Goal: Task Accomplishment & Management: Manage account settings

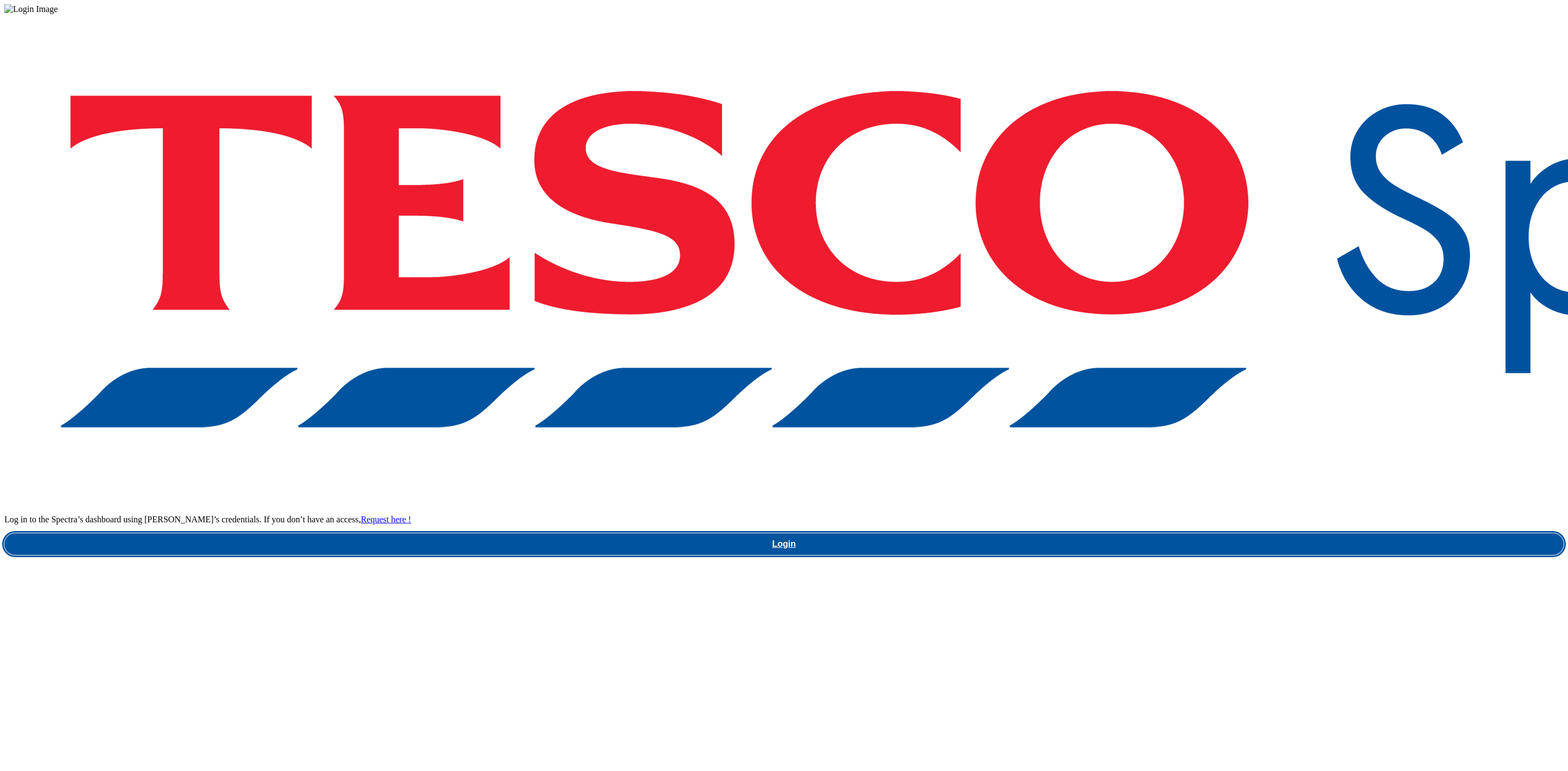
drag, startPoint x: 1178, startPoint y: 428, endPoint x: 1170, endPoint y: 430, distance: 8.2
click at [1178, 534] on link "Login" at bounding box center [784, 545] width 1559 height 22
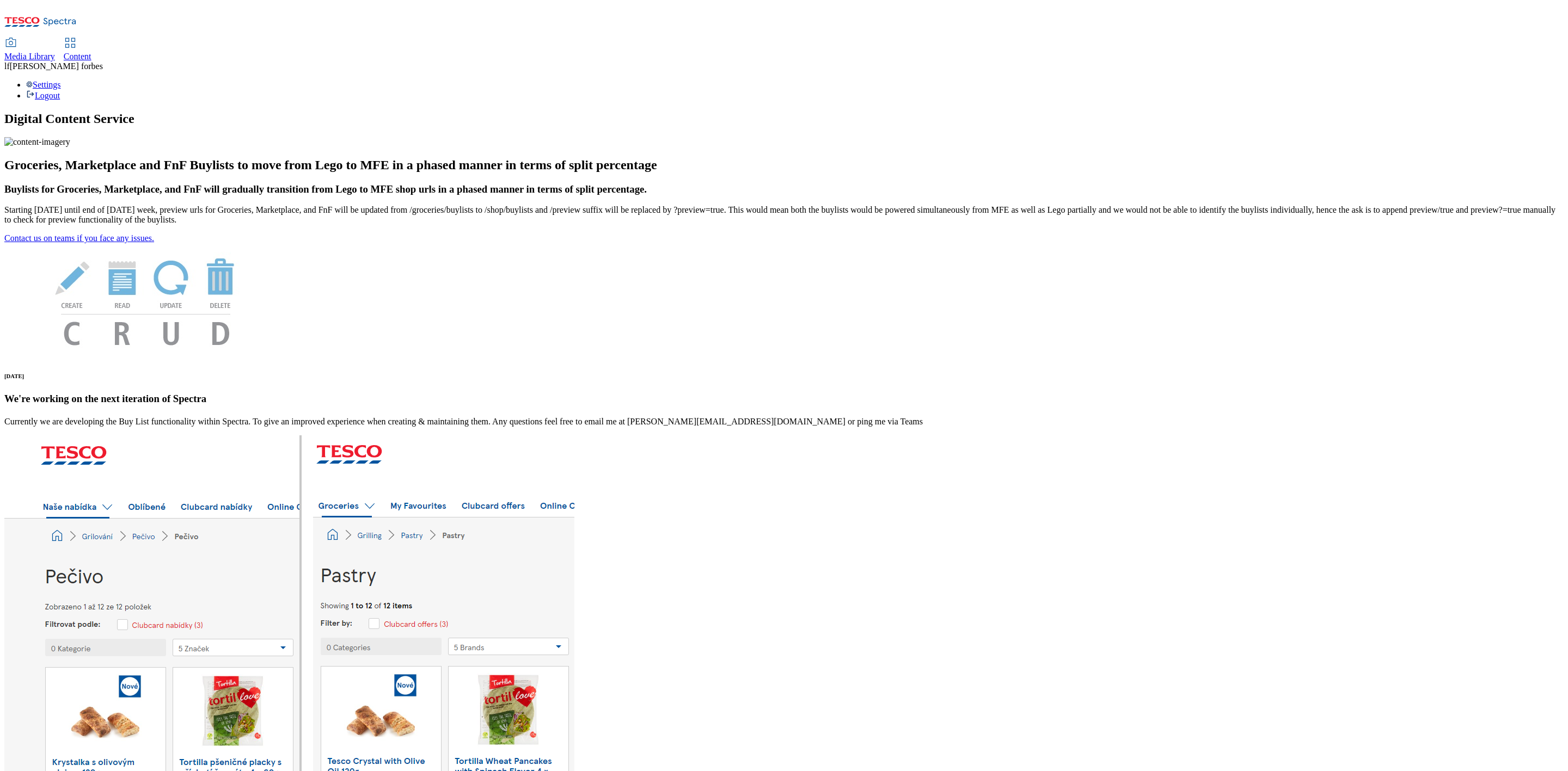
click at [55, 52] on span "Media Library" at bounding box center [29, 56] width 51 height 9
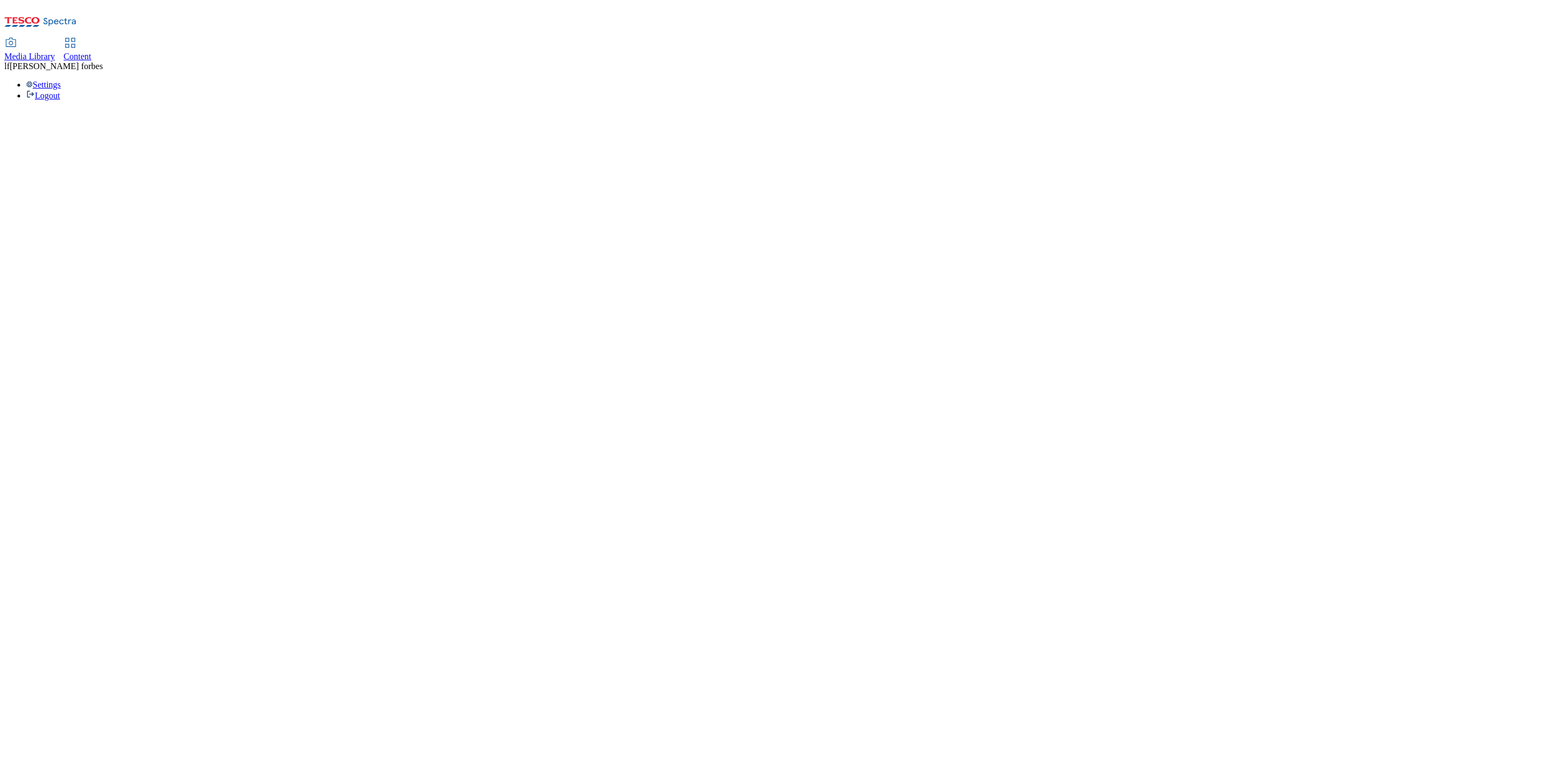
select select "flare-ghs-mktg"
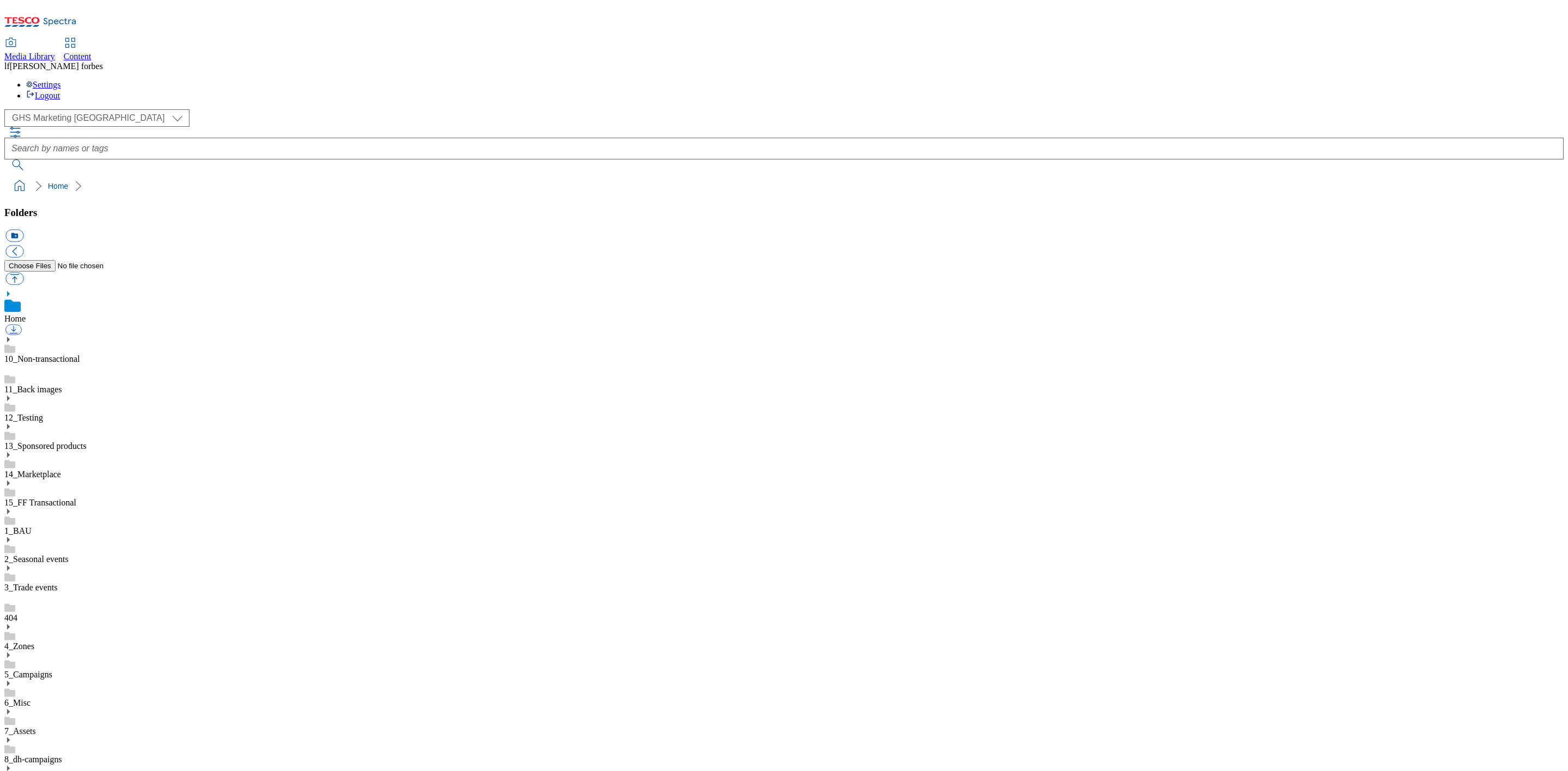
scroll to position [2, 0]
click at [12, 623] on icon at bounding box center [8, 627] width 8 height 8
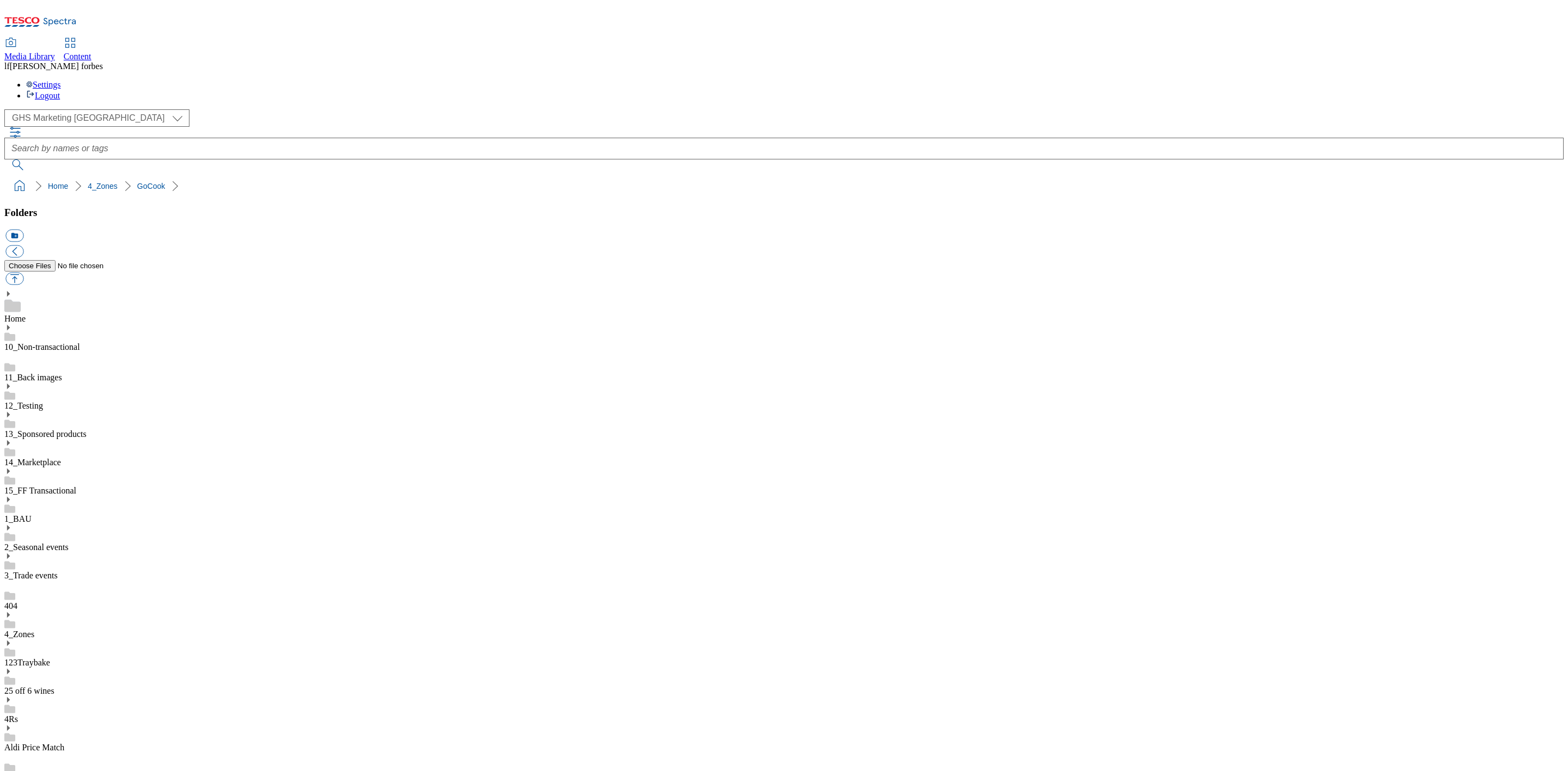
drag, startPoint x: 1482, startPoint y: 169, endPoint x: 1475, endPoint y: 169, distance: 7.0
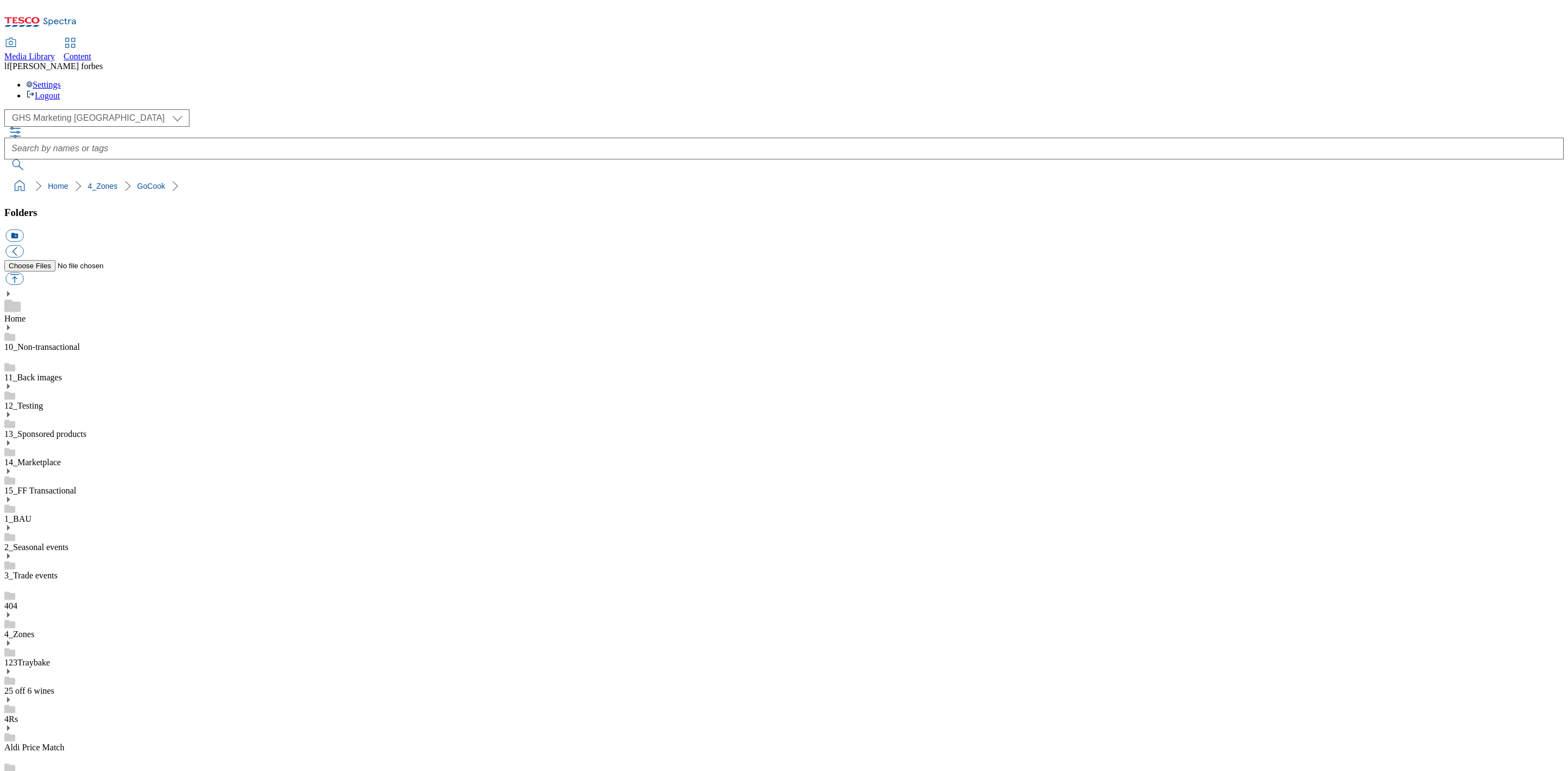
click at [91, 52] on span "Content" at bounding box center [78, 56] width 28 height 9
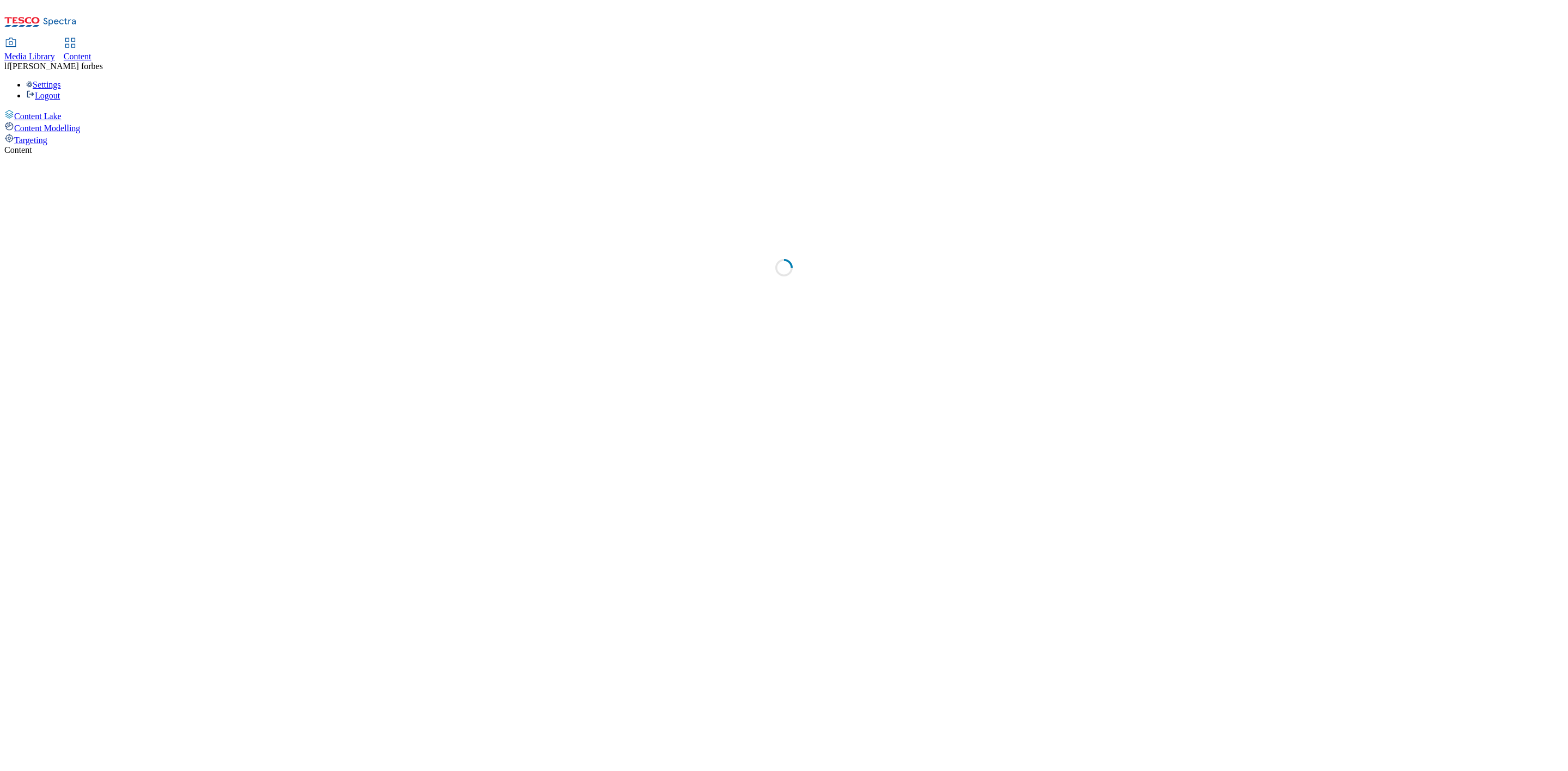
select select "ghs-[GEOGRAPHIC_DATA]"
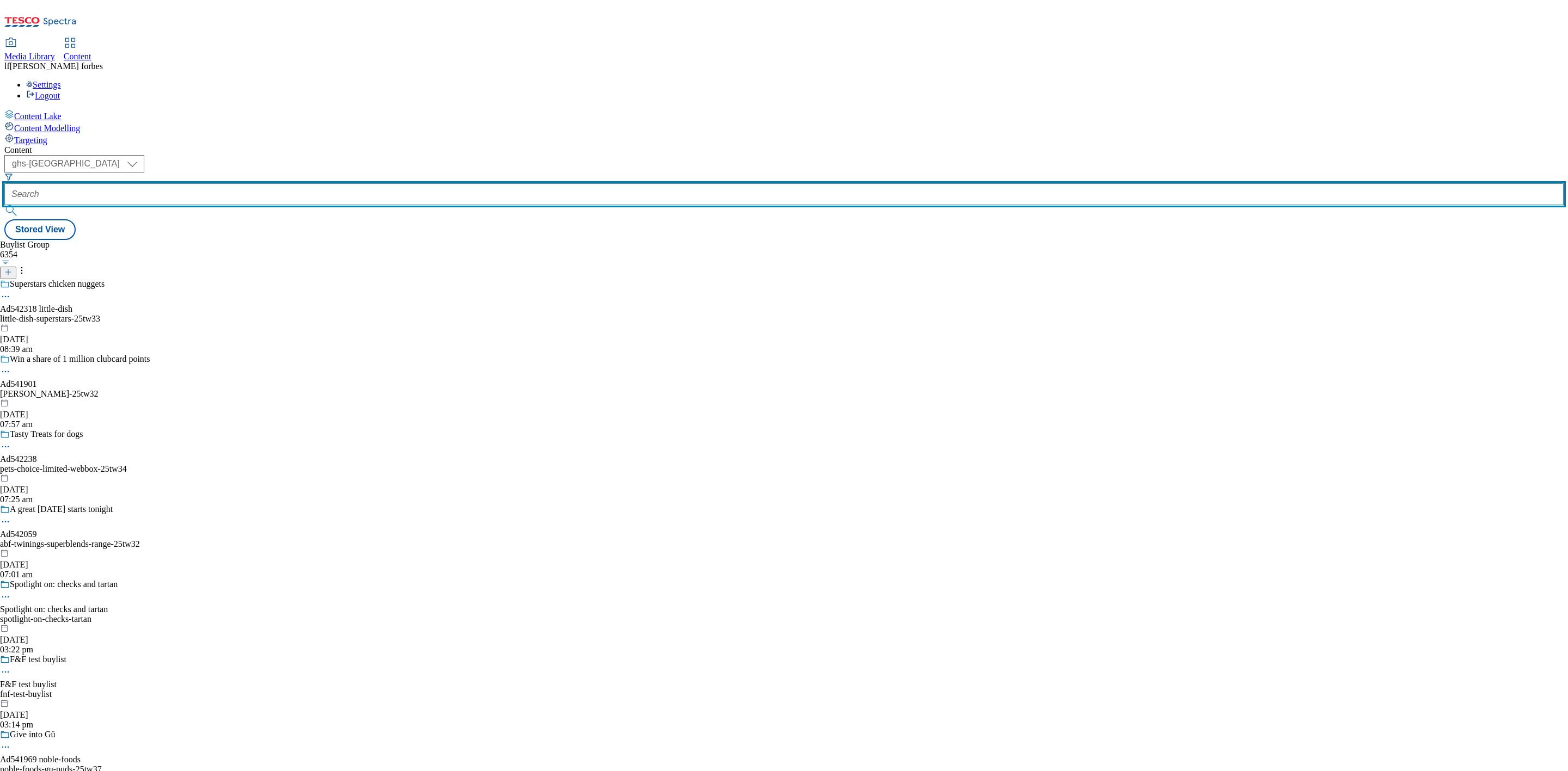
click at [294, 183] on input "text" at bounding box center [784, 194] width 1559 height 22
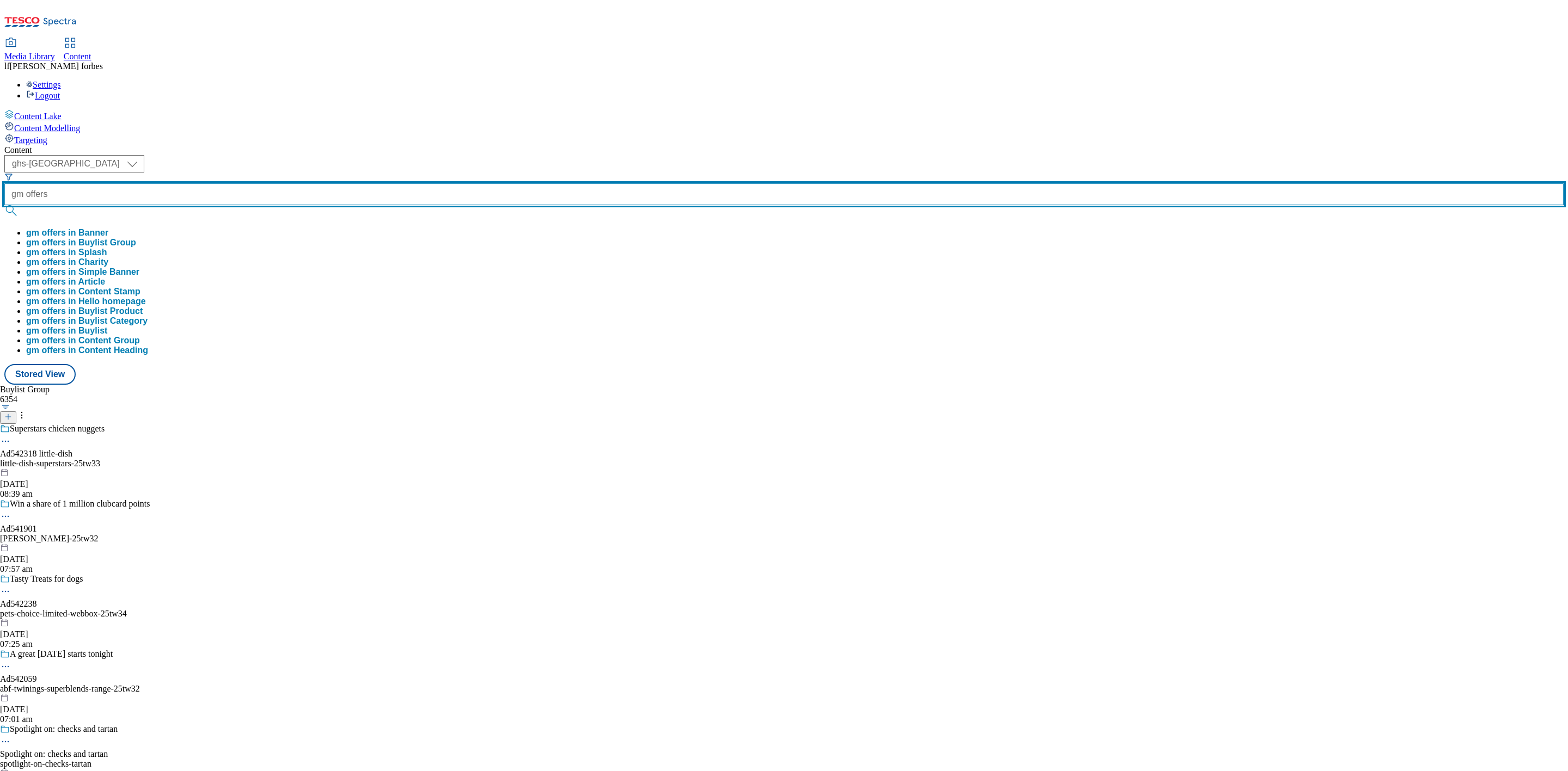
type input "gm offers"
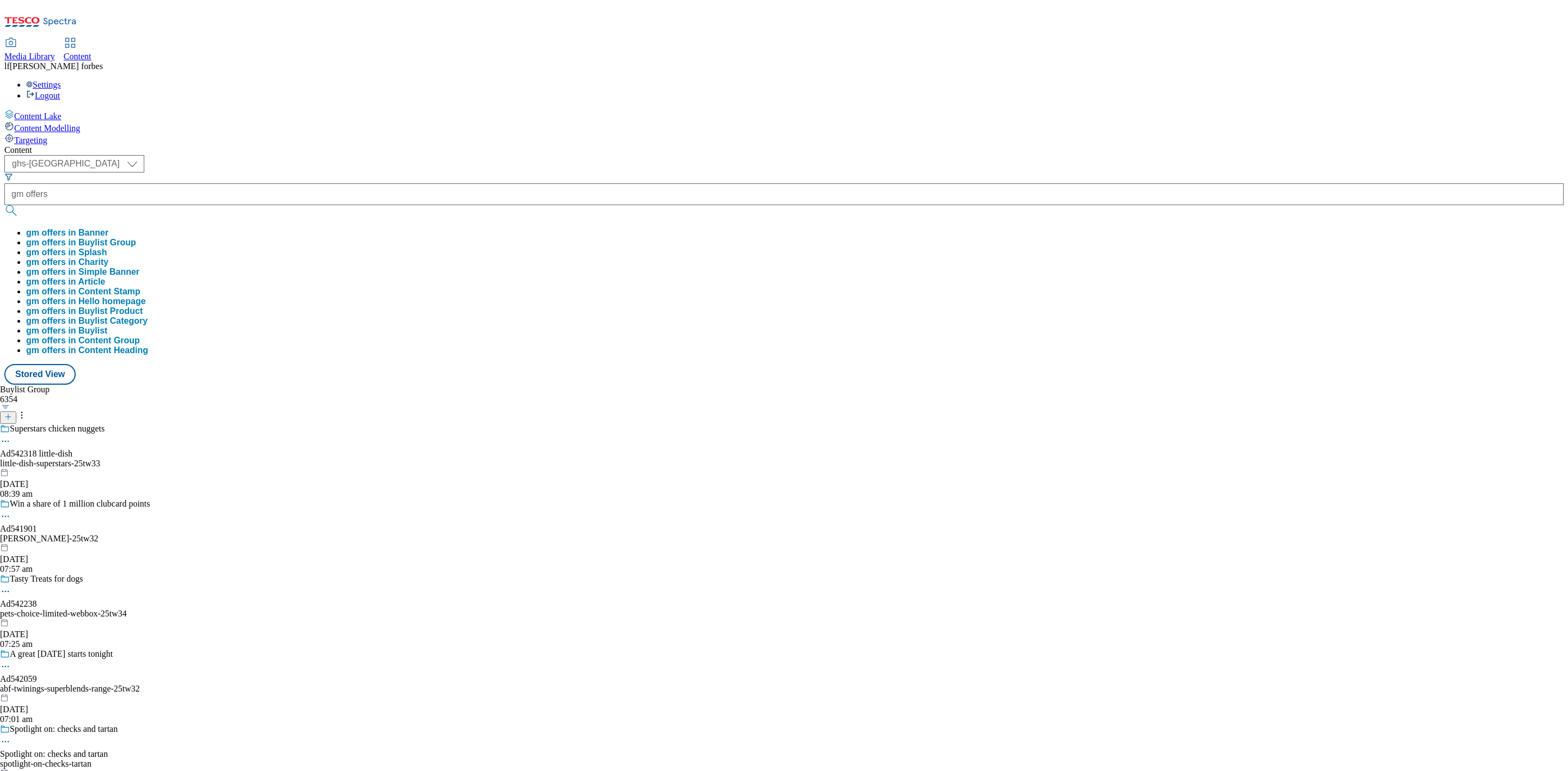
click at [19, 205] on button "submit" at bounding box center [12, 211] width 15 height 11
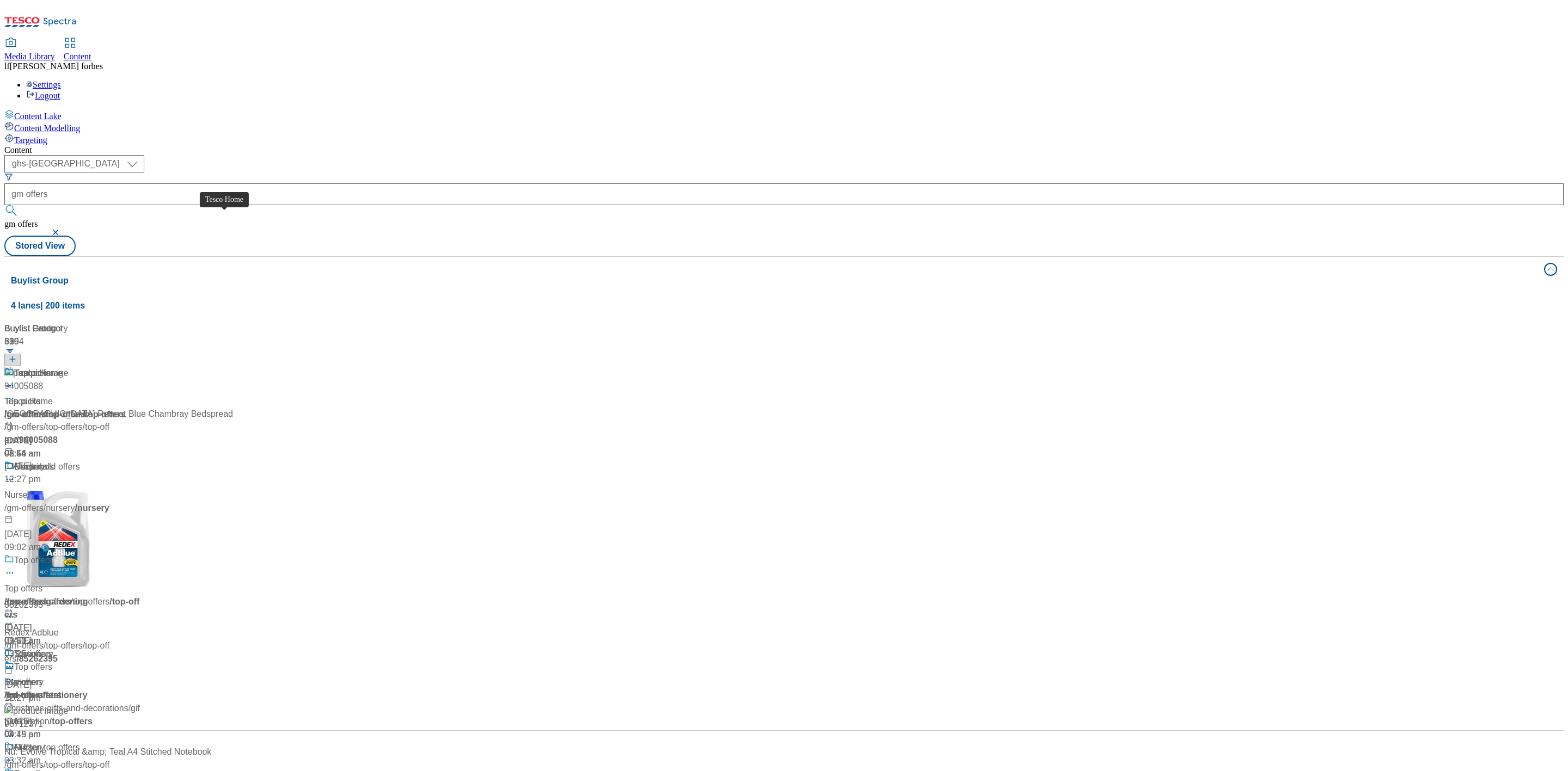
click at [63, 367] on div "Tesco Home" at bounding box center [38, 373] width 49 height 13
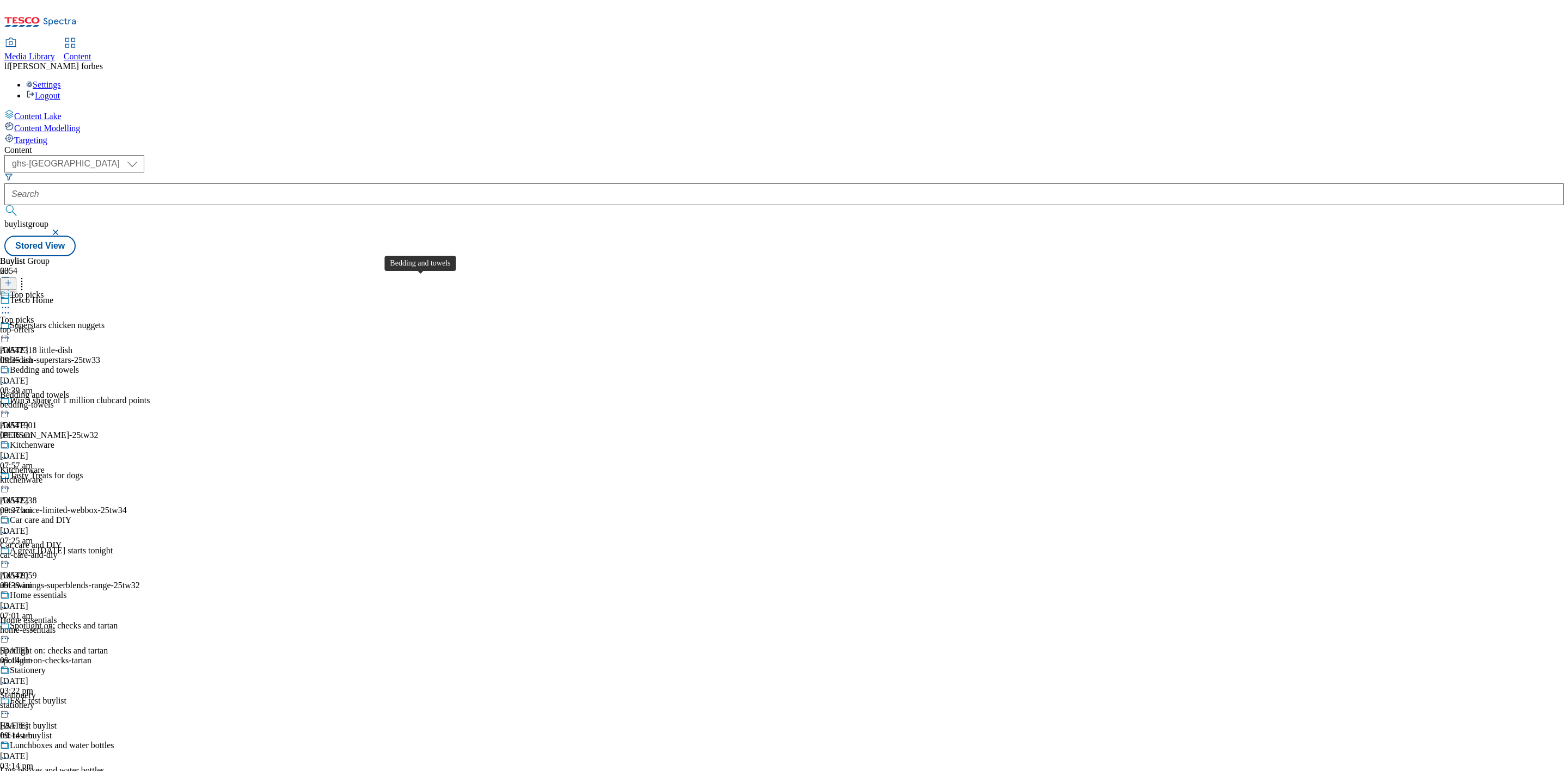
click at [79, 365] on div "Bedding and towels" at bounding box center [44, 370] width 69 height 10
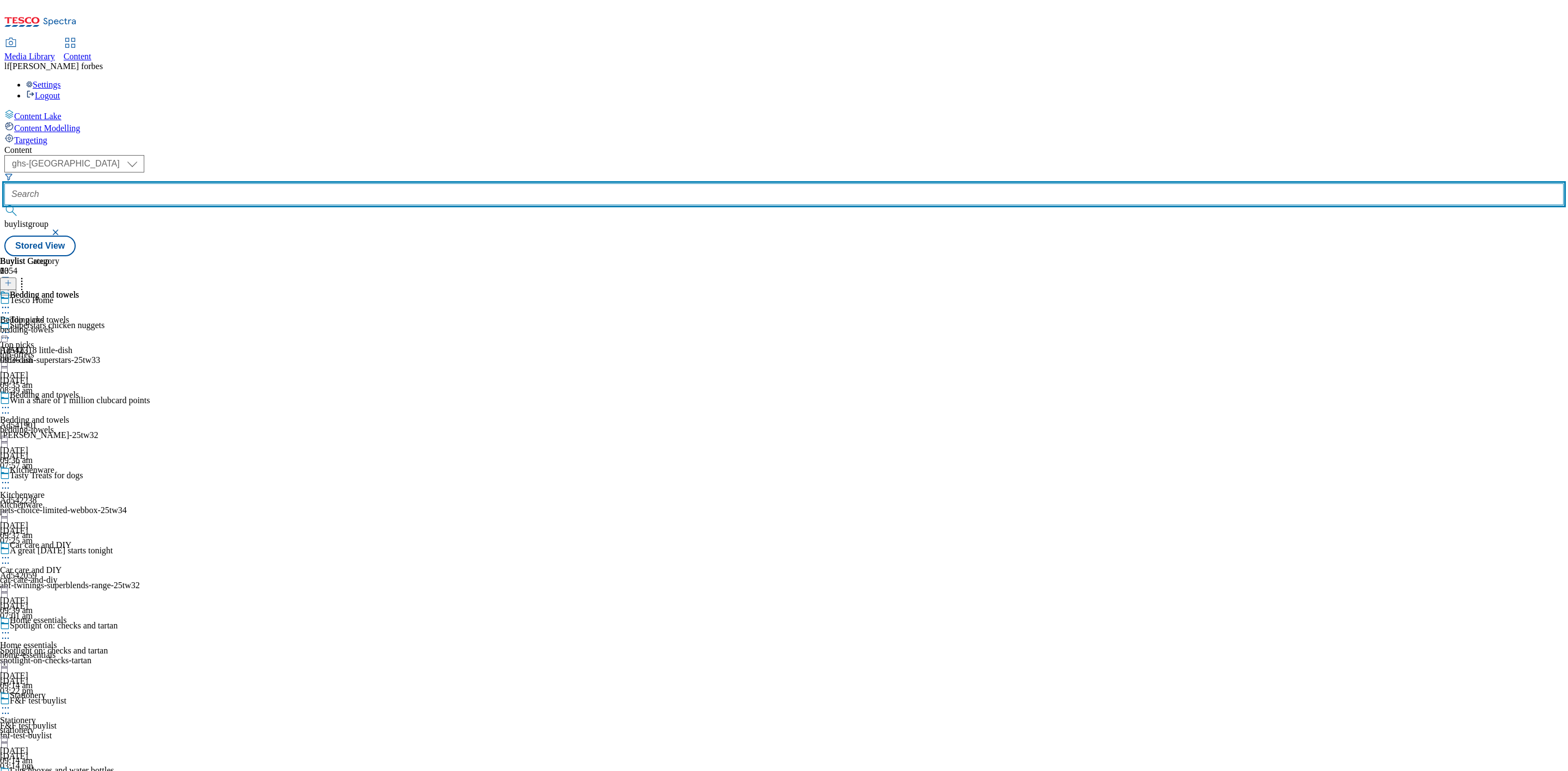
drag, startPoint x: 261, startPoint y: 88, endPoint x: 261, endPoint y: 82, distance: 6.0
click at [261, 183] on input "text" at bounding box center [784, 194] width 1559 height 22
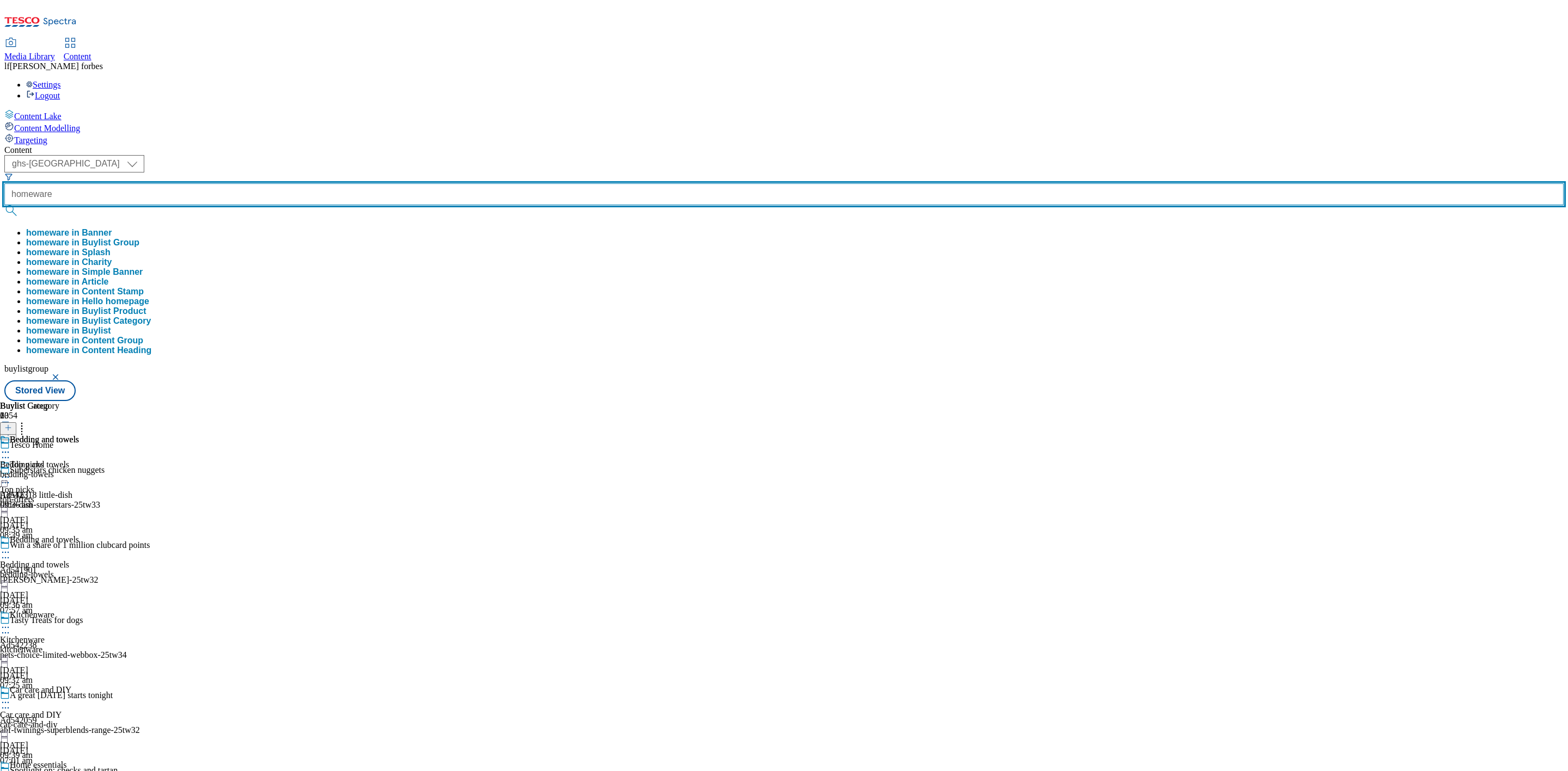
type input "homeware"
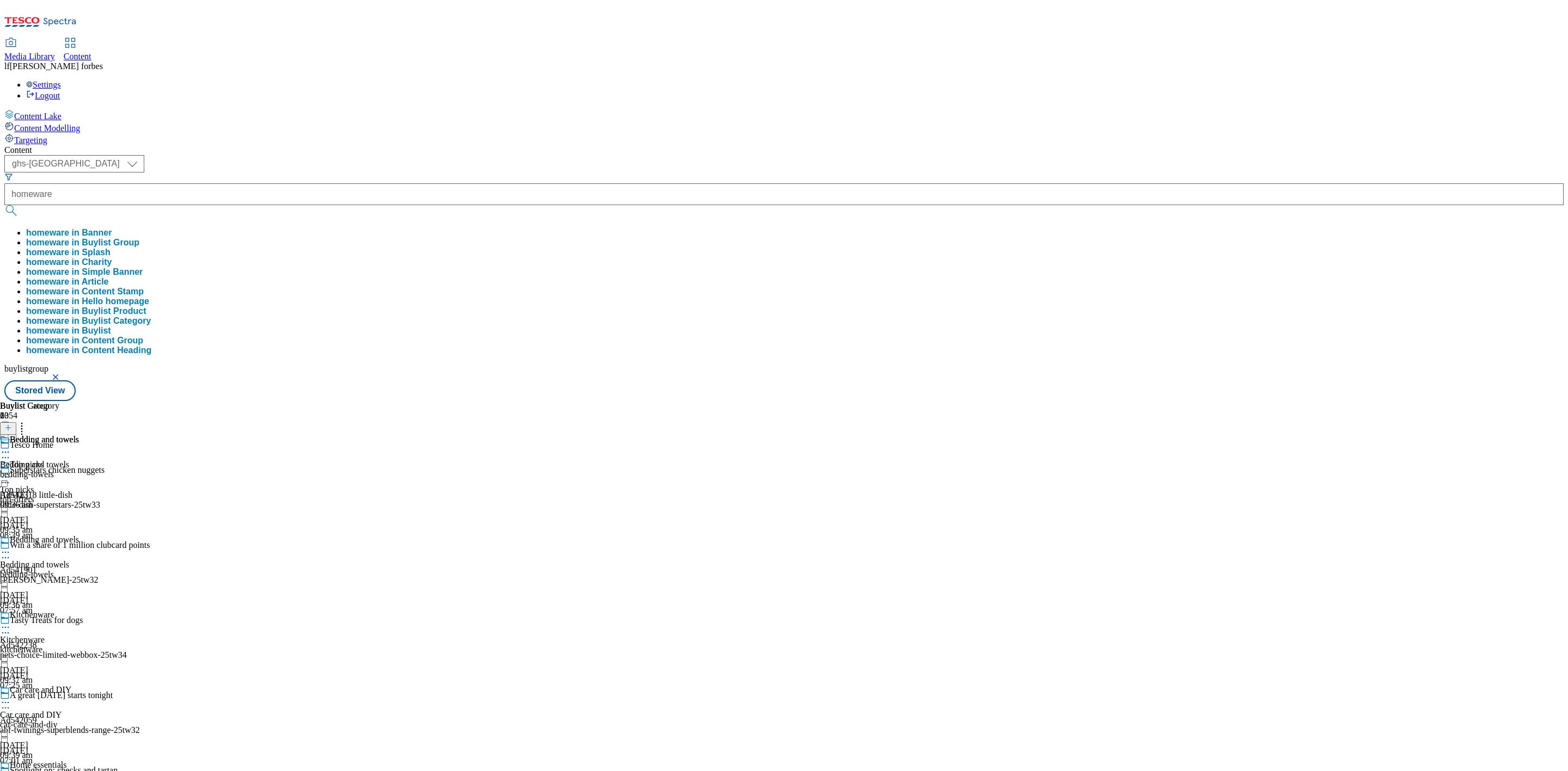
click at [19, 205] on button "submit" at bounding box center [12, 211] width 15 height 11
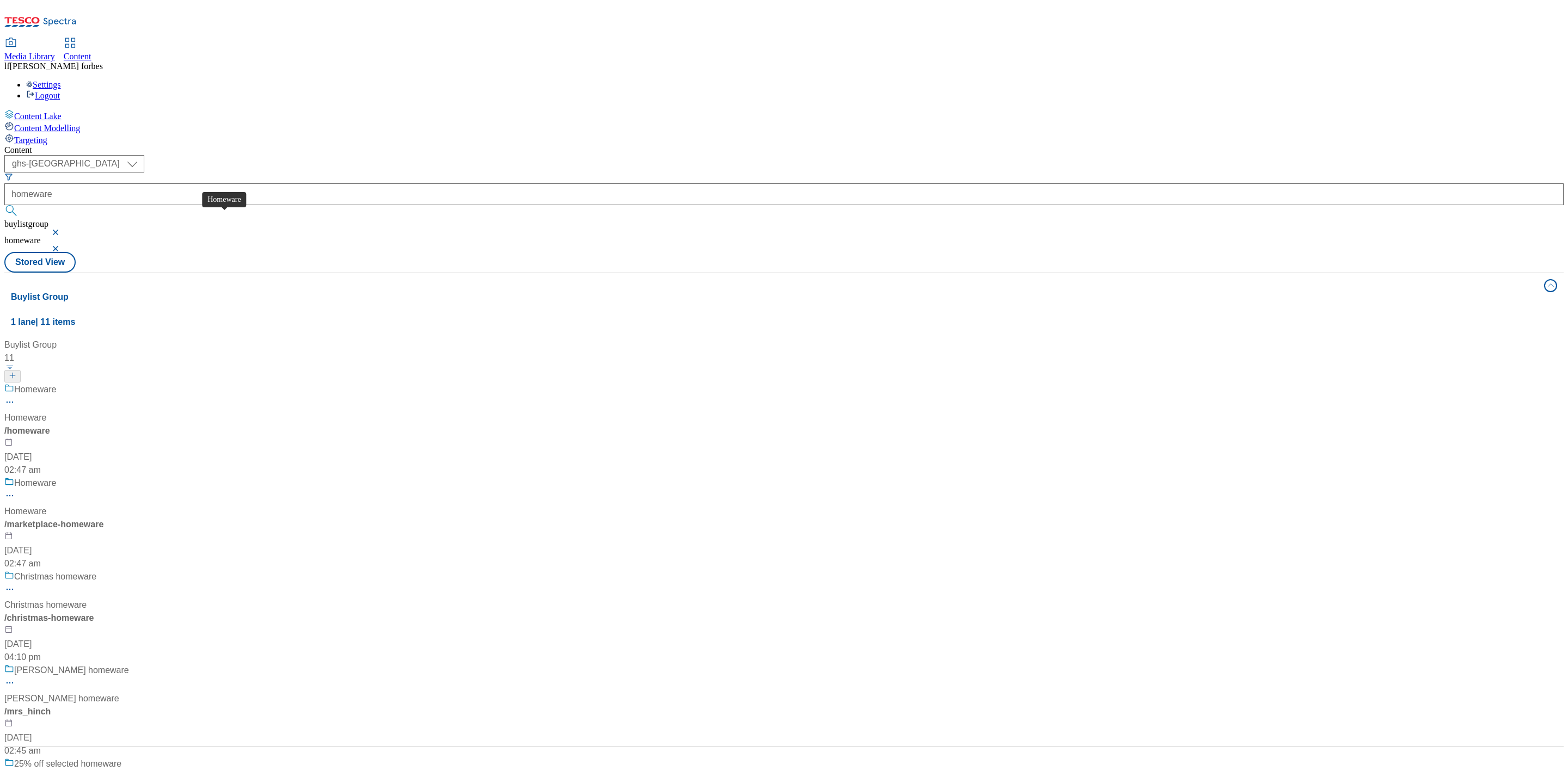
click at [56, 383] on div "Homeware" at bounding box center [35, 389] width 42 height 13
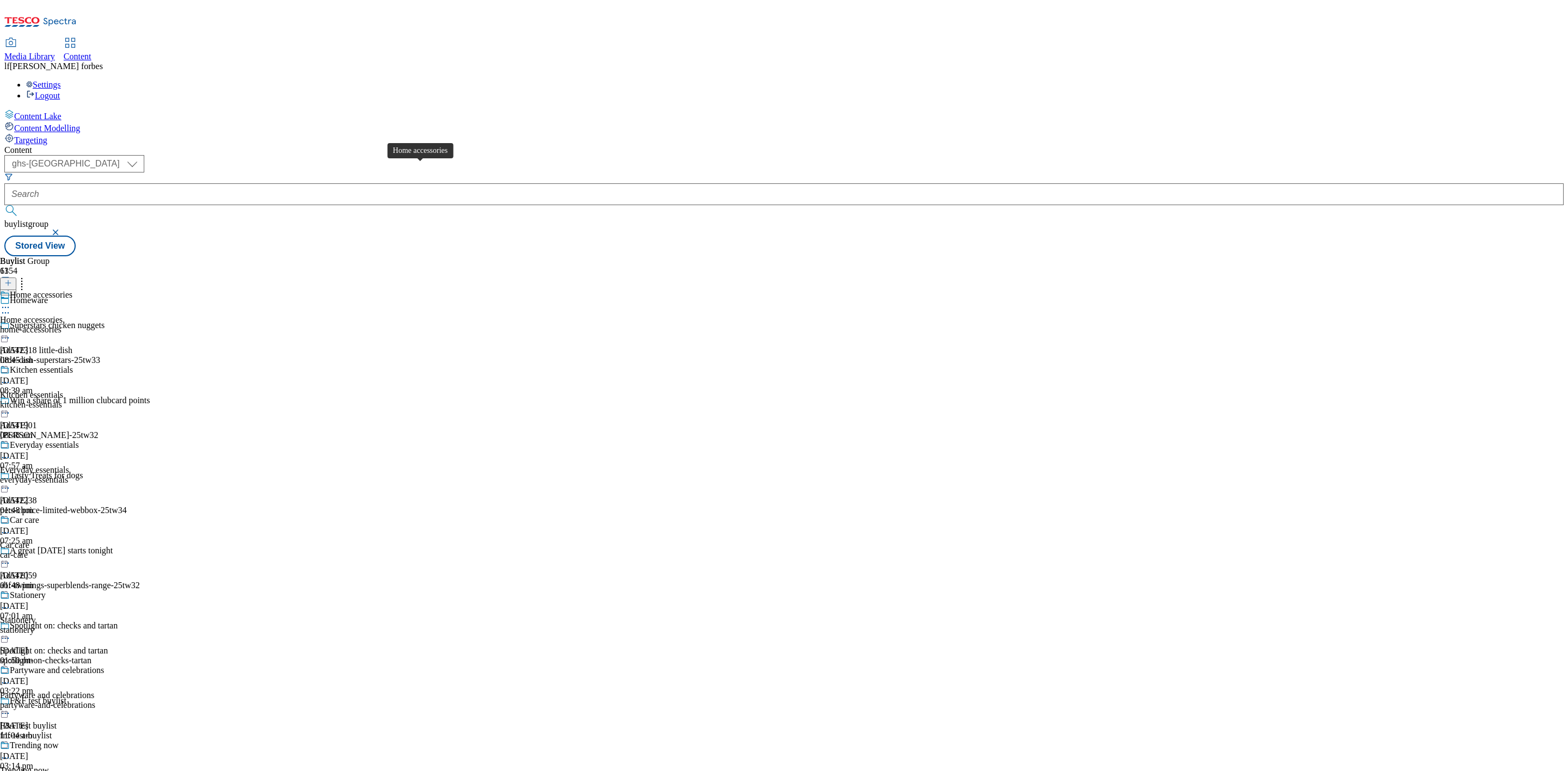
click at [72, 290] on div "Home accessories" at bounding box center [41, 295] width 63 height 10
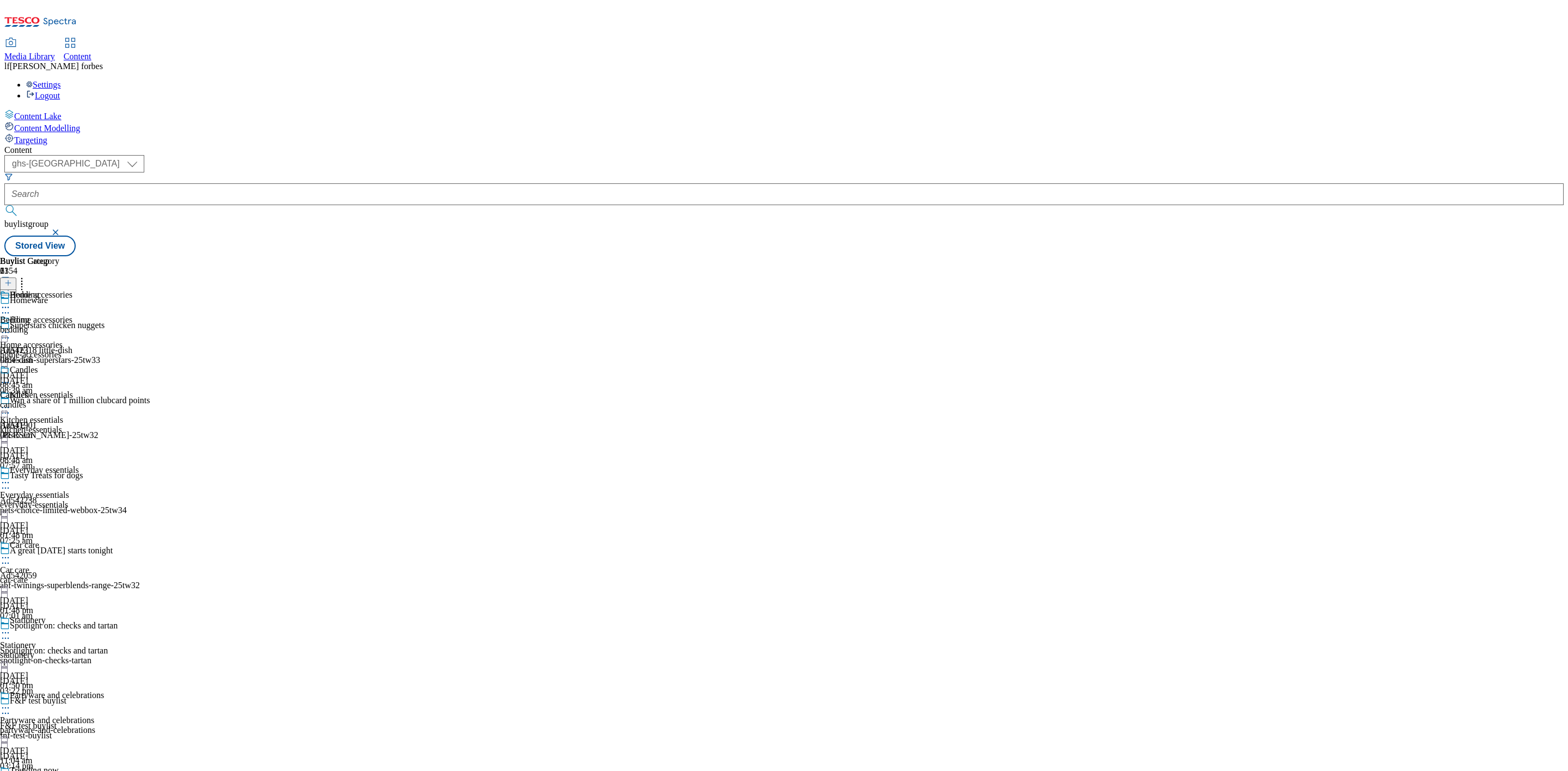
click at [11, 302] on icon at bounding box center [5, 307] width 11 height 11
click at [7, 307] on circle at bounding box center [5, 307] width 2 height 2
click at [39, 290] on div "Bedding" at bounding box center [24, 295] width 29 height 10
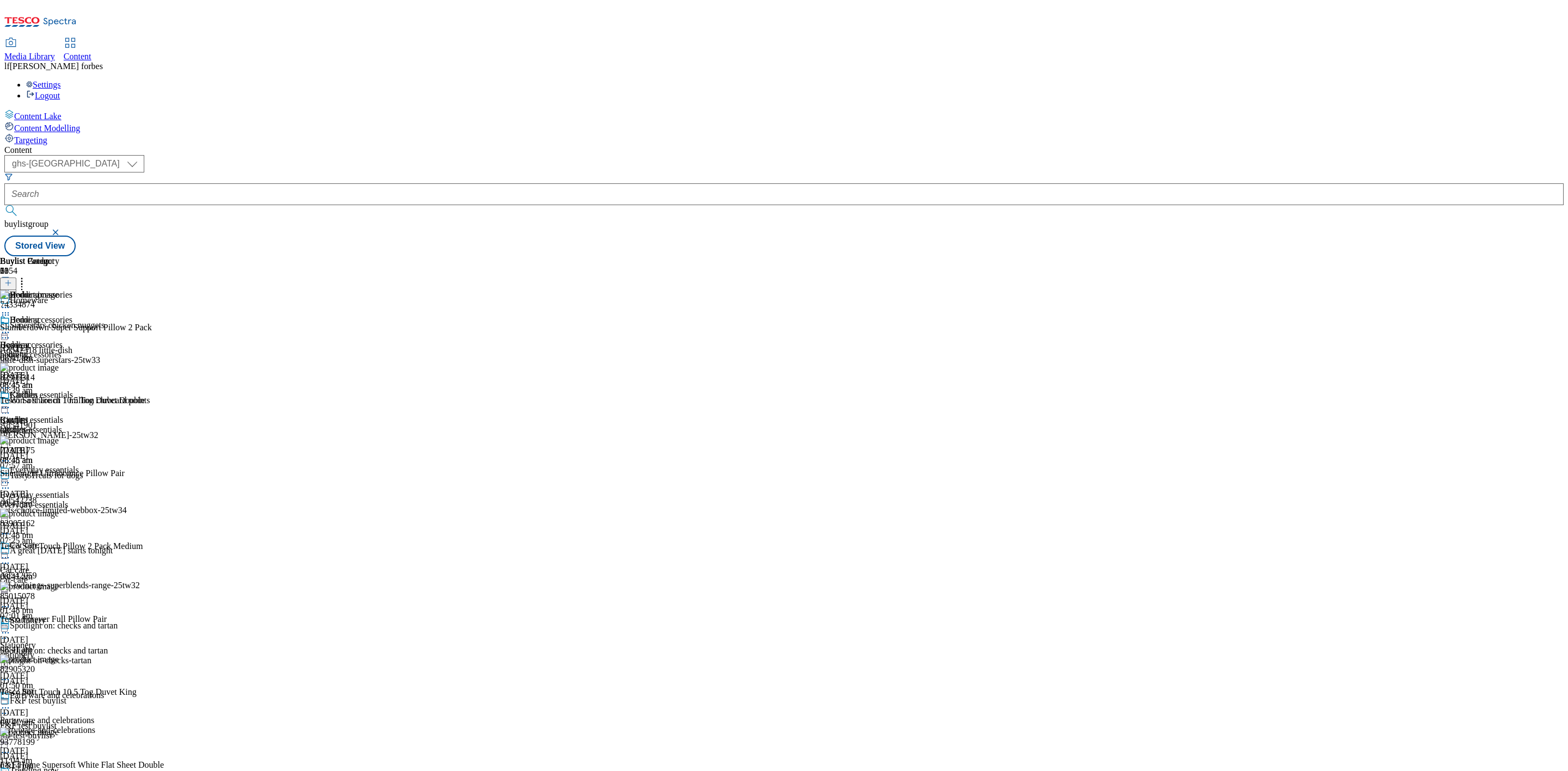
click at [4, 332] on circle at bounding box center [3, 333] width 2 height 2
click at [69, 452] on span "Un-publish" at bounding box center [51, 455] width 35 height 8
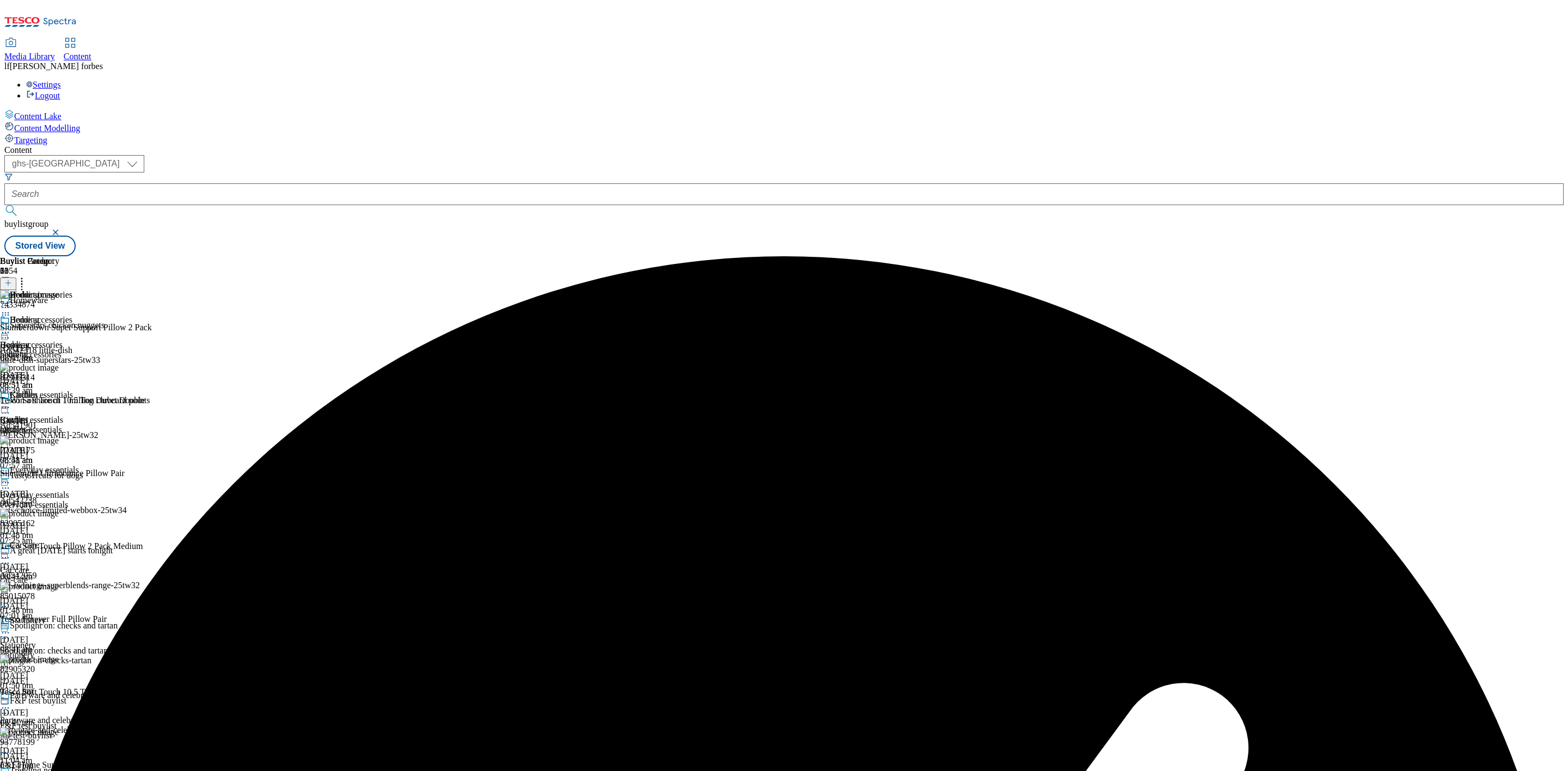
click at [11, 327] on icon at bounding box center [5, 333] width 11 height 11
click at [70, 414] on span "Un-preview" at bounding box center [52, 418] width 37 height 8
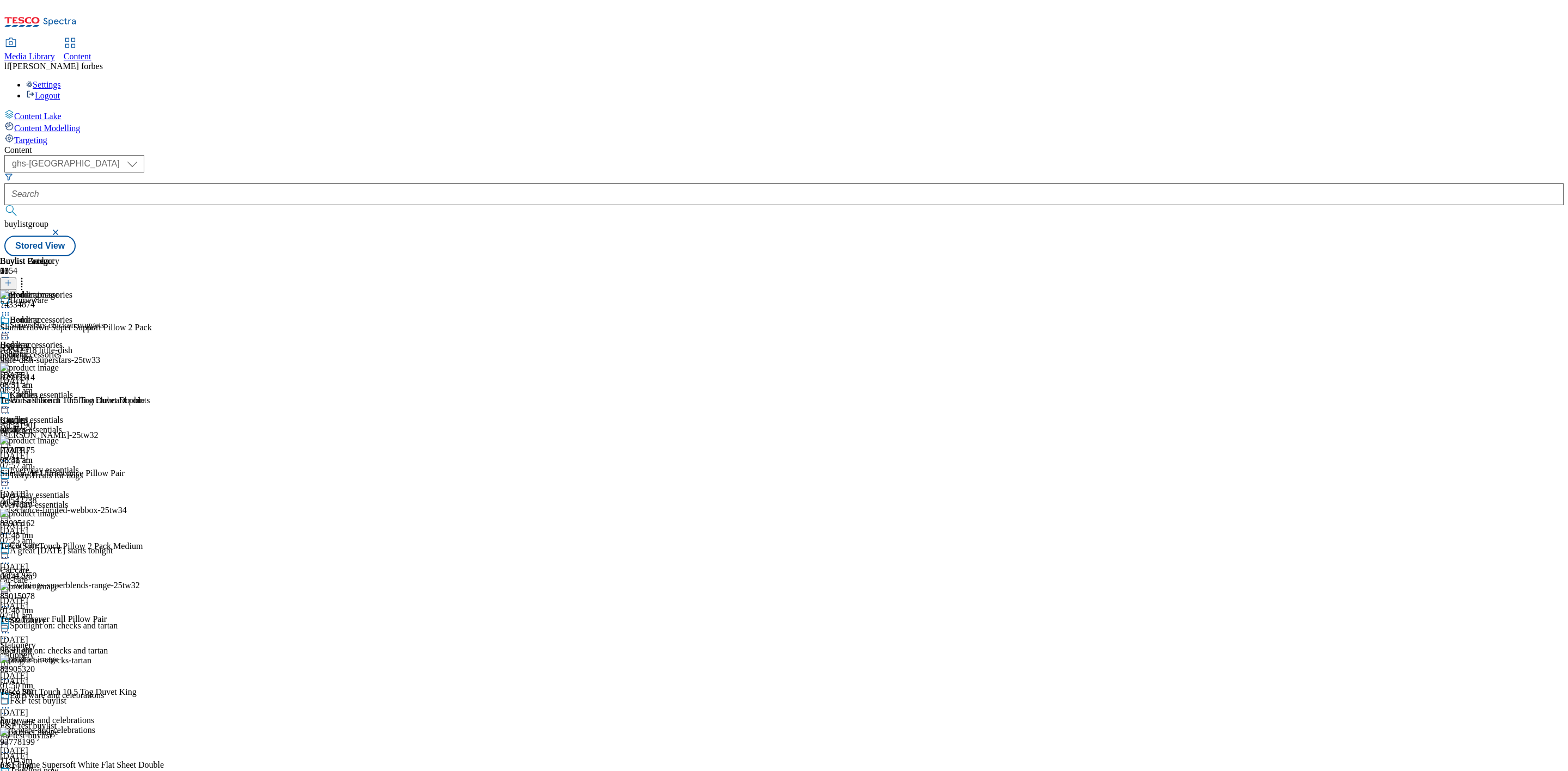
click at [27, 276] on icon at bounding box center [22, 281] width 11 height 11
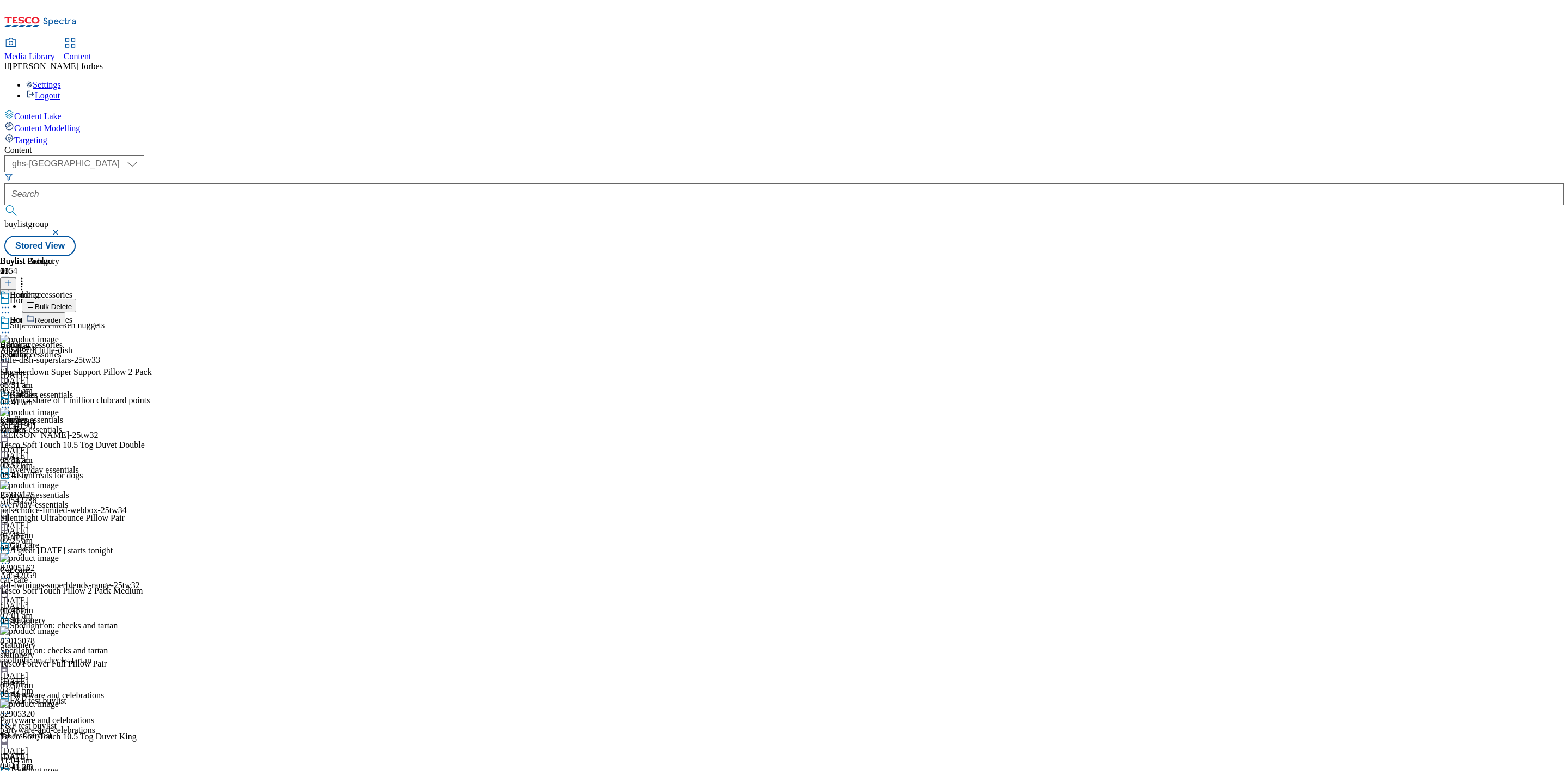
click at [76, 299] on button "Bulk Delete" at bounding box center [49, 305] width 54 height 13
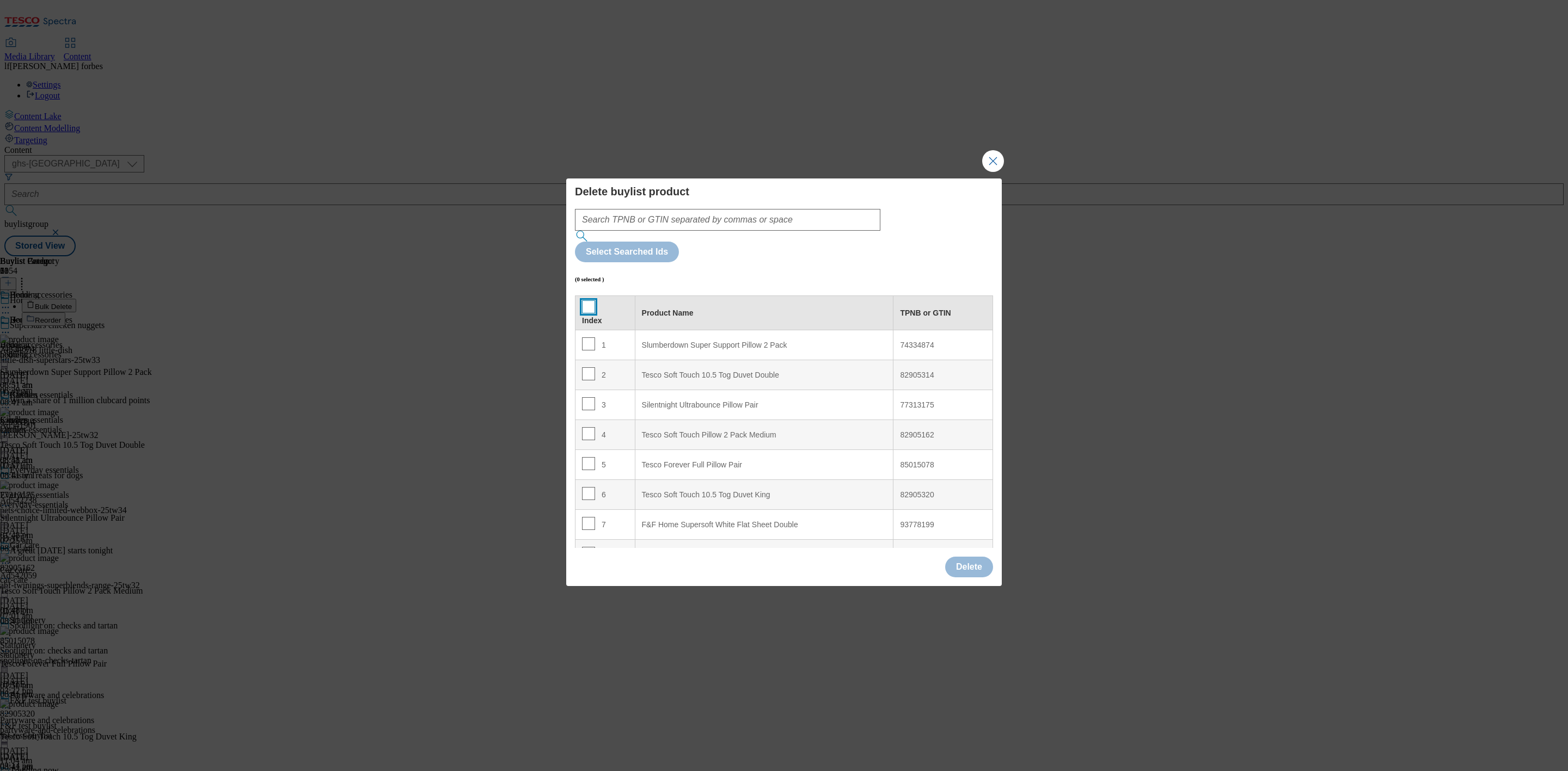
click at [586, 301] on input "Modal" at bounding box center [588, 307] width 13 height 13
checkbox input "true"
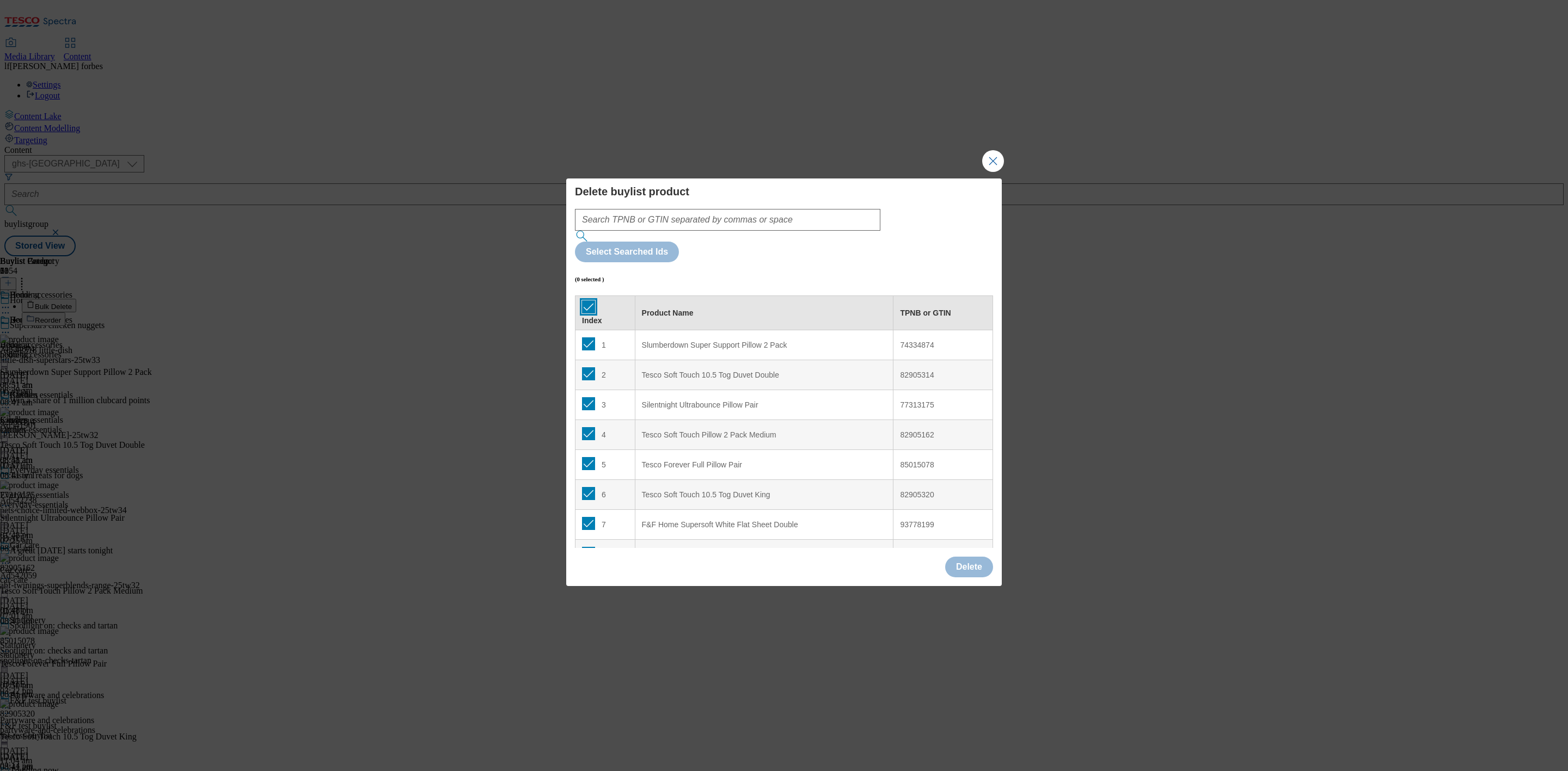
checkbox input "true"
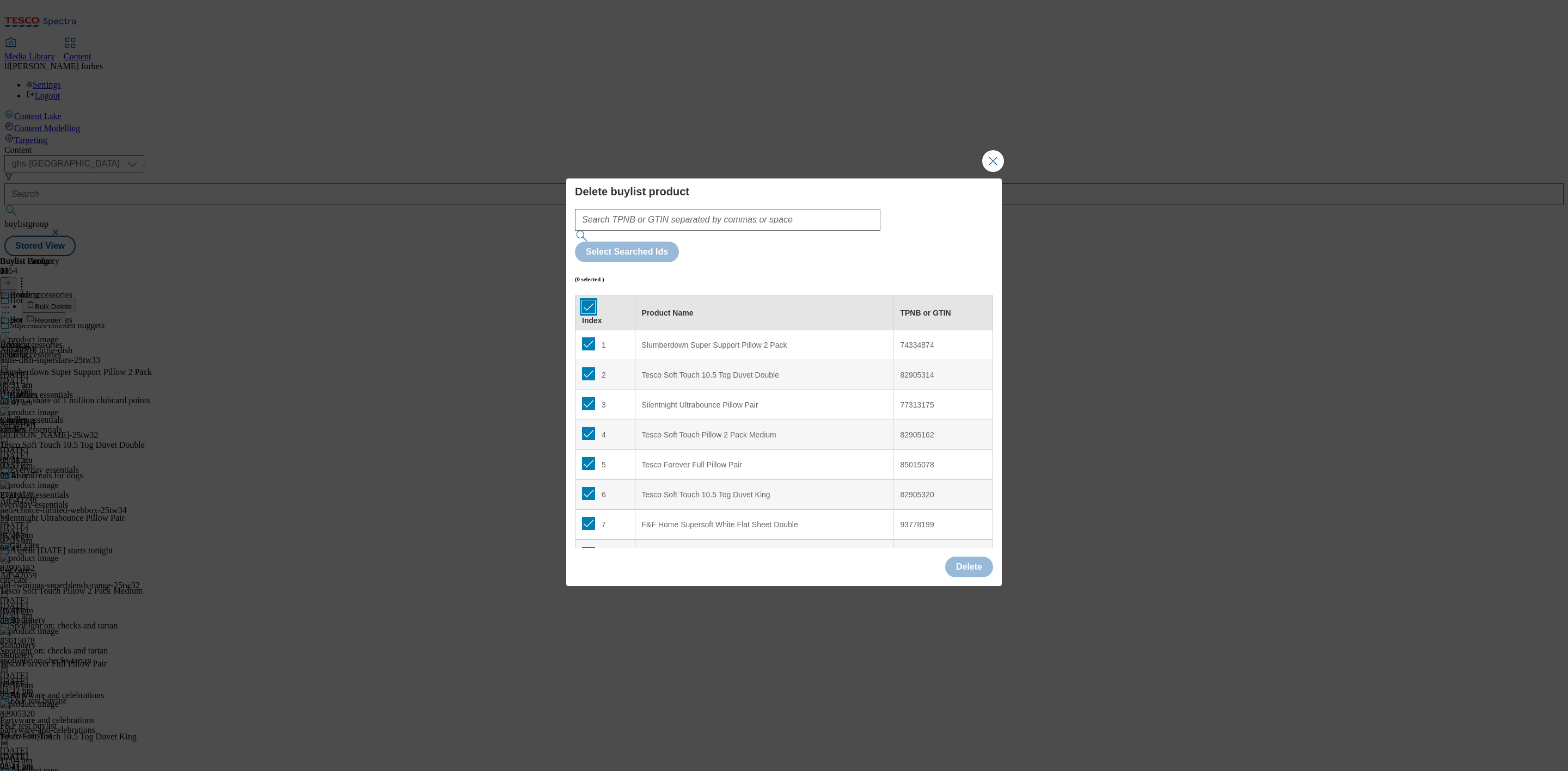
checkbox input "true"
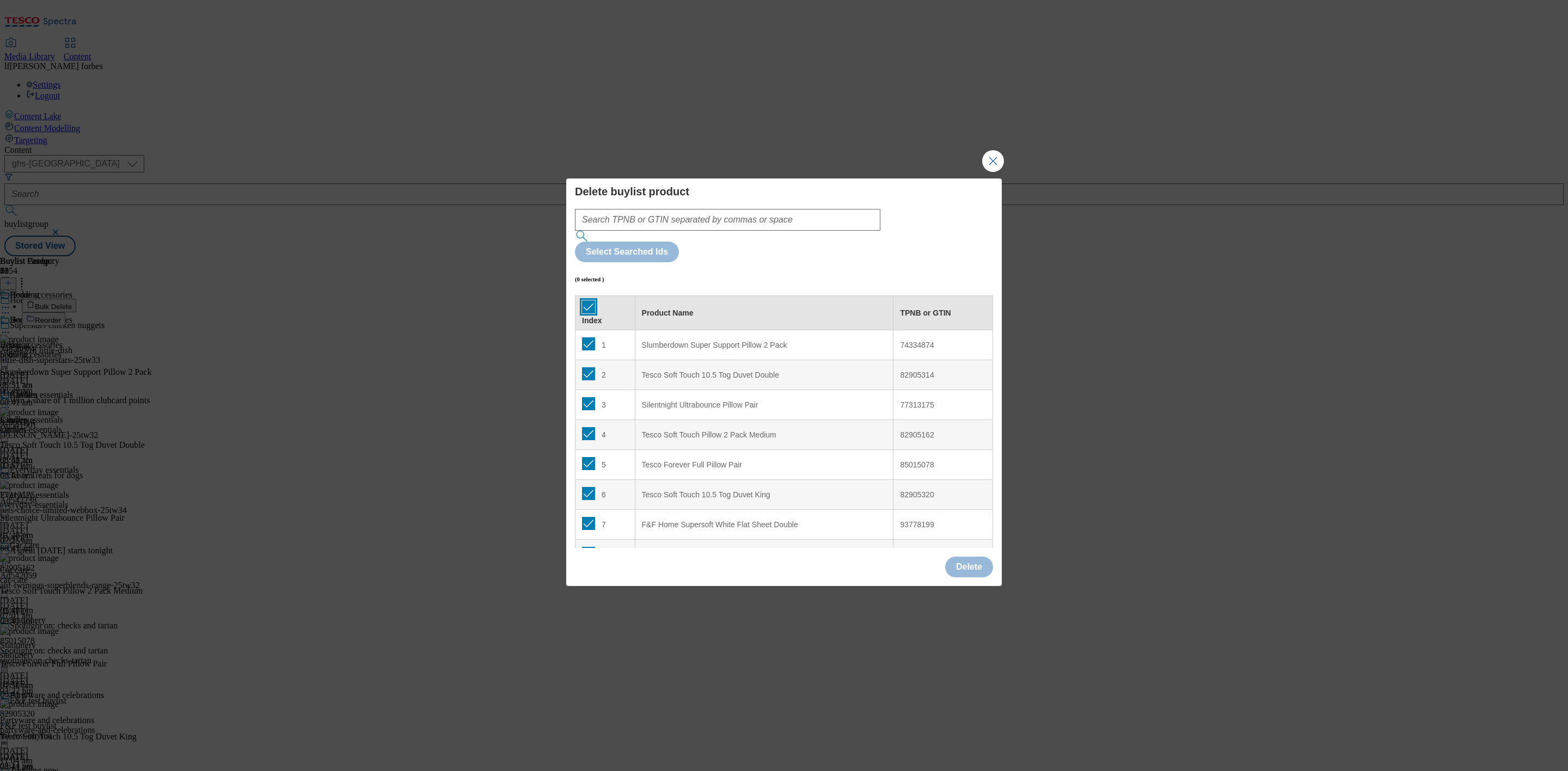
checkbox input "true"
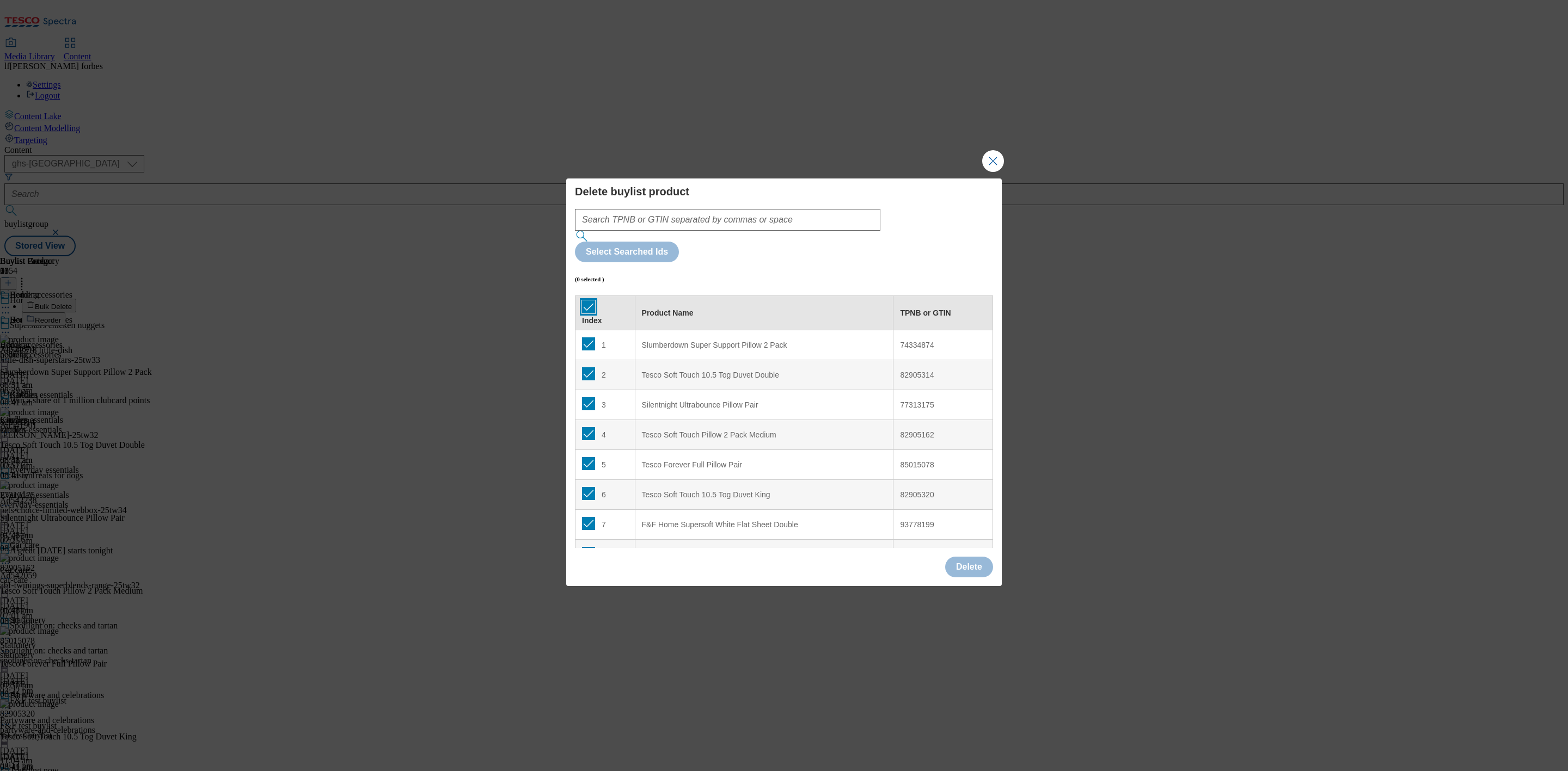
checkbox input "true"
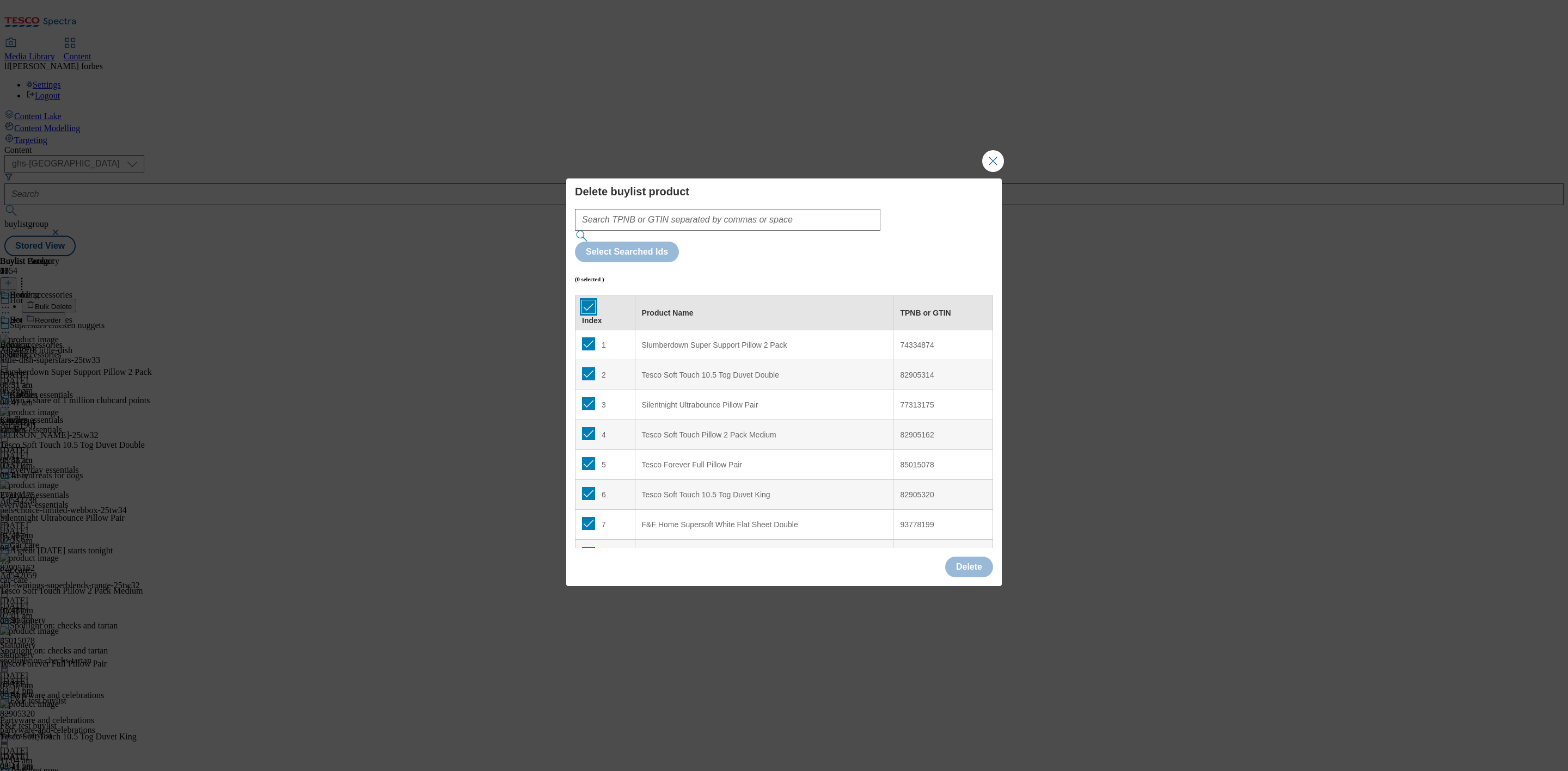
checkbox input "true"
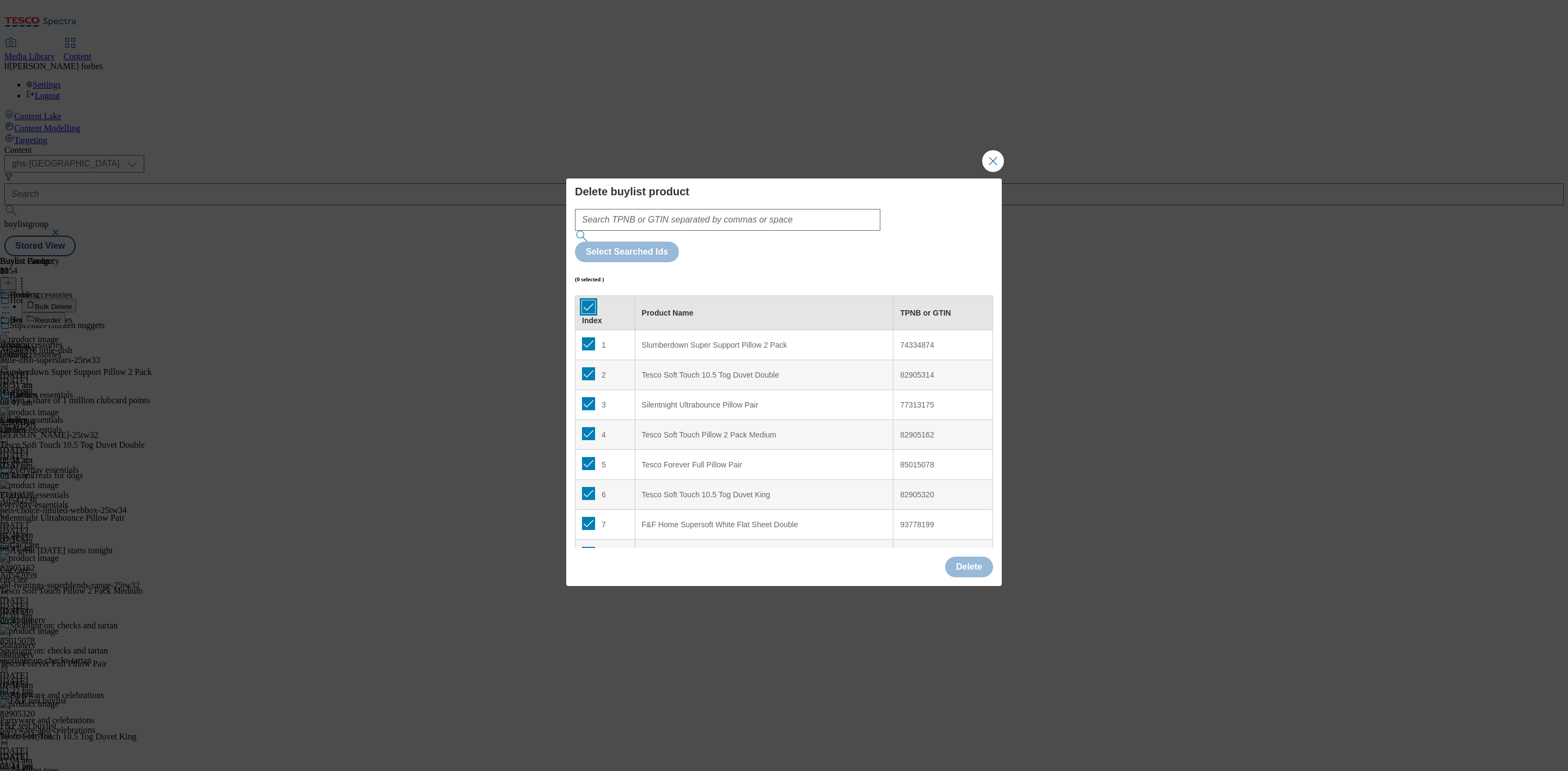
checkbox input "true"
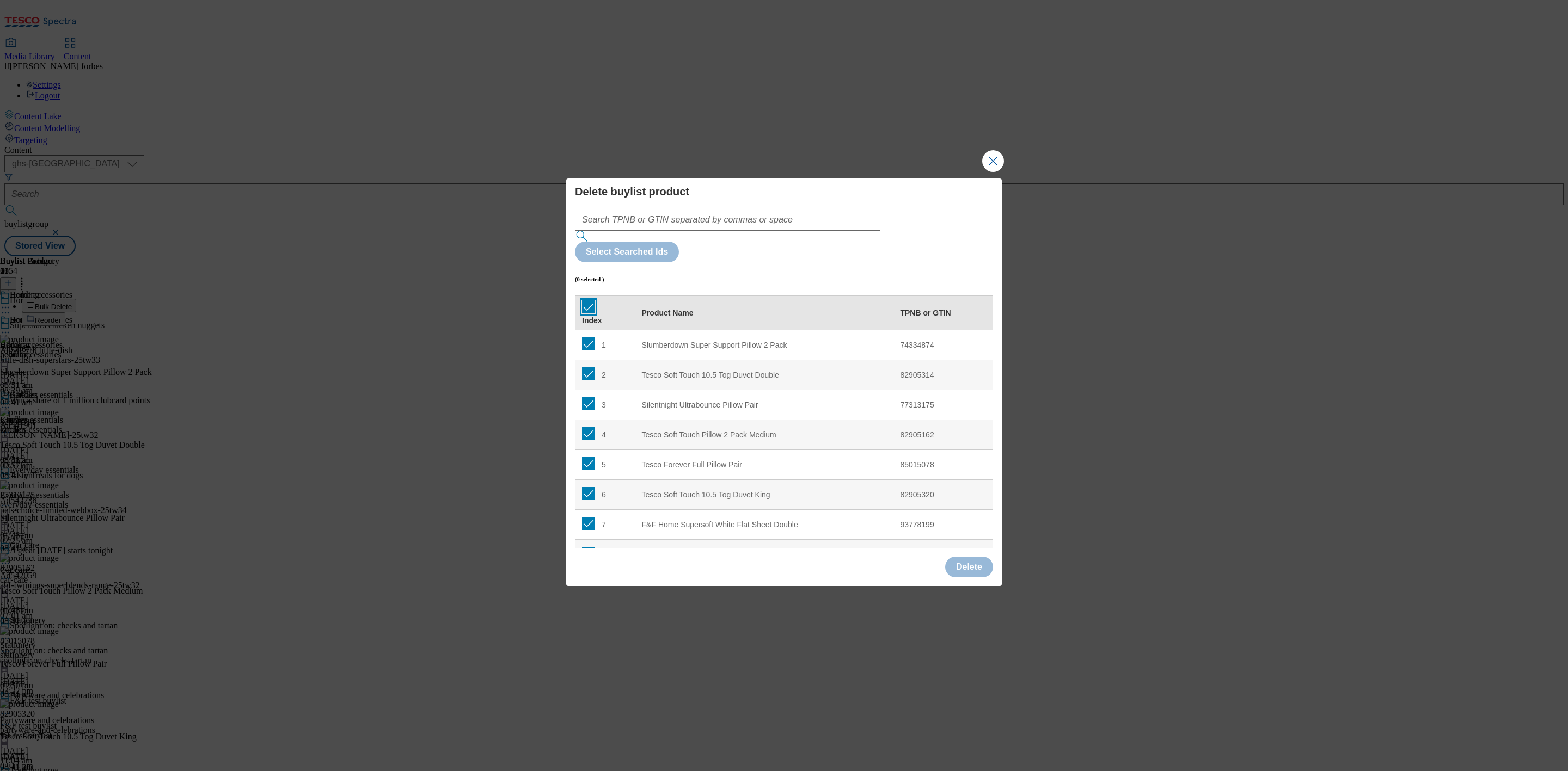
checkbox input "true"
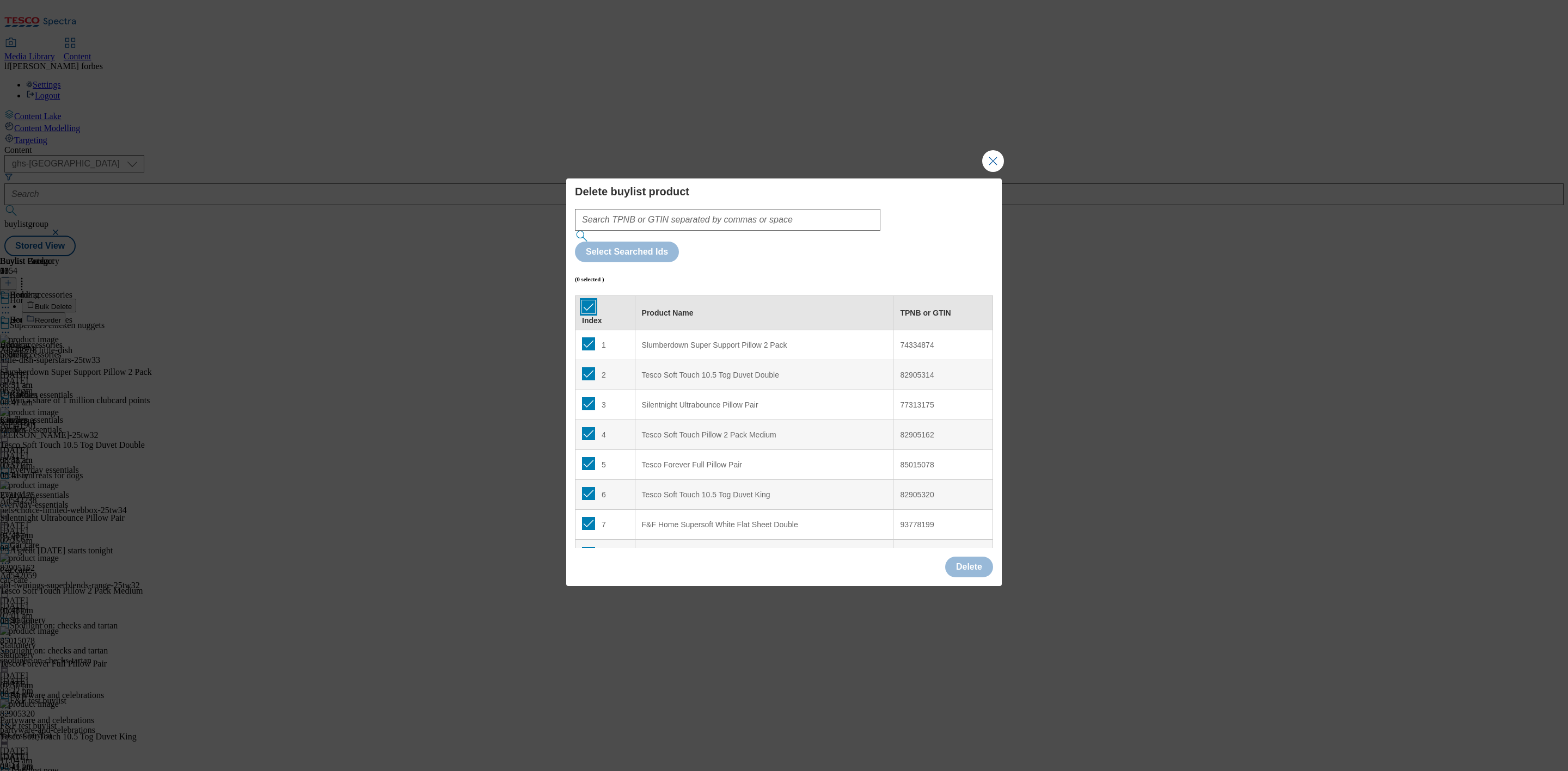
checkbox input "true"
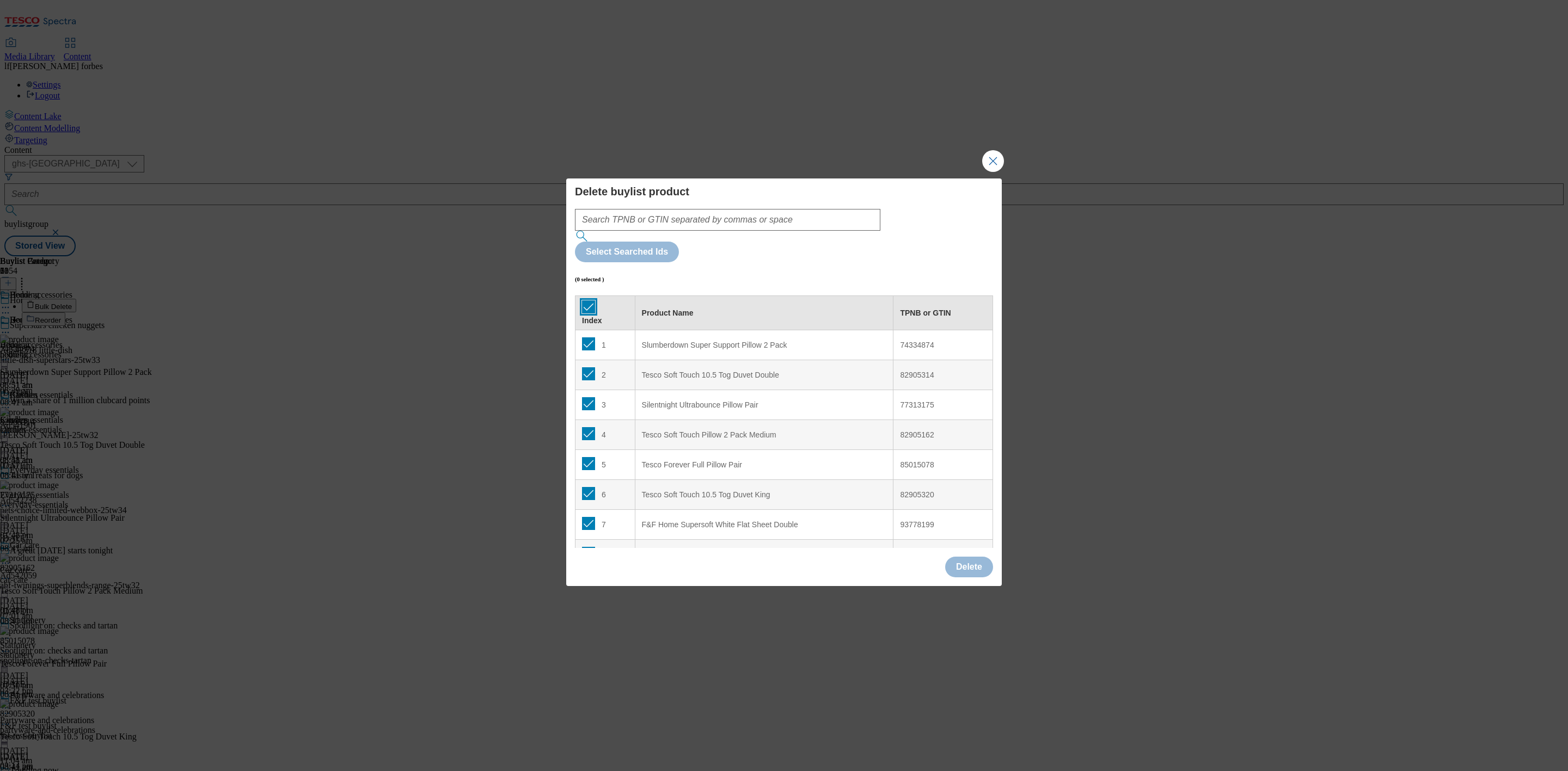
checkbox input "true"
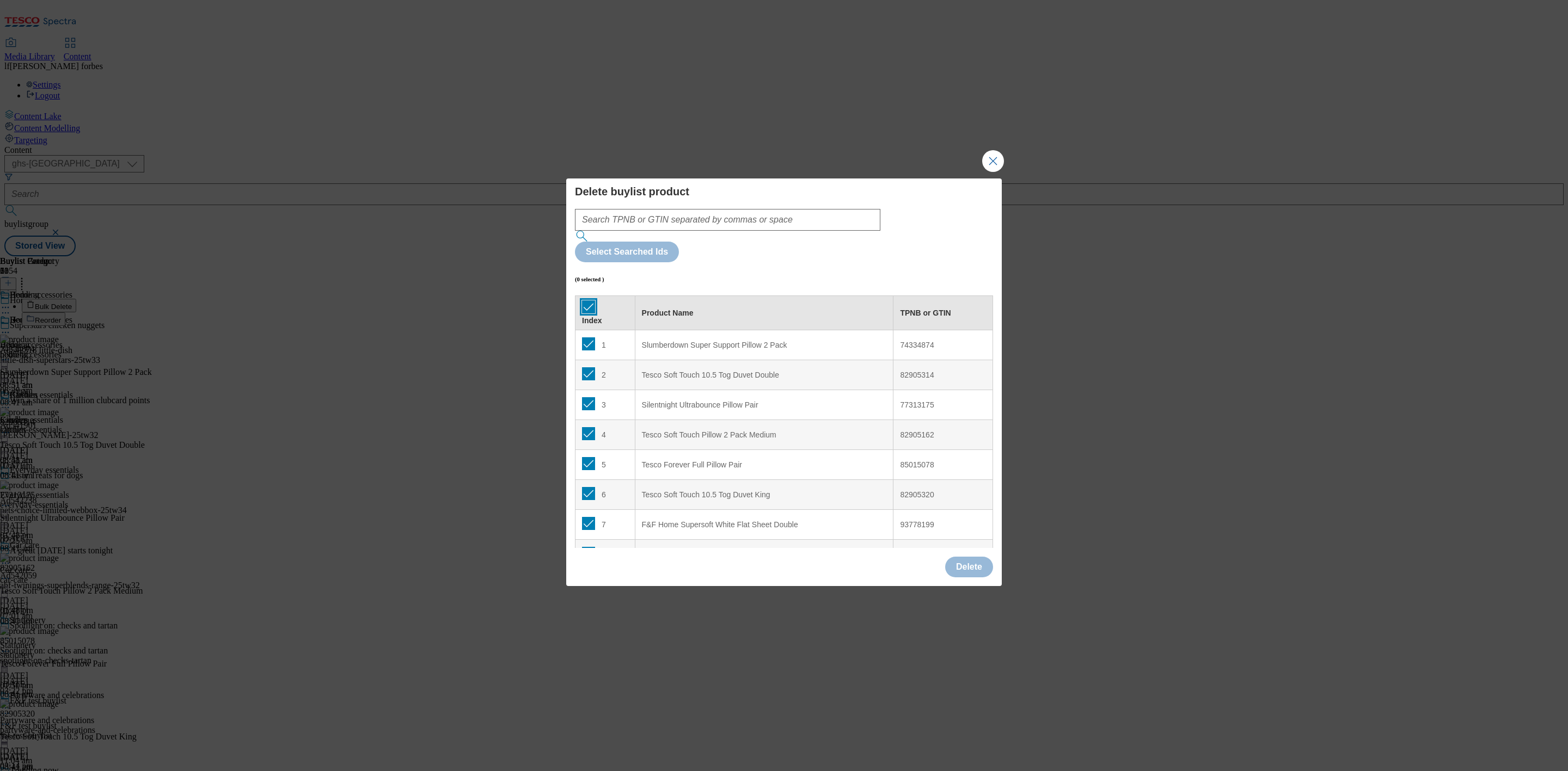
checkbox input "true"
click at [964, 557] on button "Delete" at bounding box center [969, 567] width 48 height 21
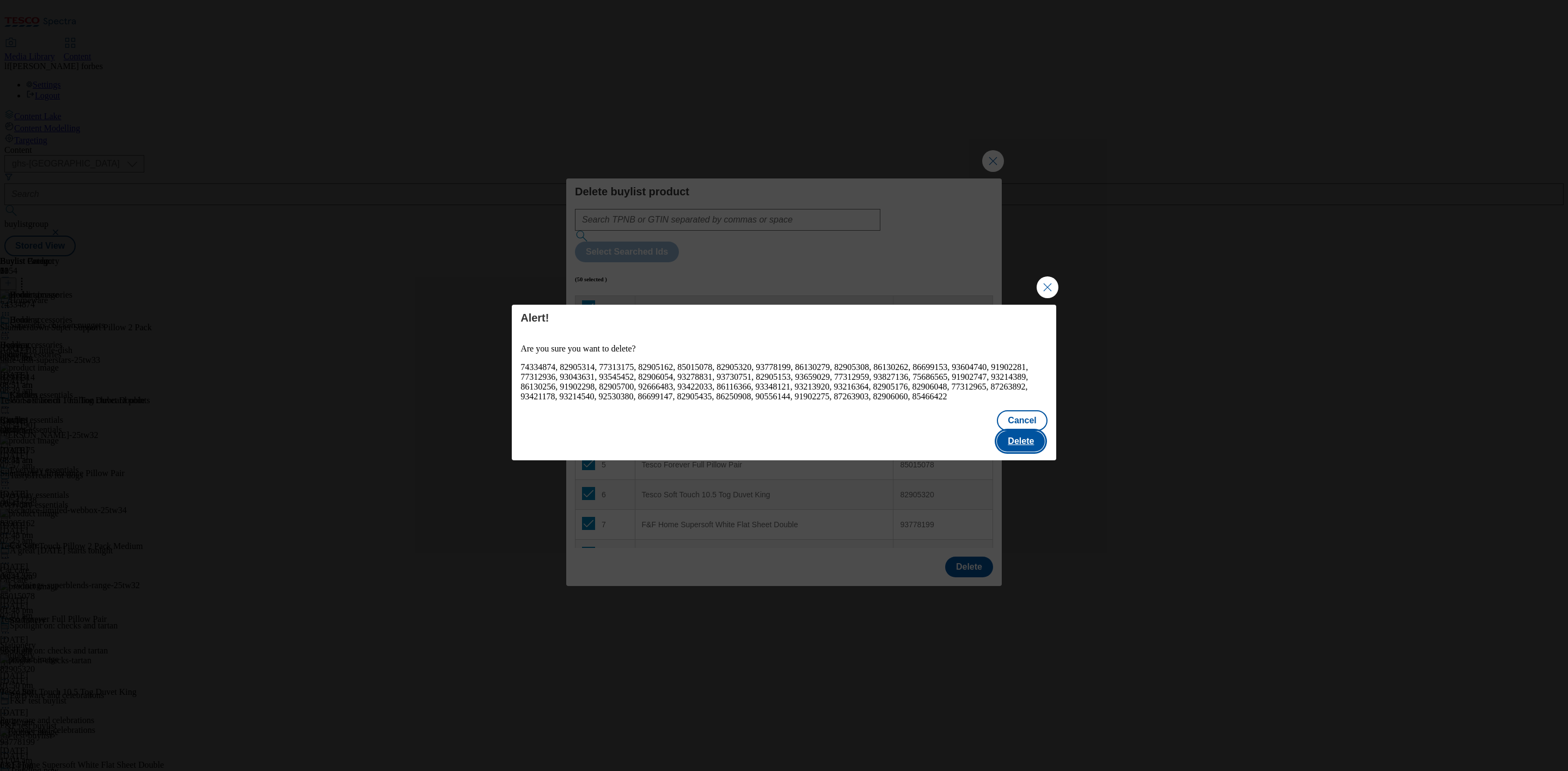
click at [1021, 439] on button "Delete" at bounding box center [1021, 441] width 48 height 21
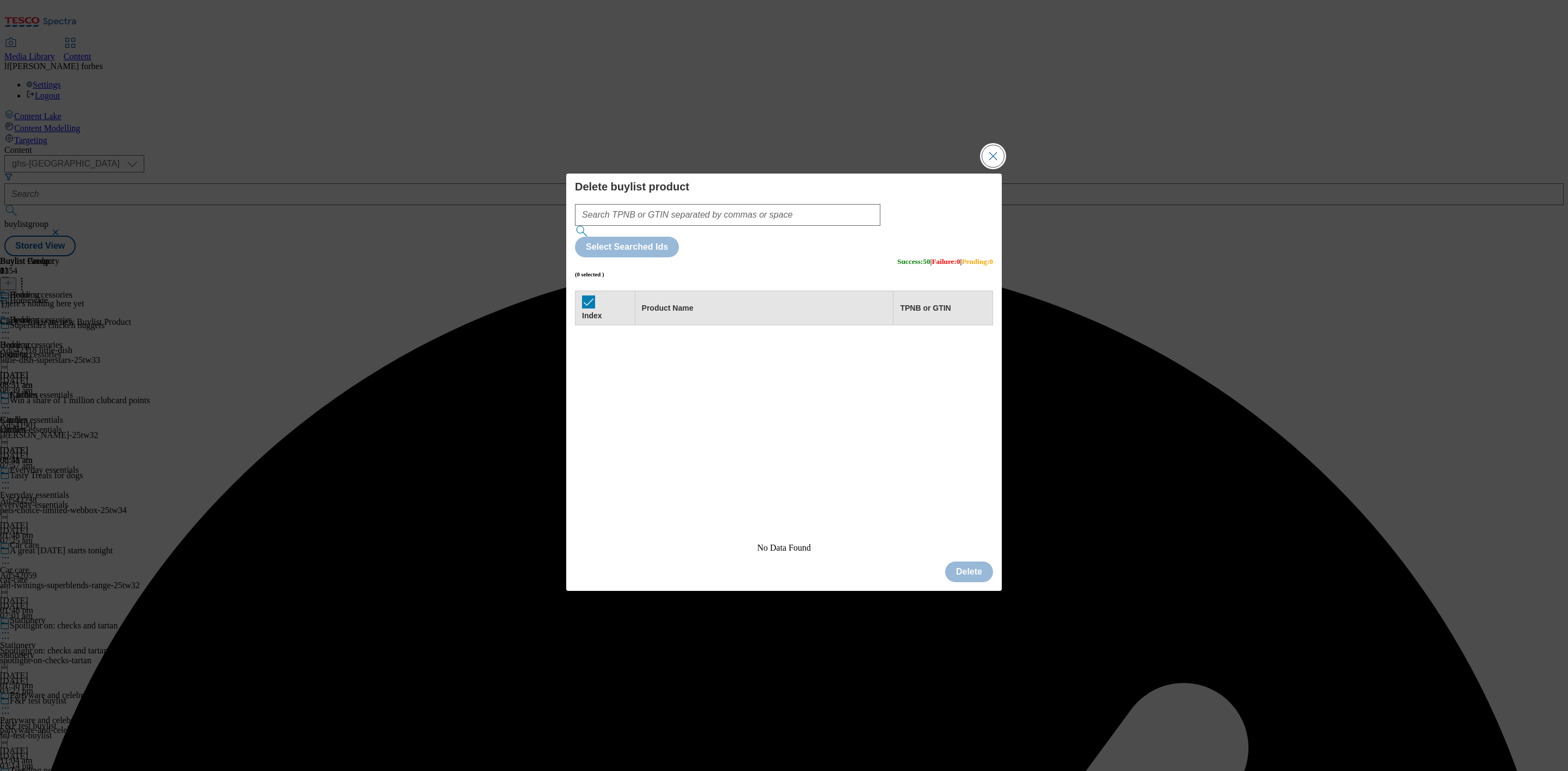
click at [998, 167] on button "Close Modal" at bounding box center [993, 156] width 22 height 22
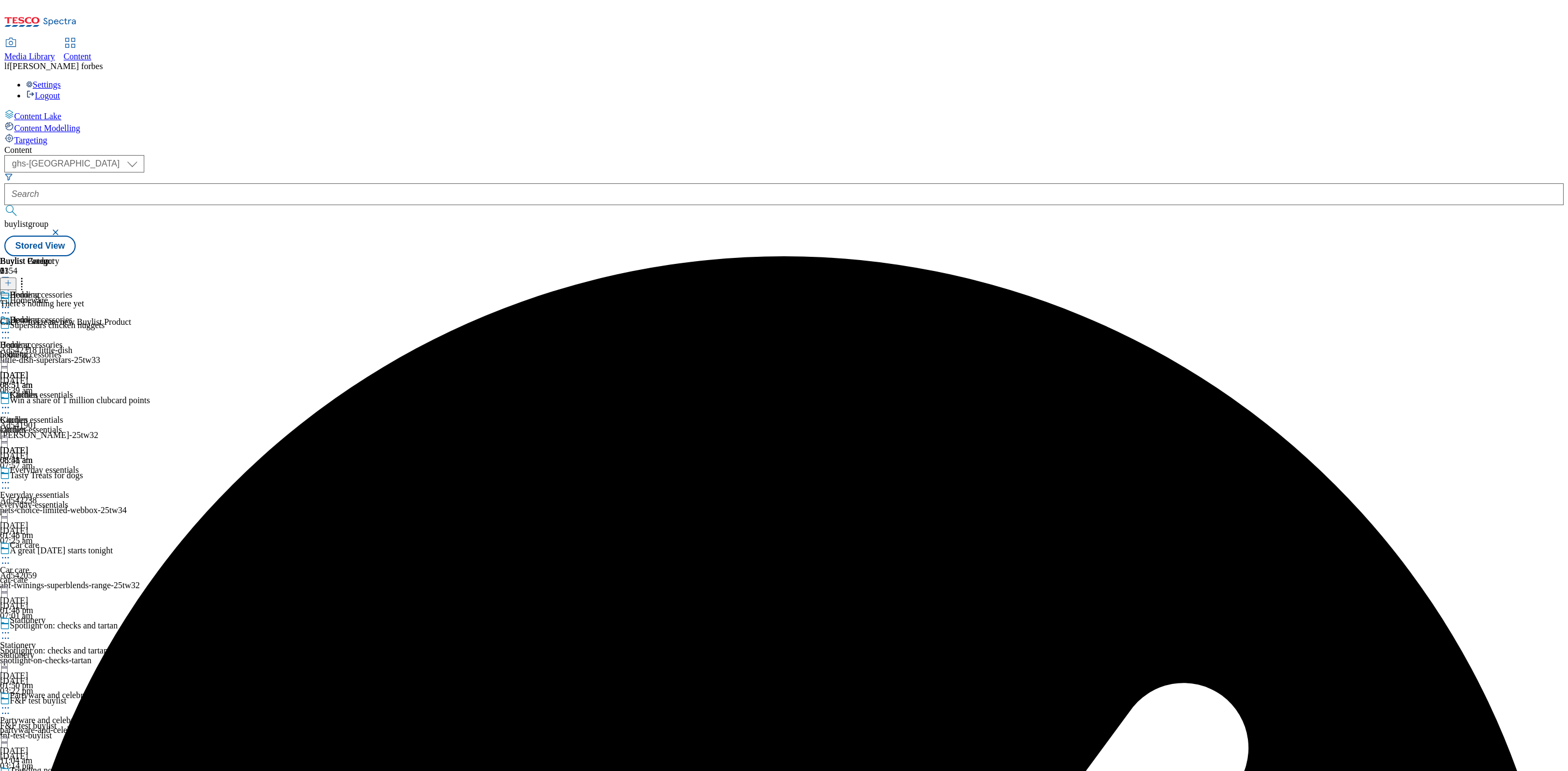
click at [12, 279] on icon at bounding box center [8, 283] width 8 height 8
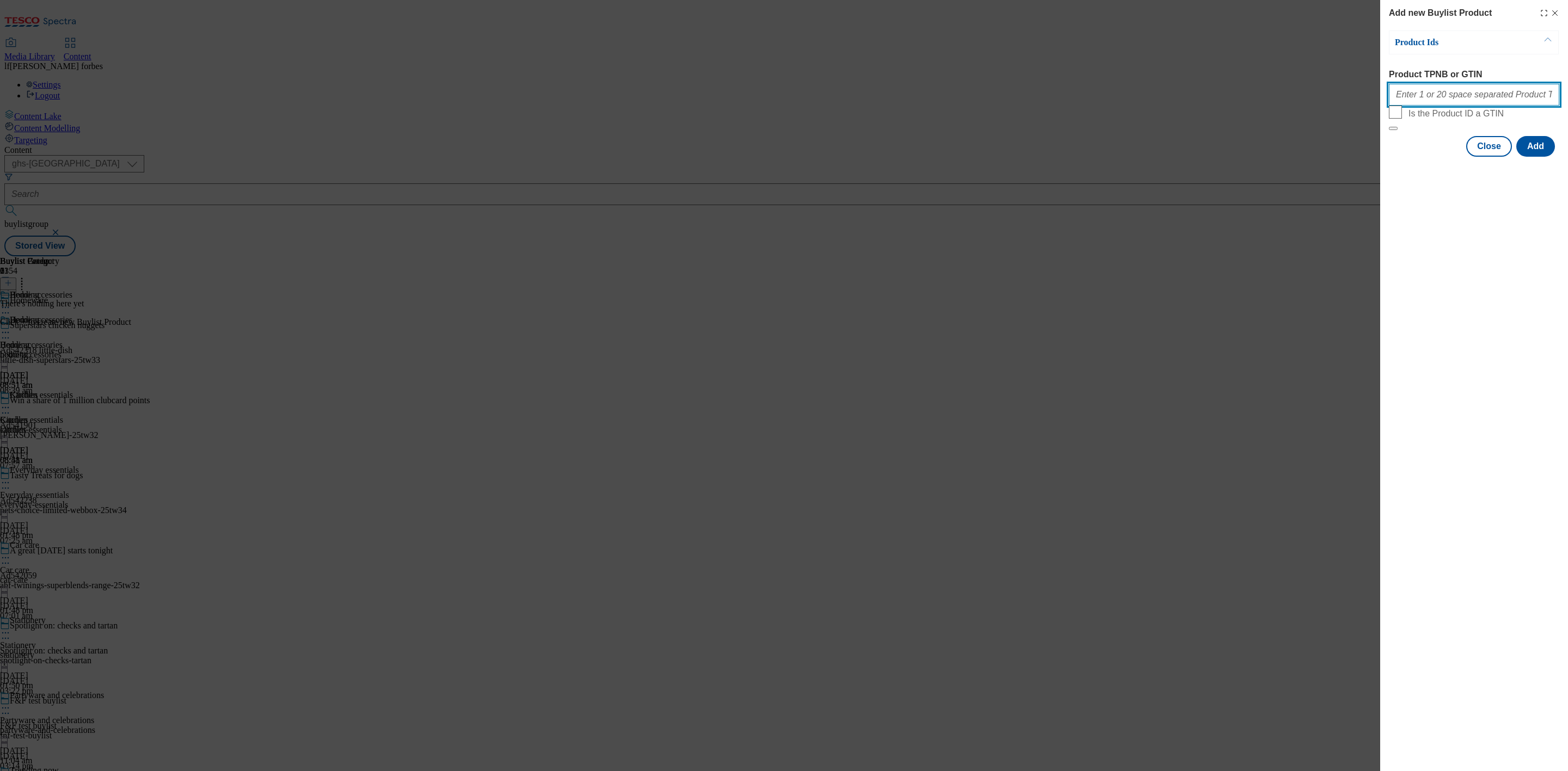
click at [1428, 106] on input "Product TPNB or GTIN" at bounding box center [1474, 95] width 170 height 22
paste input "96238241 96490551 94041614 96492422 96399297 93611604 93215181 96180850 9639622…"
type input "96238241 96490551 94041614 96492422 96399297 93611604 93215181 96180850 9639622…"
click at [1535, 157] on button "Add" at bounding box center [1536, 147] width 39 height 21
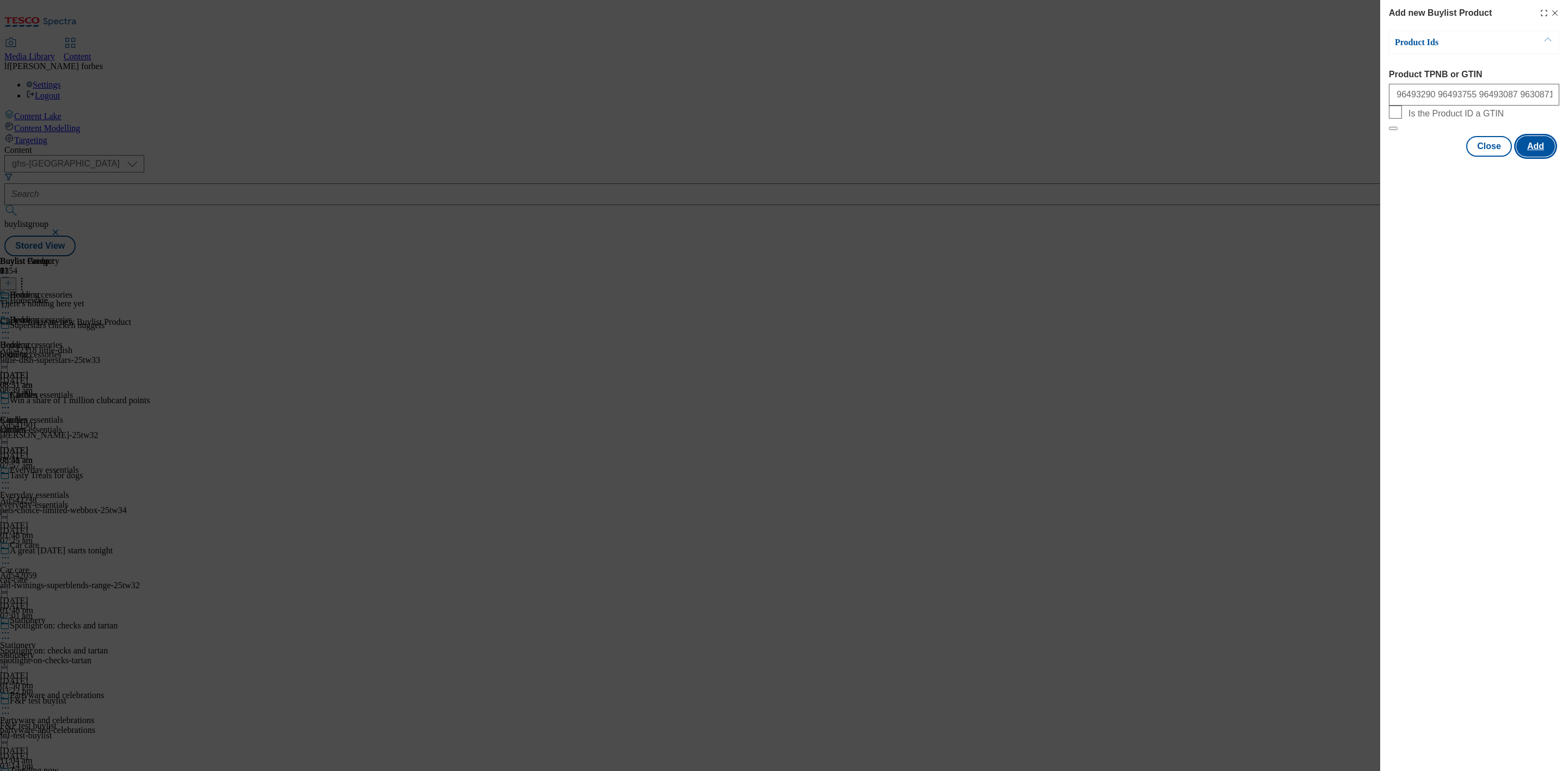
scroll to position [0, 0]
click at [1483, 209] on button "Close" at bounding box center [1489, 200] width 46 height 21
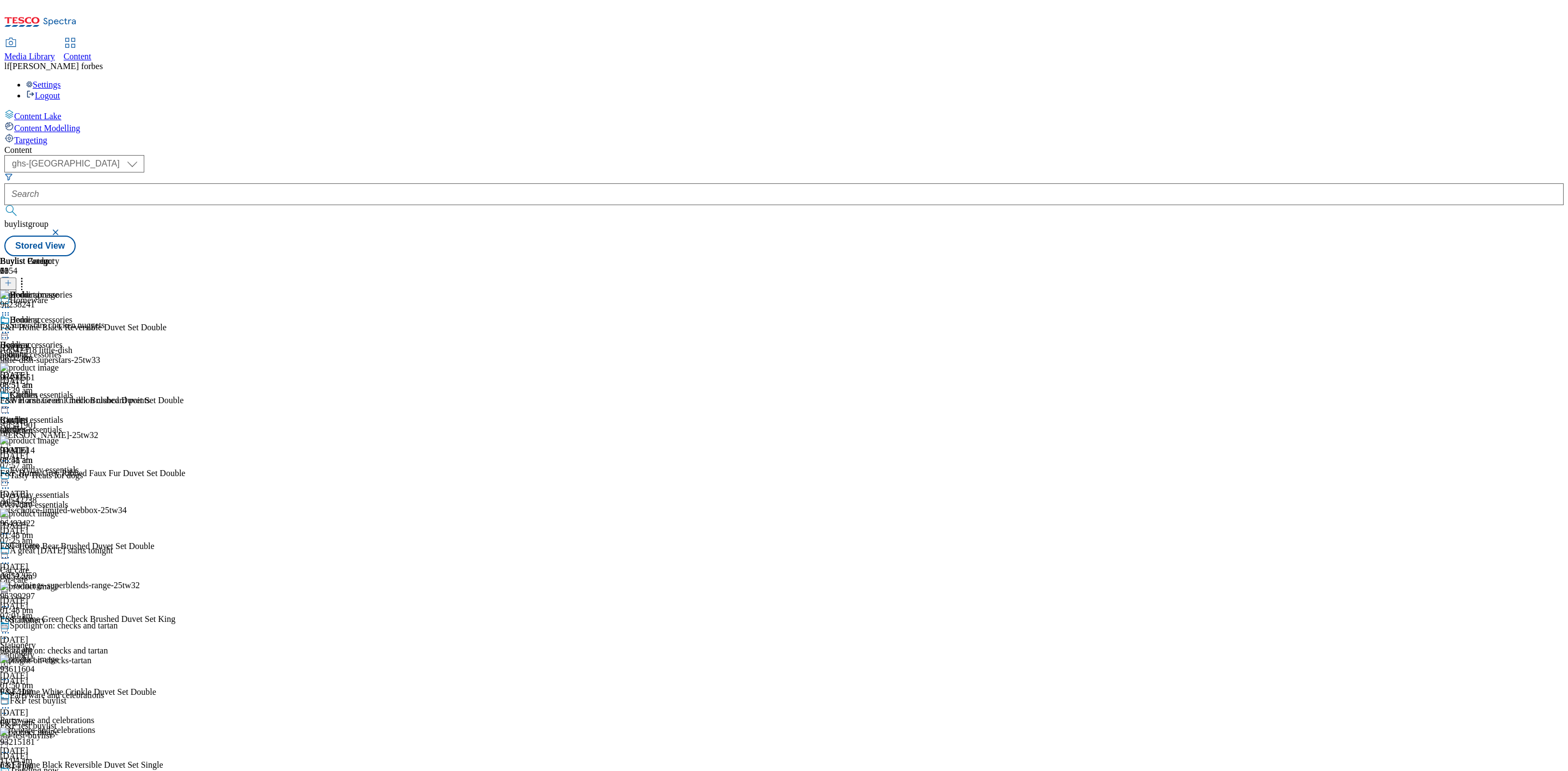
scroll to position [1599, 0]
click at [4, 332] on circle at bounding box center [3, 333] width 2 height 2
click at [59, 402] on span "Preview" at bounding box center [46, 405] width 26 height 8
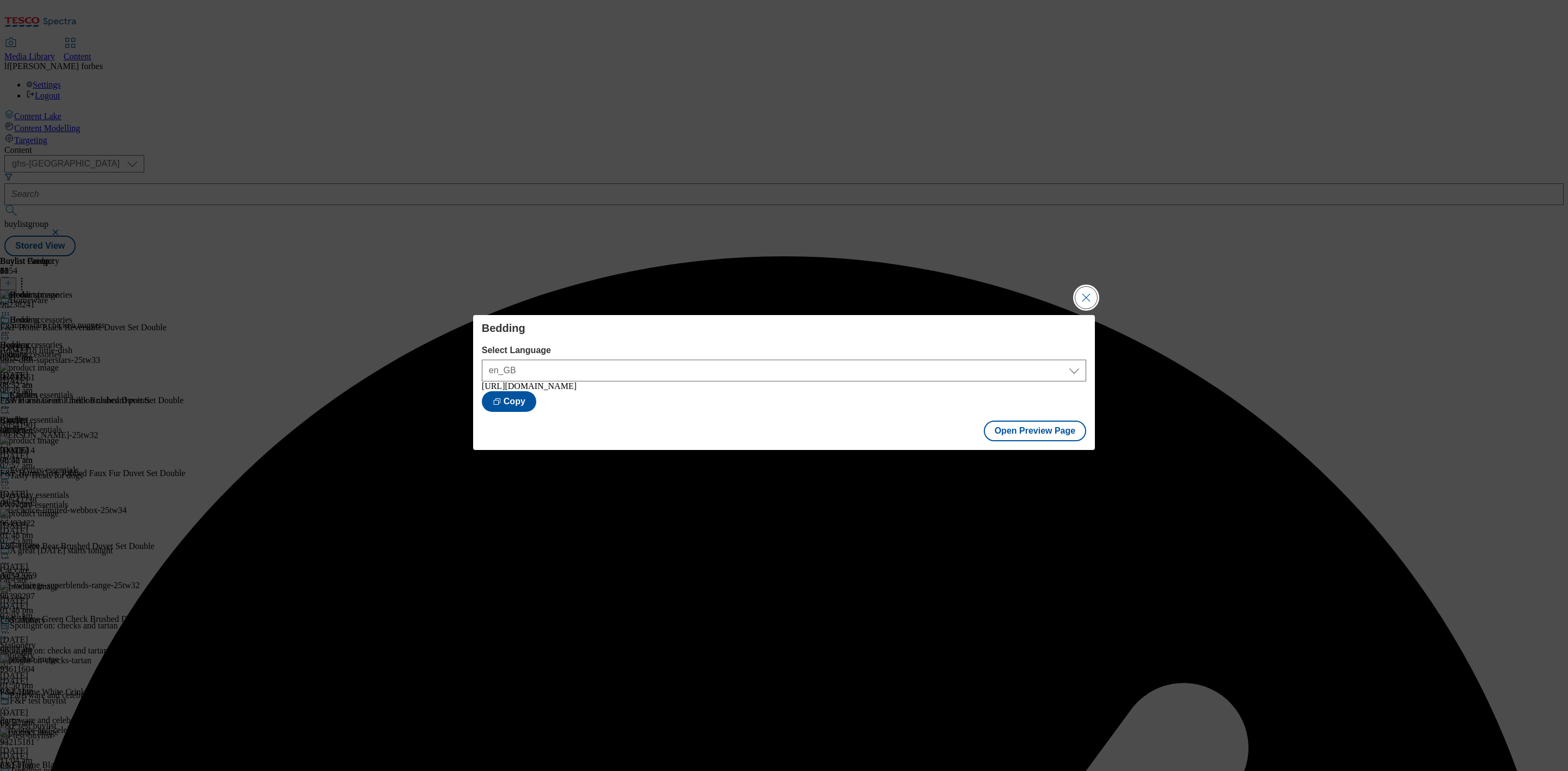
click at [1090, 296] on button "Close Modal" at bounding box center [1087, 298] width 22 height 22
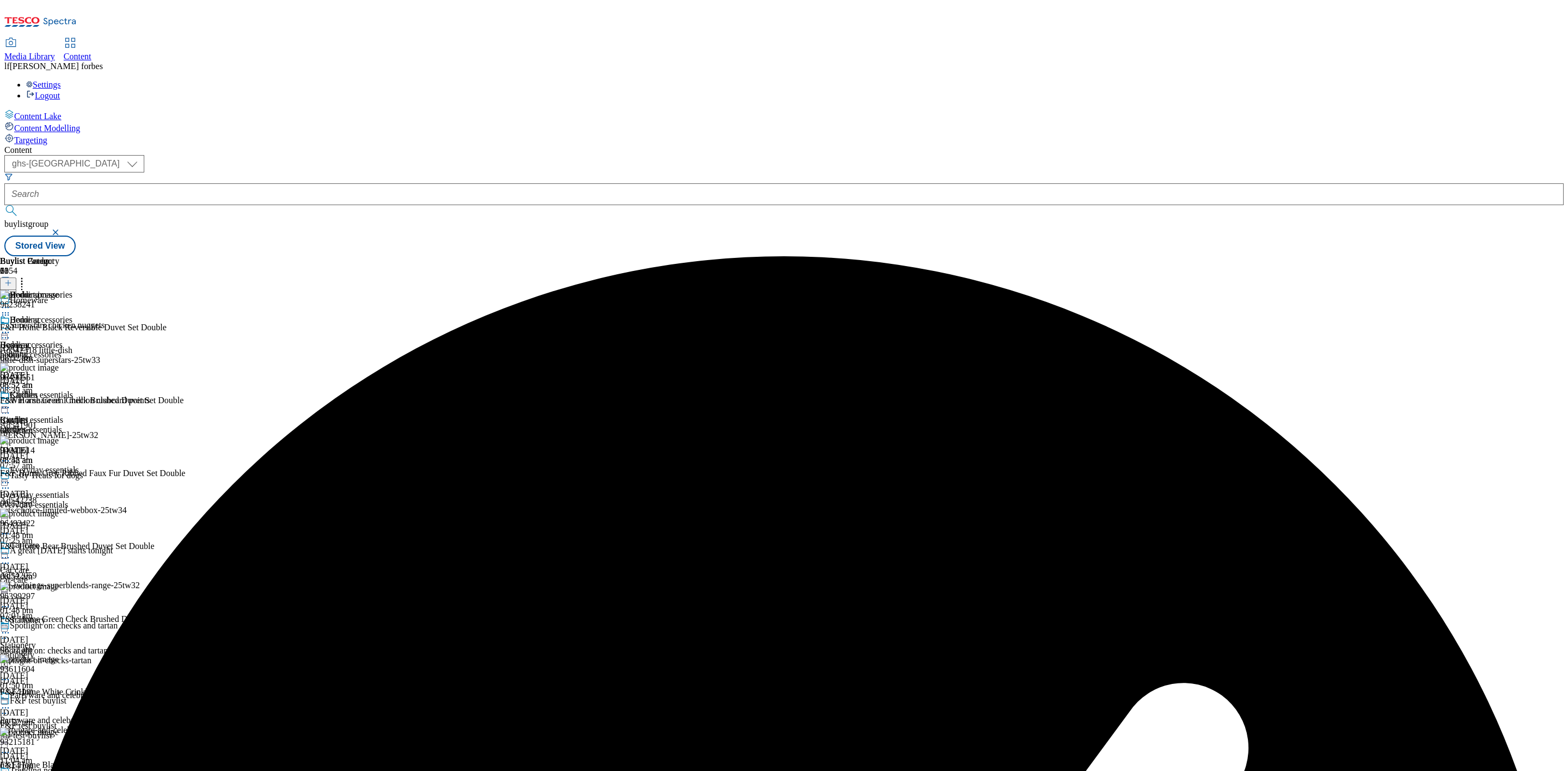
click at [11, 327] on icon at bounding box center [5, 333] width 11 height 11
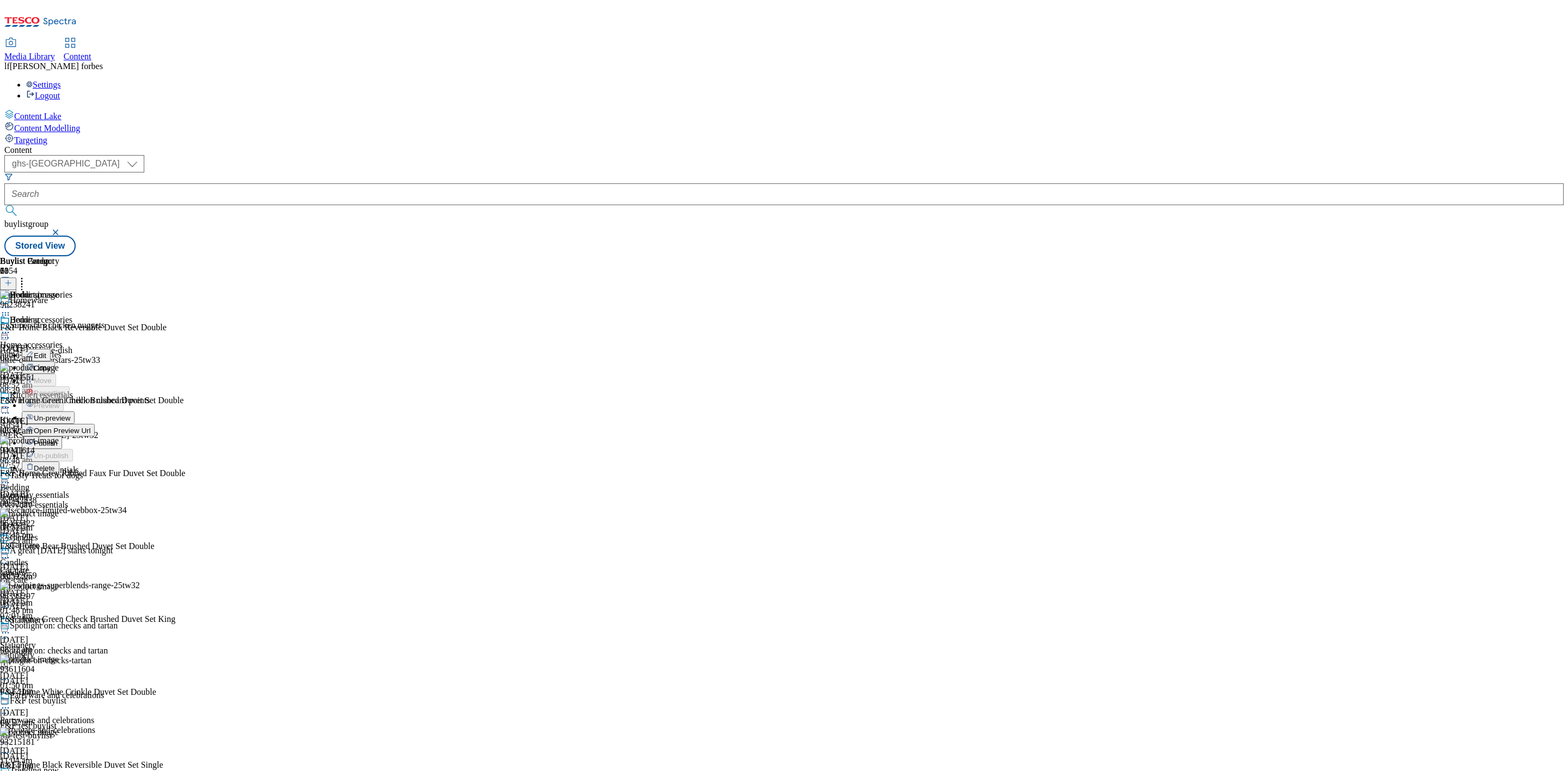
click at [58, 439] on span "Publish" at bounding box center [45, 443] width 24 height 8
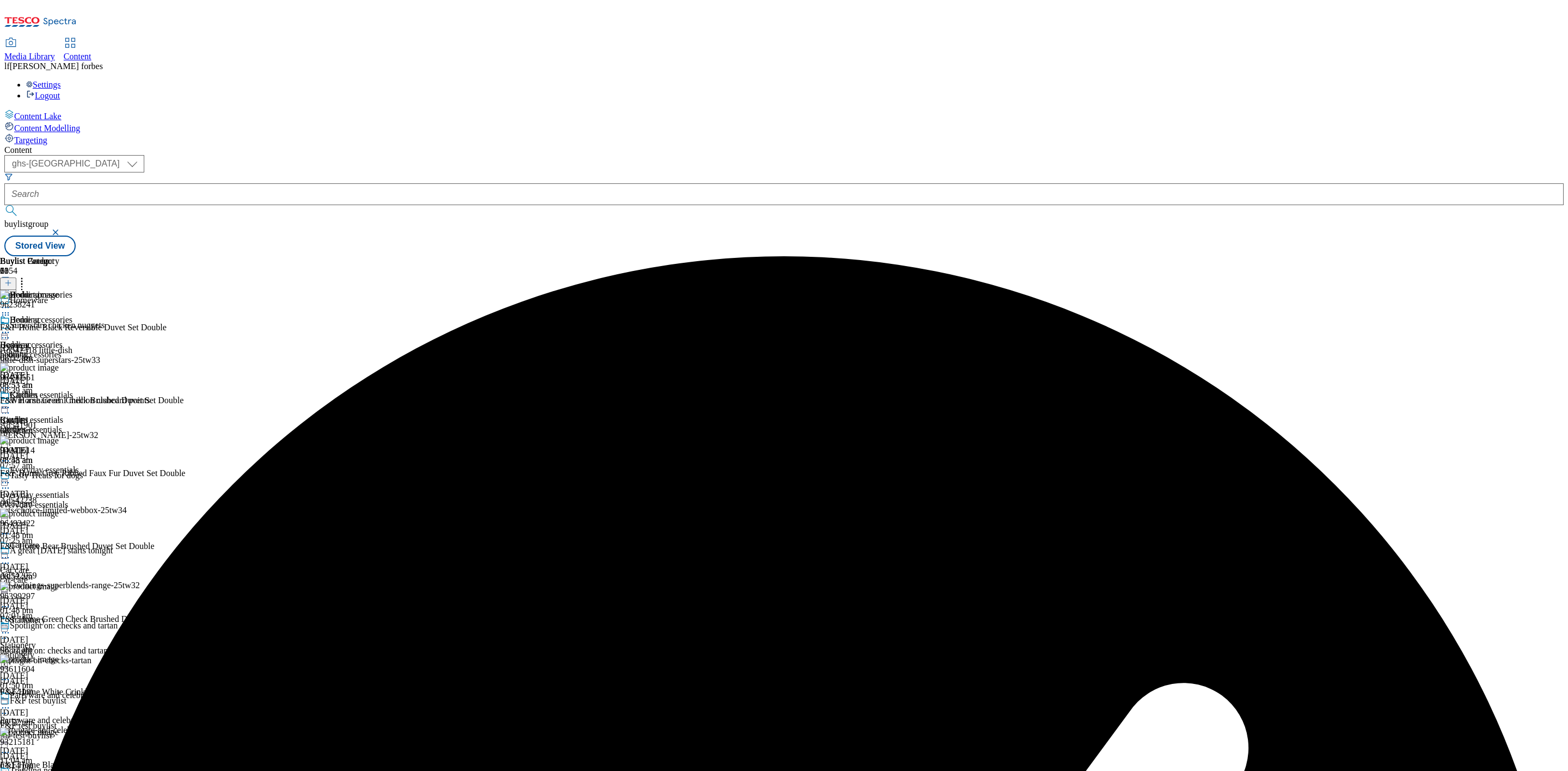
click at [7, 407] on circle at bounding box center [5, 408] width 2 height 2
click at [73, 524] on button "Un-publish" at bounding box center [47, 530] width 51 height 13
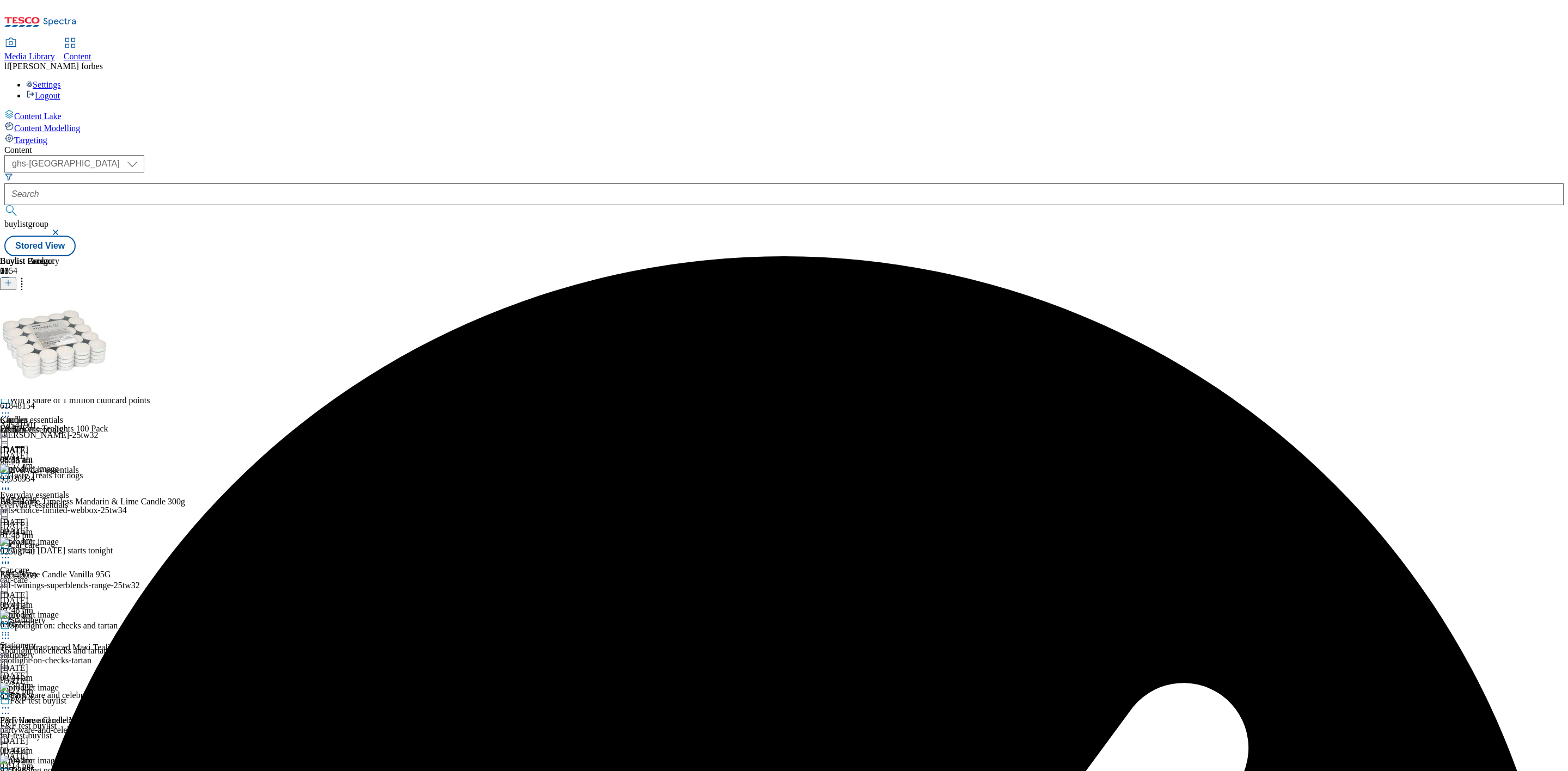
click at [59, 390] on div "Candles" at bounding box center [29, 402] width 59 height 25
click at [11, 402] on icon at bounding box center [5, 408] width 11 height 11
click at [75, 487] on button "Un-preview" at bounding box center [48, 493] width 53 height 13
click at [27, 276] on icon at bounding box center [22, 281] width 11 height 11
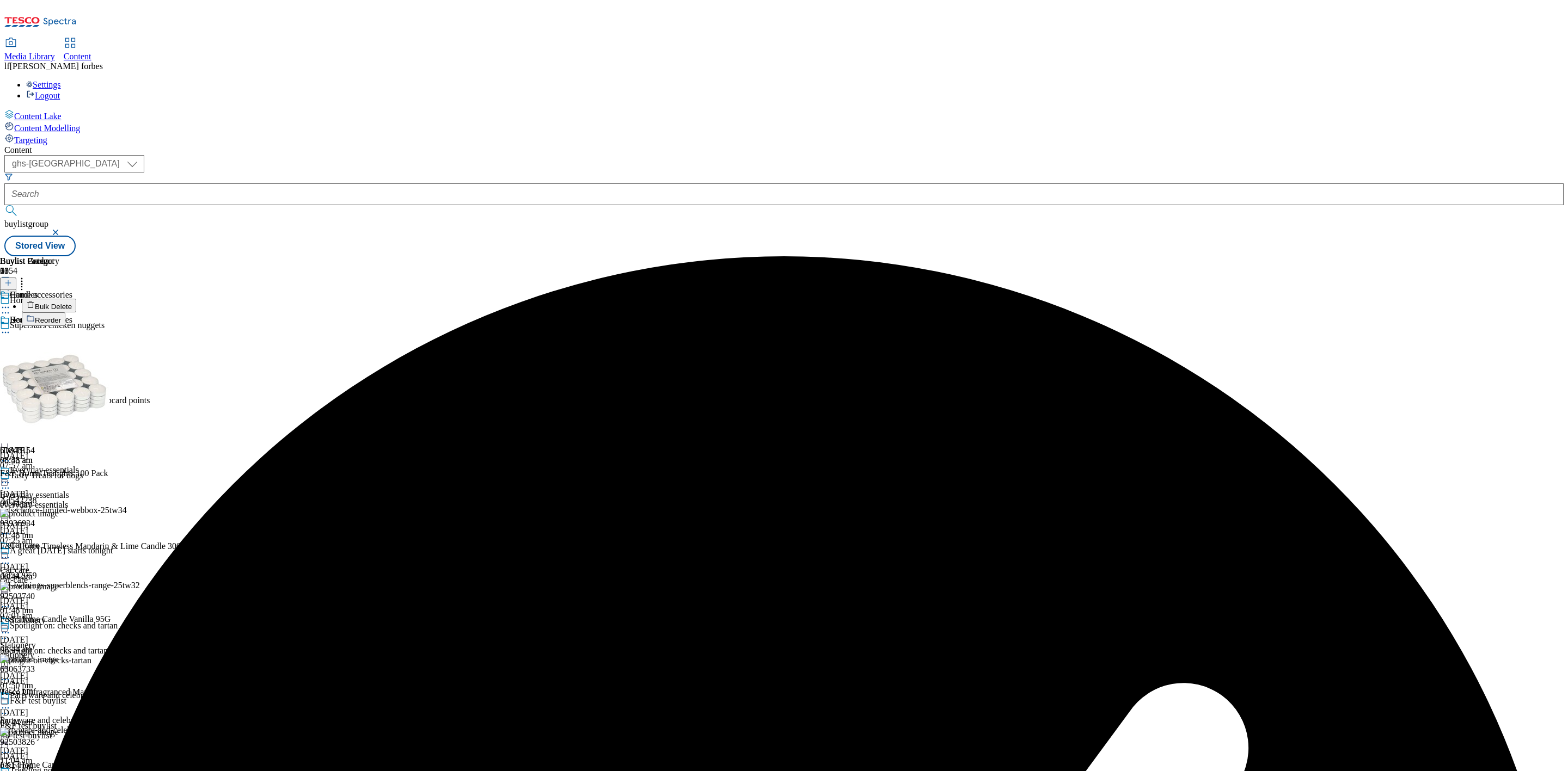
click at [72, 302] on span "Bulk Delete" at bounding box center [53, 306] width 37 height 8
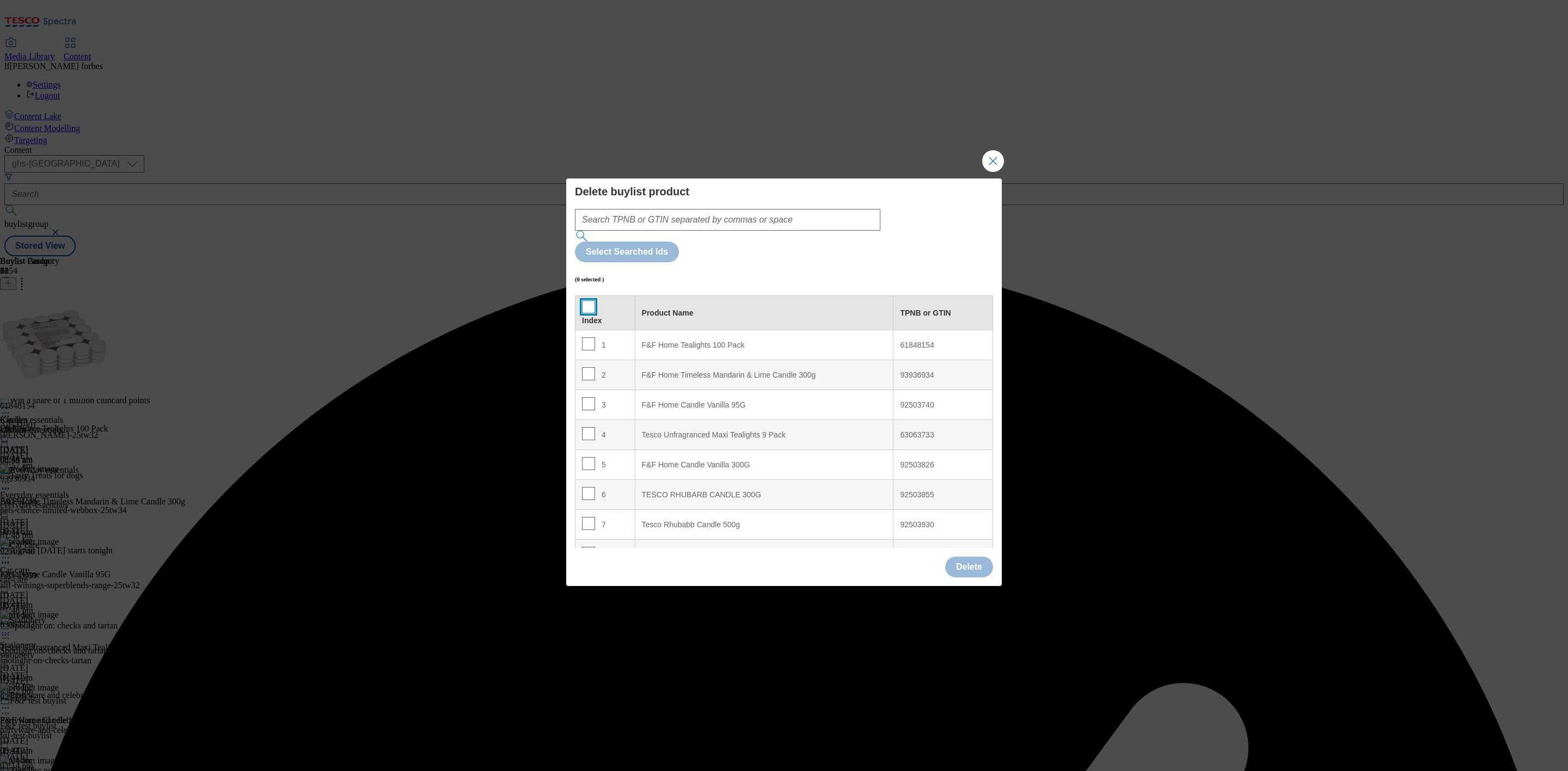
click at [590, 301] on input "Modal" at bounding box center [588, 307] width 13 height 13
checkbox input "true"
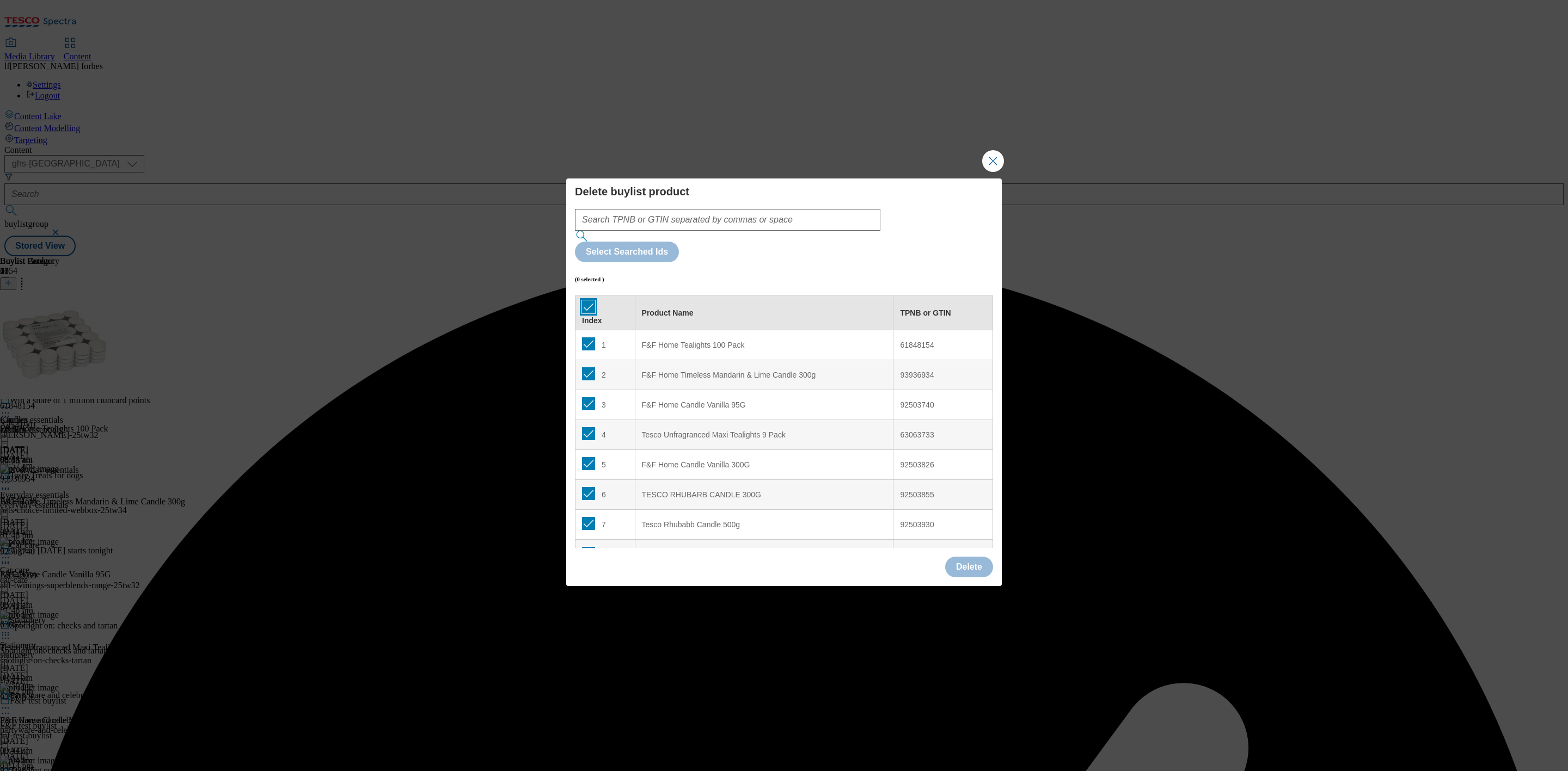
checkbox input "true"
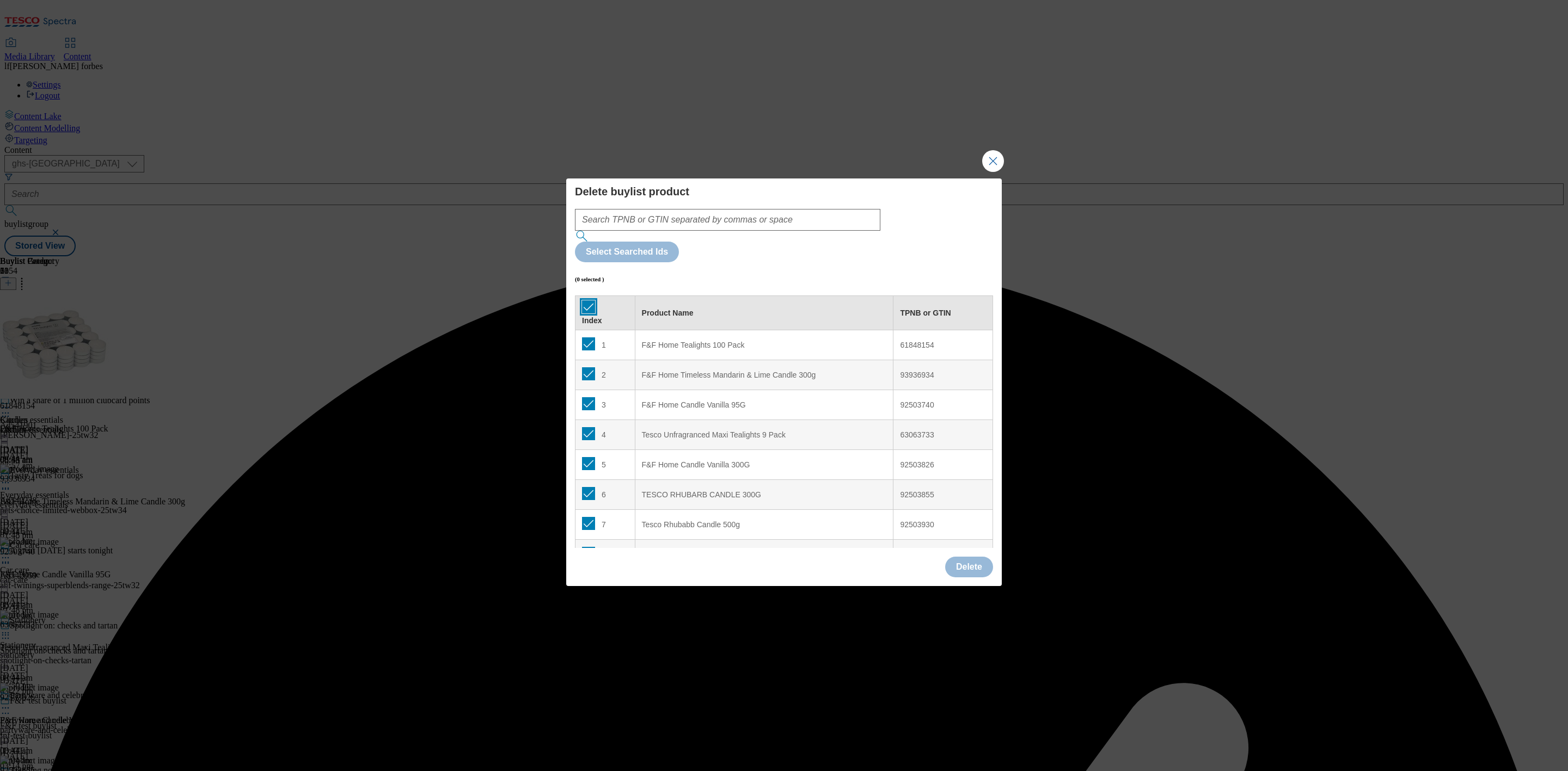
checkbox input "true"
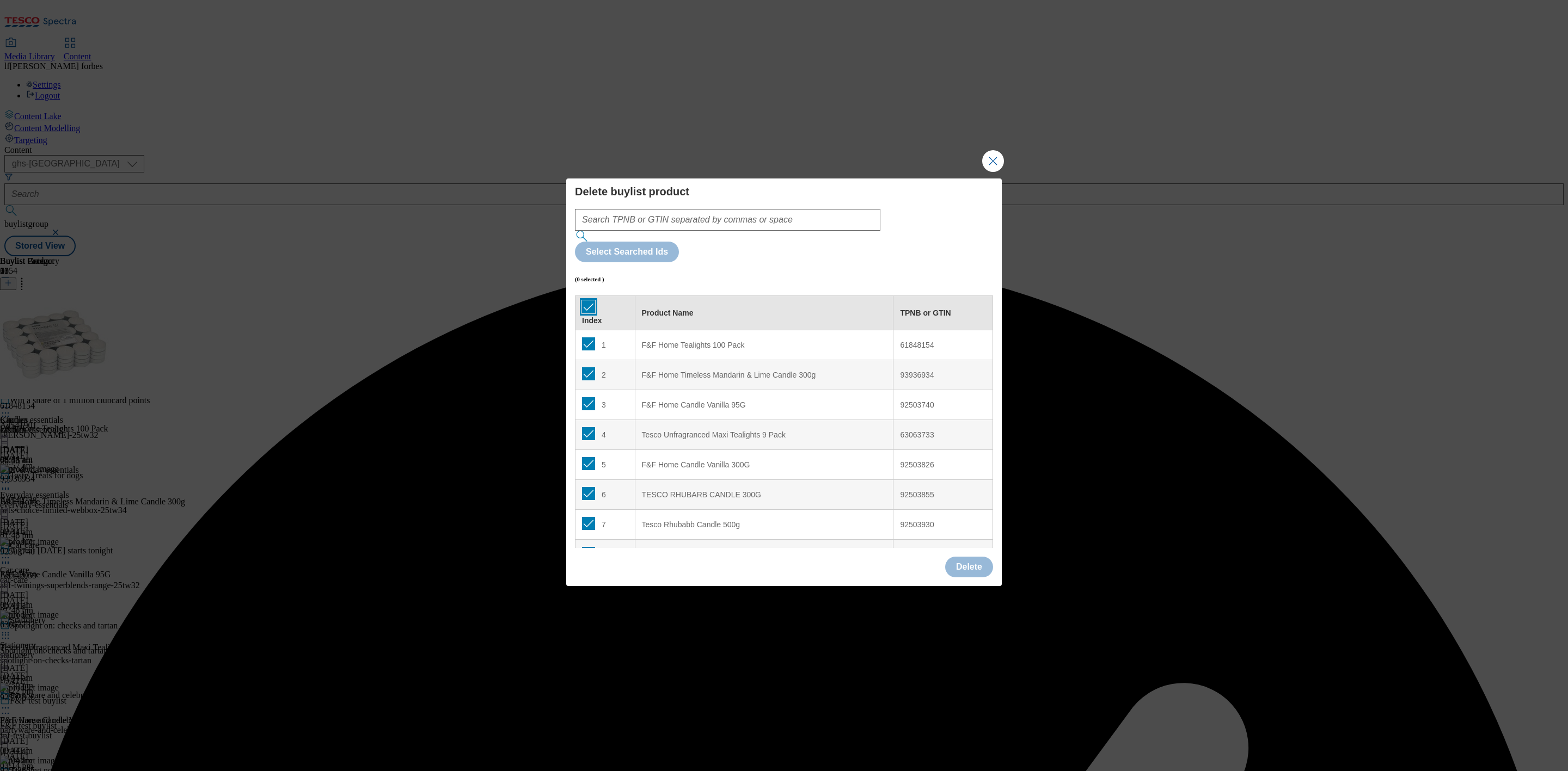
checkbox input "true"
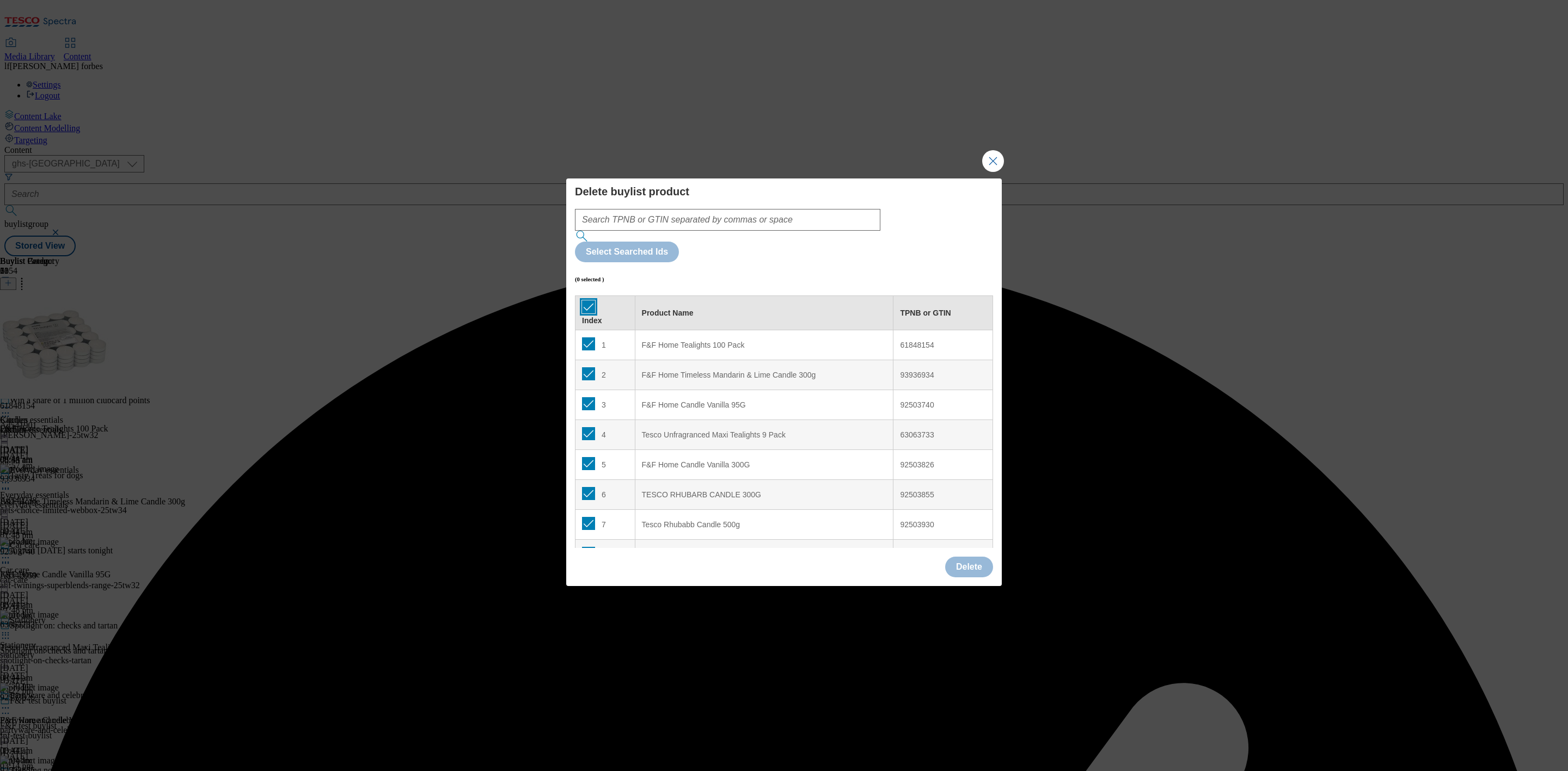
checkbox input "true"
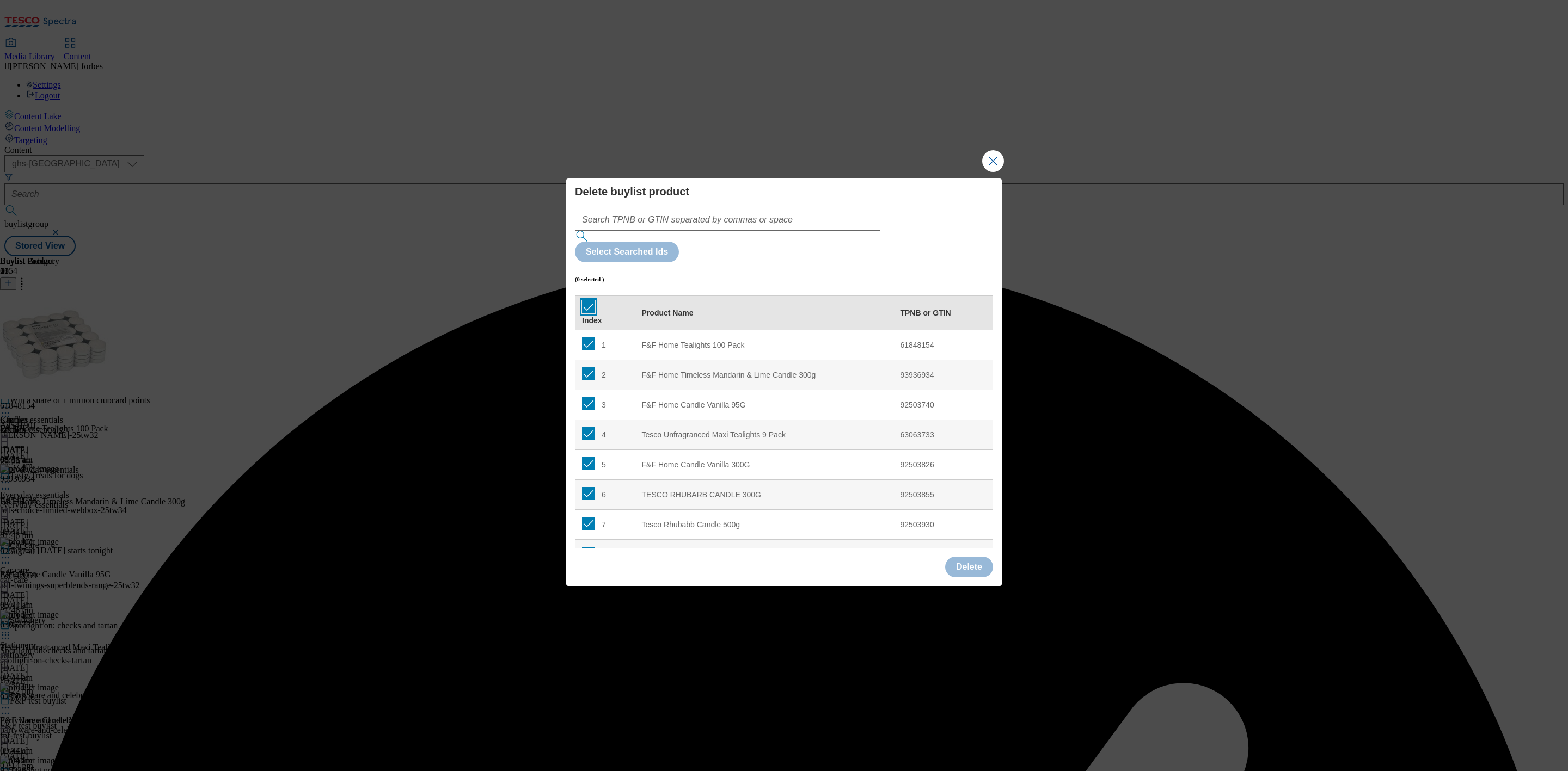
checkbox input "true"
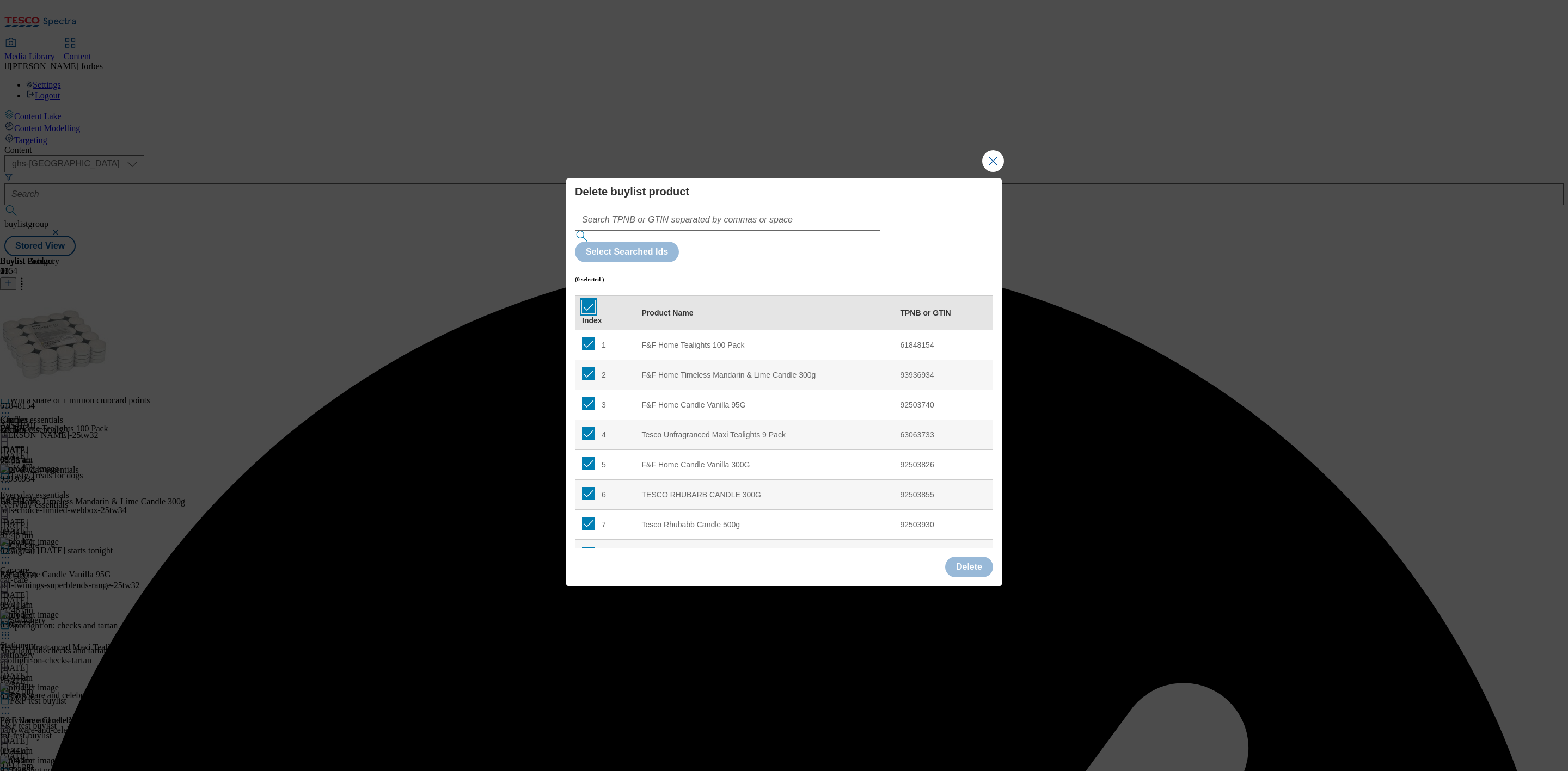
checkbox input "true"
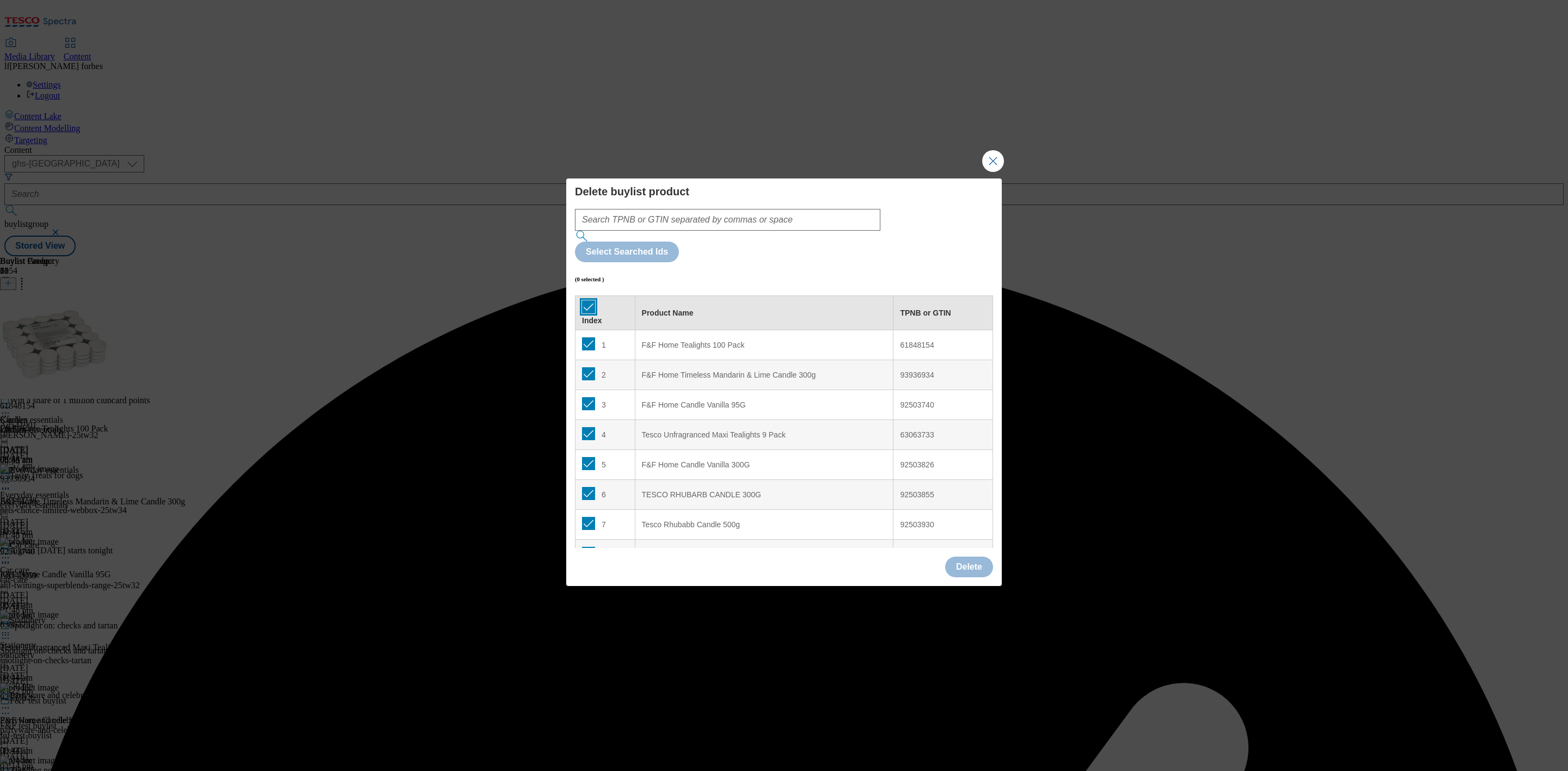
checkbox input "true"
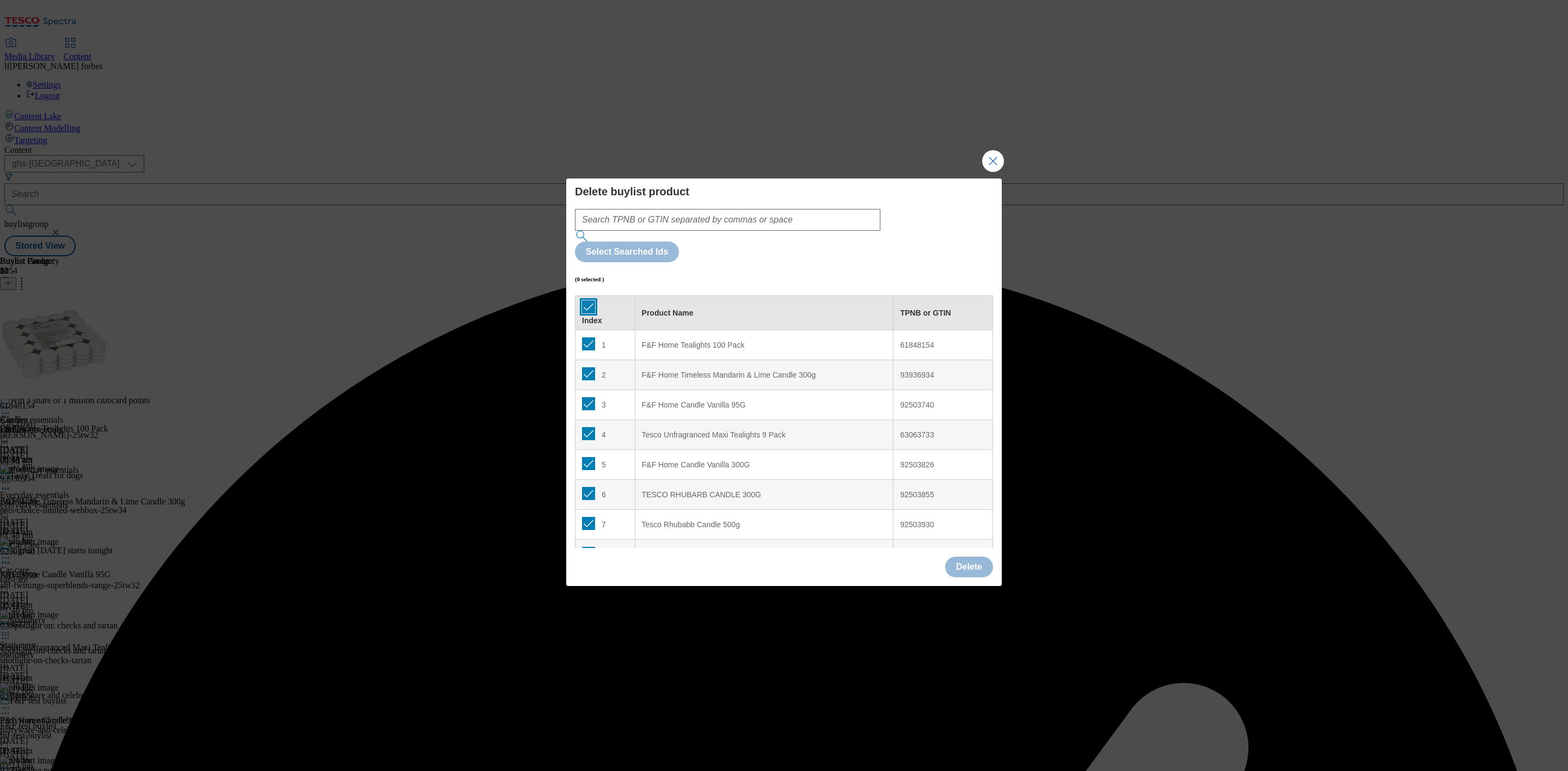
checkbox input "true"
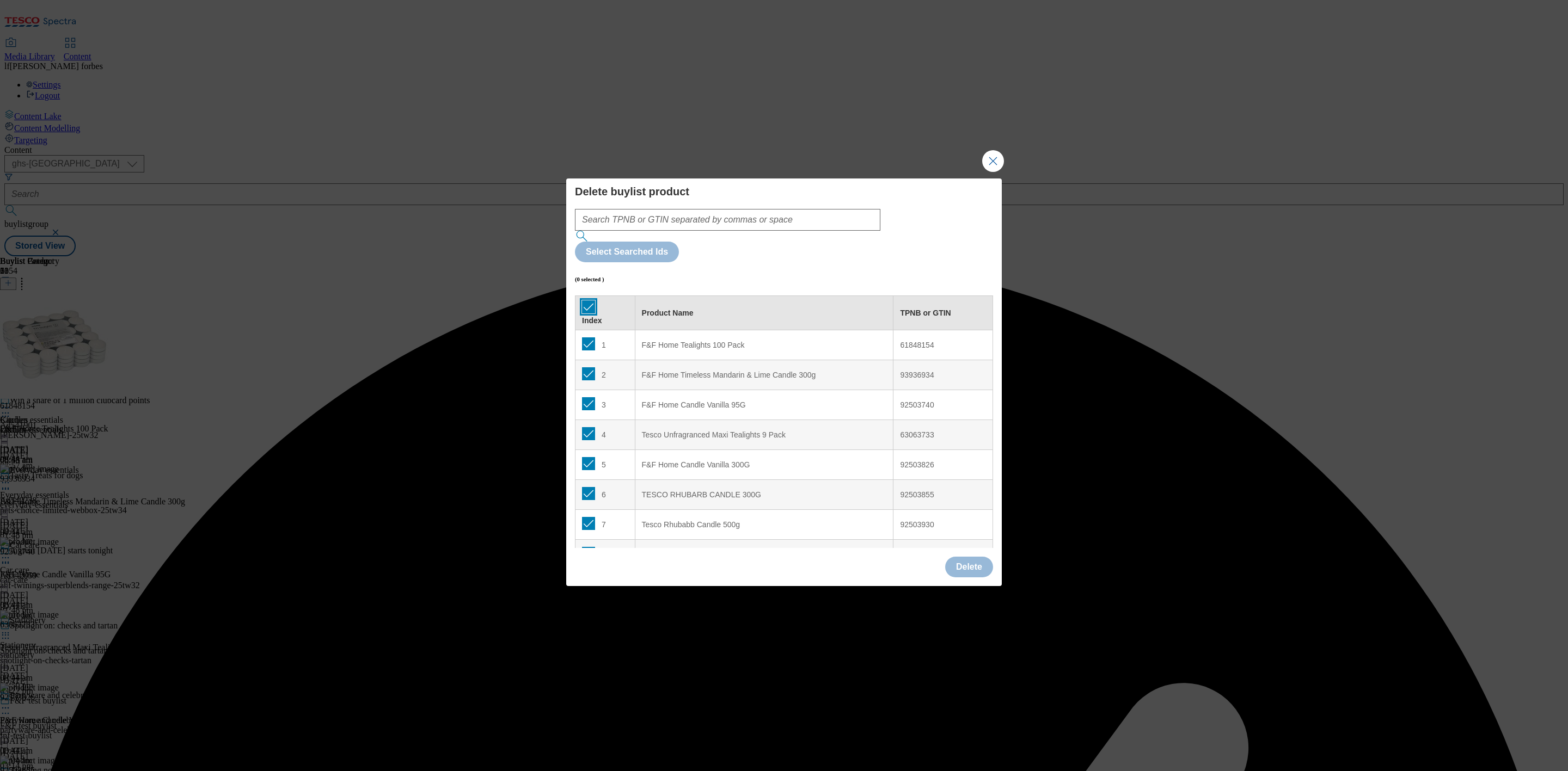
checkbox input "true"
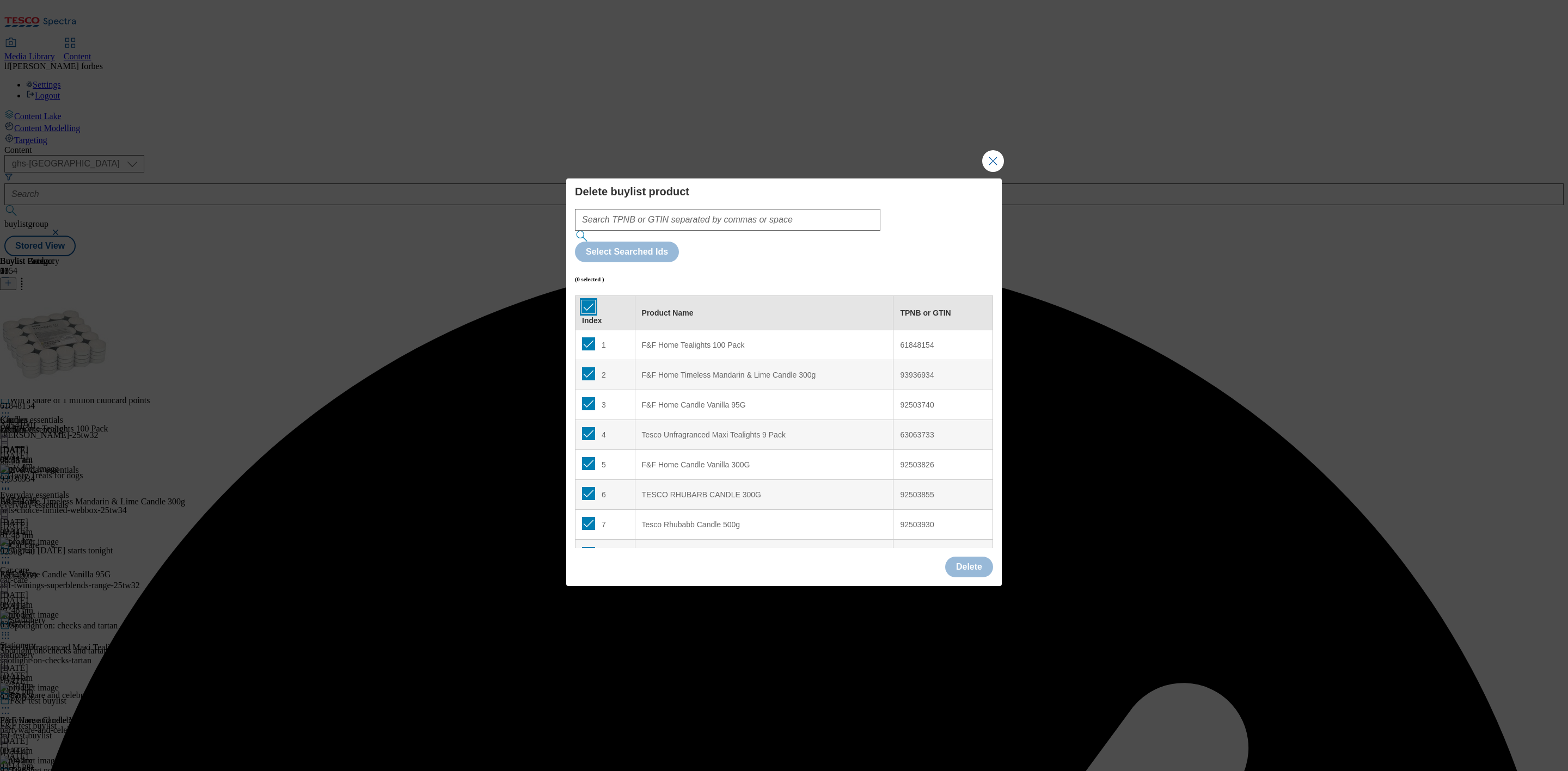
checkbox input "true"
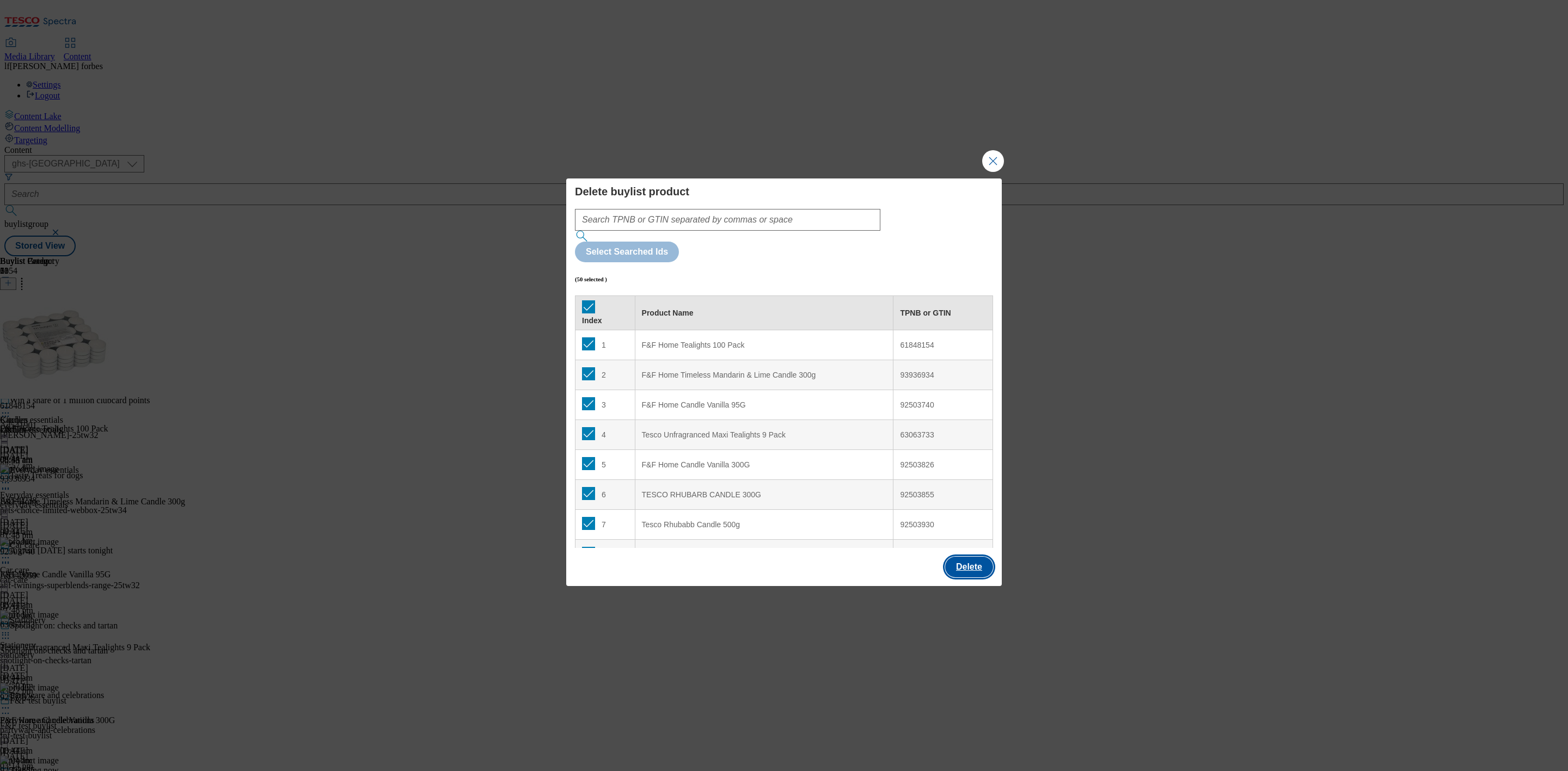
click at [974, 557] on button "Delete" at bounding box center [969, 567] width 48 height 21
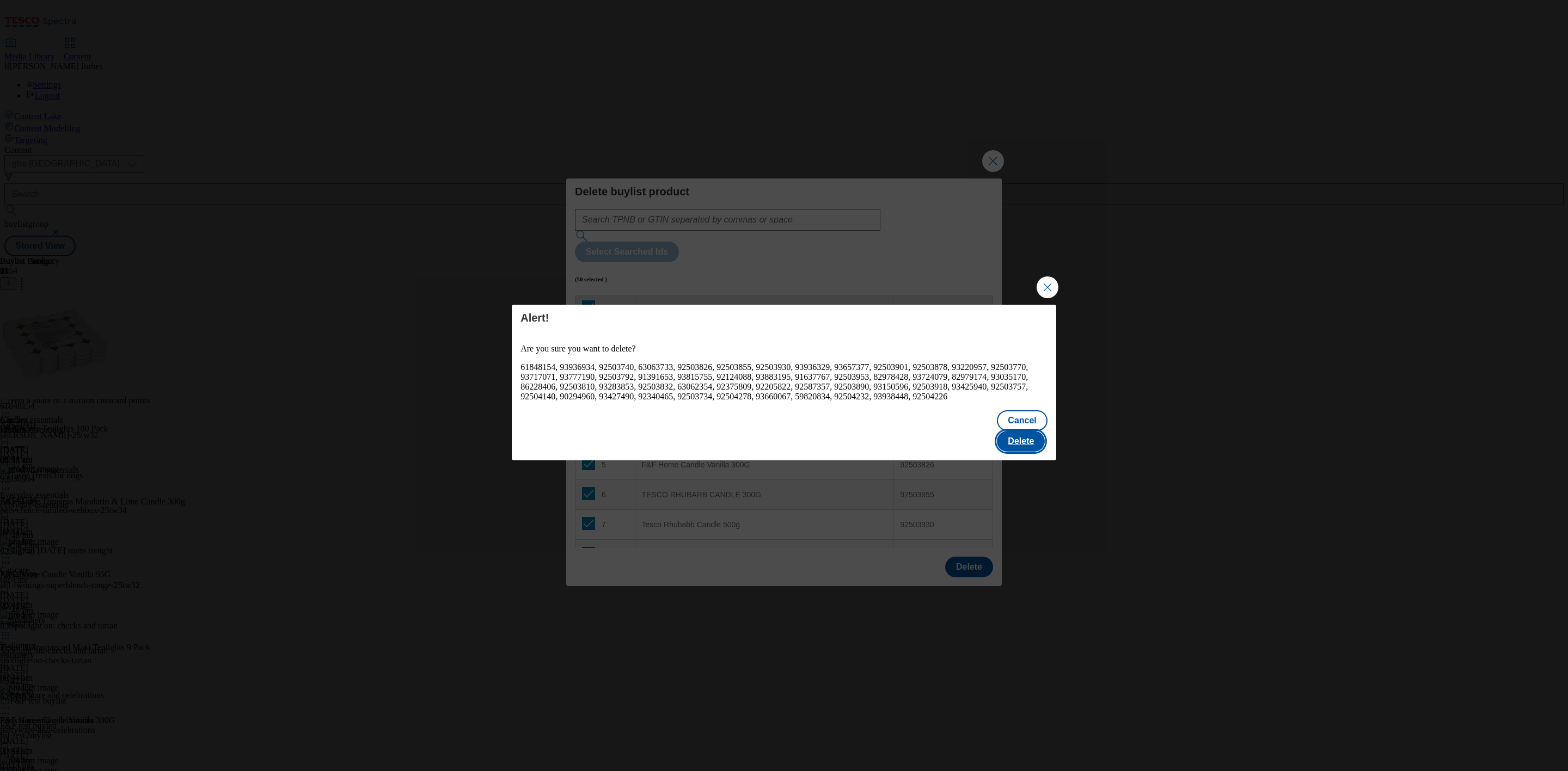
click at [1016, 439] on button "Delete" at bounding box center [1021, 441] width 48 height 21
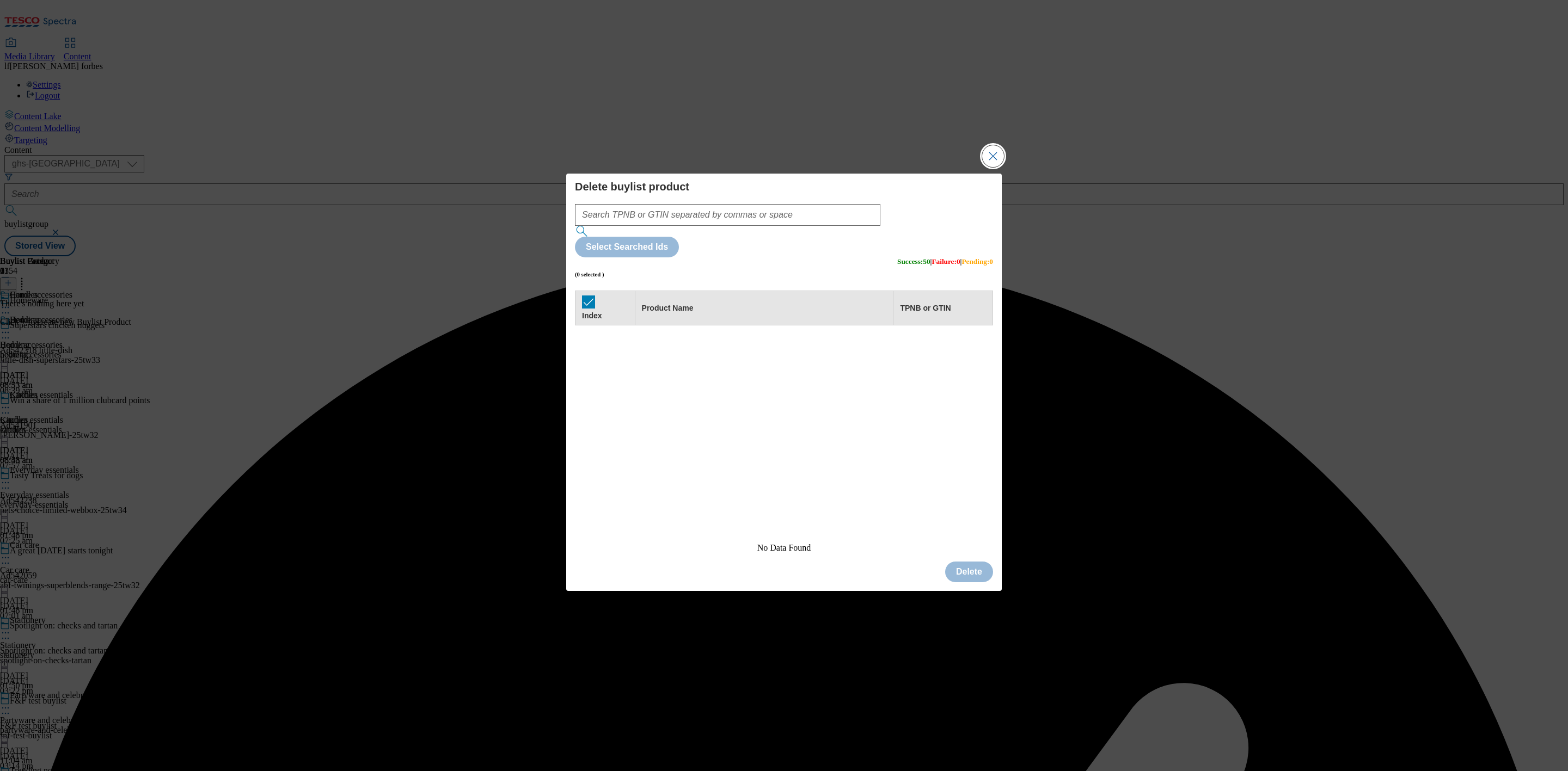
click at [995, 167] on button "Close Modal" at bounding box center [993, 156] width 22 height 22
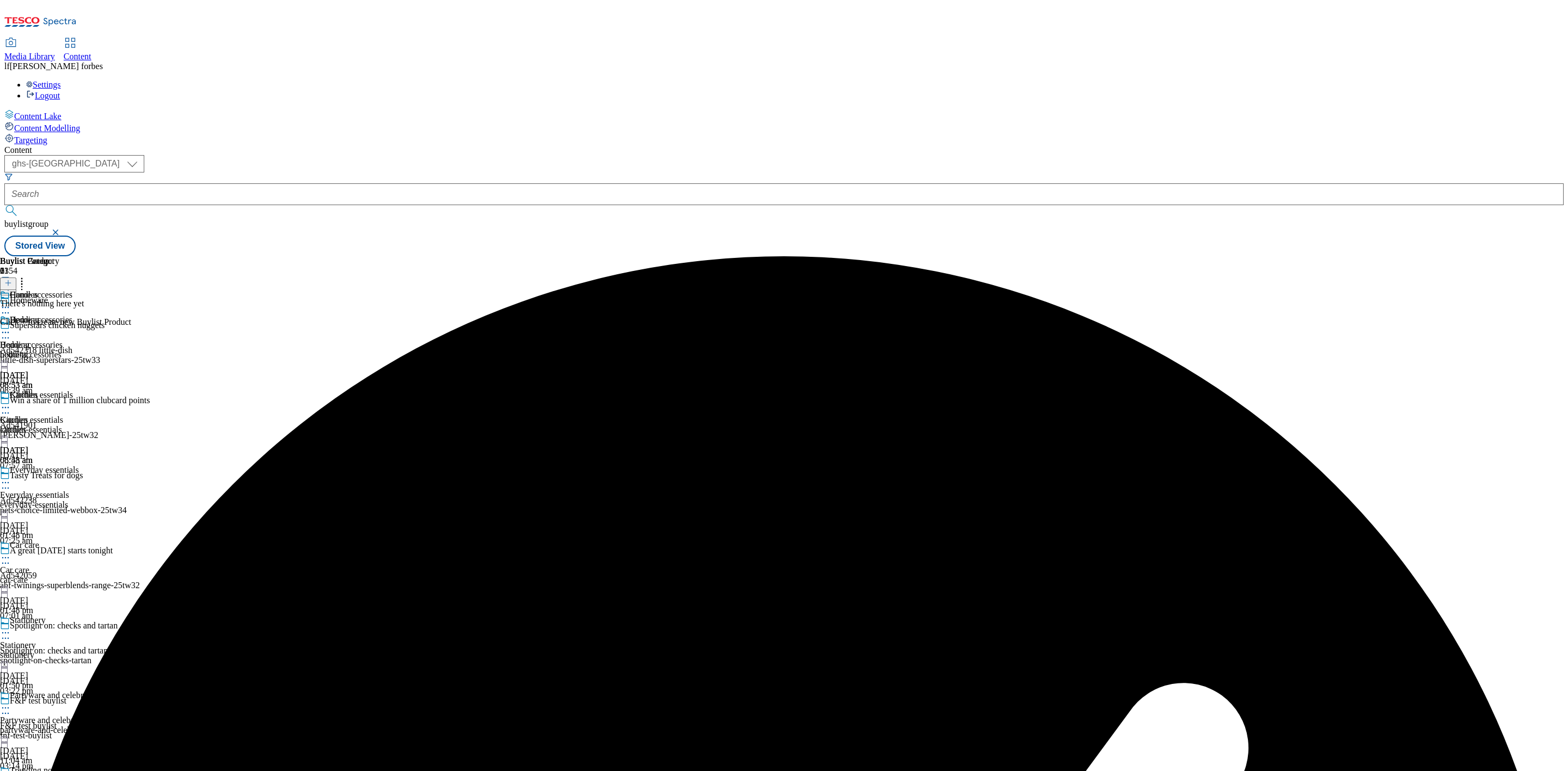
click at [12, 279] on icon at bounding box center [8, 283] width 8 height 8
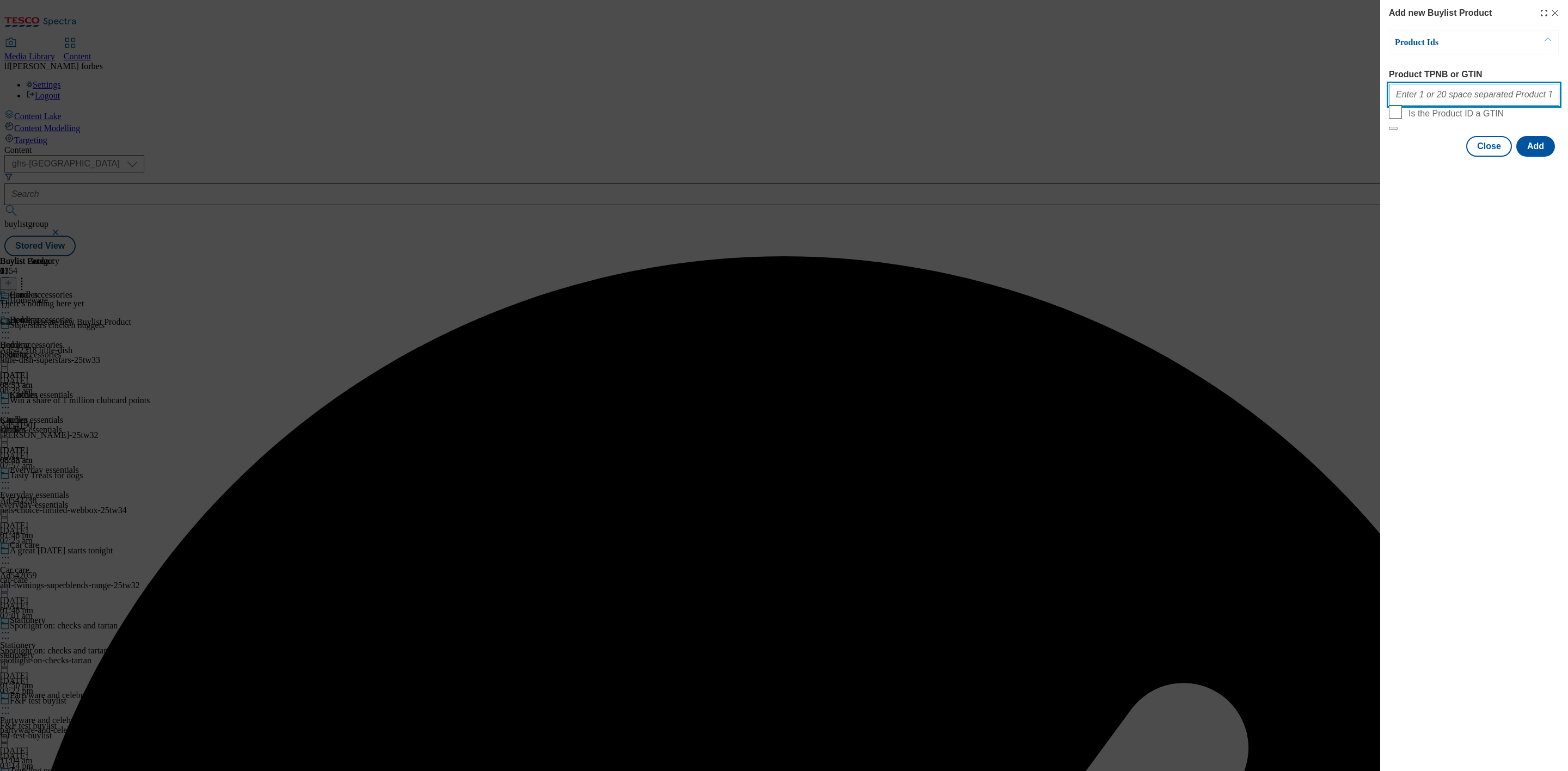
click at [1426, 100] on input "Product TPNB or GTIN" at bounding box center [1474, 95] width 170 height 22
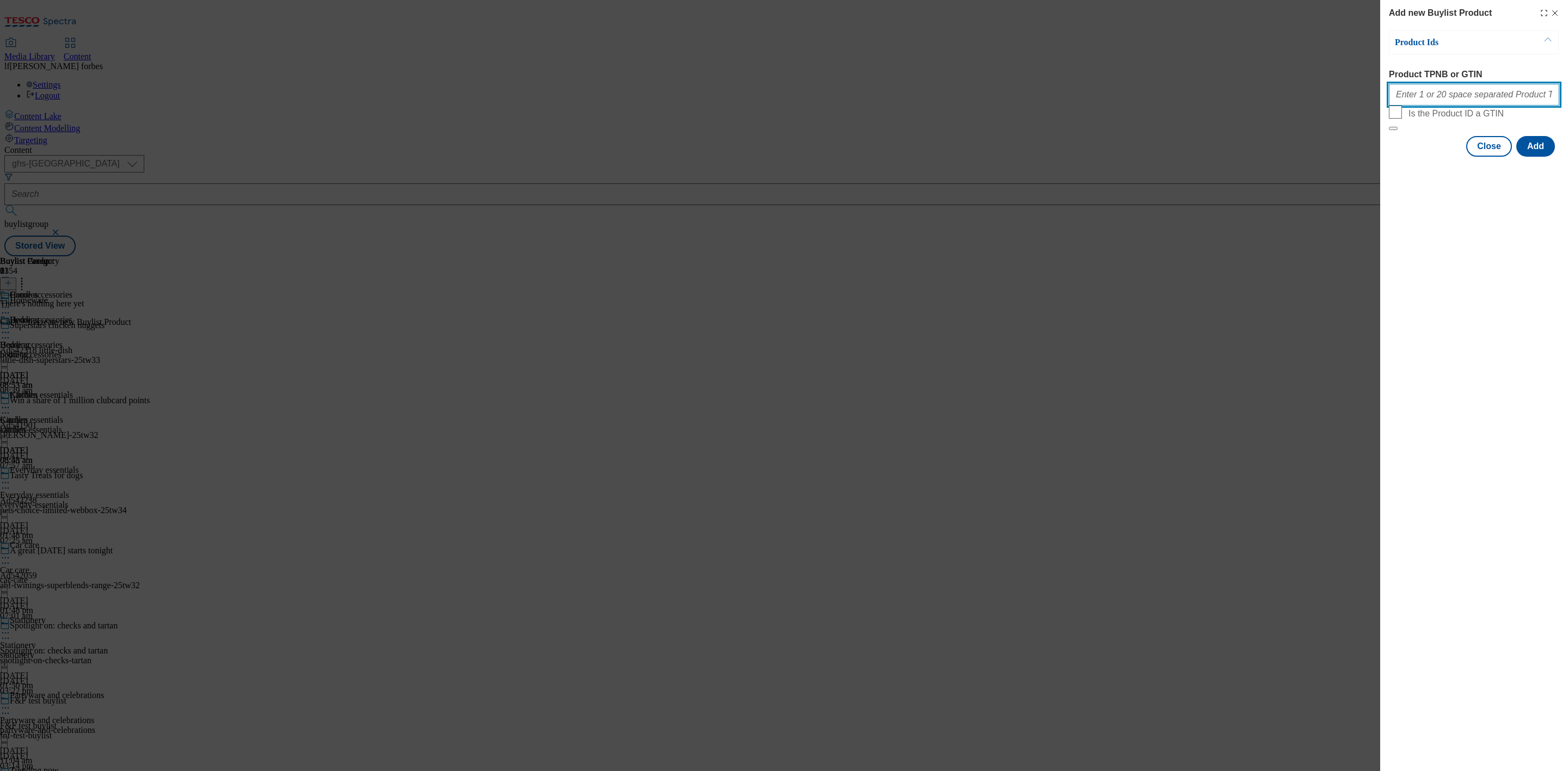
paste input "93272215 93162098 96771403 96487348 92805711 96404908 89986747 96801156 9327832…"
type input "93272215 93162098 96771403 96487348 92805711 96404908 89986747 96801156 9327832…"
click at [1541, 157] on button "Add" at bounding box center [1536, 147] width 39 height 21
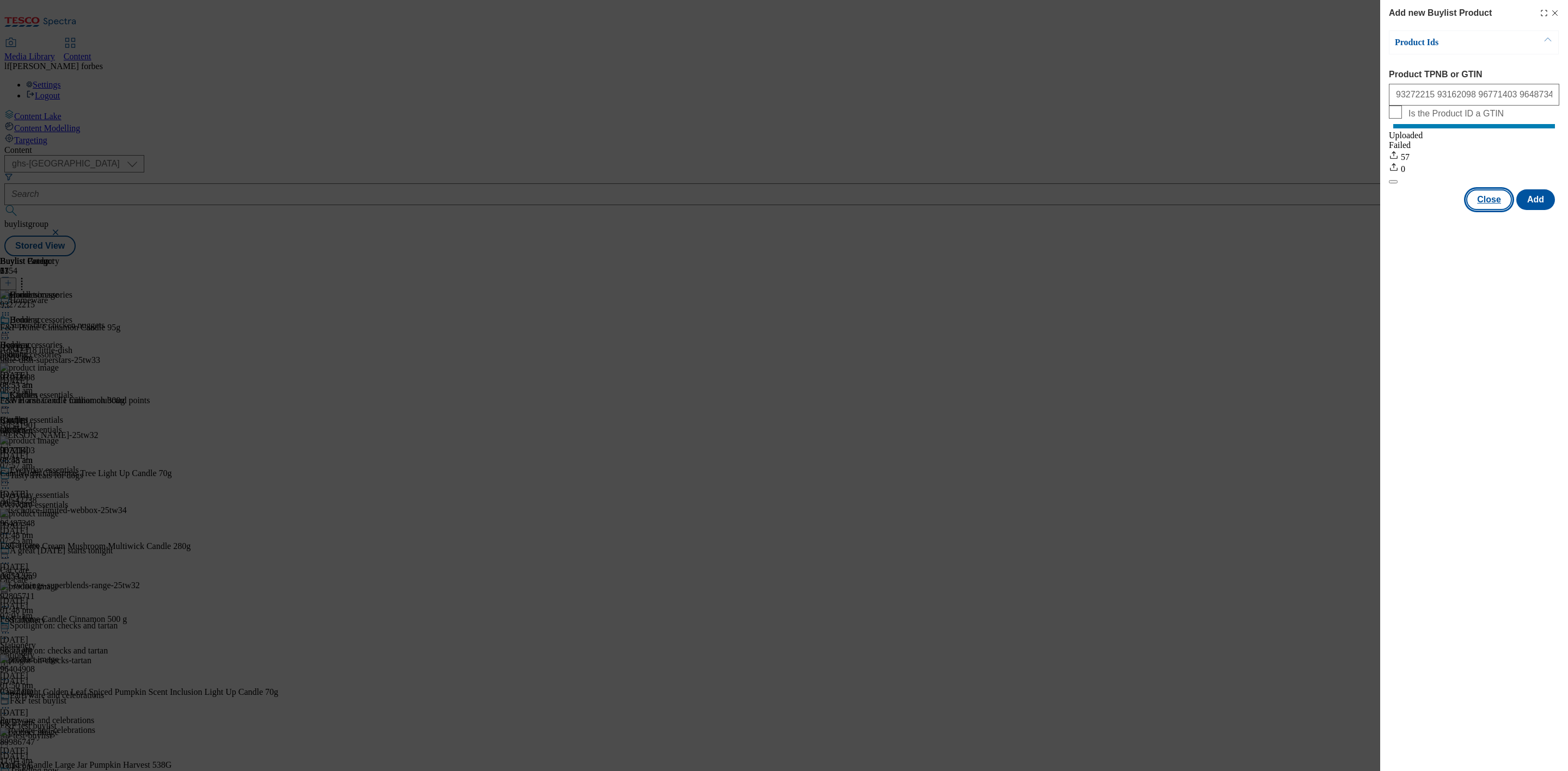
click at [1493, 210] on button "Close" at bounding box center [1489, 200] width 46 height 21
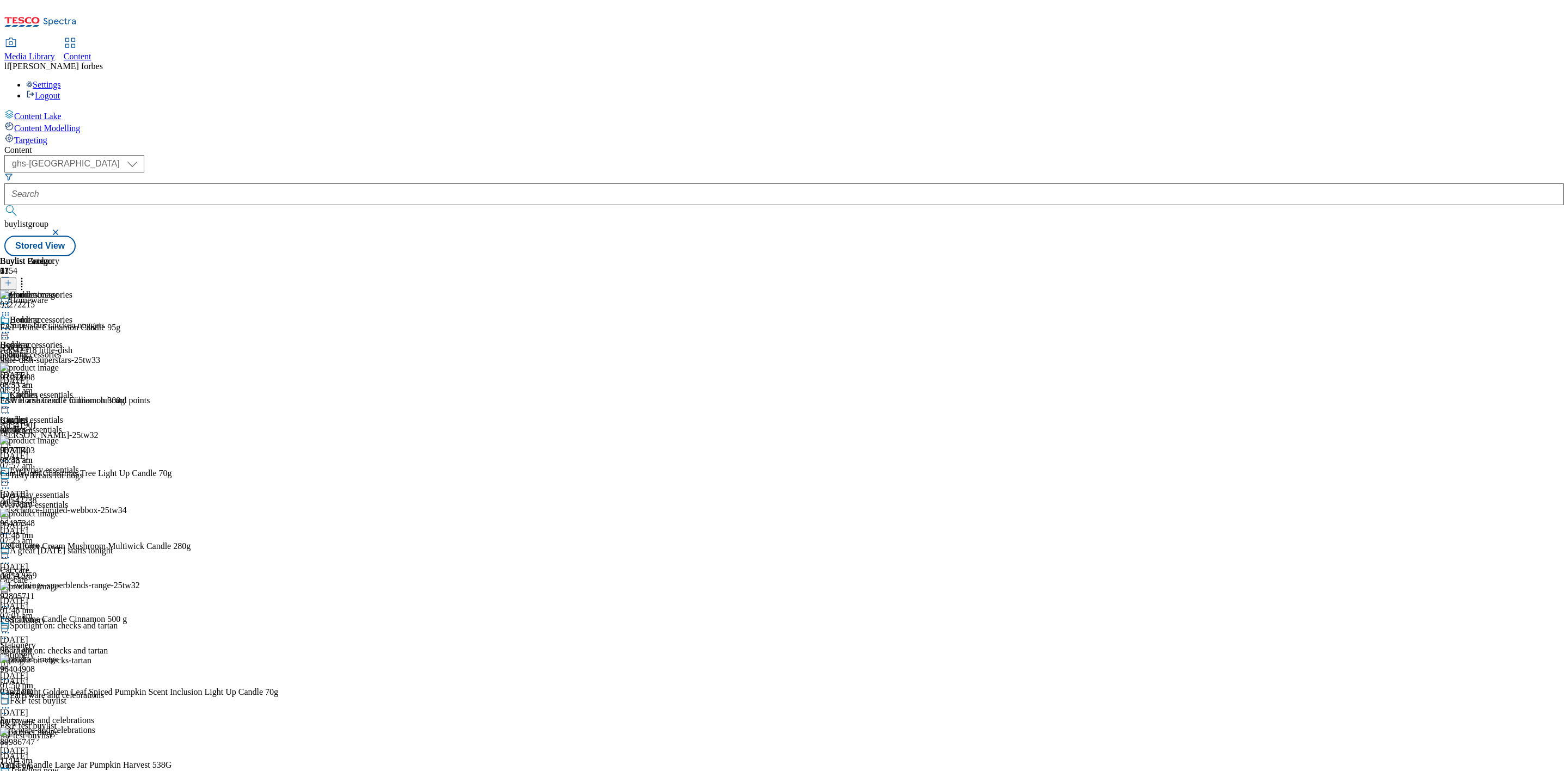
click at [11, 402] on icon at bounding box center [5, 408] width 11 height 11
click at [59, 477] on span "Preview" at bounding box center [46, 481] width 26 height 8
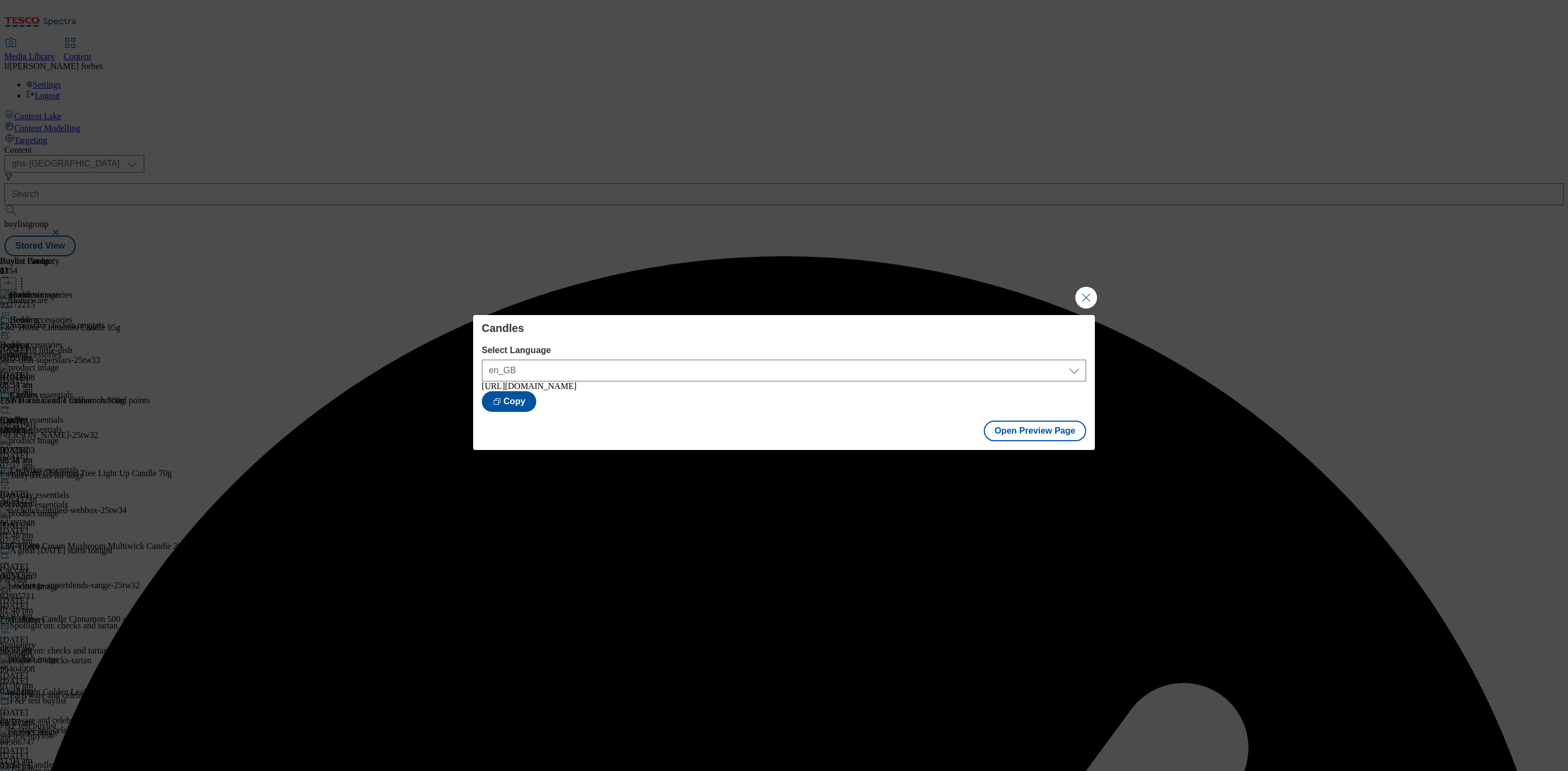
click at [1073, 295] on div "Candles Select Language en_GB en_GB https://www.tesco.com/groceries/en-GB/buyli…" at bounding box center [784, 385] width 1568 height 771
click at [1087, 296] on button "Close Modal" at bounding box center [1087, 298] width 22 height 22
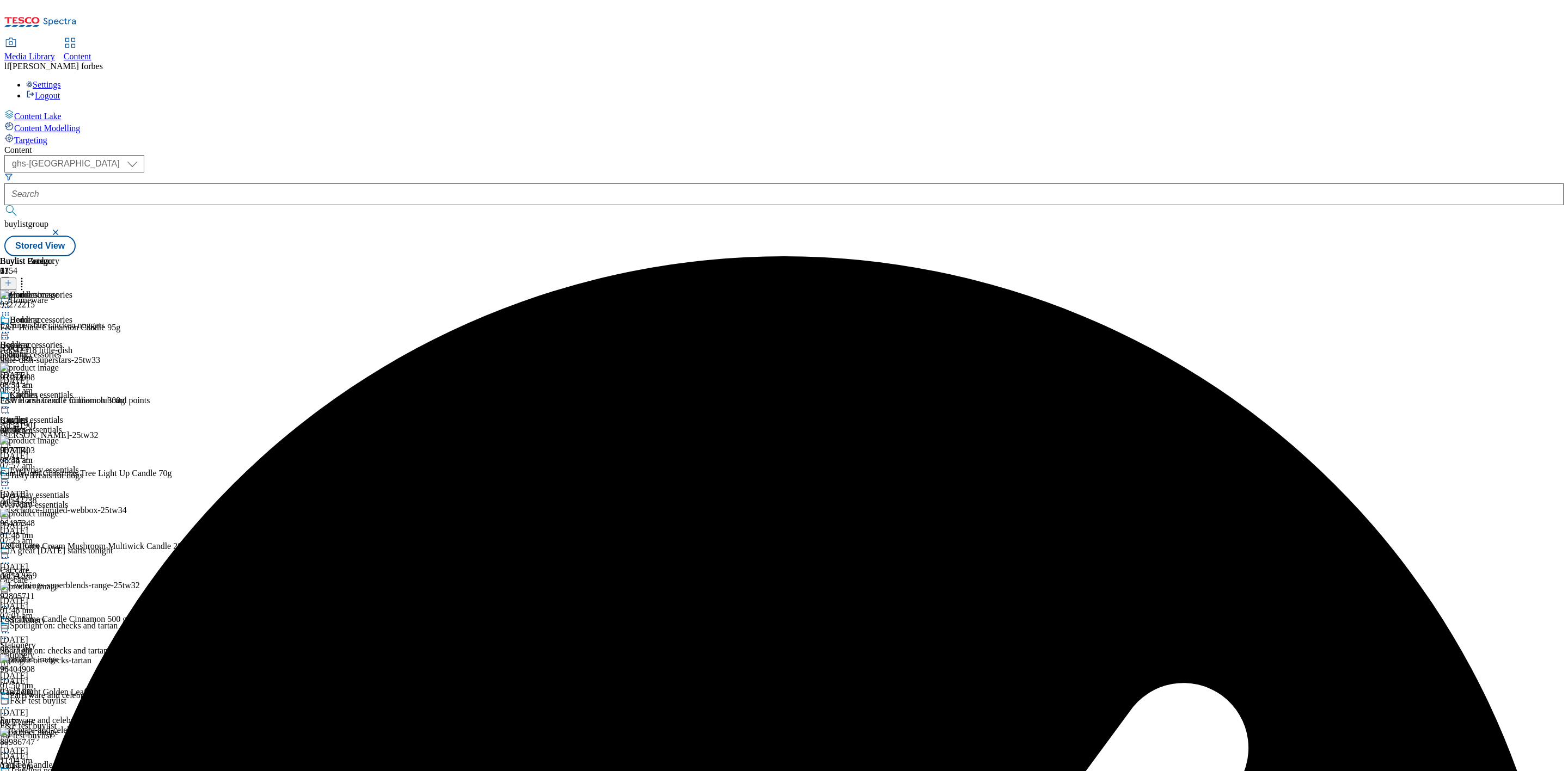
click at [11, 402] on icon at bounding box center [5, 408] width 11 height 11
click at [58, 514] on span "Publish" at bounding box center [45, 518] width 24 height 8
click at [73, 390] on div "Kitchen essentials" at bounding box center [41, 395] width 63 height 10
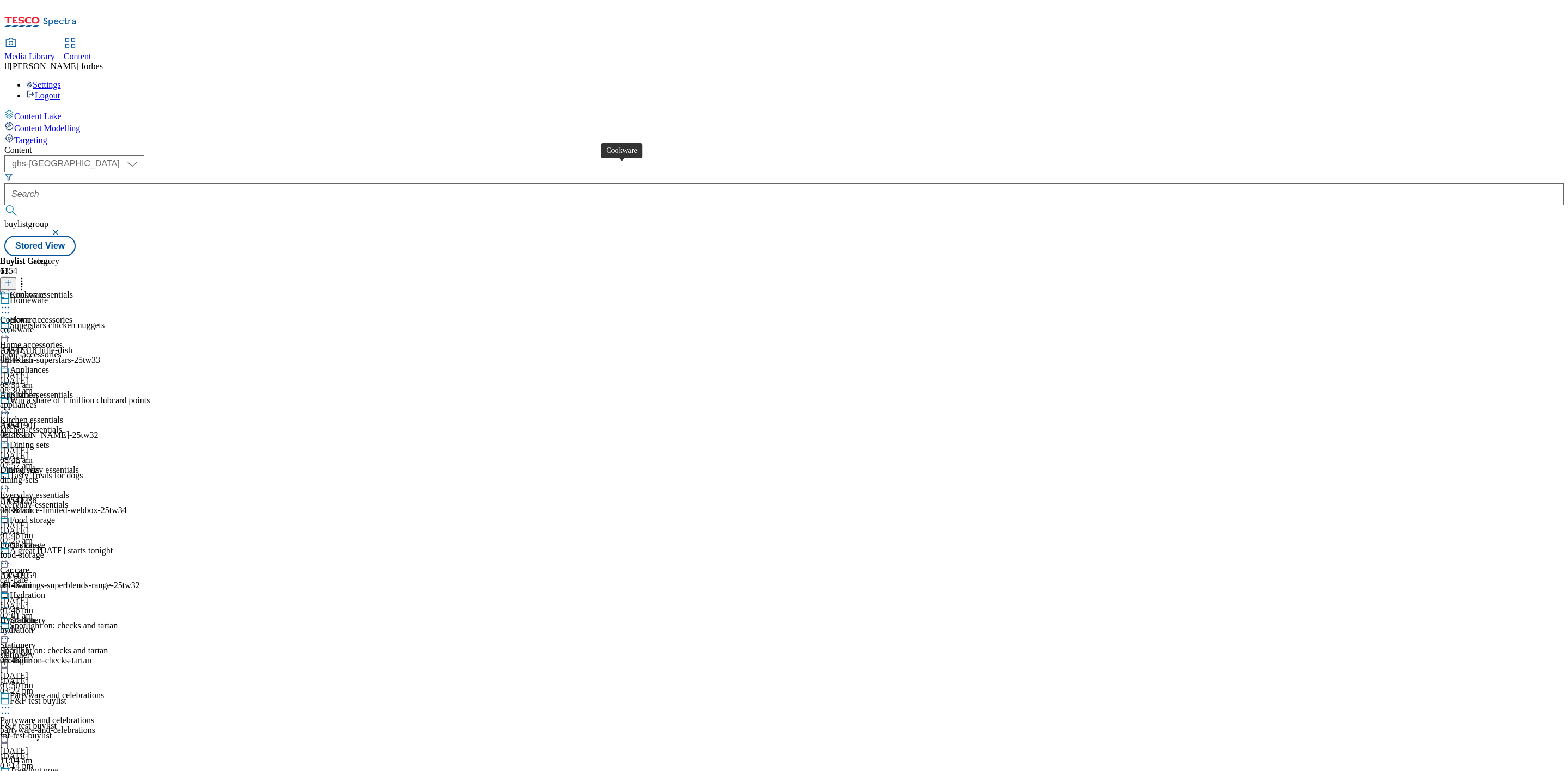
click at [46, 290] on div "Cookware" at bounding box center [27, 295] width 36 height 10
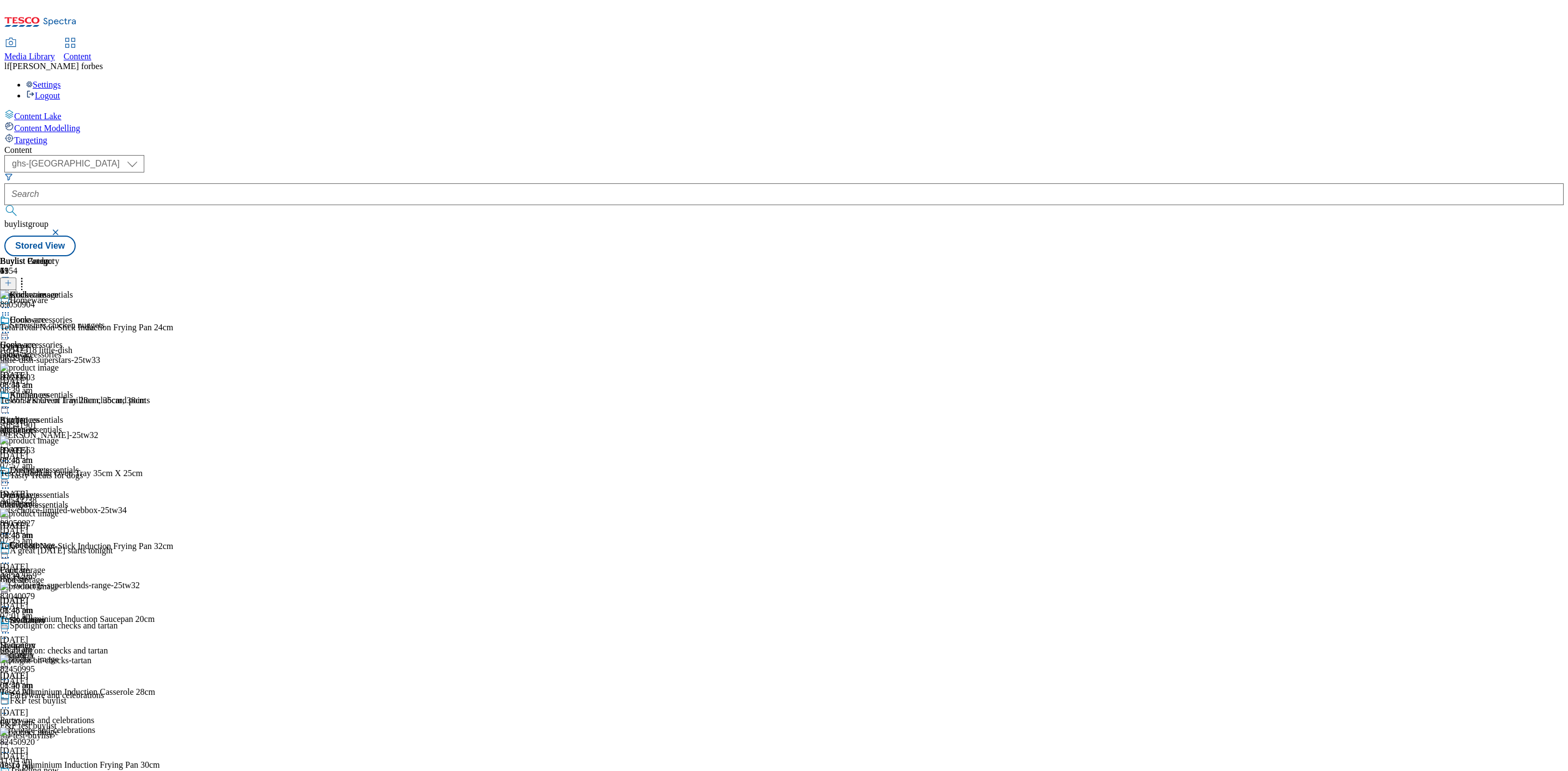
click at [11, 327] on icon at bounding box center [5, 333] width 11 height 11
click at [69, 452] on span "Un-publish" at bounding box center [51, 455] width 35 height 8
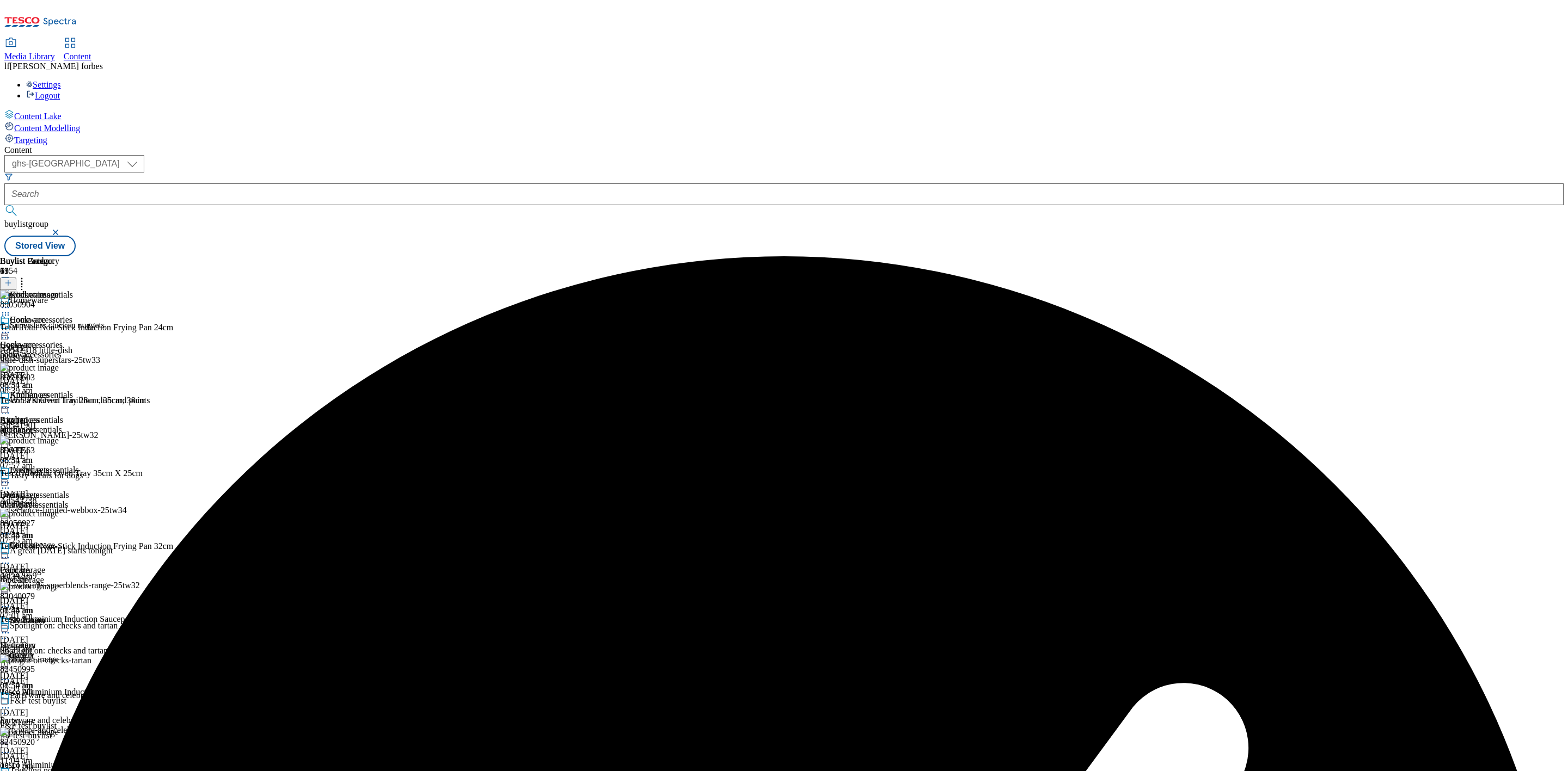
click at [11, 327] on icon at bounding box center [5, 333] width 11 height 11
click at [70, 414] on span "Un-preview" at bounding box center [52, 418] width 37 height 8
click at [27, 276] on icon at bounding box center [22, 281] width 11 height 11
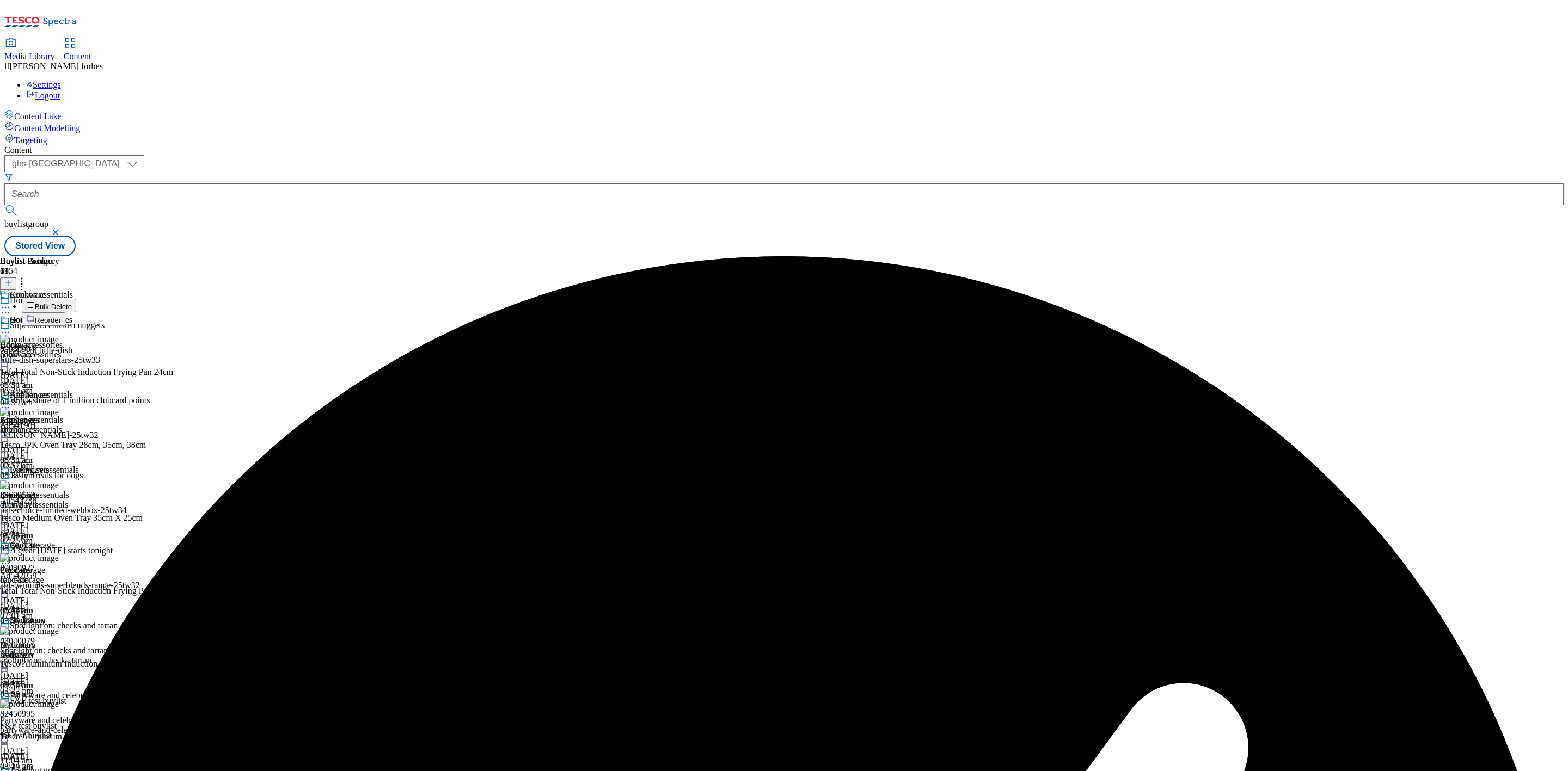
click at [72, 302] on span "Bulk Delete" at bounding box center [53, 306] width 37 height 8
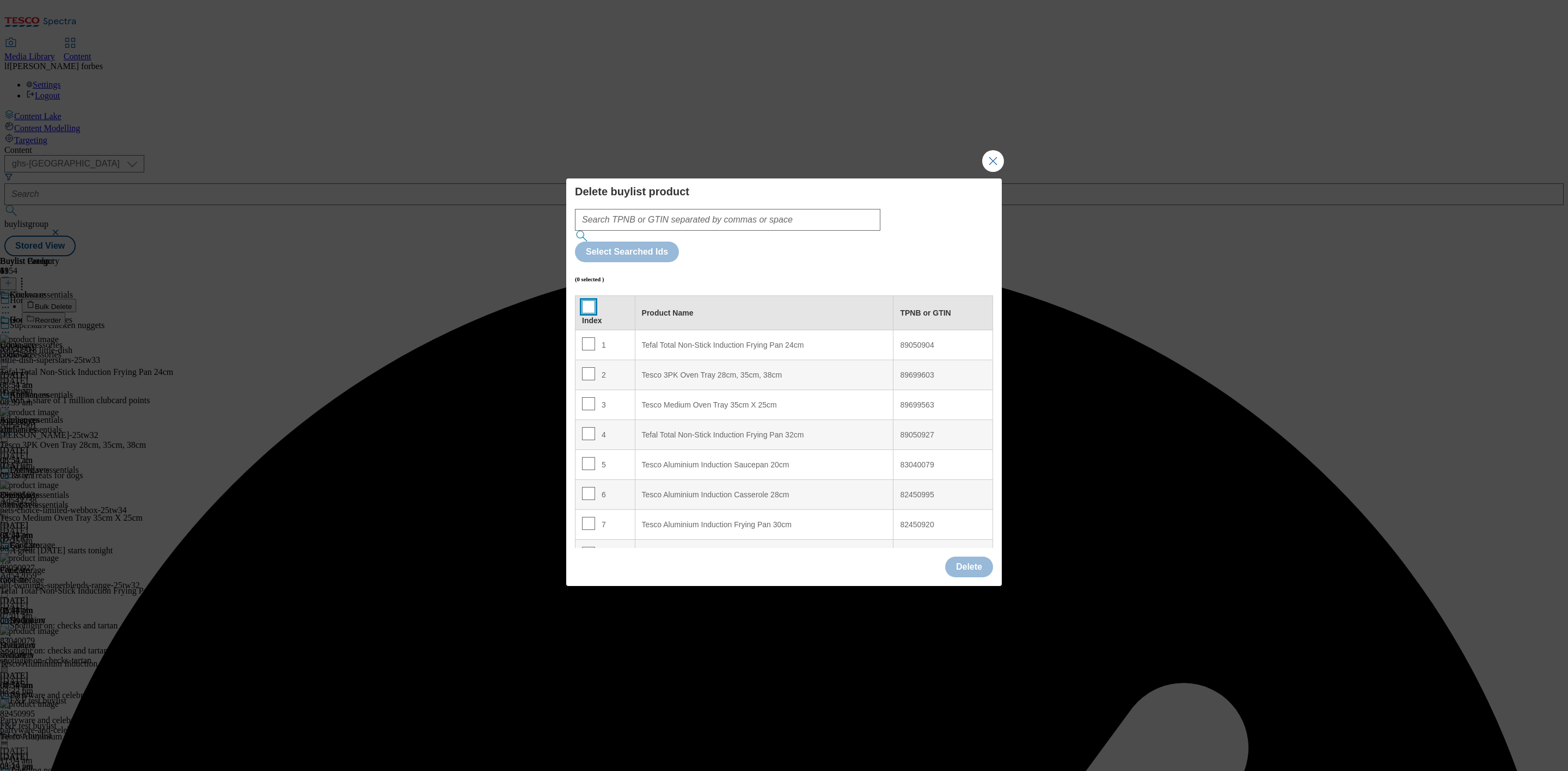
click at [582, 301] on input "Modal" at bounding box center [588, 307] width 13 height 13
checkbox input "true"
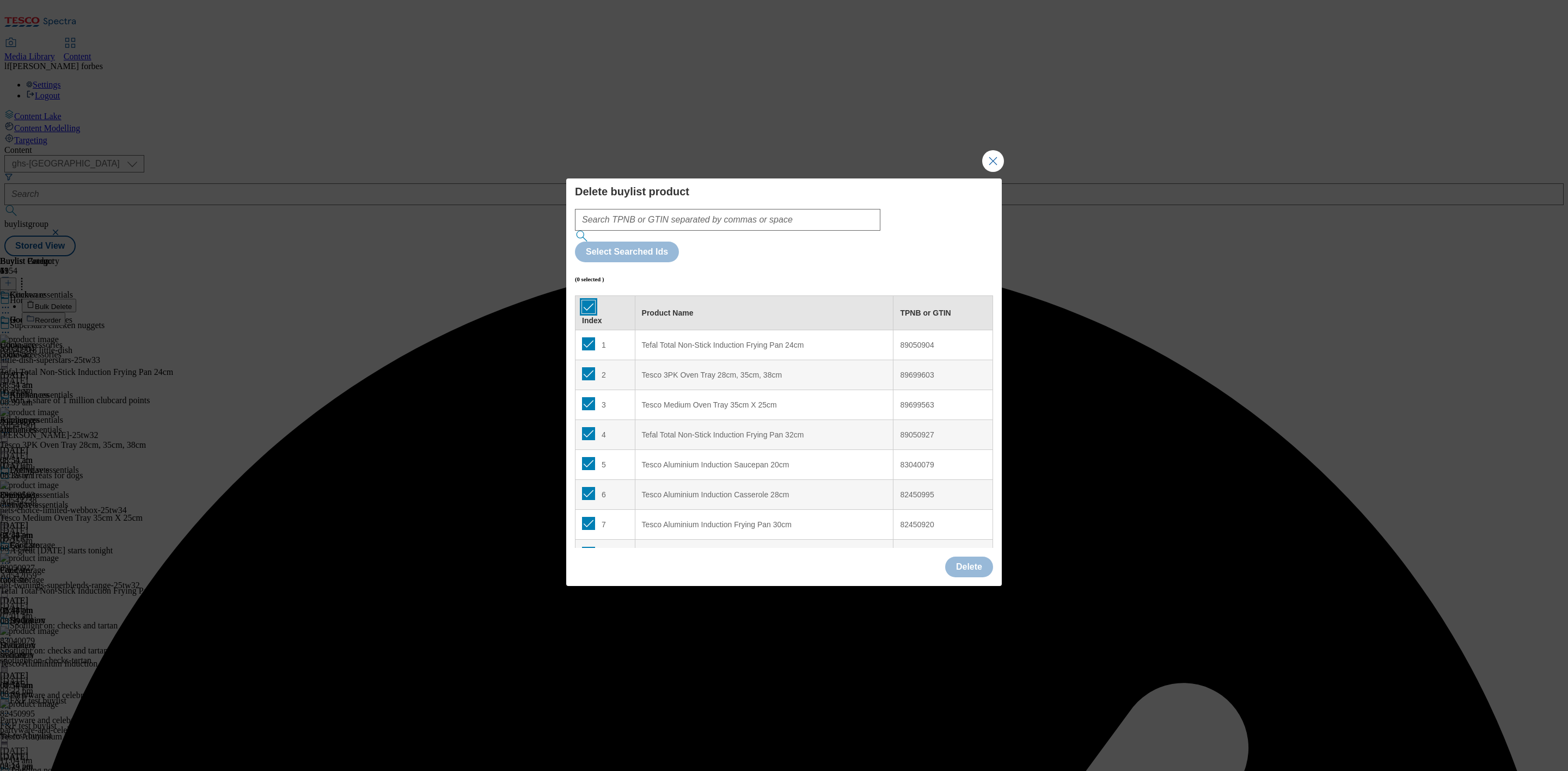
checkbox input "true"
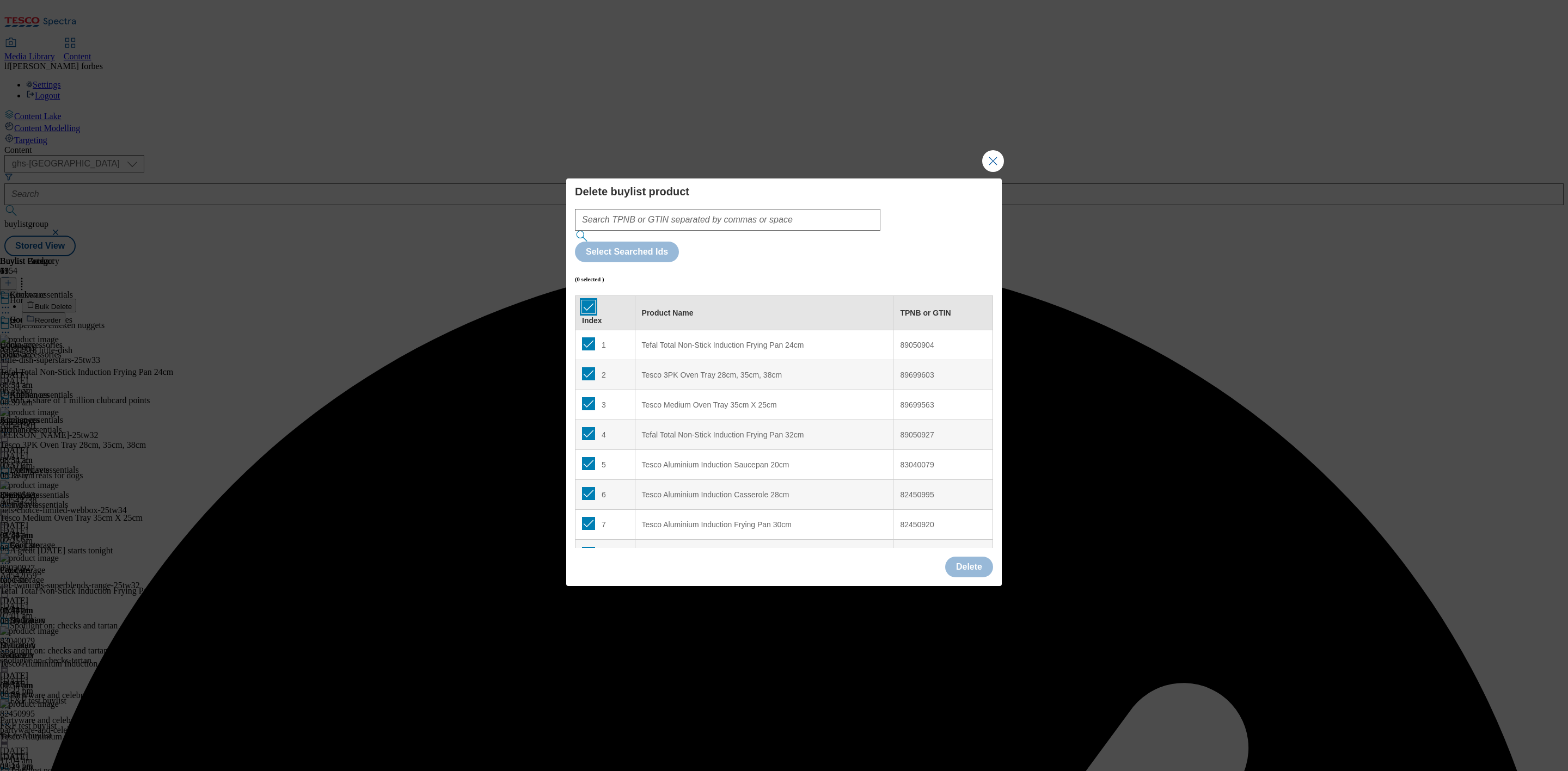
checkbox input "true"
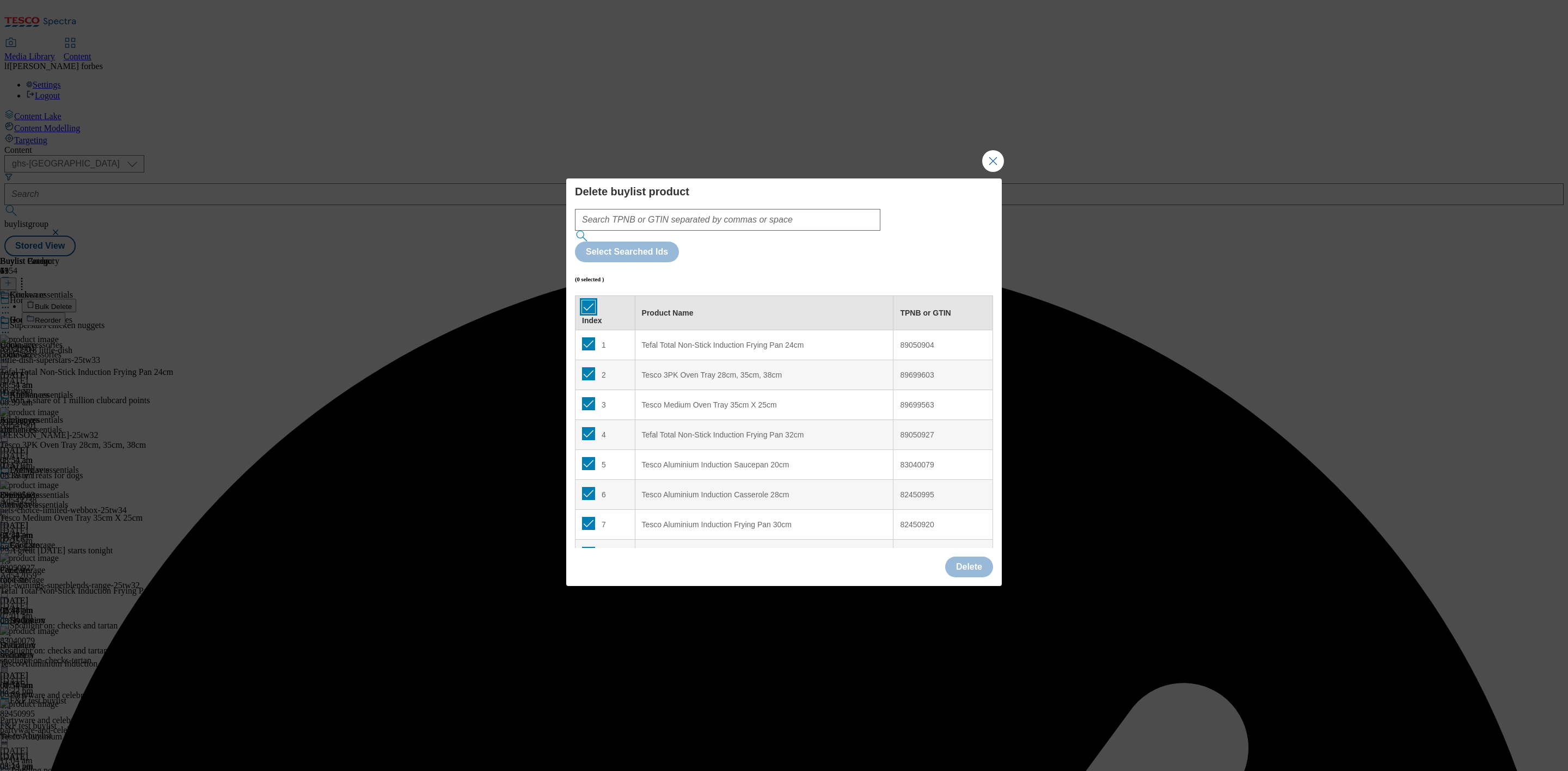
checkbox input "true"
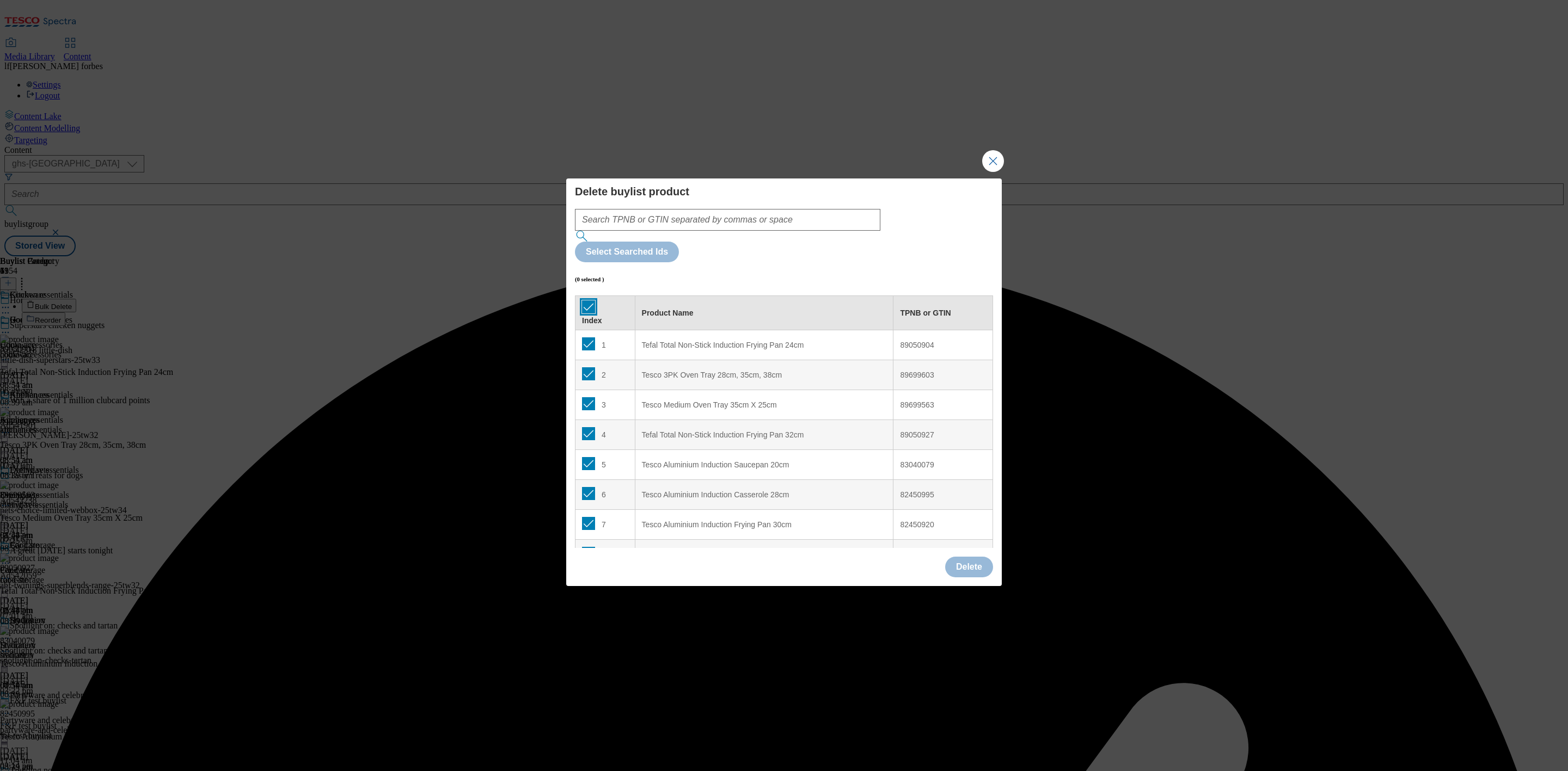
checkbox input "true"
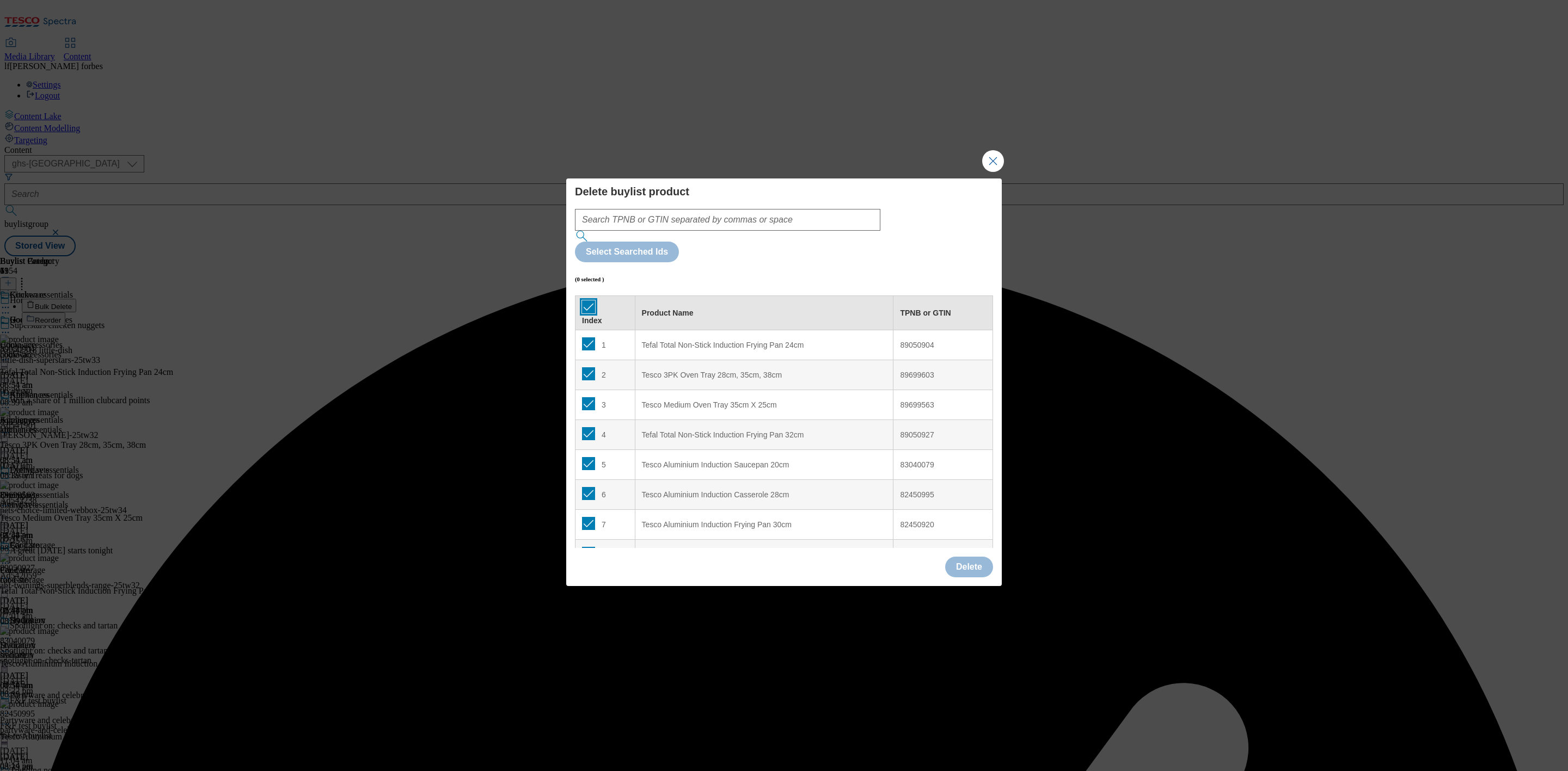
checkbox input "true"
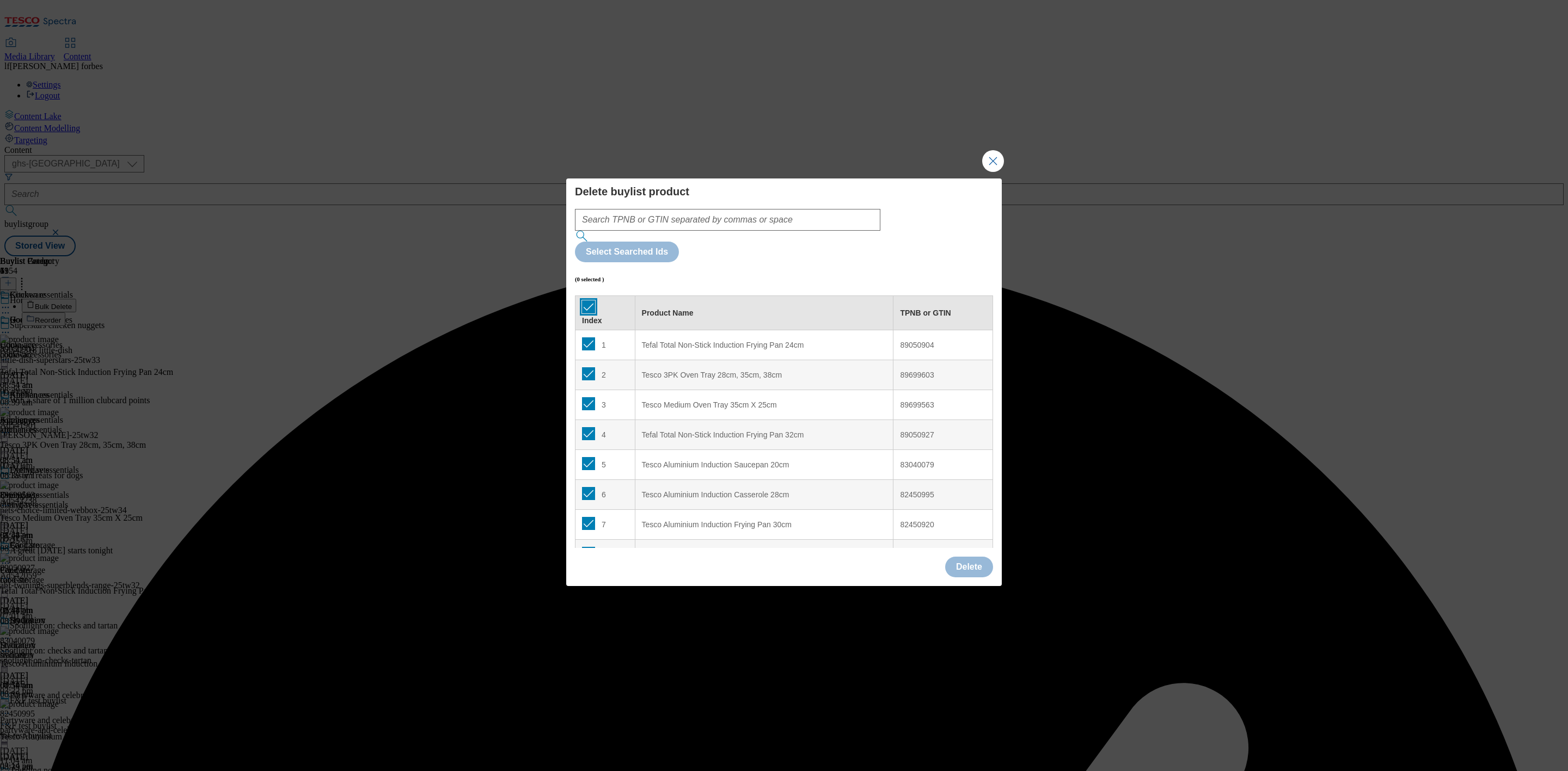
checkbox input "true"
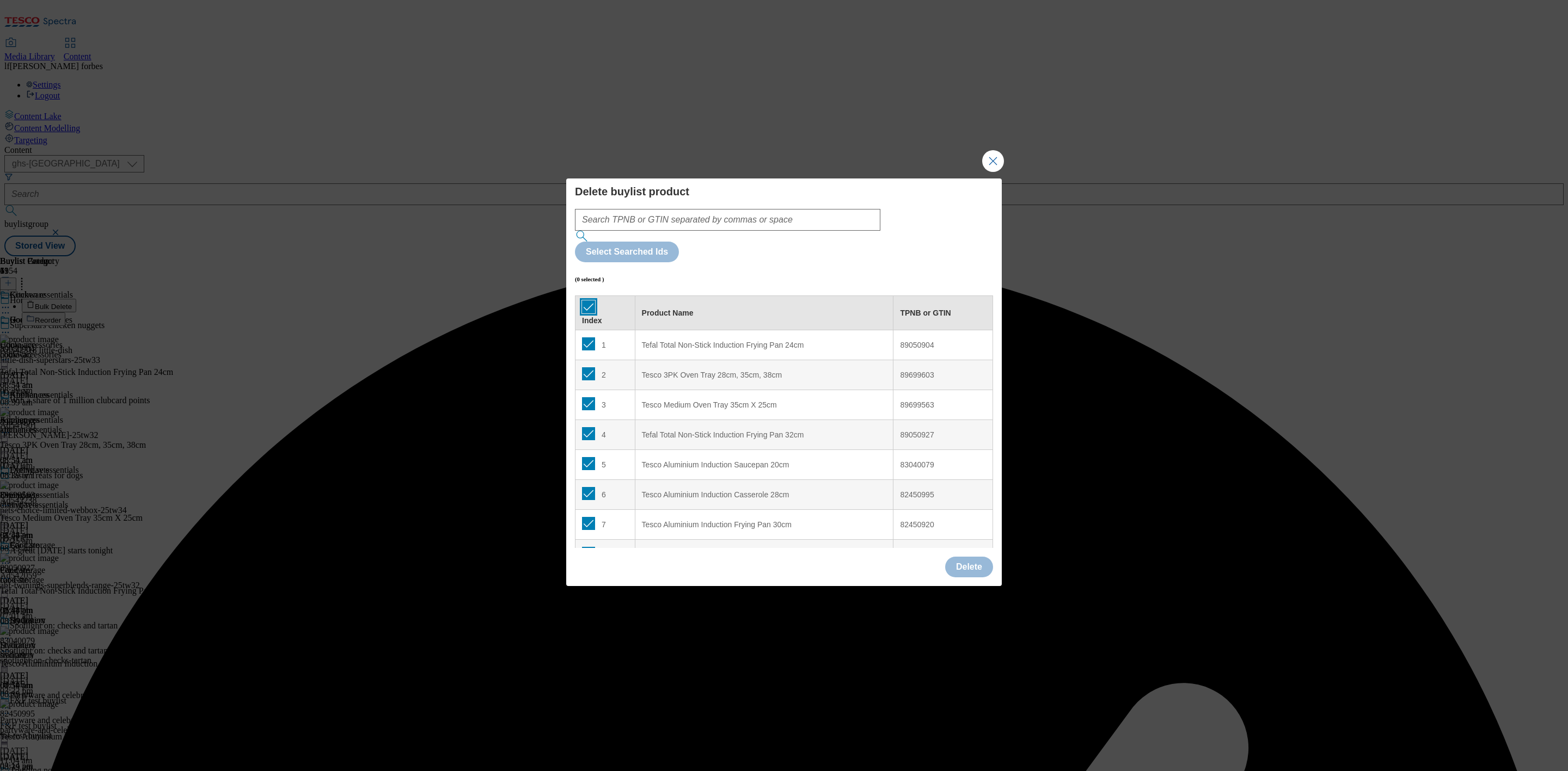
checkbox input "true"
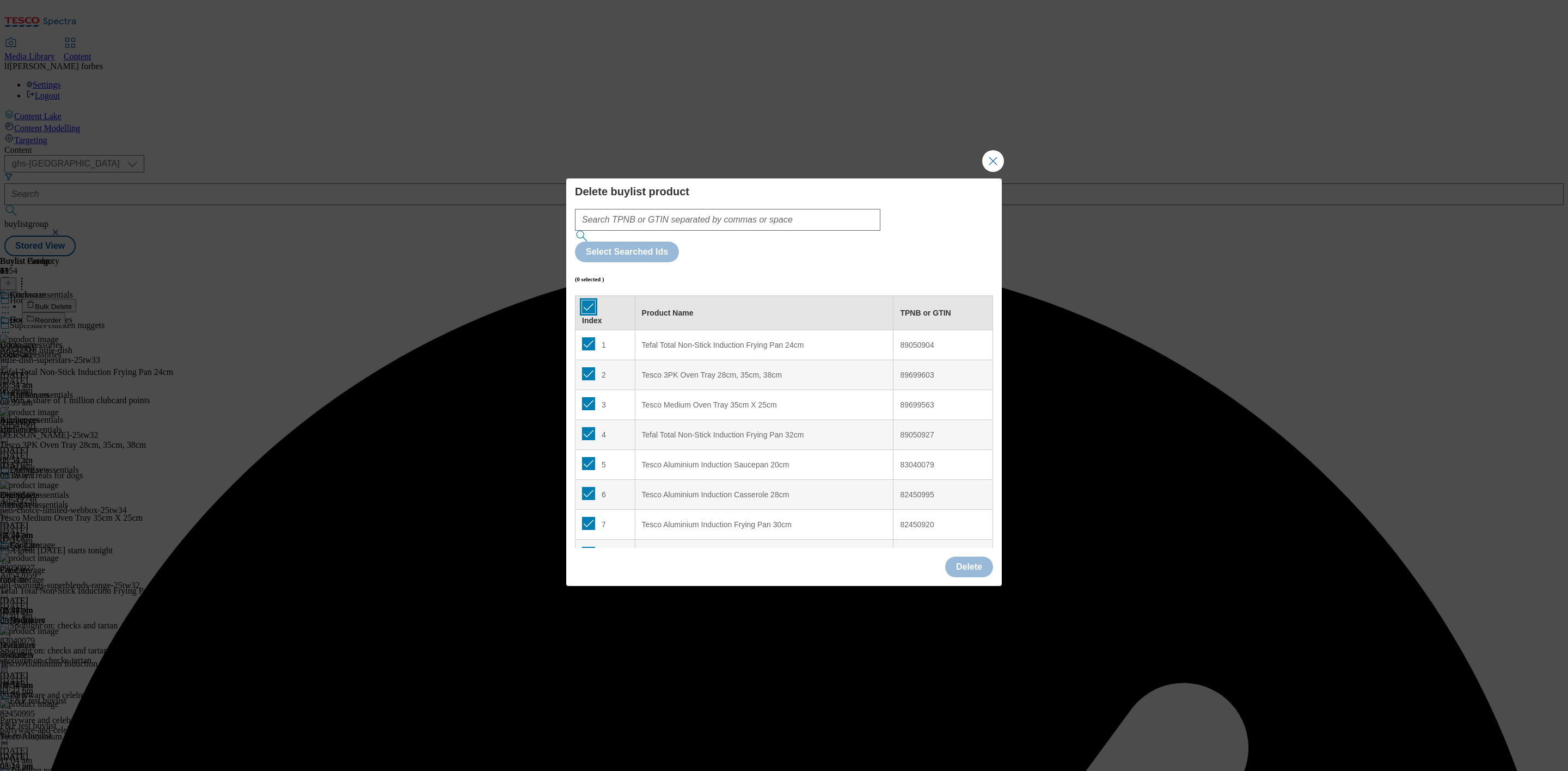
checkbox input "true"
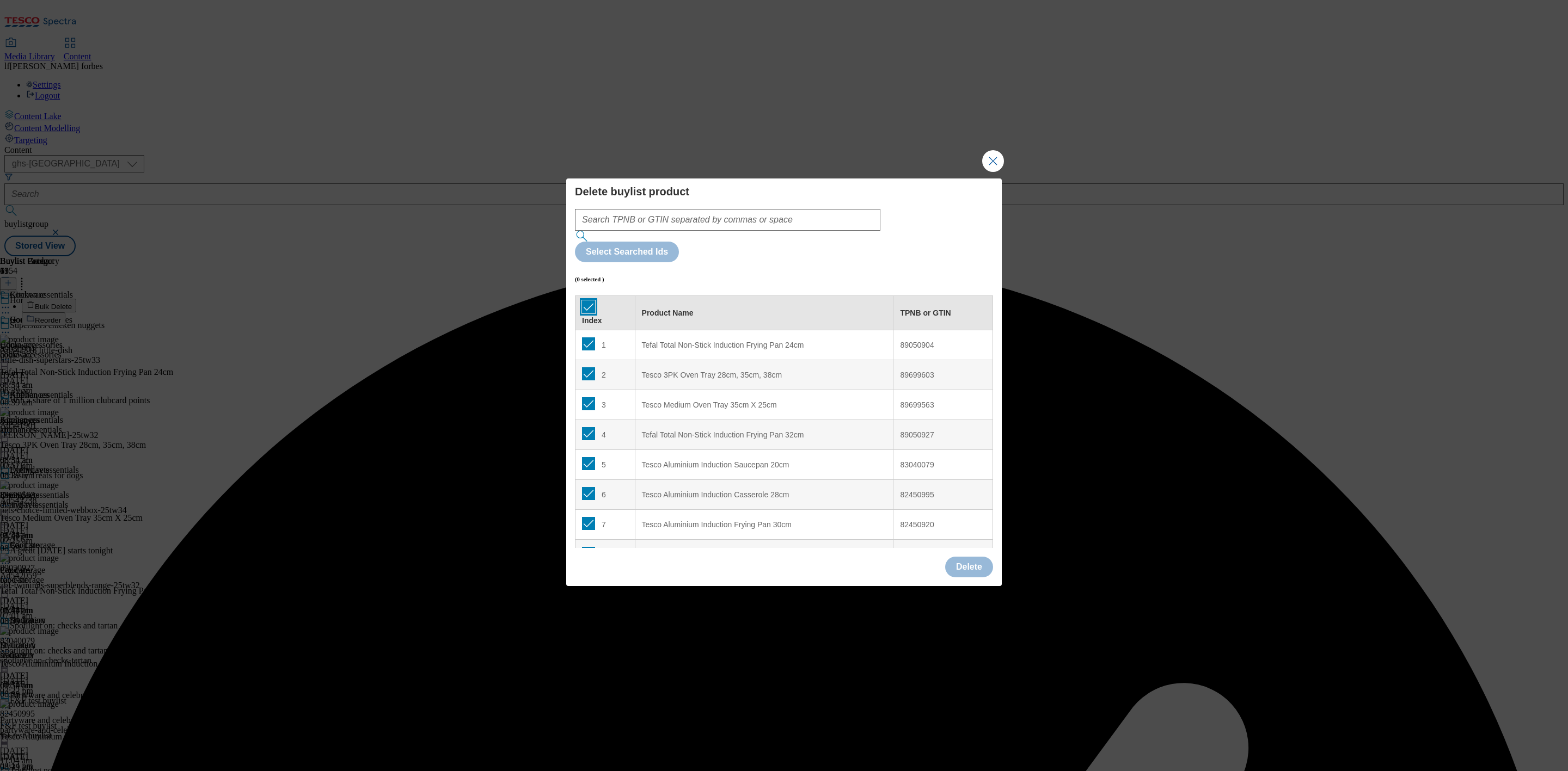
checkbox input "true"
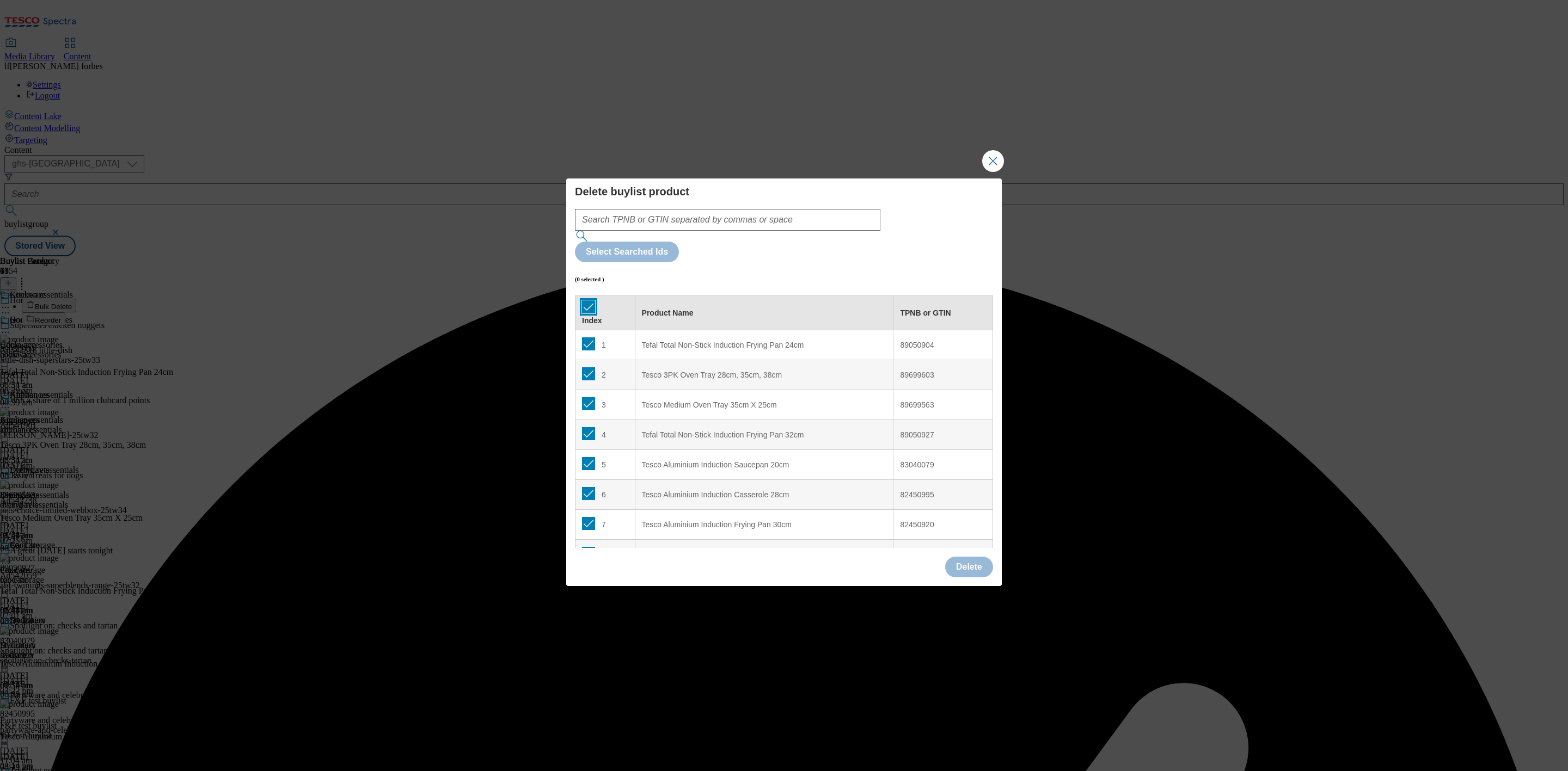
checkbox input "true"
click at [957, 557] on button "Delete" at bounding box center [969, 567] width 48 height 21
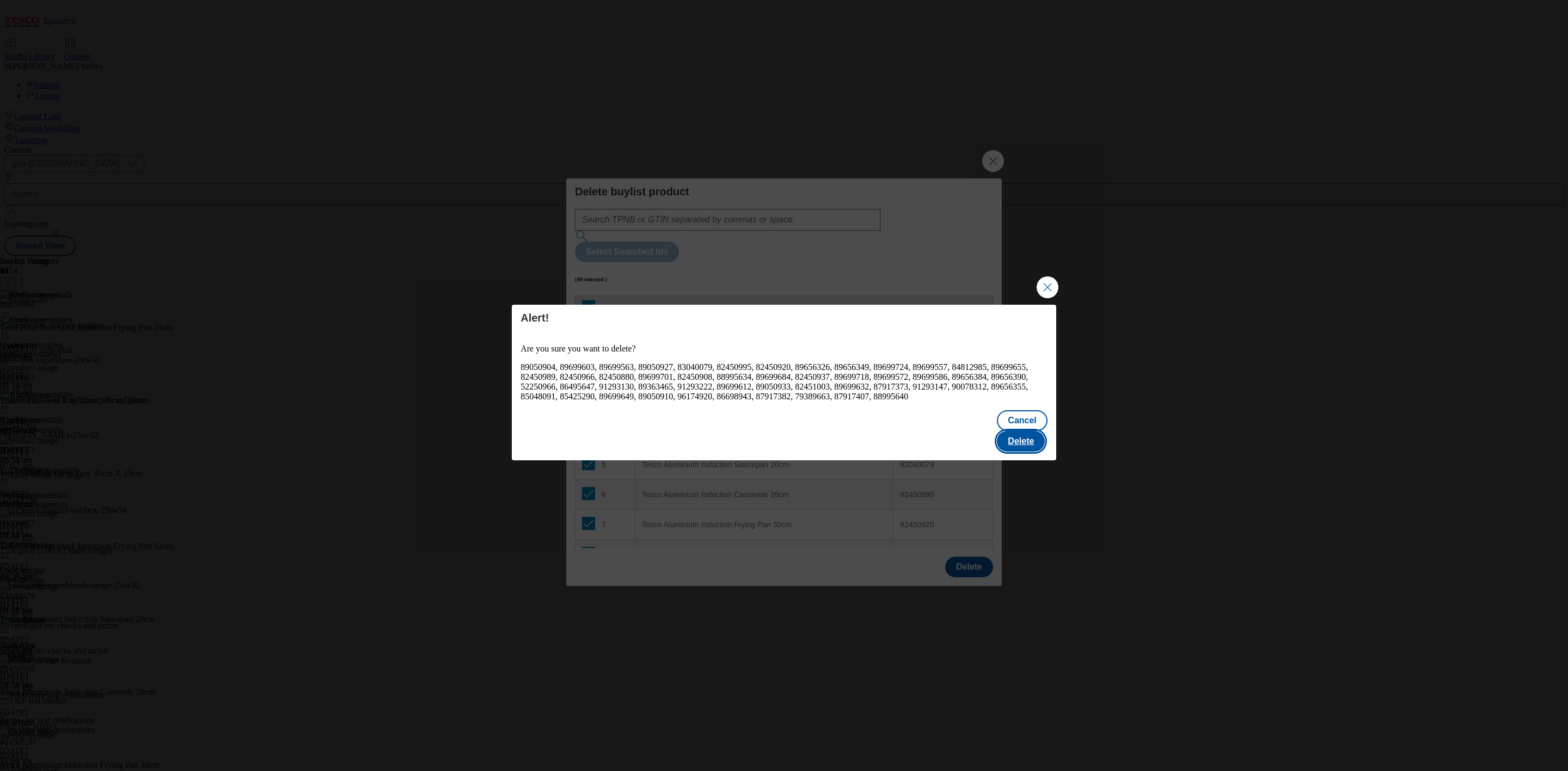
click at [1024, 440] on button "Delete" at bounding box center [1021, 441] width 48 height 21
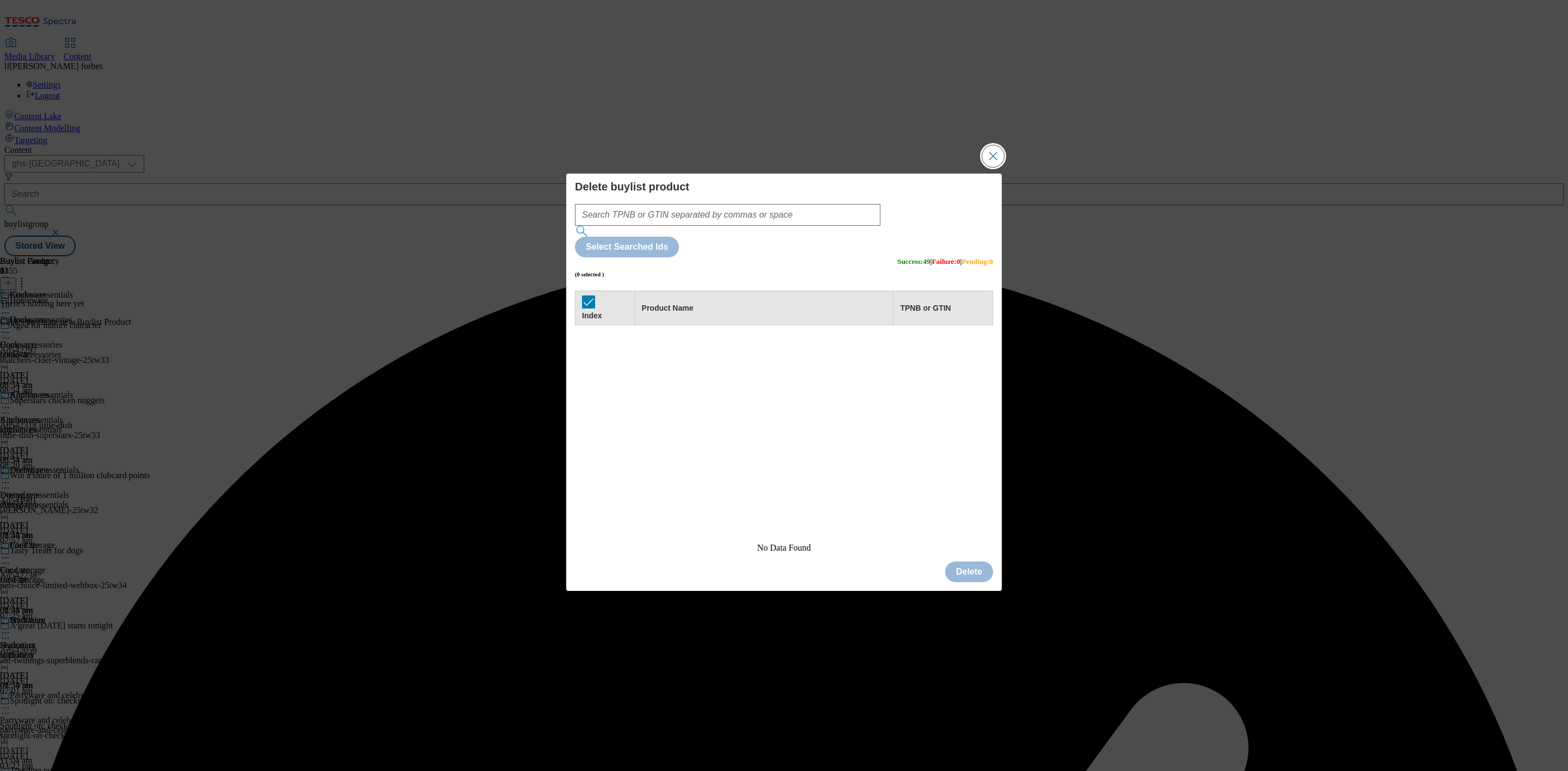
click at [987, 167] on button "Close Modal" at bounding box center [993, 156] width 22 height 22
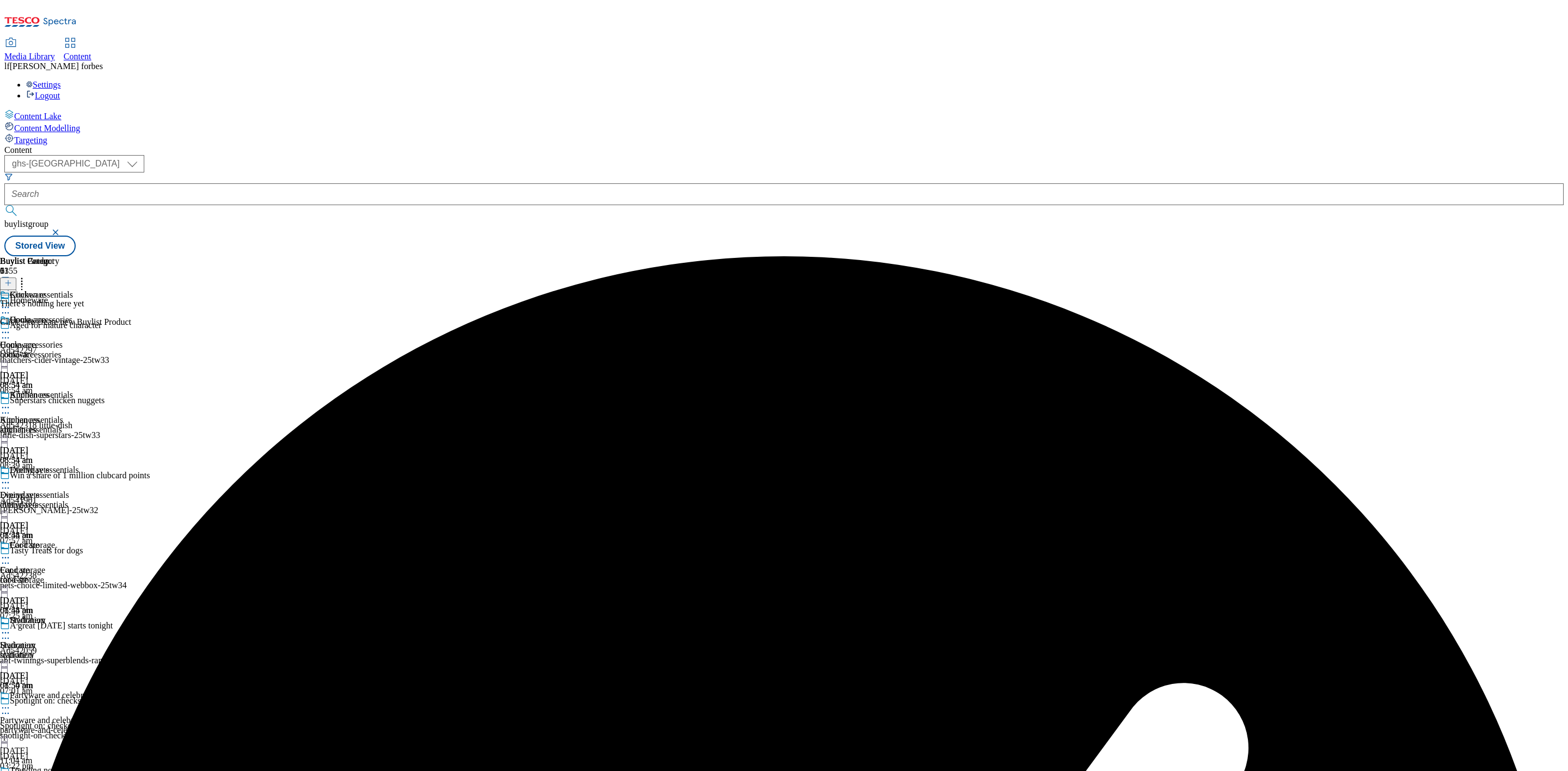
click at [12, 279] on icon at bounding box center [8, 283] width 8 height 8
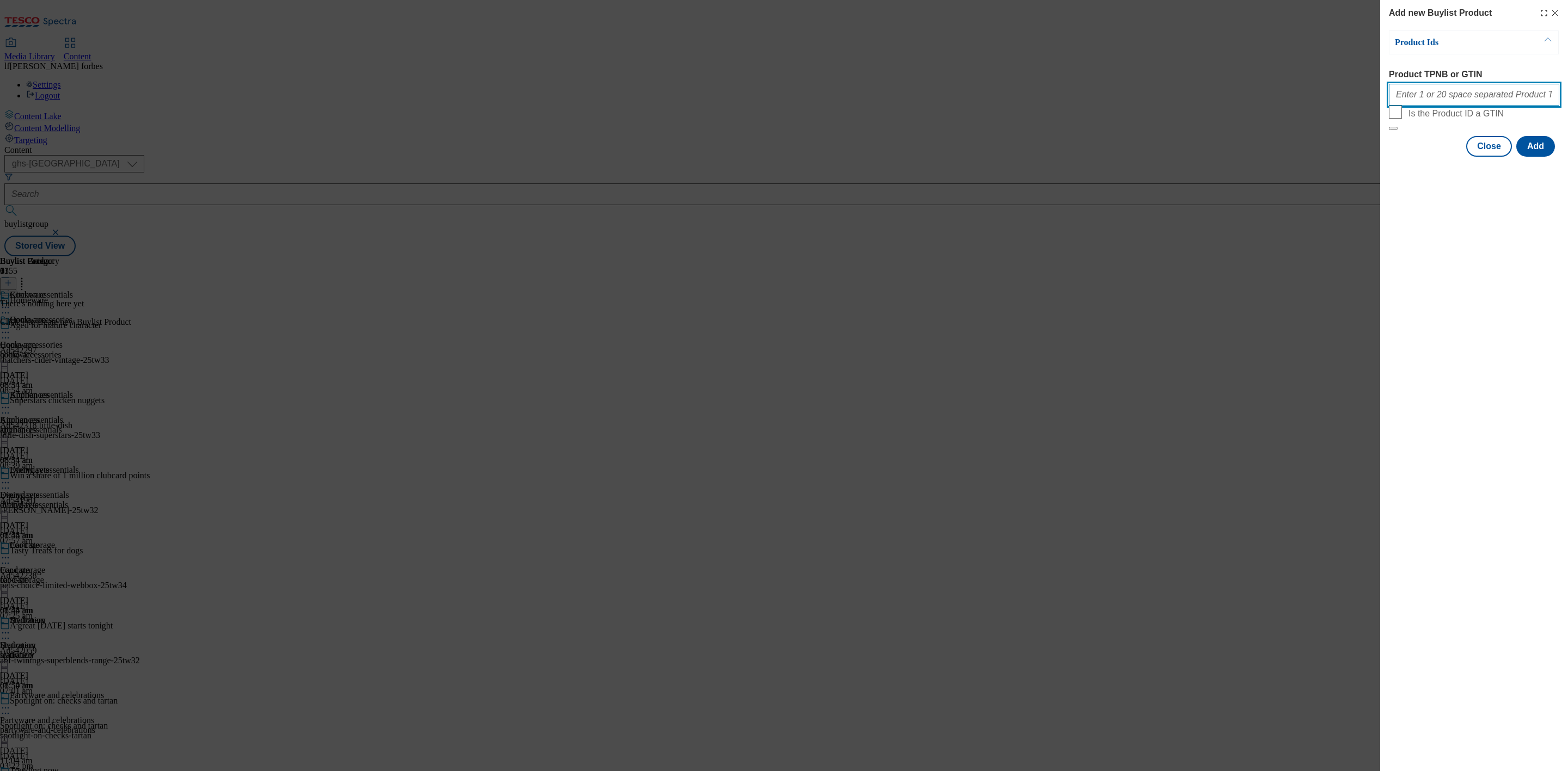
click at [1480, 96] on input "Product TPNB or GTIN" at bounding box center [1474, 95] width 170 height 22
paste input "96427599 96399182 96298301 96426024 93939142 97122923 96432241 96244728 9354198…"
type input "96427599 96399182 96298301 96426024 93939142 97122923 96432241 96244728 9354198…"
click at [1538, 157] on button "Add" at bounding box center [1536, 147] width 39 height 21
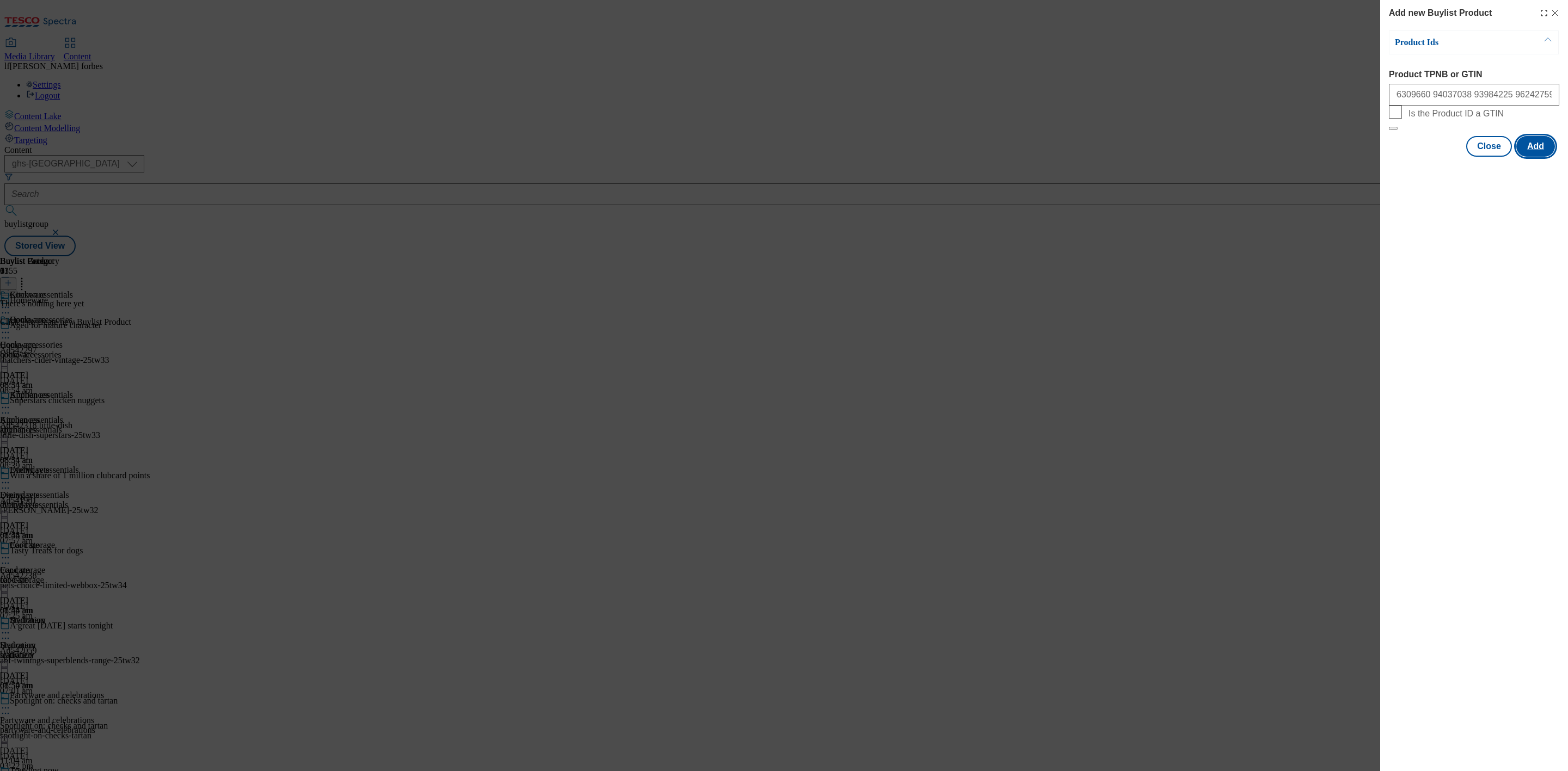
scroll to position [0, 0]
click at [1492, 209] on button "Close" at bounding box center [1489, 200] width 46 height 21
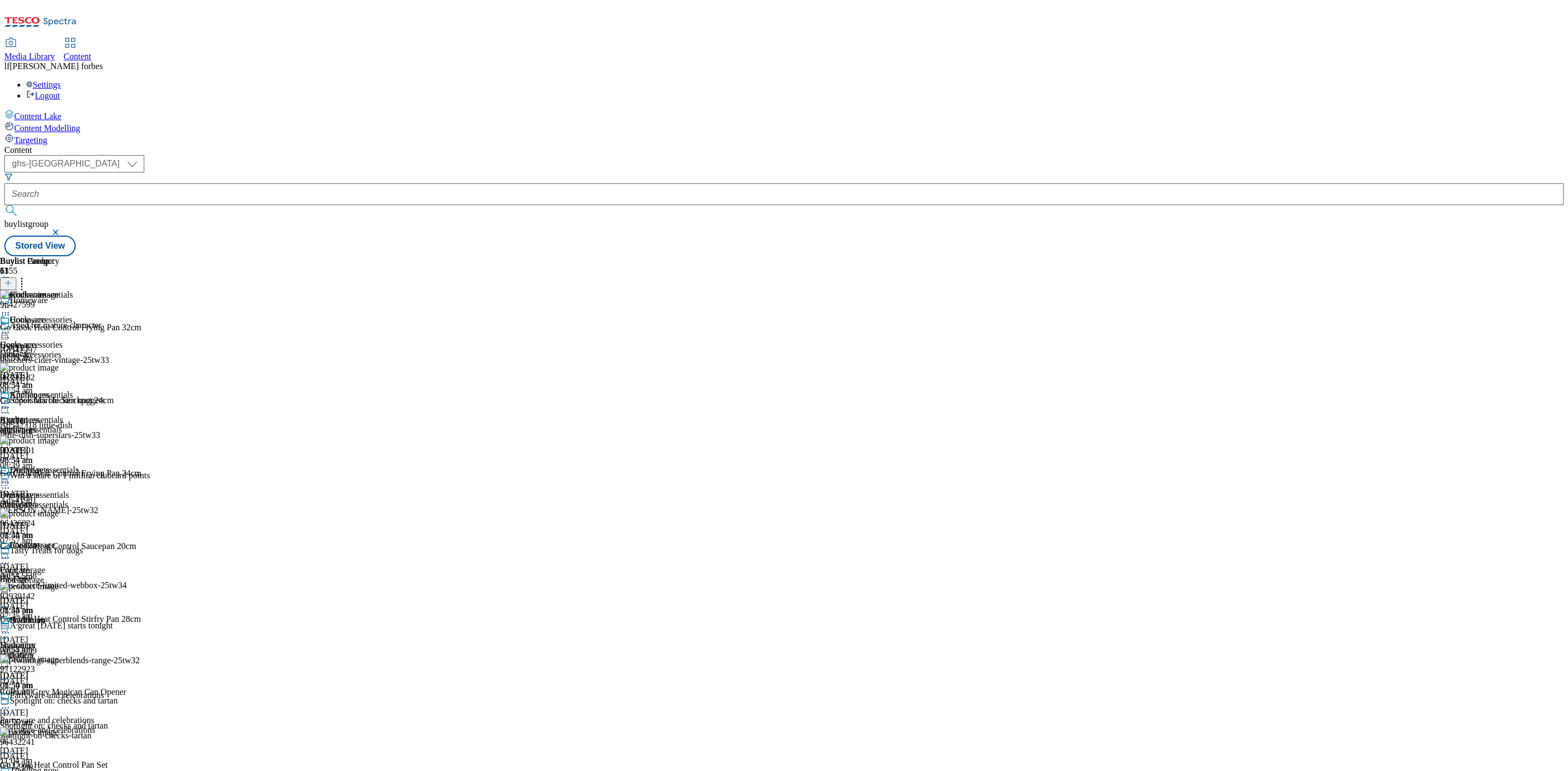
click at [11, 327] on icon at bounding box center [5, 333] width 11 height 11
click at [59, 402] on span "Preview" at bounding box center [46, 405] width 26 height 8
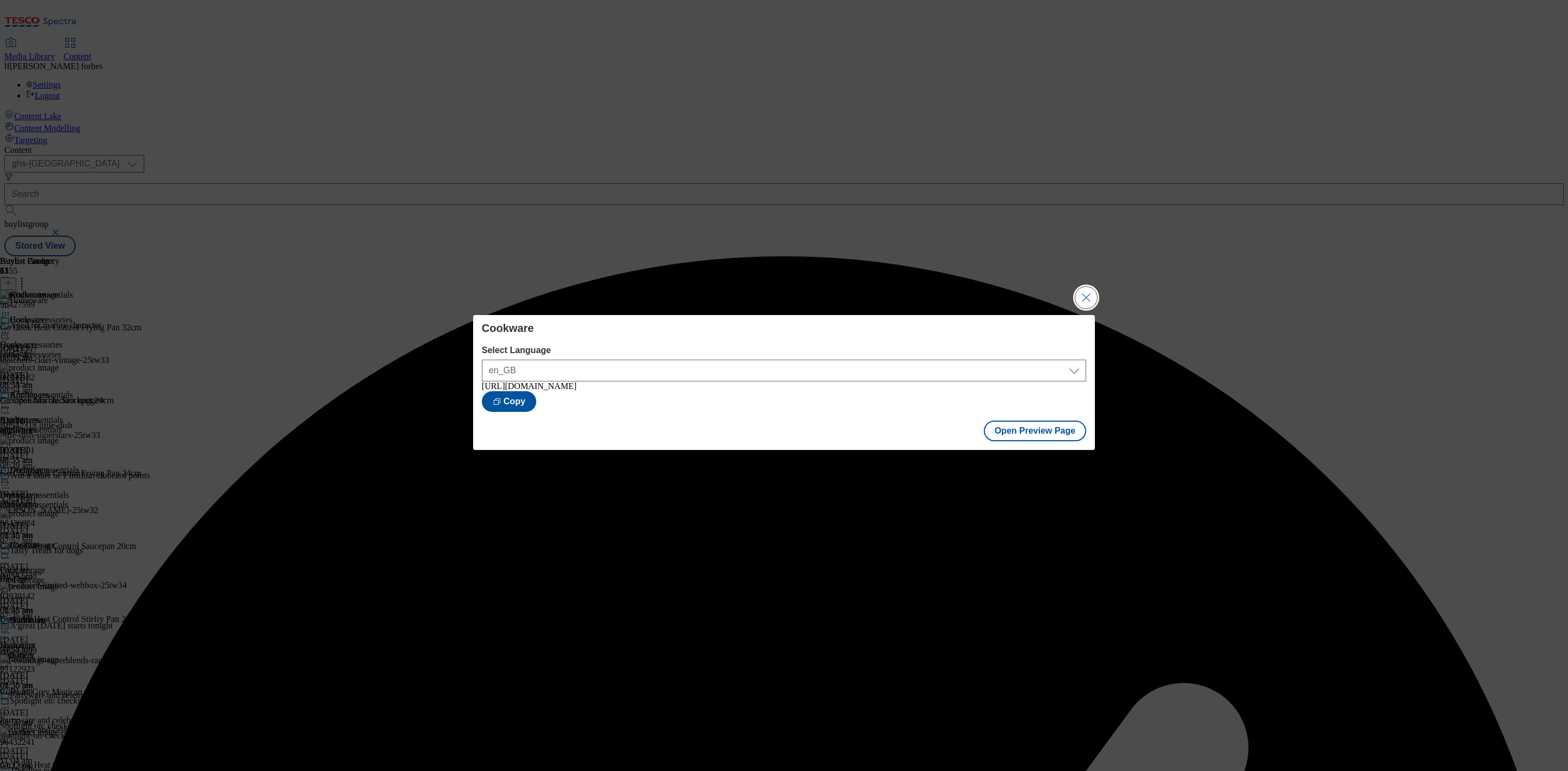
click at [1088, 301] on button "Close Modal" at bounding box center [1087, 298] width 22 height 22
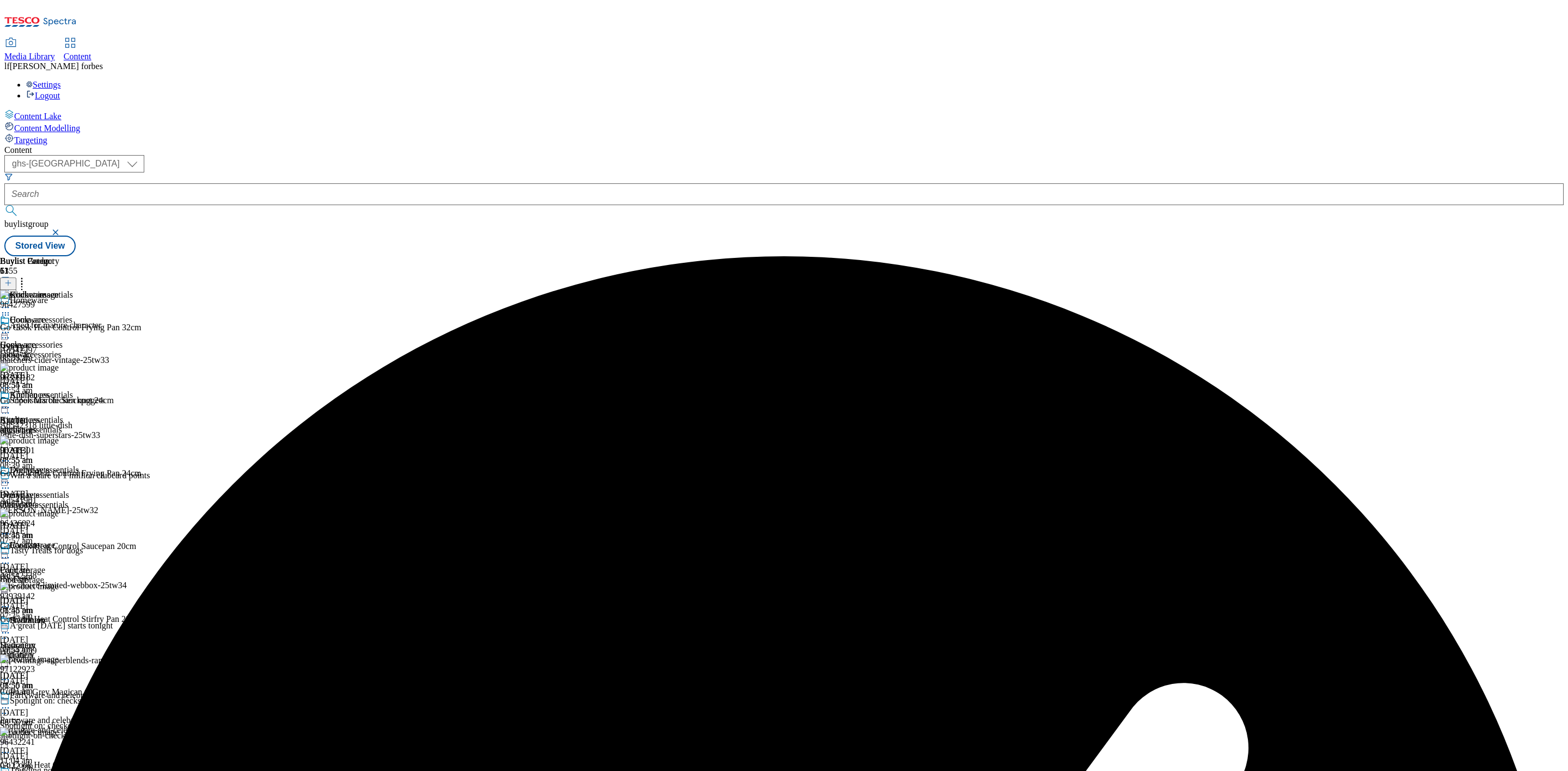
click at [59, 315] on div "Cookware" at bounding box center [29, 327] width 59 height 25
click at [11, 327] on icon at bounding box center [5, 333] width 11 height 11
click at [58, 439] on span "Publish" at bounding box center [45, 443] width 24 height 8
click at [11, 402] on icon at bounding box center [5, 408] width 11 height 11
click at [69, 527] on span "Un-publish" at bounding box center [51, 531] width 35 height 8
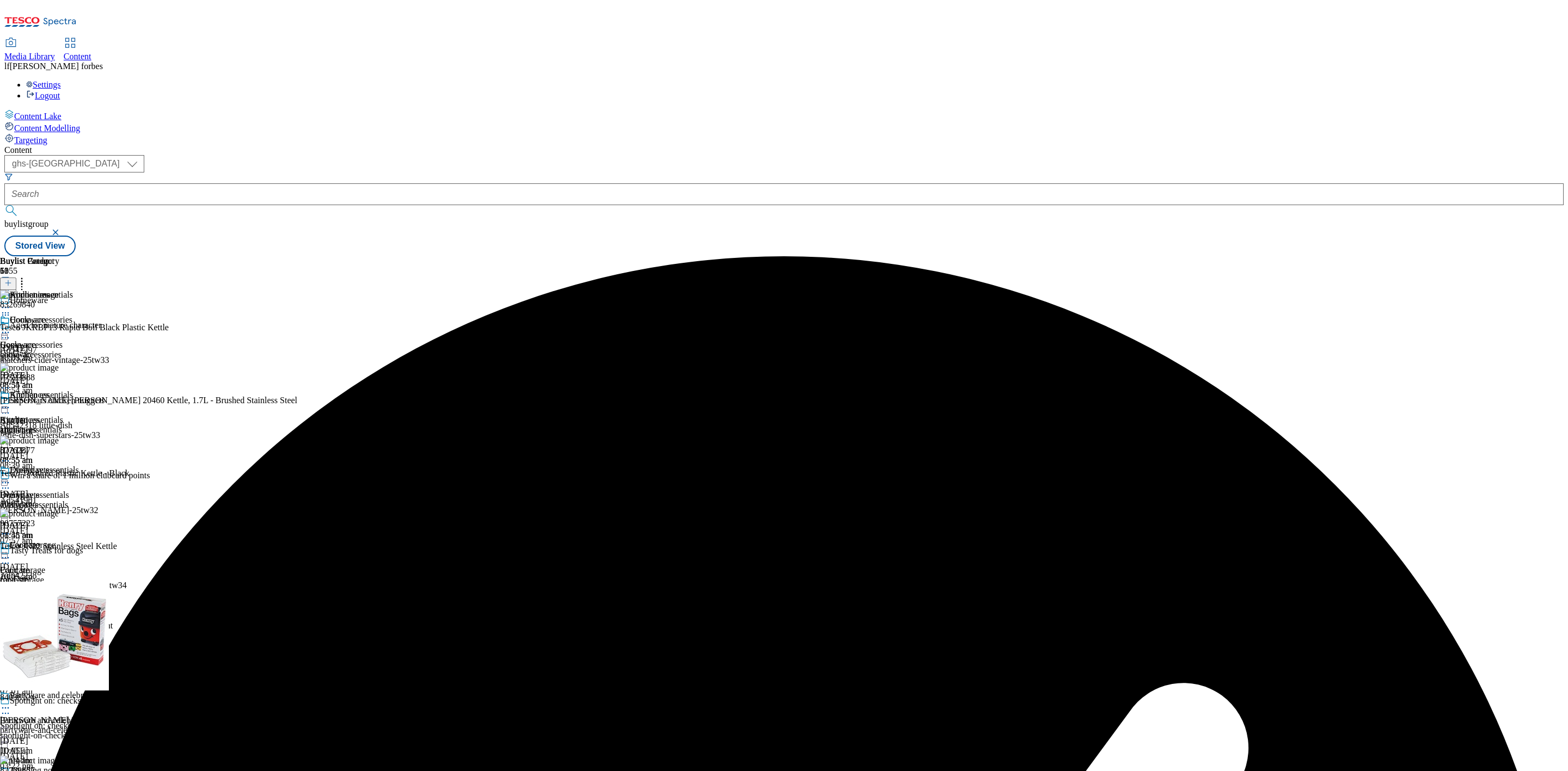
click at [11, 402] on icon at bounding box center [5, 408] width 11 height 11
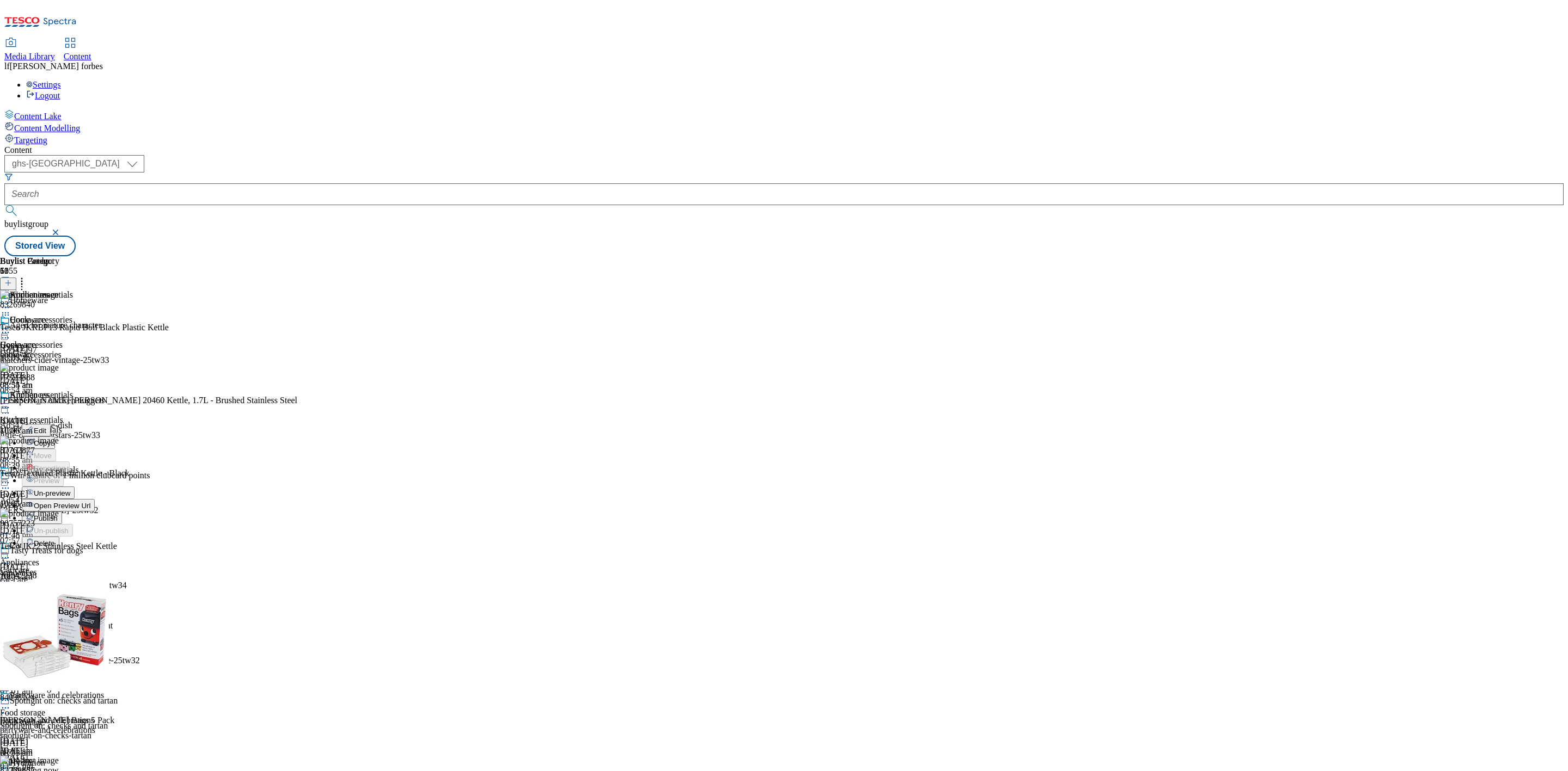
click at [70, 489] on span "Un-preview" at bounding box center [52, 493] width 37 height 8
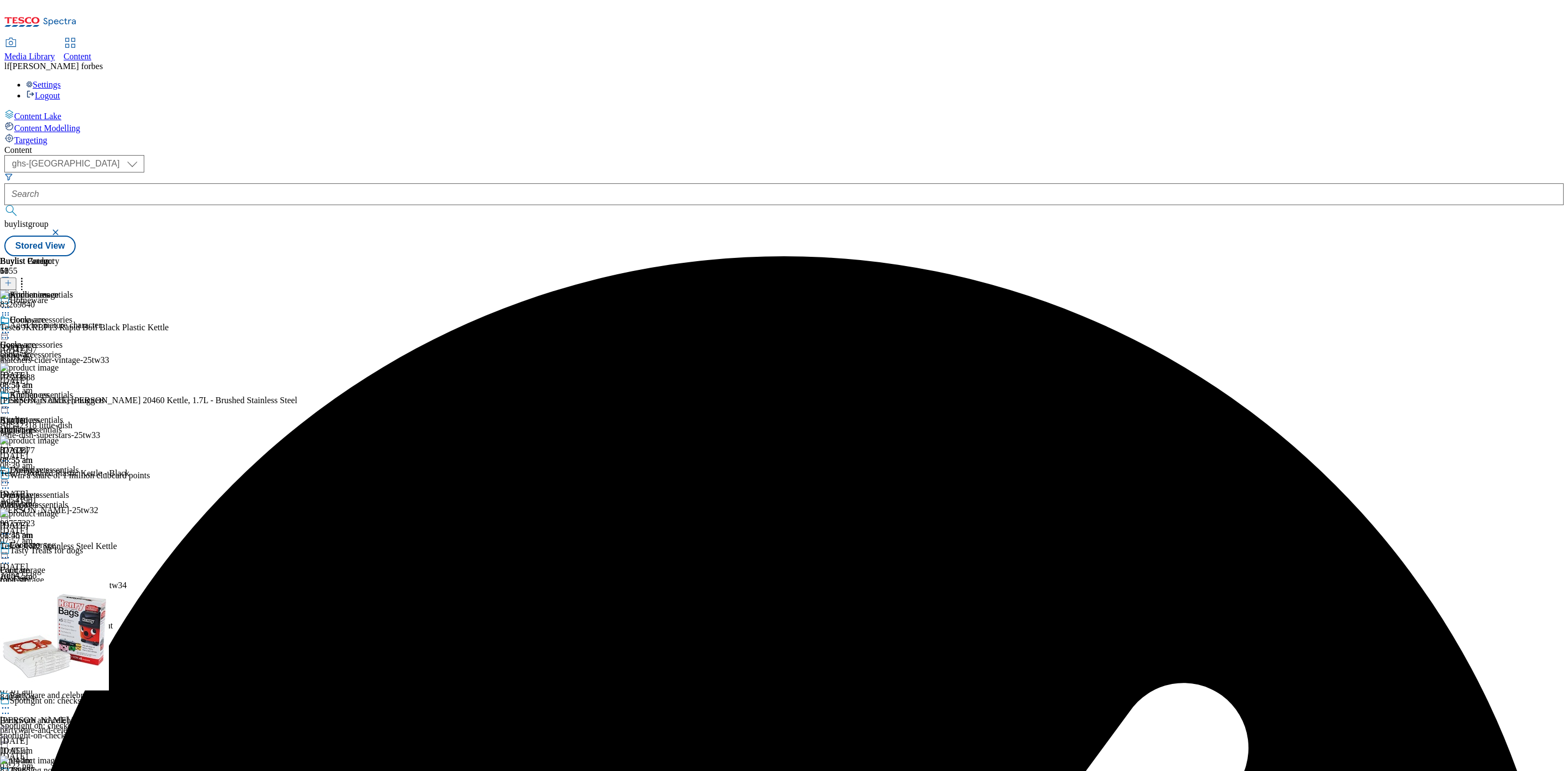
click at [27, 276] on icon at bounding box center [22, 281] width 11 height 11
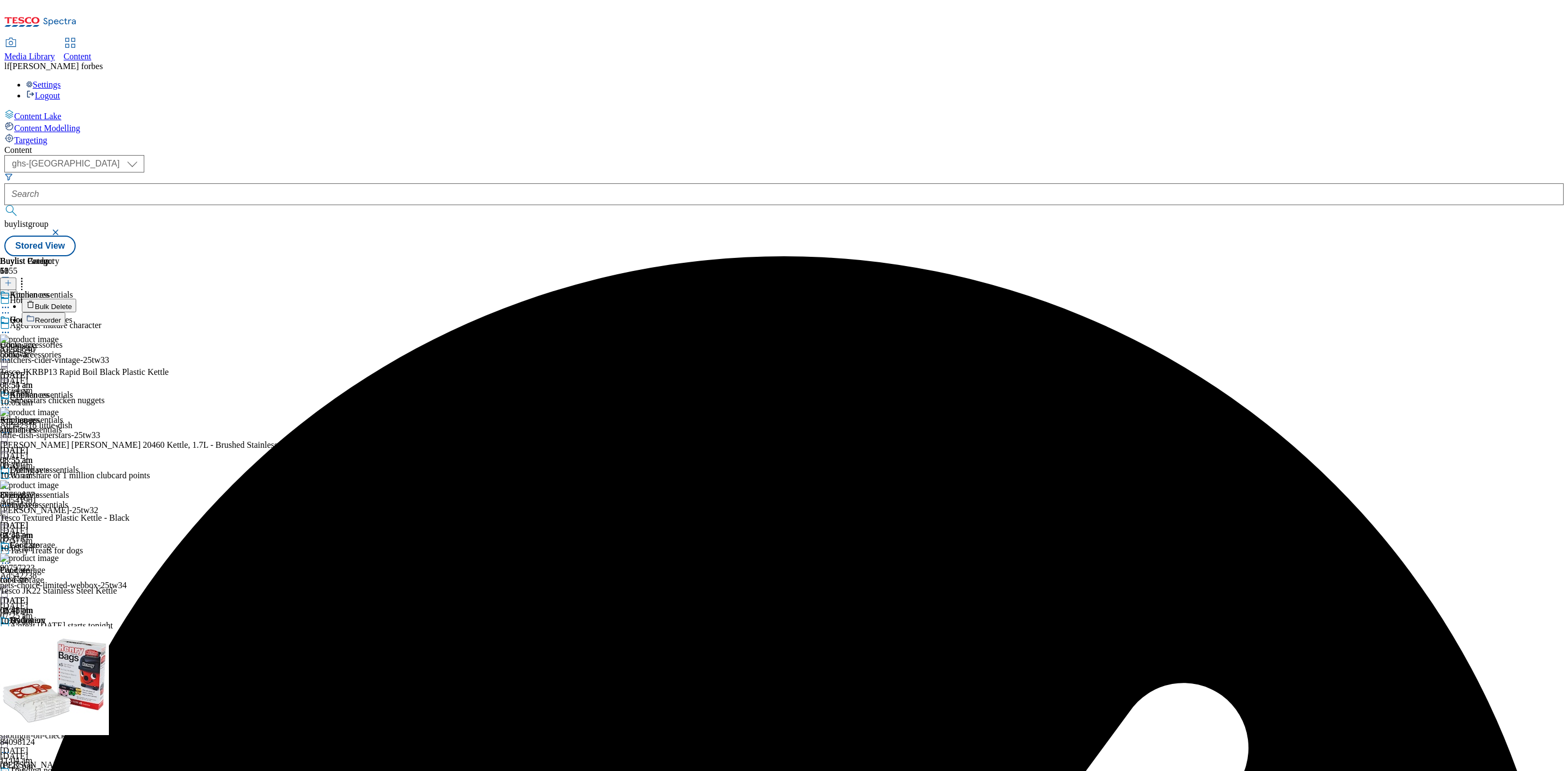
click at [76, 299] on button "Bulk Delete" at bounding box center [49, 305] width 54 height 13
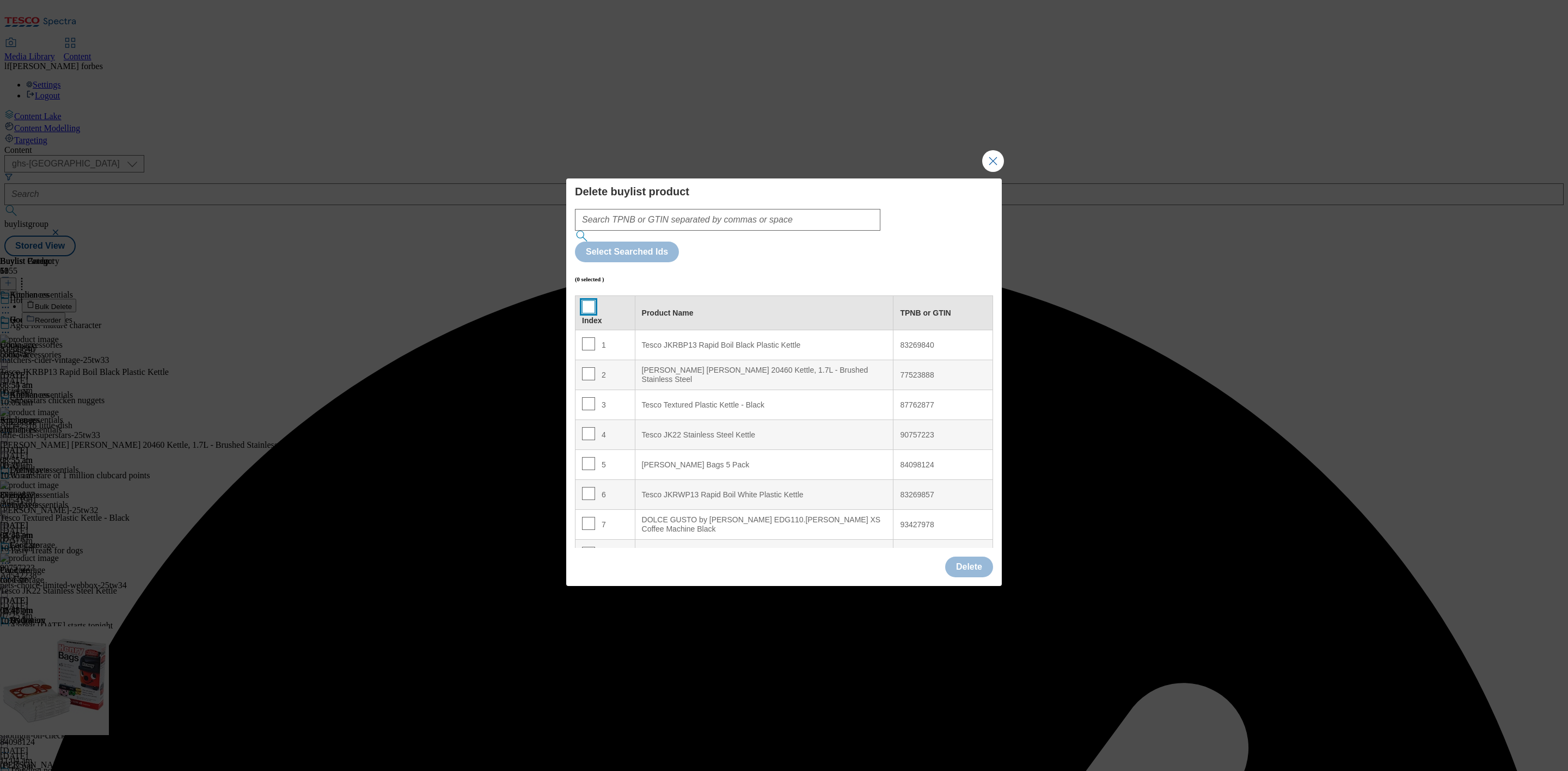
click at [586, 301] on input "Modal" at bounding box center [588, 307] width 13 height 13
checkbox input "true"
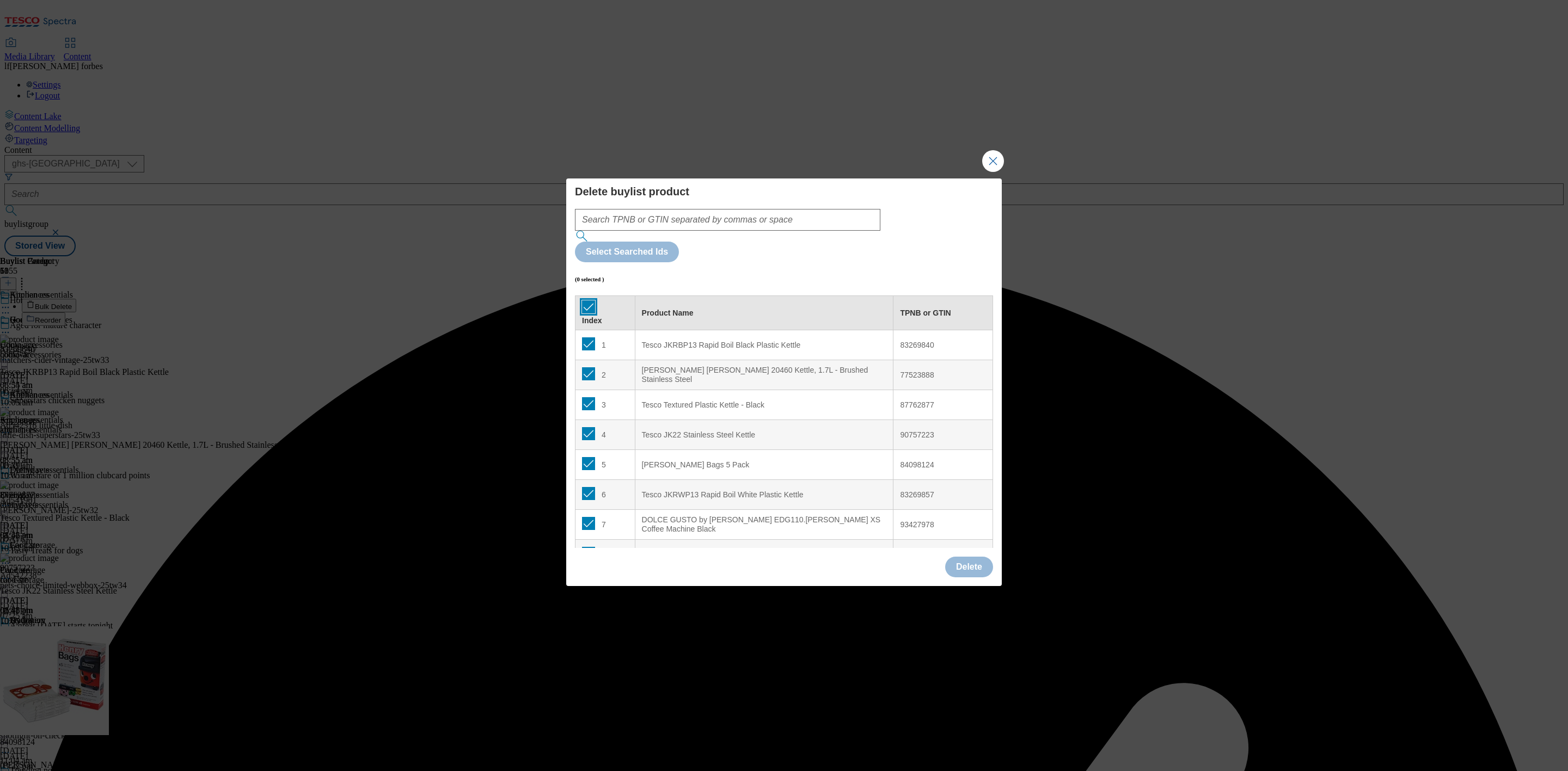
checkbox input "true"
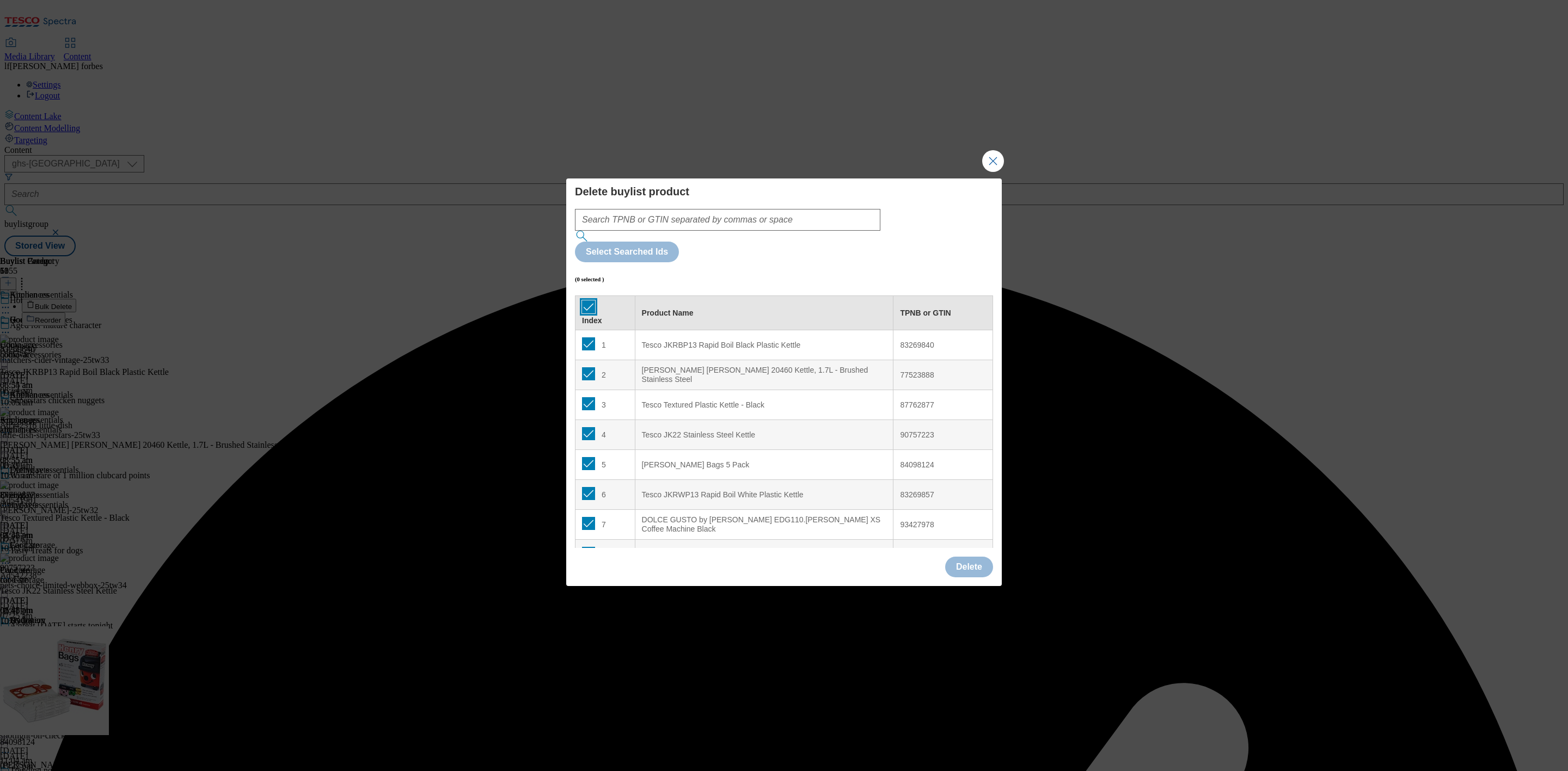
checkbox input "true"
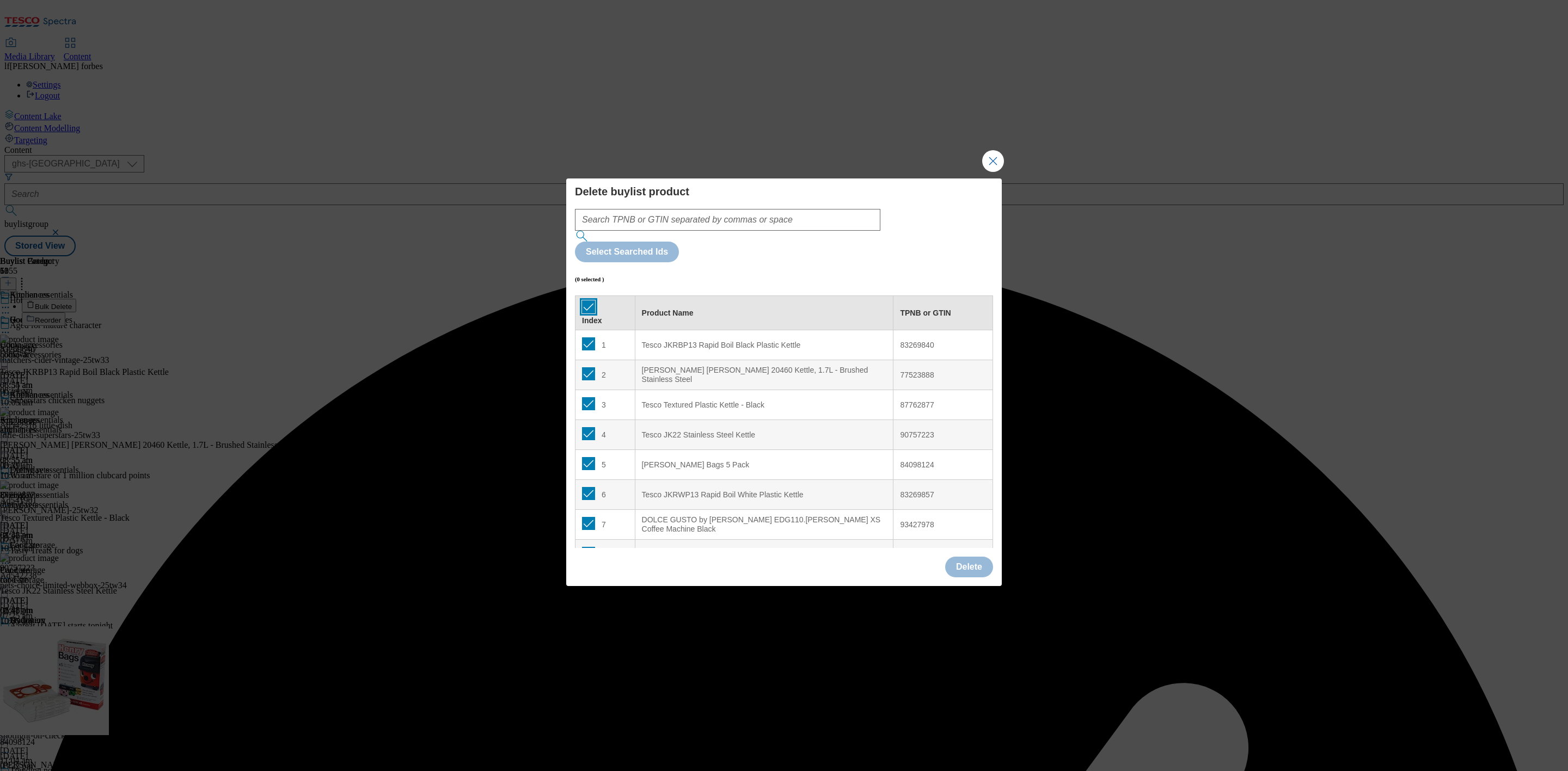
checkbox input "true"
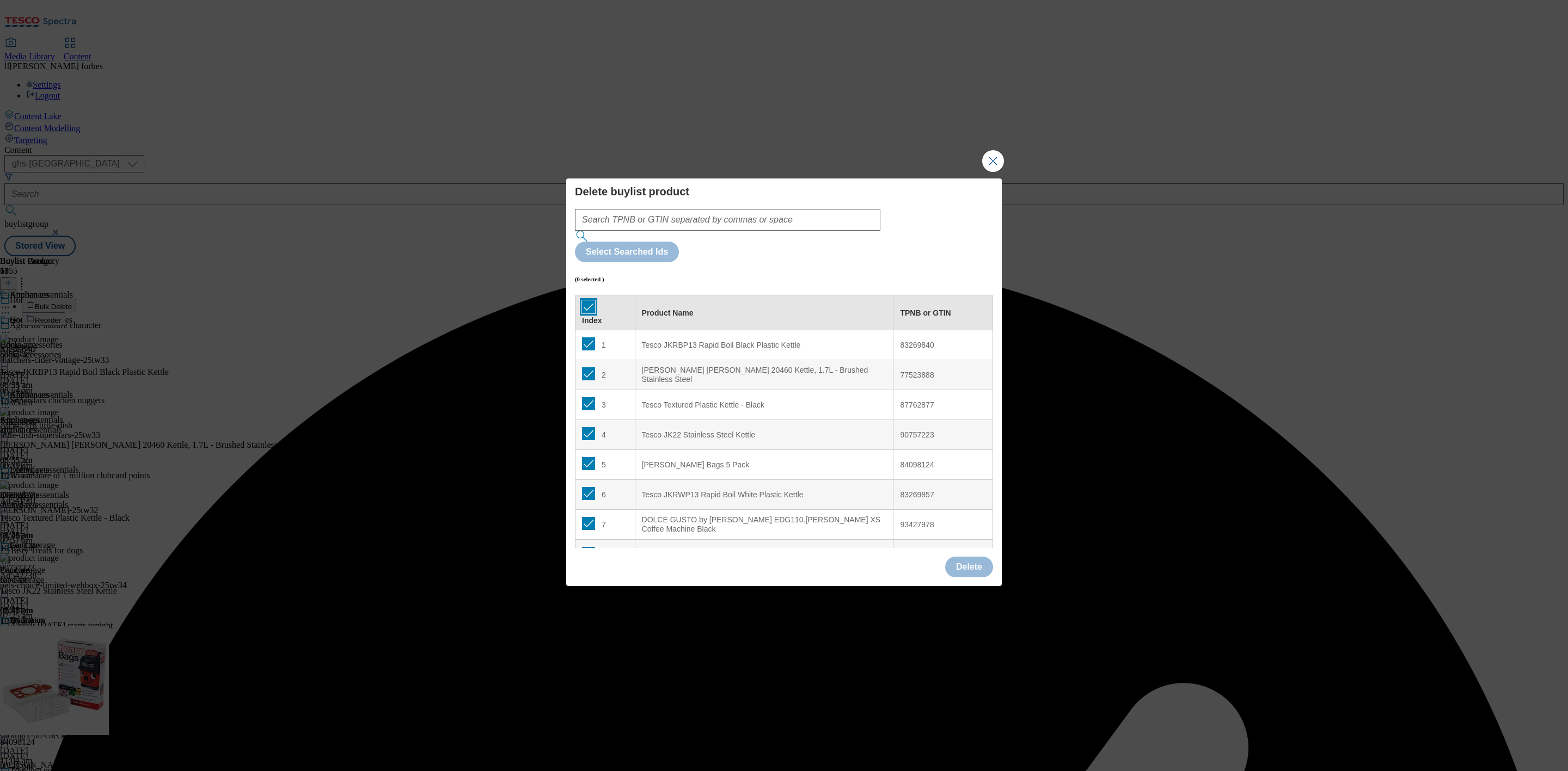
checkbox input "true"
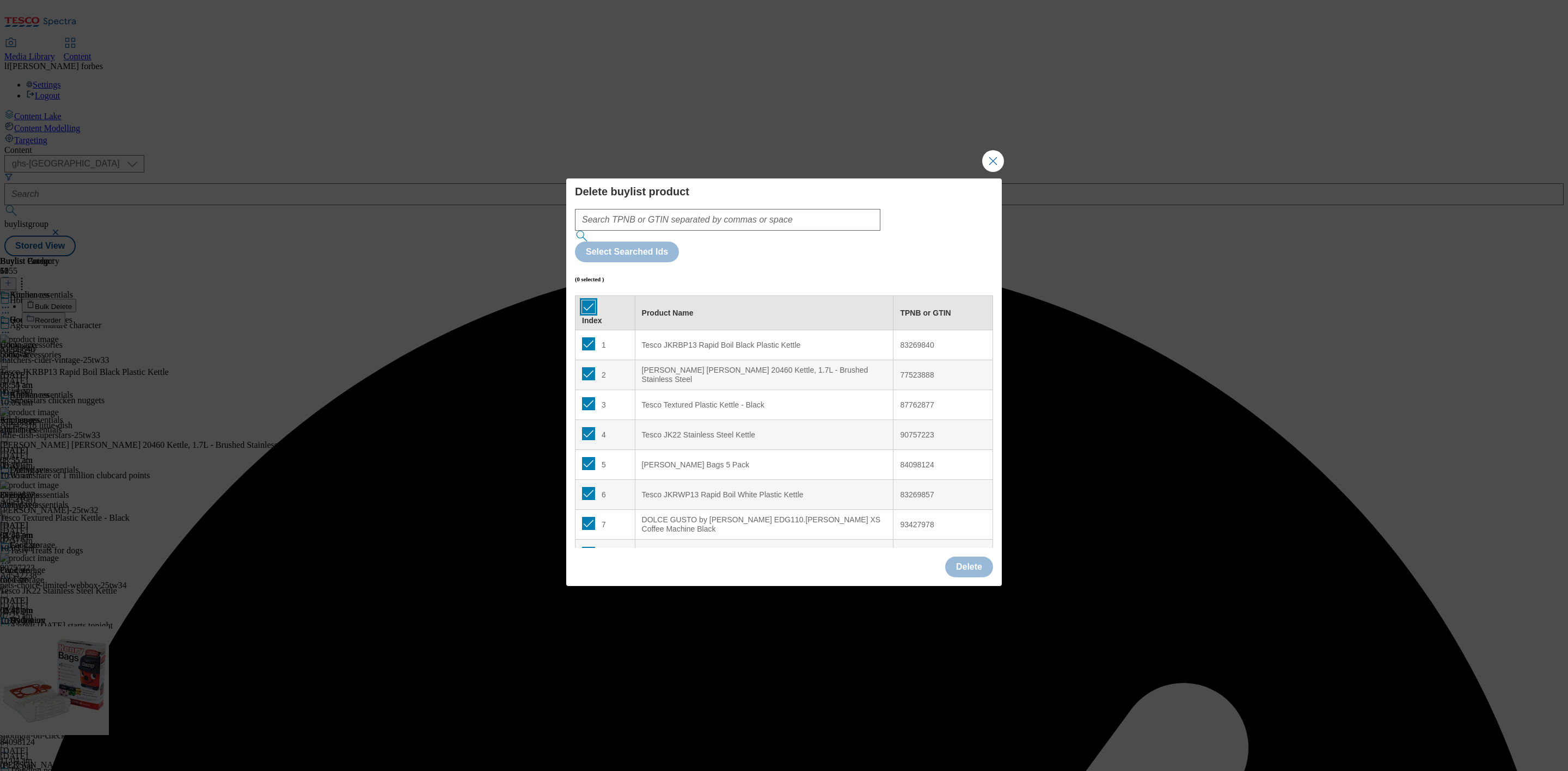
checkbox input "true"
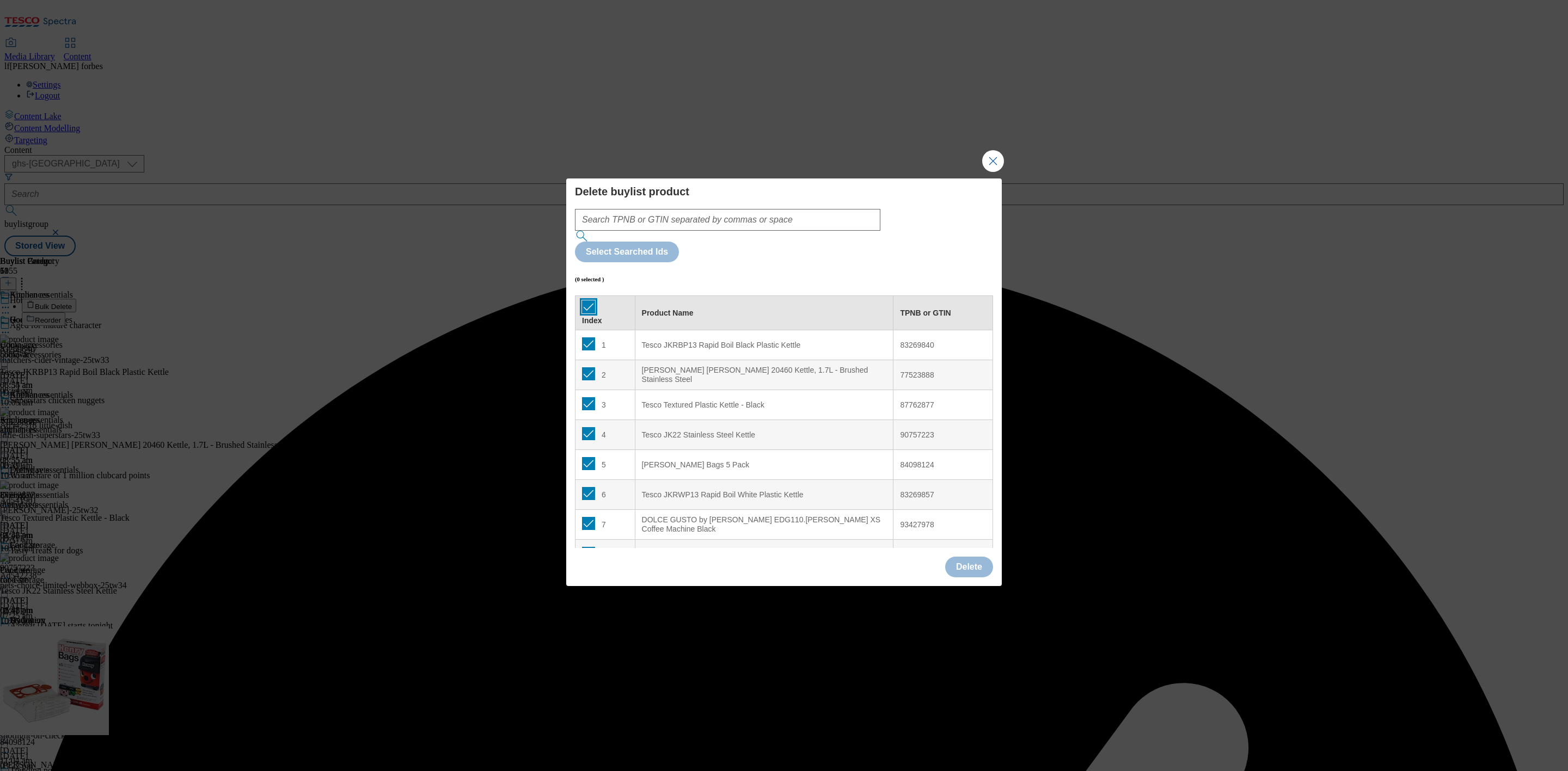
checkbox input "true"
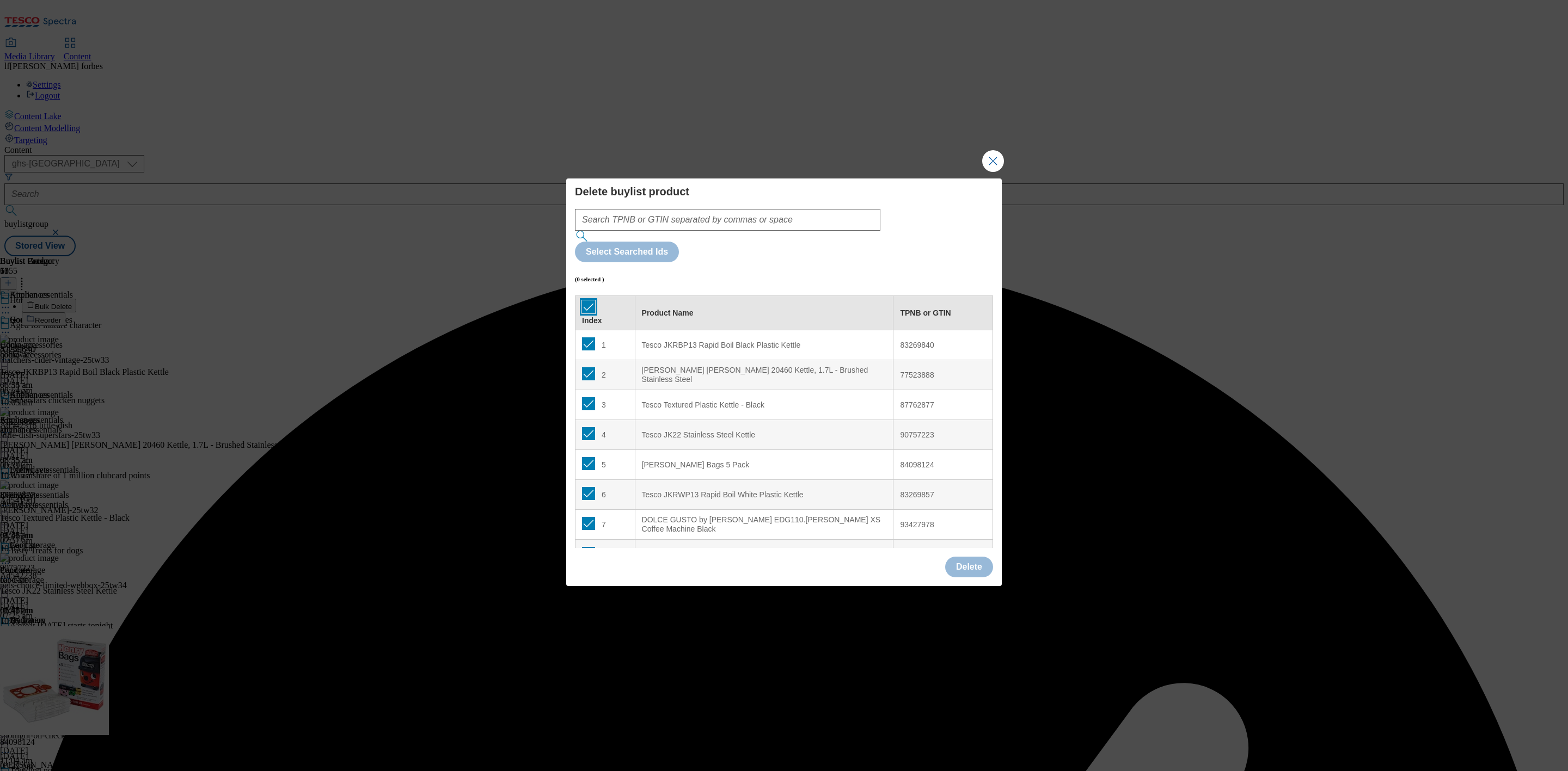
checkbox input "true"
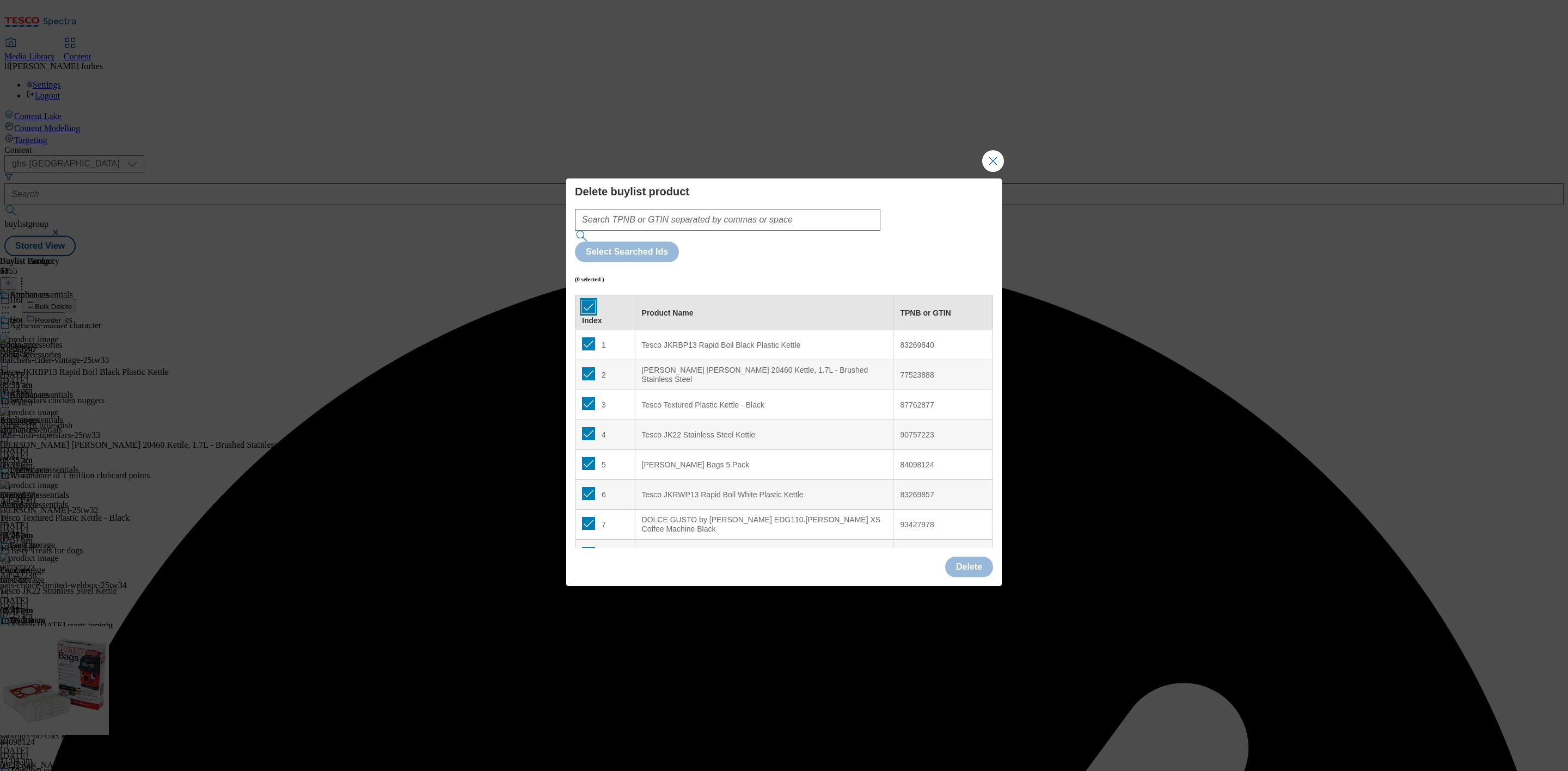
checkbox input "true"
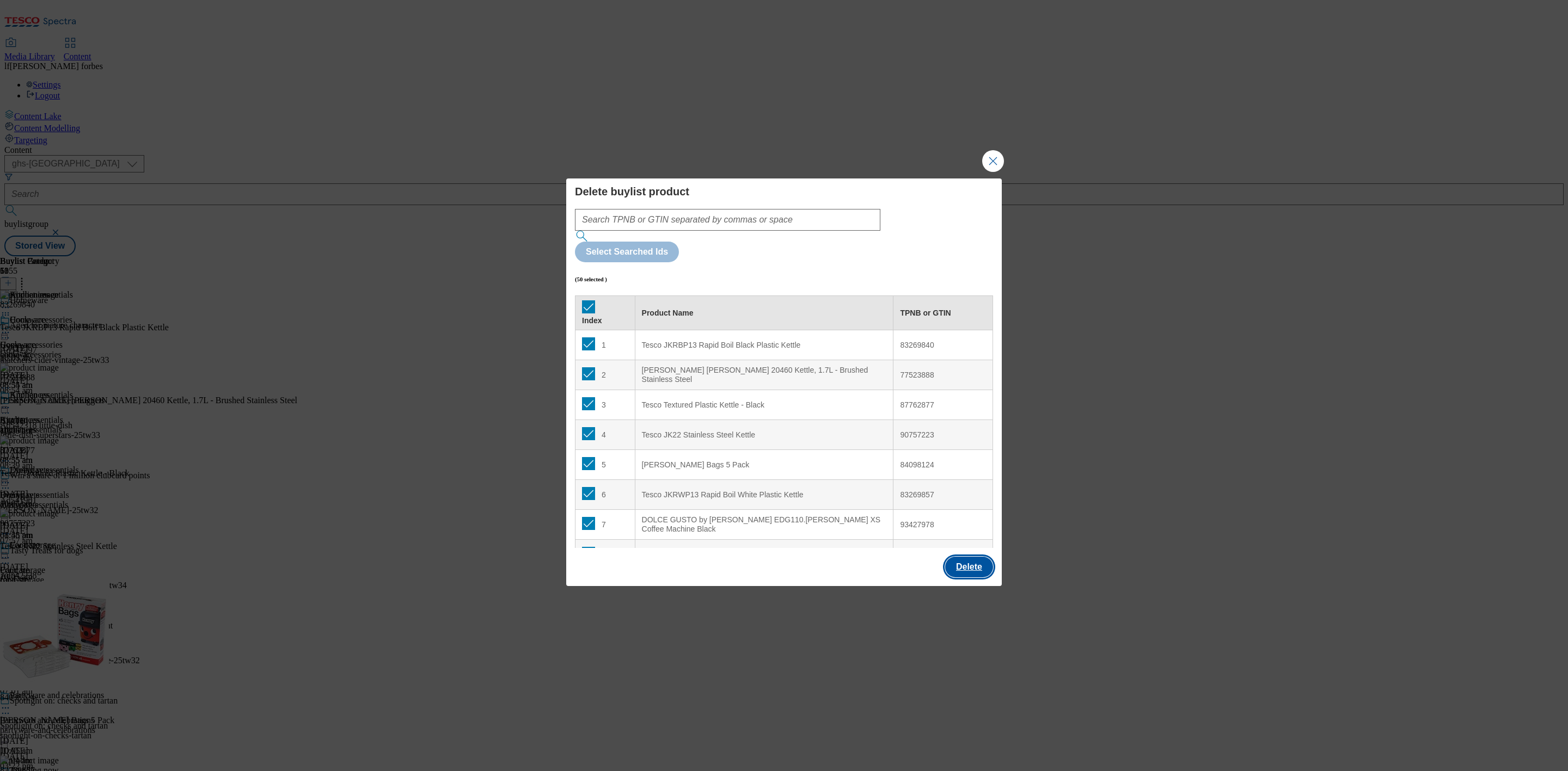
click at [978, 557] on button "Delete" at bounding box center [969, 567] width 48 height 21
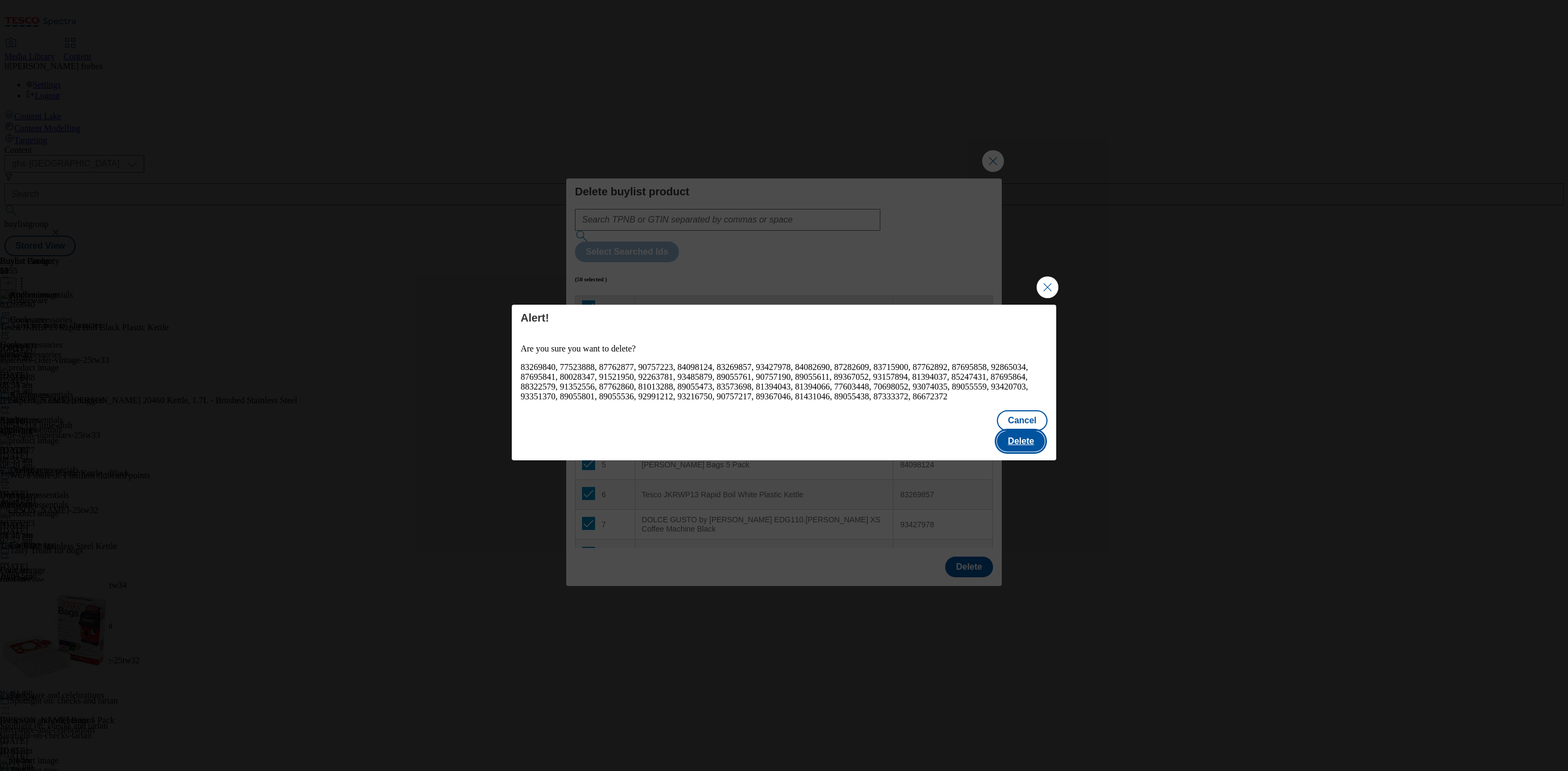
click at [1026, 438] on button "Delete" at bounding box center [1021, 441] width 48 height 21
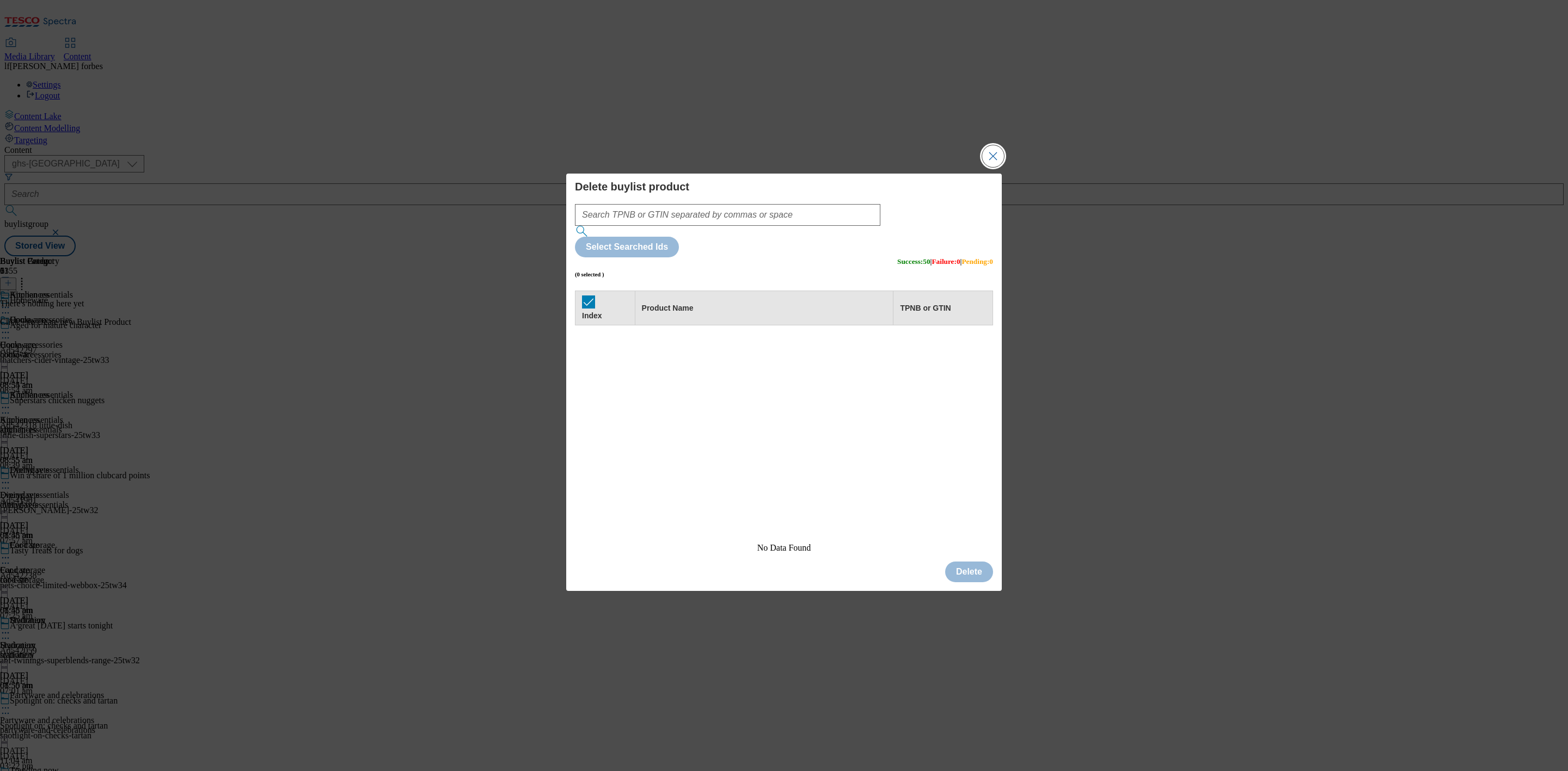
click at [988, 167] on button "Close Modal" at bounding box center [993, 156] width 22 height 22
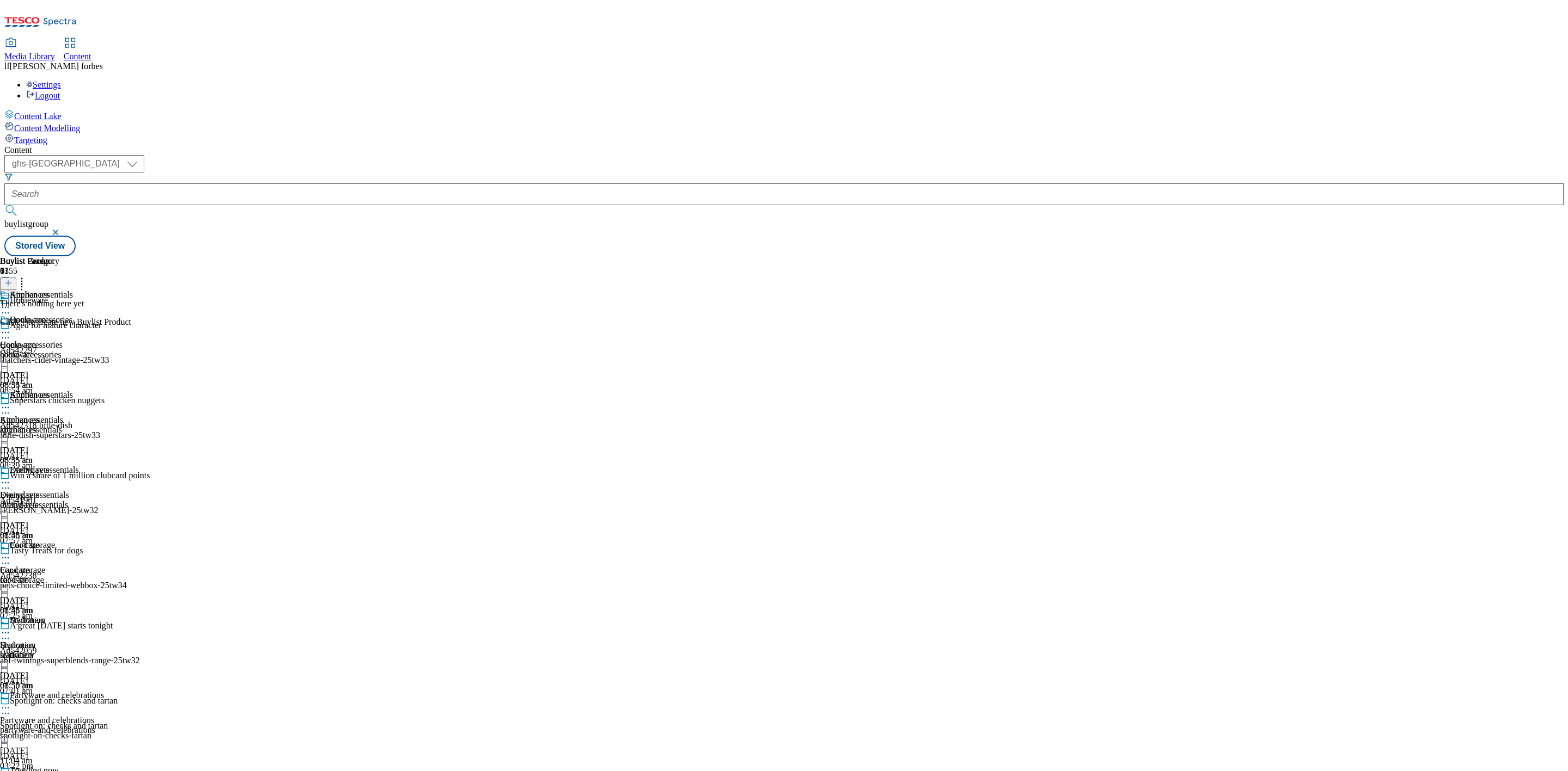
click at [12, 279] on icon at bounding box center [8, 283] width 8 height 8
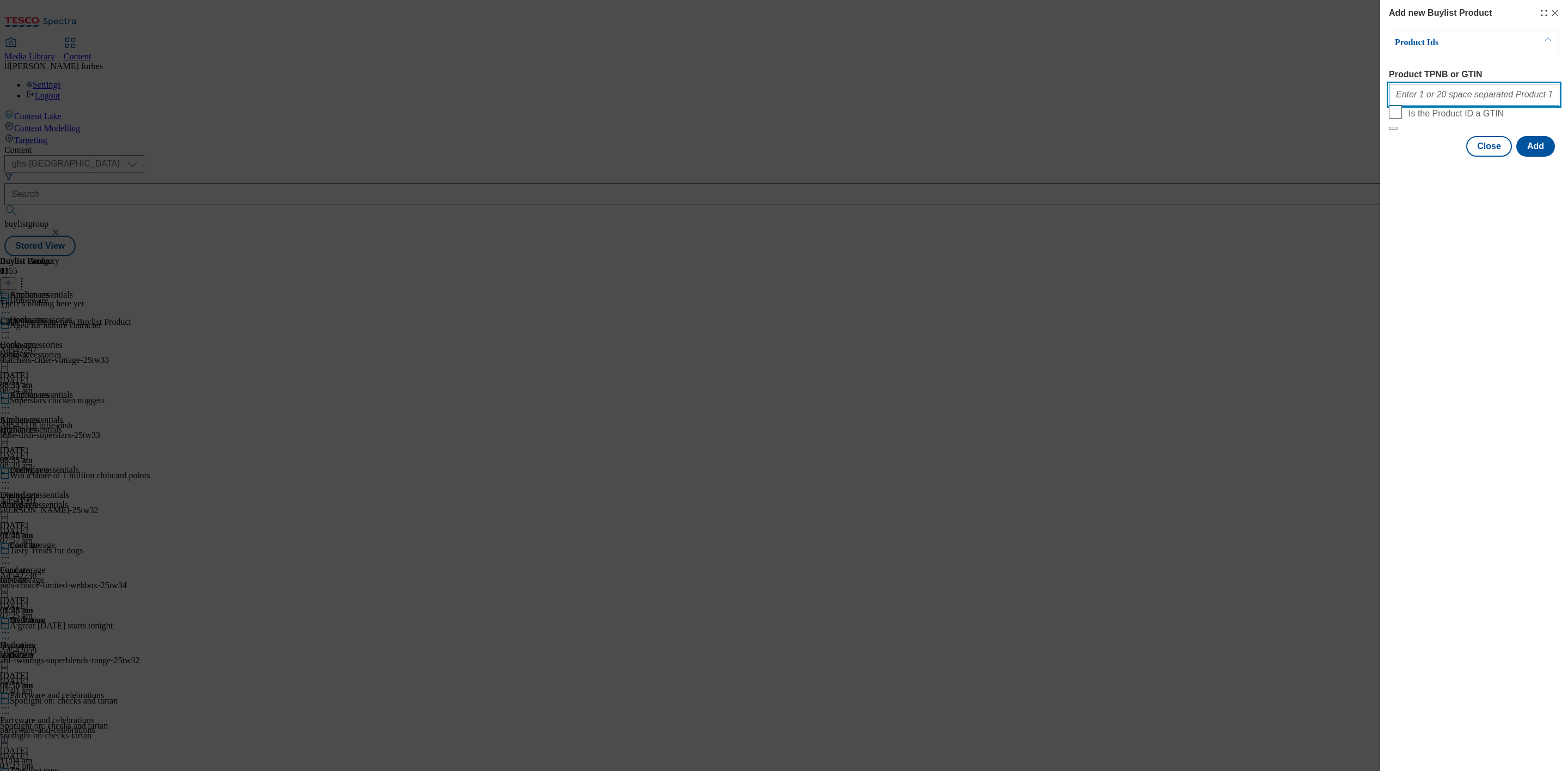
click at [1434, 96] on input "Product TPNB or GTIN" at bounding box center [1474, 95] width 170 height 22
paste input "81394037 81431046 90757223 84098124 83269840 89055761 84082690 89055801 8002834…"
click at [1534, 157] on button "Add" at bounding box center [1536, 147] width 39 height 21
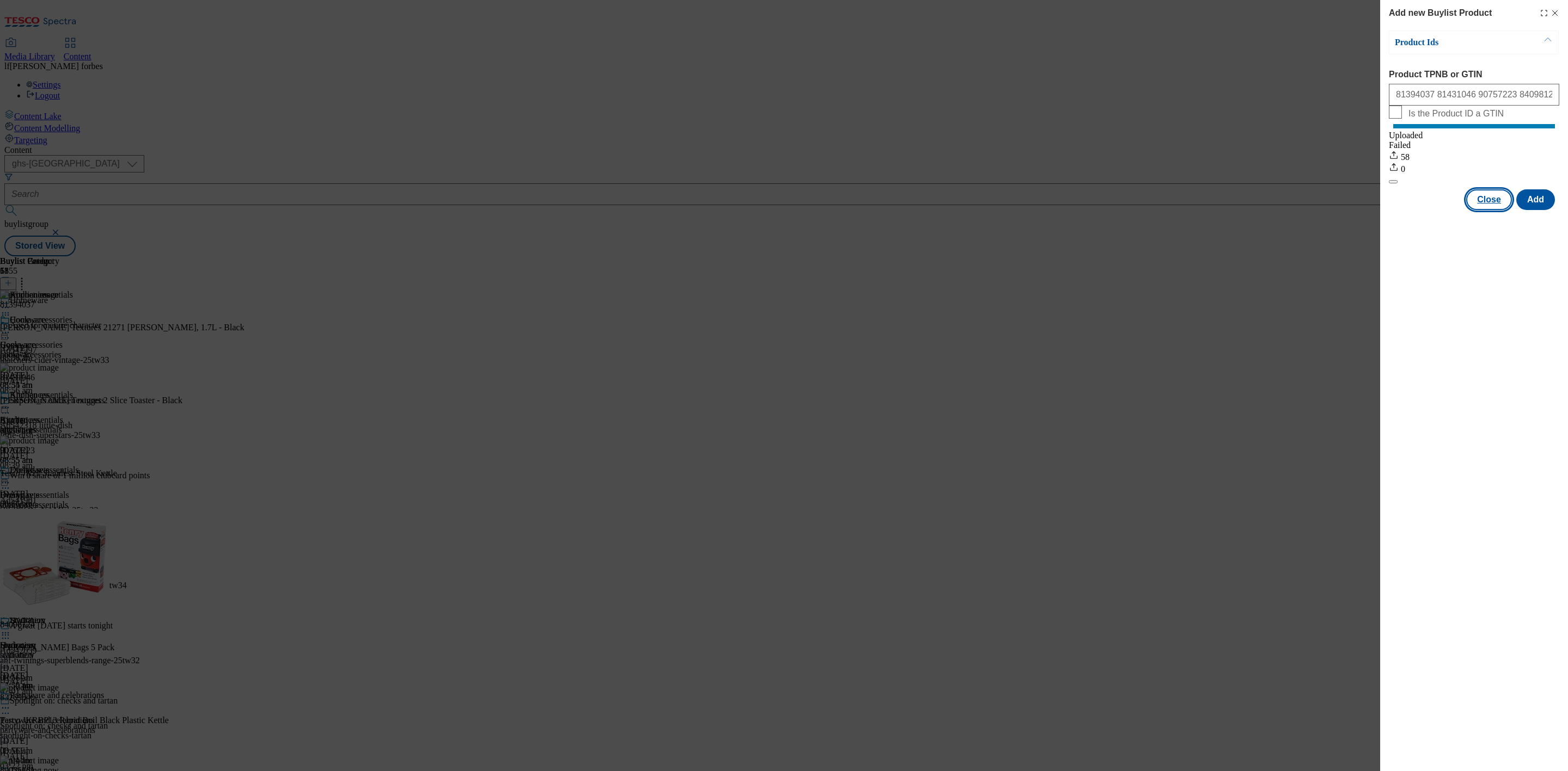
click at [1475, 209] on button "Close" at bounding box center [1489, 200] width 46 height 21
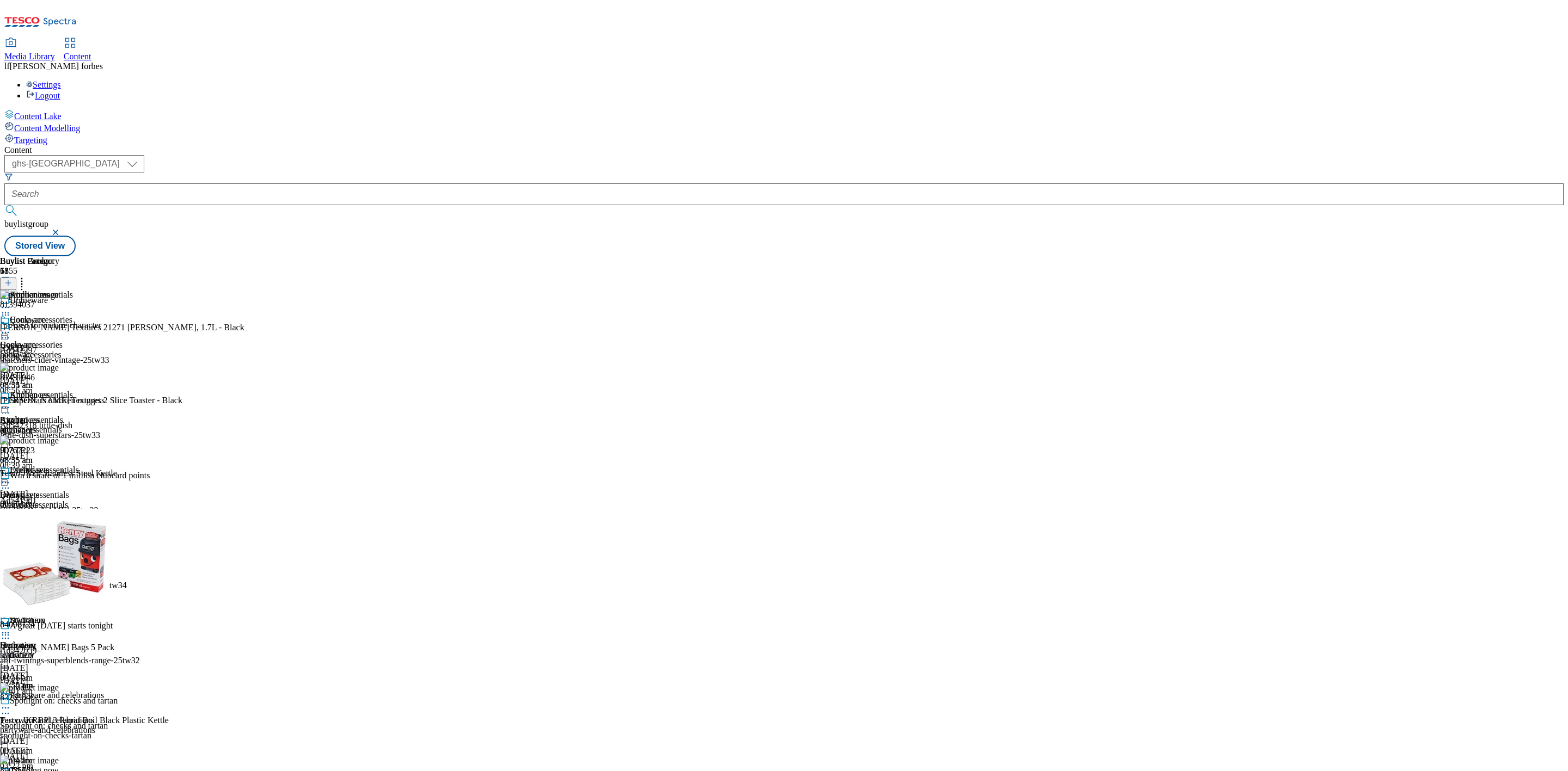
click at [11, 402] on icon at bounding box center [5, 408] width 11 height 11
click at [59, 477] on span "Preview" at bounding box center [46, 481] width 26 height 8
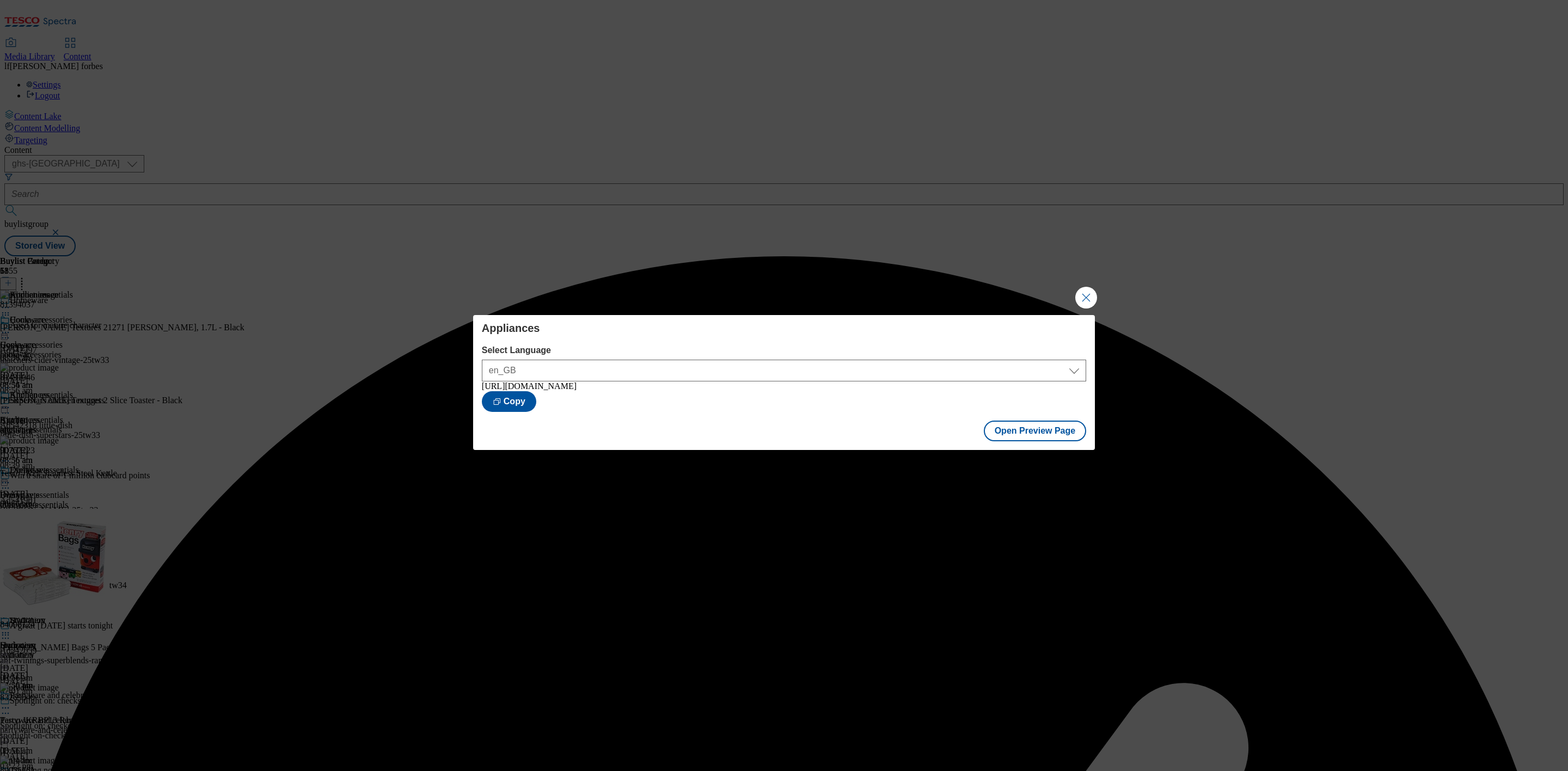
drag, startPoint x: 1090, startPoint y: 304, endPoint x: 1088, endPoint y: 298, distance: 6.3
click at [1088, 304] on button "Close Modal" at bounding box center [1087, 298] width 22 height 22
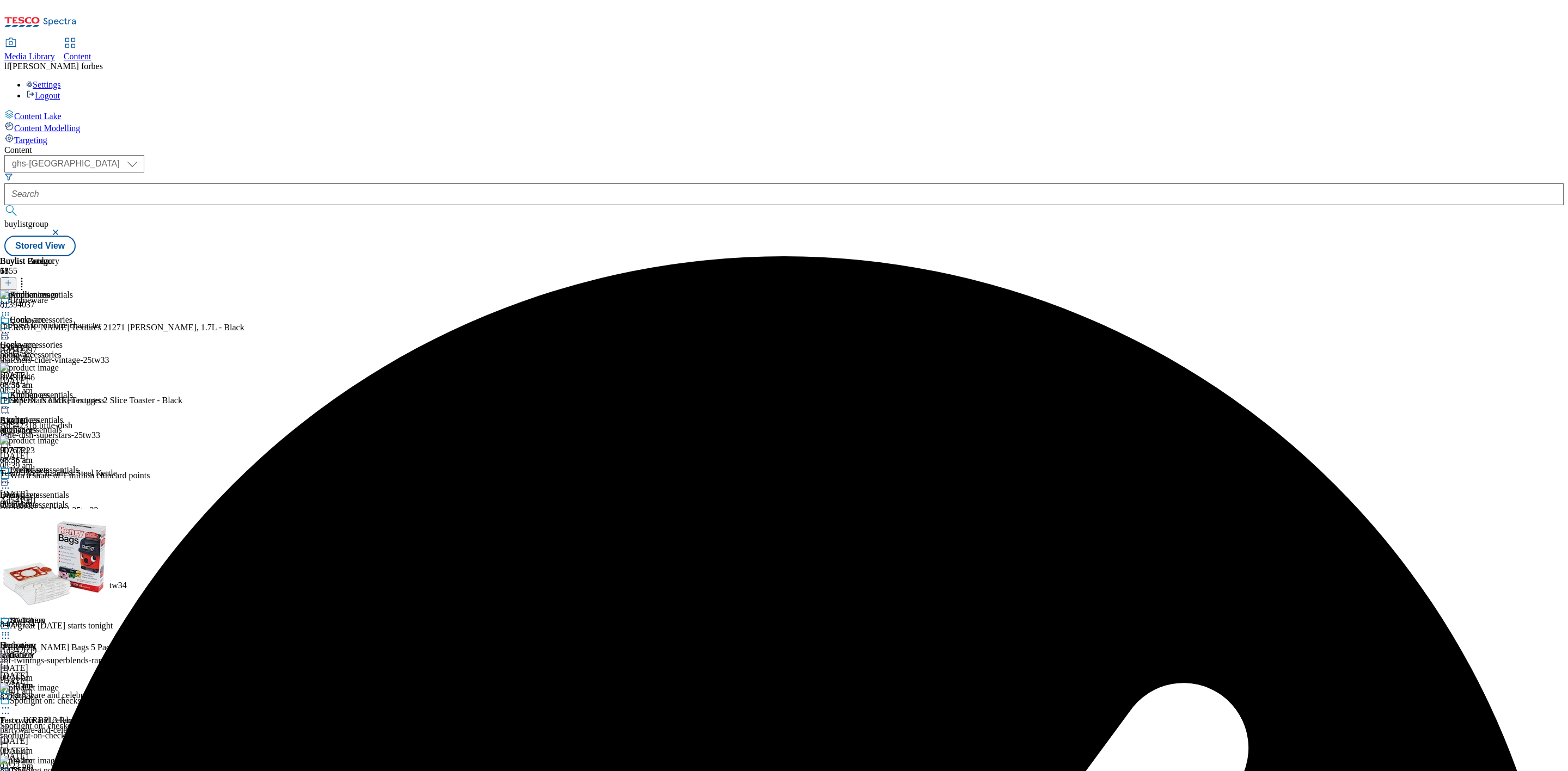
click at [11, 402] on icon at bounding box center [5, 408] width 11 height 11
click at [62, 512] on button "Publish" at bounding box center [42, 518] width 40 height 13
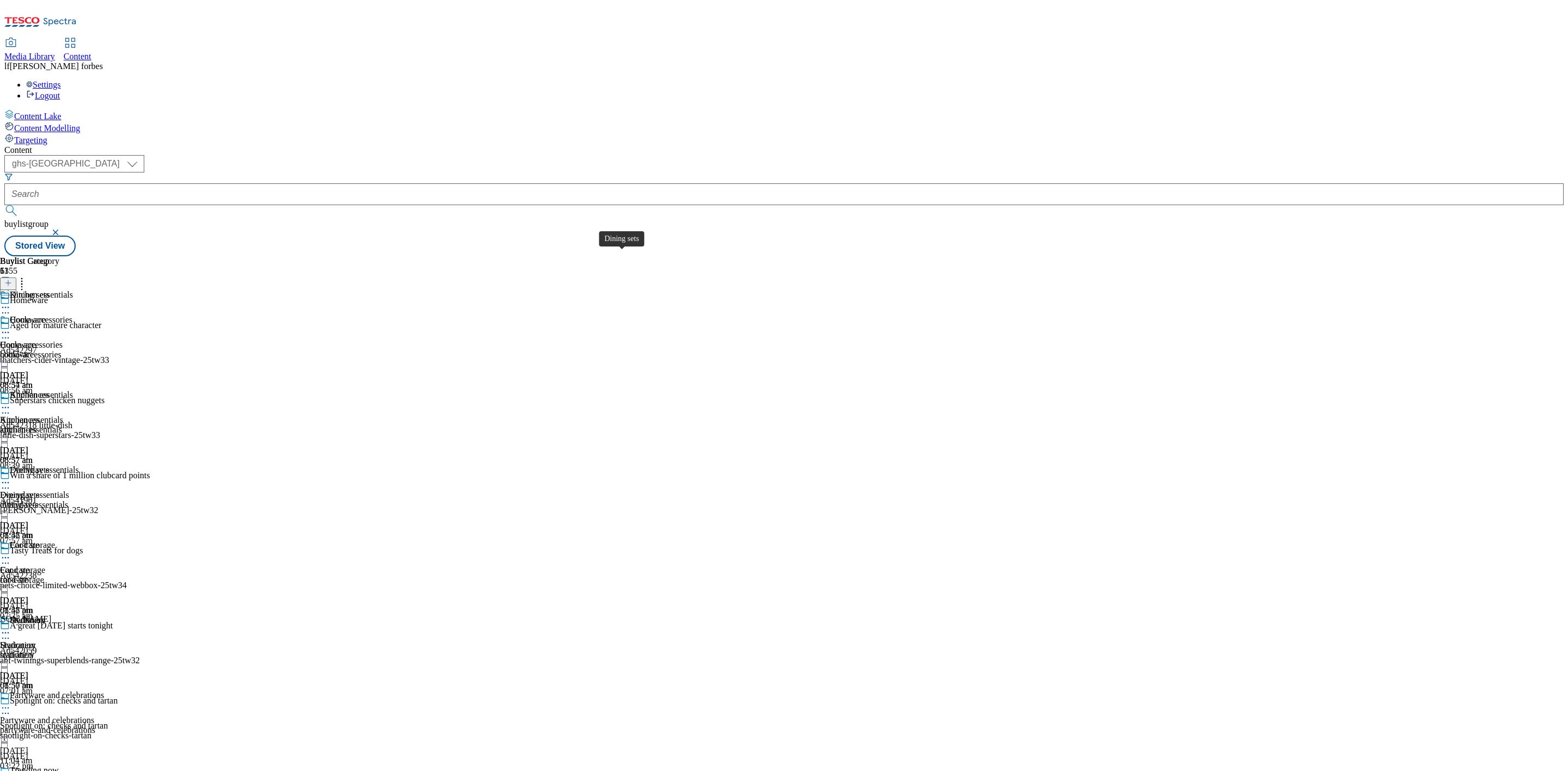
select select "ghs-[GEOGRAPHIC_DATA]"
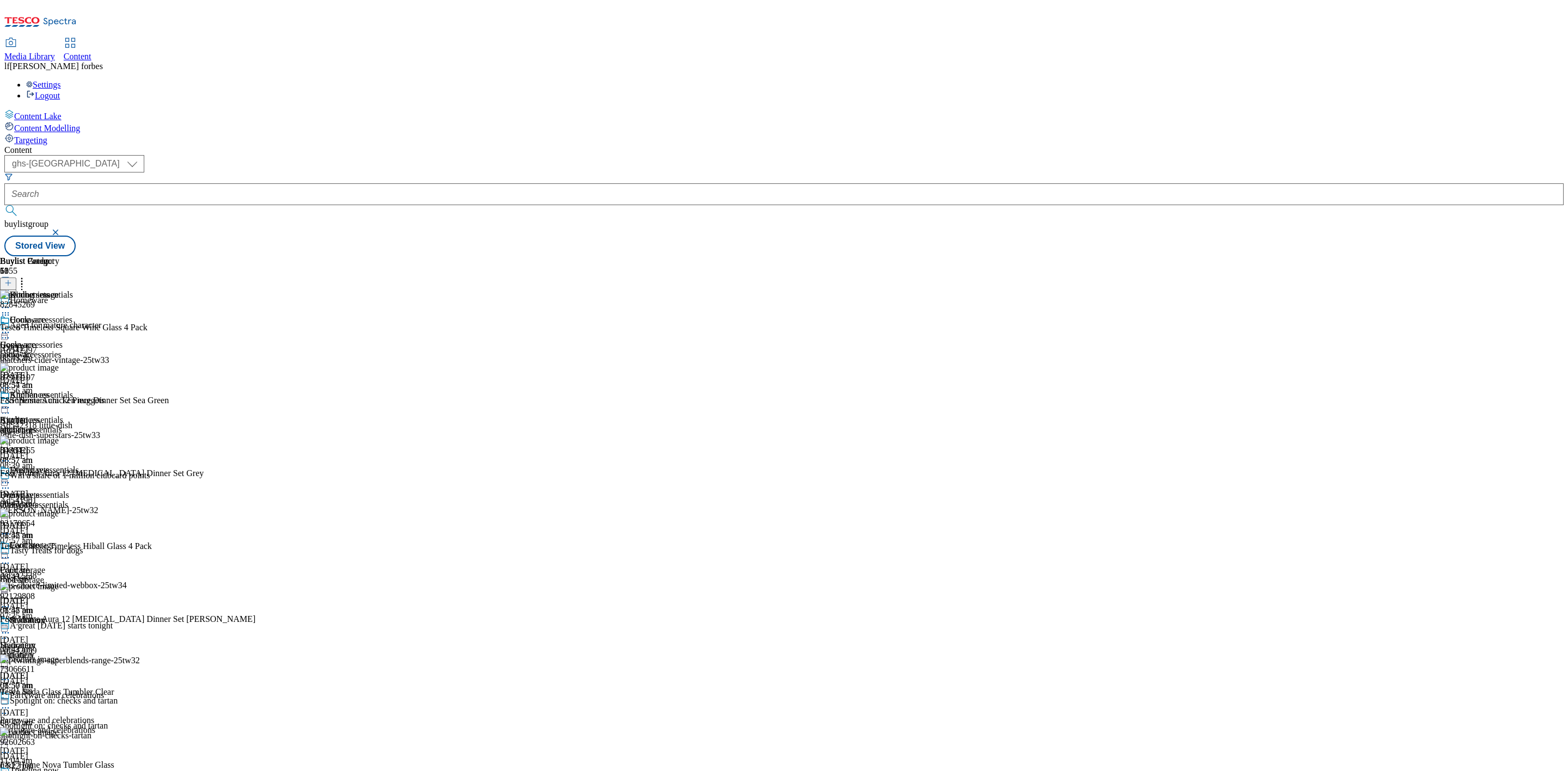
click at [11, 477] on icon at bounding box center [5, 483] width 11 height 11
click at [69, 602] on span "Un-publish" at bounding box center [51, 605] width 35 height 8
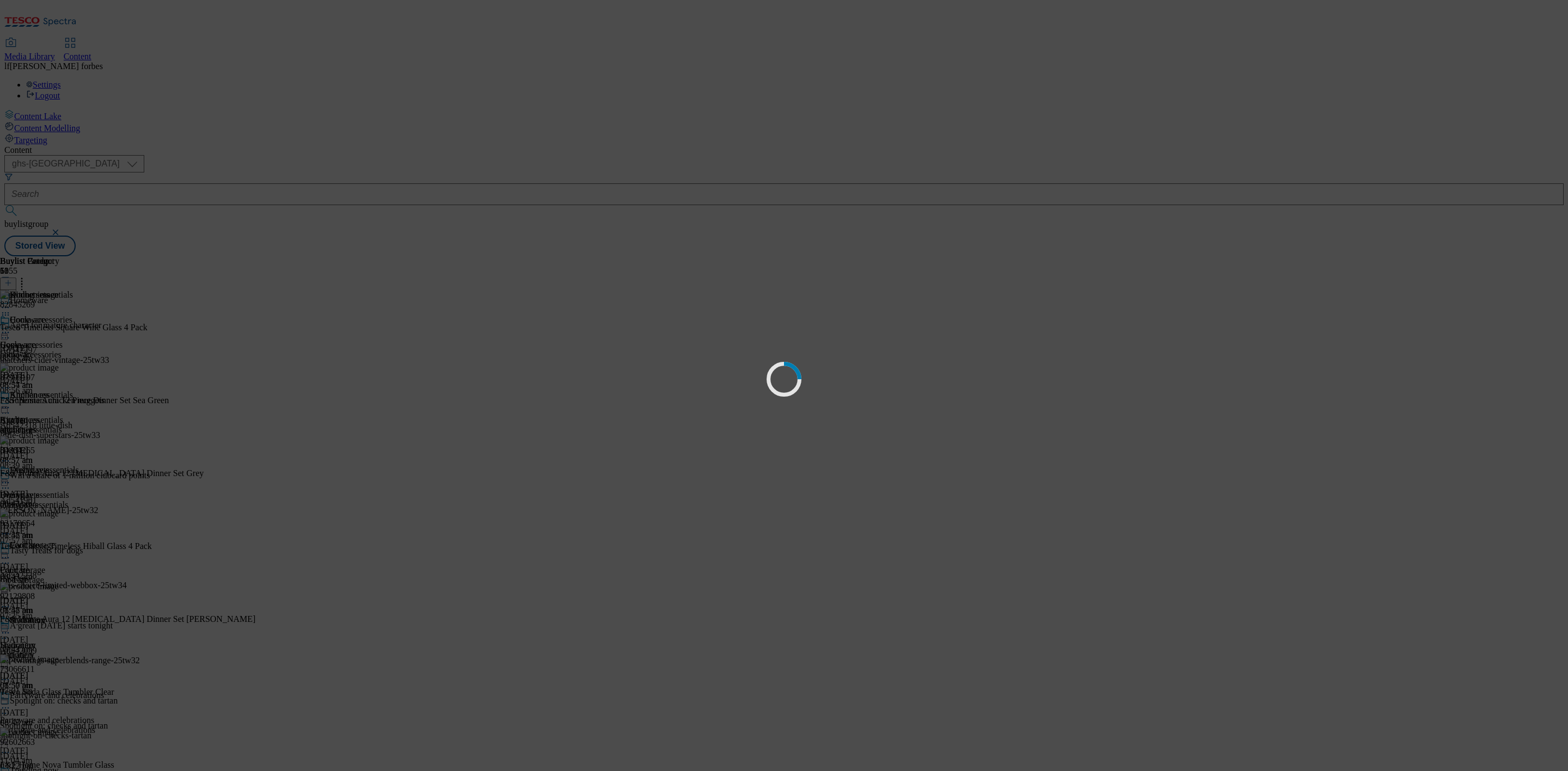
scroll to position [0, 0]
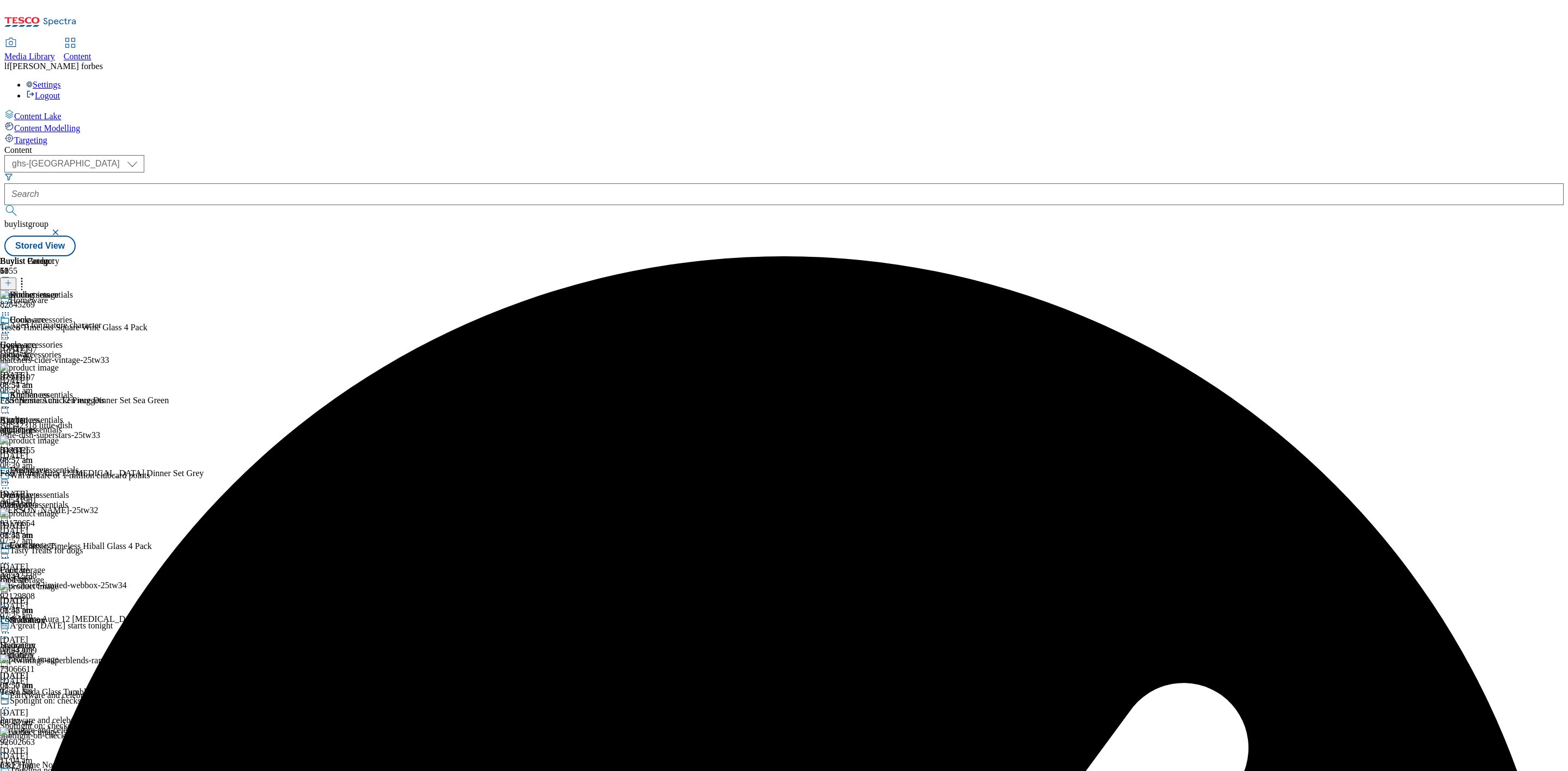
click at [11, 477] on icon at bounding box center [5, 483] width 11 height 11
click at [70, 565] on span "Un-preview" at bounding box center [52, 568] width 37 height 8
click at [27, 276] on icon at bounding box center [22, 281] width 11 height 11
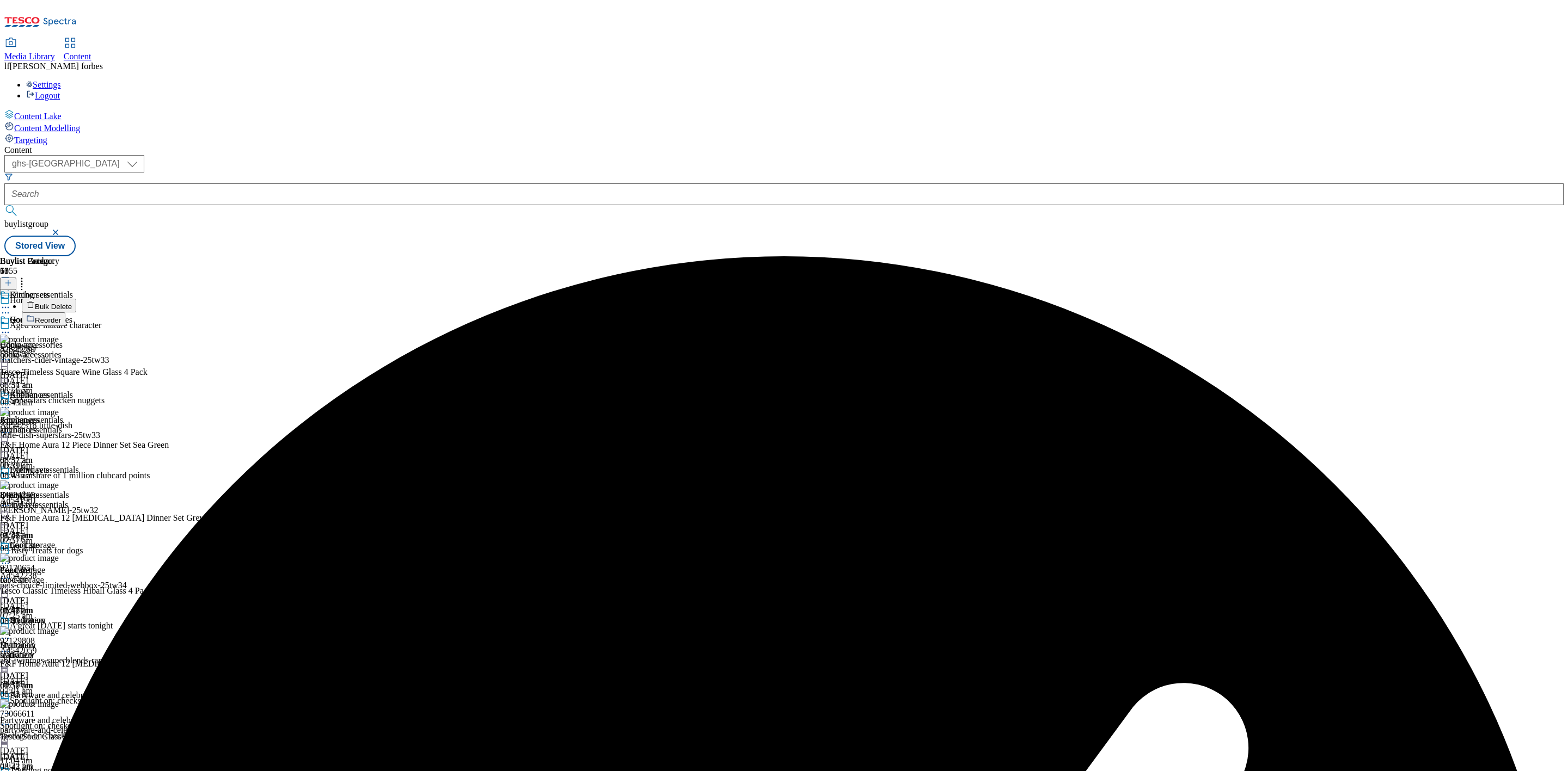
click at [72, 302] on span "Bulk Delete" at bounding box center [53, 306] width 37 height 8
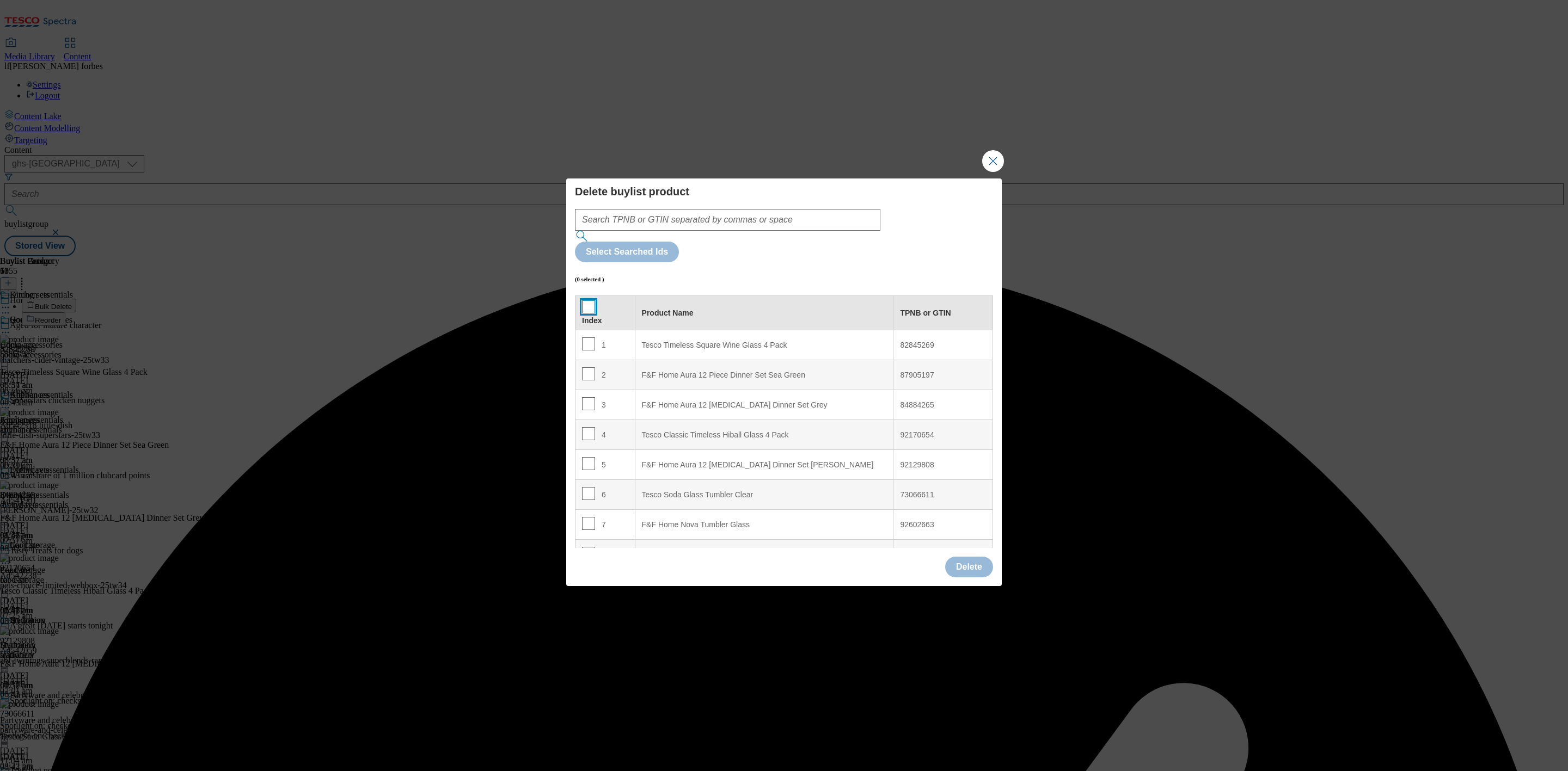
click at [589, 301] on input "Modal" at bounding box center [588, 307] width 13 height 13
checkbox input "true"
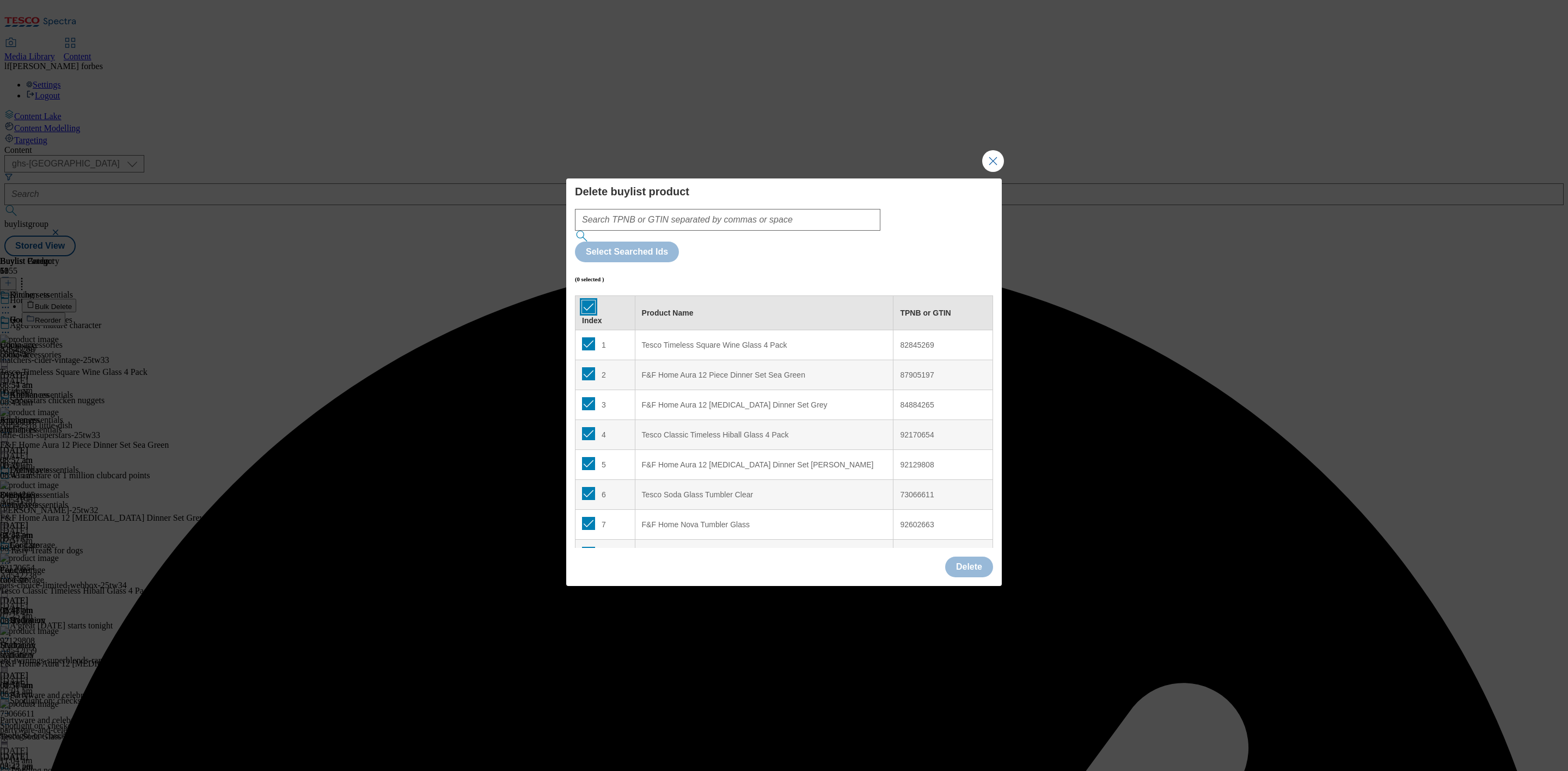
checkbox input "true"
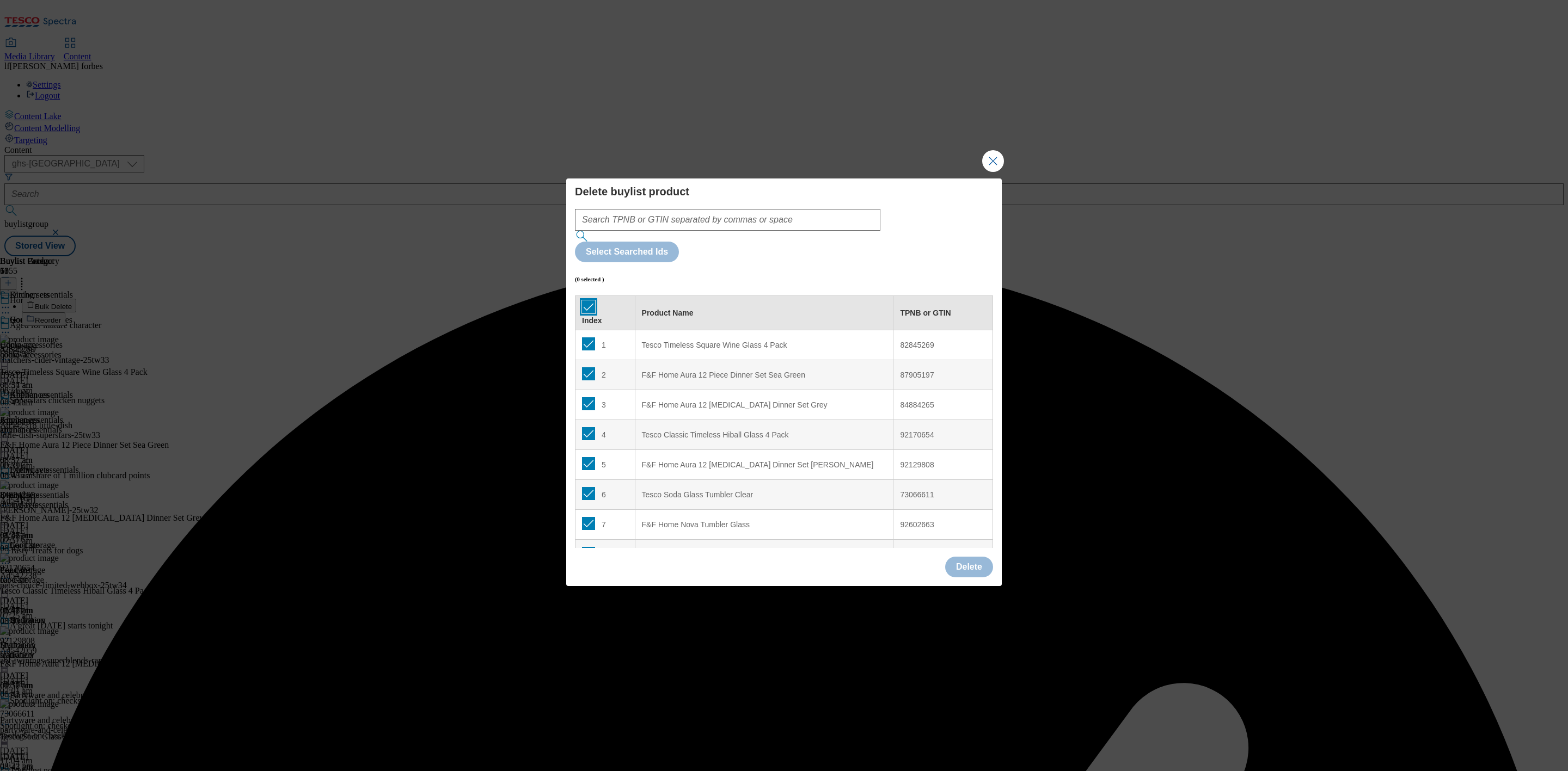
checkbox input "true"
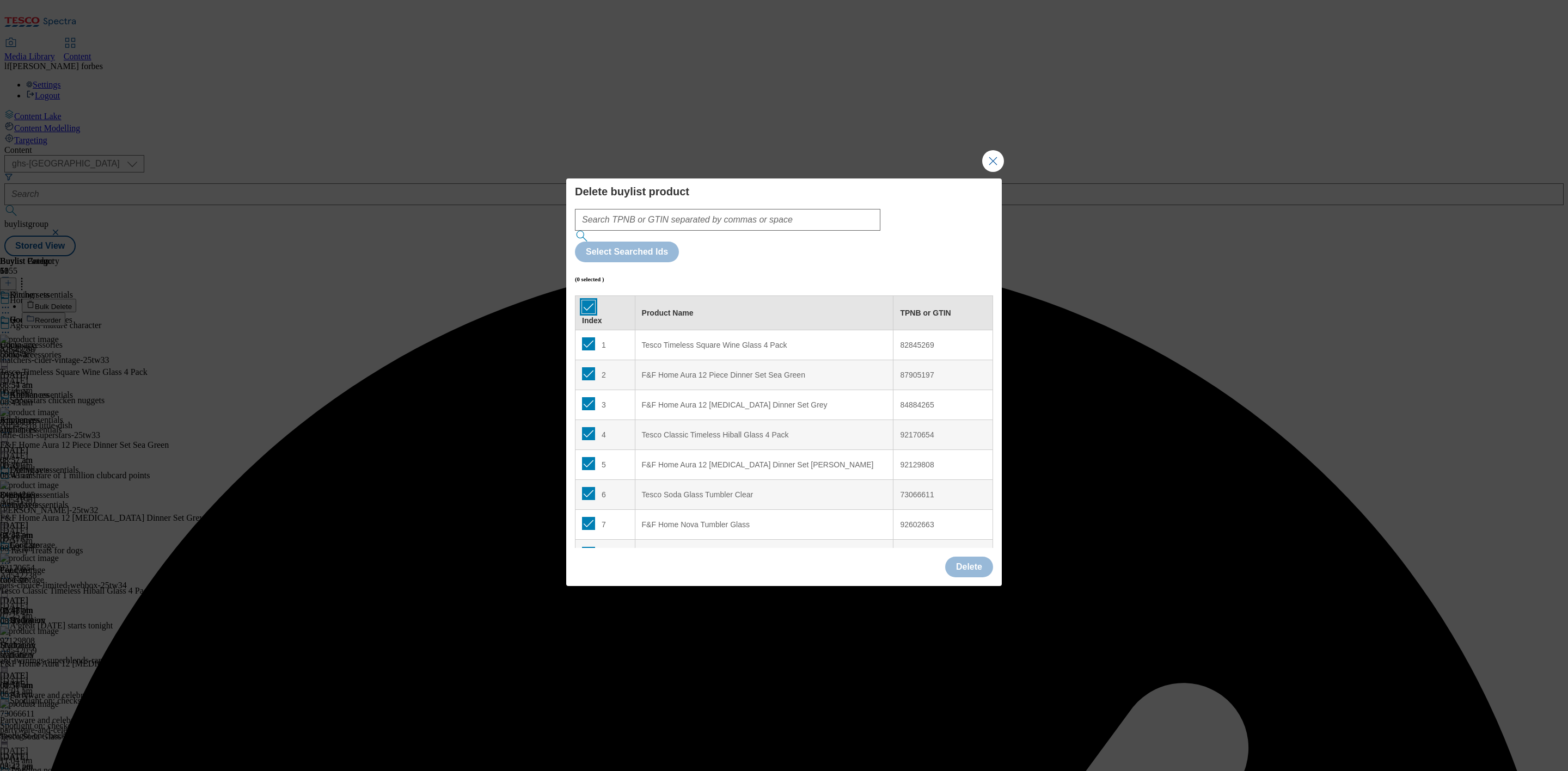
checkbox input "true"
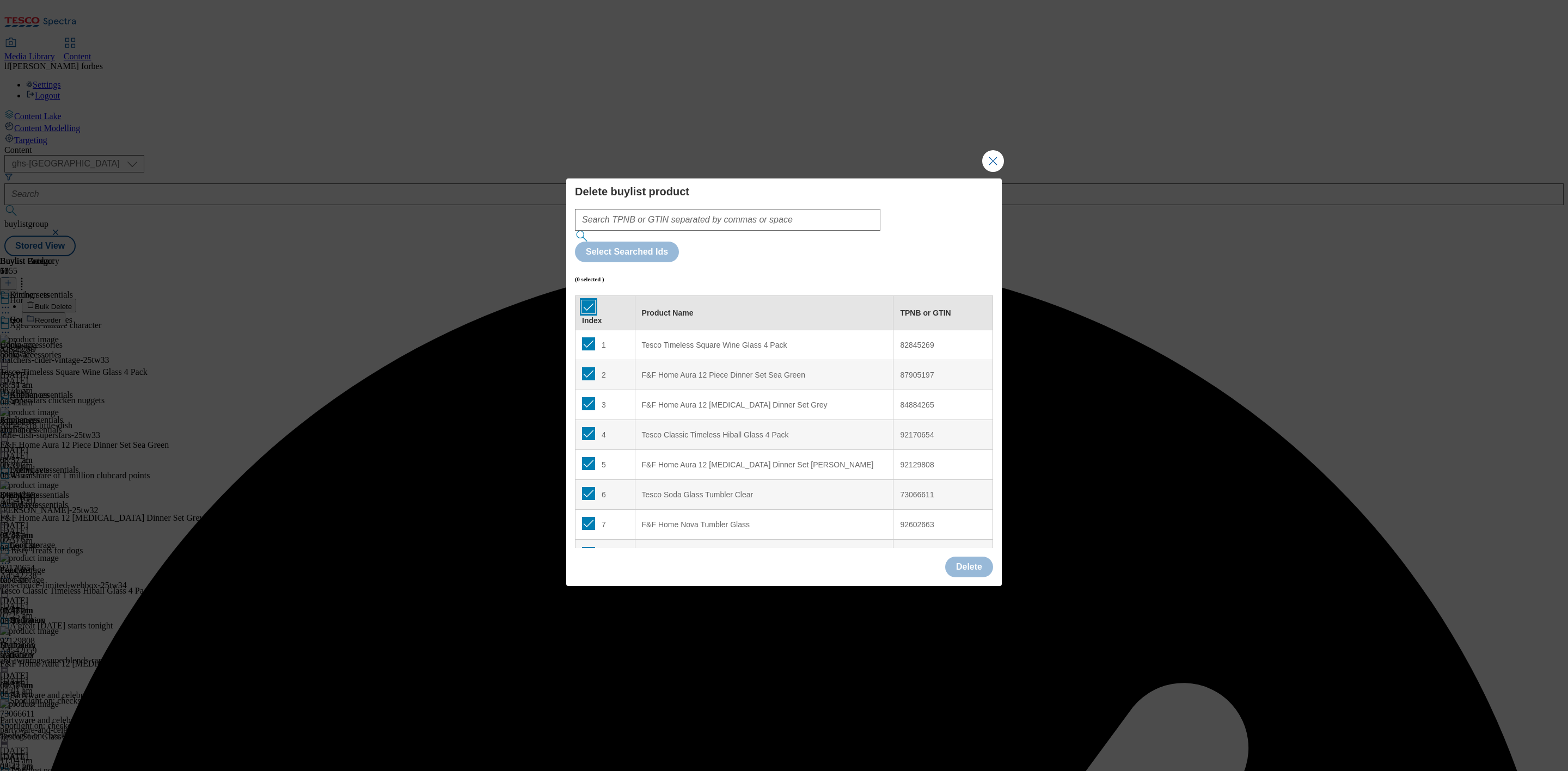
checkbox input "true"
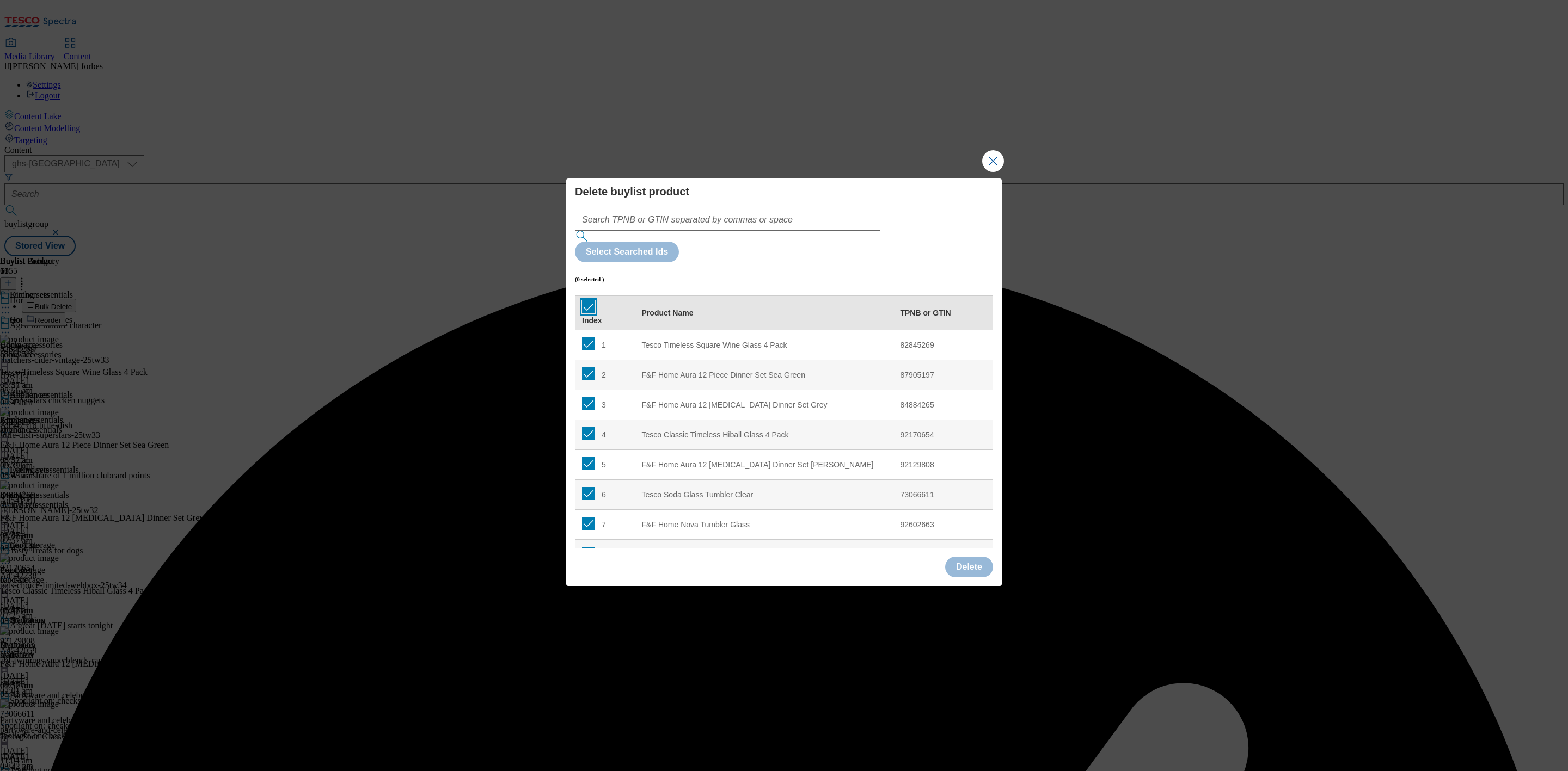
checkbox input "true"
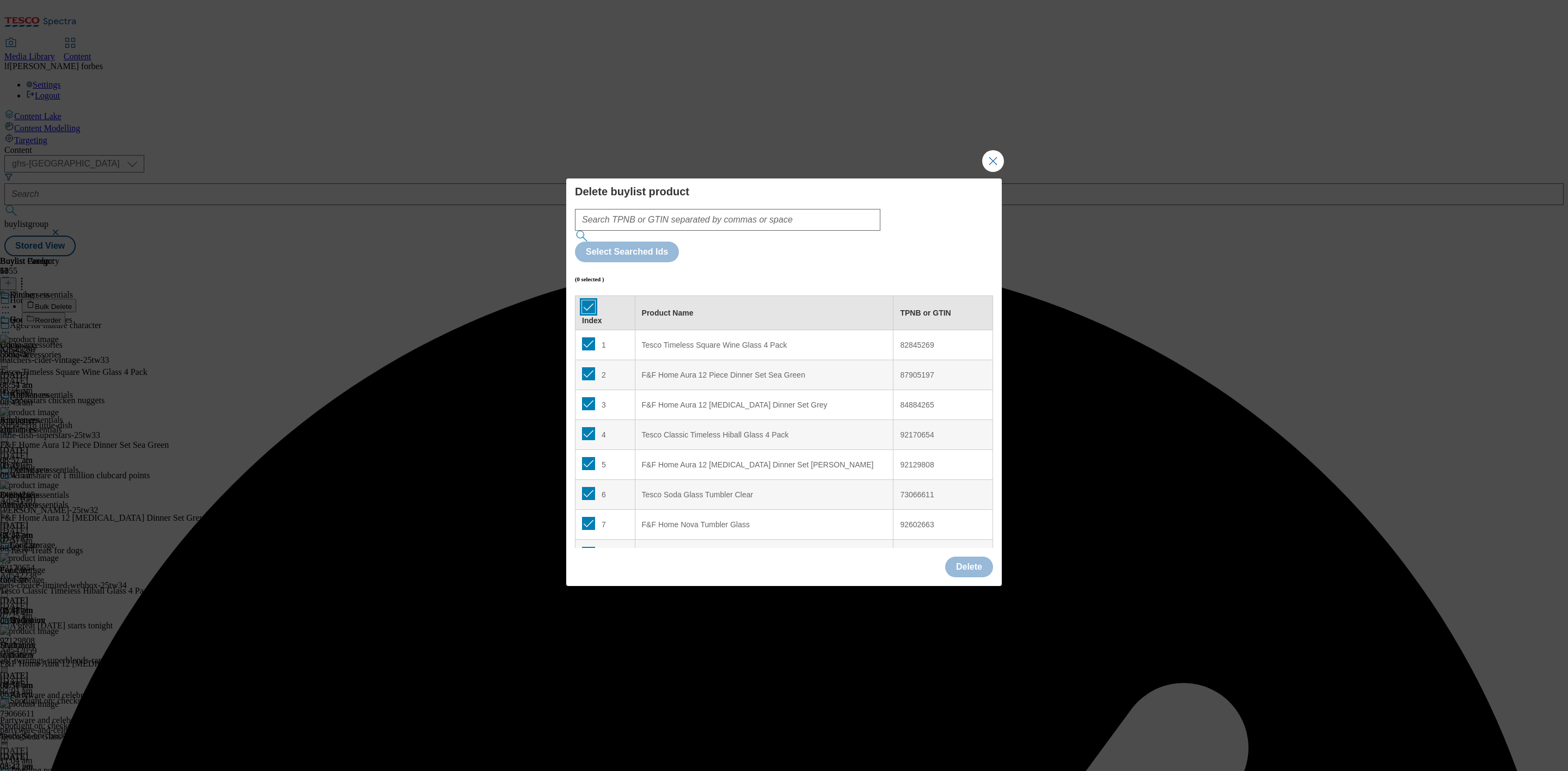
checkbox input "true"
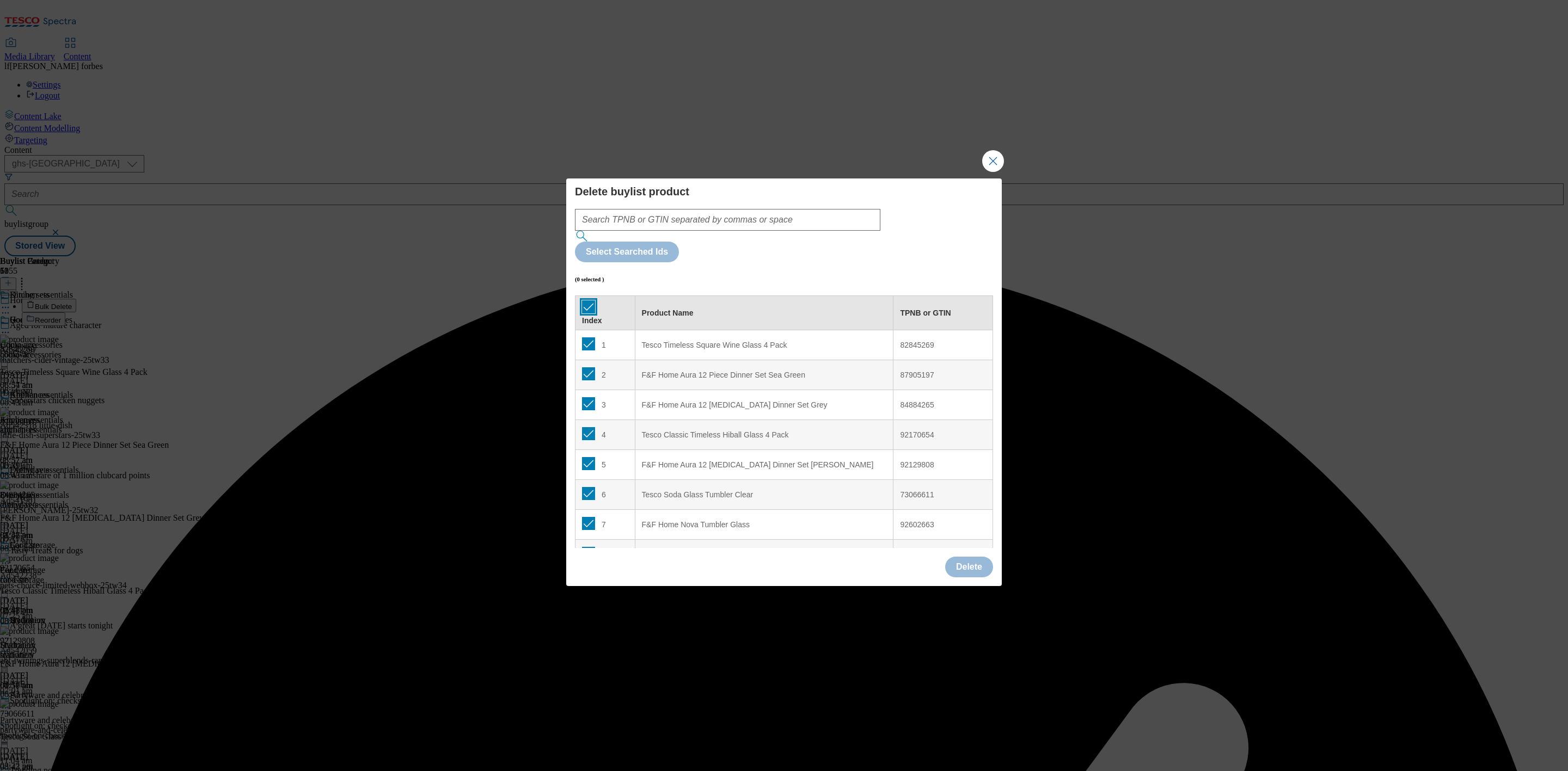
checkbox input "true"
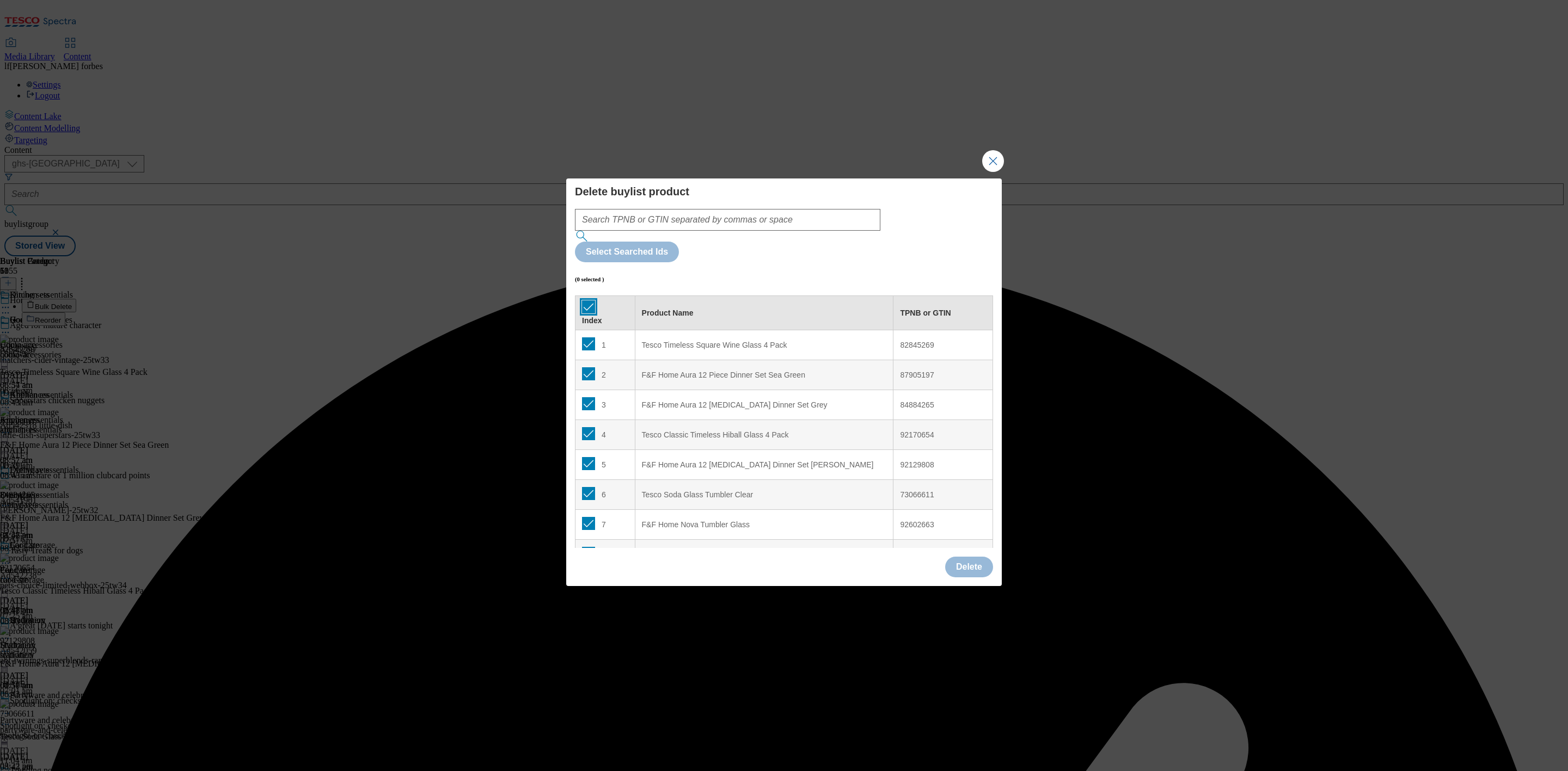
checkbox input "true"
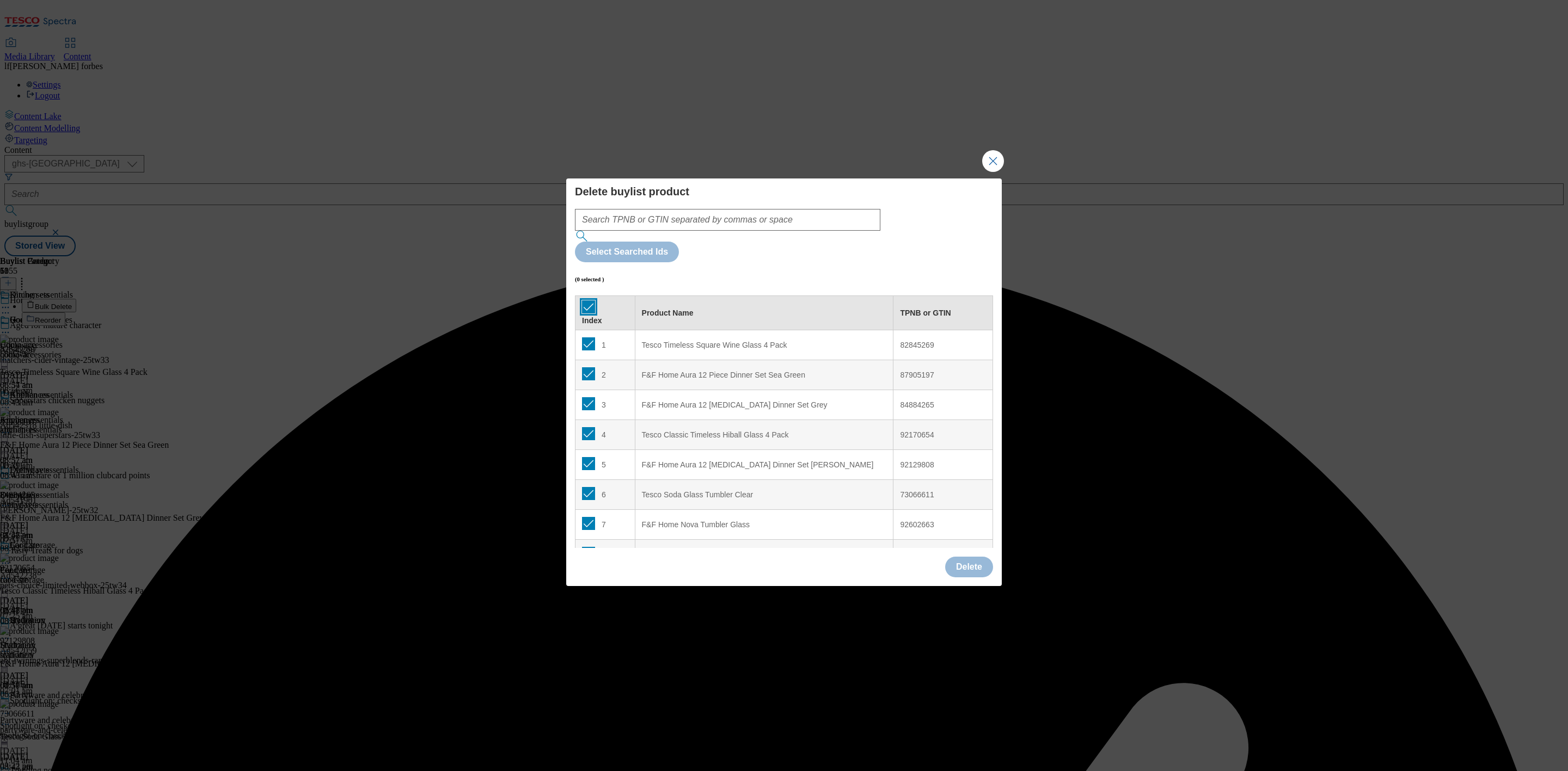
checkbox input "true"
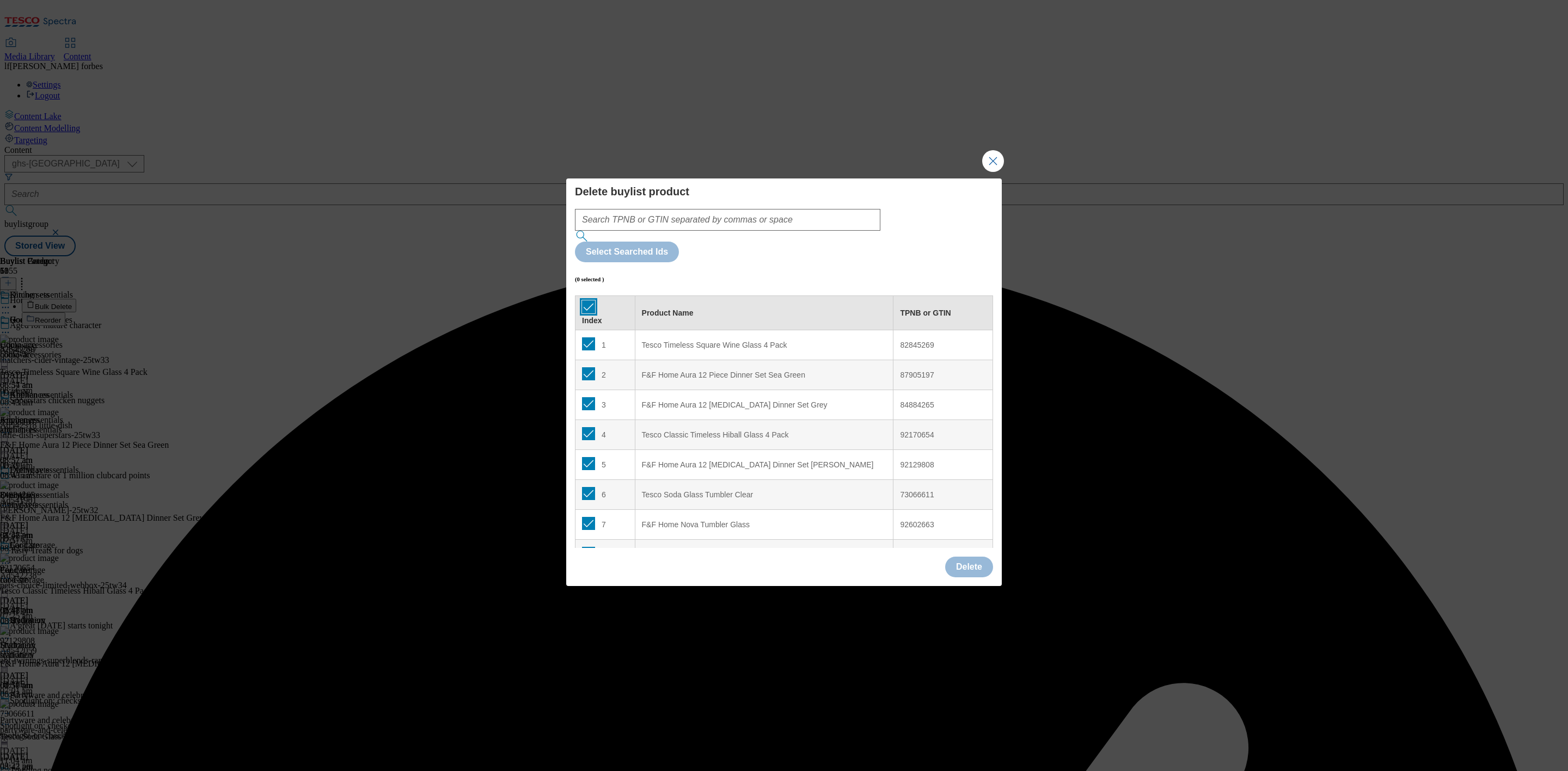
checkbox input "true"
click at [979, 557] on button "Delete" at bounding box center [969, 567] width 48 height 21
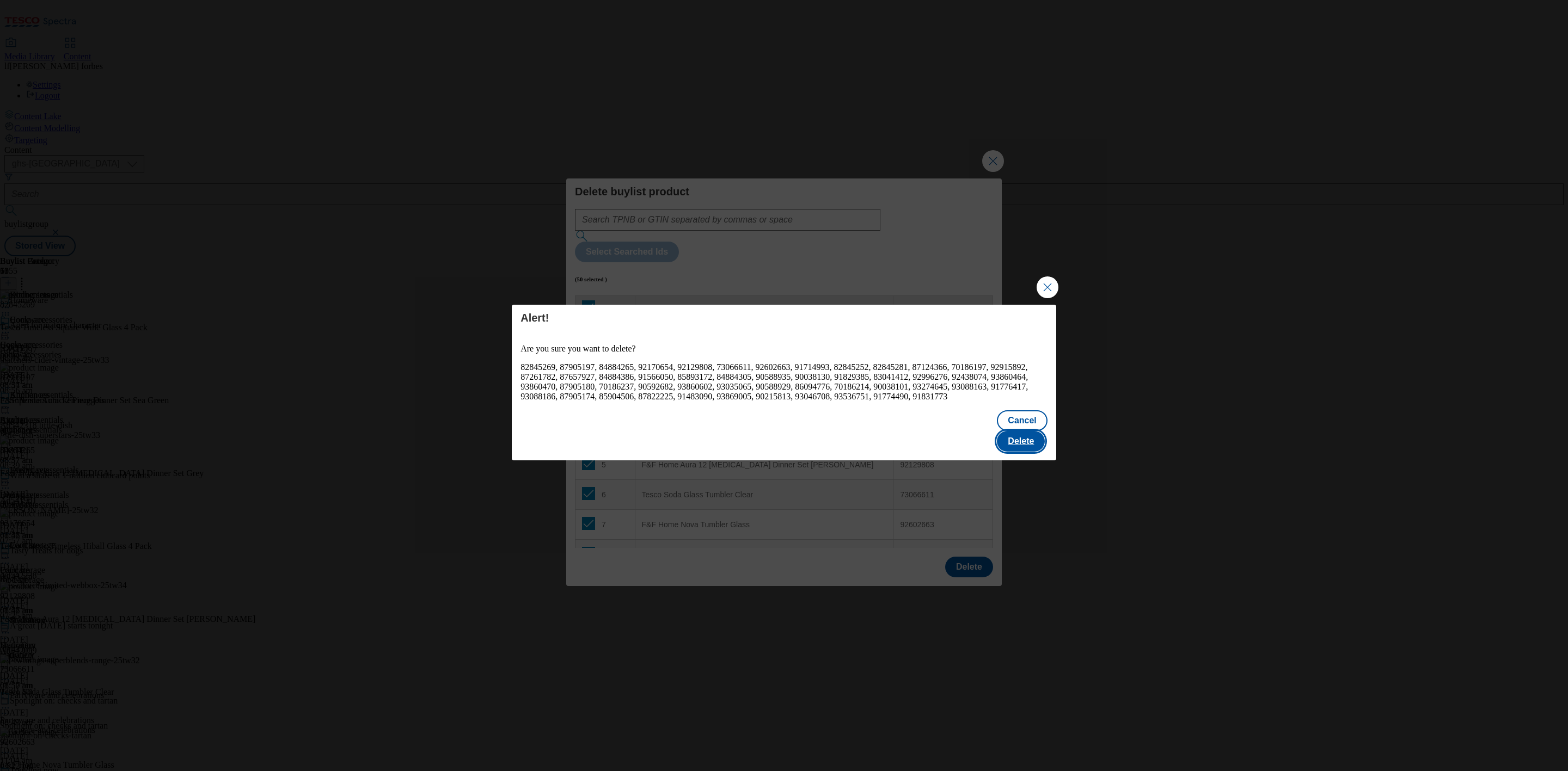
click at [1015, 441] on button "Delete" at bounding box center [1021, 441] width 48 height 21
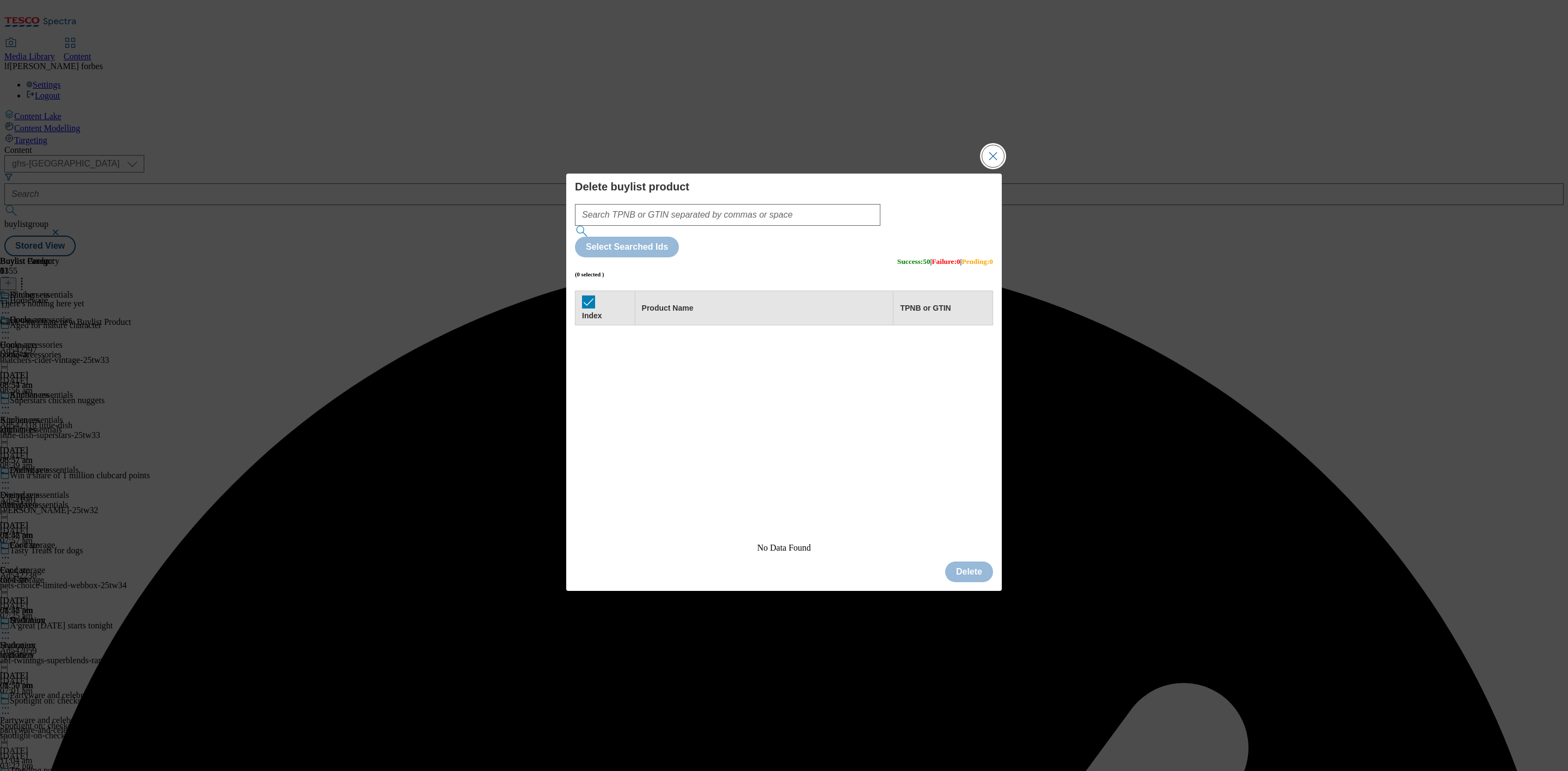
click at [998, 167] on button "Close Modal" at bounding box center [993, 156] width 22 height 22
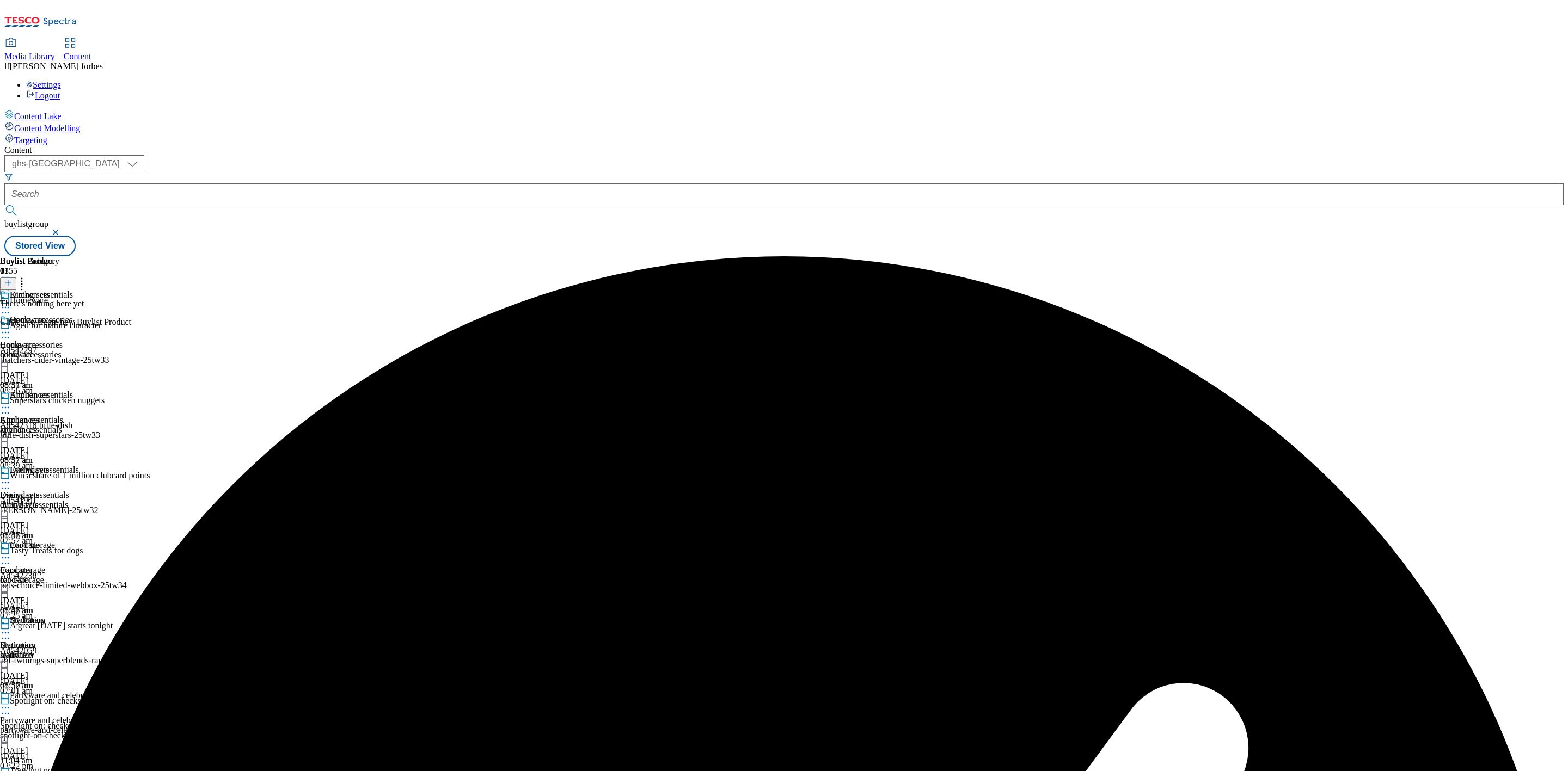
click at [16, 277] on button at bounding box center [8, 284] width 16 height 13
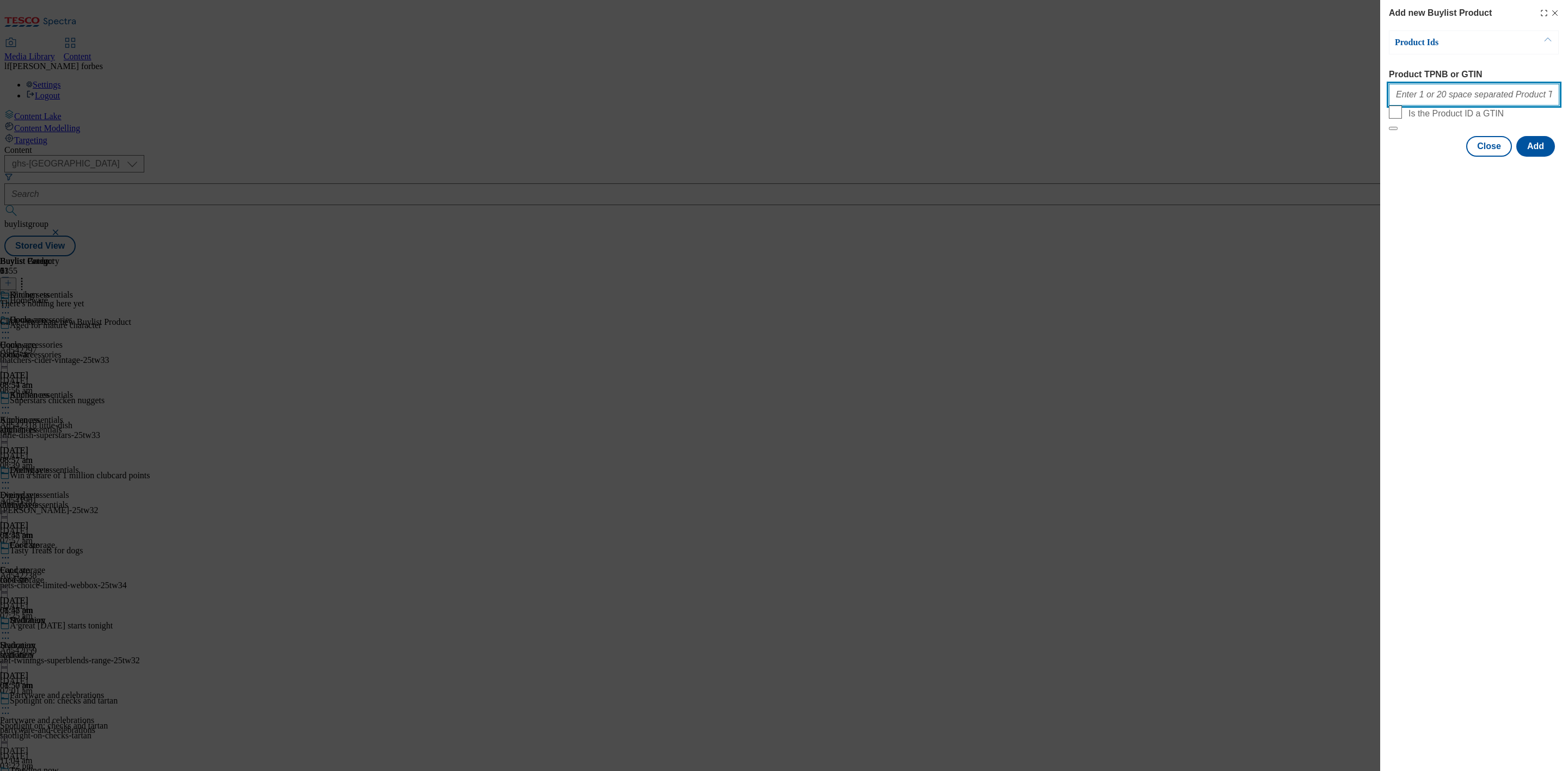
click at [1468, 92] on input "Product TPNB or GTIN" at bounding box center [1474, 95] width 170 height 22
paste input "96403512 96491884 96483370 96396473 96184919 96236750 96434786 96093468 9639676…"
type input "96403512 96491884 96483370 96396473 96184919 96236750 96434786 96093468 9639676…"
click at [1539, 157] on button "Add" at bounding box center [1536, 147] width 39 height 21
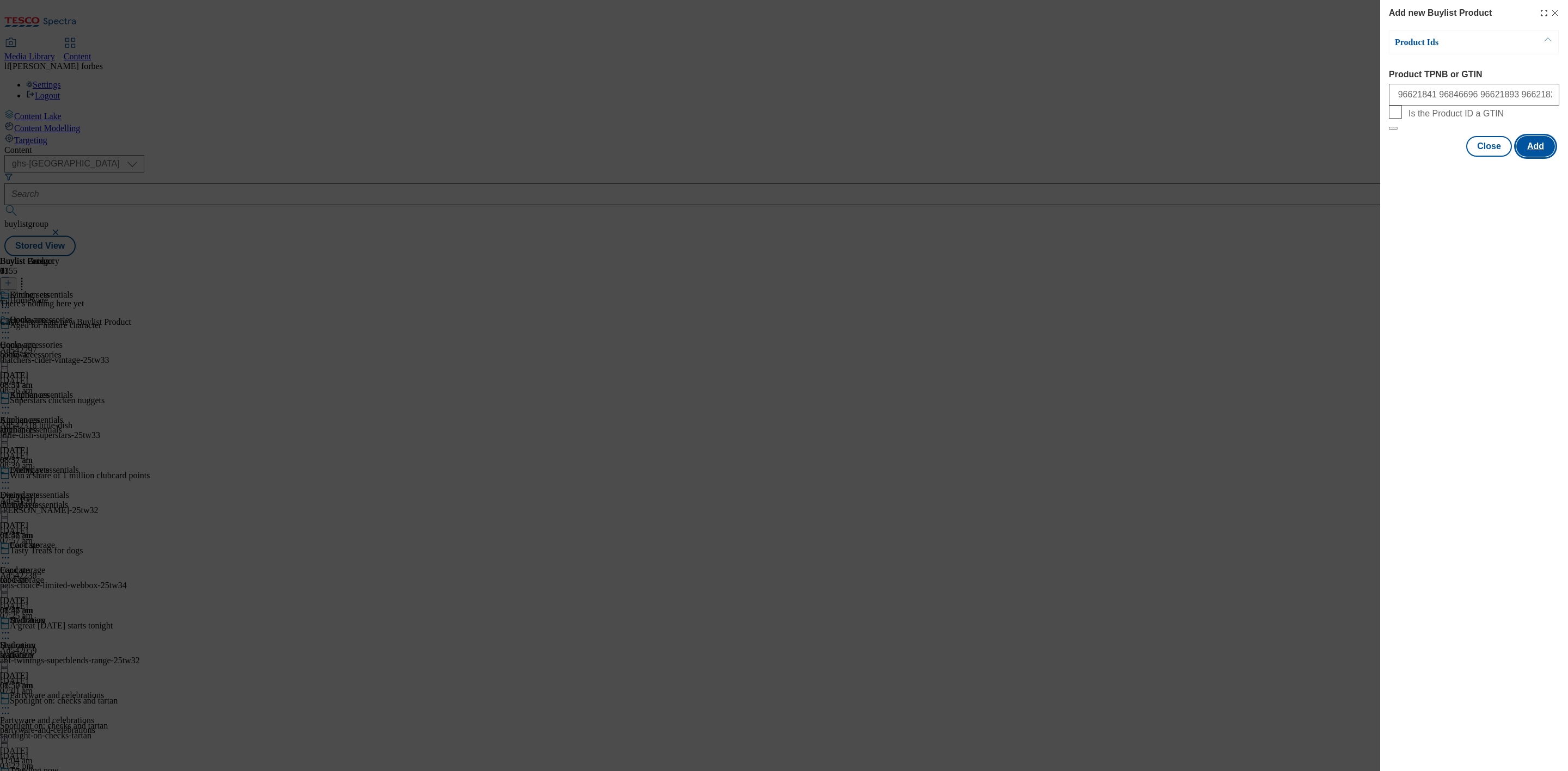
scroll to position [0, 0]
click at [1491, 208] on button "Close" at bounding box center [1489, 200] width 46 height 21
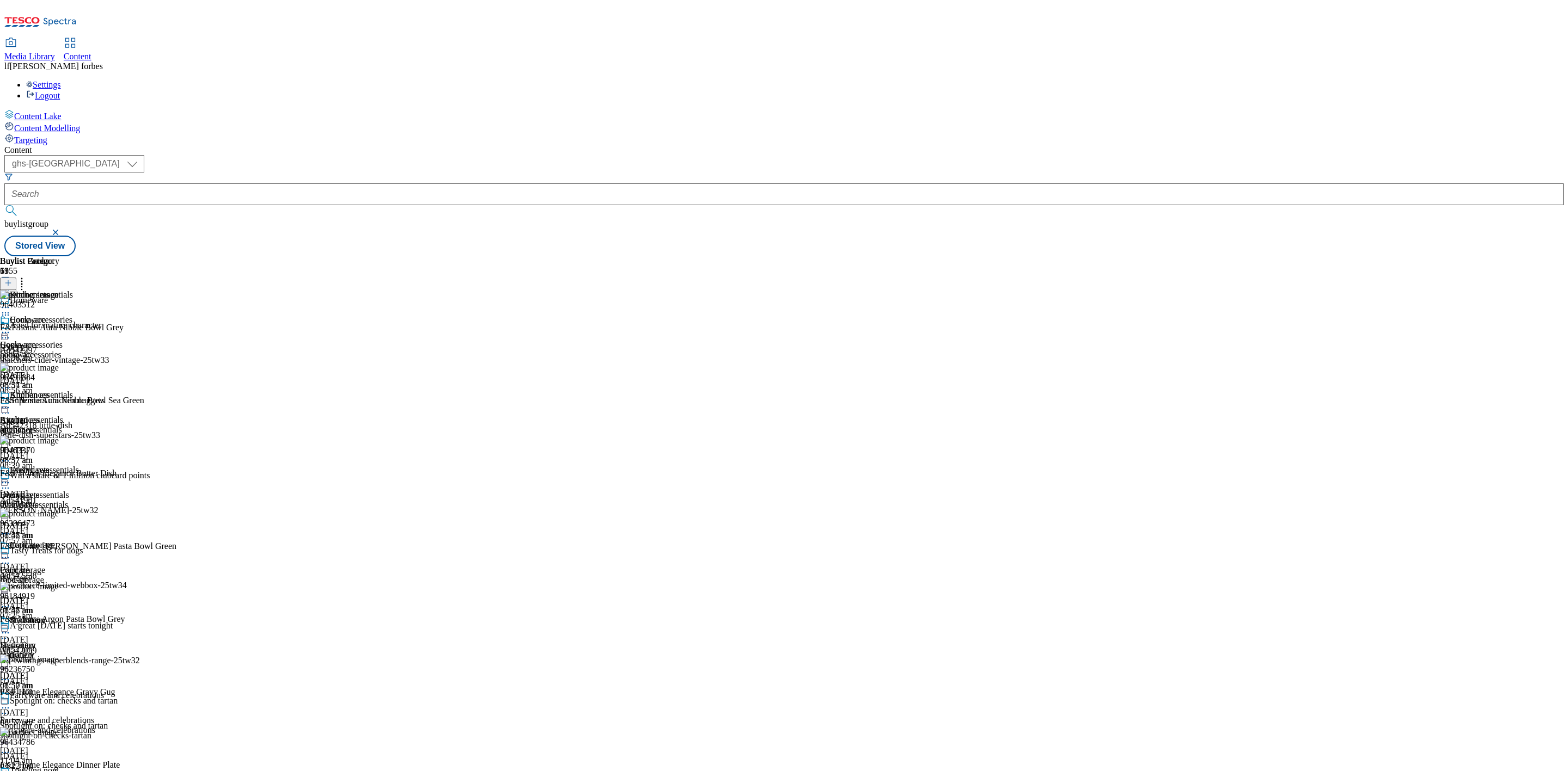
click at [11, 477] on icon at bounding box center [5, 483] width 11 height 11
click at [59, 552] on span "Preview" at bounding box center [46, 556] width 26 height 8
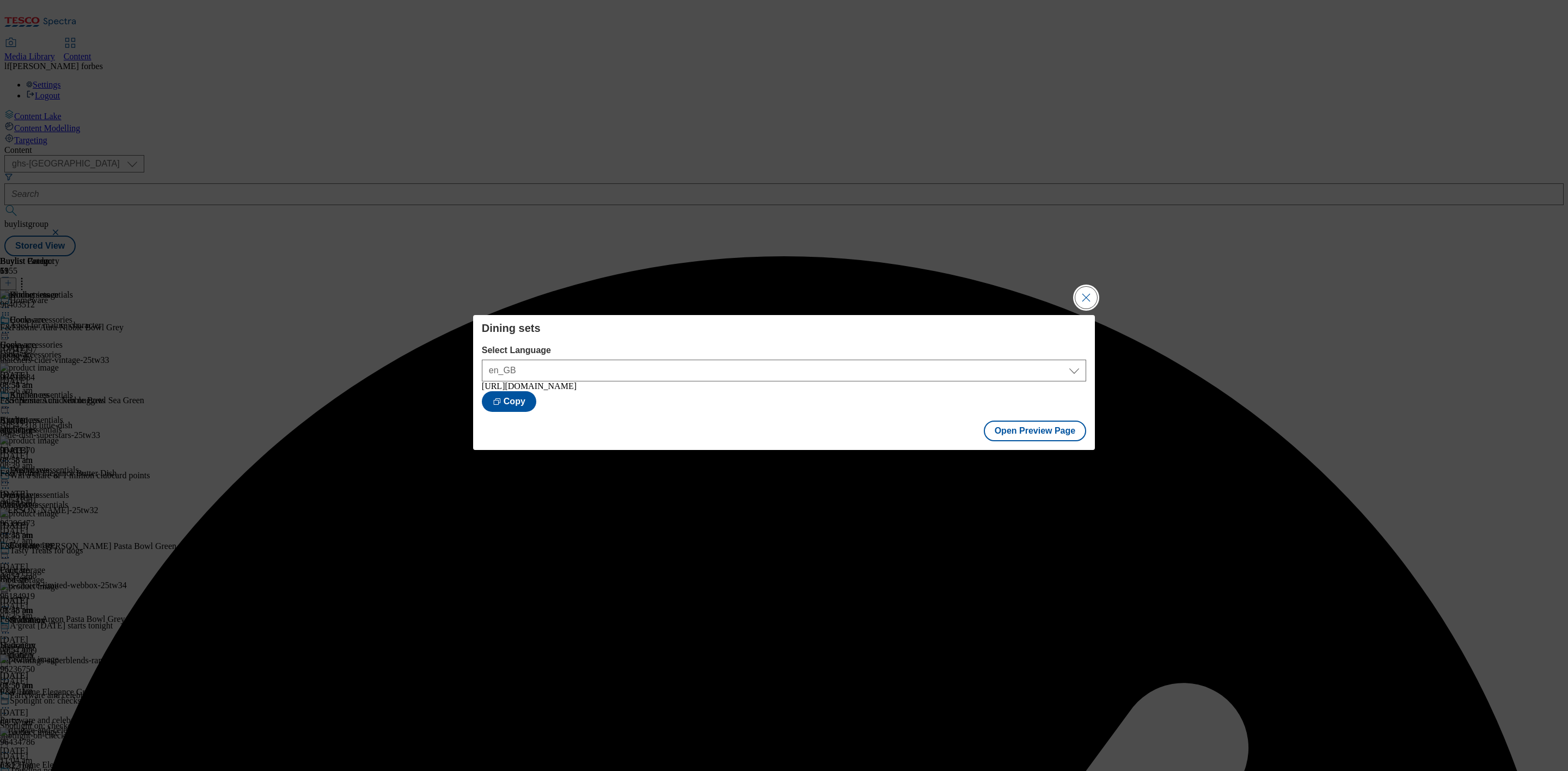
click at [1090, 289] on button "Close Modal" at bounding box center [1087, 298] width 22 height 22
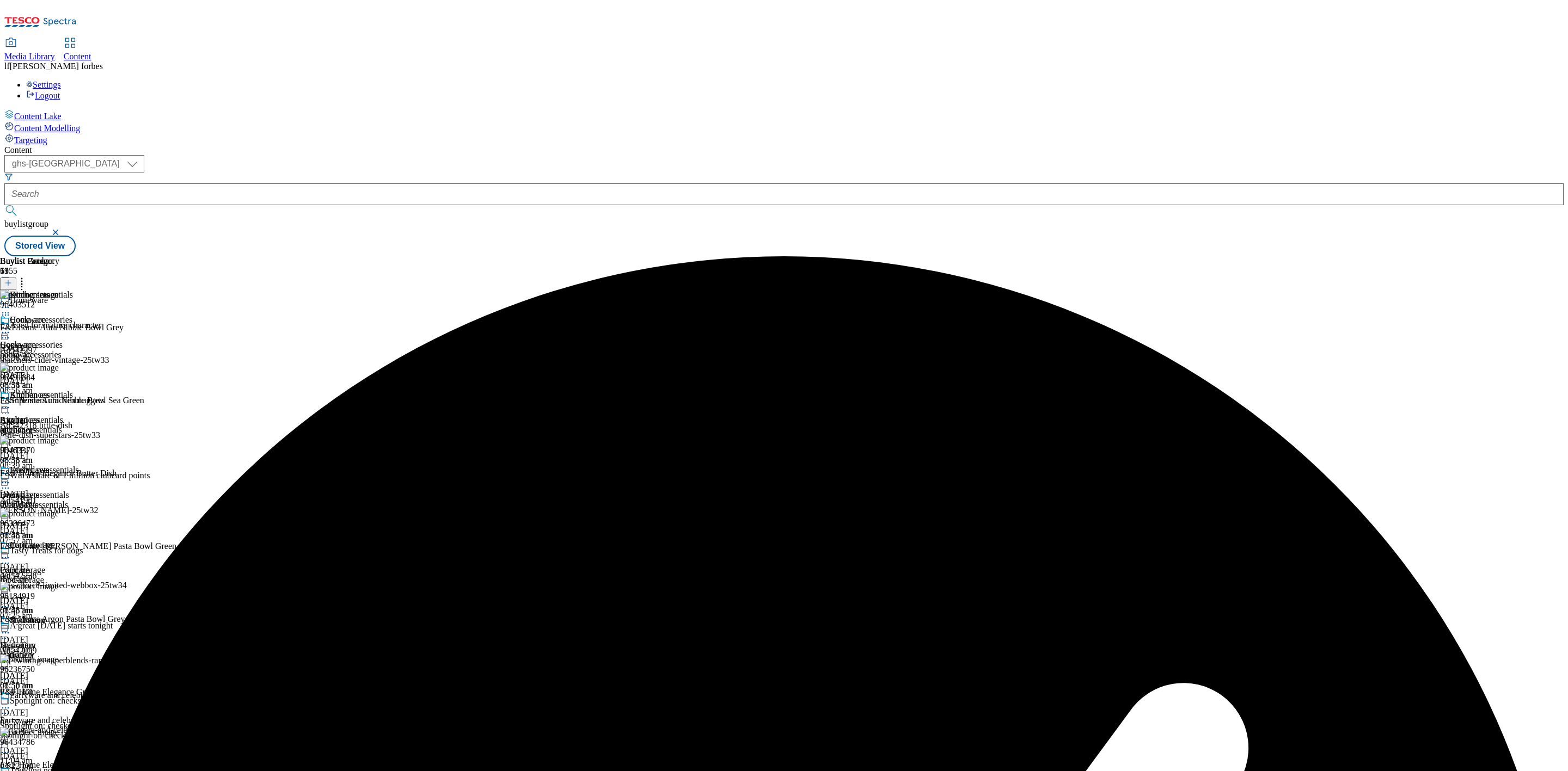
click at [4, 482] on circle at bounding box center [3, 483] width 2 height 2
click at [58, 590] on span "Publish" at bounding box center [45, 593] width 24 height 8
click at [55, 540] on div "Food storage" at bounding box center [32, 545] width 45 height 10
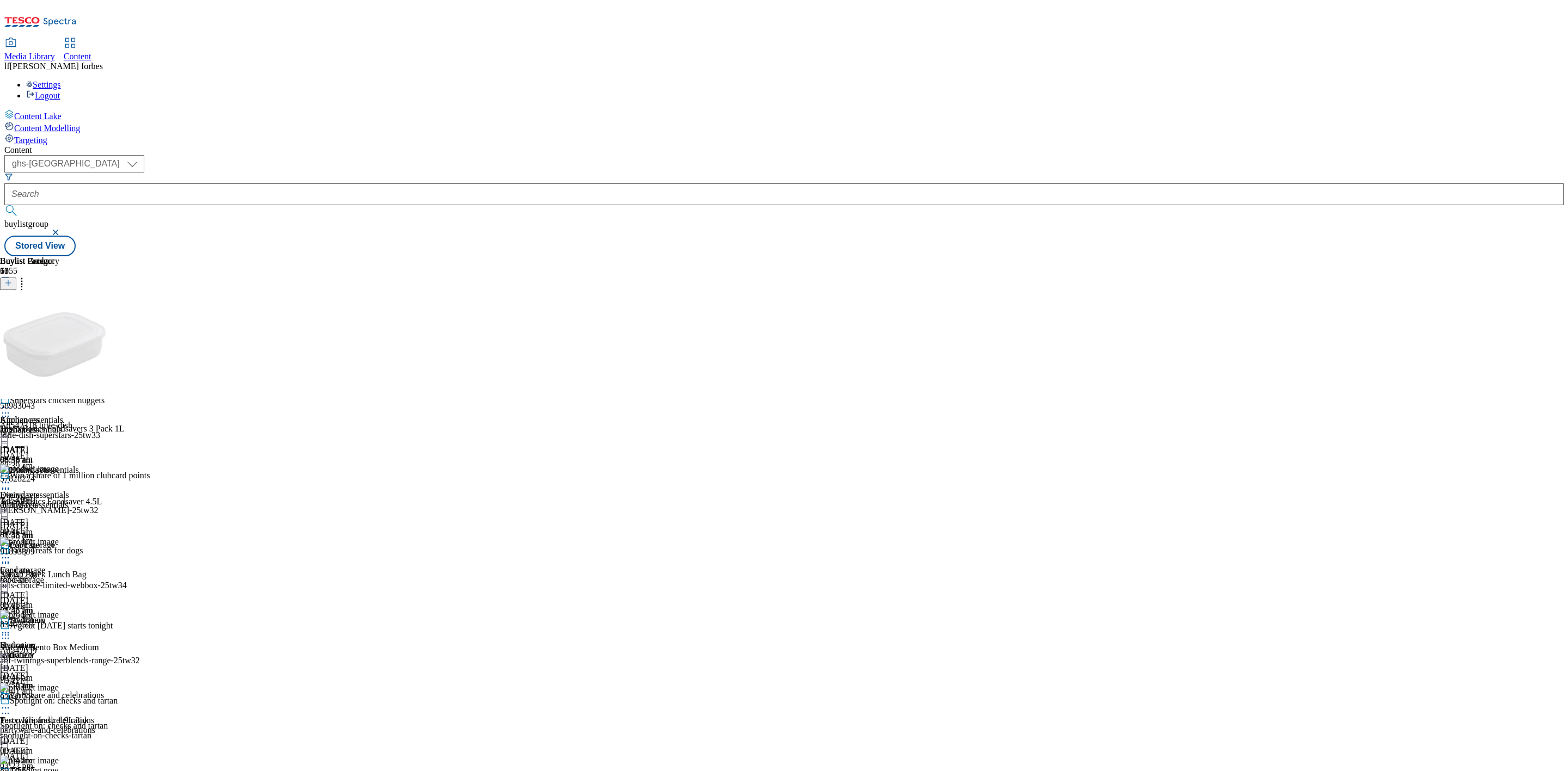
click at [4, 557] on circle at bounding box center [3, 558] width 2 height 2
click at [69, 677] on span "Un-publish" at bounding box center [51, 681] width 35 height 8
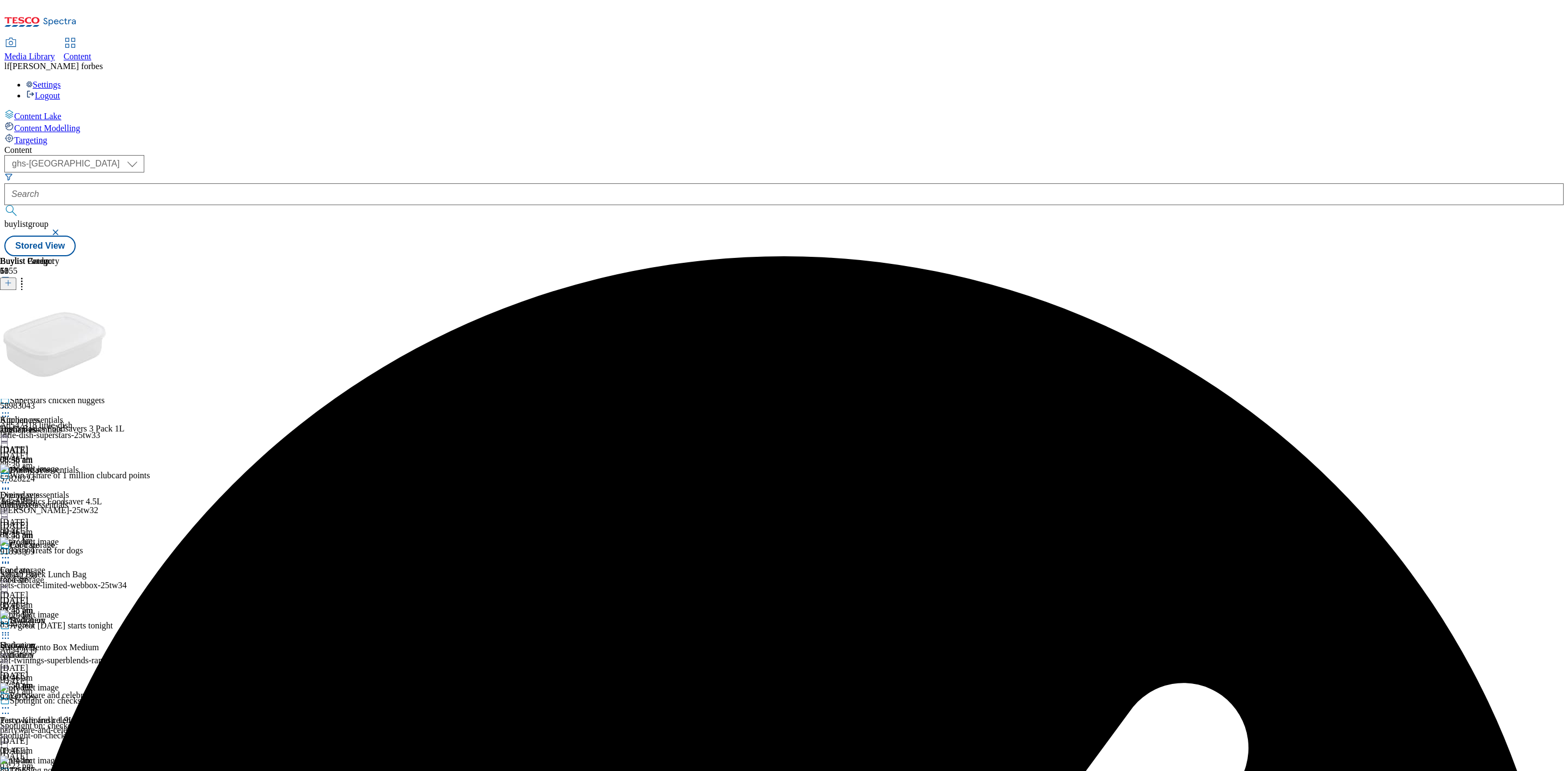
click at [27, 276] on icon at bounding box center [22, 281] width 11 height 11
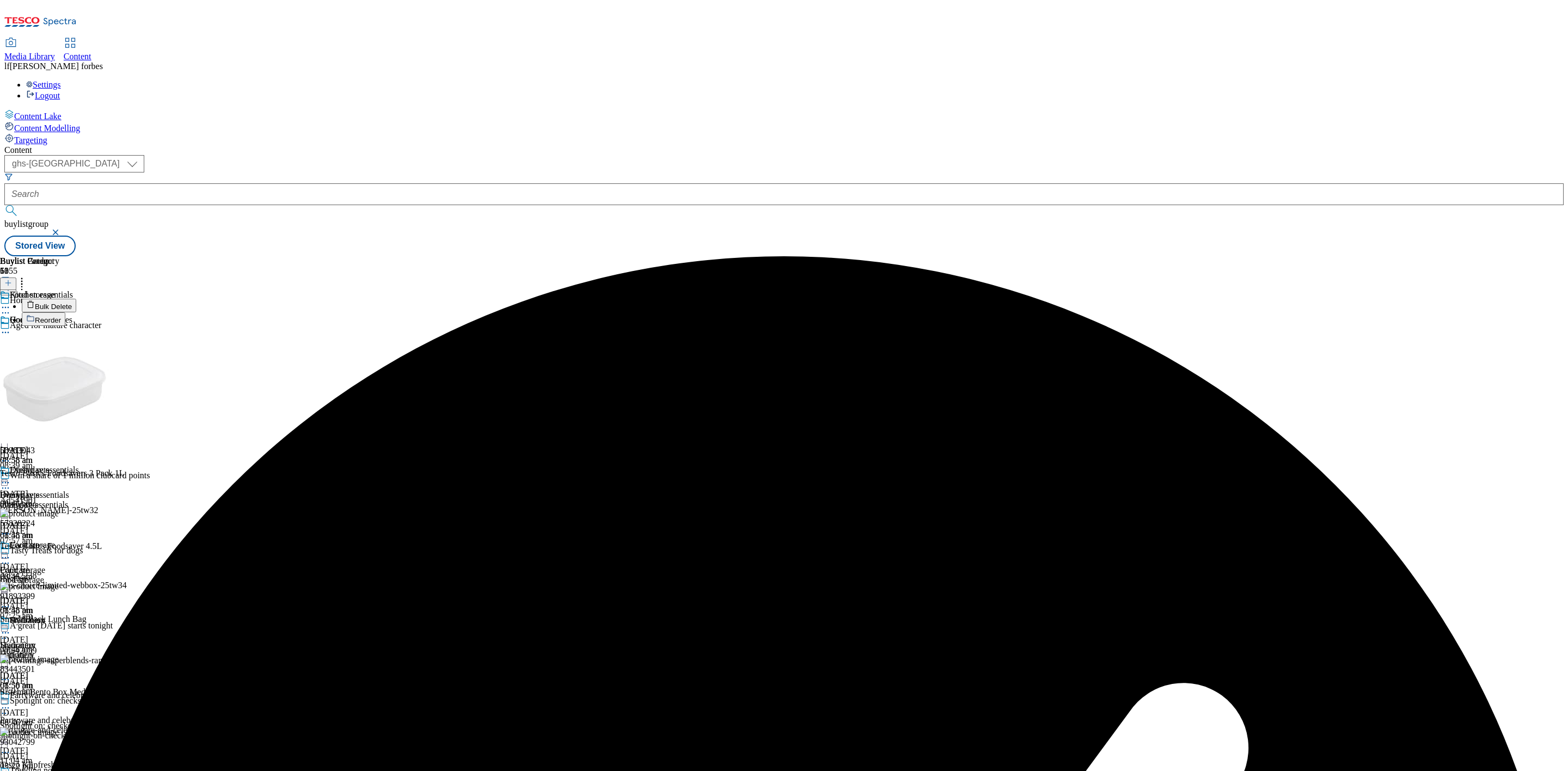
click at [72, 302] on span "Bulk Delete" at bounding box center [53, 306] width 37 height 8
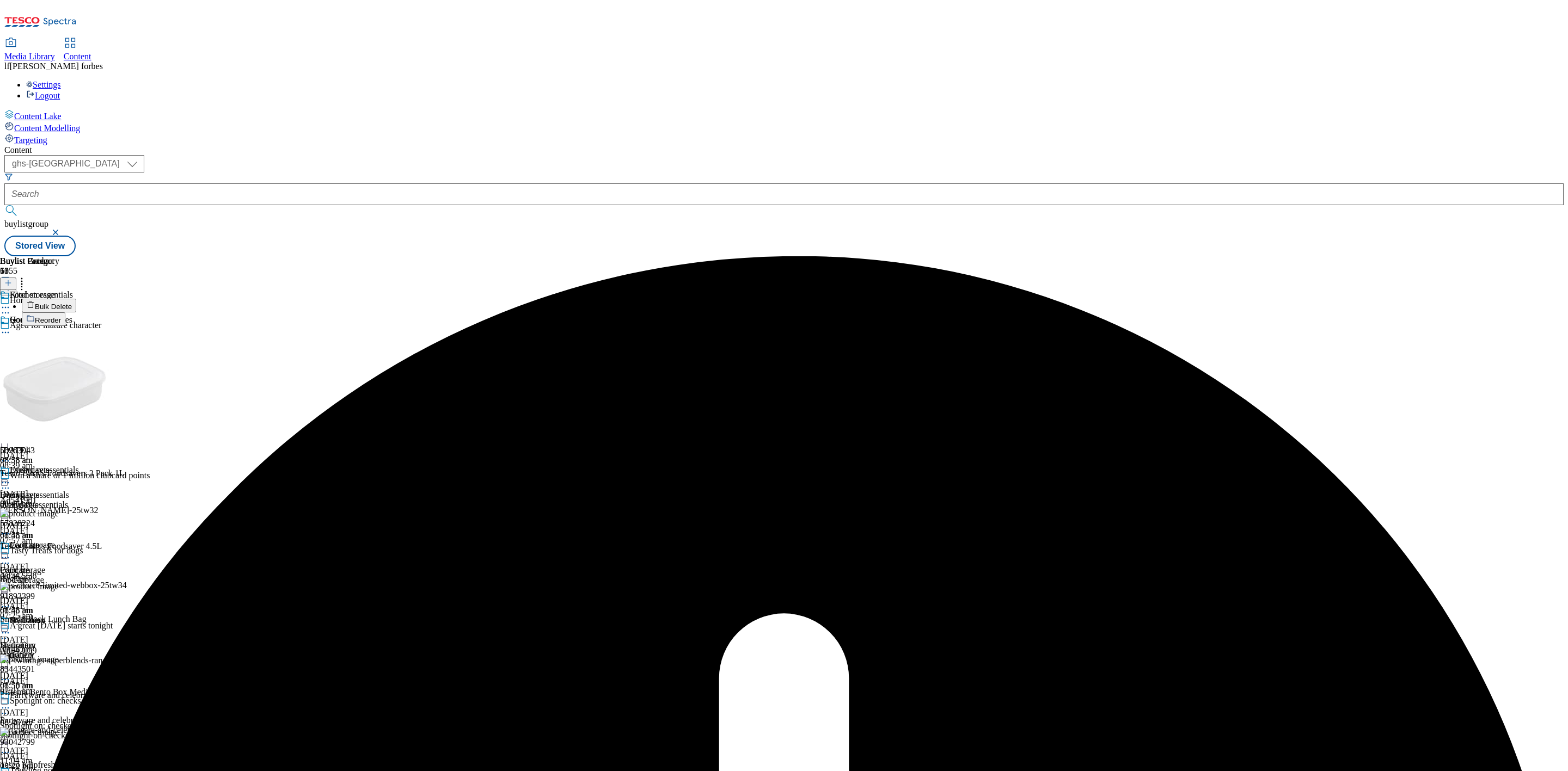
click at [72, 302] on span "Bulk Delete" at bounding box center [53, 306] width 37 height 8
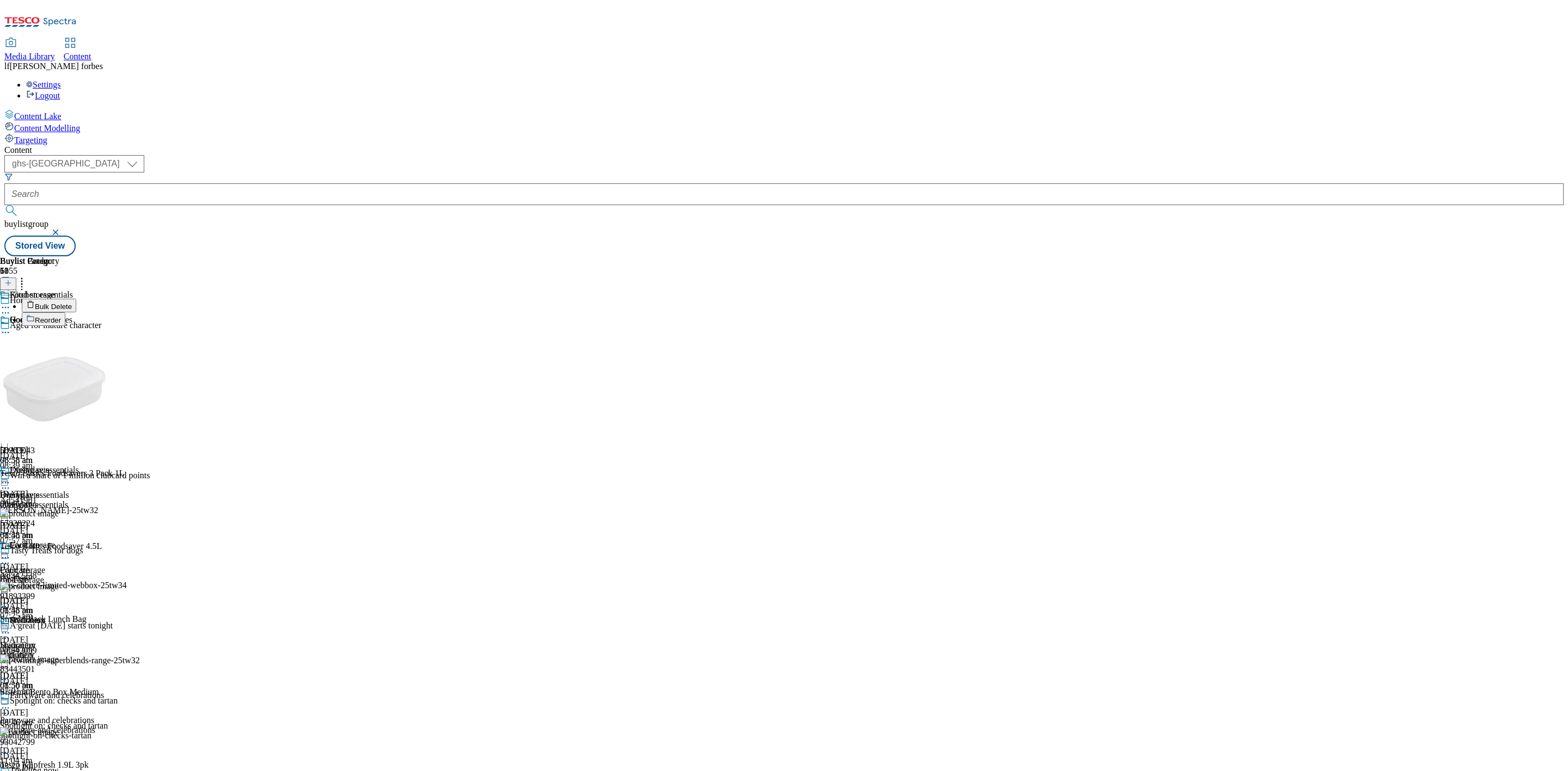
click at [1047, 256] on div "Buylist Group 6355 Homeware Aged for mature character Ad542297 thatchers-cider-…" at bounding box center [784, 256] width 1559 height 0
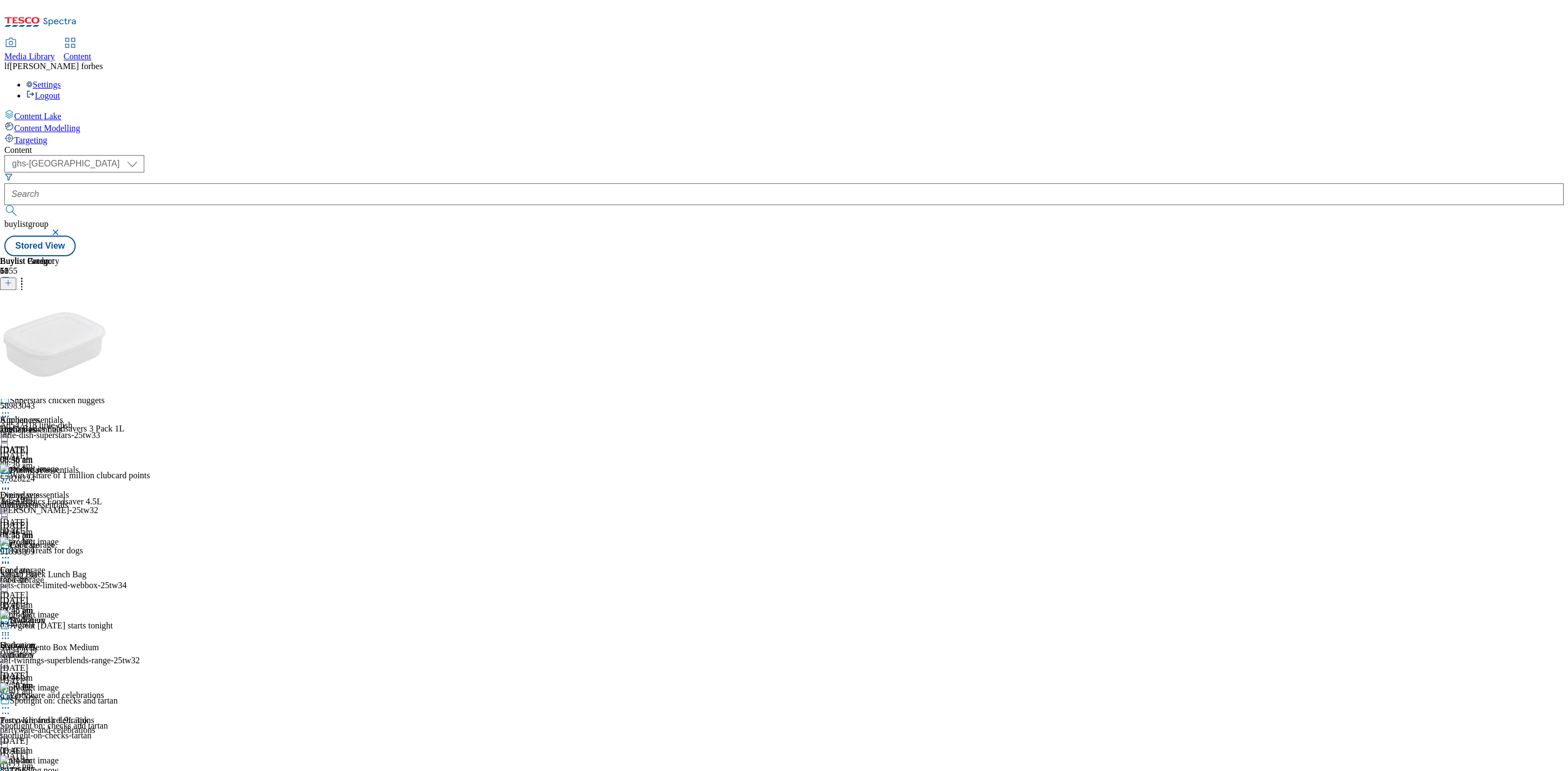
scroll to position [219, 0]
click at [55, 540] on div "Food storage" at bounding box center [32, 545] width 45 height 10
click at [27, 276] on icon at bounding box center [22, 281] width 11 height 11
click at [11, 553] on icon at bounding box center [5, 558] width 11 height 11
click at [70, 640] on span "Un-preview" at bounding box center [52, 643] width 37 height 8
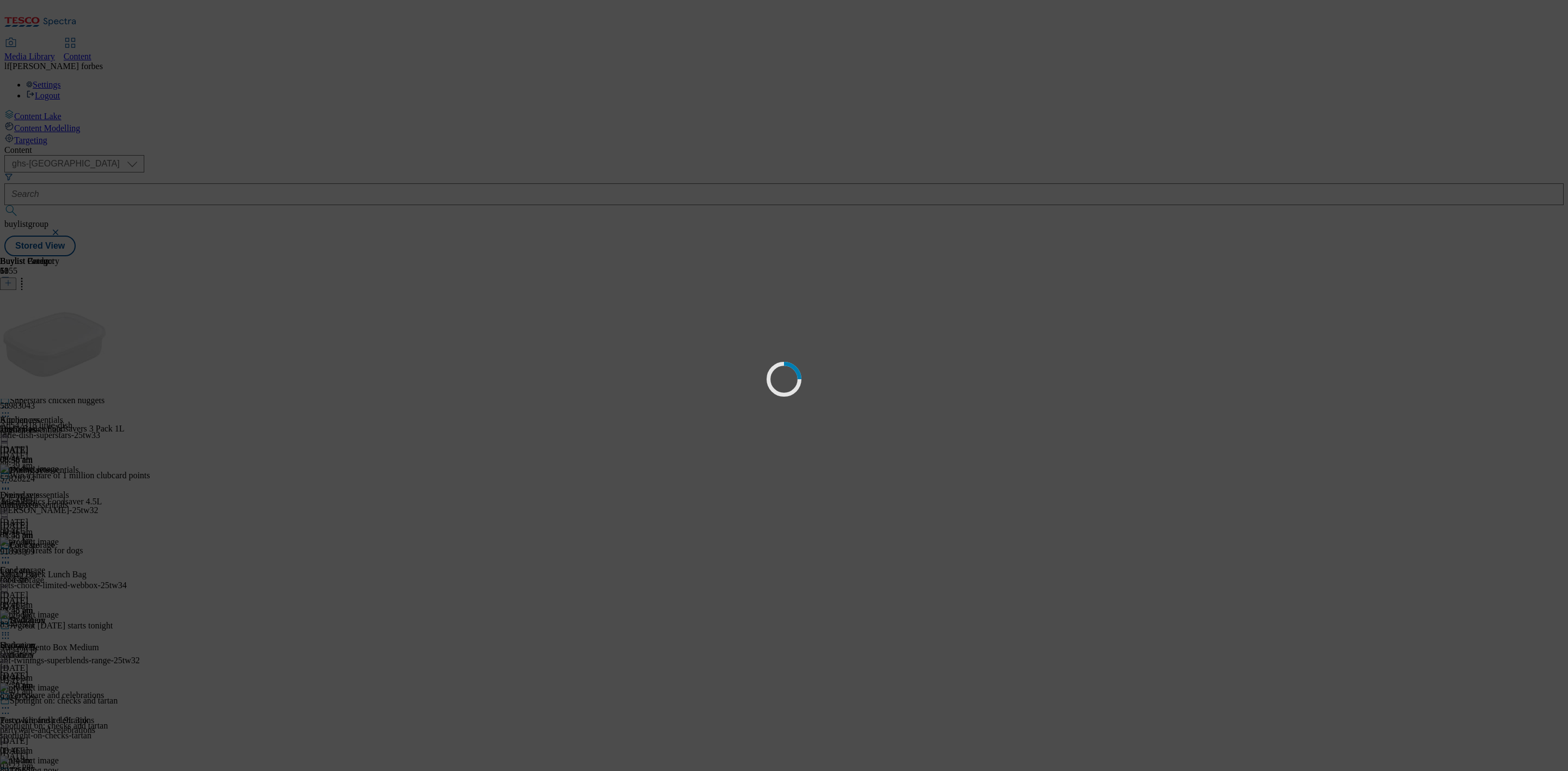
scroll to position [0, 0]
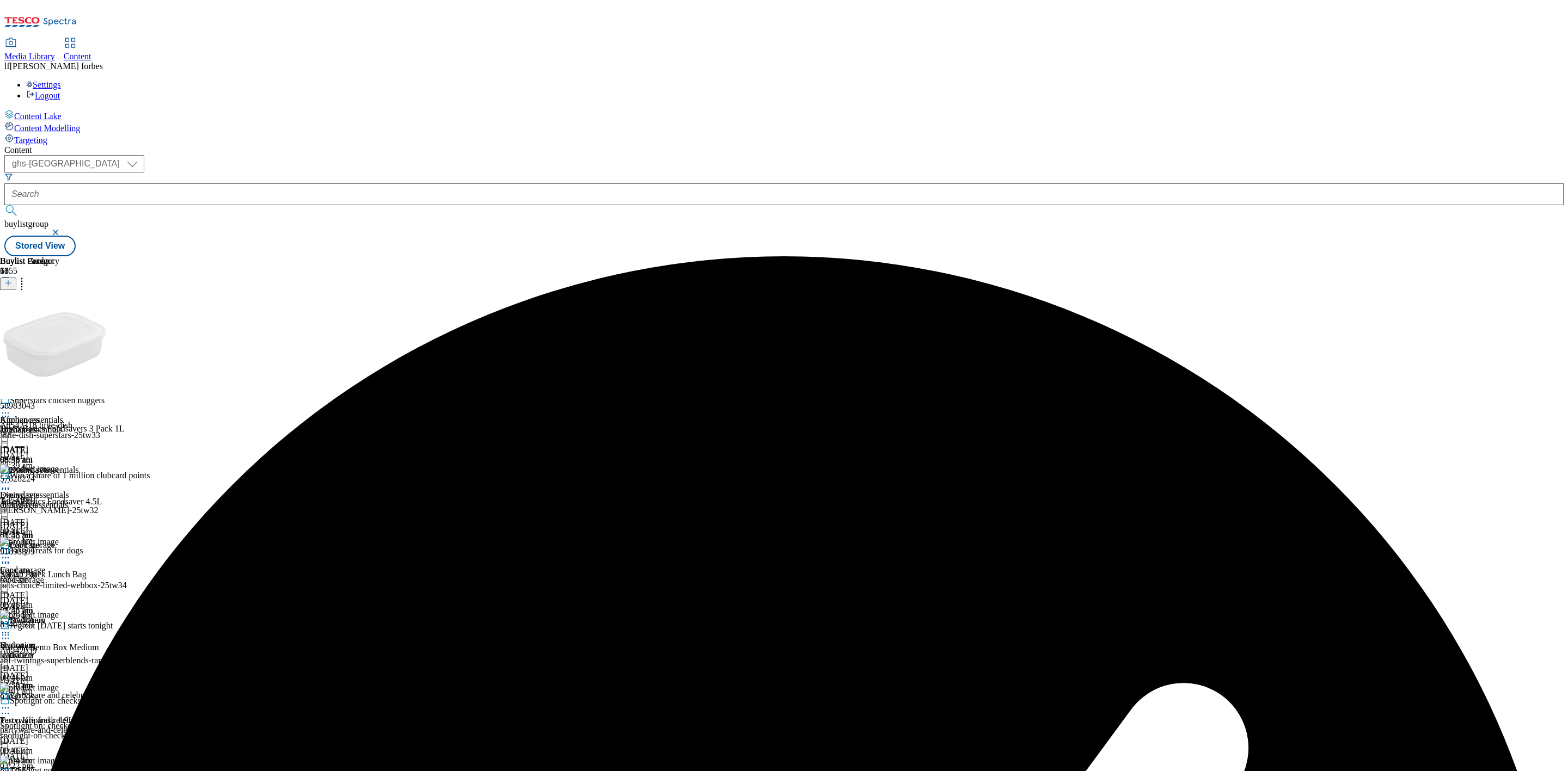
click at [27, 276] on icon at bounding box center [22, 281] width 11 height 11
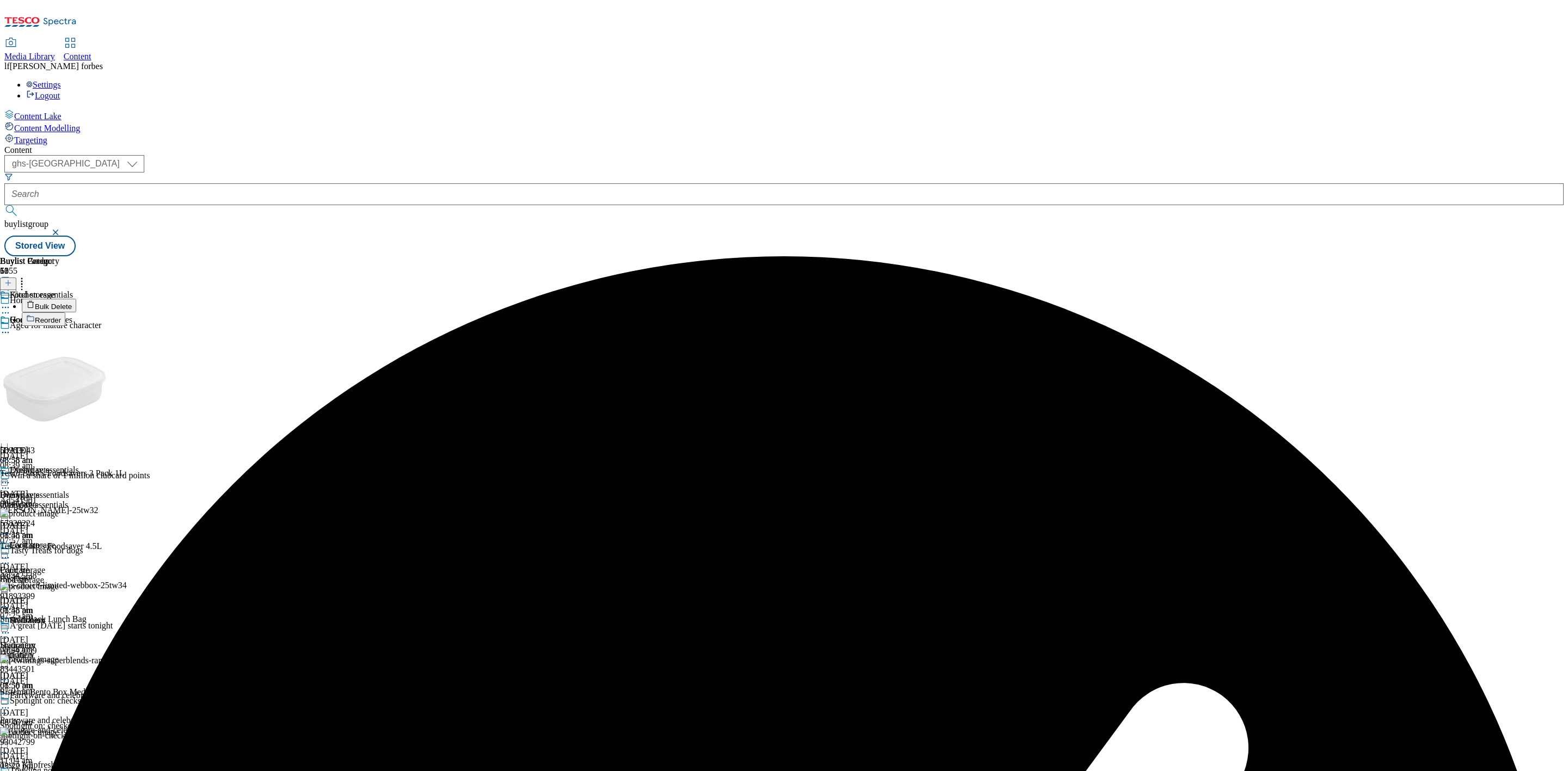
click at [76, 299] on button "Bulk Delete" at bounding box center [49, 305] width 54 height 13
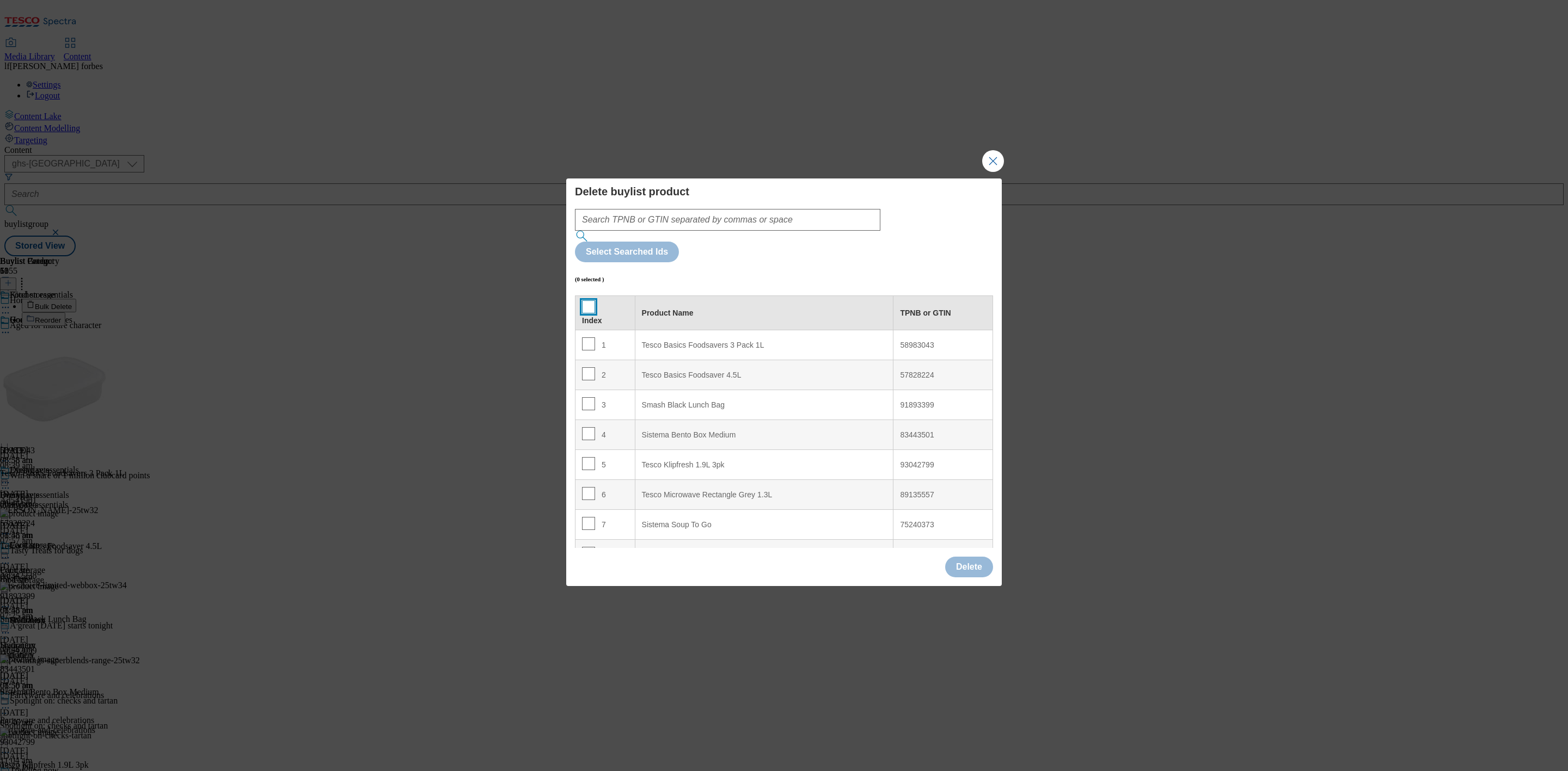
click at [587, 301] on input "Modal" at bounding box center [588, 307] width 13 height 13
checkbox input "true"
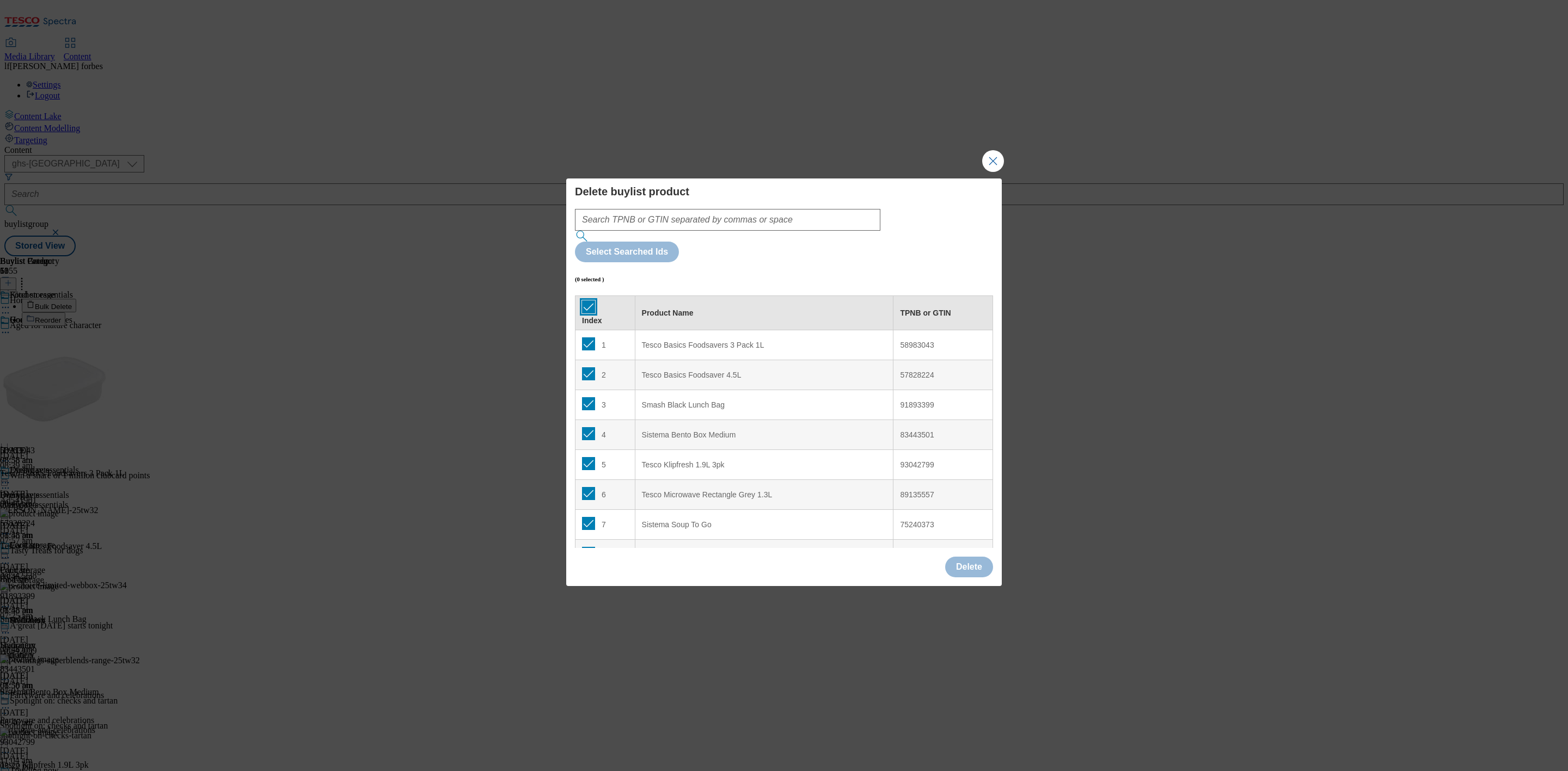
checkbox input "true"
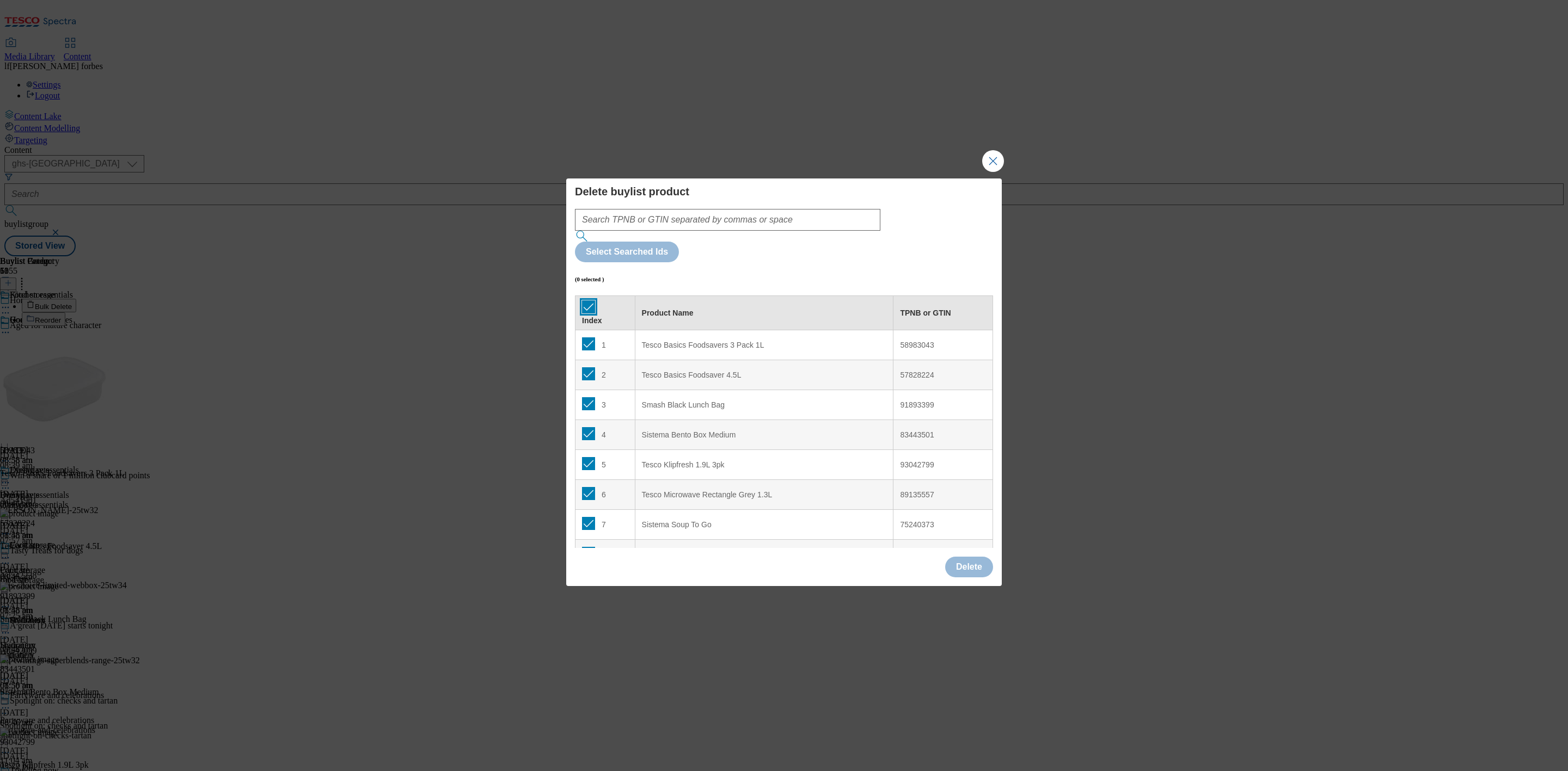
checkbox input "true"
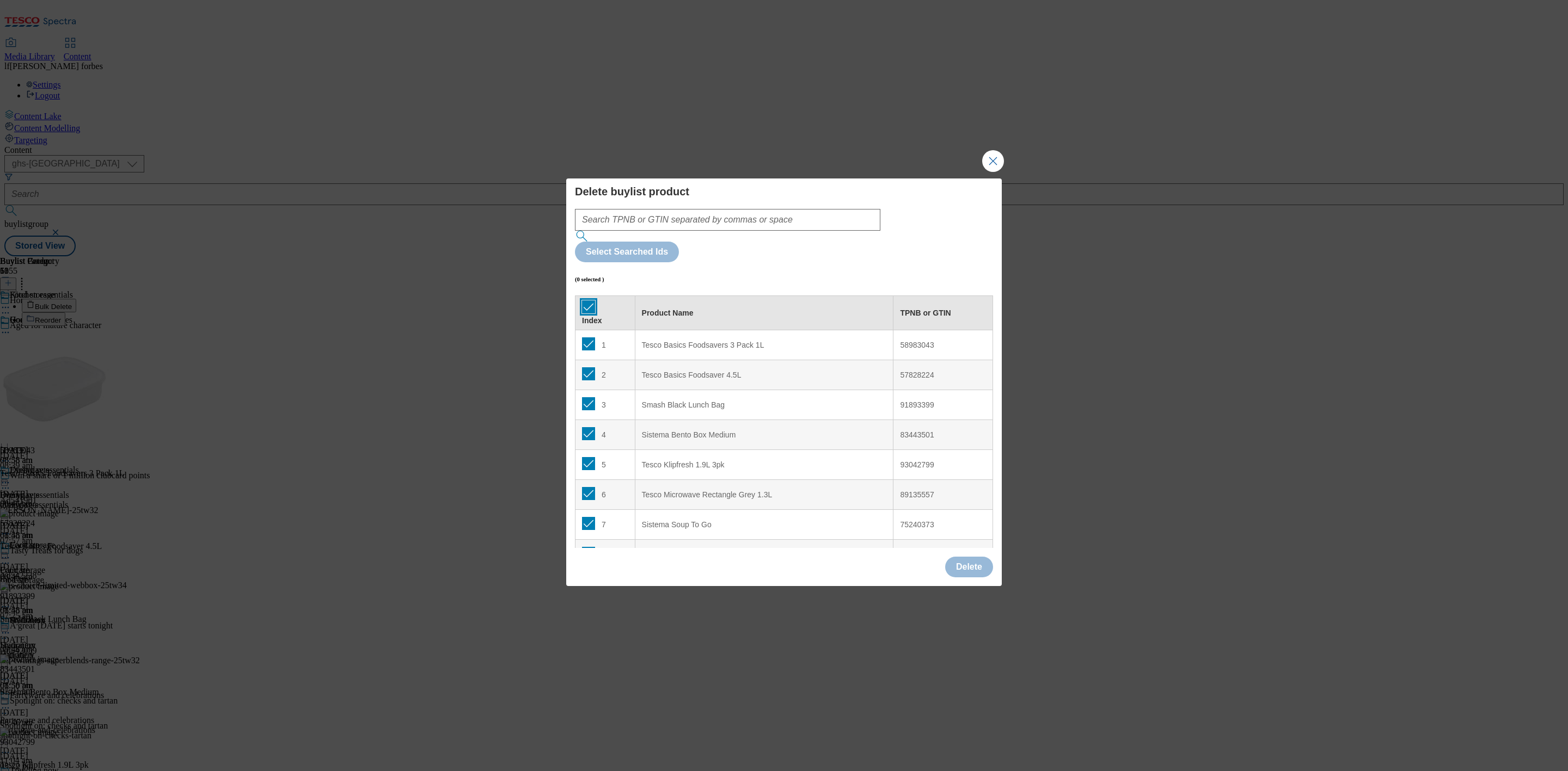
checkbox input "true"
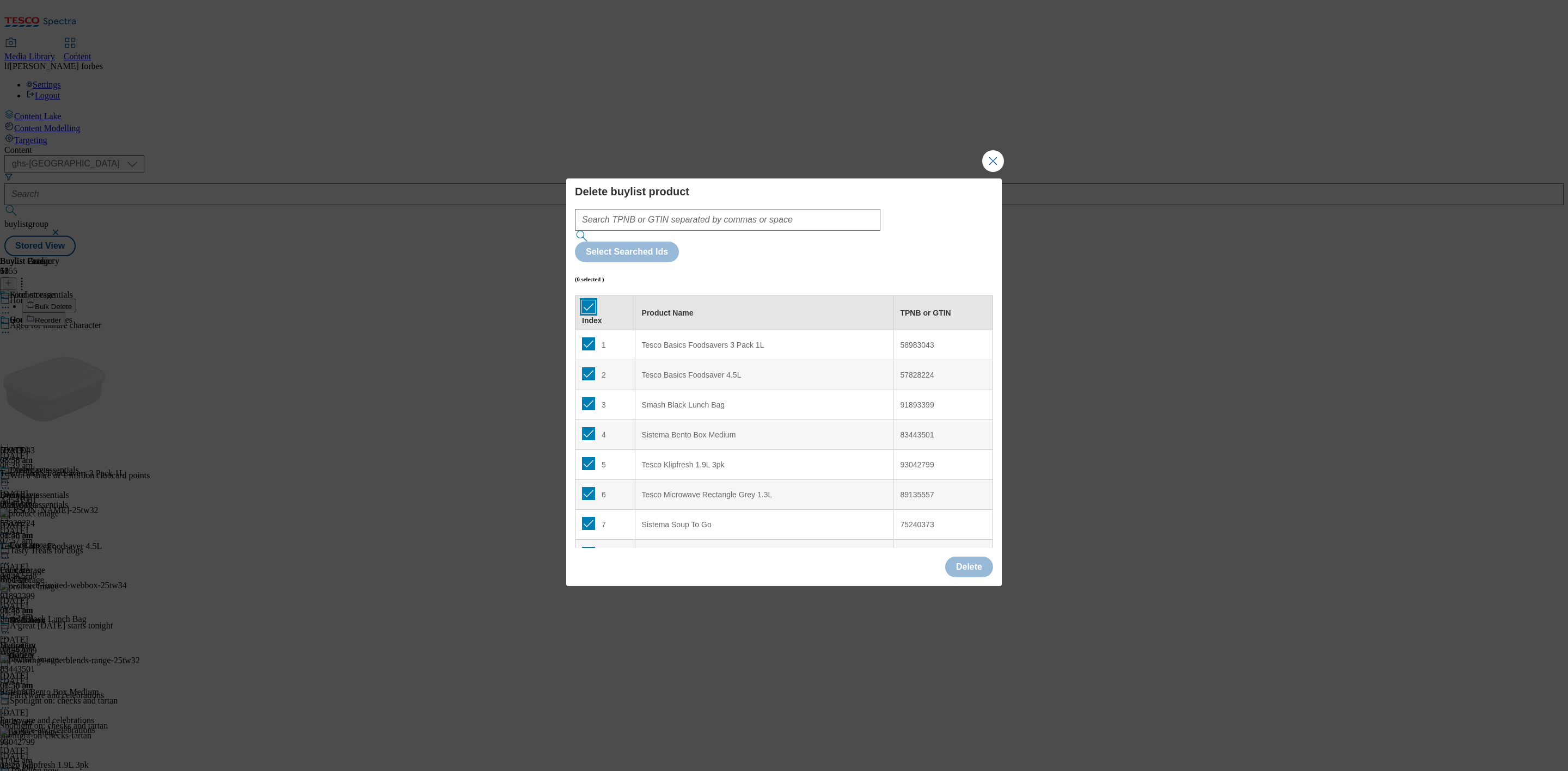
checkbox input "true"
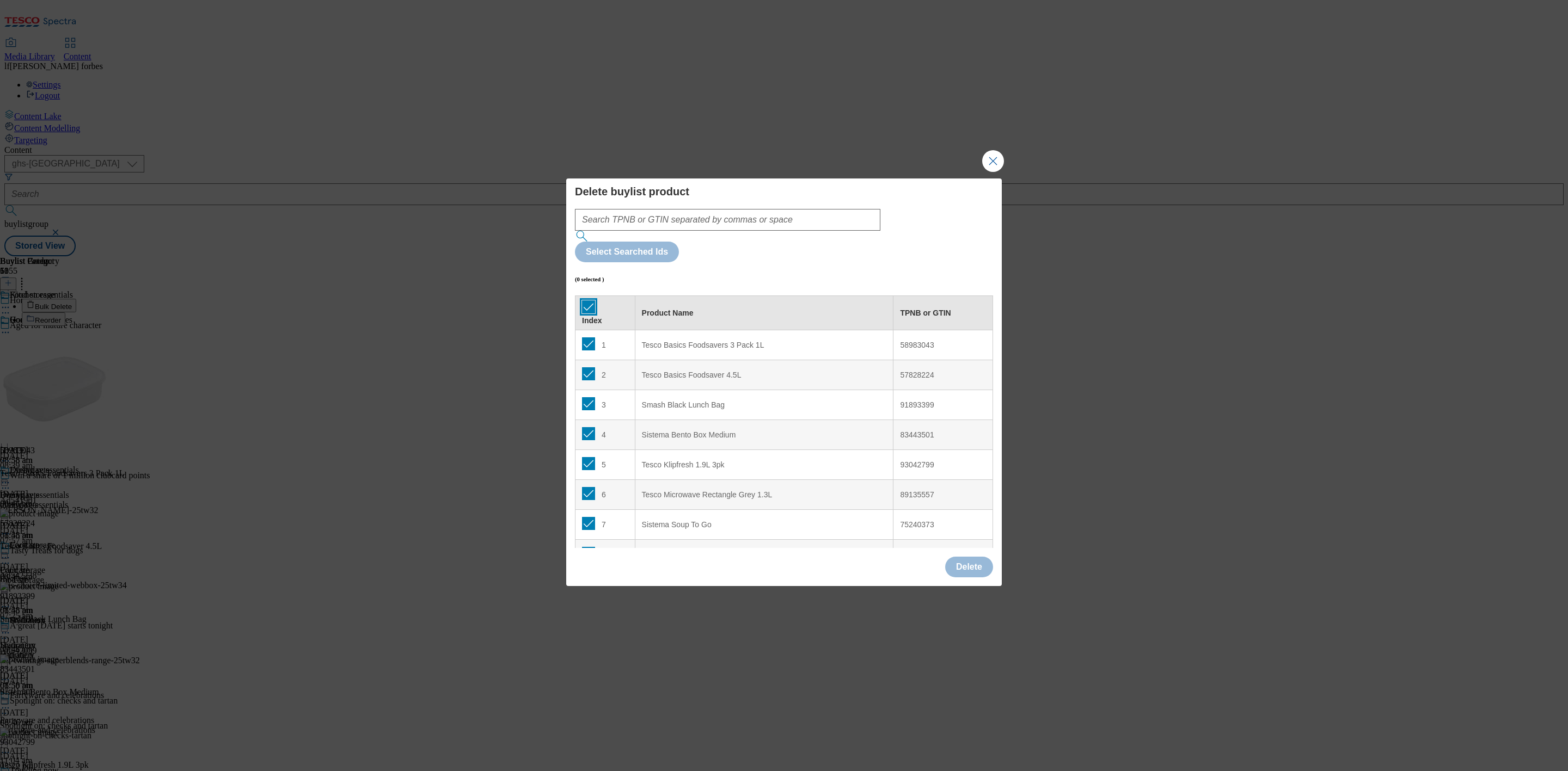
checkbox input "true"
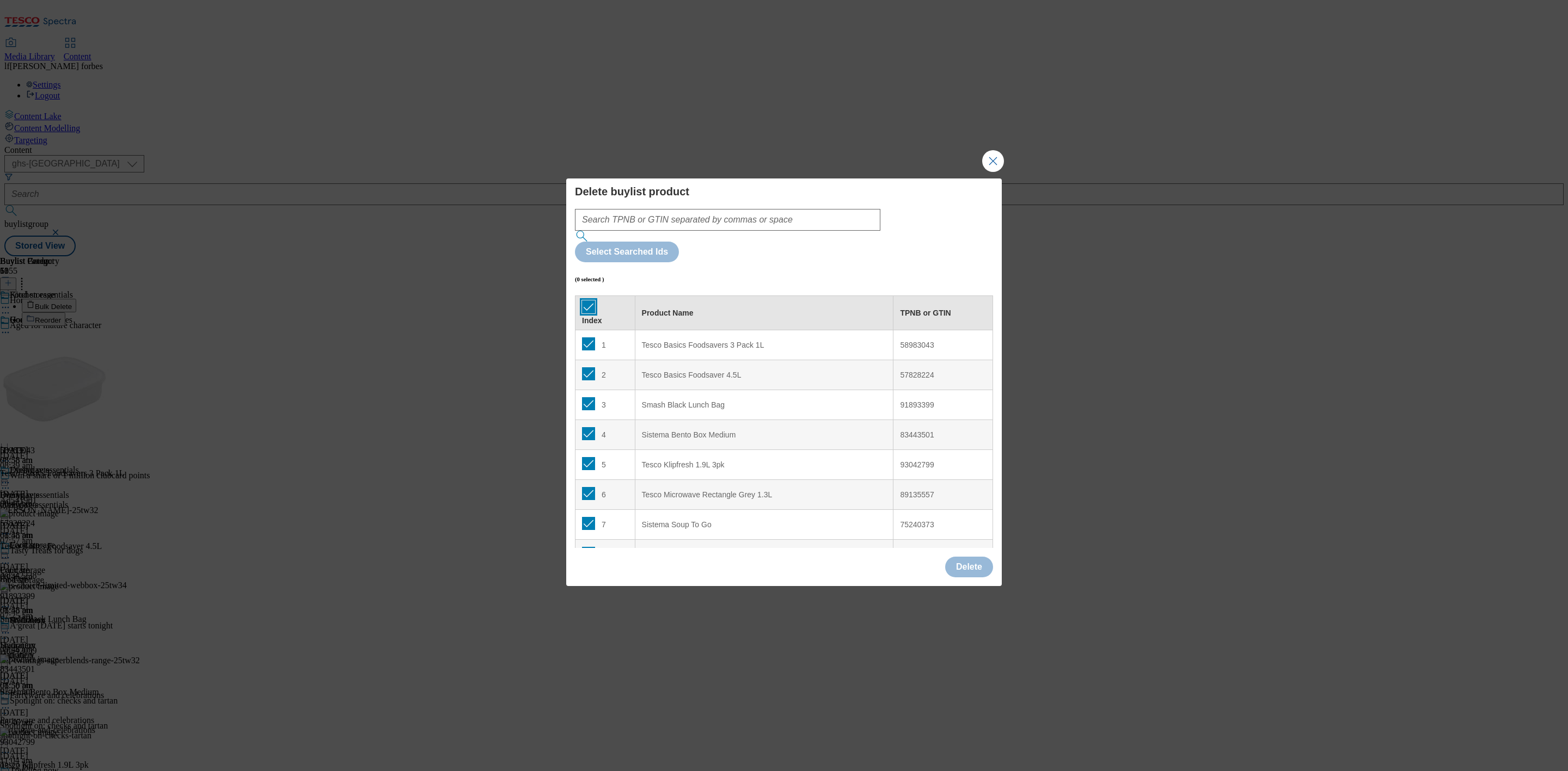
checkbox input "true"
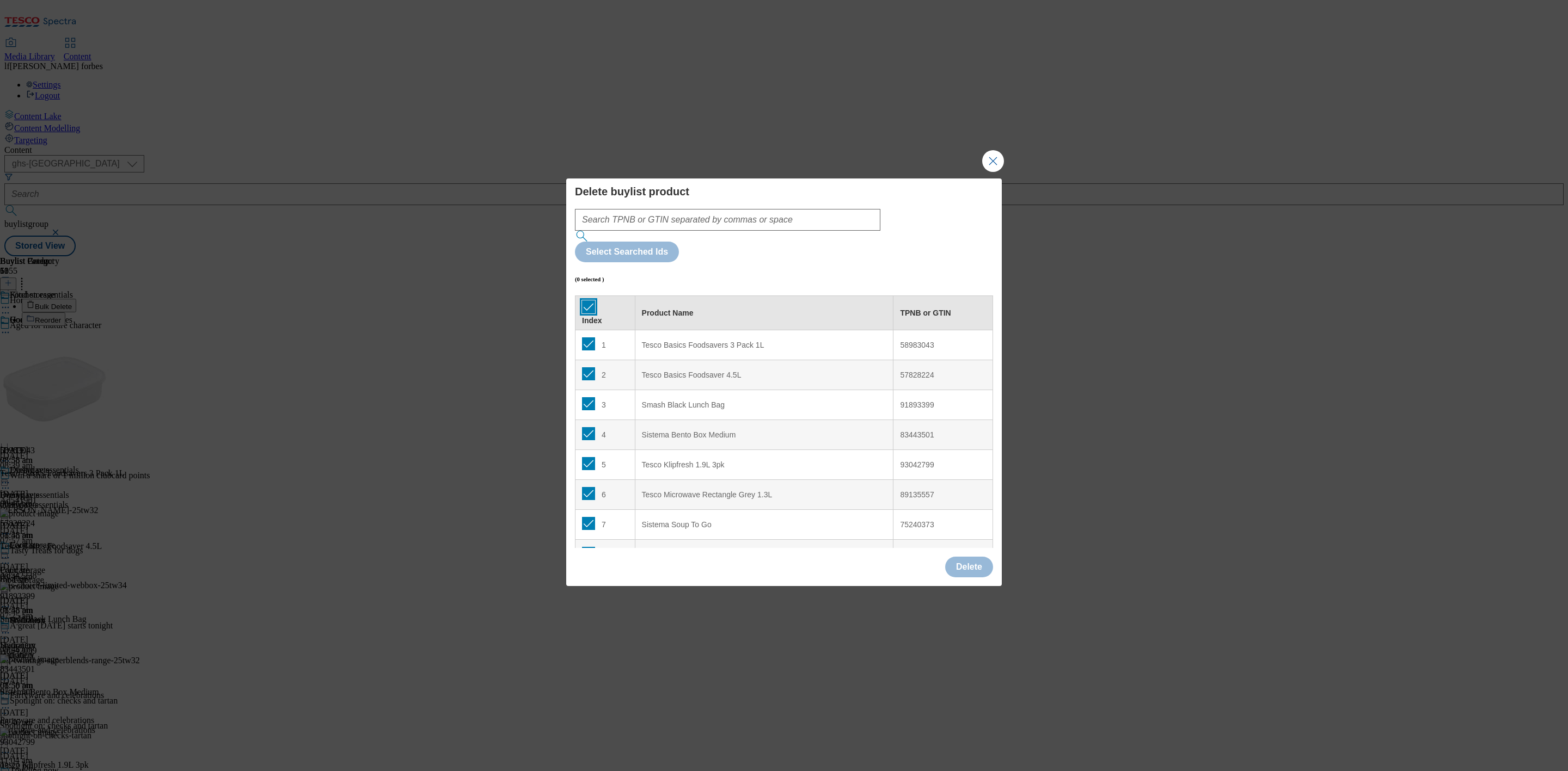
checkbox input "true"
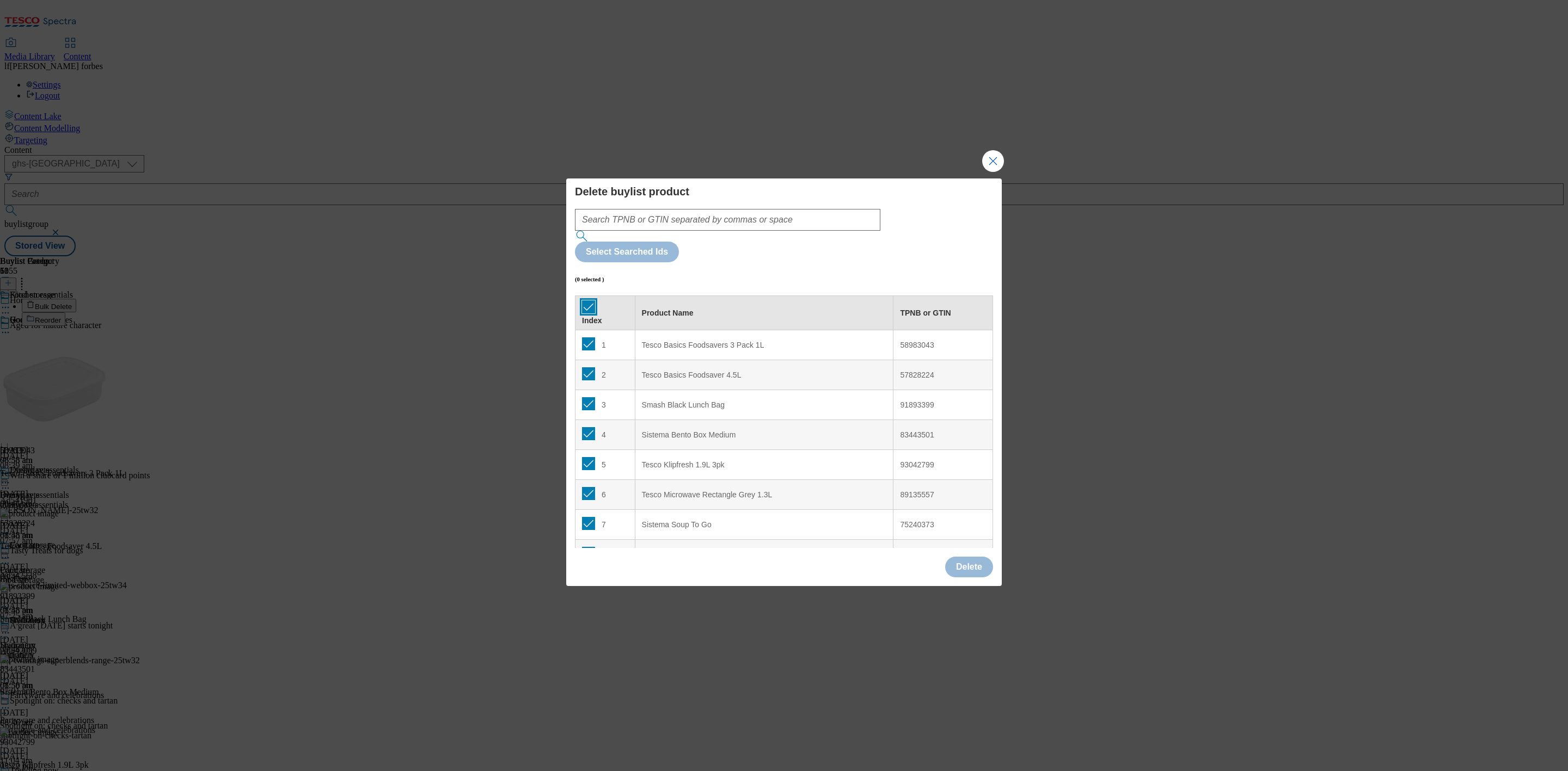
checkbox input "true"
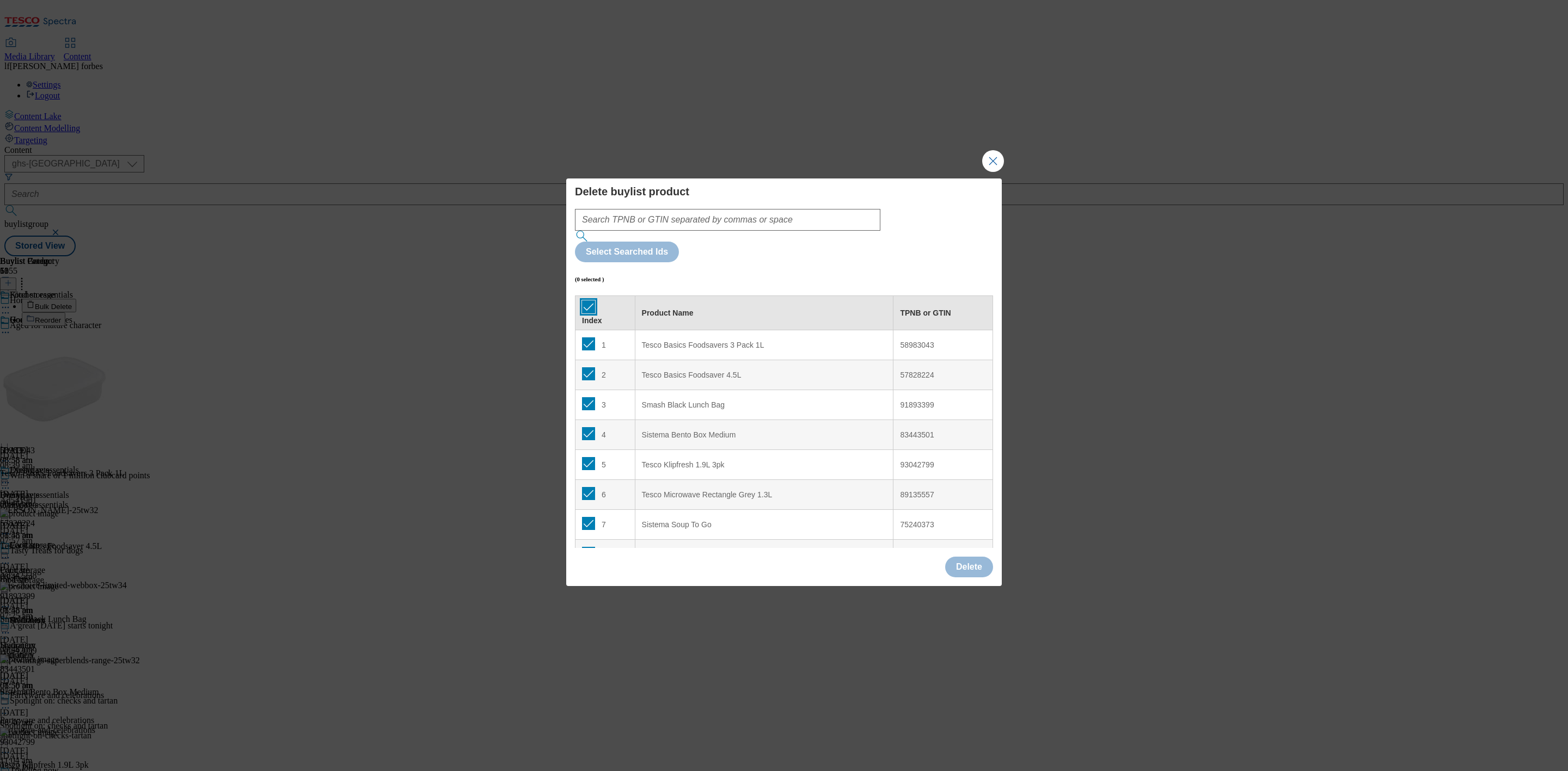
checkbox input "true"
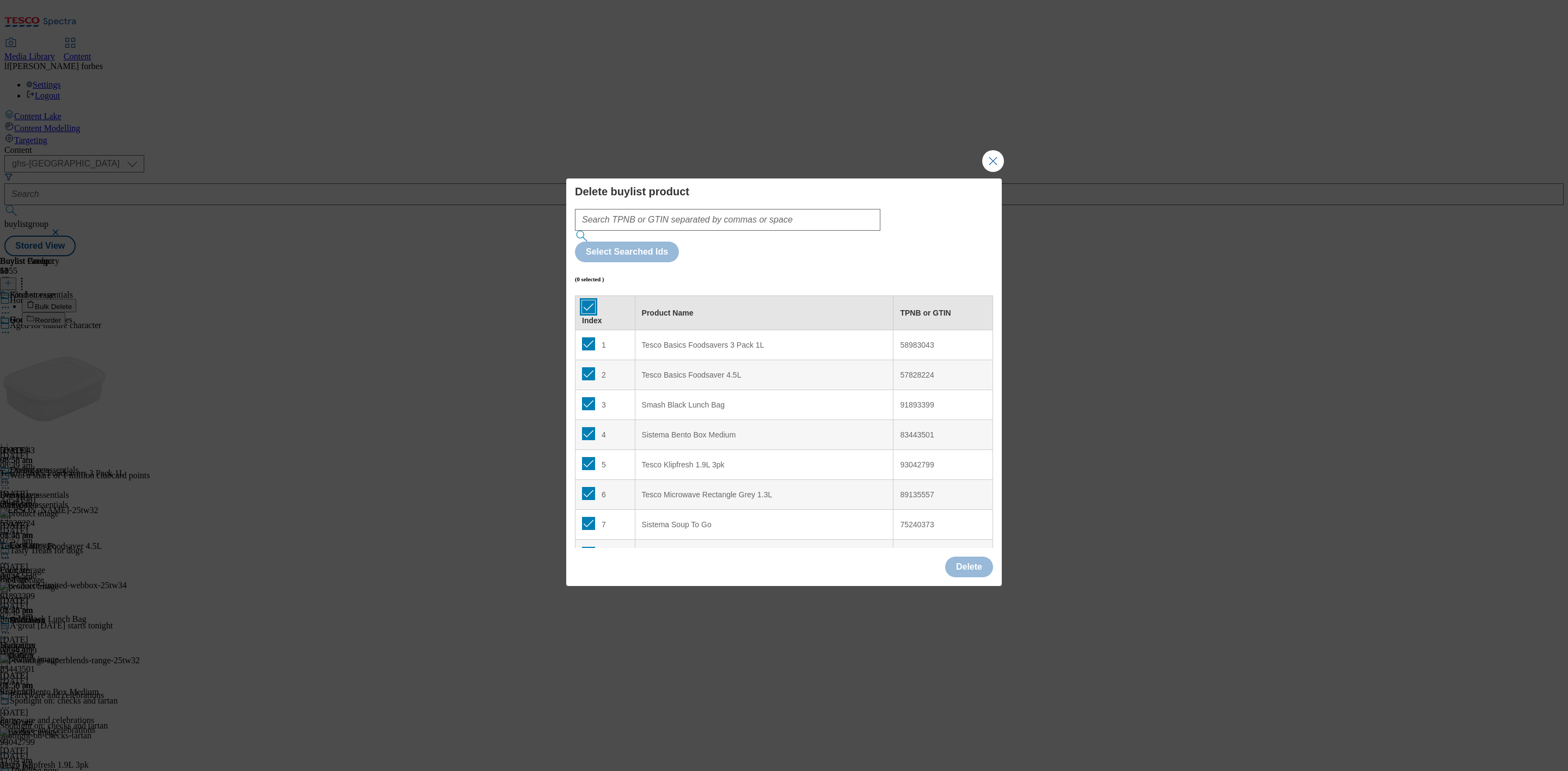
checkbox input "true"
click at [973, 557] on button "Delete" at bounding box center [969, 567] width 48 height 21
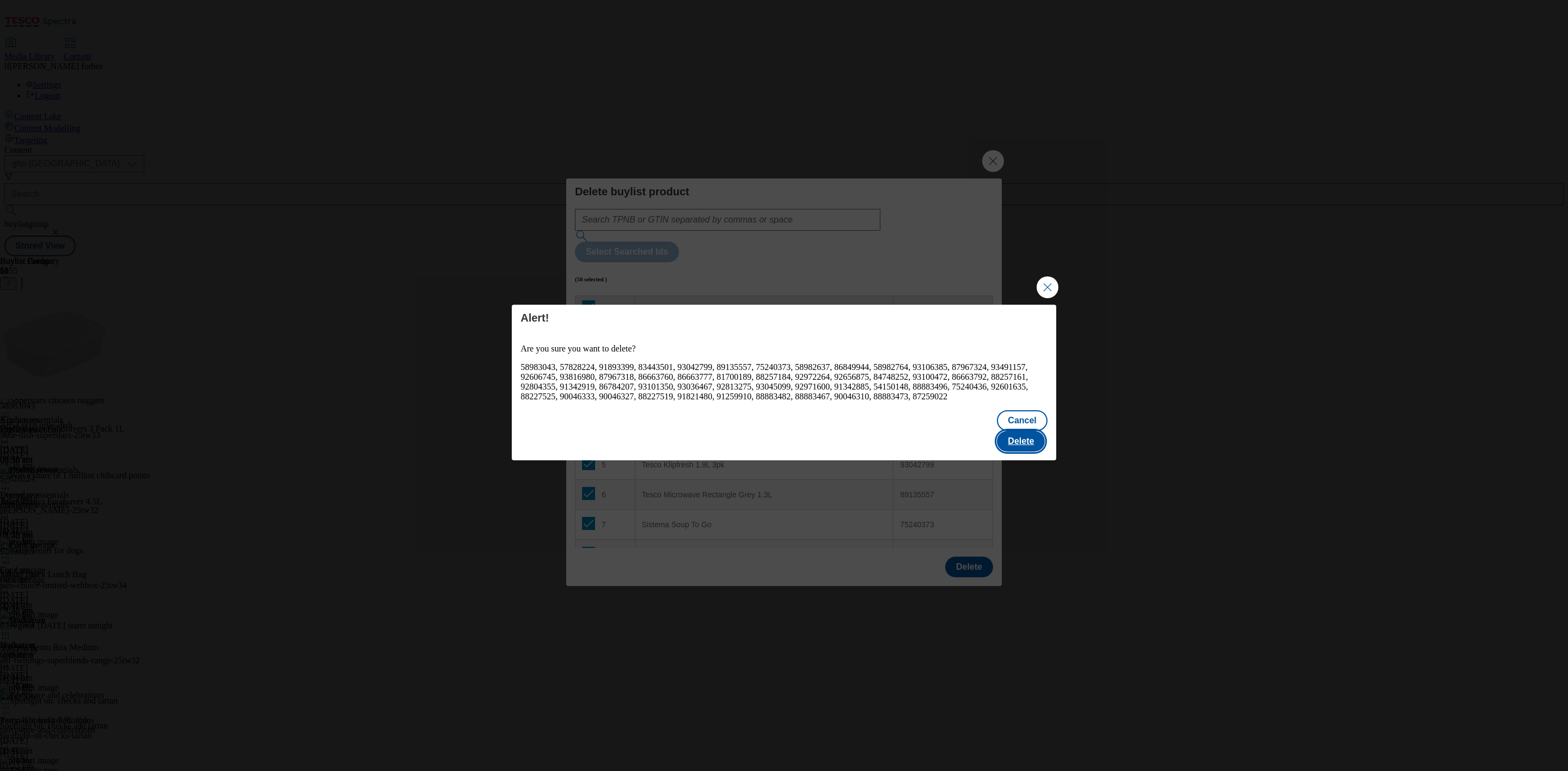
click at [1031, 431] on button "Delete" at bounding box center [1021, 441] width 48 height 21
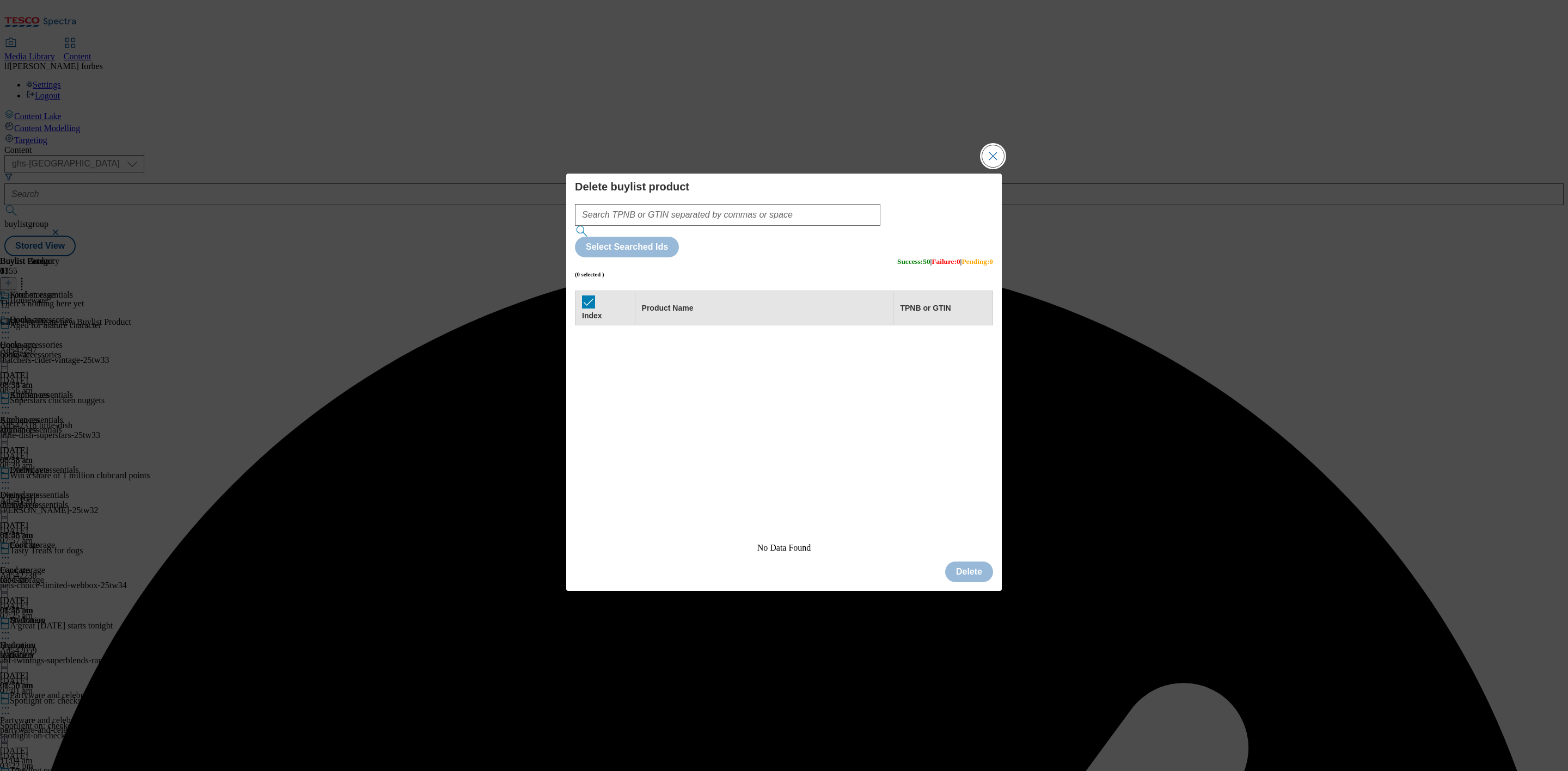
click at [992, 167] on button "Close Modal" at bounding box center [993, 156] width 22 height 22
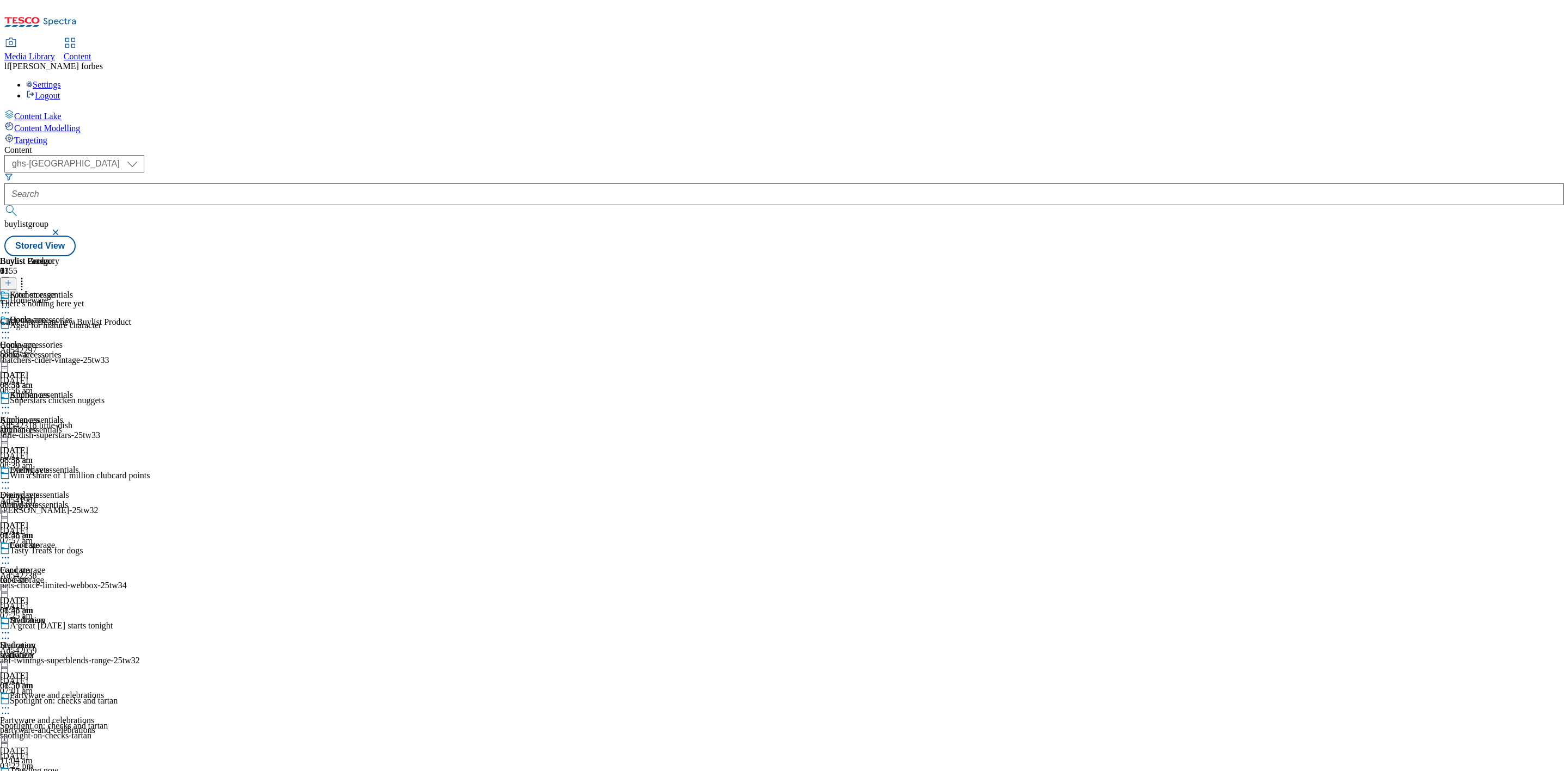
click at [8, 281] on line at bounding box center [8, 283] width 0 height 5
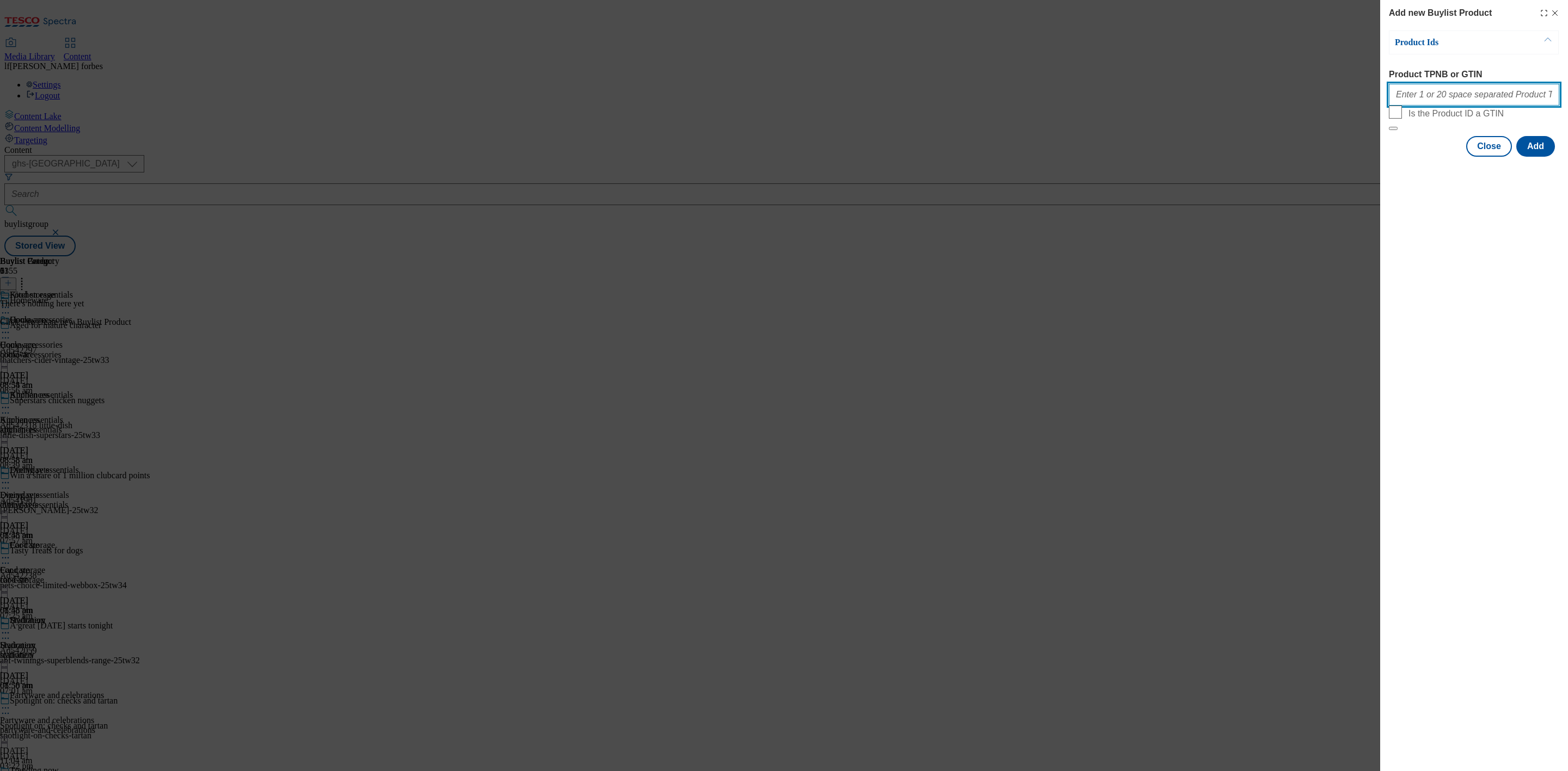
click at [1426, 97] on input "Product TPNB or GTIN" at bounding box center [1474, 95] width 170 height 22
paste input "96403512 96491884 96483370 96396473 96184919 96236750 96434786 96093468 9639676…"
type input "96403512 96491884 96483370 96396473 96184919 96236750 96434786 96093468 9639676…"
click at [1544, 157] on button "Add" at bounding box center [1536, 147] width 39 height 21
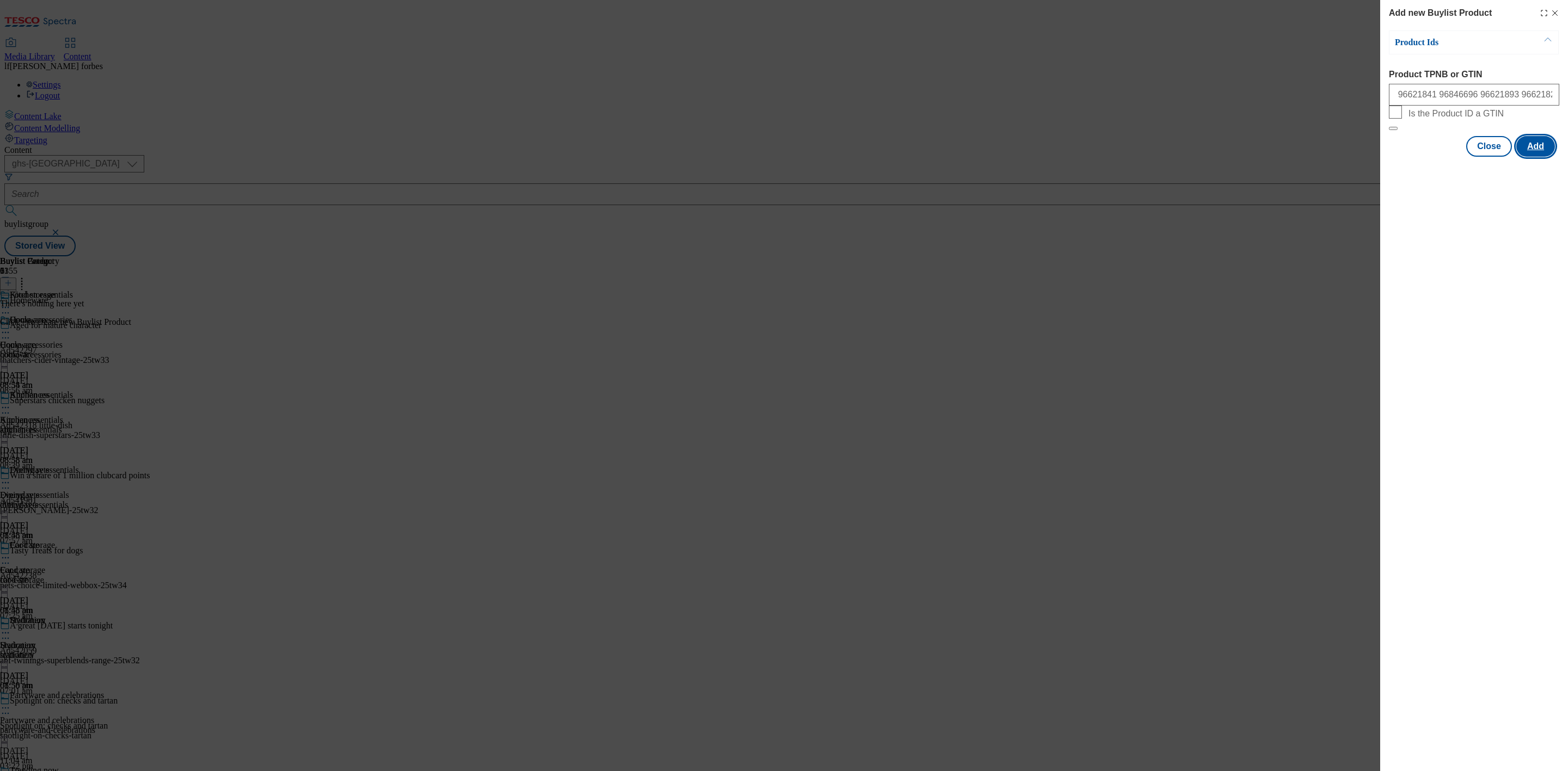
scroll to position [0, 0]
click at [1499, 210] on button "Close" at bounding box center [1489, 200] width 46 height 21
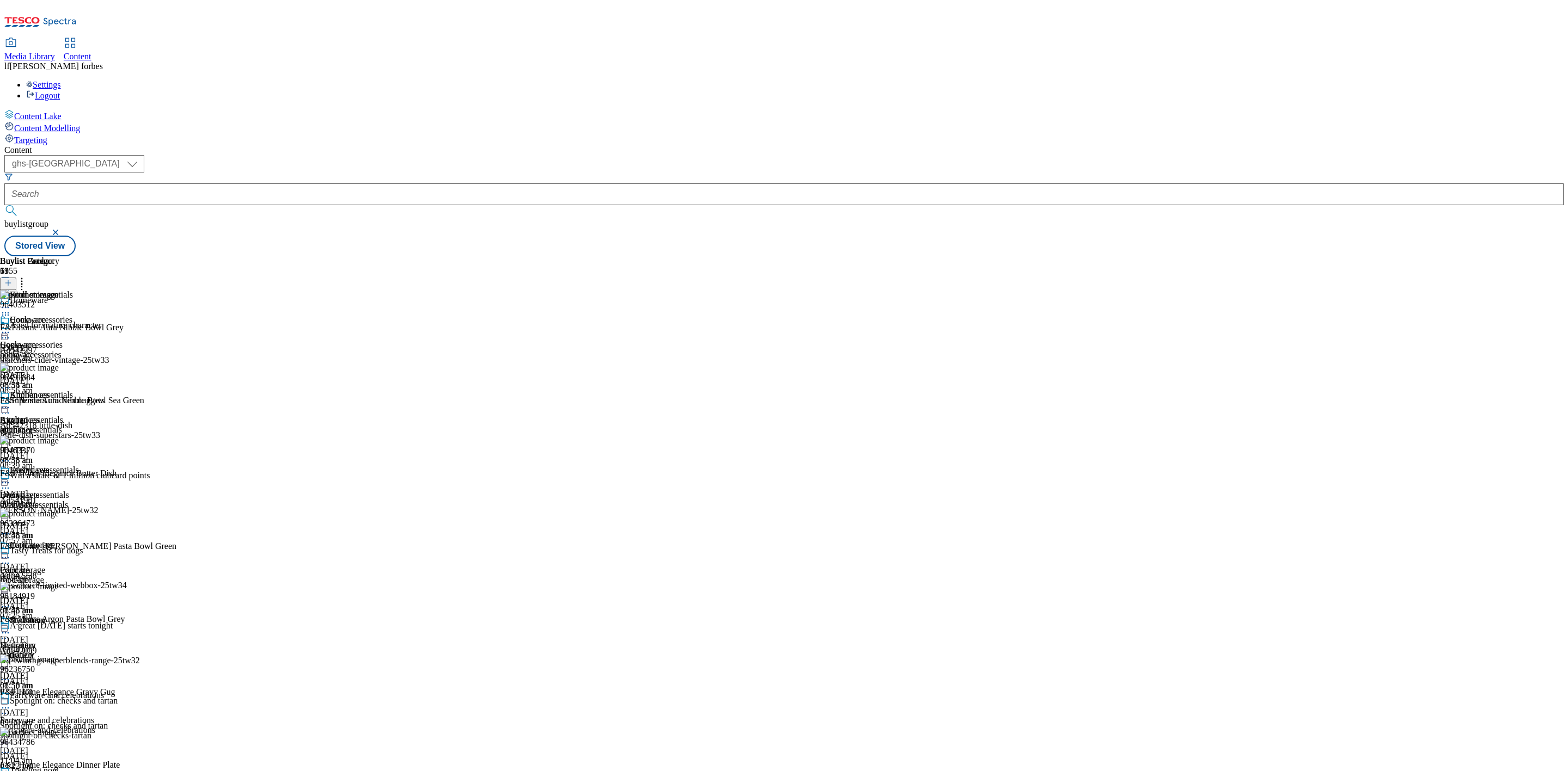
click at [27, 276] on icon at bounding box center [22, 281] width 11 height 11
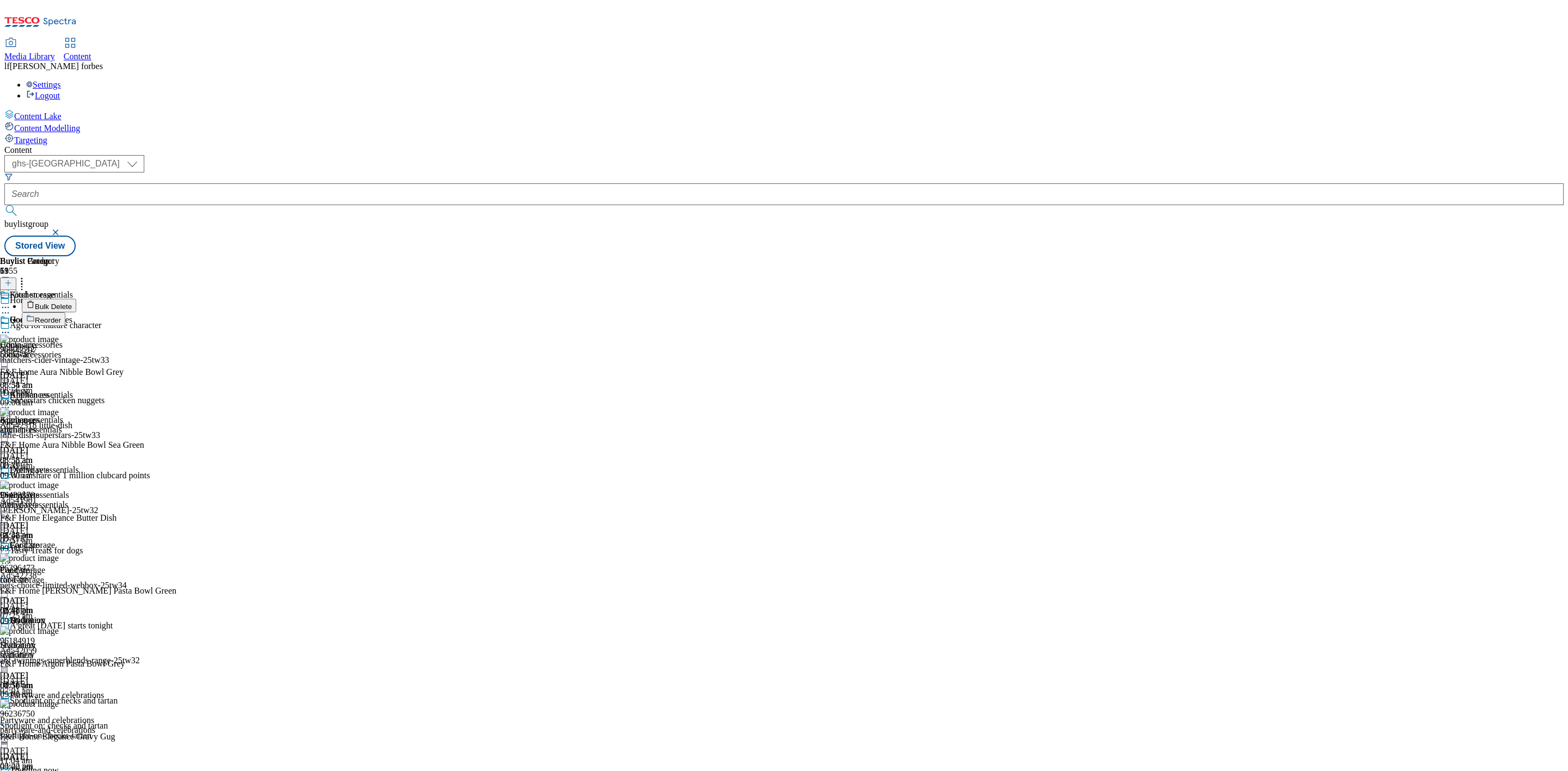
click at [72, 302] on span "Bulk Delete" at bounding box center [53, 306] width 37 height 8
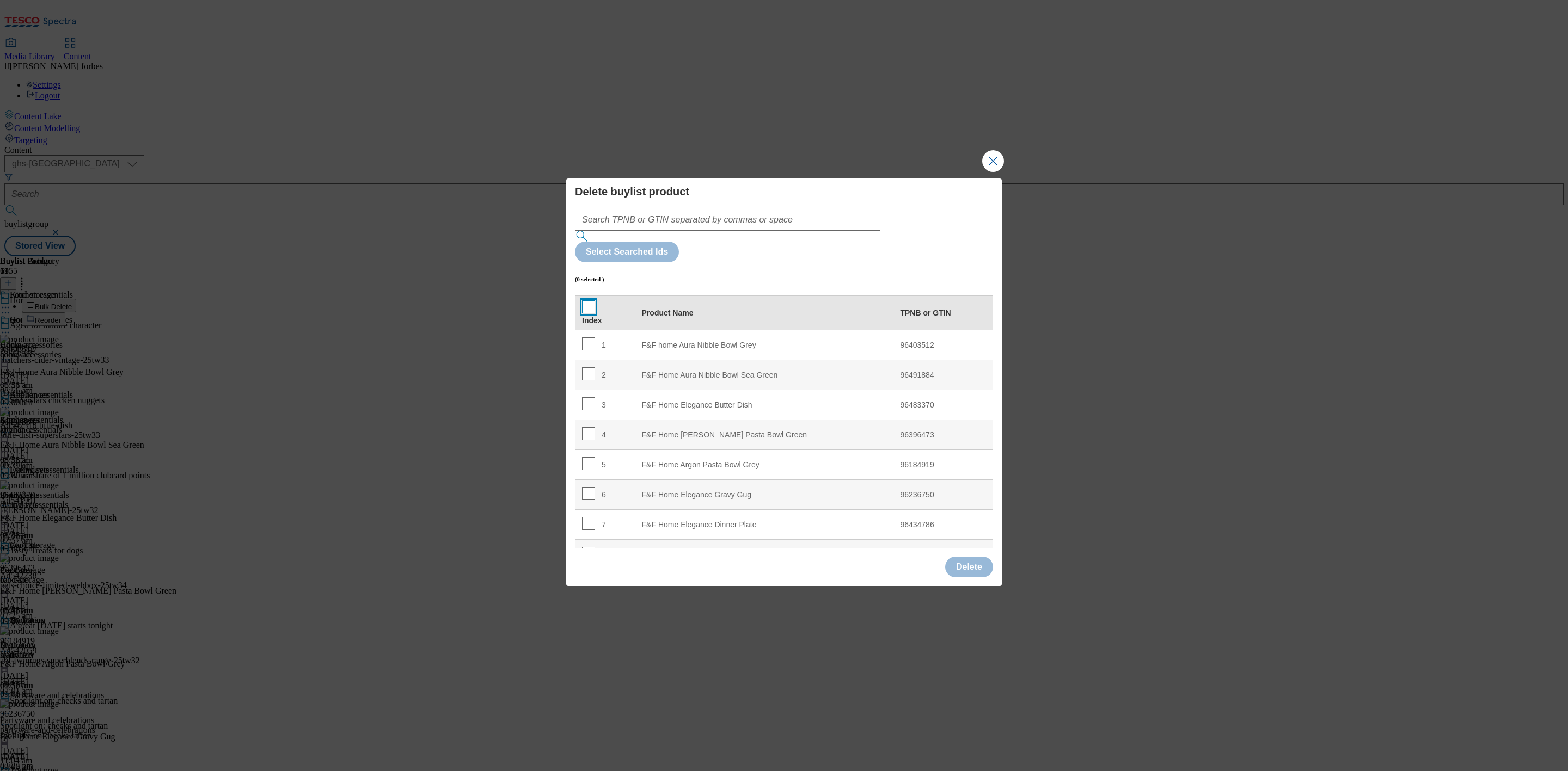
click at [588, 301] on input "Modal" at bounding box center [588, 307] width 13 height 13
checkbox input "true"
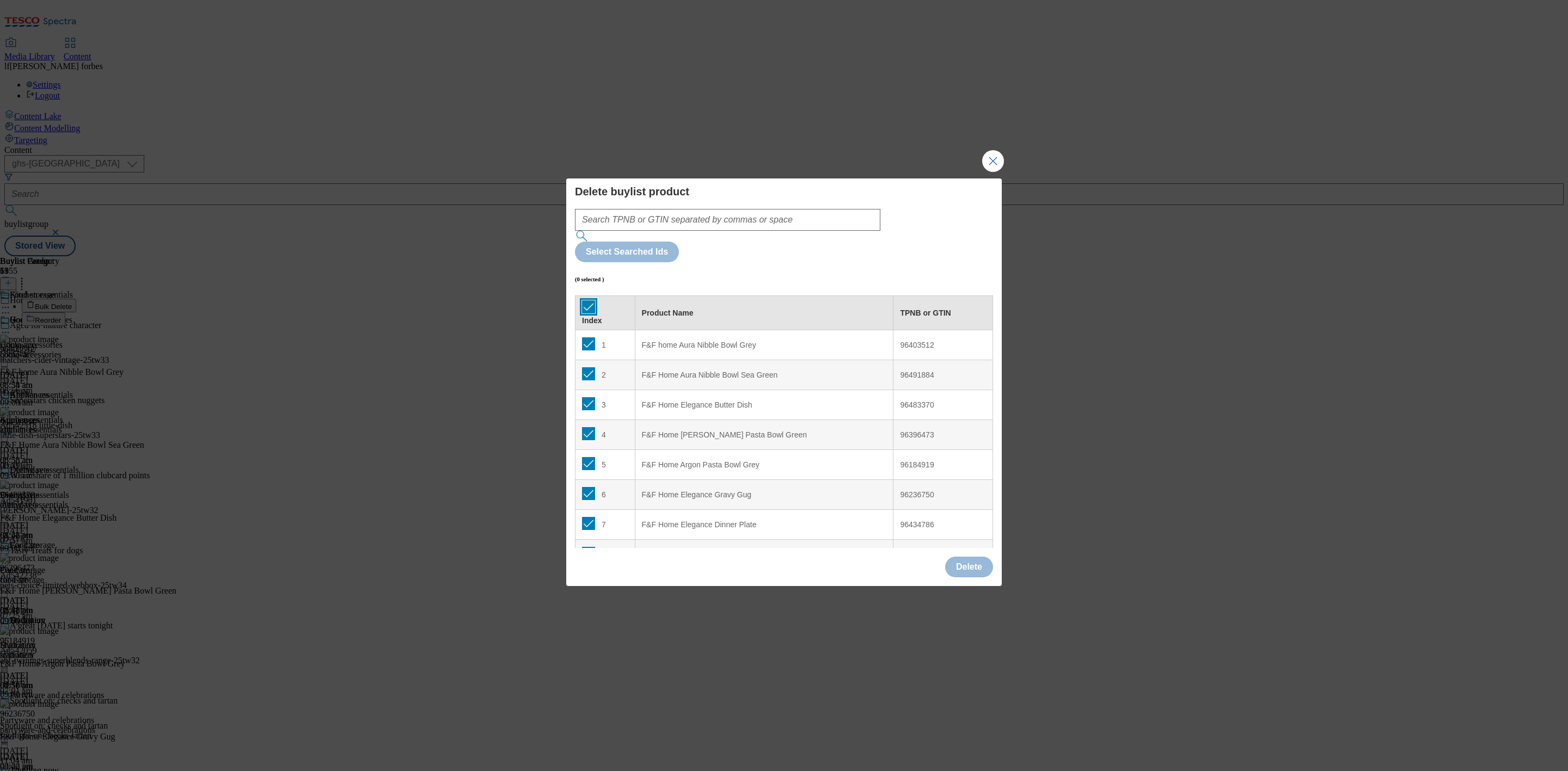
checkbox input "true"
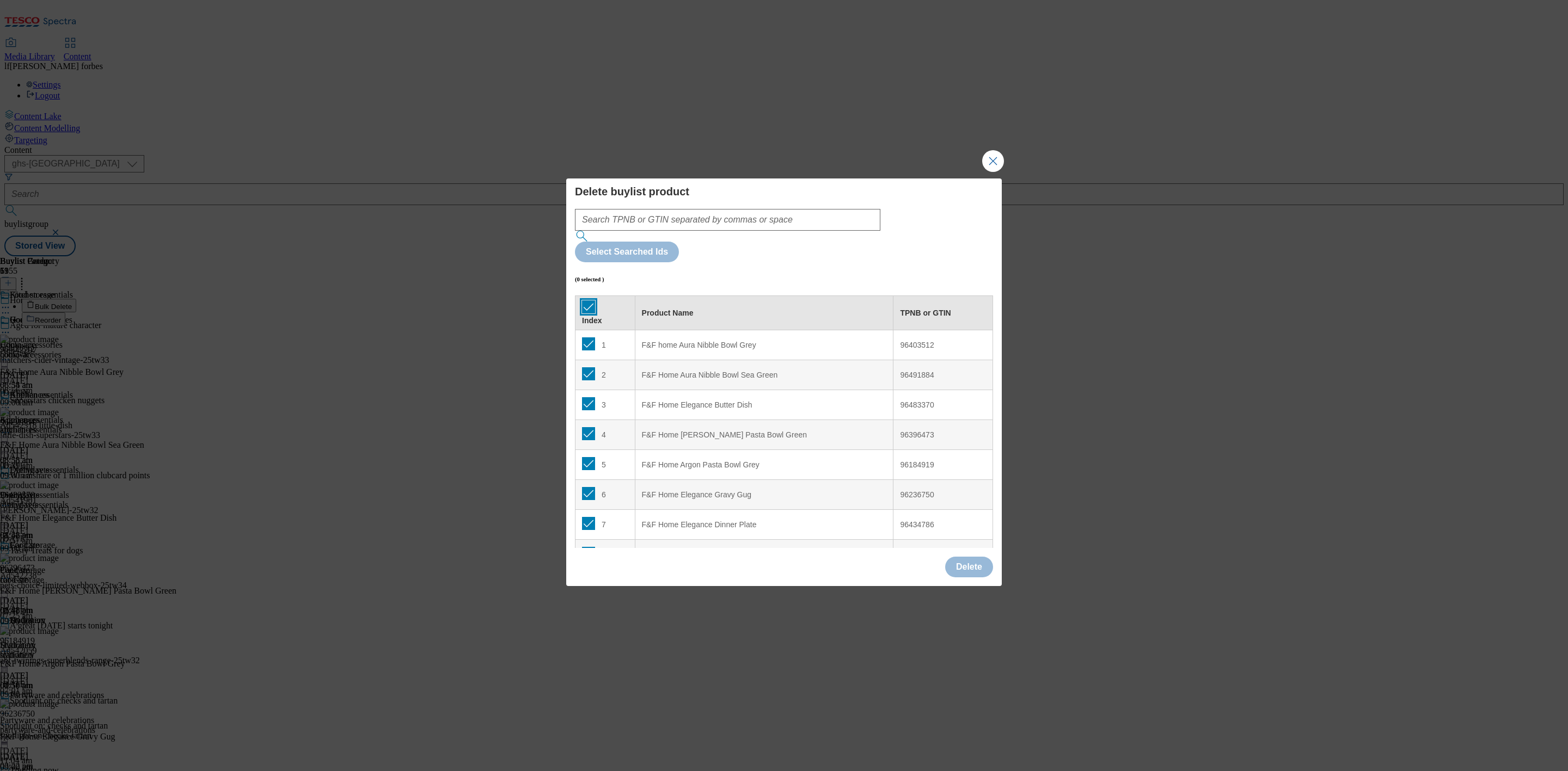
checkbox input "true"
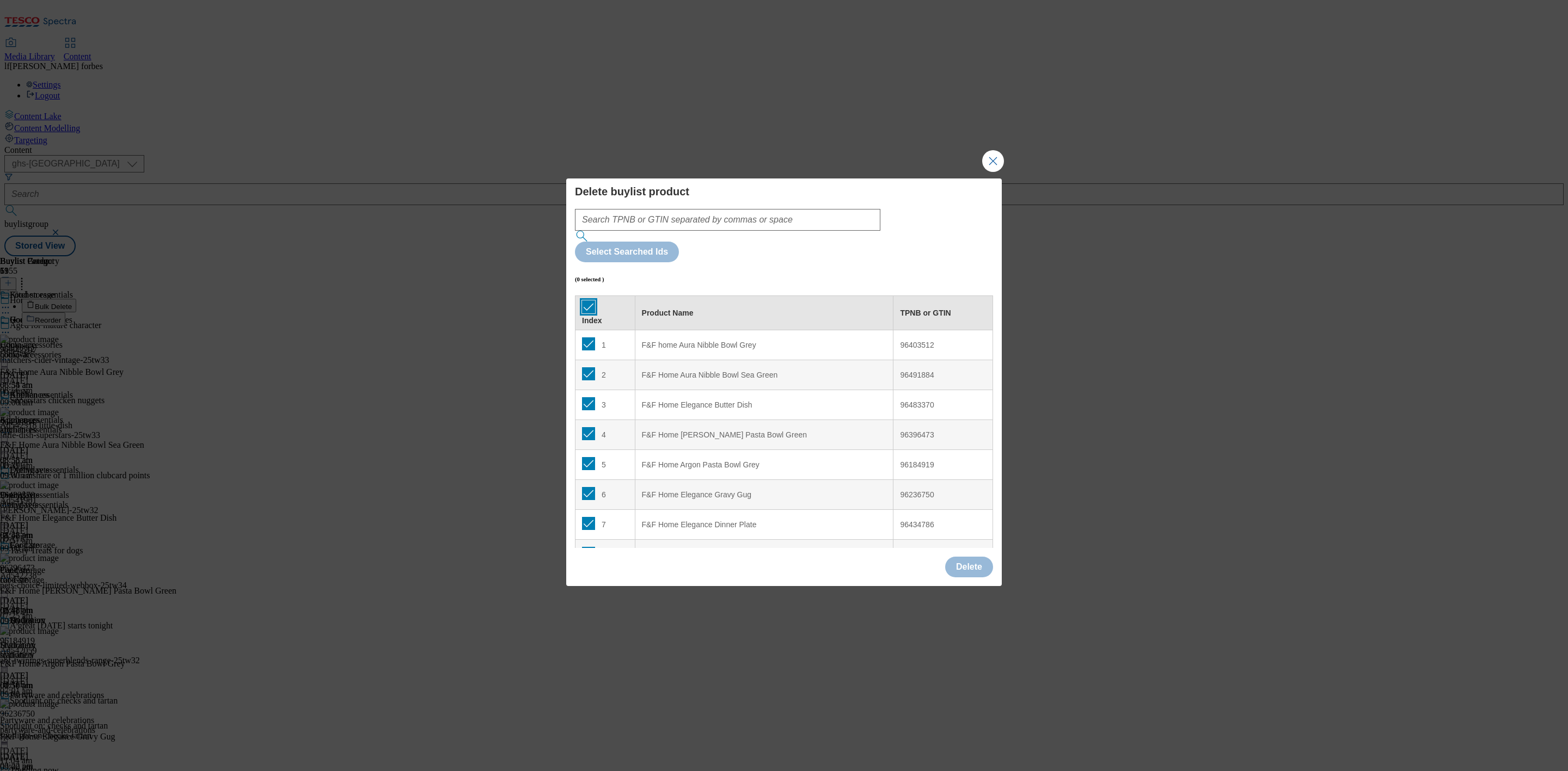
checkbox input "true"
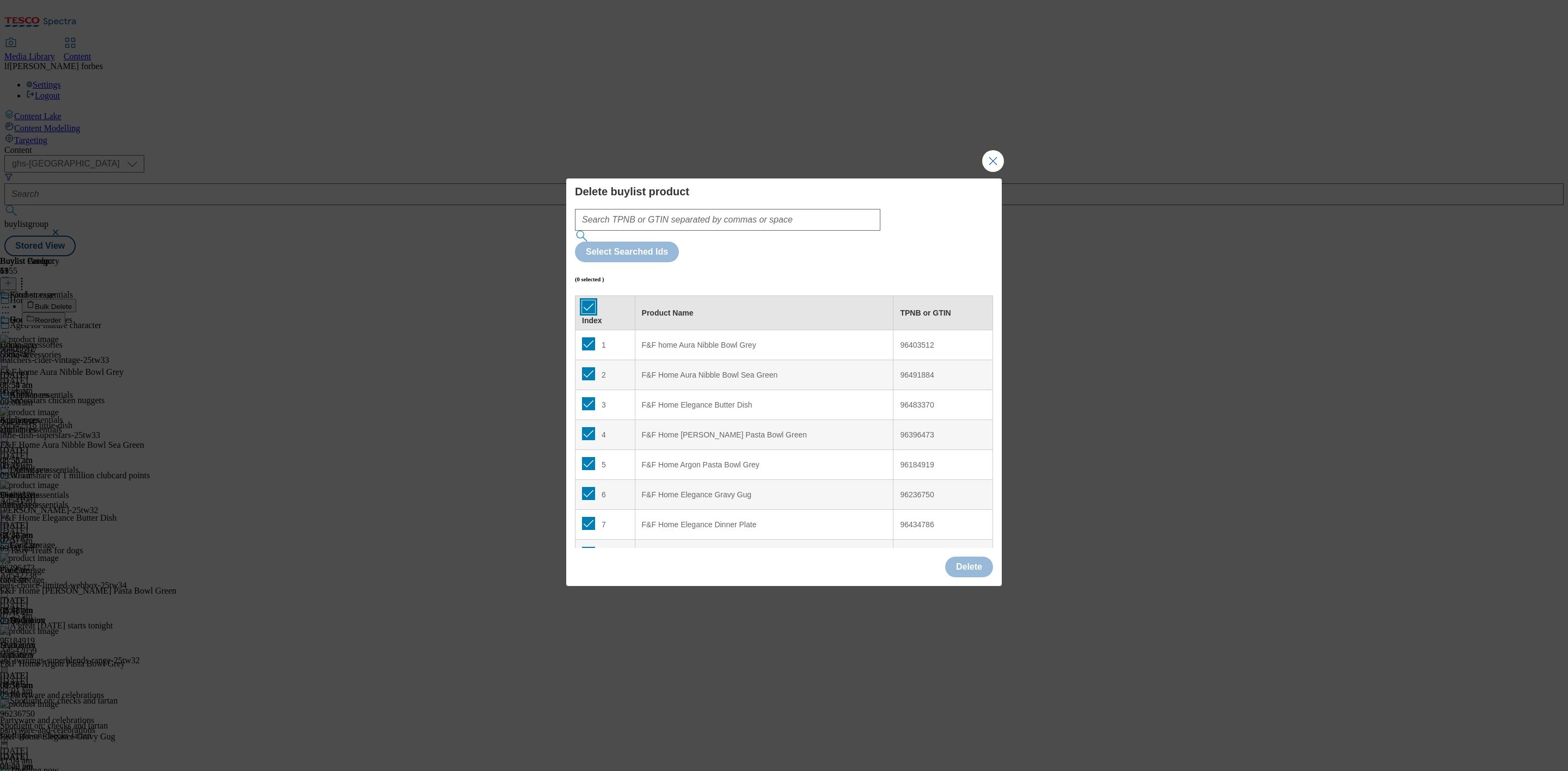
checkbox input "true"
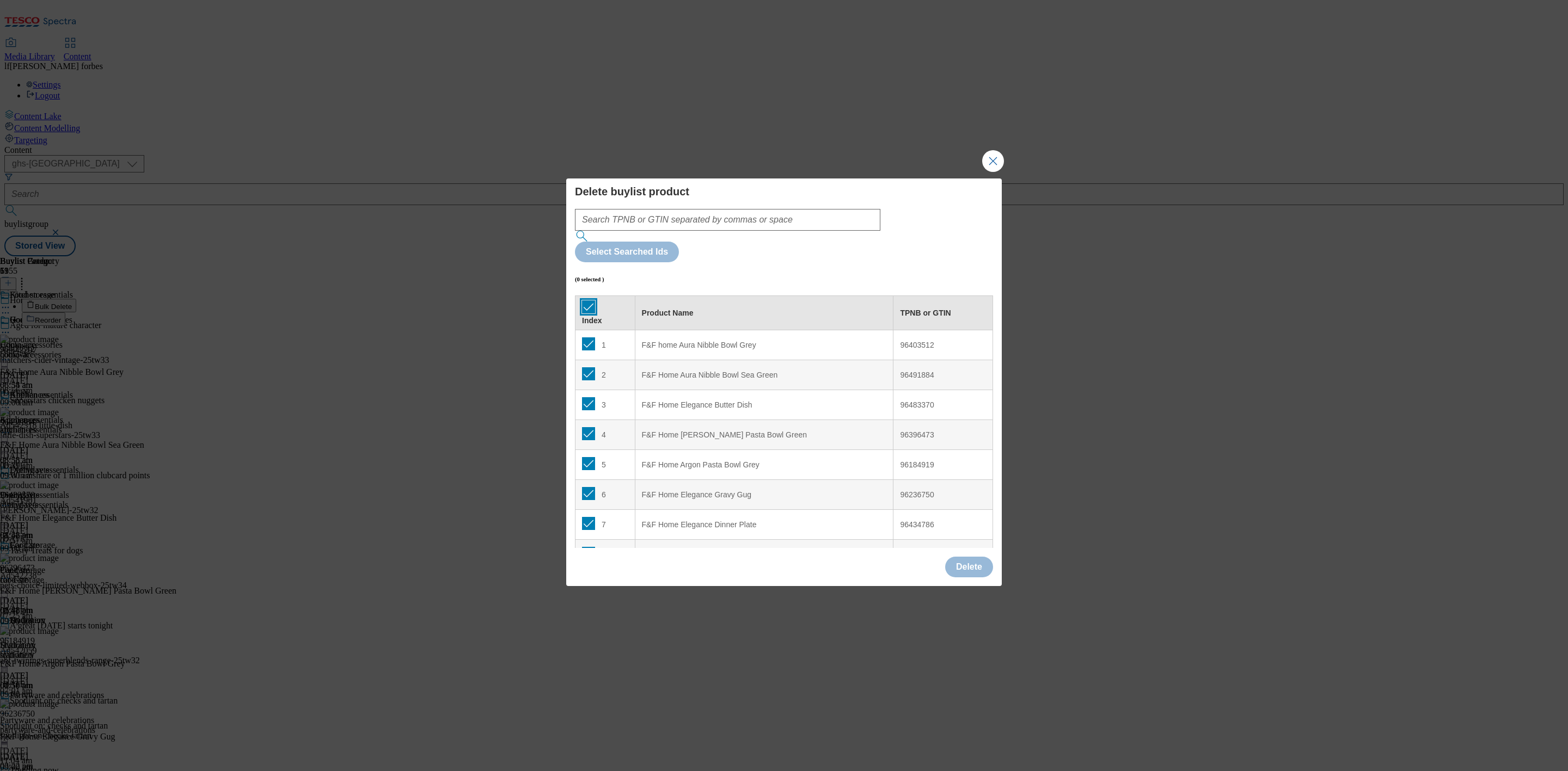
checkbox input "true"
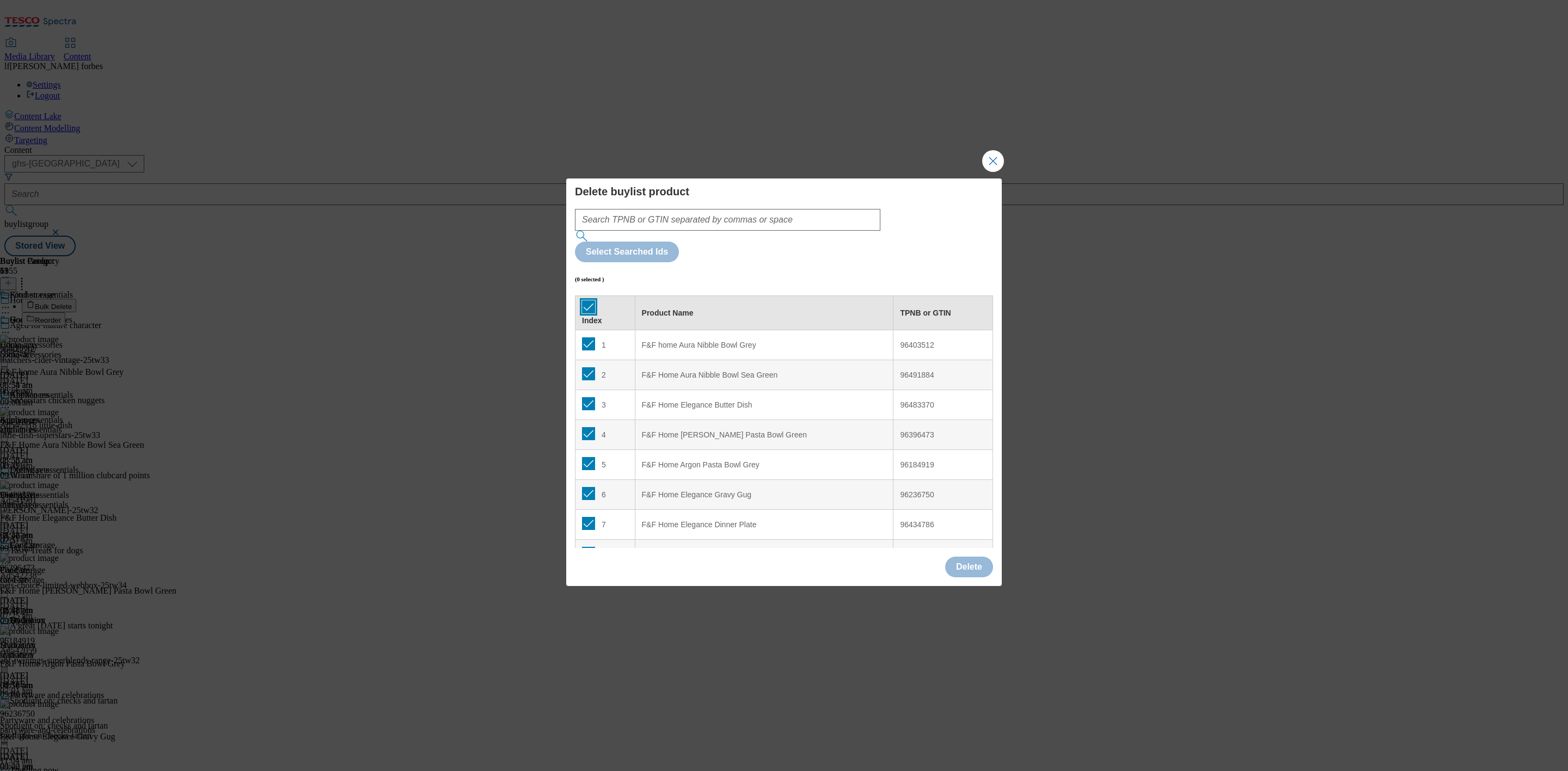
checkbox input "true"
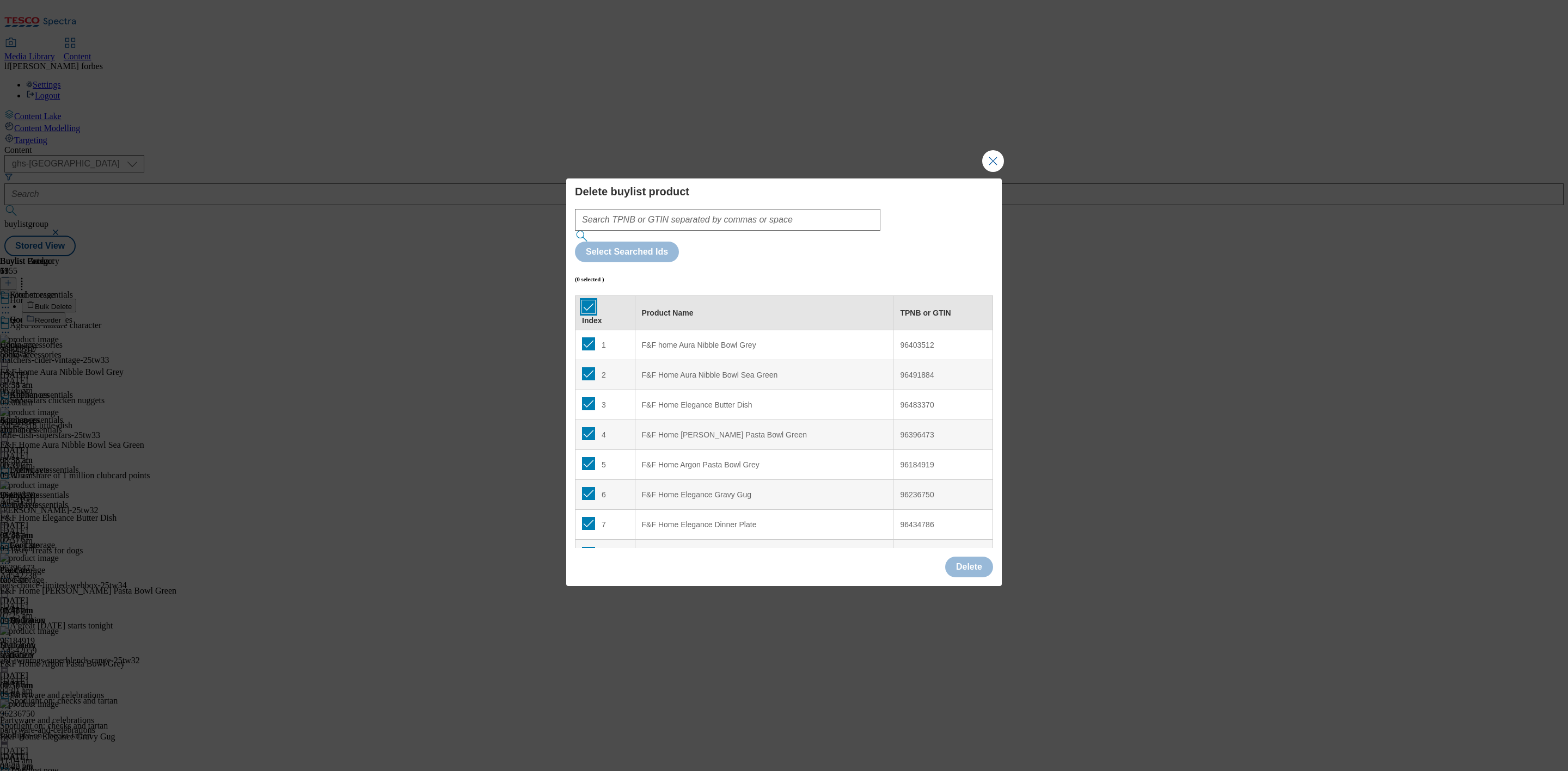
checkbox input "true"
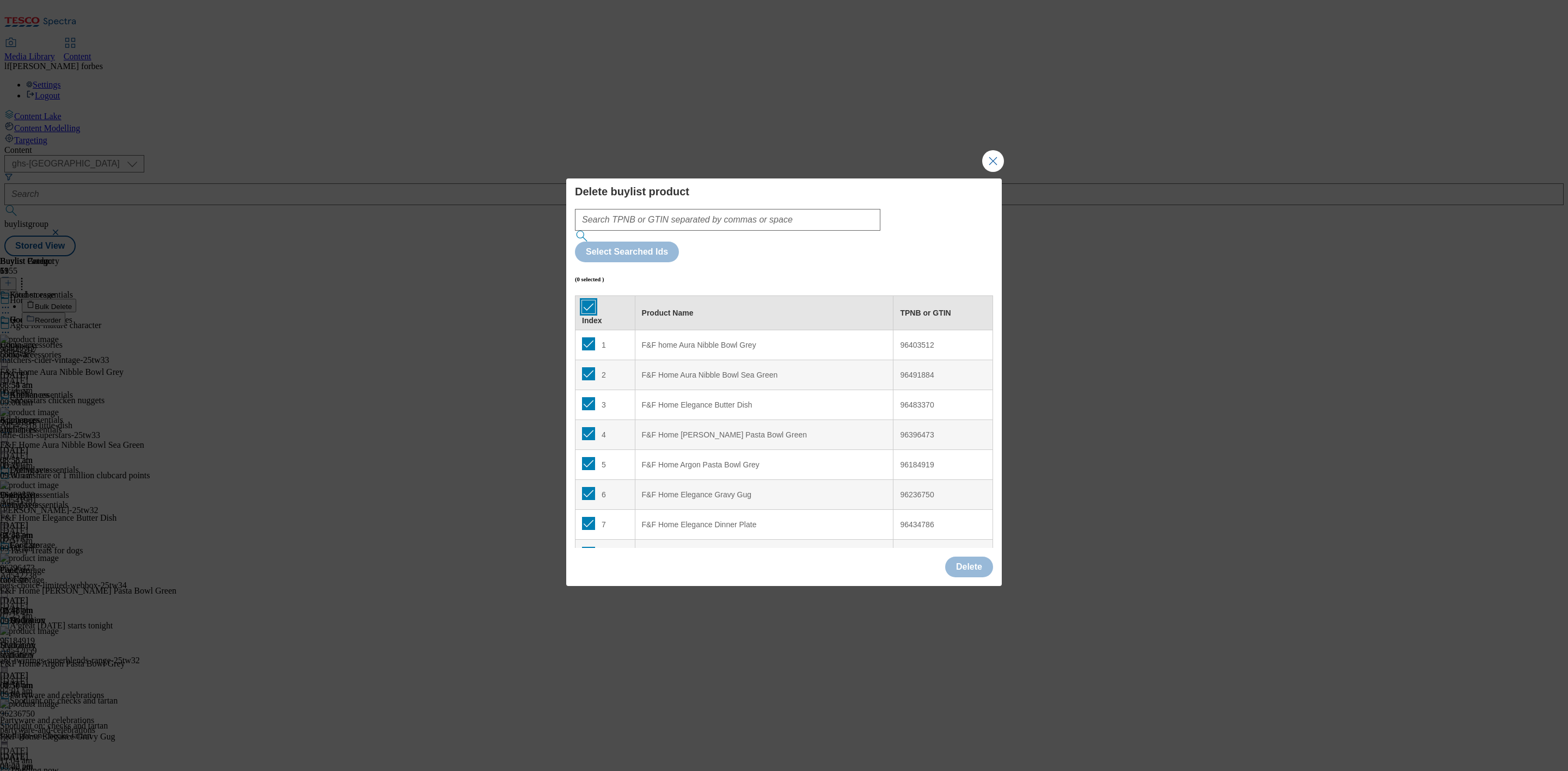
checkbox input "true"
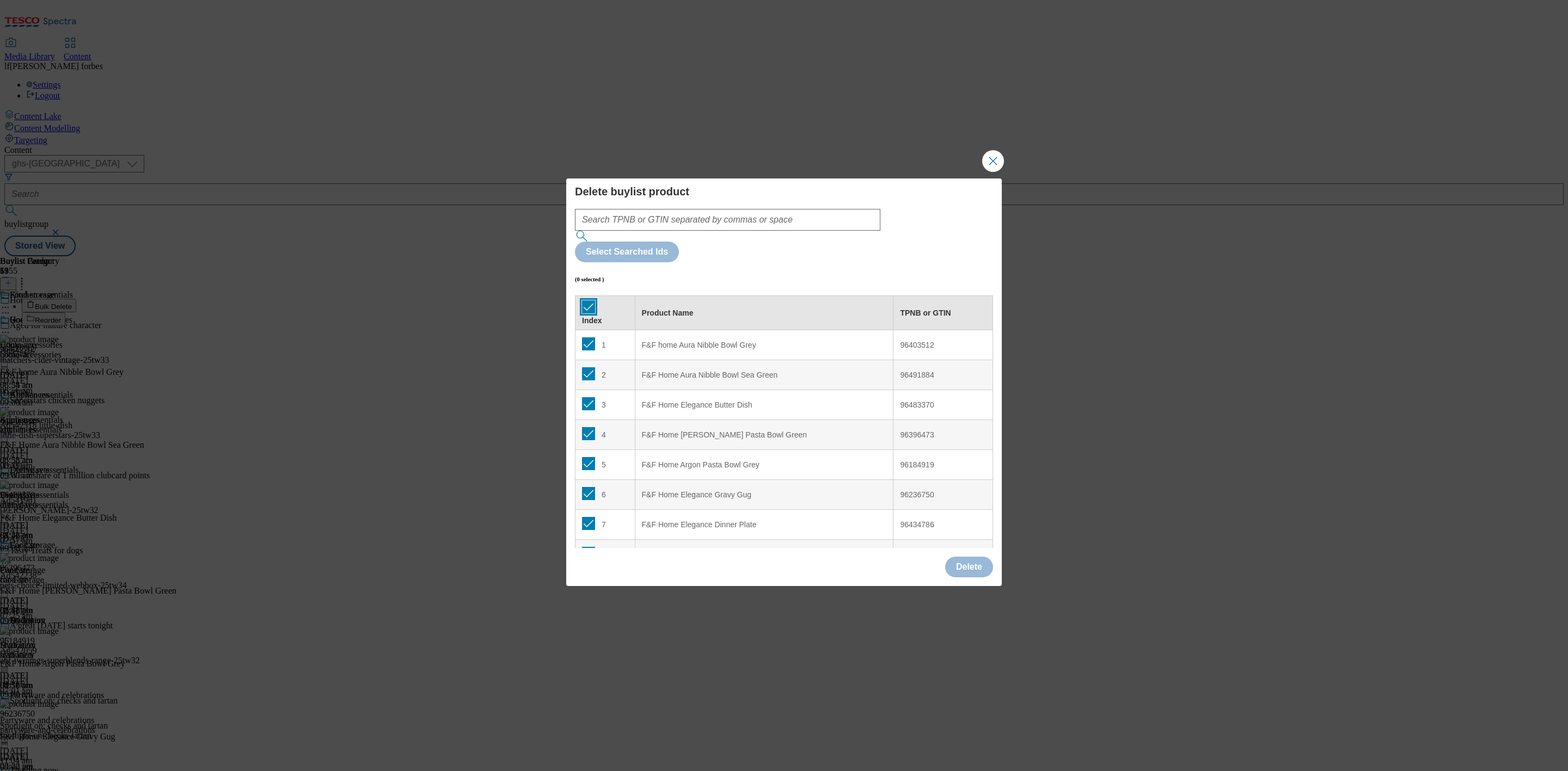
checkbox input "true"
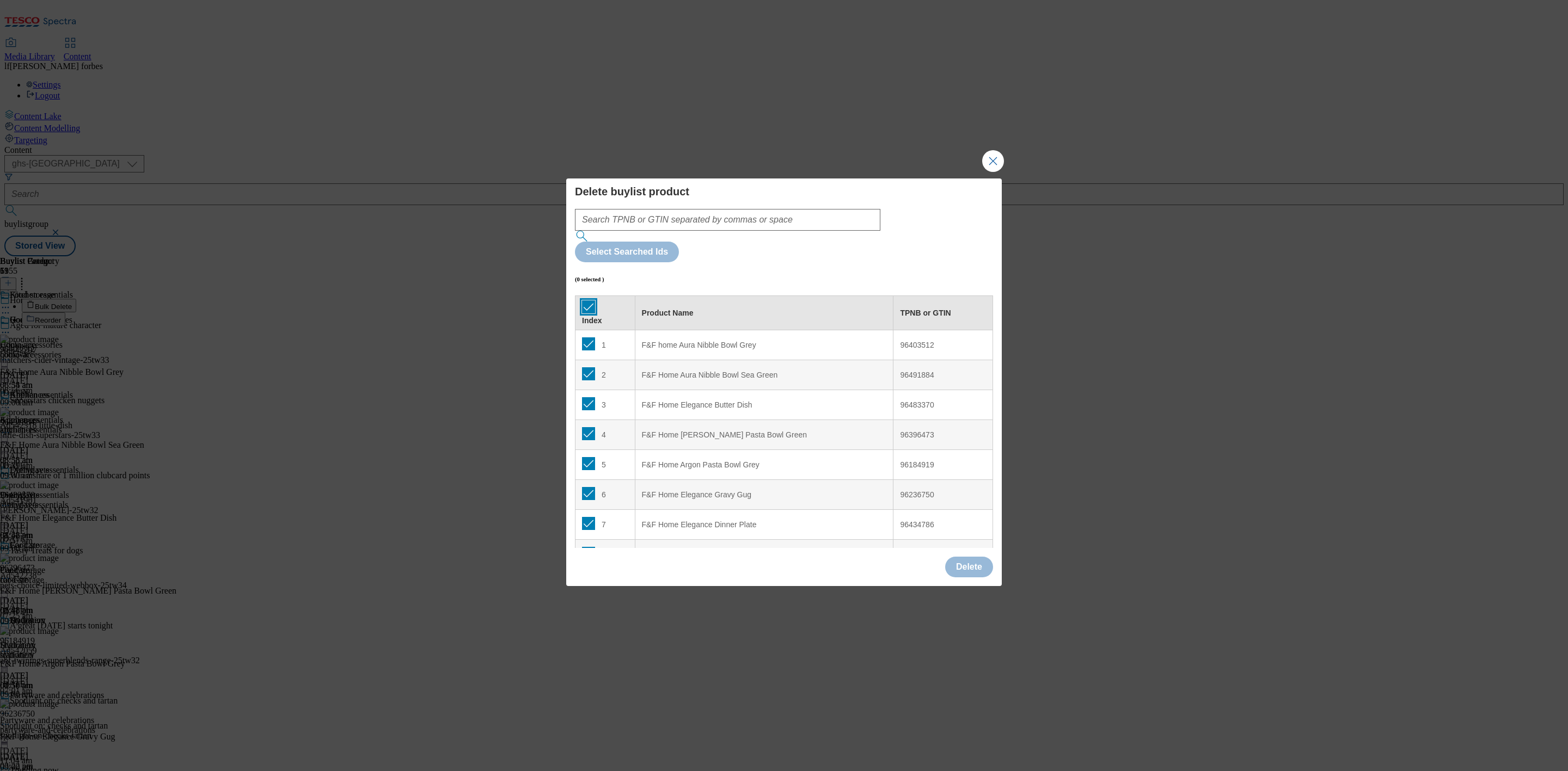
checkbox input "true"
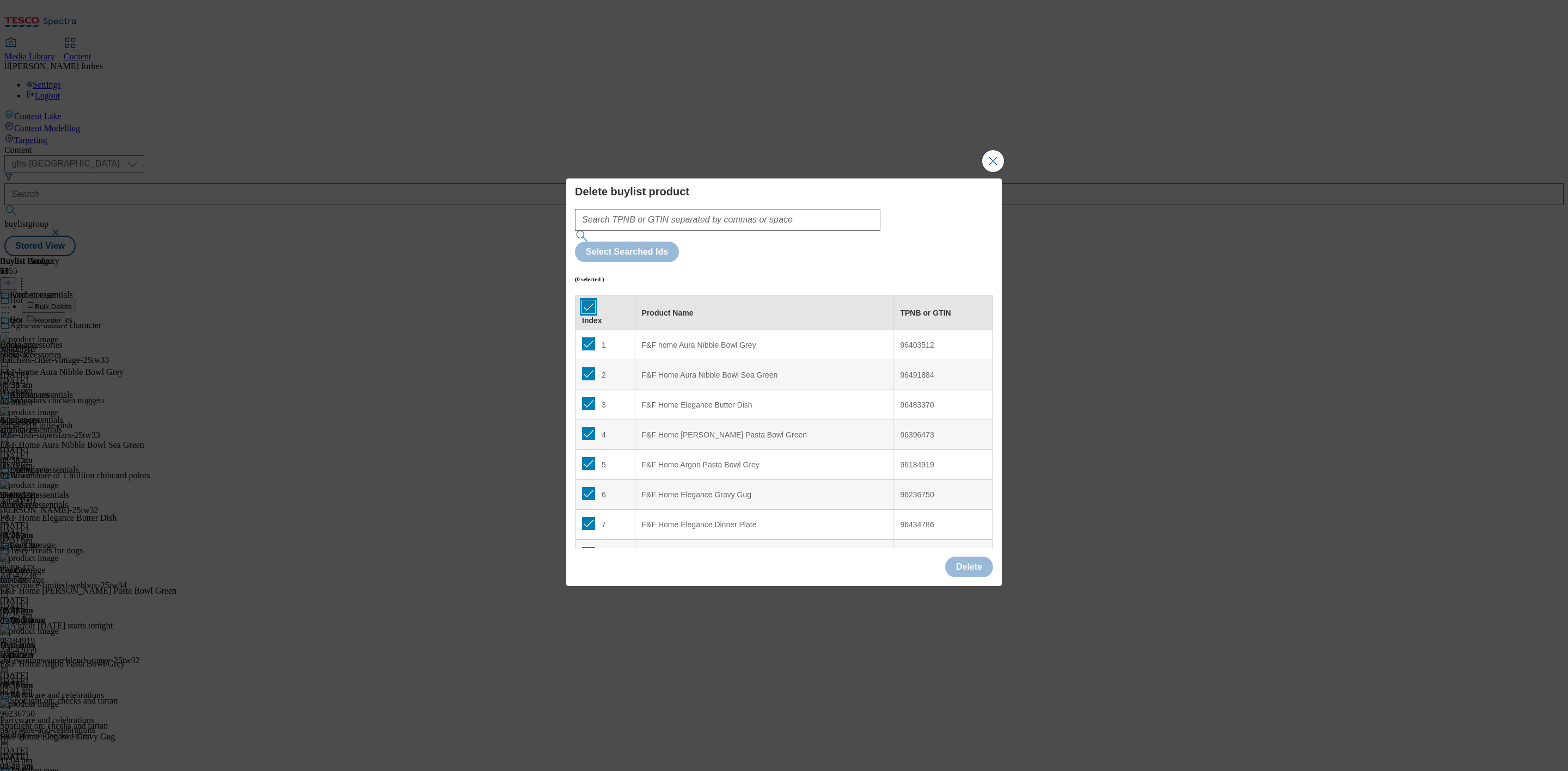
checkbox input "true"
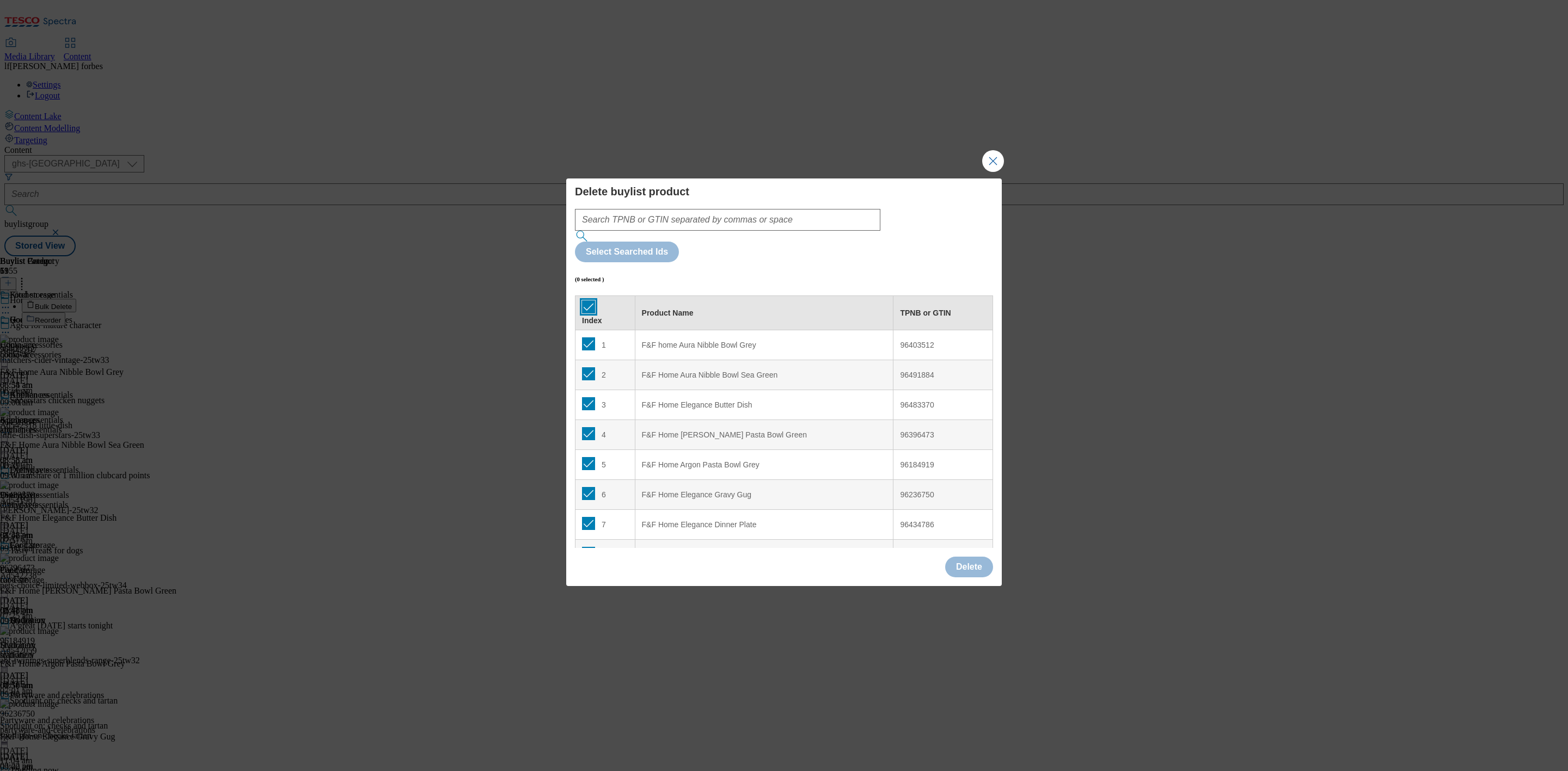
checkbox input "true"
click at [976, 557] on button "Delete" at bounding box center [969, 567] width 48 height 21
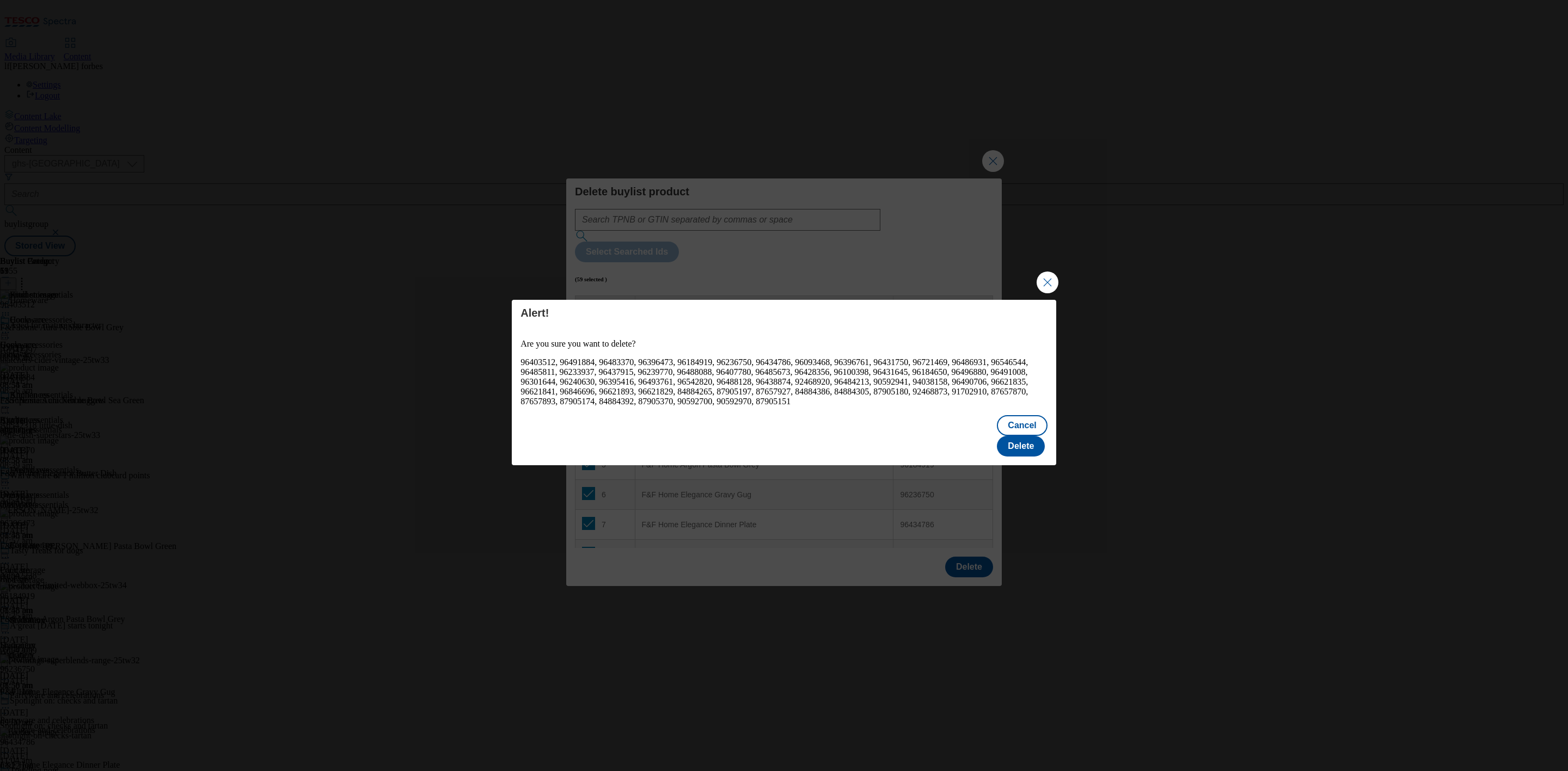
click at [1049, 435] on div "Cancel Delete" at bounding box center [784, 437] width 544 height 57
click at [1024, 436] on button "Delete" at bounding box center [1021, 446] width 48 height 21
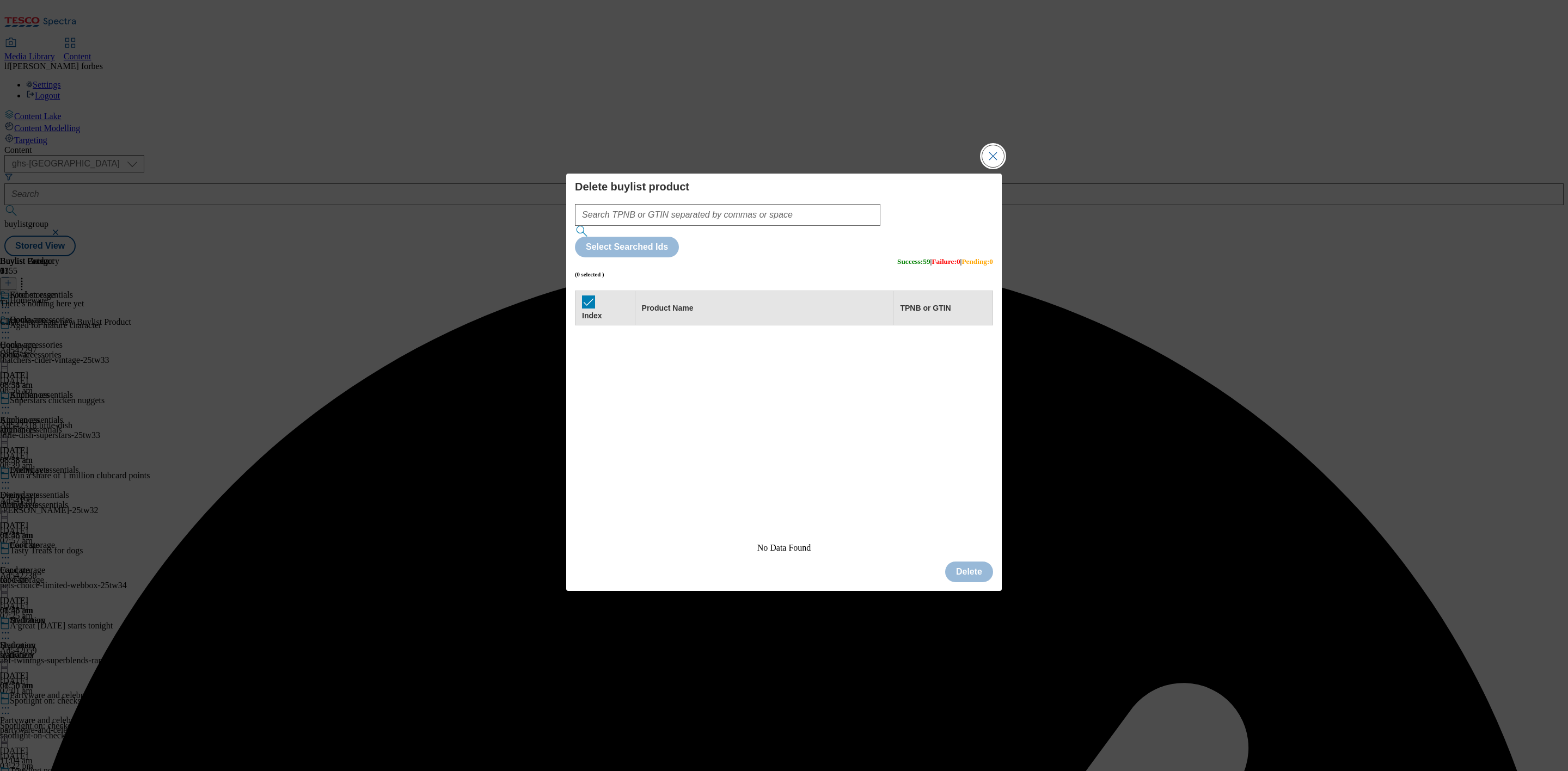
click at [987, 167] on button "Close Modal" at bounding box center [993, 156] width 22 height 22
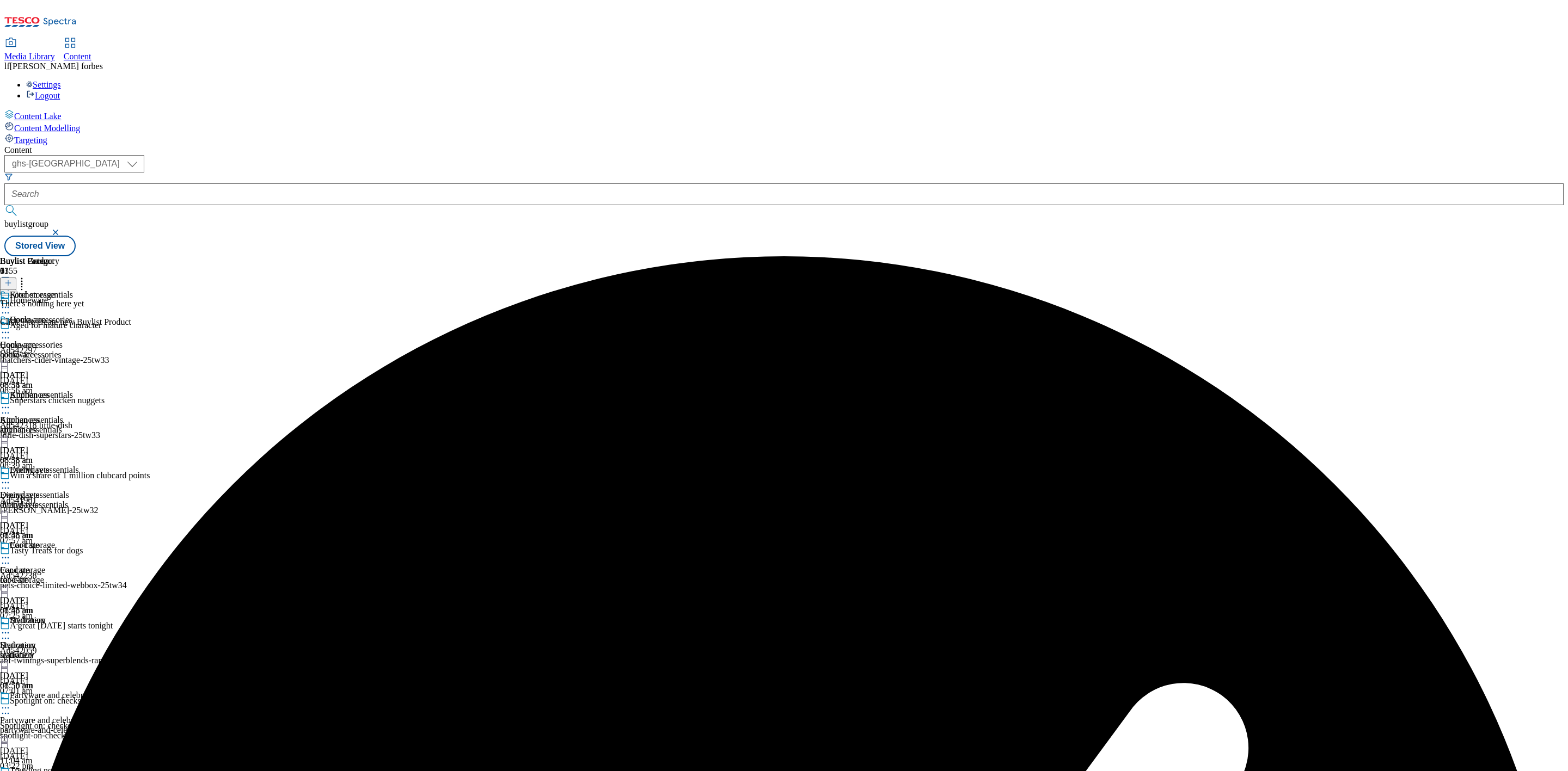
click at [12, 279] on icon at bounding box center [8, 283] width 8 height 8
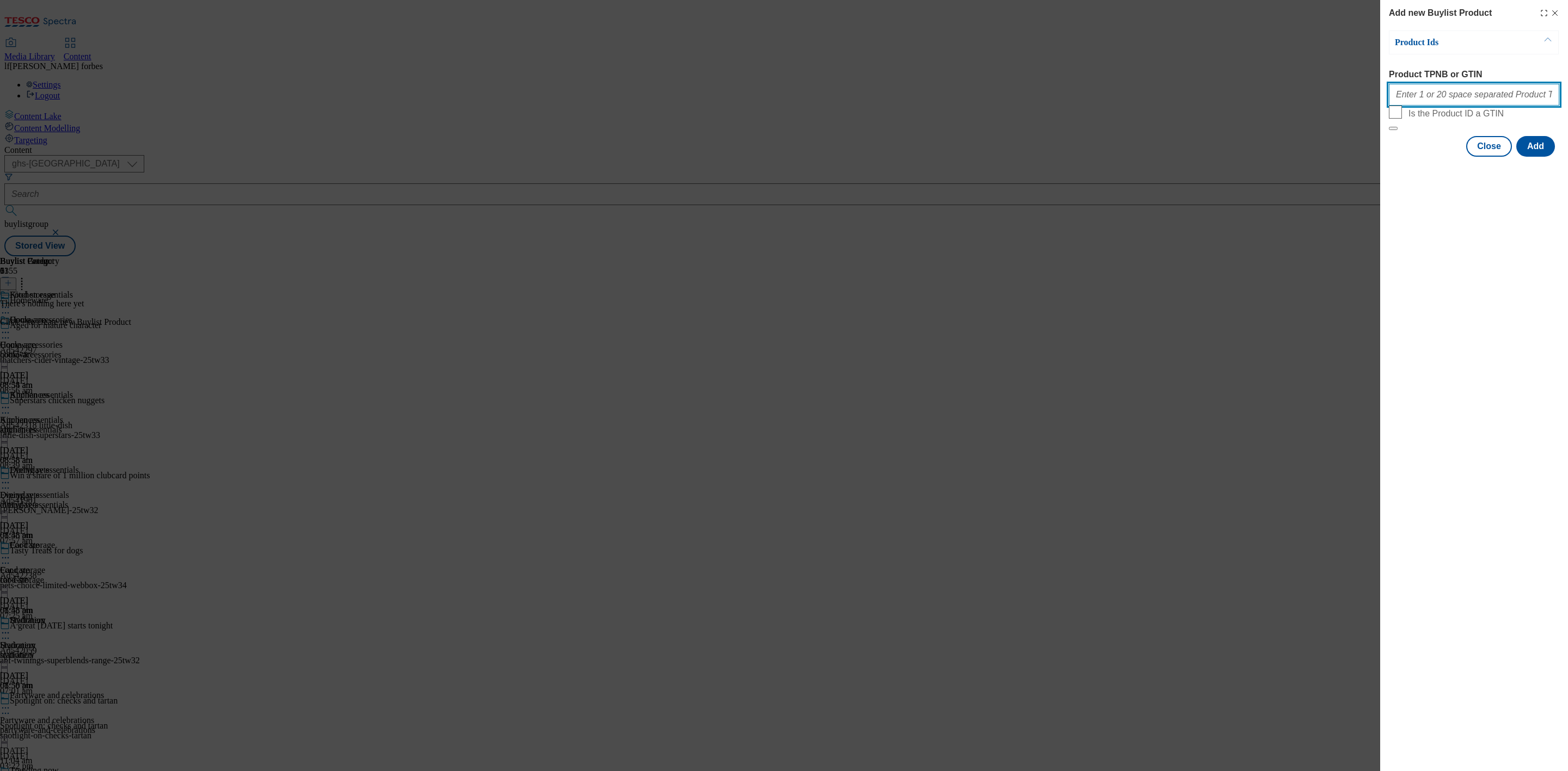
click at [1434, 100] on input "Product TPNB or GTIN" at bounding box center [1474, 95] width 170 height 22
paste input "96430905 96429021 96438908 96483709 96094127 96487291 96439320 96438989 9388097…"
type input "96430905 96429021 96438908 96483709 96094127 96487291 96439320 96438989 9388097…"
click at [1535, 157] on button "Add" at bounding box center [1536, 147] width 39 height 21
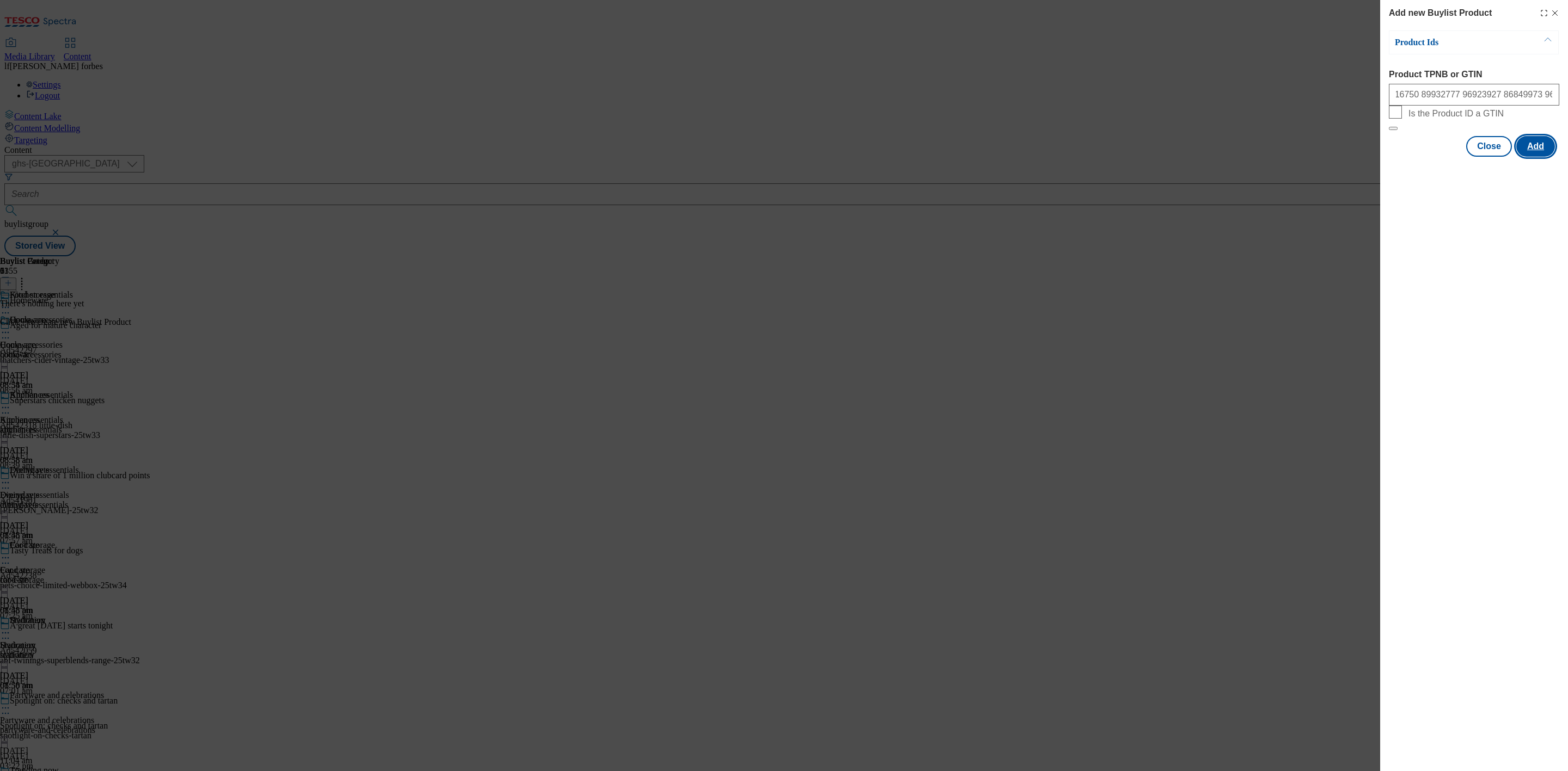
scroll to position [0, 0]
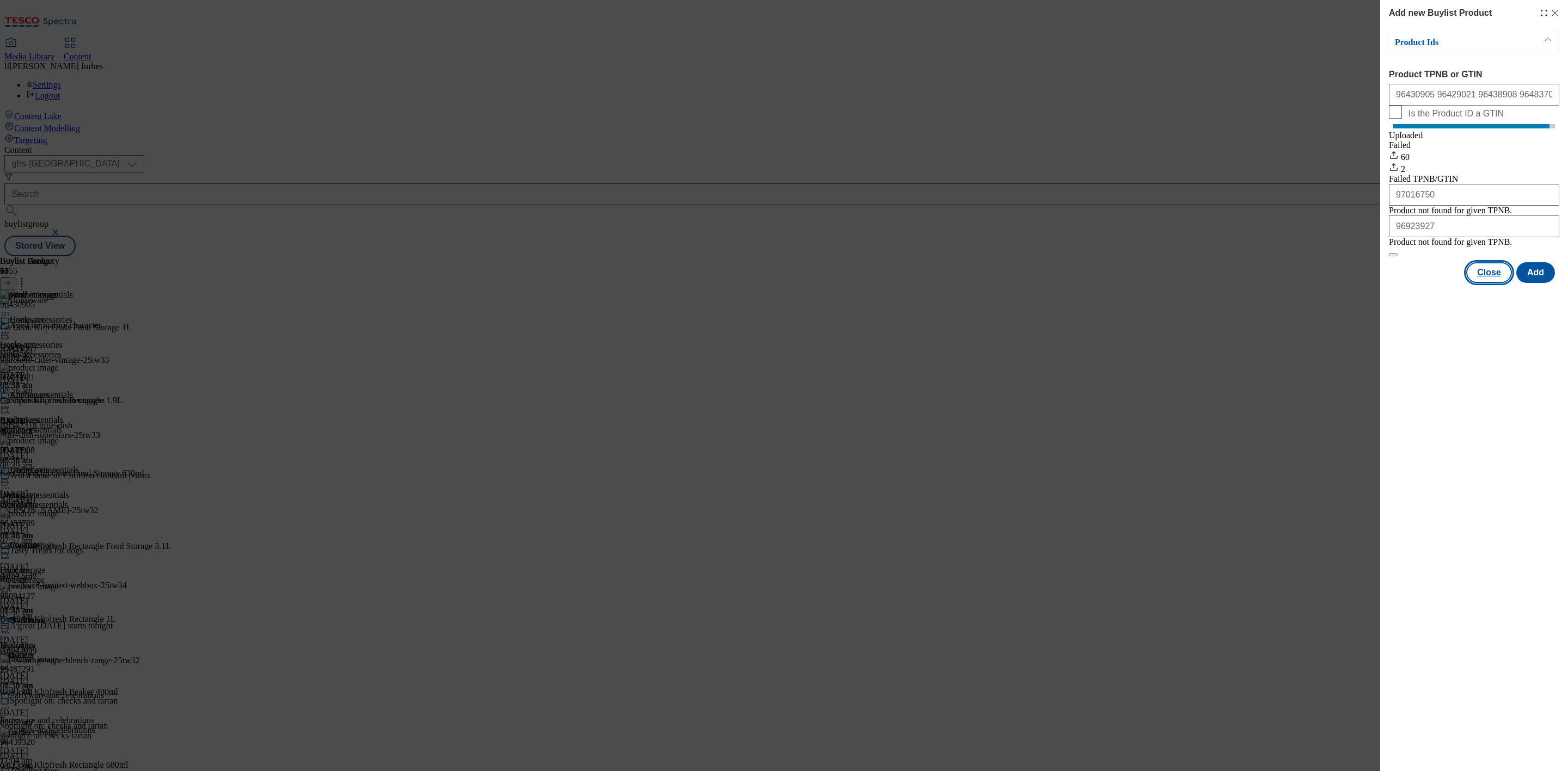
click at [1493, 283] on button "Close" at bounding box center [1489, 273] width 46 height 21
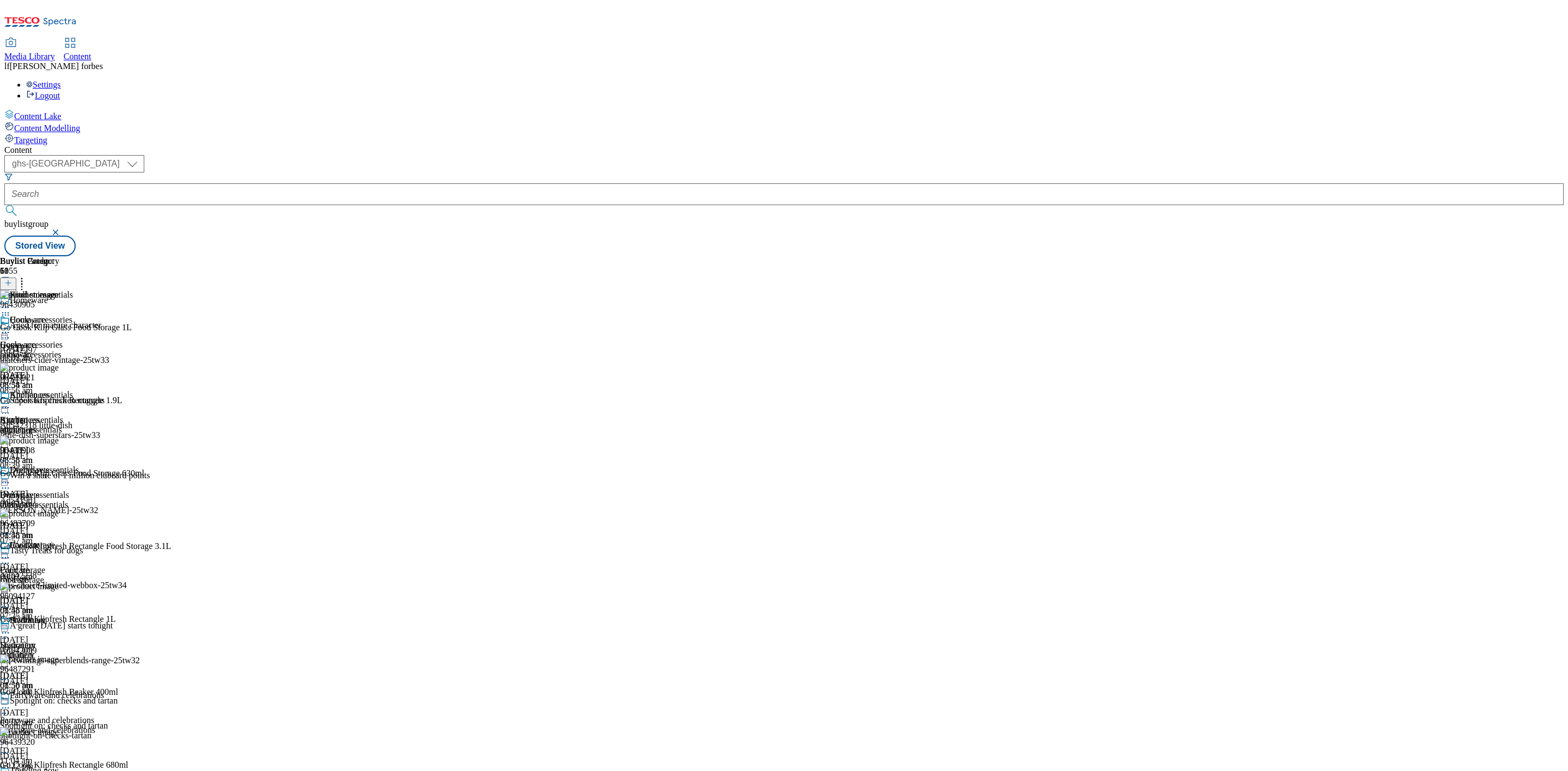
click at [11, 302] on icon at bounding box center [5, 307] width 11 height 11
click at [59, 377] on span "Preview" at bounding box center [46, 380] width 26 height 8
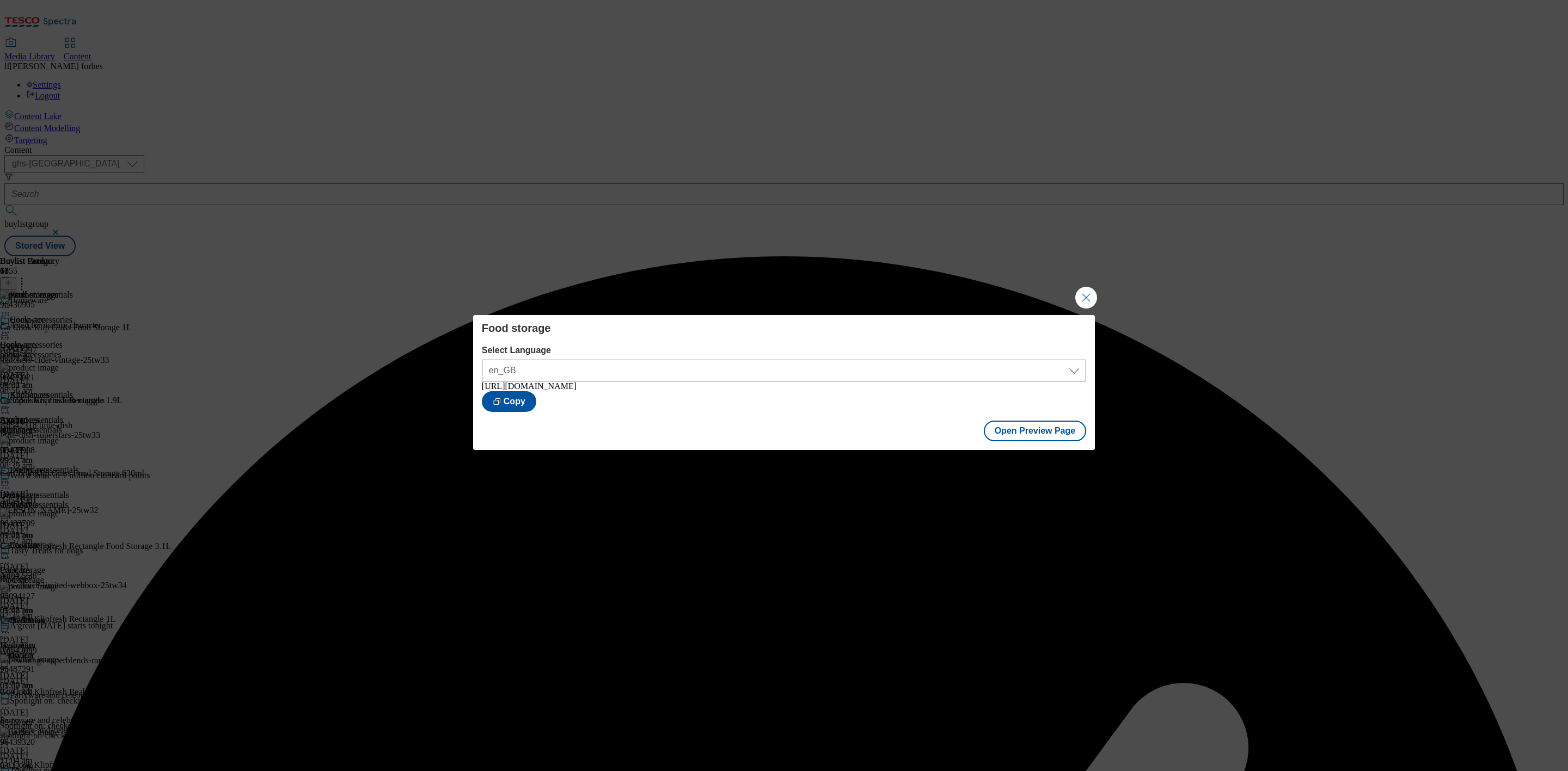
drag, startPoint x: 1085, startPoint y: 288, endPoint x: 943, endPoint y: 252, distance: 146.5
click at [1083, 288] on button "Close Modal" at bounding box center [1087, 298] width 22 height 22
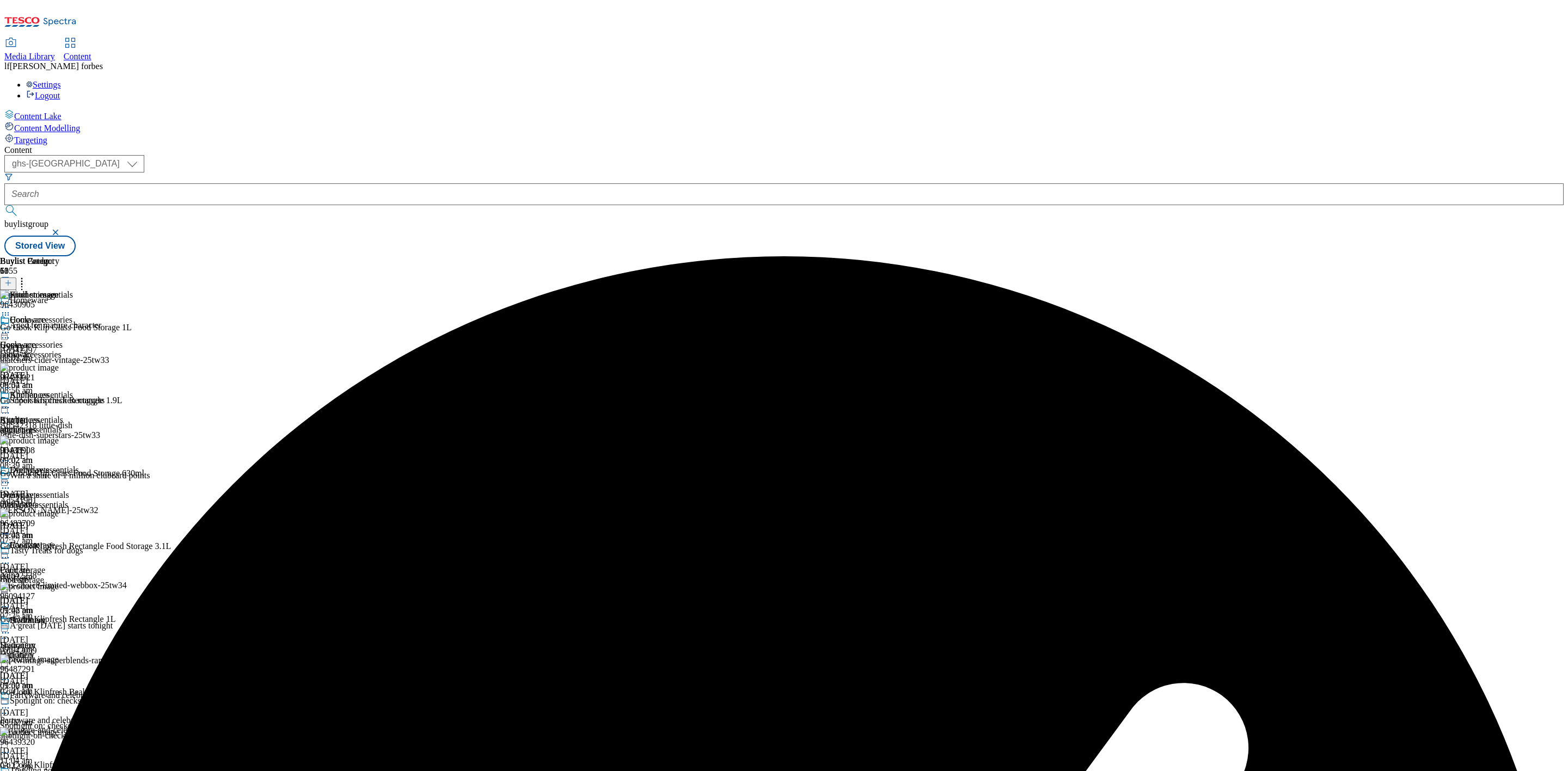
click at [11, 302] on icon at bounding box center [5, 307] width 11 height 11
click at [58, 414] on span "Publish" at bounding box center [45, 418] width 24 height 8
click at [45, 616] on div "Hydration" at bounding box center [27, 621] width 35 height 10
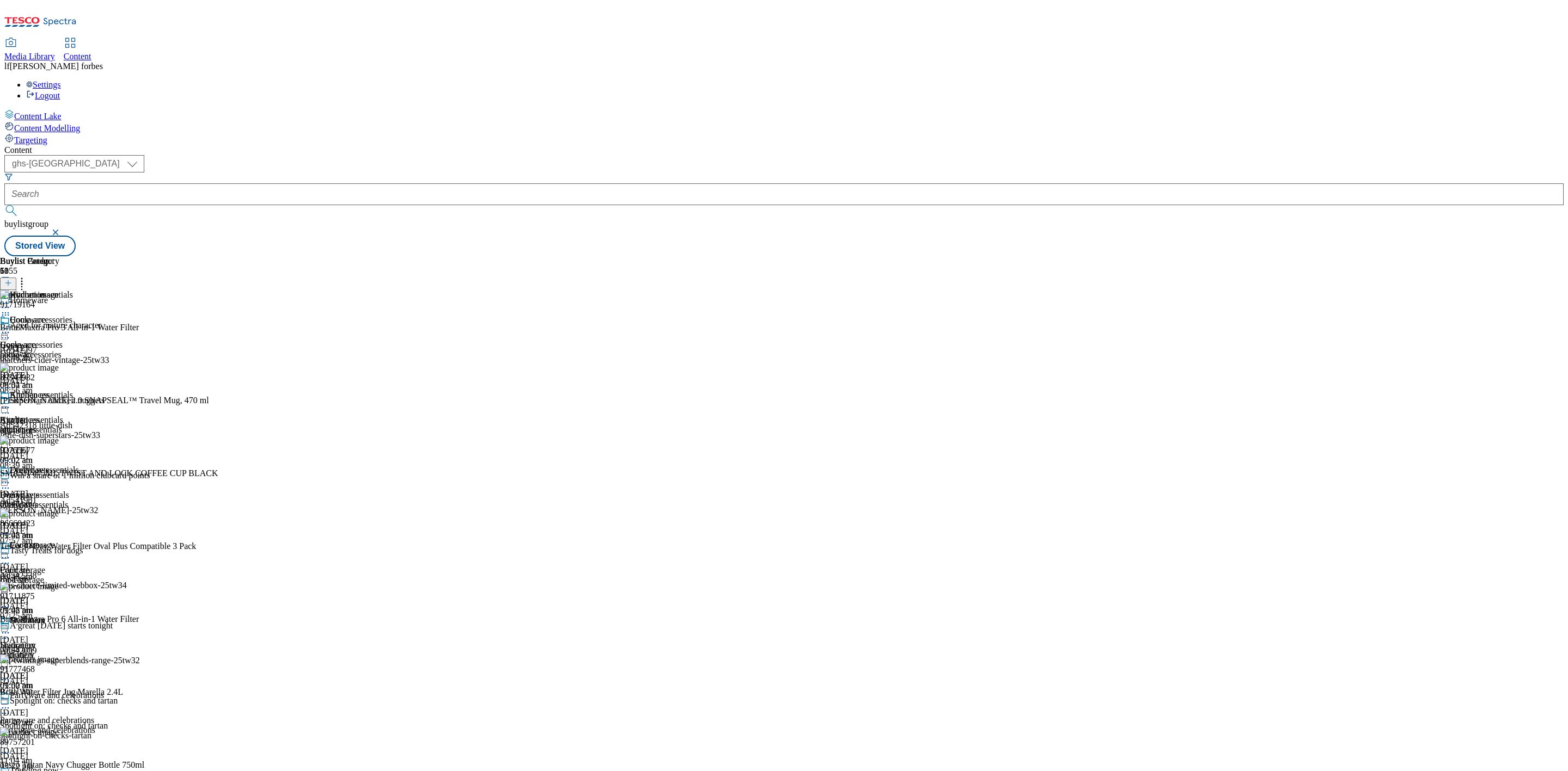
click at [11, 627] on icon at bounding box center [5, 633] width 11 height 11
click at [69, 752] on span "Un-publish" at bounding box center [51, 756] width 35 height 8
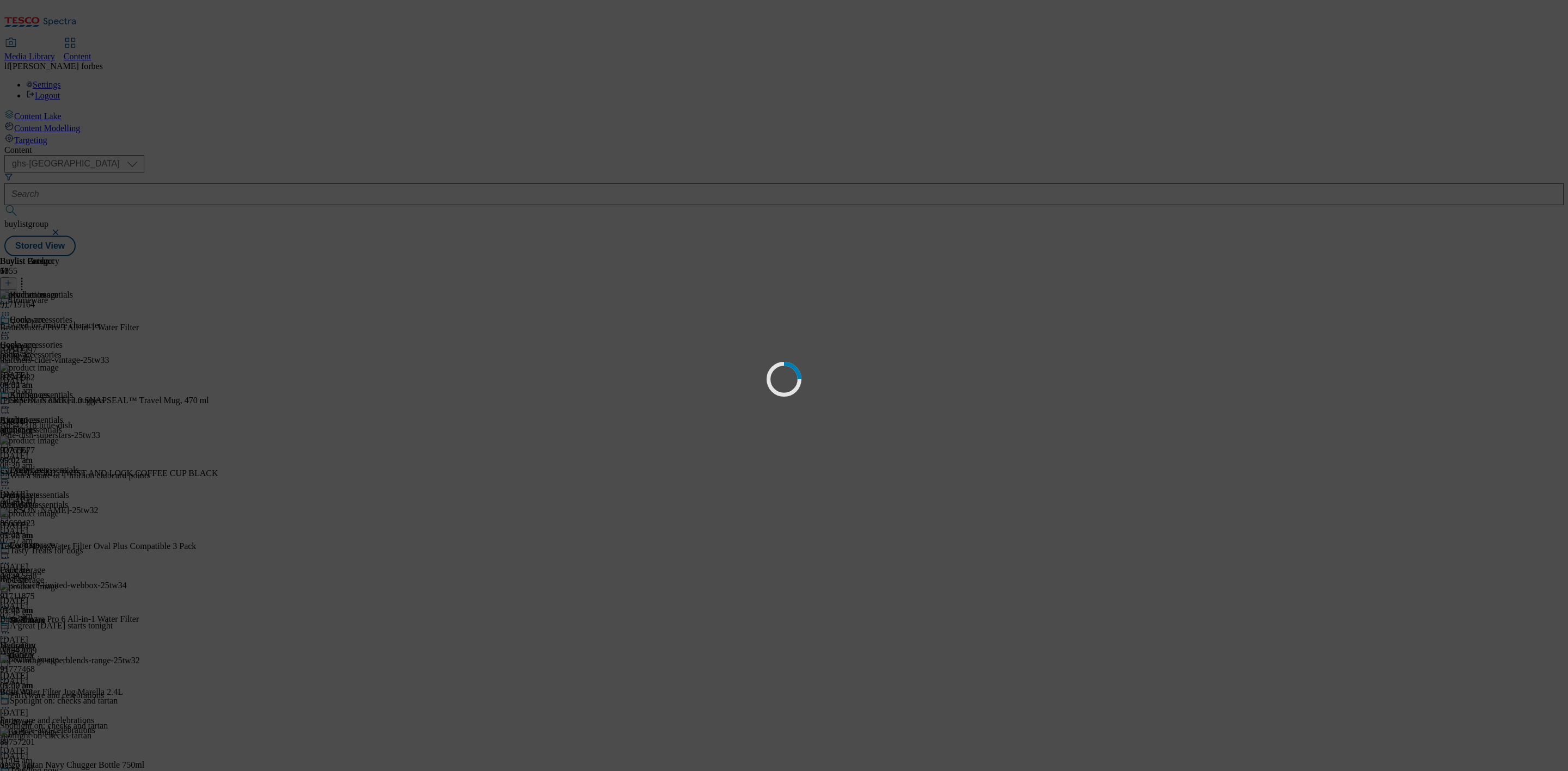
scroll to position [0, 0]
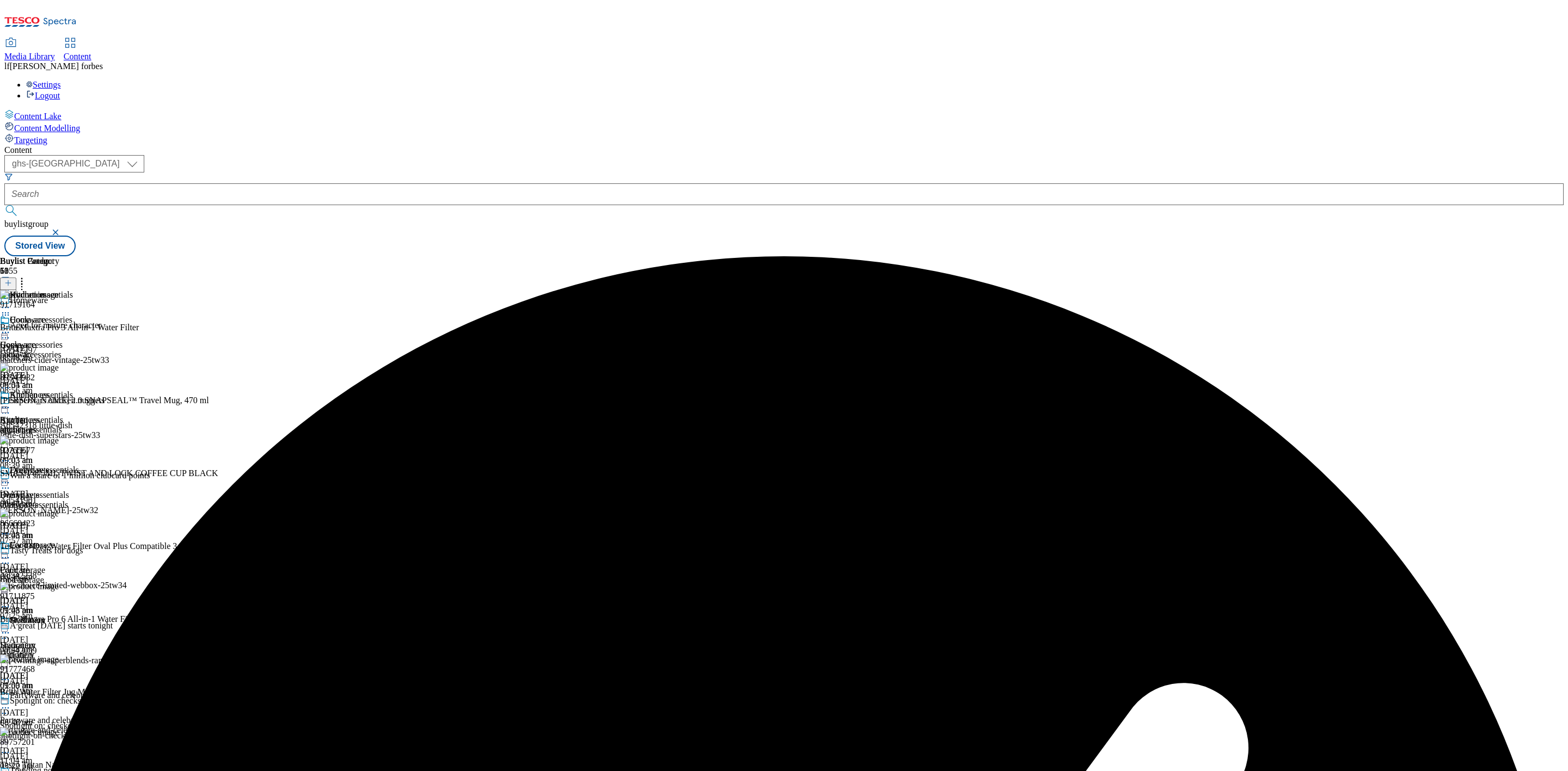
drag, startPoint x: 707, startPoint y: 167, endPoint x: 708, endPoint y: 173, distance: 6.1
click at [11, 302] on icon at bounding box center [5, 307] width 11 height 11
click at [70, 389] on span "Un-preview" at bounding box center [52, 393] width 37 height 8
click at [27, 276] on icon at bounding box center [22, 281] width 11 height 11
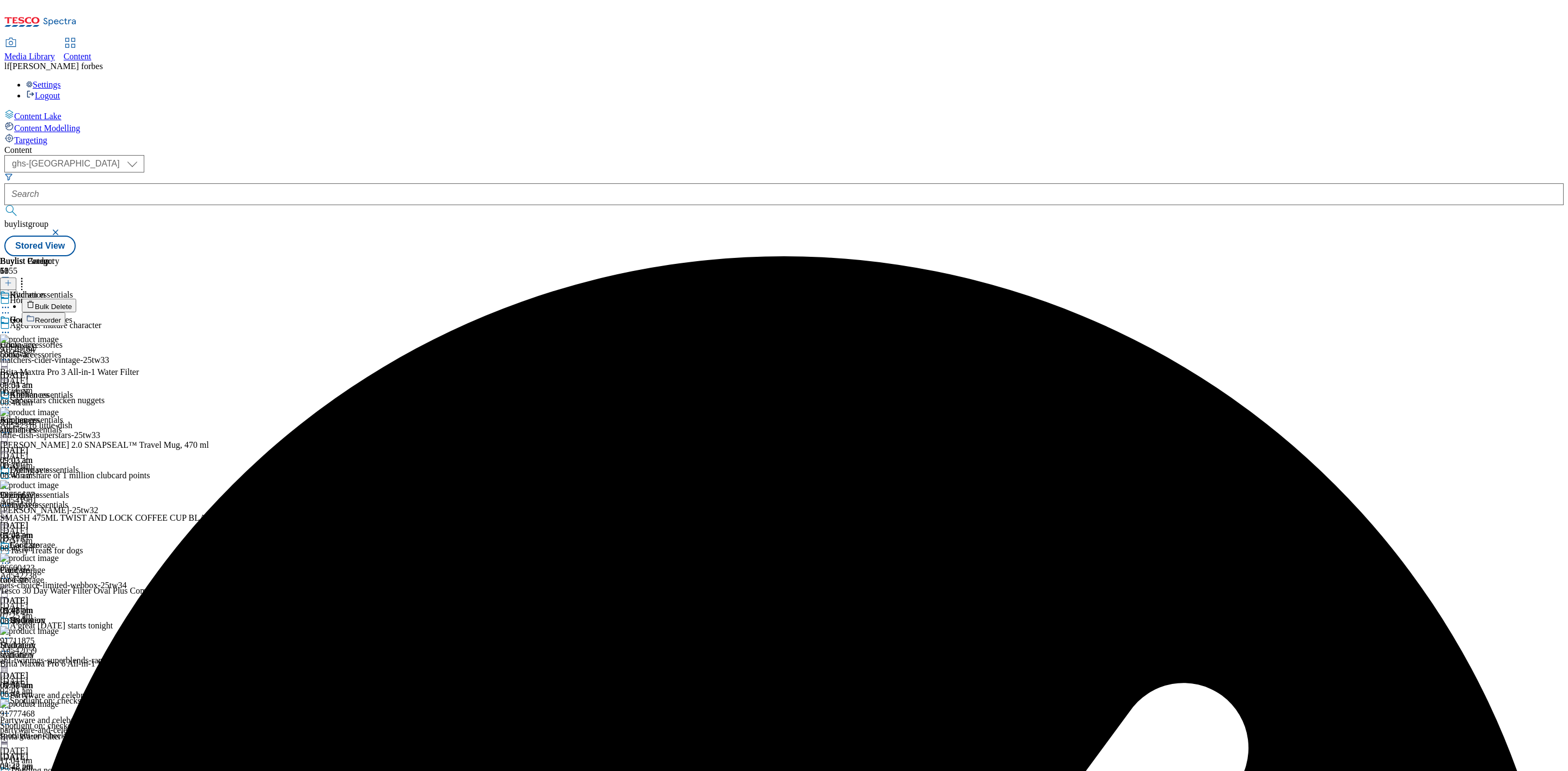
click at [76, 299] on button "Bulk Delete" at bounding box center [49, 305] width 54 height 13
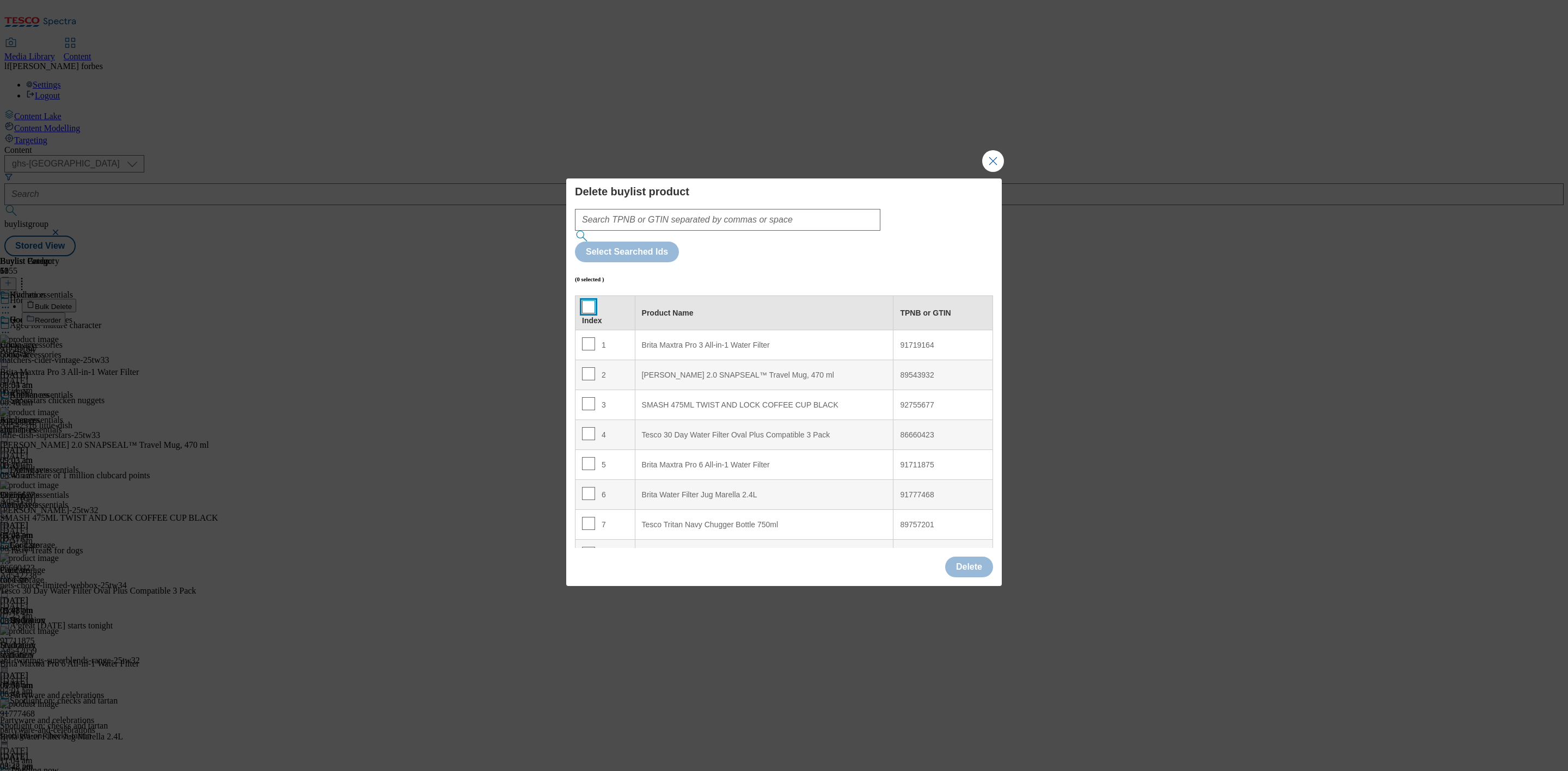
click at [585, 301] on input "Modal" at bounding box center [588, 307] width 13 height 13
checkbox input "true"
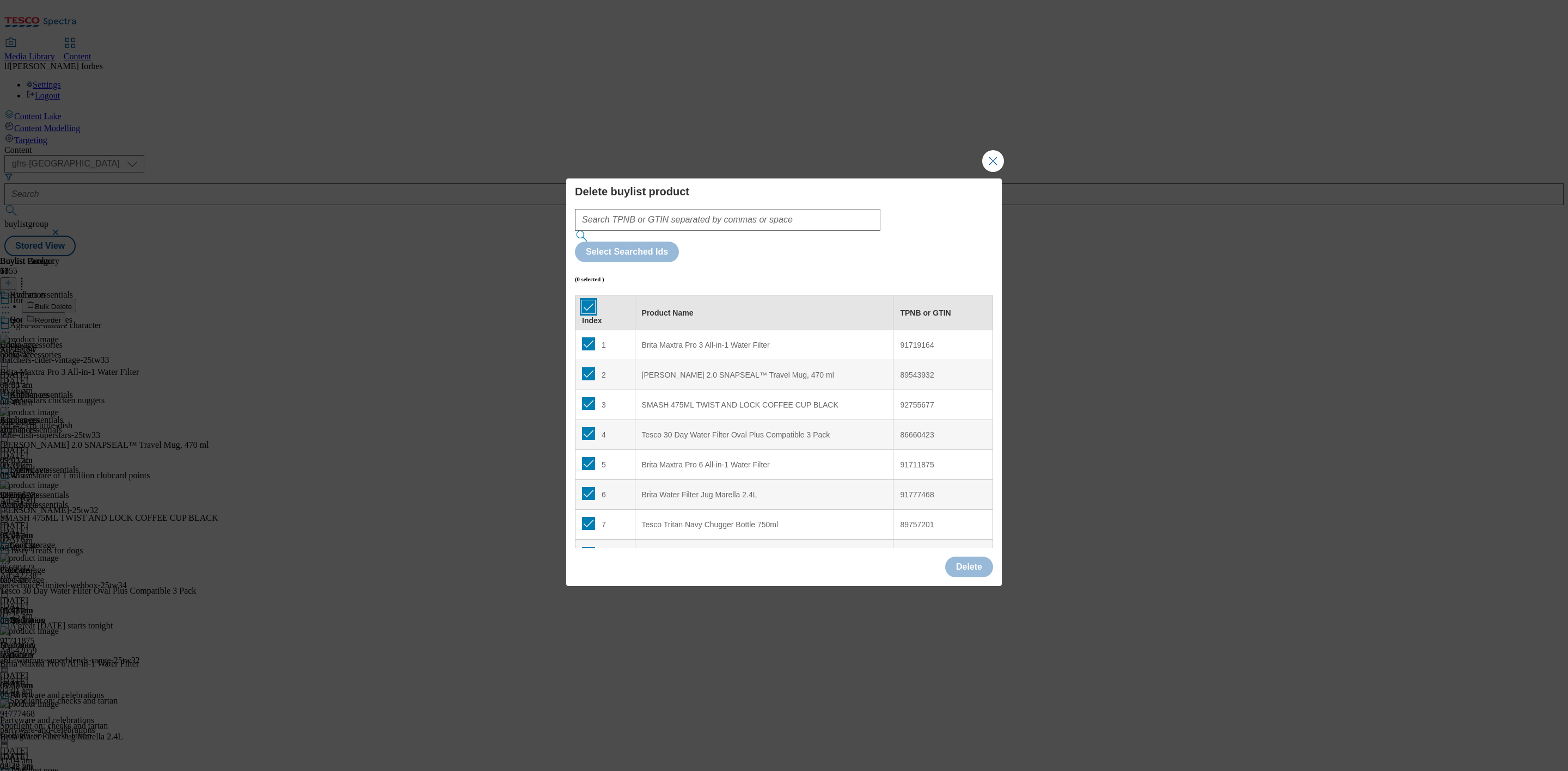
checkbox input "true"
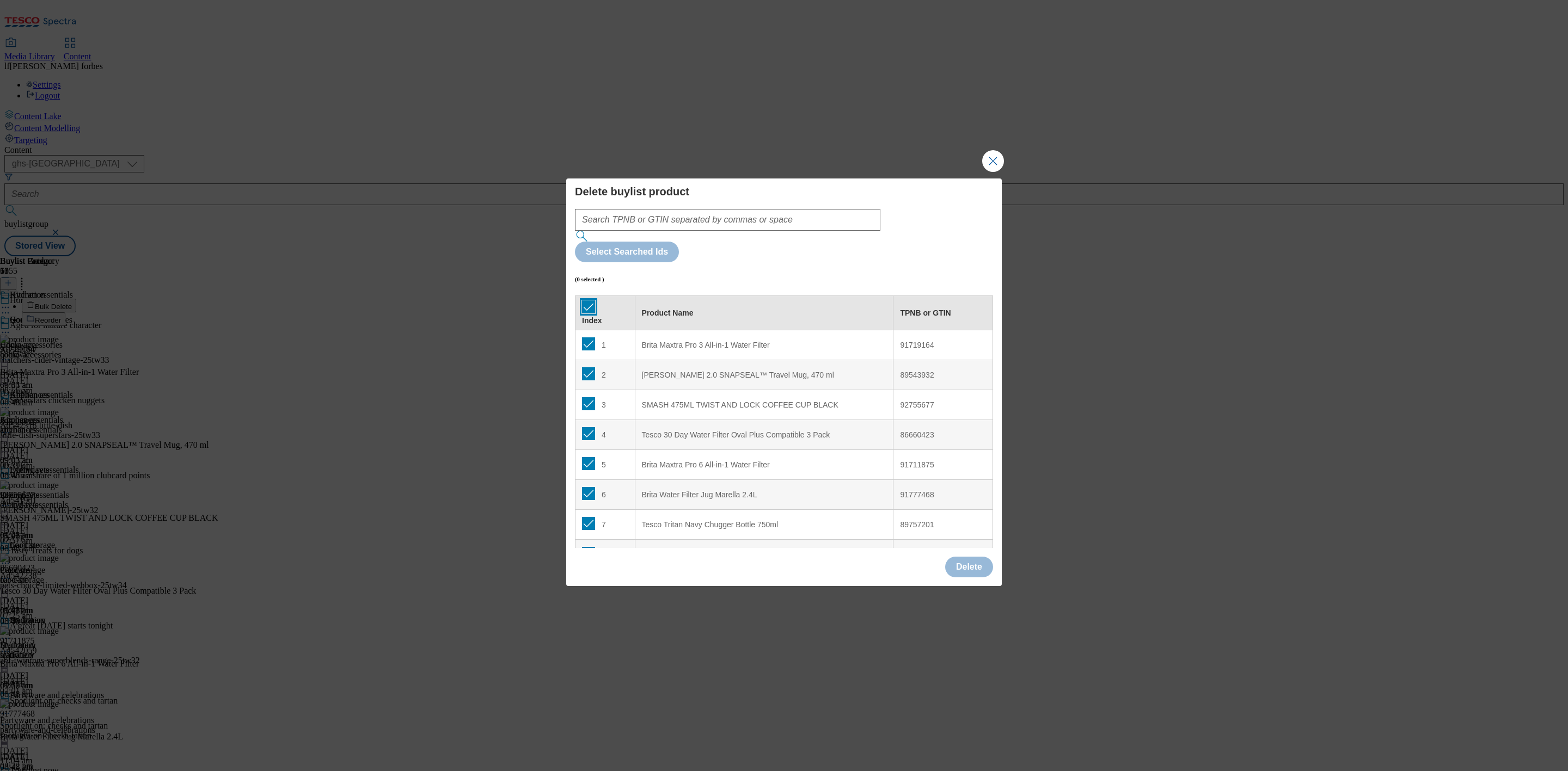
checkbox input "true"
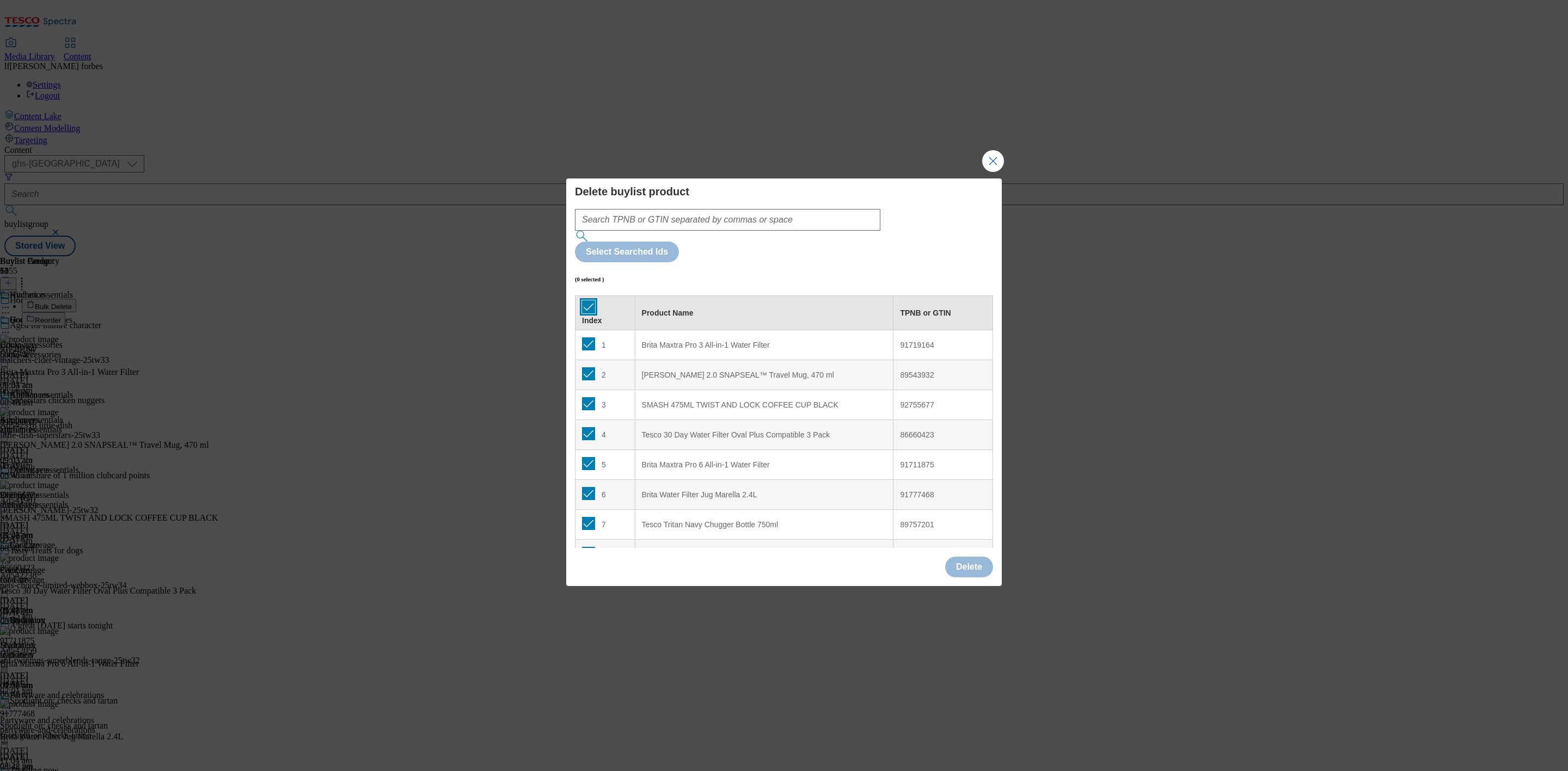
checkbox input "true"
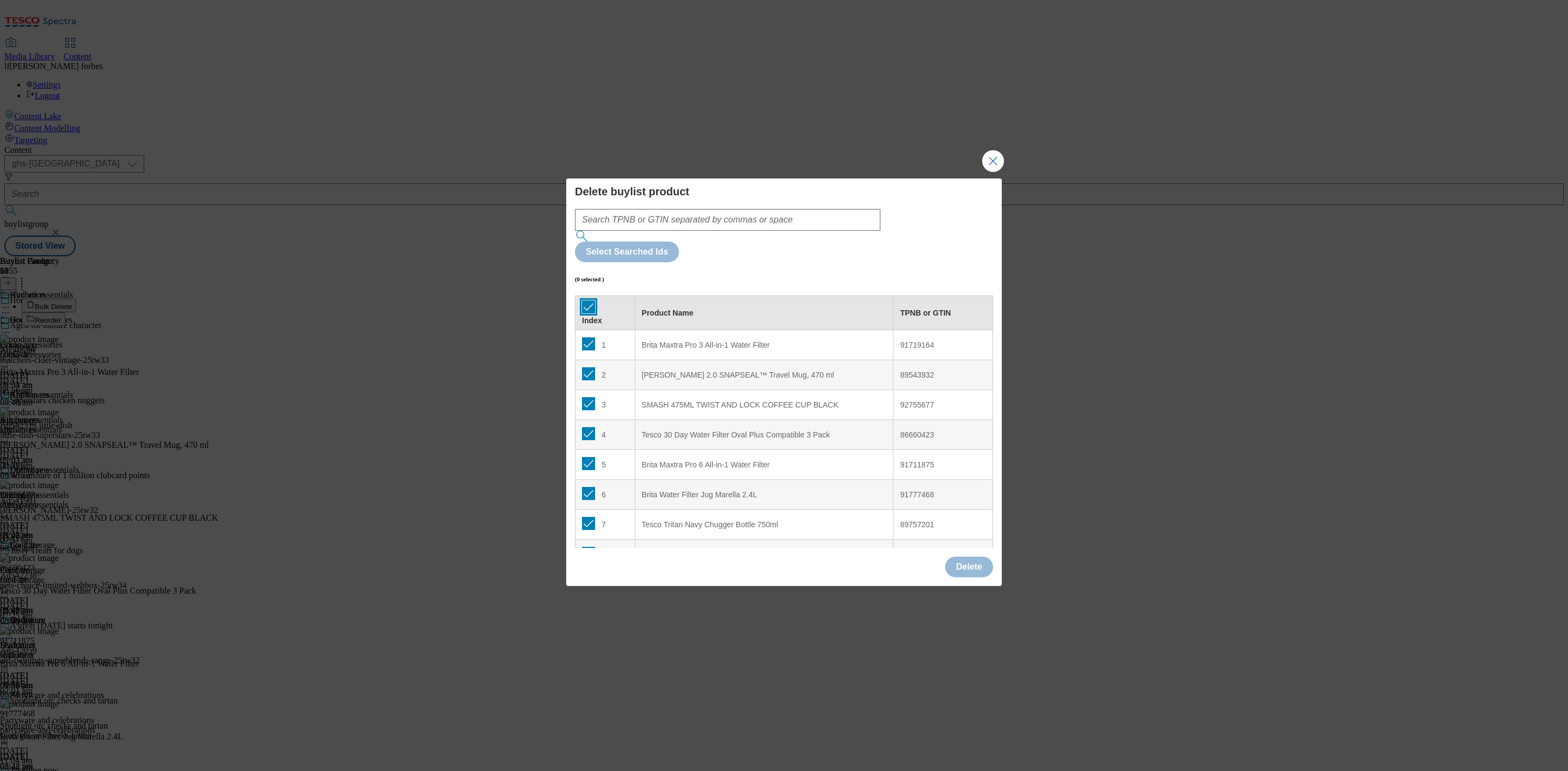
checkbox input "true"
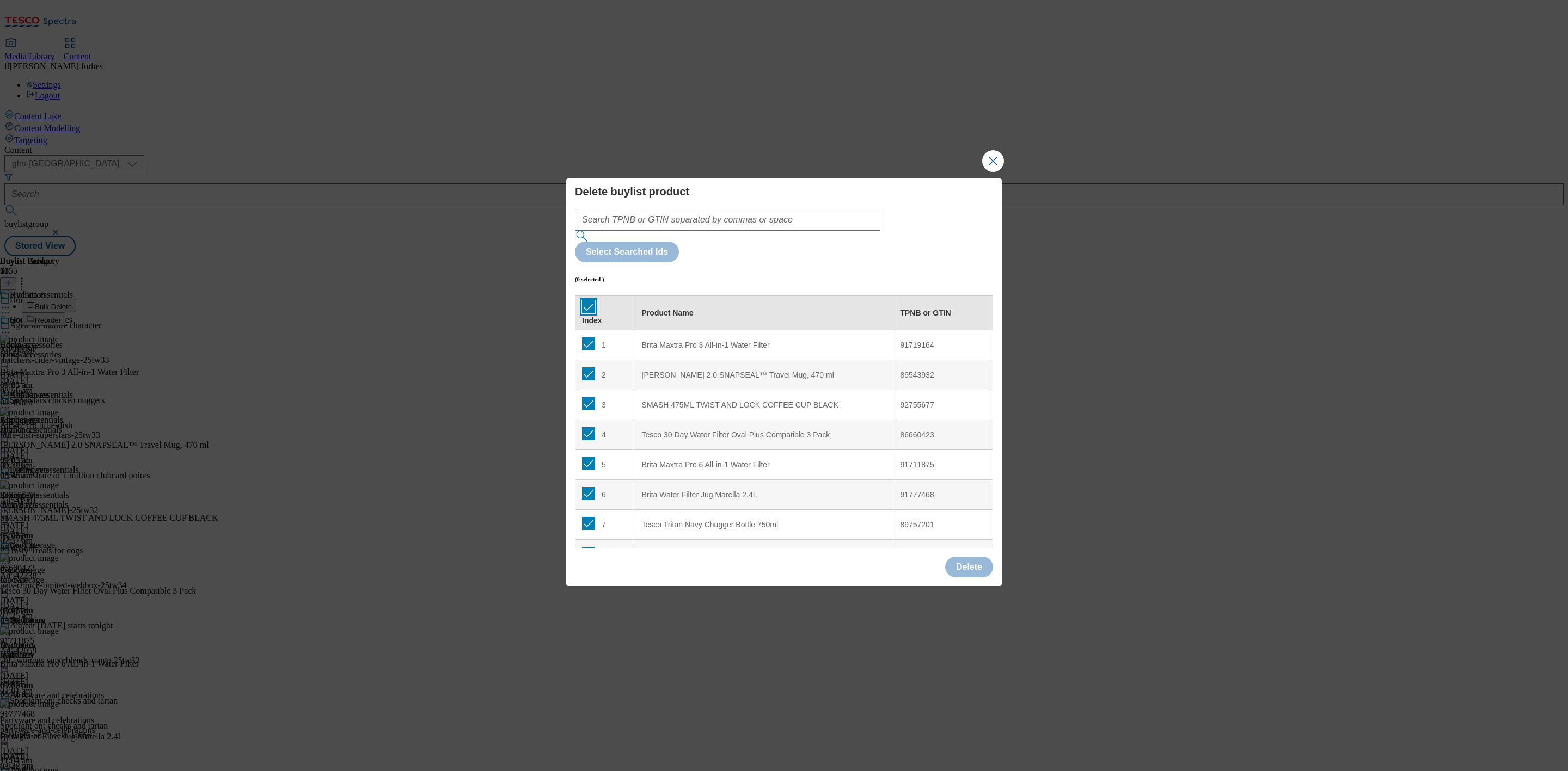
checkbox input "true"
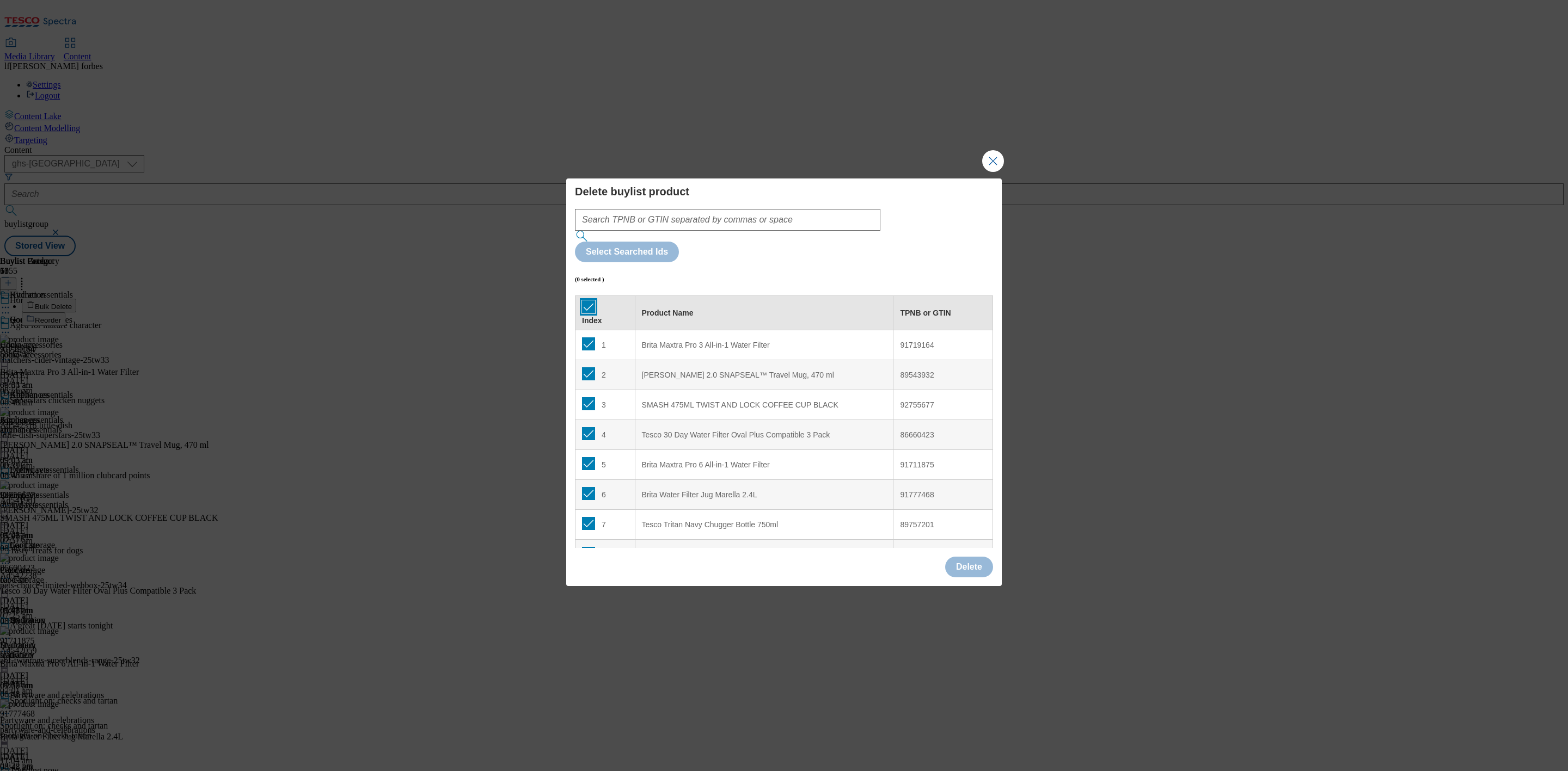
checkbox input "true"
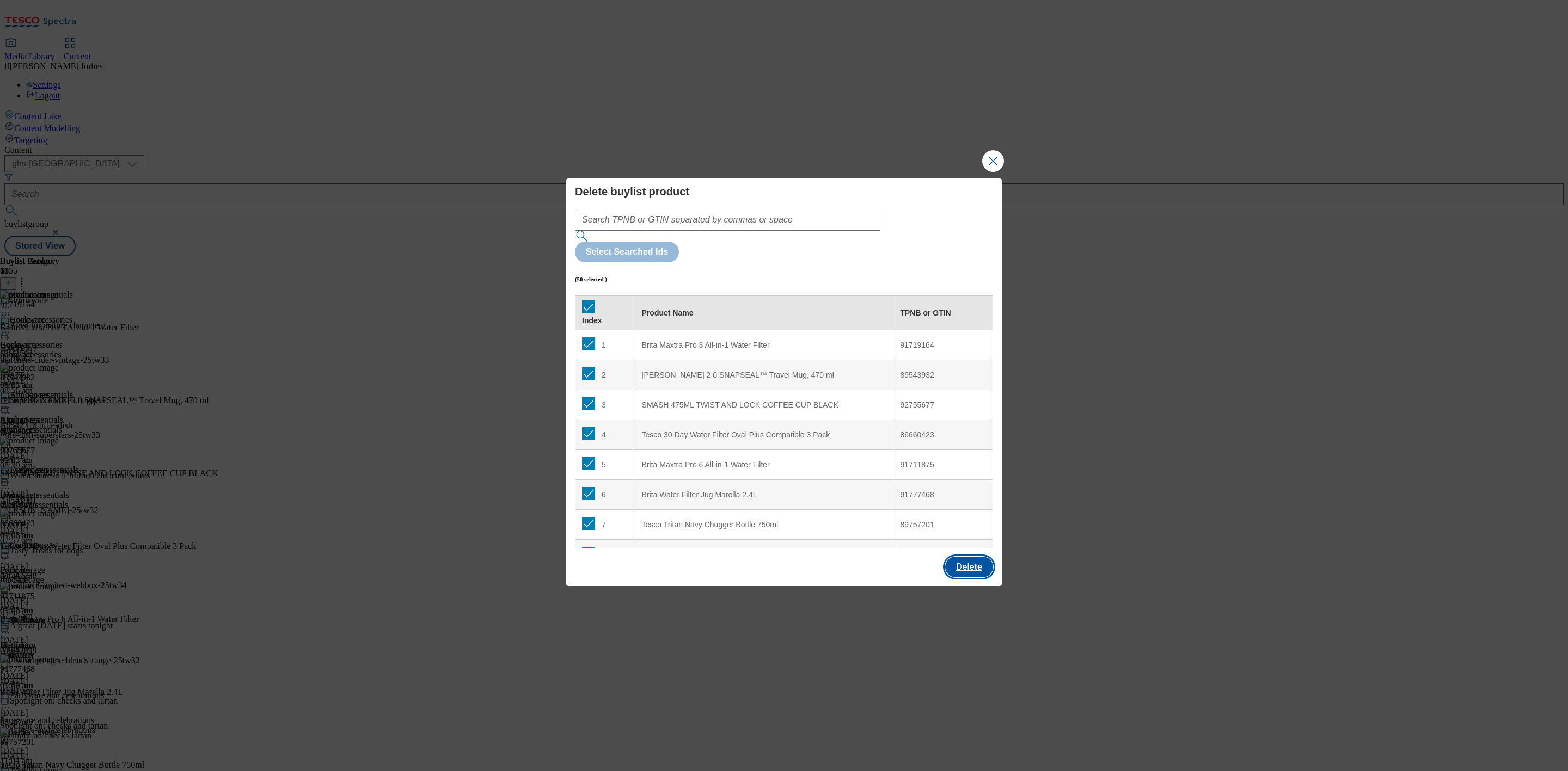
click at [965, 557] on button "Delete" at bounding box center [969, 567] width 48 height 21
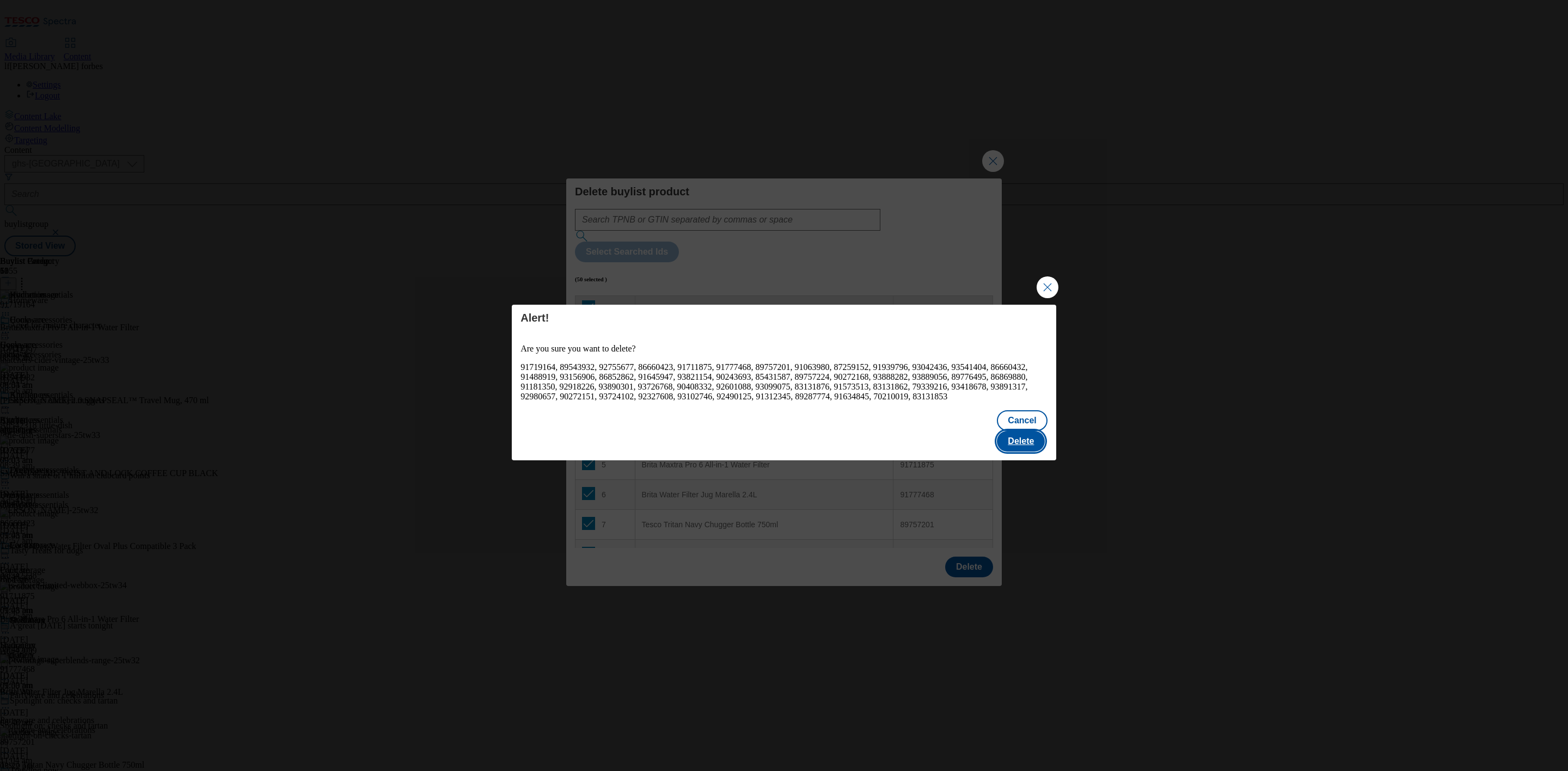
click at [1044, 445] on button "Delete" at bounding box center [1021, 441] width 48 height 21
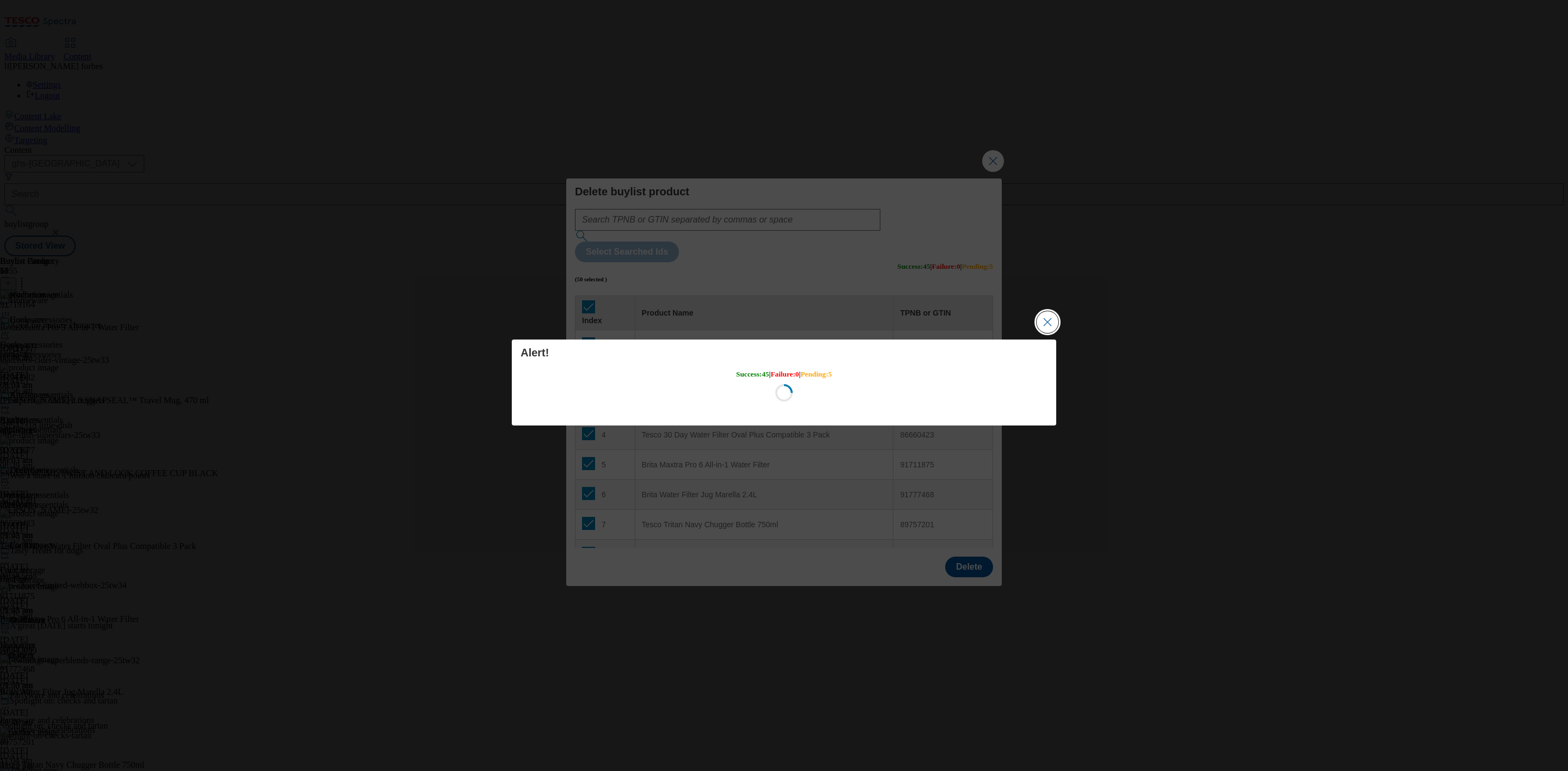
click at [1045, 319] on button "Close Modal" at bounding box center [1048, 323] width 22 height 22
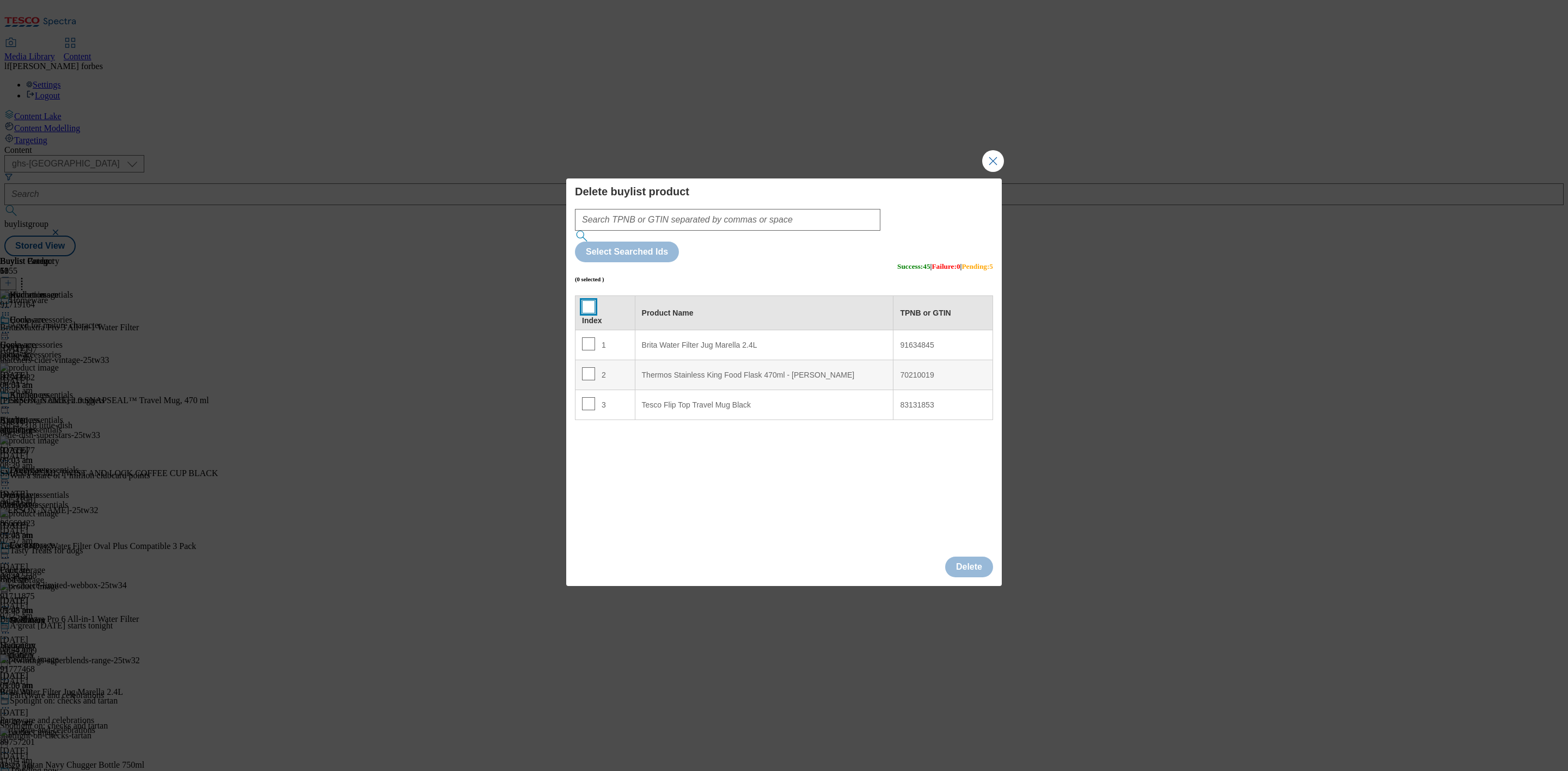
click at [586, 301] on input "Modal" at bounding box center [588, 307] width 13 height 13
click at [981, 557] on button "Delete" at bounding box center [969, 567] width 48 height 21
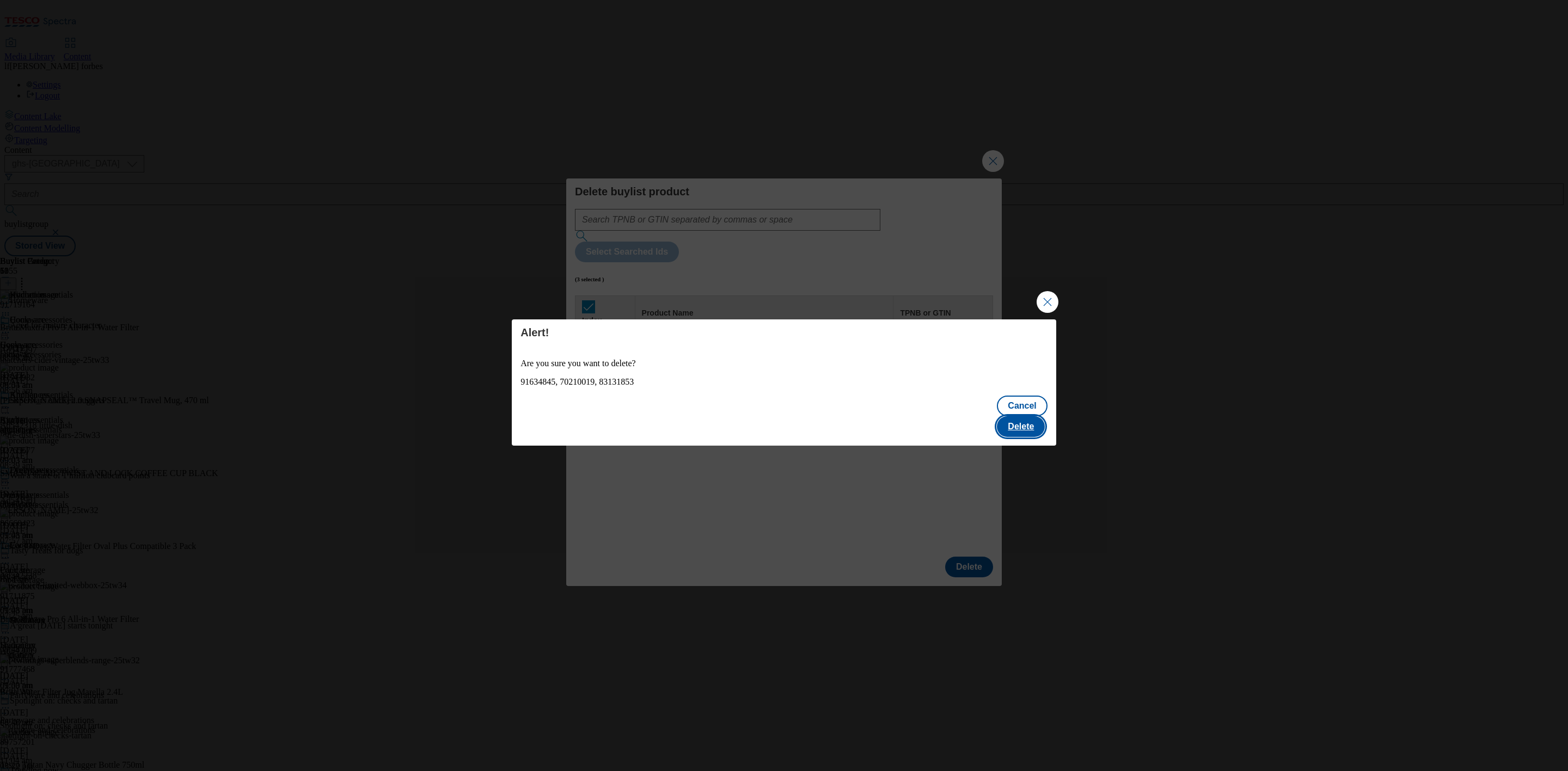
click at [1021, 416] on button "Delete" at bounding box center [1021, 427] width 48 height 21
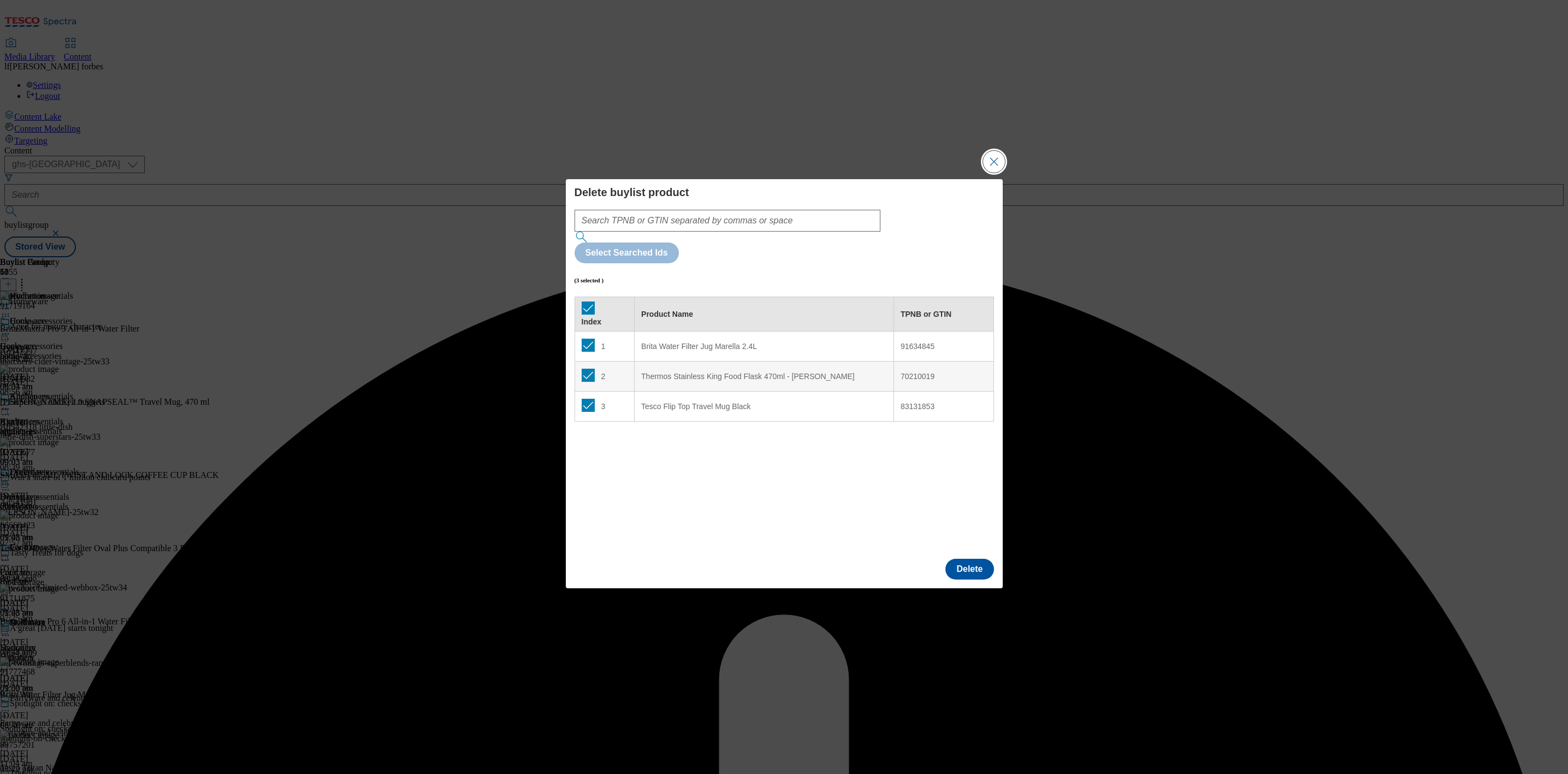
click at [1001, 173] on button "Close Modal" at bounding box center [994, 162] width 22 height 22
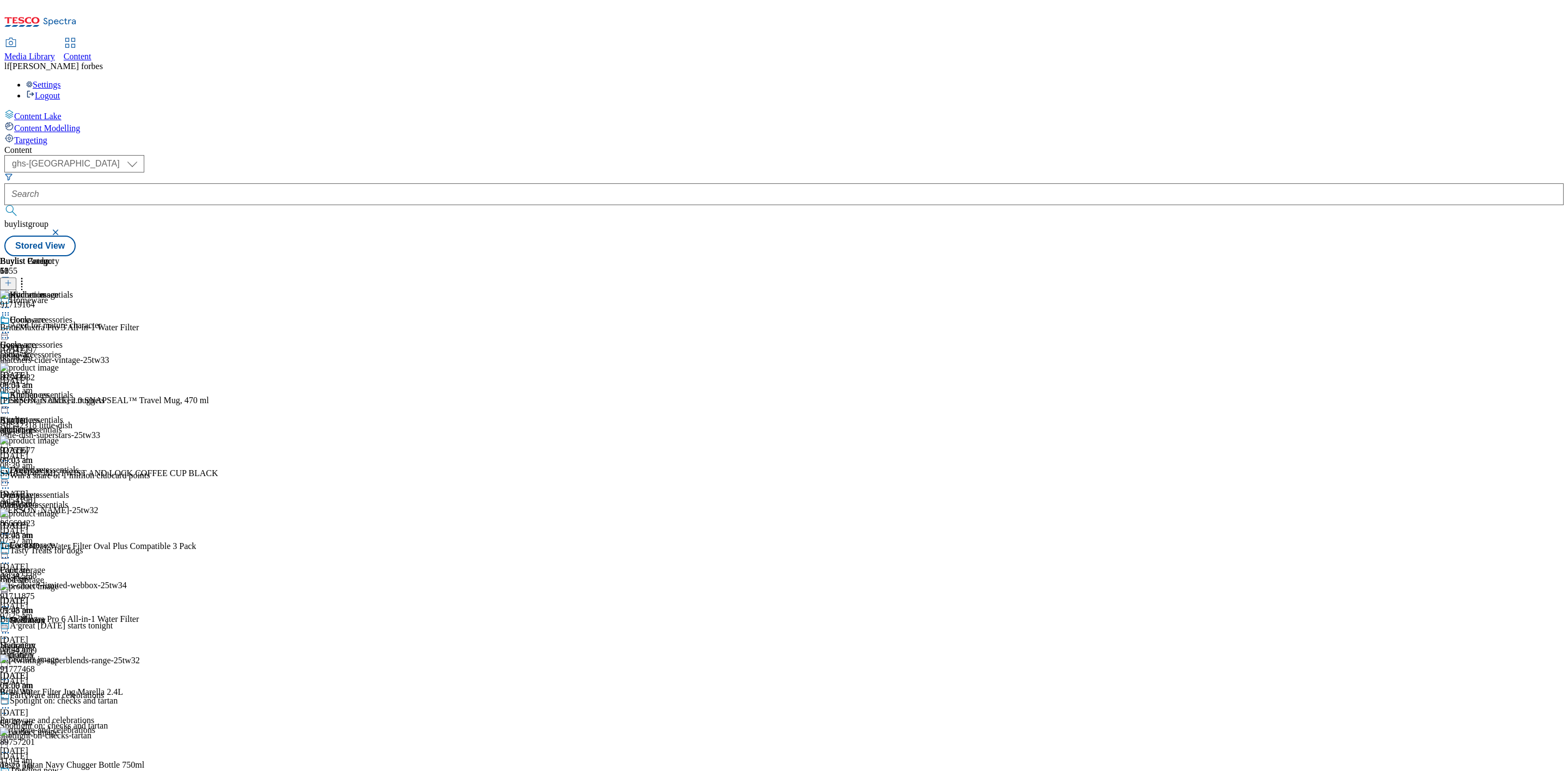
click at [27, 276] on icon at bounding box center [22, 281] width 11 height 11
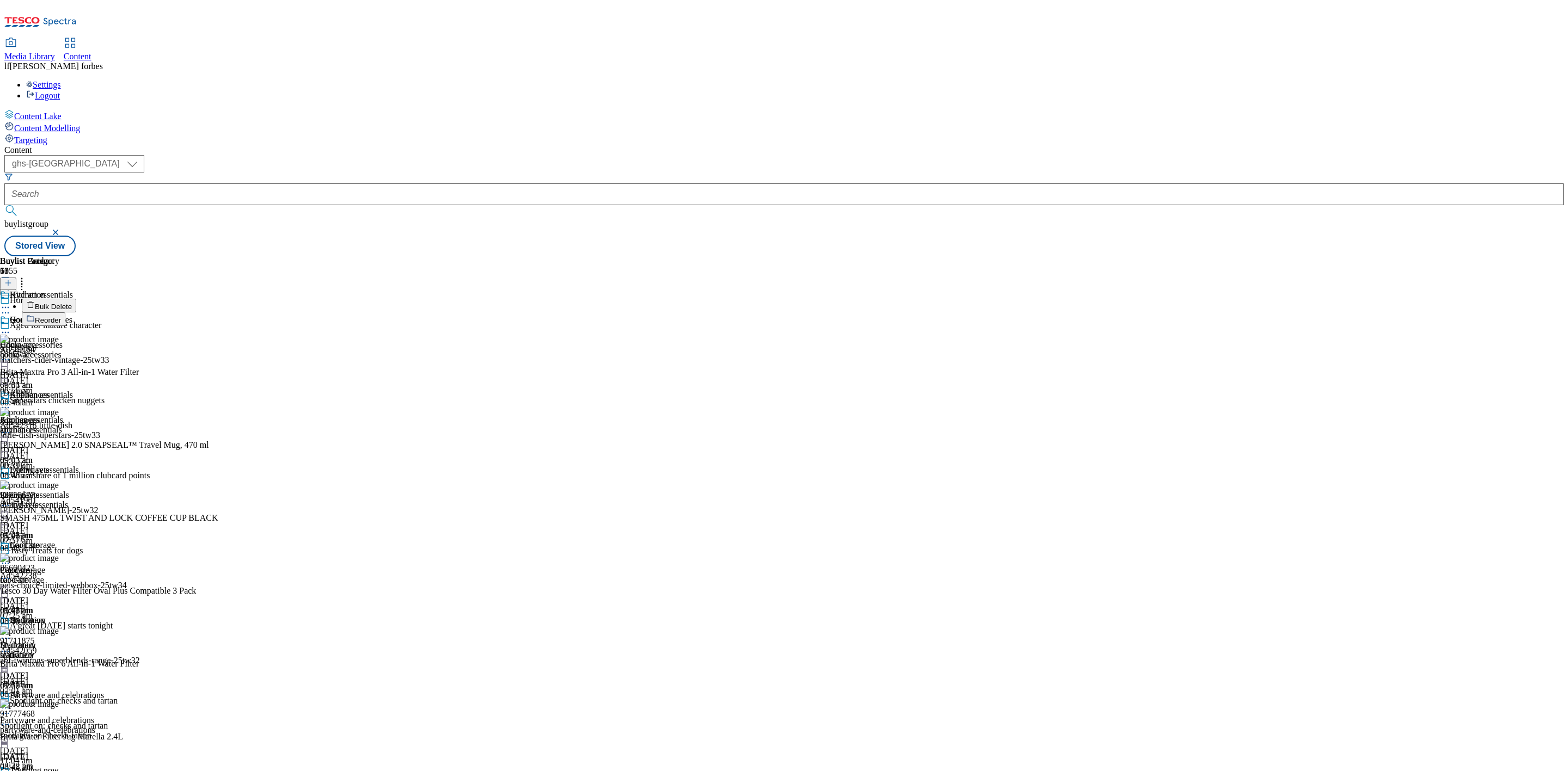
click at [76, 299] on button "Bulk Delete" at bounding box center [49, 305] width 54 height 13
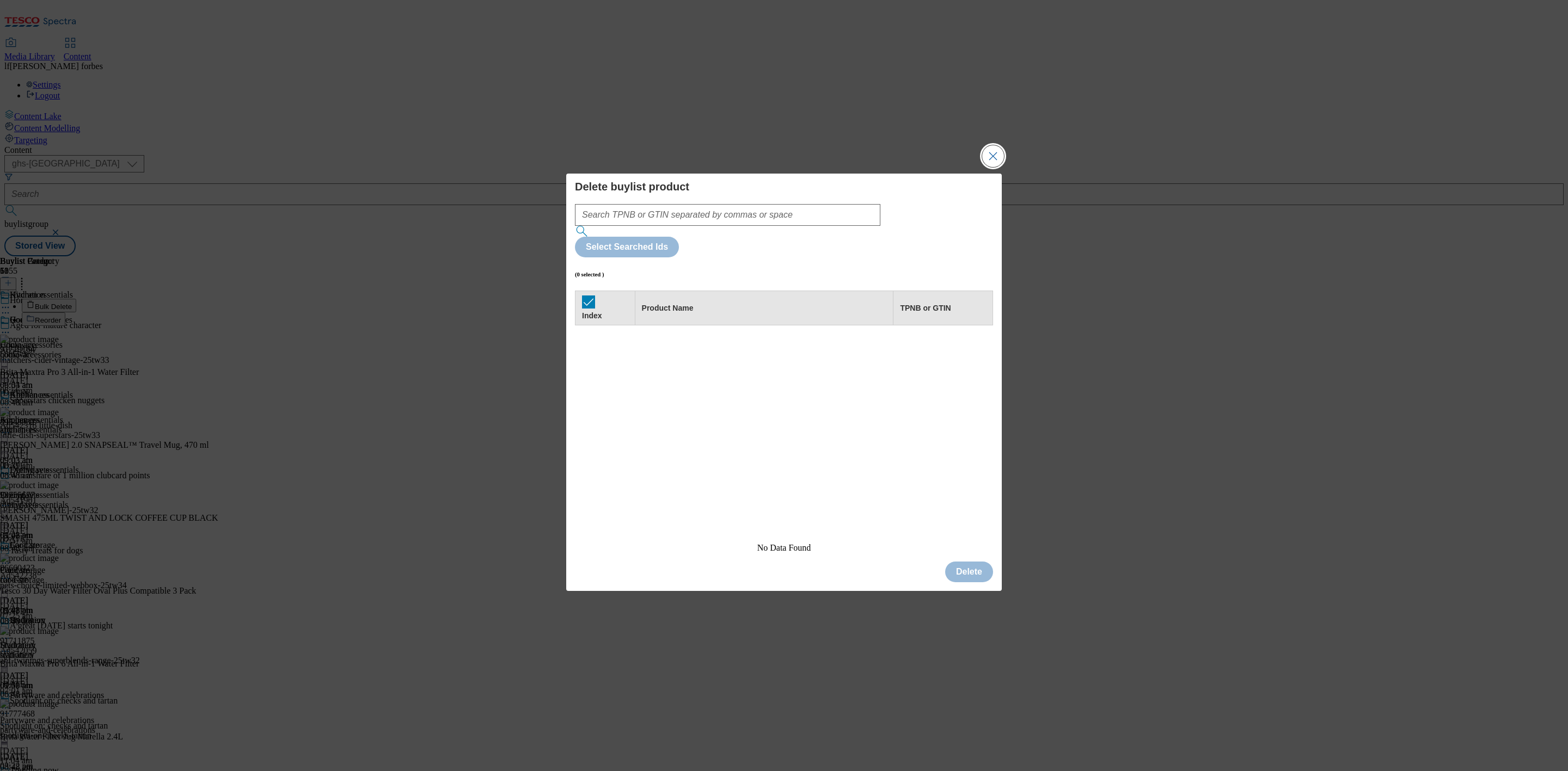
click at [992, 167] on button "Close Modal" at bounding box center [993, 156] width 22 height 22
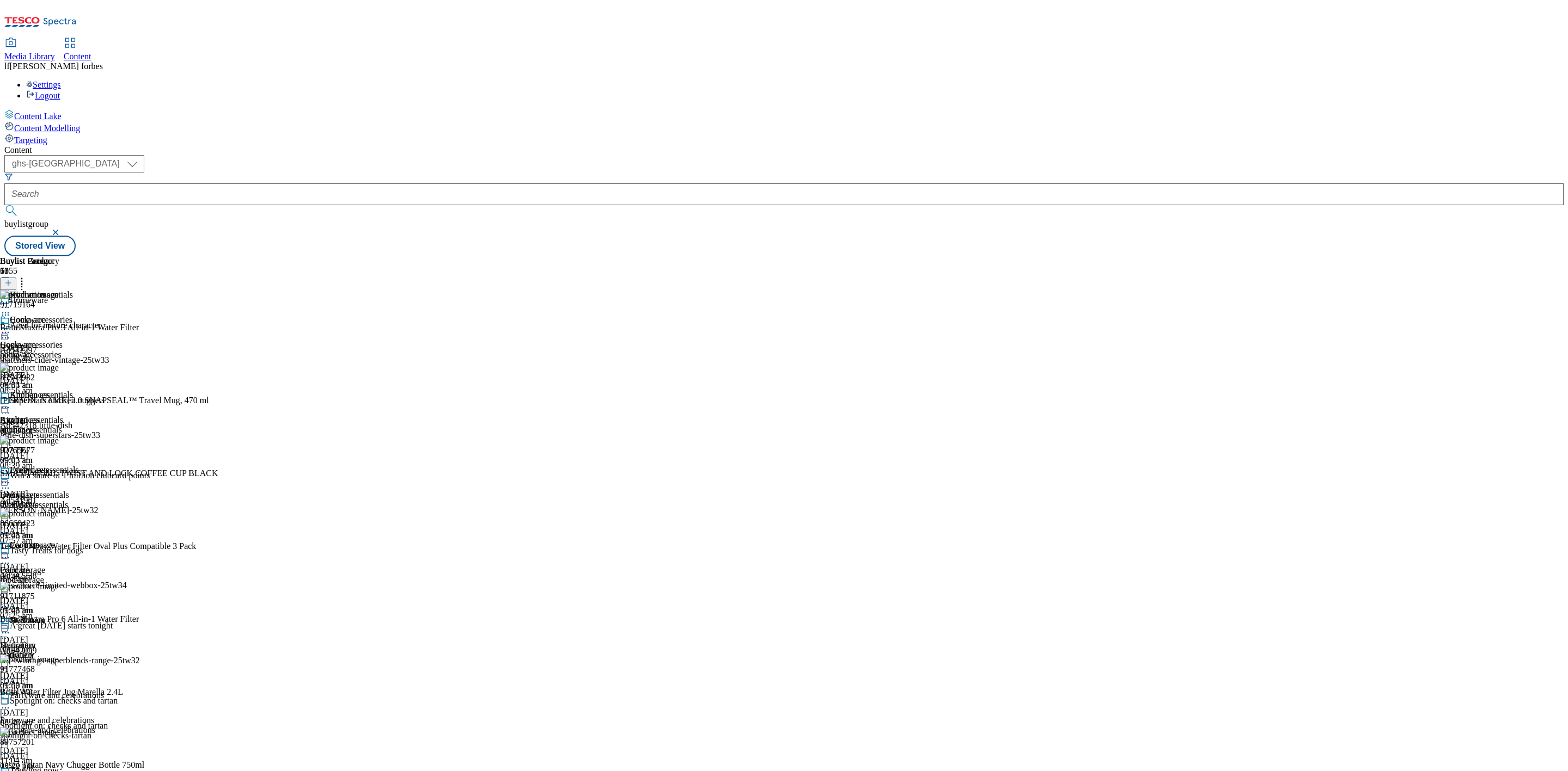
scroll to position [219, 0]
click at [45, 616] on div "Hydration" at bounding box center [27, 621] width 35 height 10
click at [11, 302] on icon at bounding box center [5, 307] width 11 height 11
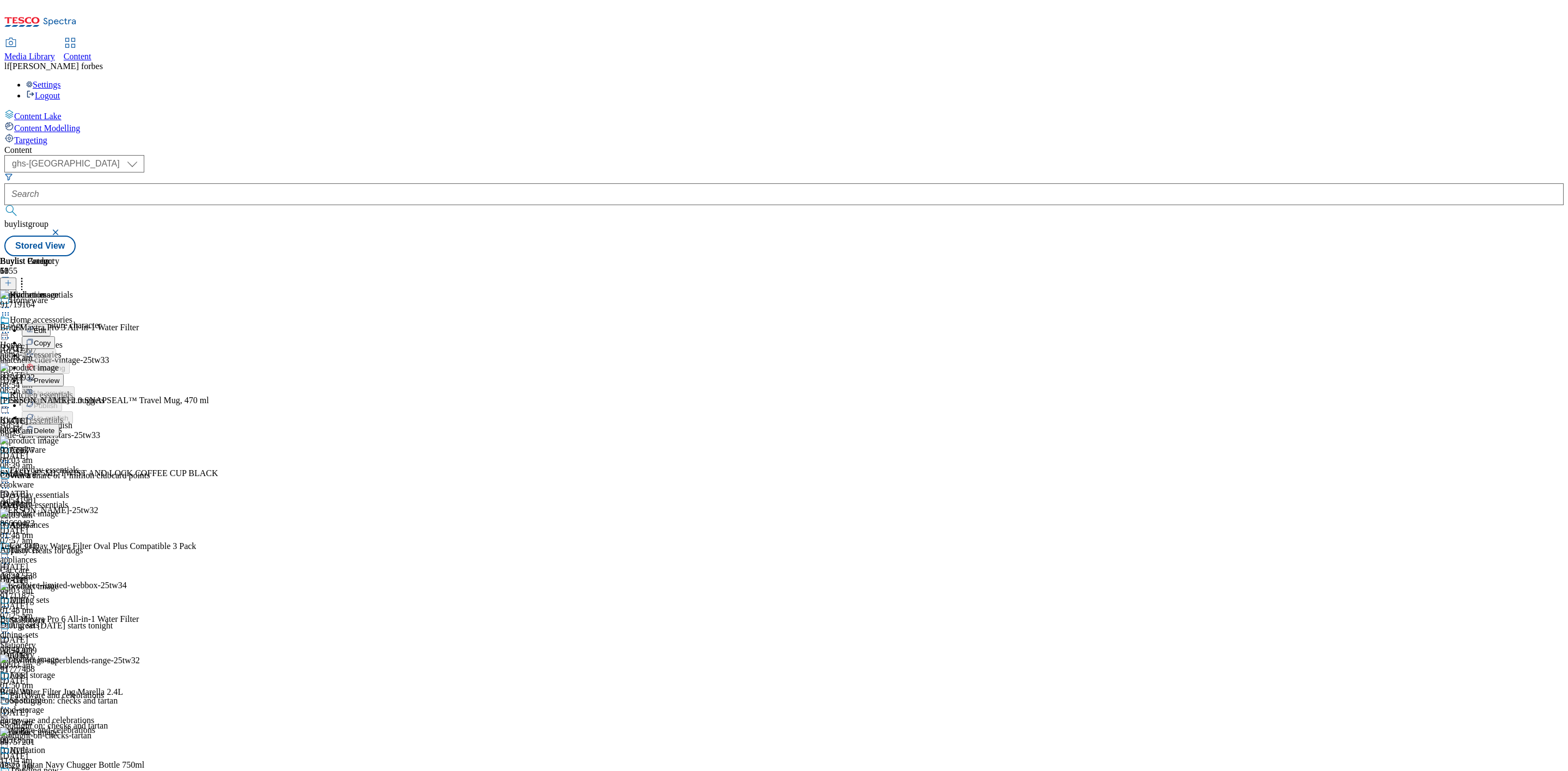
click at [219, 256] on header "Buylist Product 50" at bounding box center [109, 273] width 219 height 33
click at [27, 276] on icon at bounding box center [22, 281] width 11 height 11
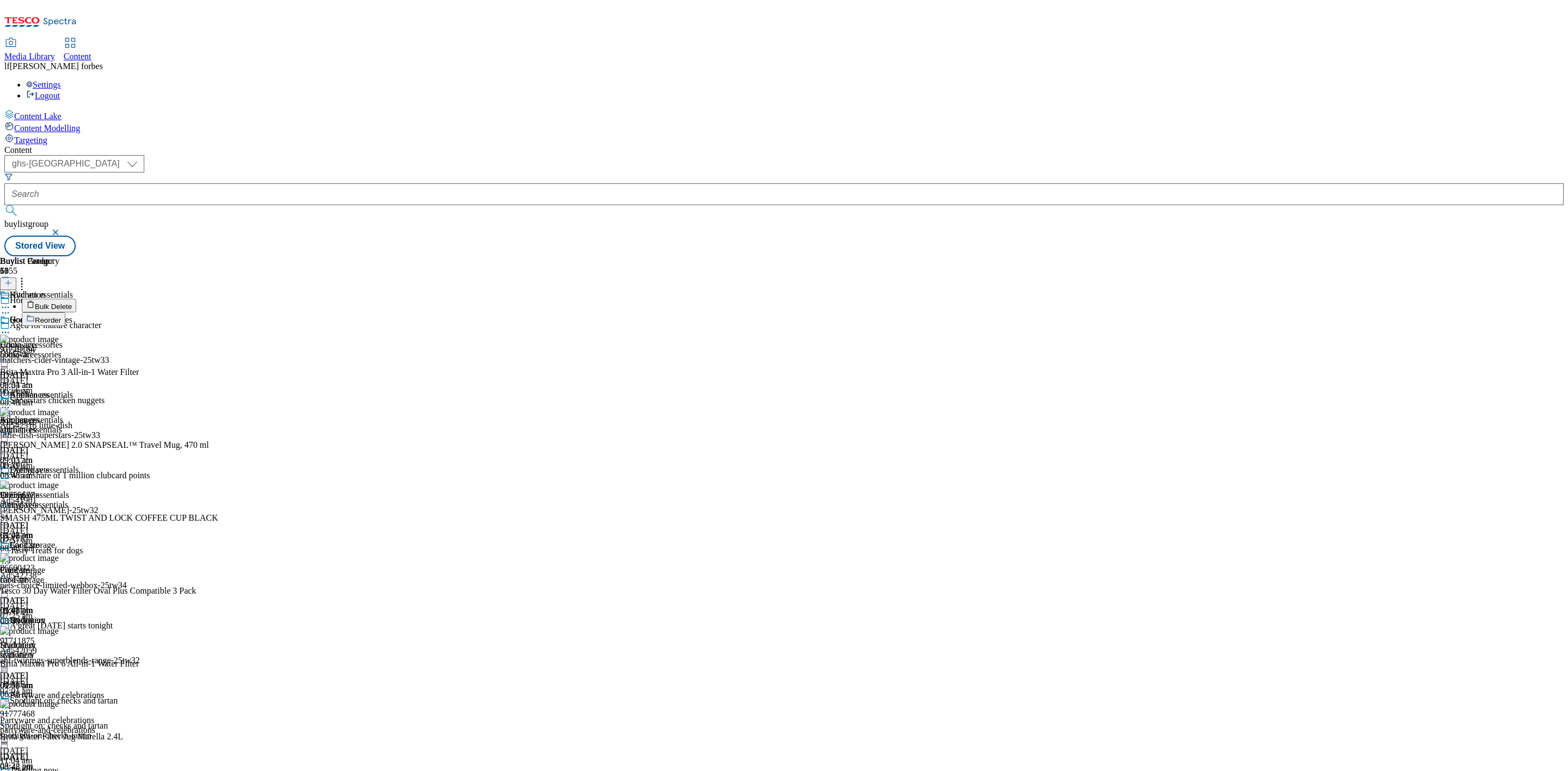
click at [76, 299] on button "Bulk Delete" at bounding box center [49, 305] width 54 height 13
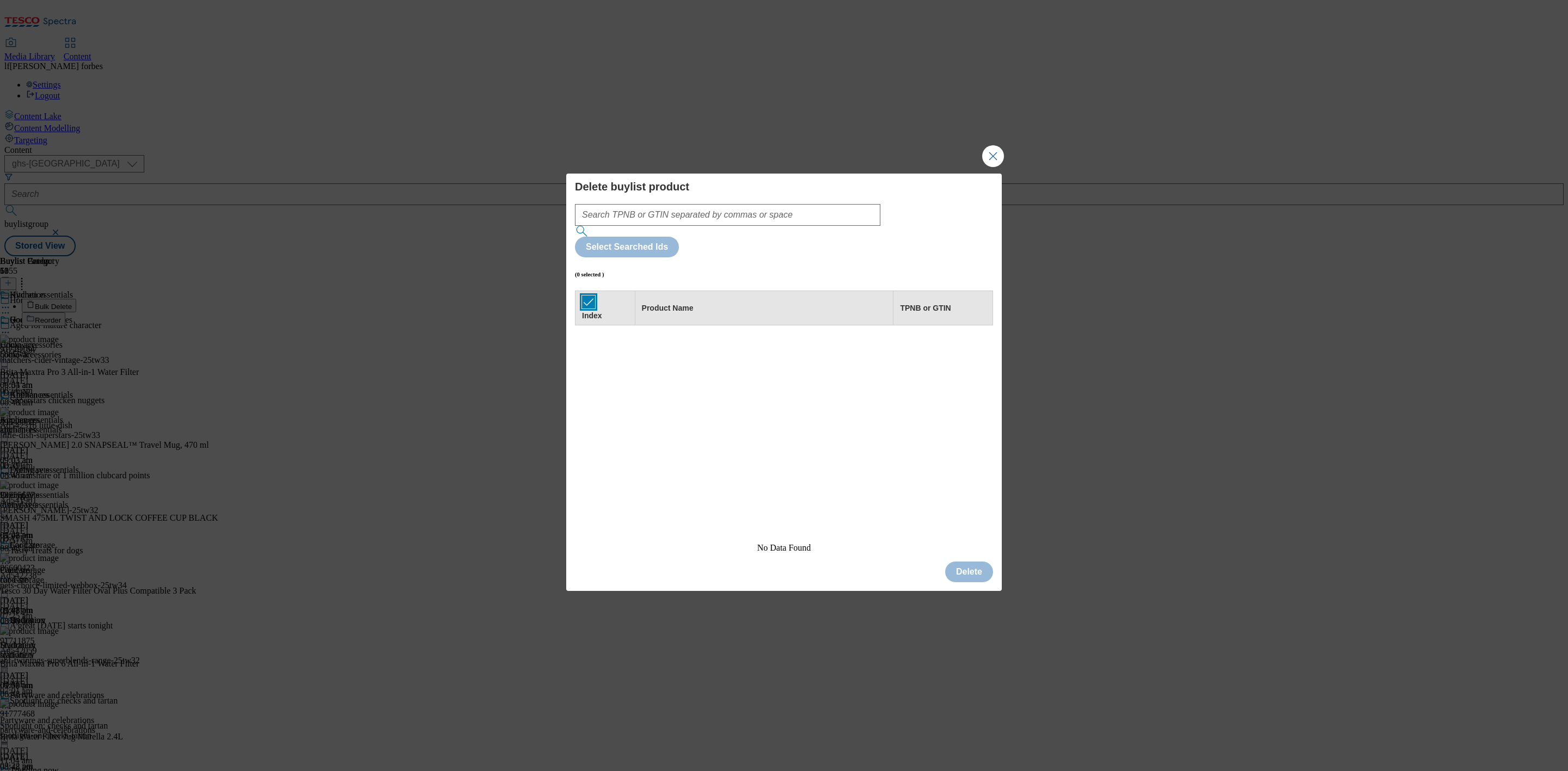
click at [585, 296] on input "Modal" at bounding box center [588, 302] width 13 height 13
click at [995, 167] on button "Close Modal" at bounding box center [993, 156] width 22 height 22
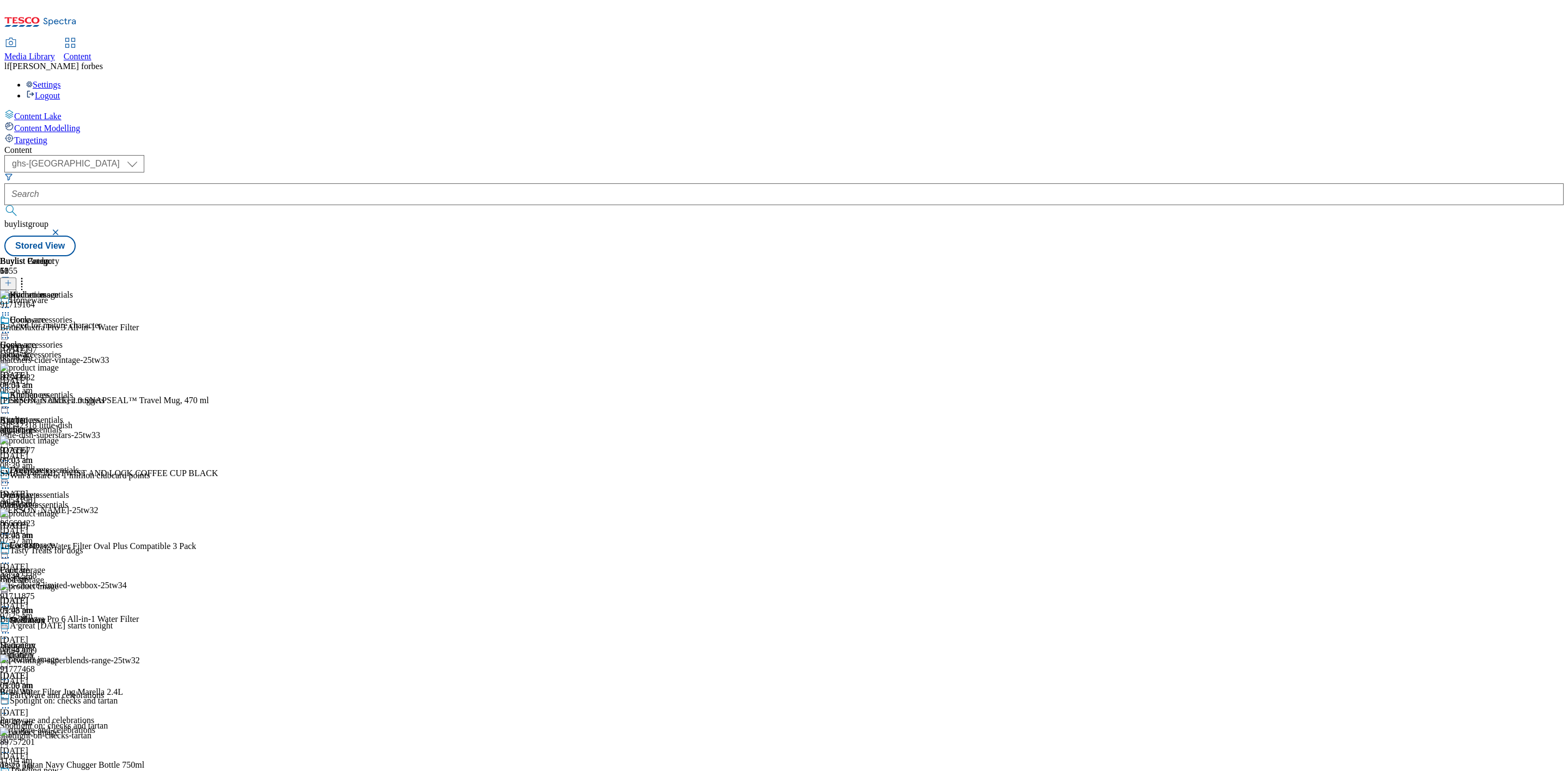
click at [12, 279] on icon at bounding box center [8, 283] width 8 height 8
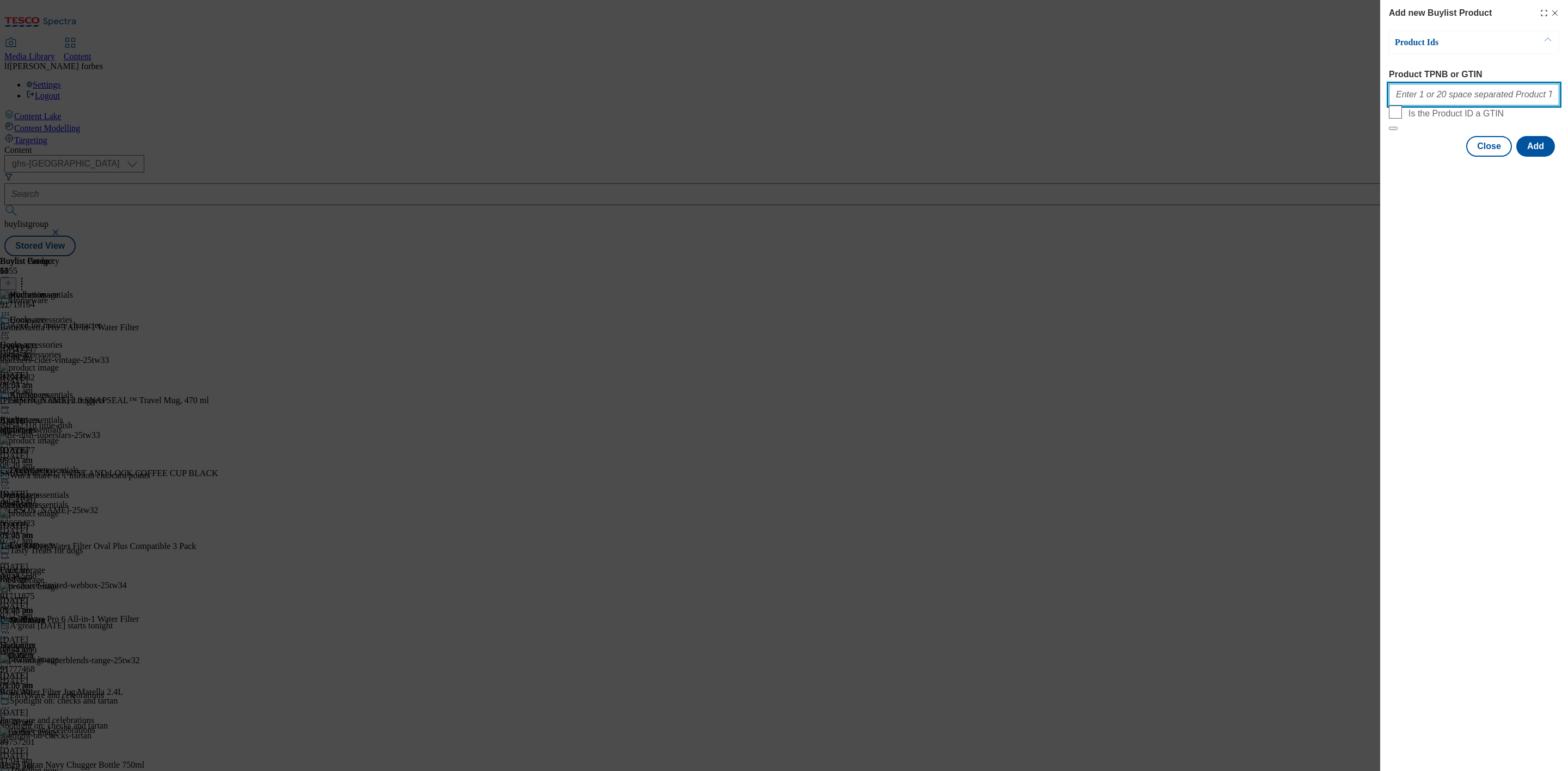
click at [1490, 96] on input "Product TPNB or GTIN" at bounding box center [1474, 95] width 170 height 22
paste input "93981706 96396703 96306564 96399907 96408180 96430208 96233908 96395550 9629924…"
click at [1535, 157] on button "Add" at bounding box center [1536, 147] width 39 height 21
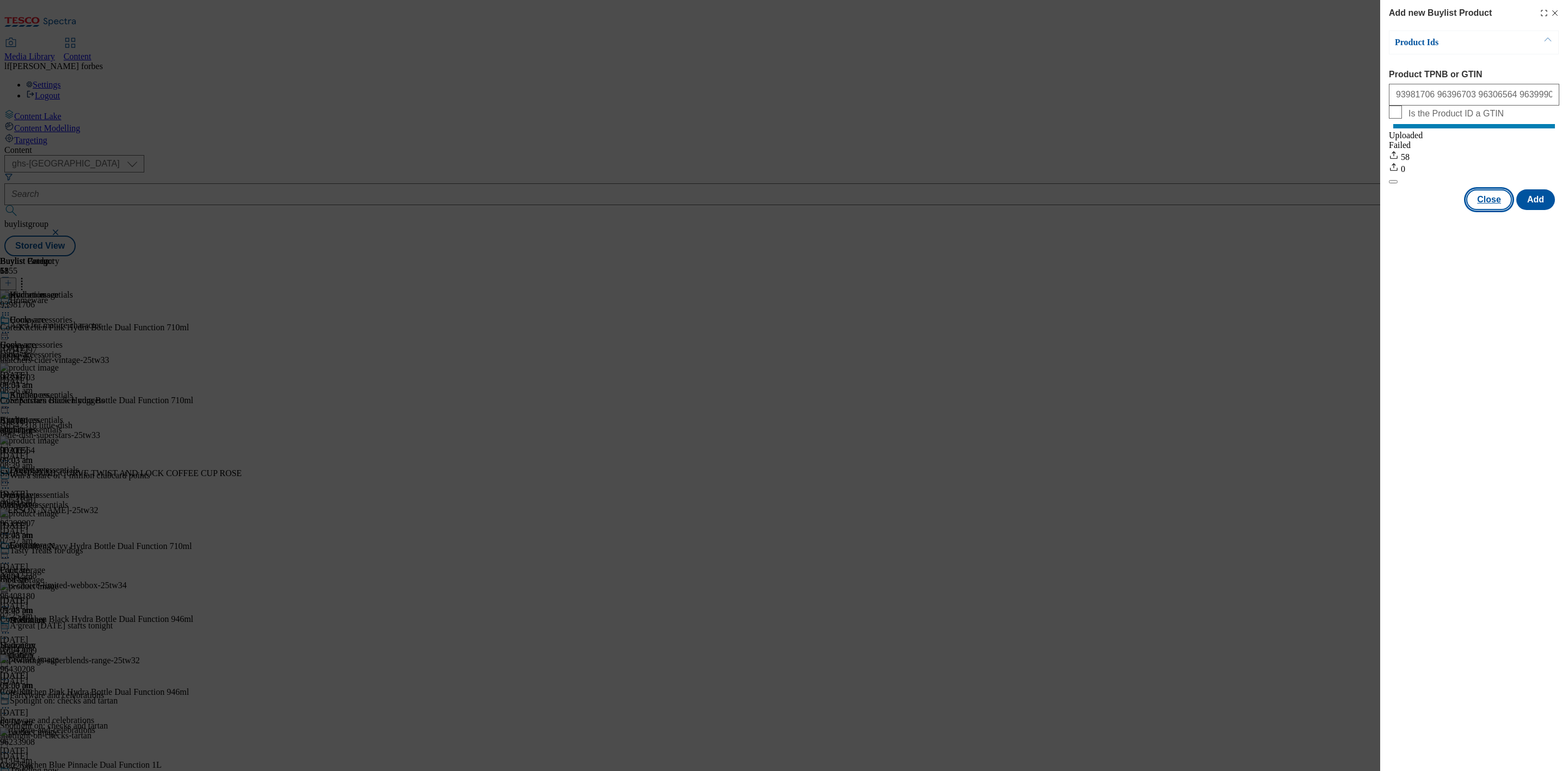
click at [1494, 210] on button "Close" at bounding box center [1489, 200] width 46 height 21
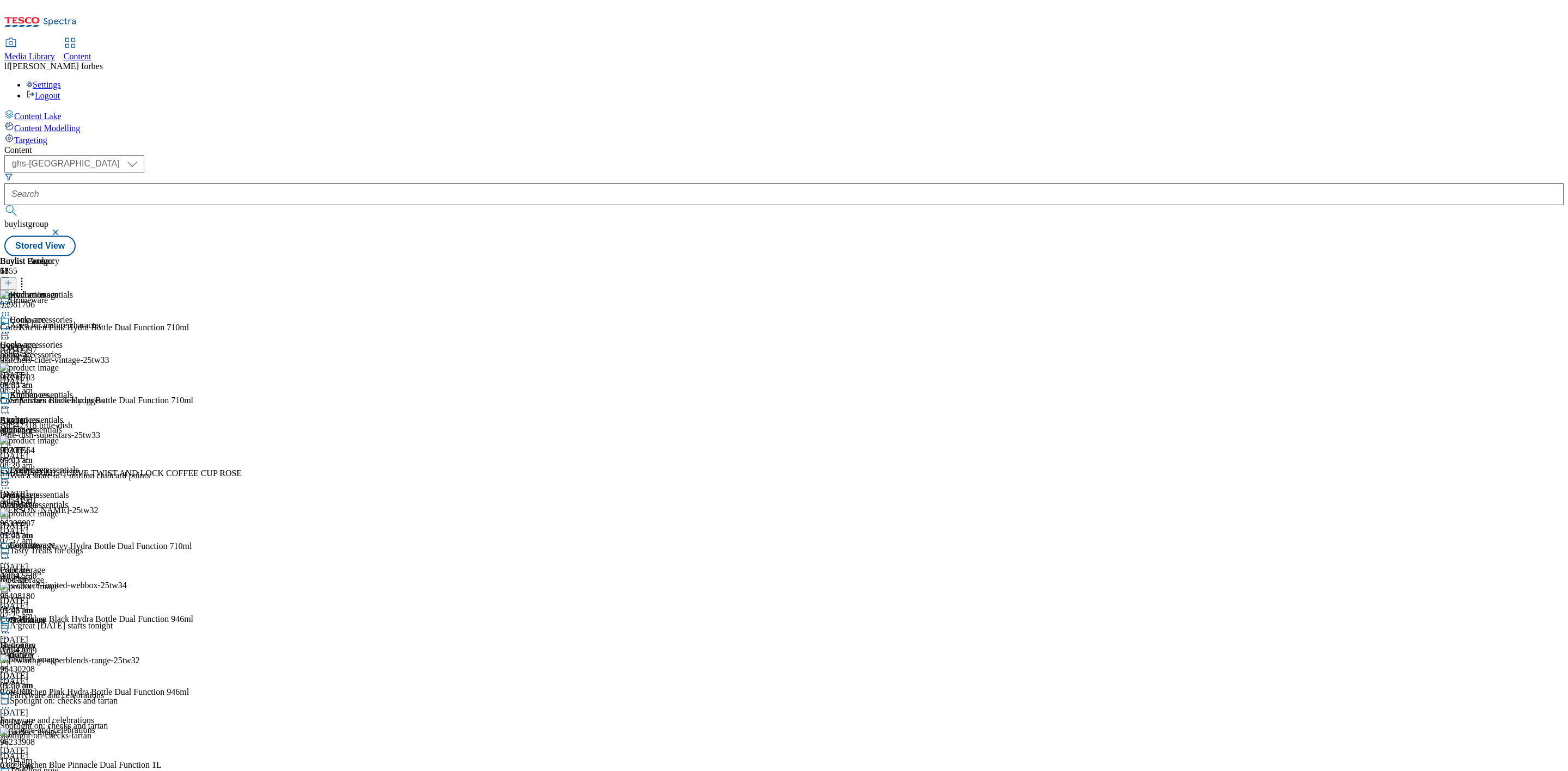
click at [11, 302] on icon at bounding box center [5, 307] width 11 height 11
click at [64, 374] on button "Preview" at bounding box center [43, 380] width 42 height 13
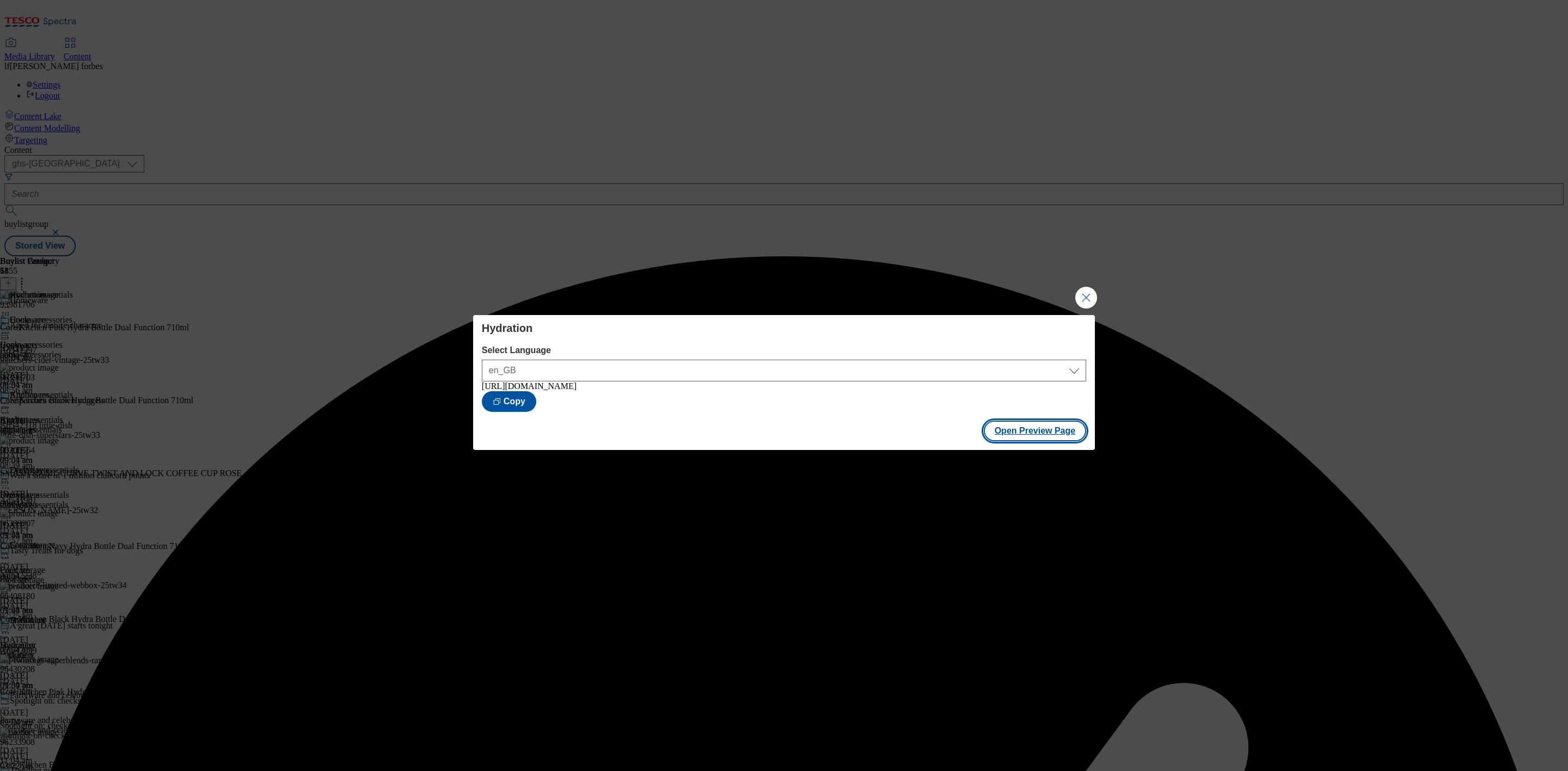
click at [1039, 435] on button "Open Preview Page" at bounding box center [1035, 431] width 103 height 21
click at [1094, 291] on button "Close Modal" at bounding box center [1087, 298] width 22 height 22
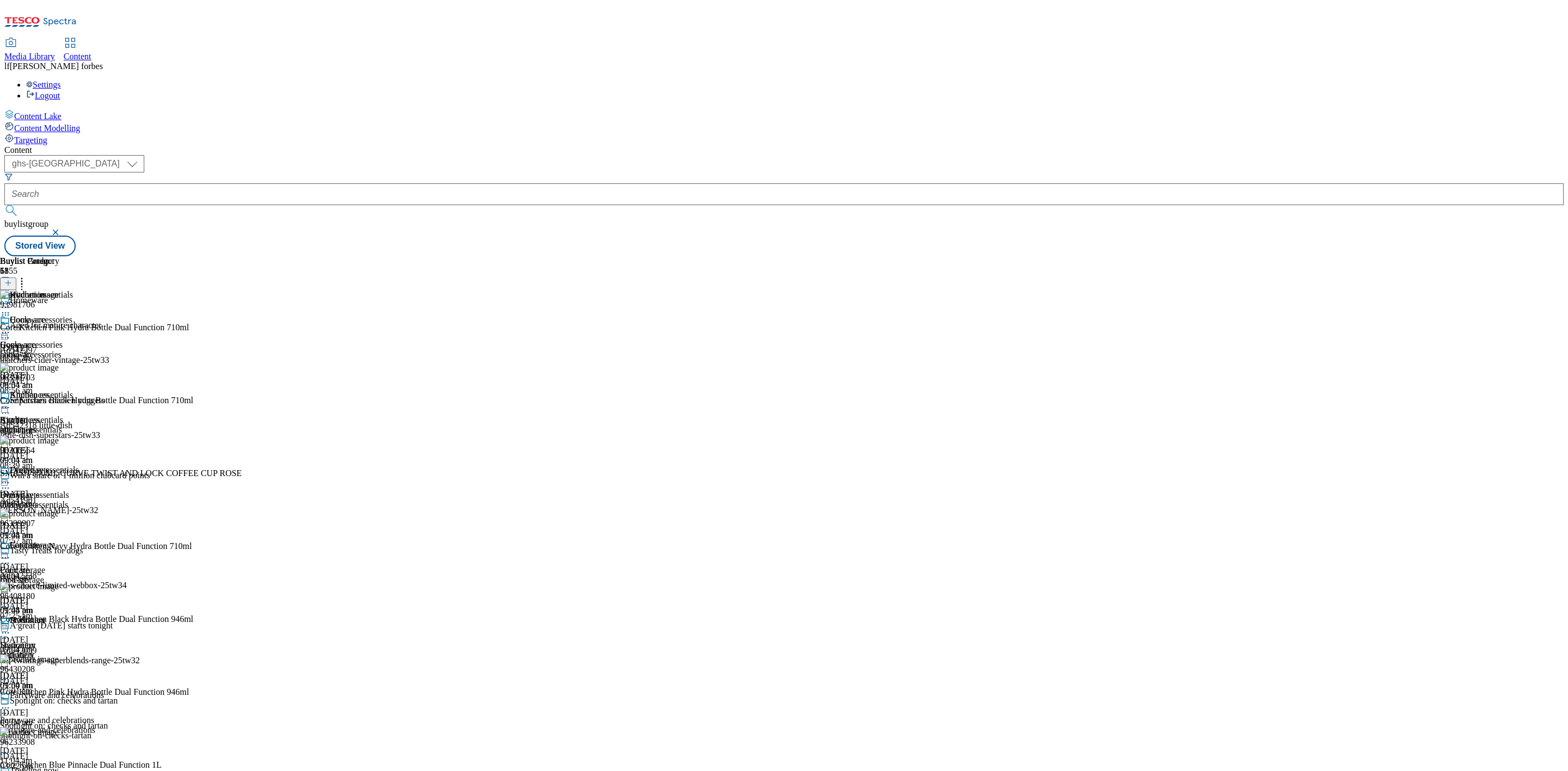
click at [11, 302] on icon at bounding box center [5, 307] width 11 height 11
click at [58, 414] on span "Publish" at bounding box center [45, 418] width 24 height 8
click at [27, 276] on icon at bounding box center [22, 281] width 11 height 11
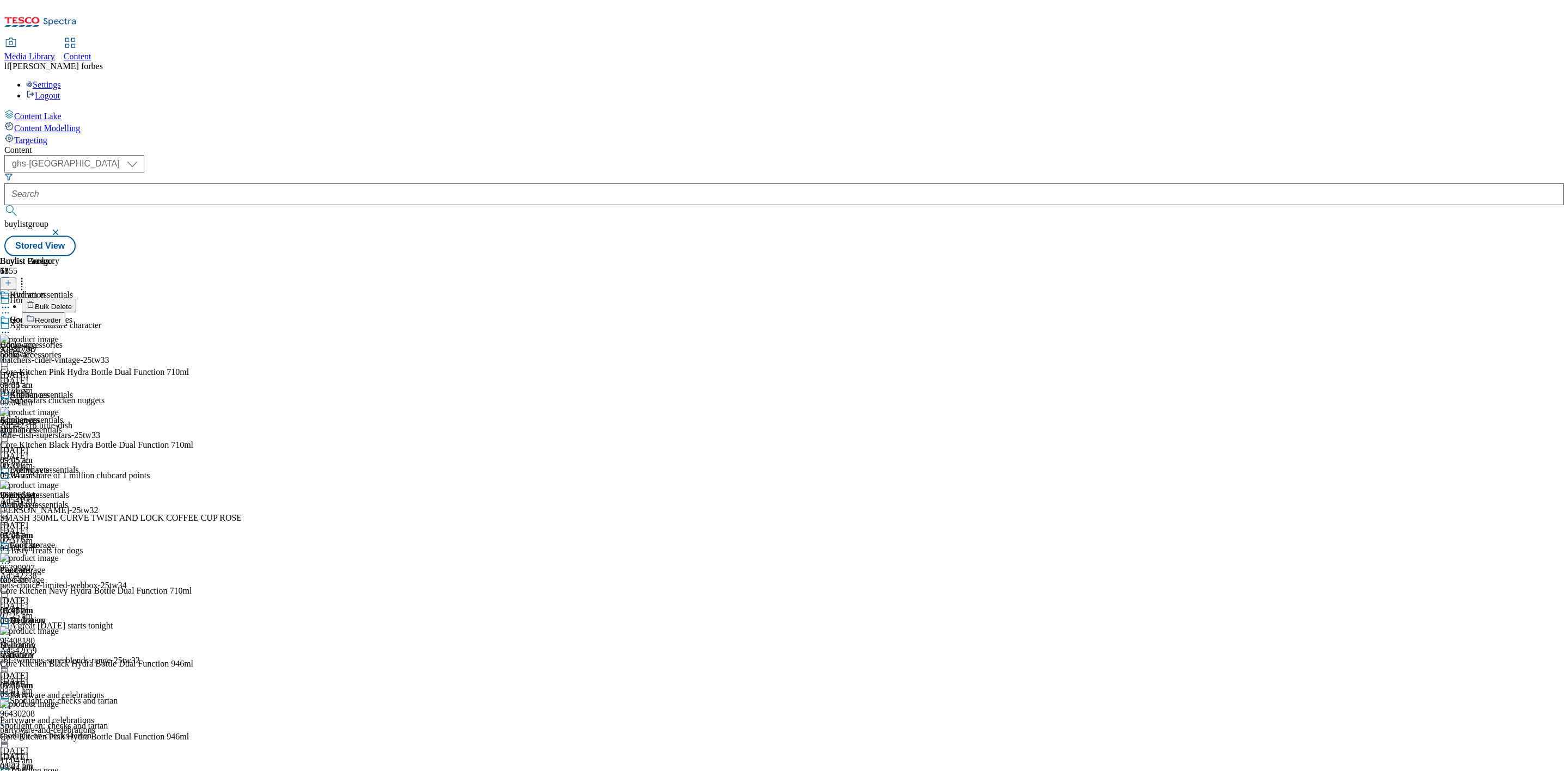
click at [76, 299] on button "Bulk Delete" at bounding box center [49, 305] width 54 height 13
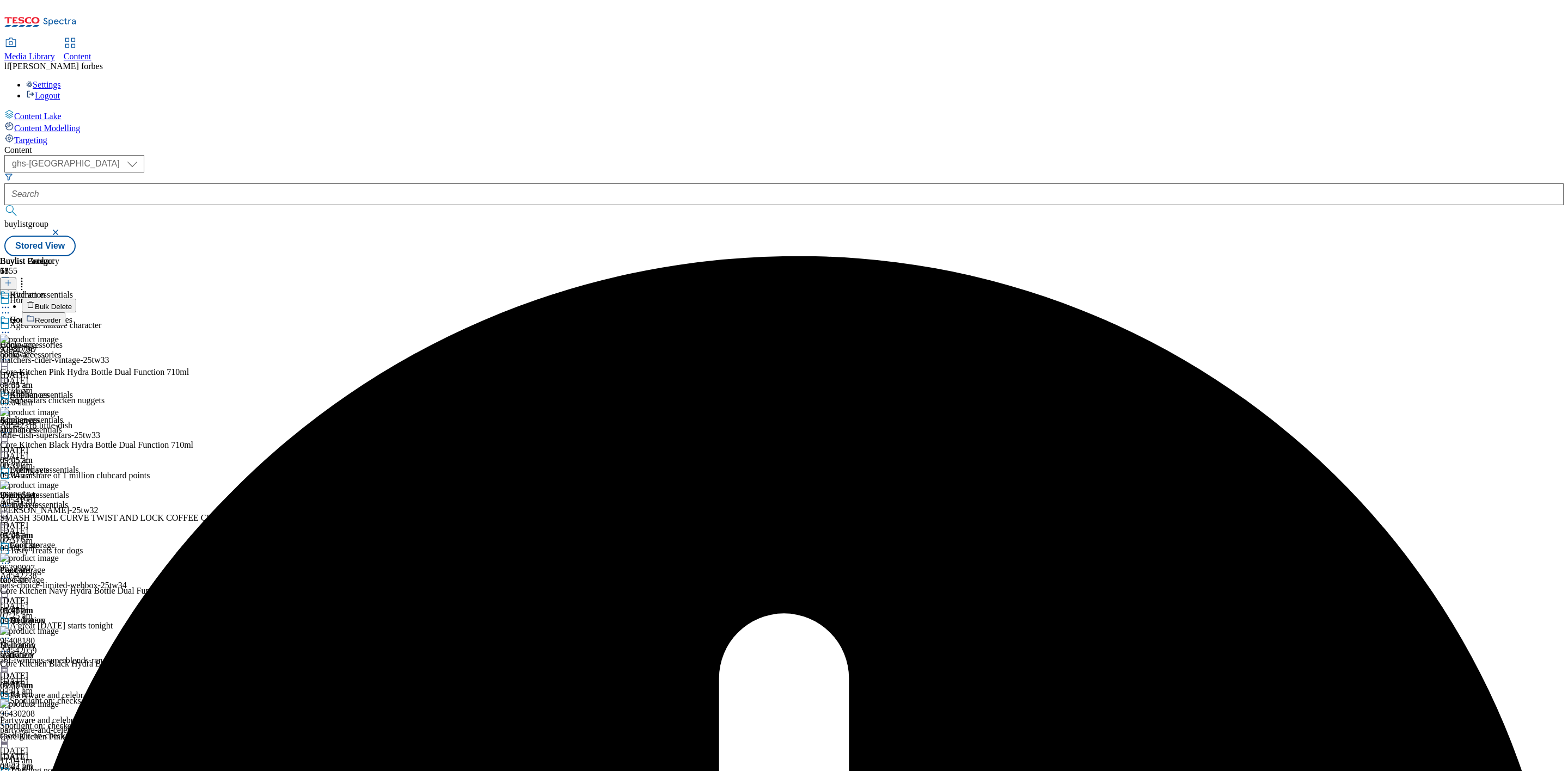
click at [11, 302] on icon at bounding box center [5, 307] width 11 height 11
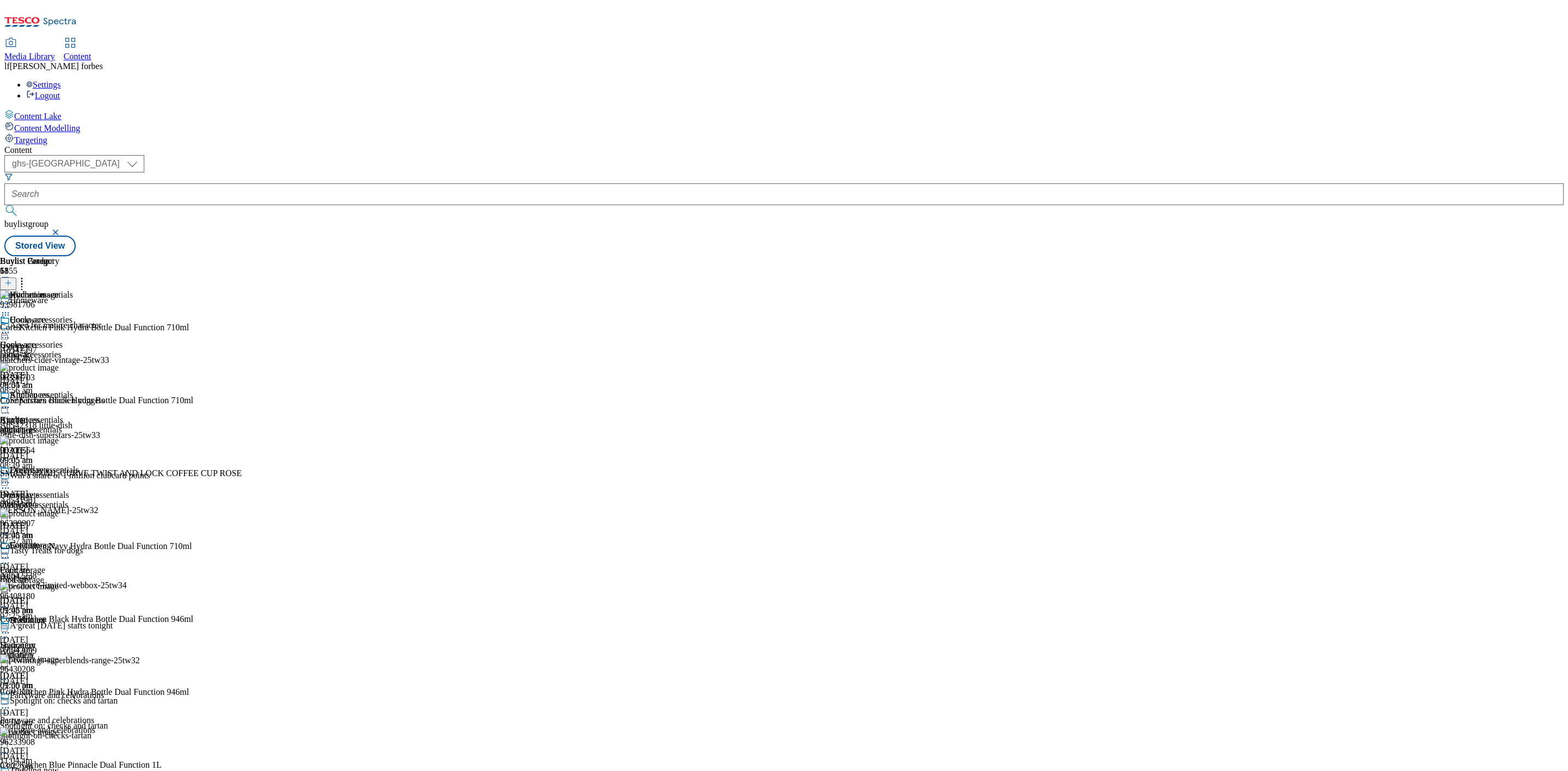
click at [1098, 256] on div "Buylist Group 6355 Homeware Aged for mature character Ad542297 thatchers-cider-…" at bounding box center [784, 256] width 1559 height 0
click at [1072, 256] on div "Buylist Group 6355 Homeware Aged for mature character Ad542297 thatchers-cider-…" at bounding box center [784, 256] width 1559 height 0
click at [79, 466] on div "Everyday essentials" at bounding box center [44, 470] width 69 height 10
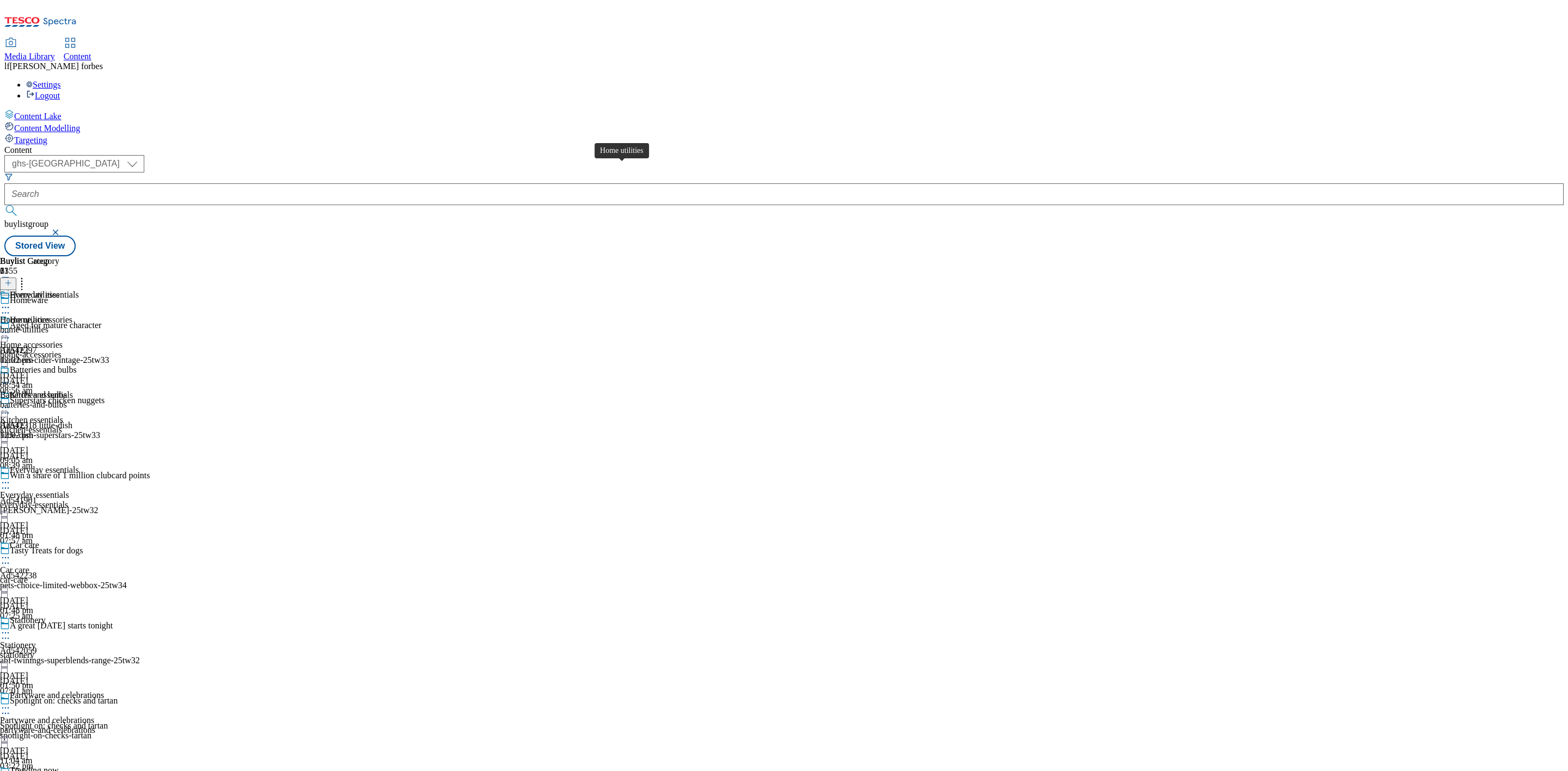
click at [59, 290] on div "Home utilities" at bounding box center [34, 295] width 49 height 10
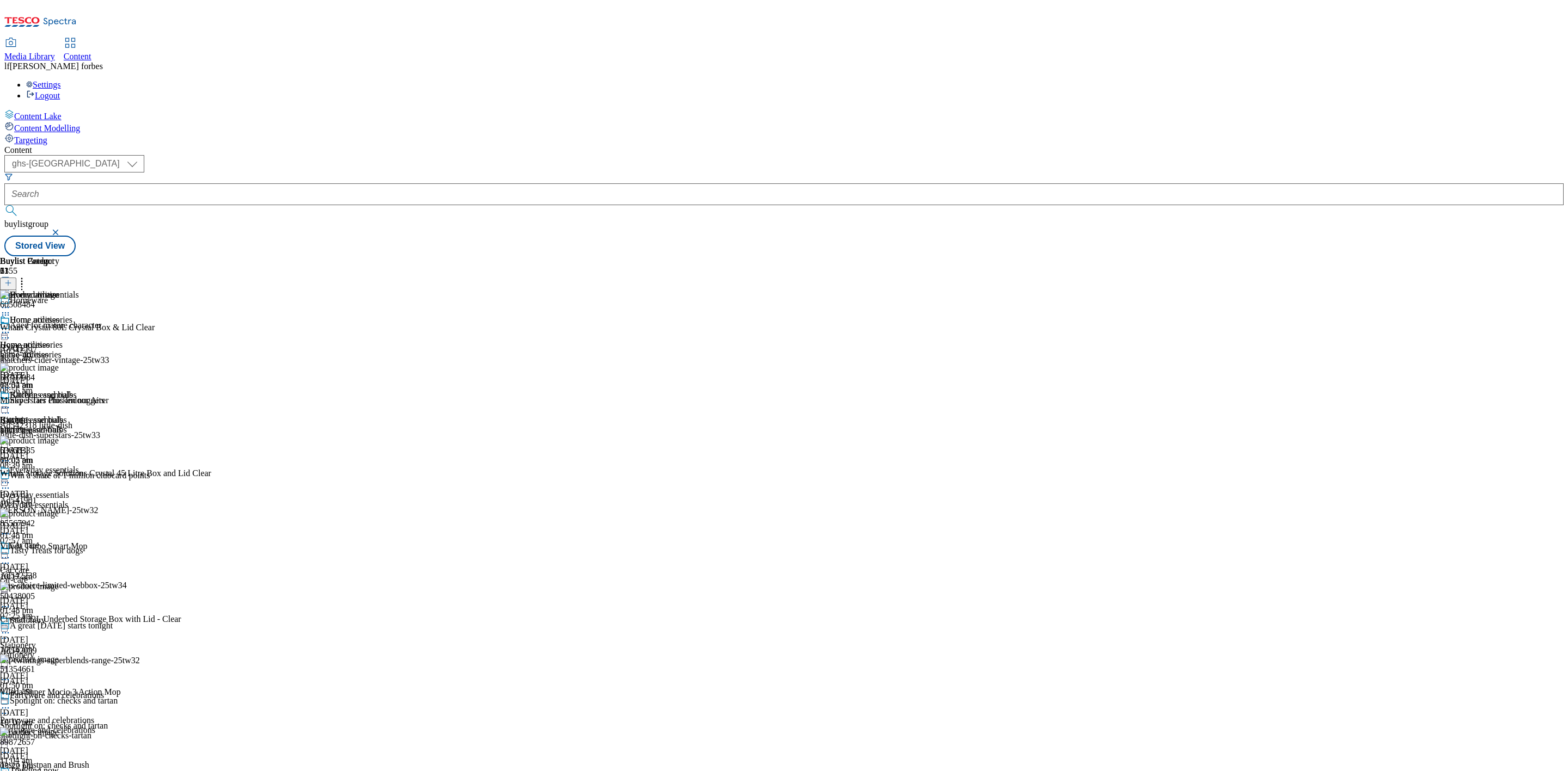
click at [11, 327] on icon at bounding box center [5, 333] width 11 height 11
click at [69, 452] on span "Un-publish" at bounding box center [51, 455] width 35 height 8
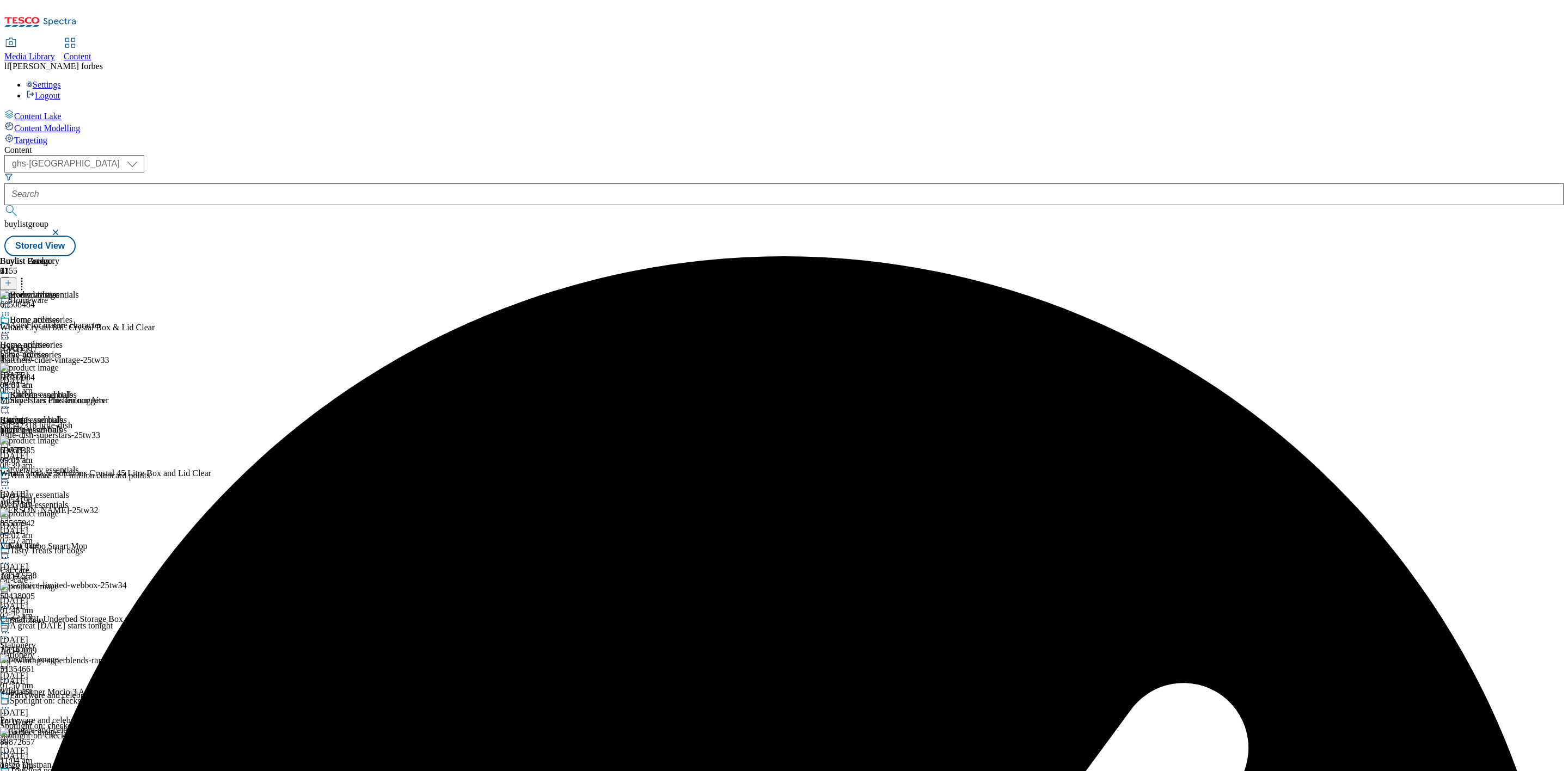
click at [11, 327] on icon at bounding box center [5, 333] width 11 height 11
click at [70, 414] on span "Un-preview" at bounding box center [52, 418] width 37 height 8
click at [27, 276] on icon at bounding box center [22, 281] width 11 height 11
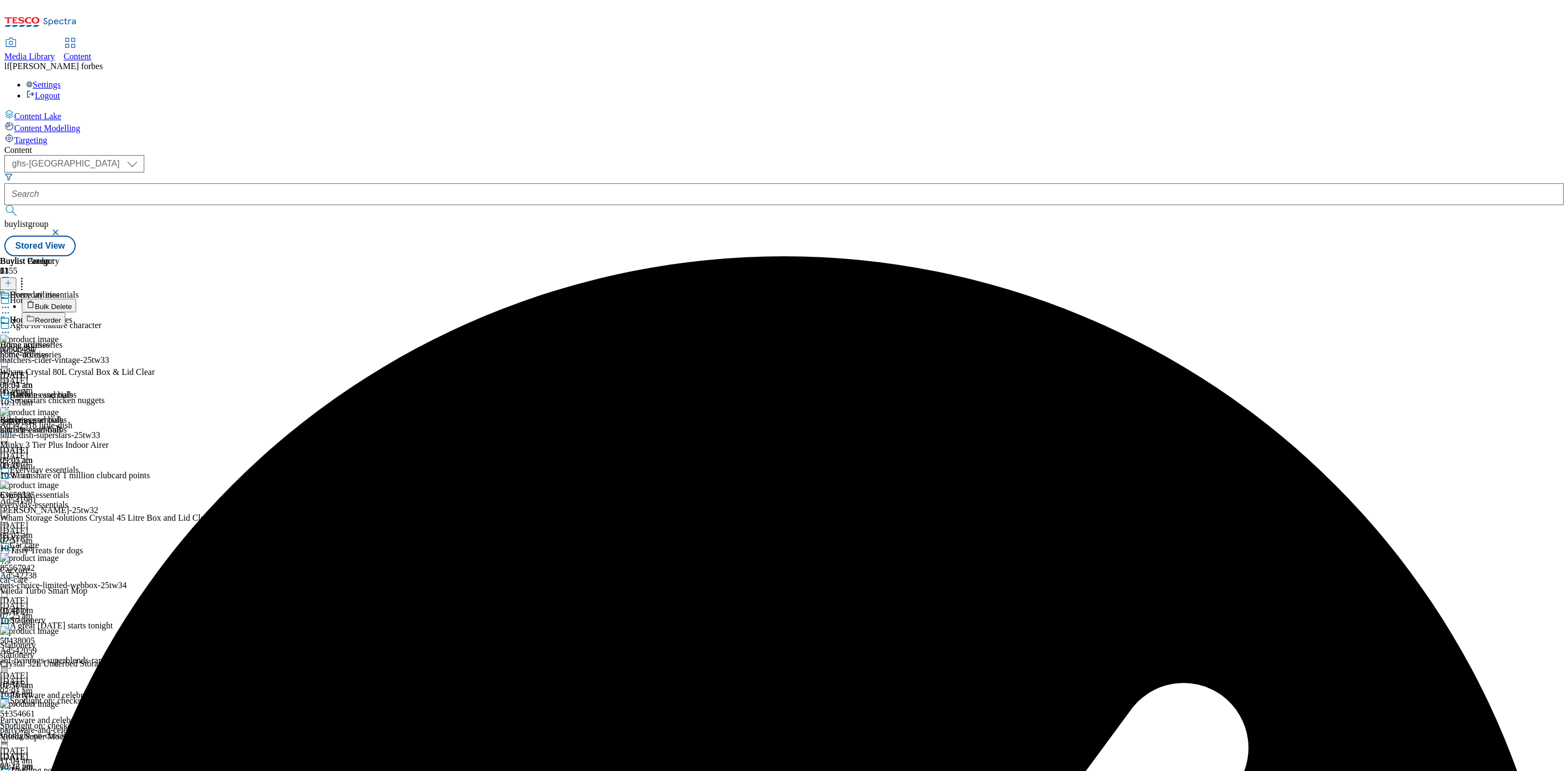
click at [76, 299] on button "Bulk Delete" at bounding box center [49, 305] width 54 height 13
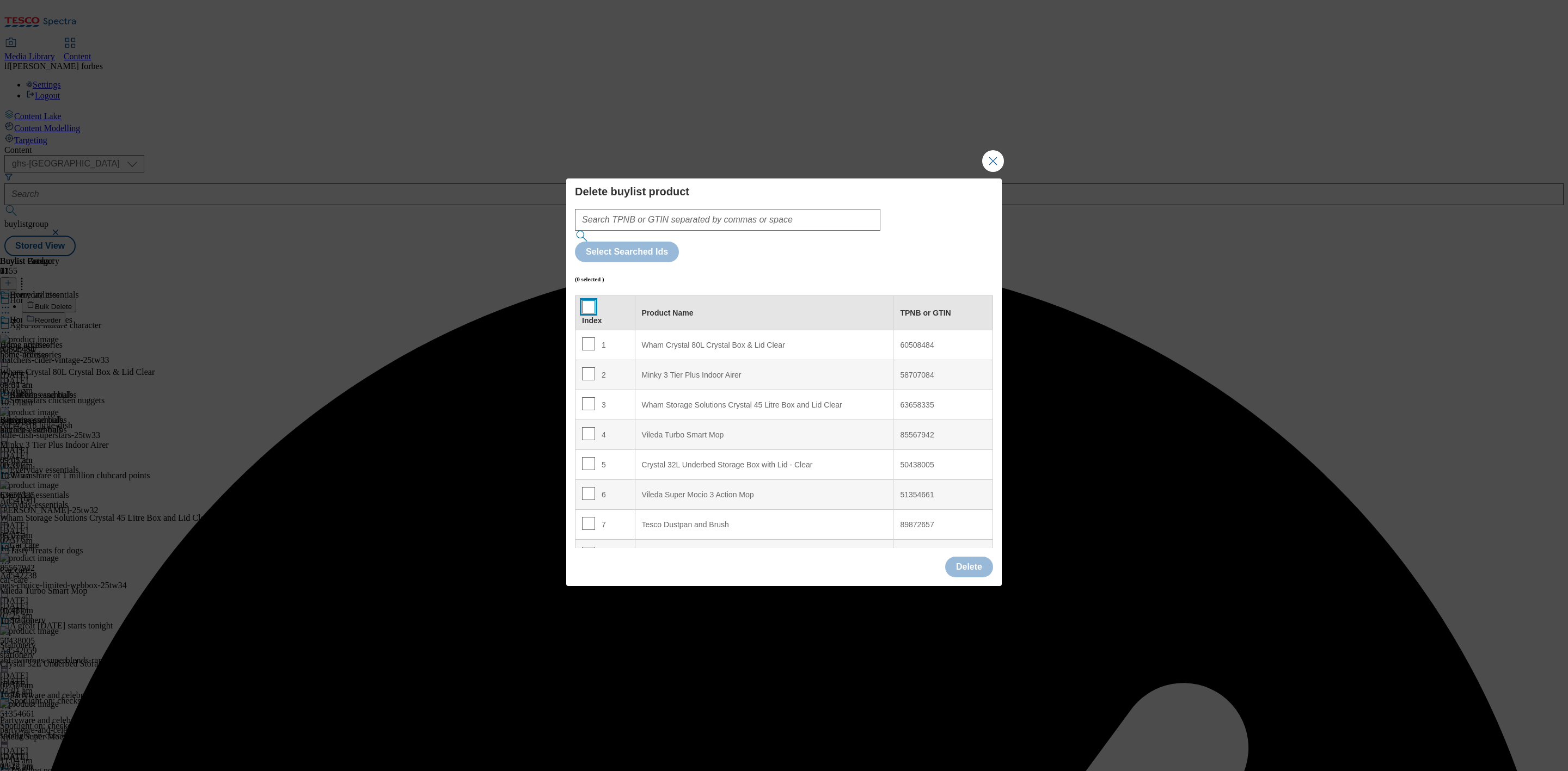
click at [591, 301] on input "Modal" at bounding box center [588, 307] width 13 height 13
click at [975, 557] on button "Delete" at bounding box center [969, 567] width 48 height 21
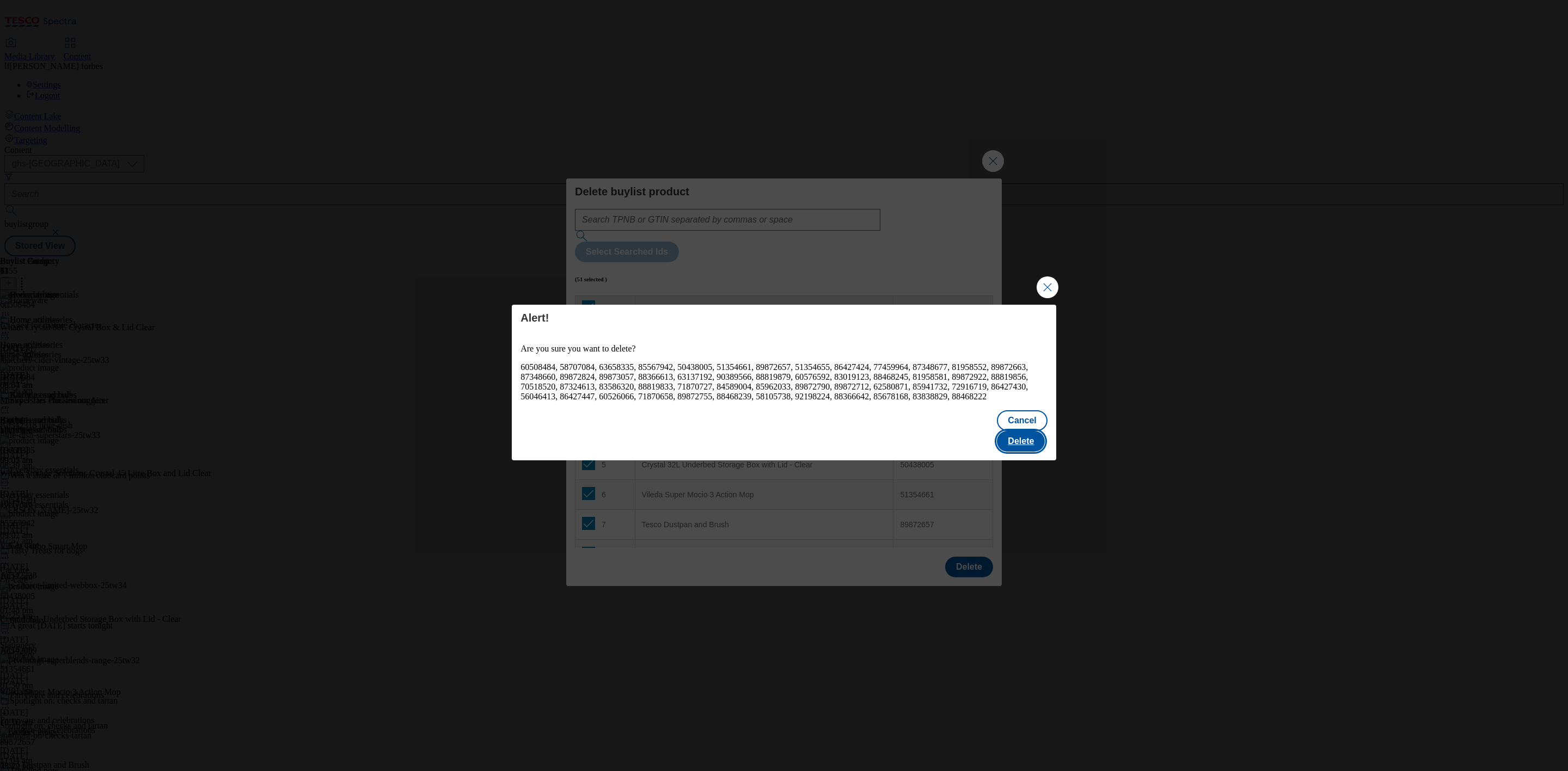
click at [1045, 435] on button "Delete" at bounding box center [1021, 441] width 48 height 21
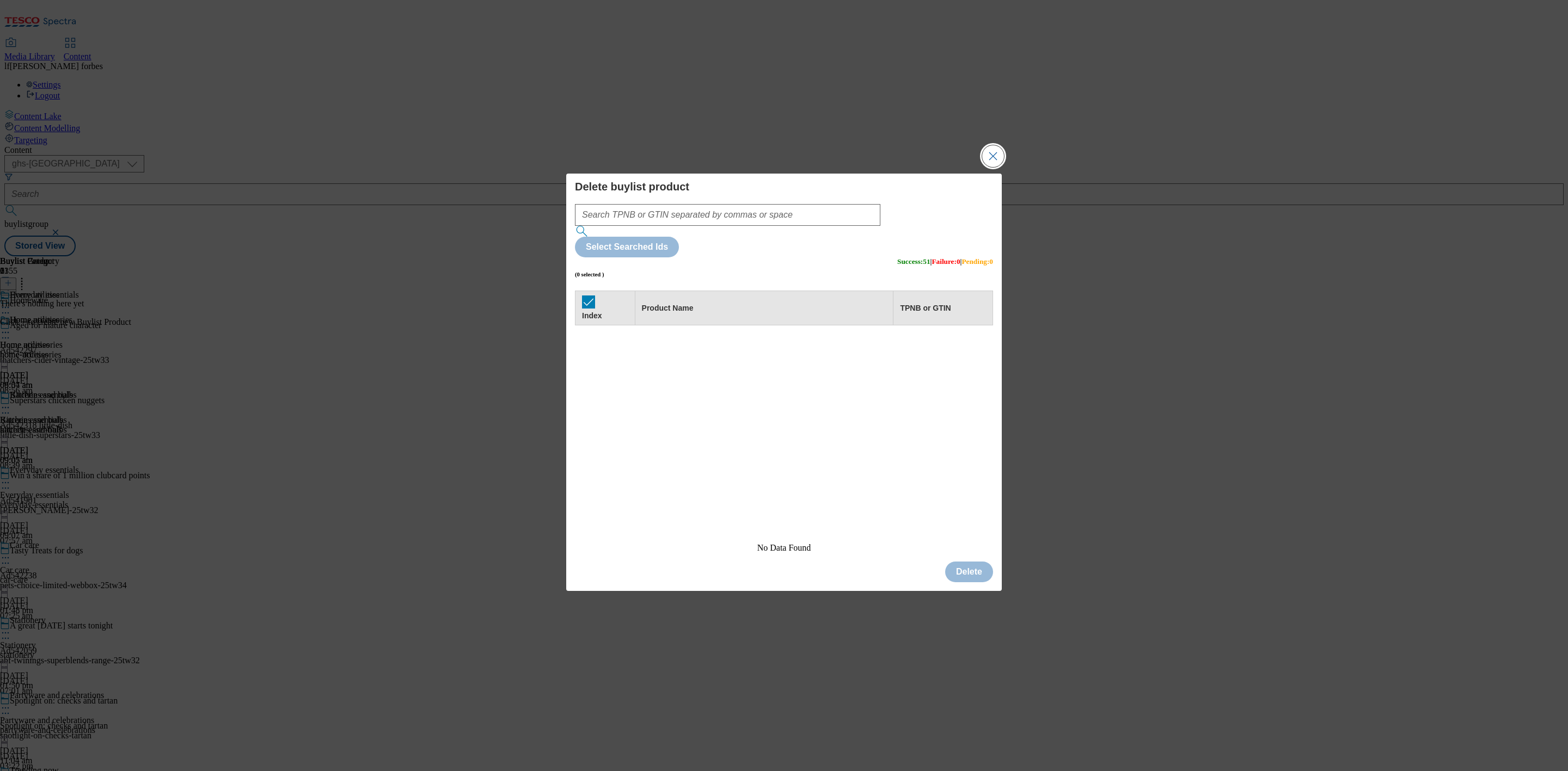
click at [993, 167] on button "Close Modal" at bounding box center [993, 156] width 22 height 22
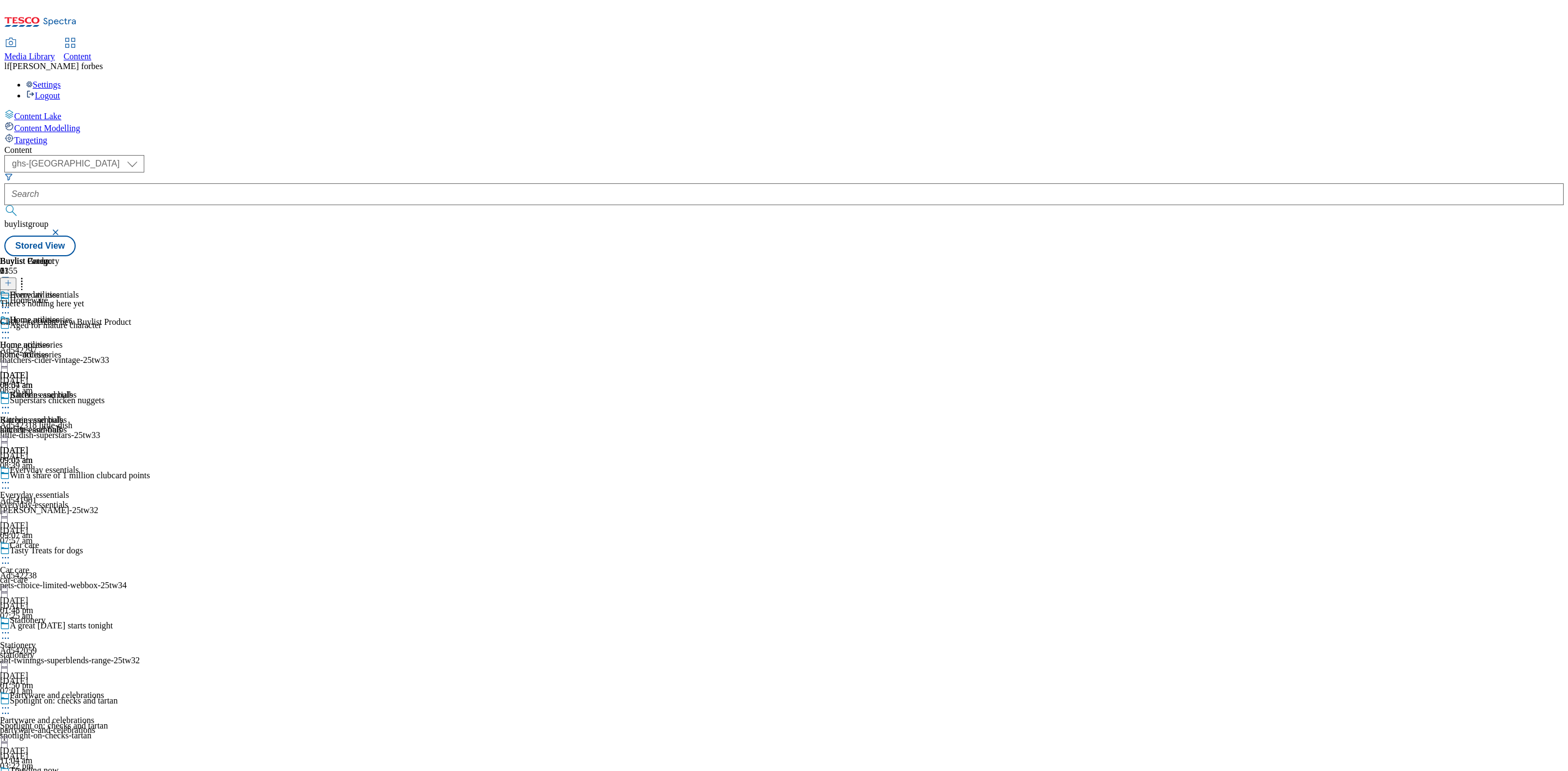
click at [12, 279] on icon at bounding box center [8, 283] width 8 height 8
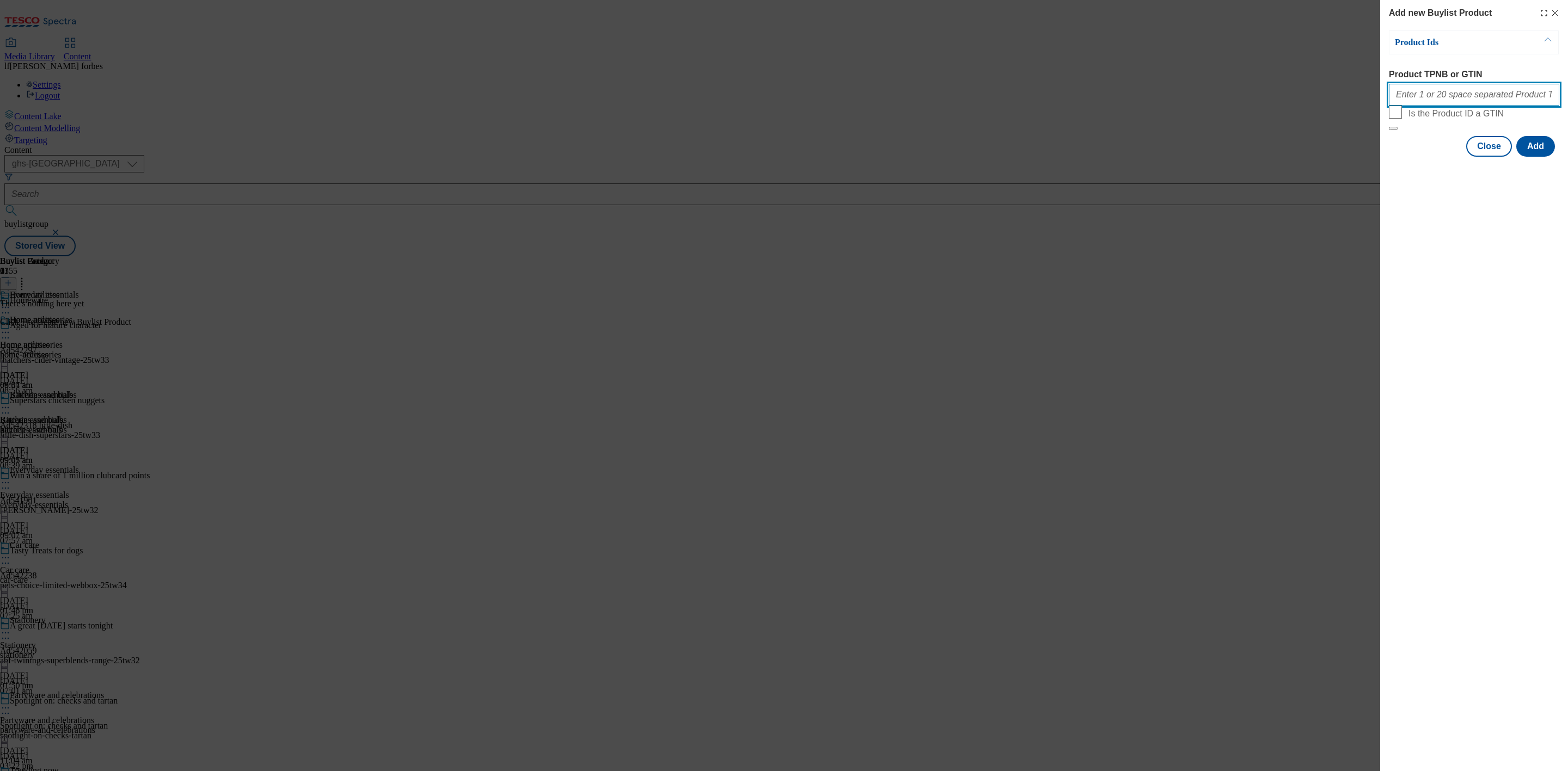
click at [1473, 101] on input "Product TPNB or GTIN" at bounding box center [1474, 95] width 170 height 22
paste input "96853981 96852999 96763177 89080747 89873057 88366613 88819879 86427430 7187072…"
click at [1524, 157] on button "Add" at bounding box center [1536, 147] width 39 height 21
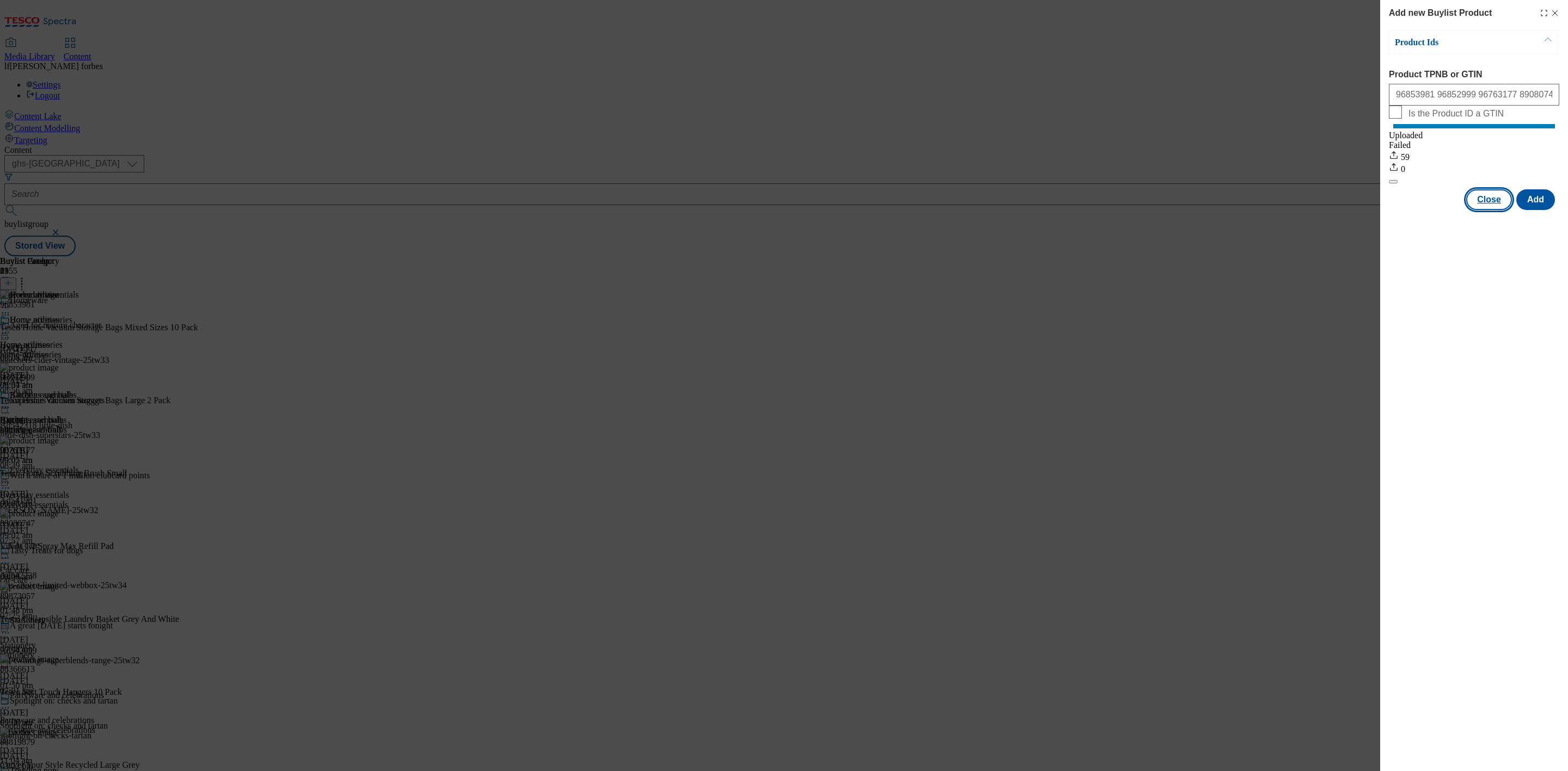
click at [1498, 210] on button "Close" at bounding box center [1489, 200] width 46 height 21
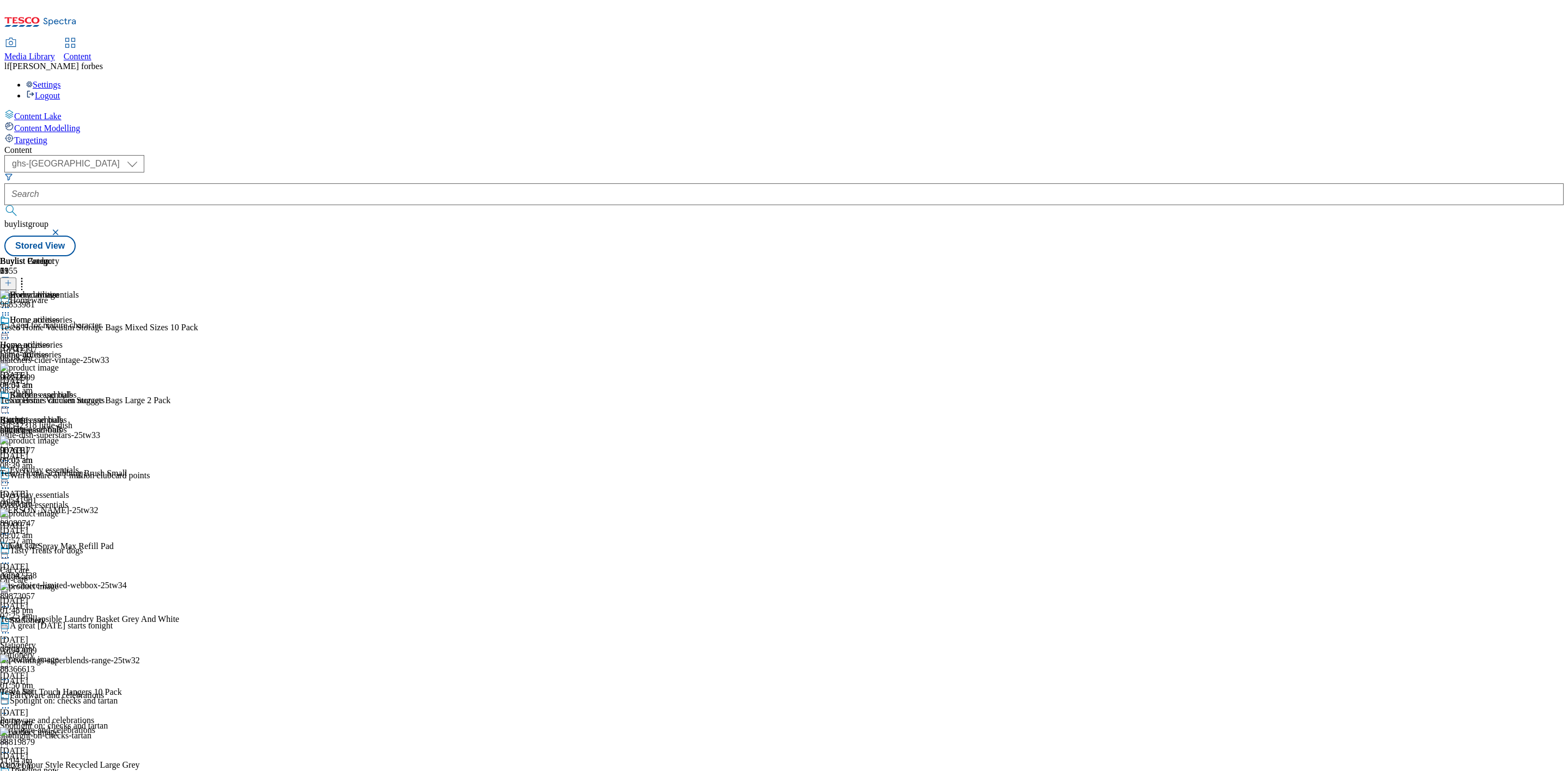
click at [7, 332] on circle at bounding box center [5, 333] width 2 height 2
click at [64, 399] on button "Preview" at bounding box center [43, 405] width 42 height 13
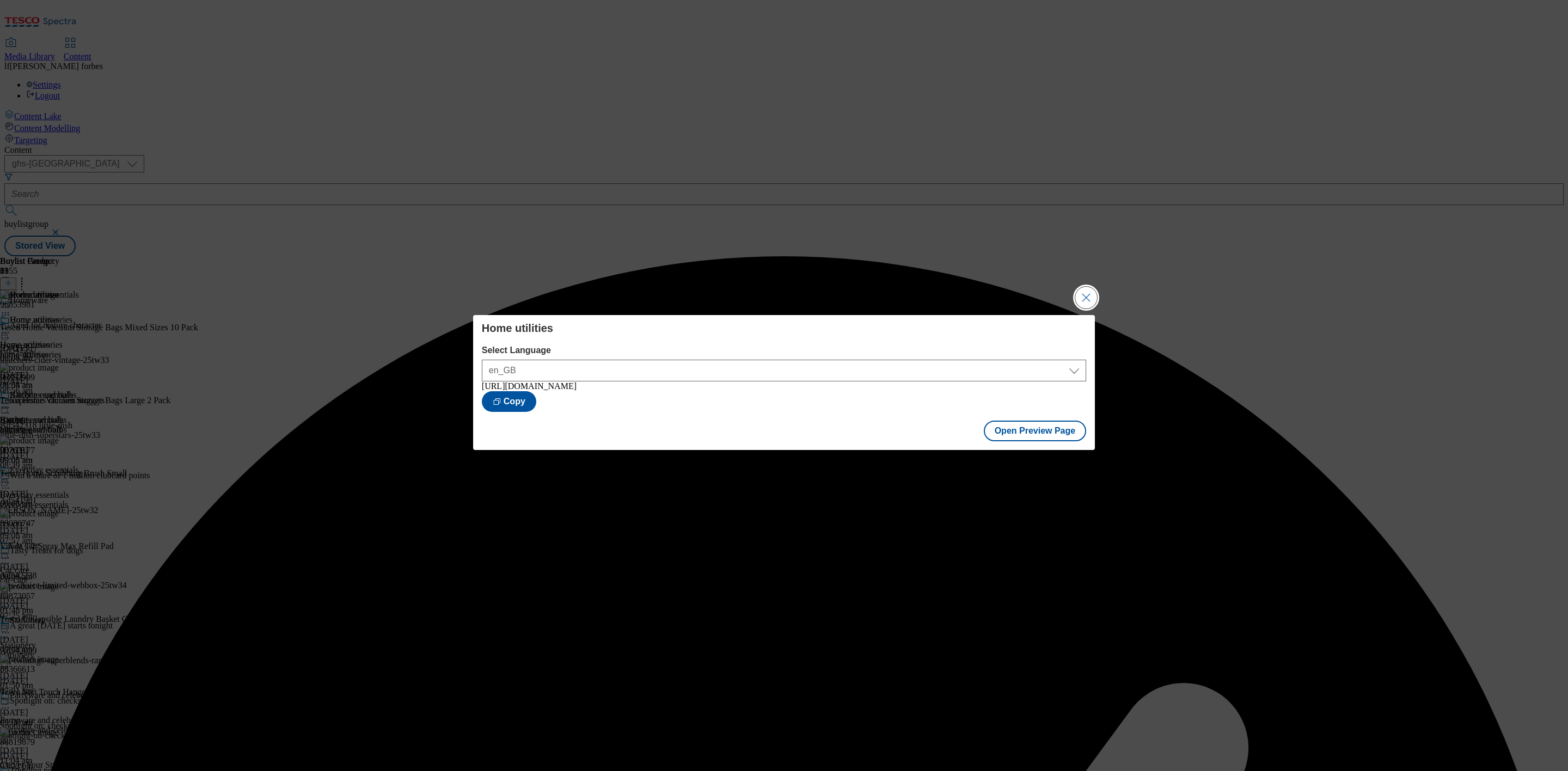
drag, startPoint x: 1076, startPoint y: 294, endPoint x: 1052, endPoint y: 286, distance: 25.3
click at [1076, 294] on button "Close Modal" at bounding box center [1087, 298] width 22 height 22
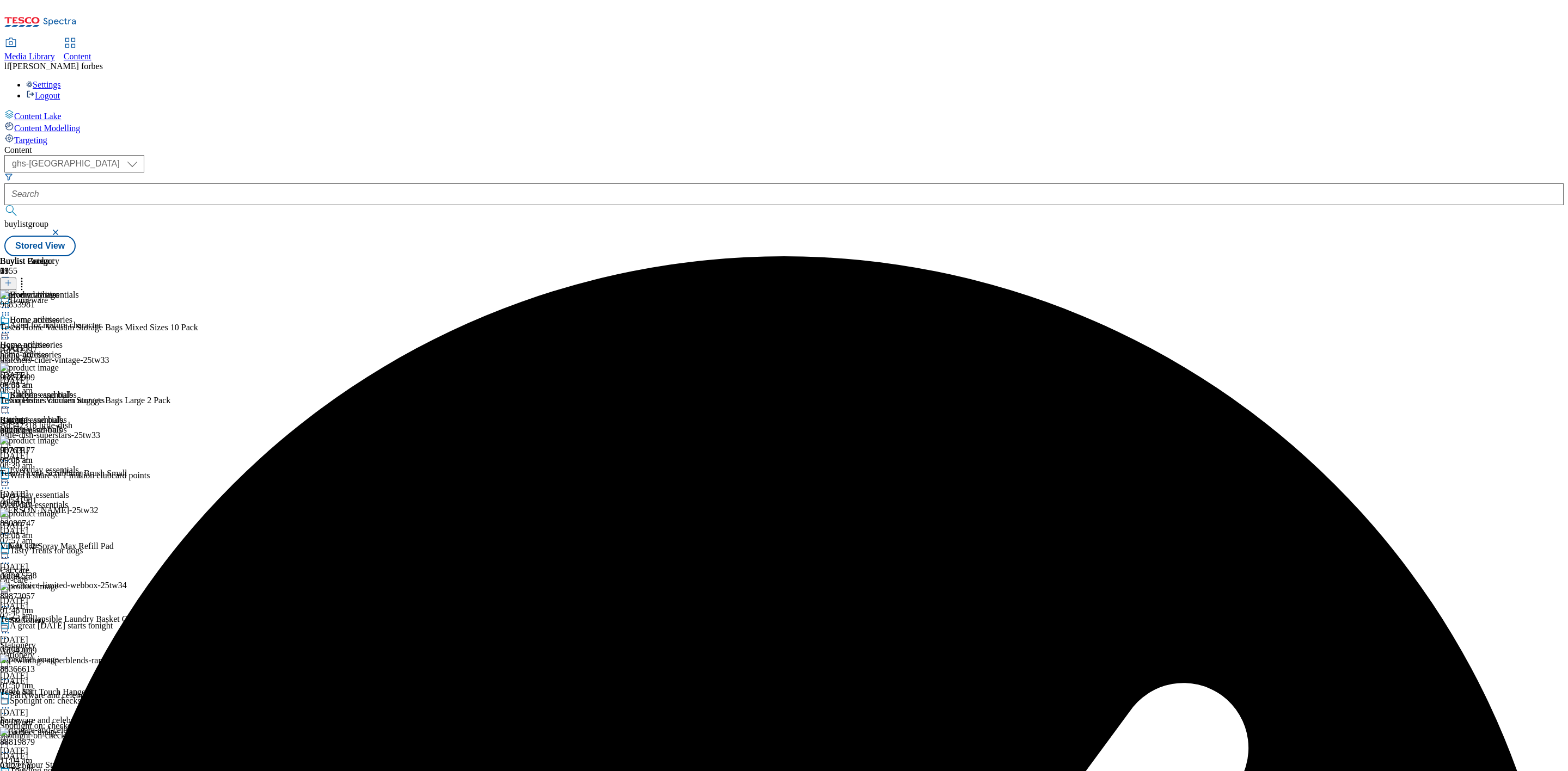
click at [11, 327] on icon at bounding box center [5, 333] width 11 height 11
click at [58, 439] on span "Publish" at bounding box center [45, 443] width 24 height 8
click at [77, 390] on div "Batteries and bulbs" at bounding box center [43, 395] width 67 height 10
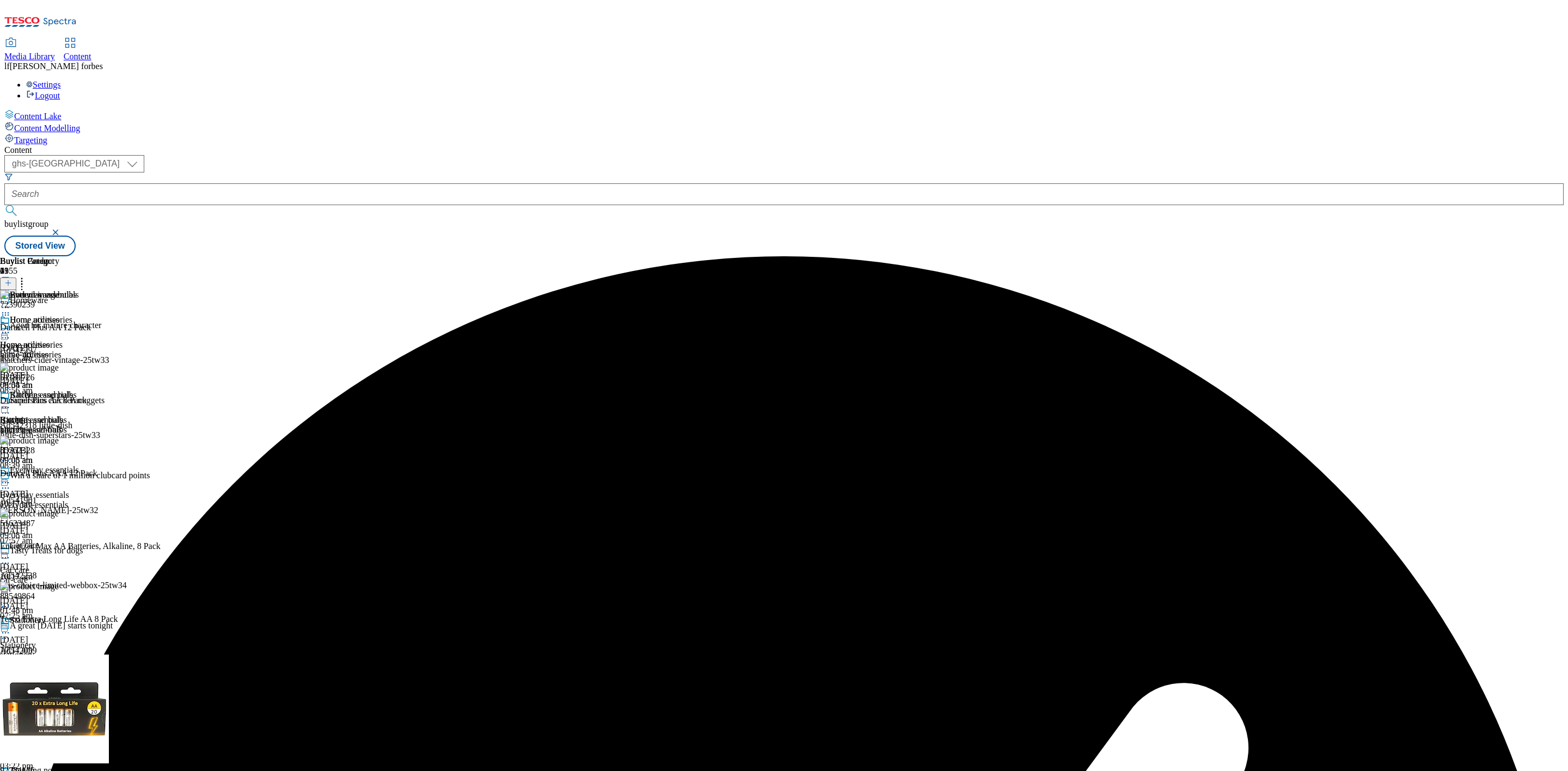
click at [11, 402] on icon at bounding box center [5, 408] width 11 height 11
click at [69, 527] on span "Un-publish" at bounding box center [51, 531] width 35 height 8
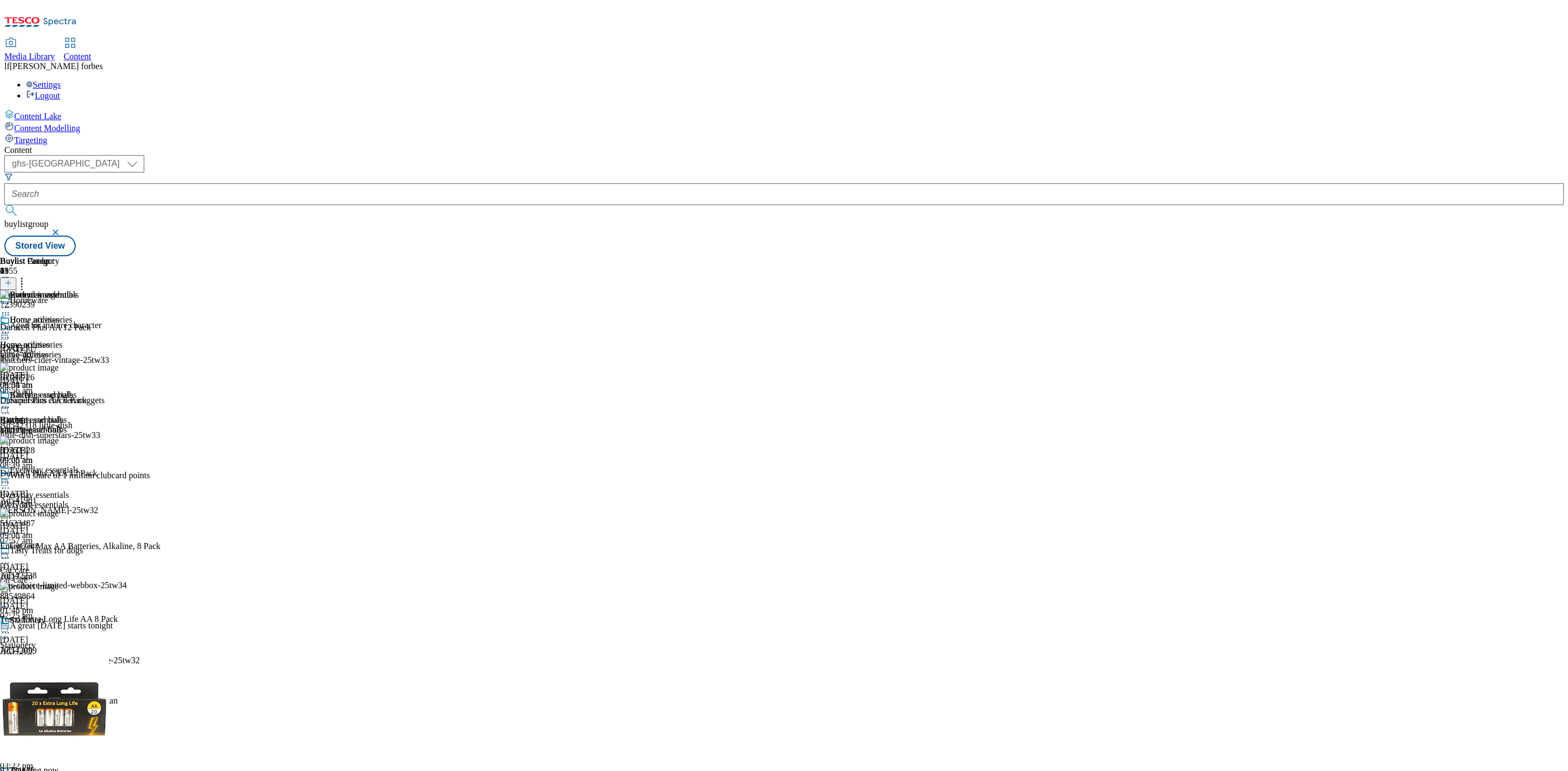
click at [4, 407] on circle at bounding box center [3, 408] width 2 height 2
click at [70, 489] on span "Un-preview" at bounding box center [52, 493] width 37 height 8
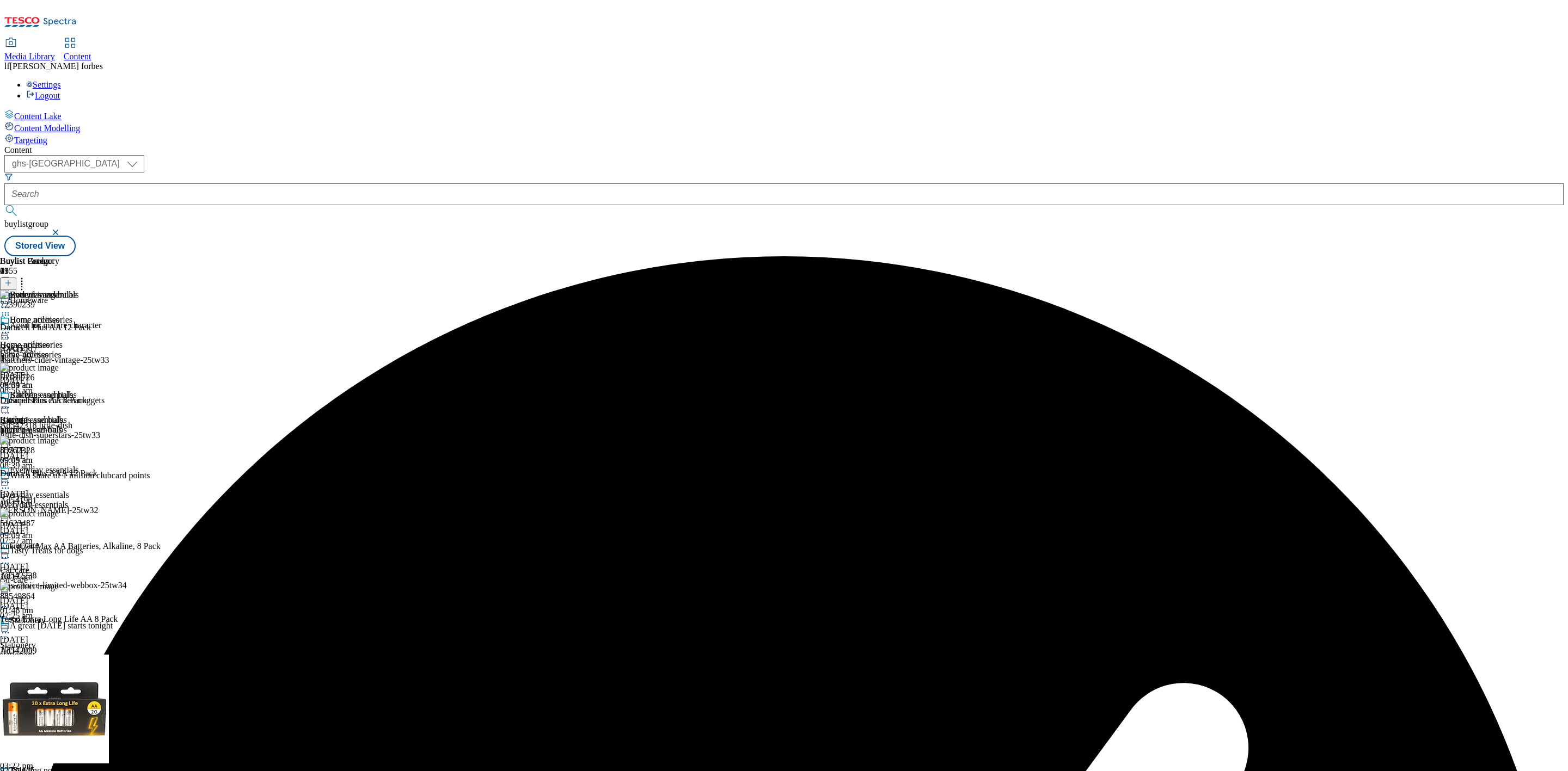
click at [27, 276] on icon at bounding box center [22, 281] width 11 height 11
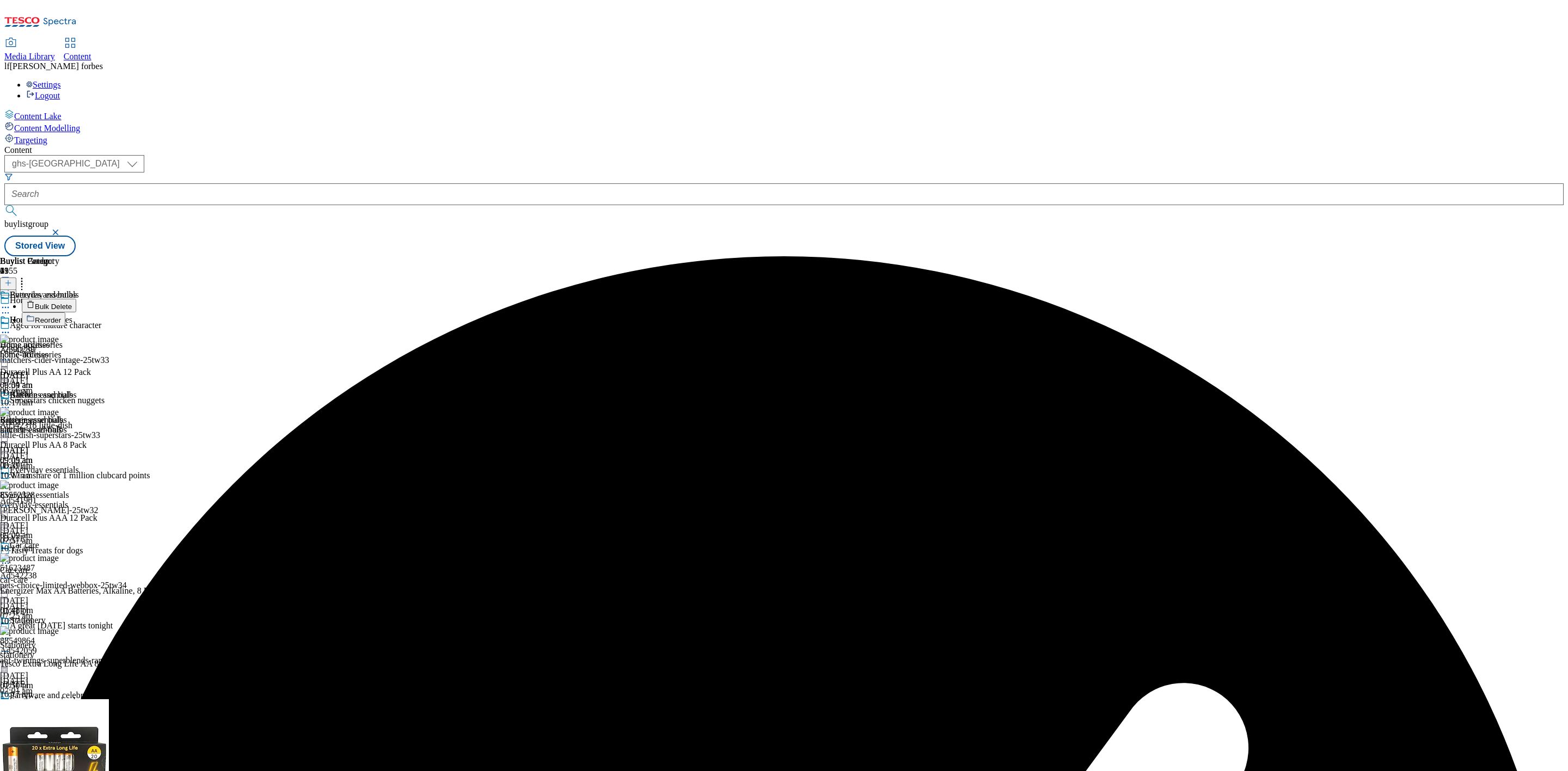
click at [72, 302] on span "Bulk Delete" at bounding box center [53, 306] width 37 height 8
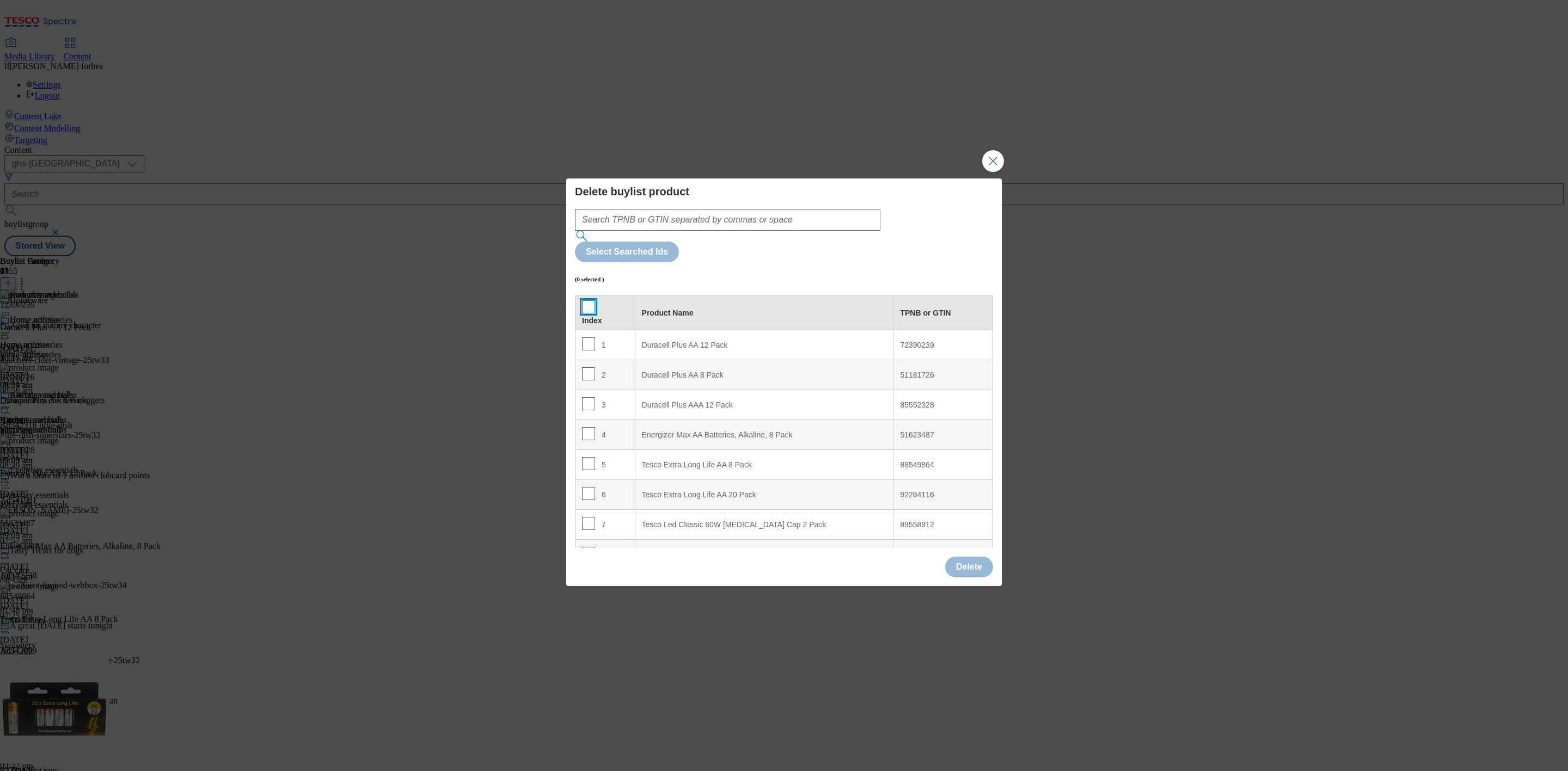
click at [585, 301] on input "Modal" at bounding box center [588, 307] width 13 height 13
click at [979, 557] on button "Delete" at bounding box center [969, 567] width 48 height 21
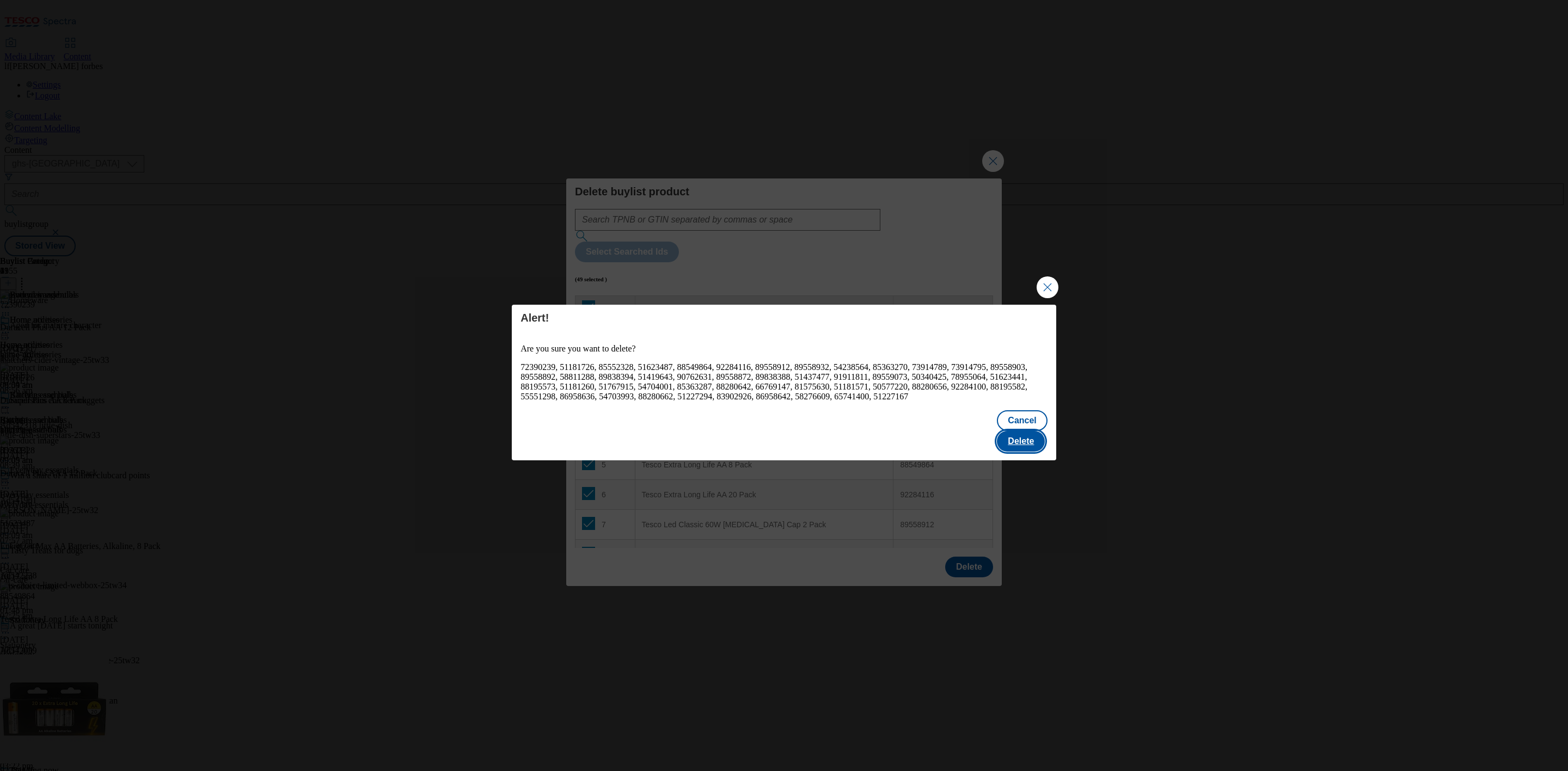
click at [1023, 436] on button "Delete" at bounding box center [1021, 441] width 48 height 21
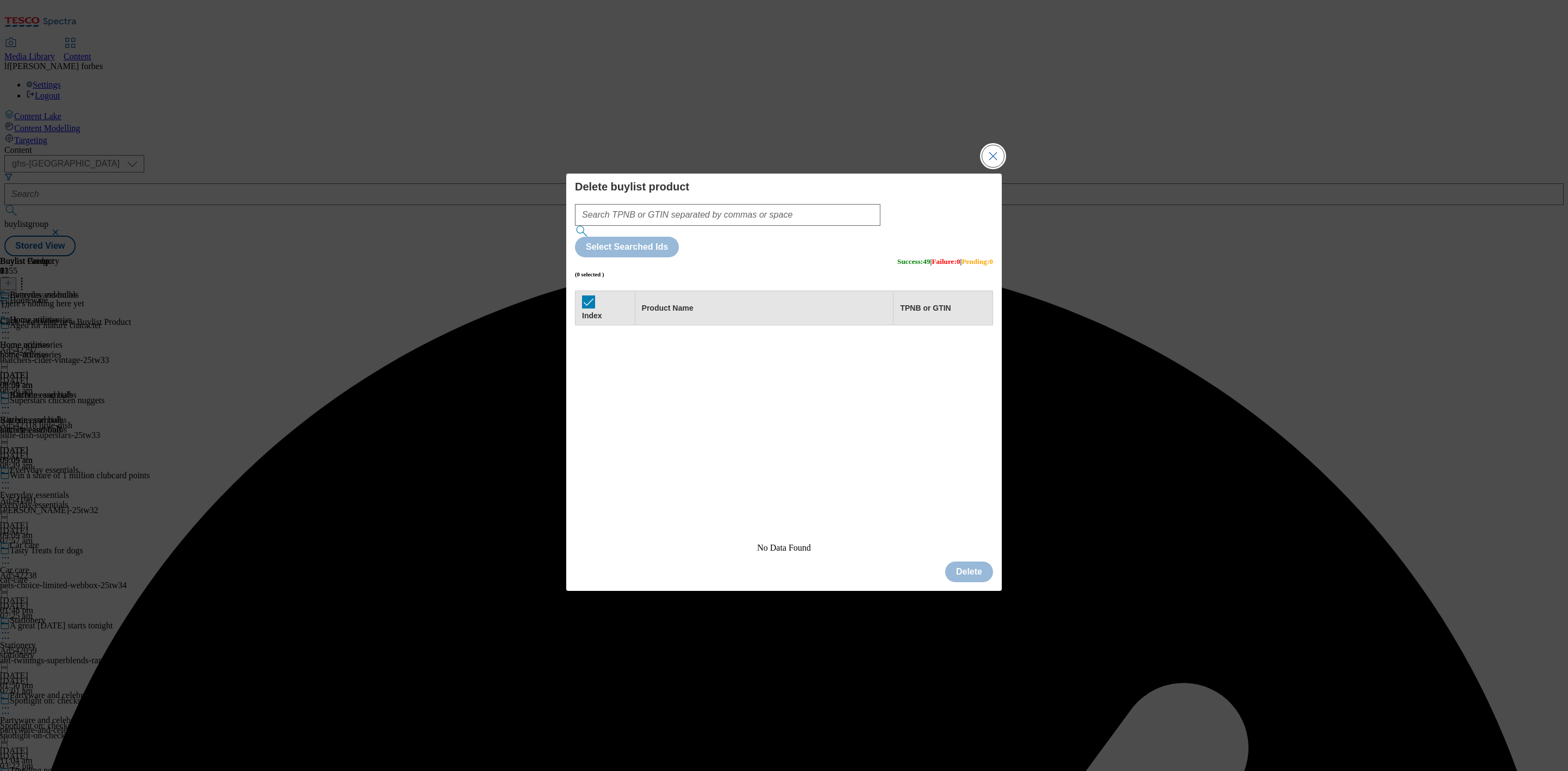
click at [992, 167] on button "Close Modal" at bounding box center [993, 156] width 22 height 22
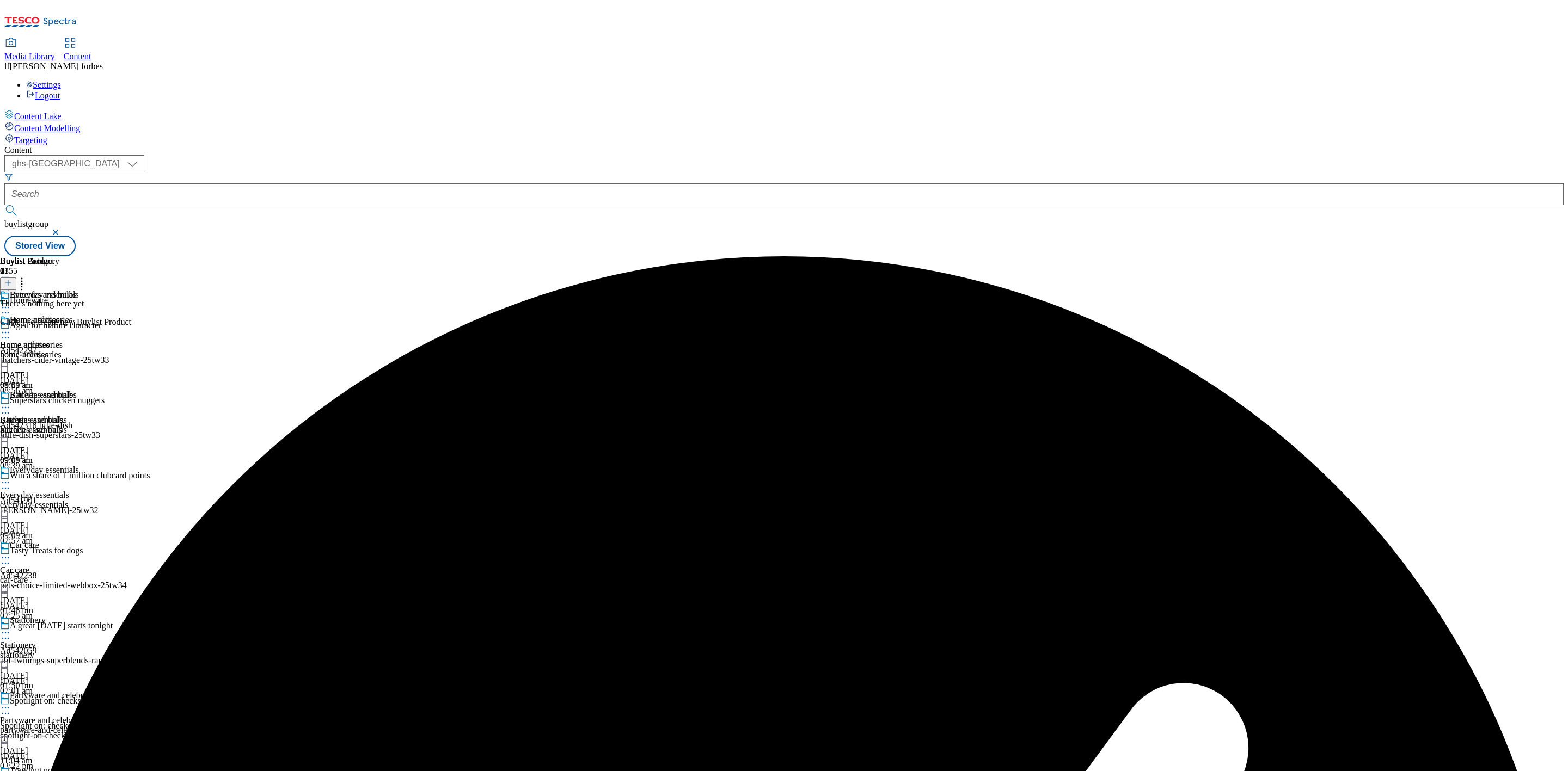
click at [12, 279] on icon at bounding box center [8, 283] width 8 height 8
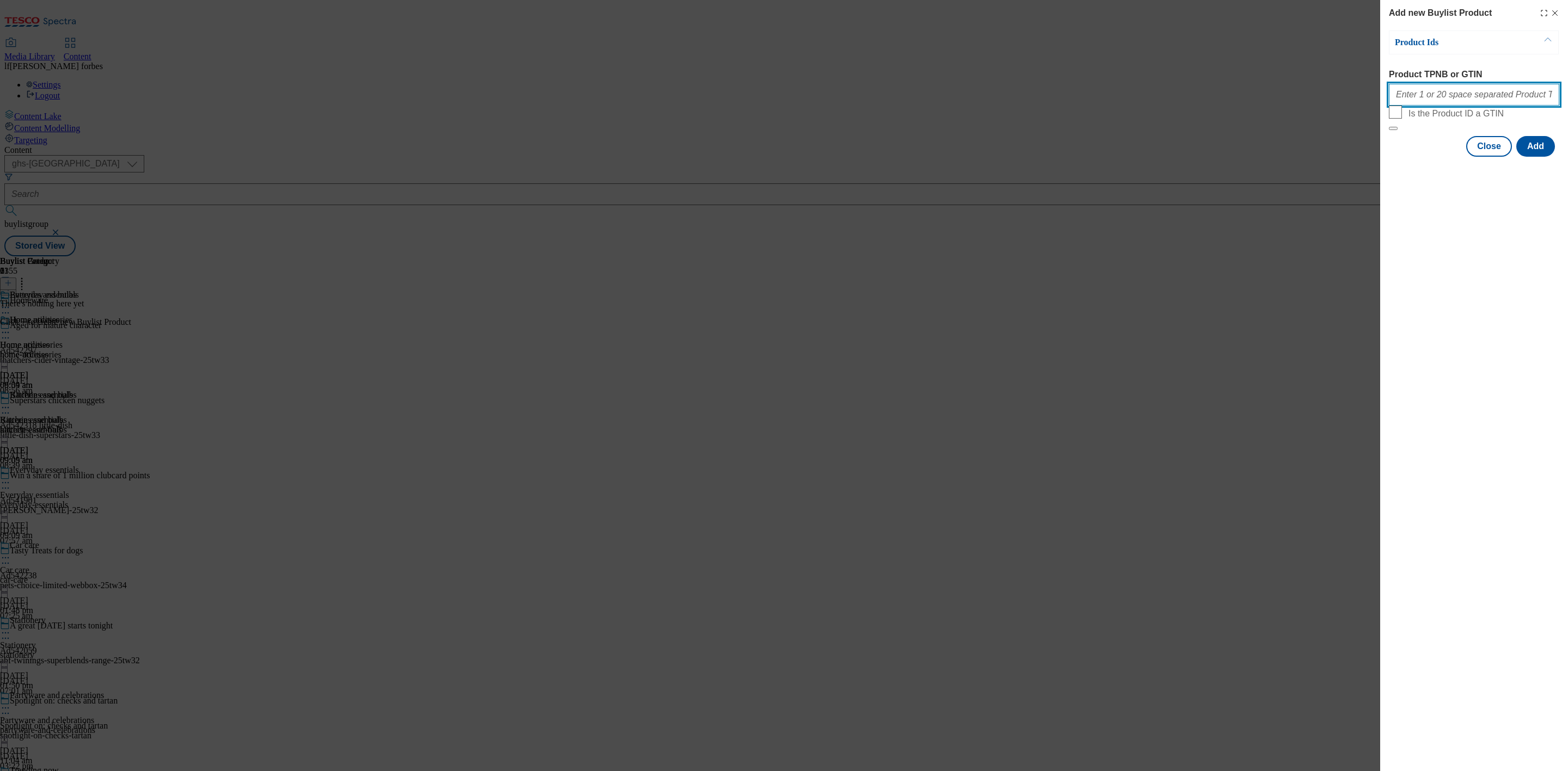
click at [1416, 94] on input "Product TPNB or GTIN" at bounding box center [1474, 95] width 170 height 22
paste input "51181726 73914789 54238564 73914795 92284116 72390239 92284100 54704001 5470399…"
click at [1524, 157] on button "Add" at bounding box center [1536, 147] width 39 height 21
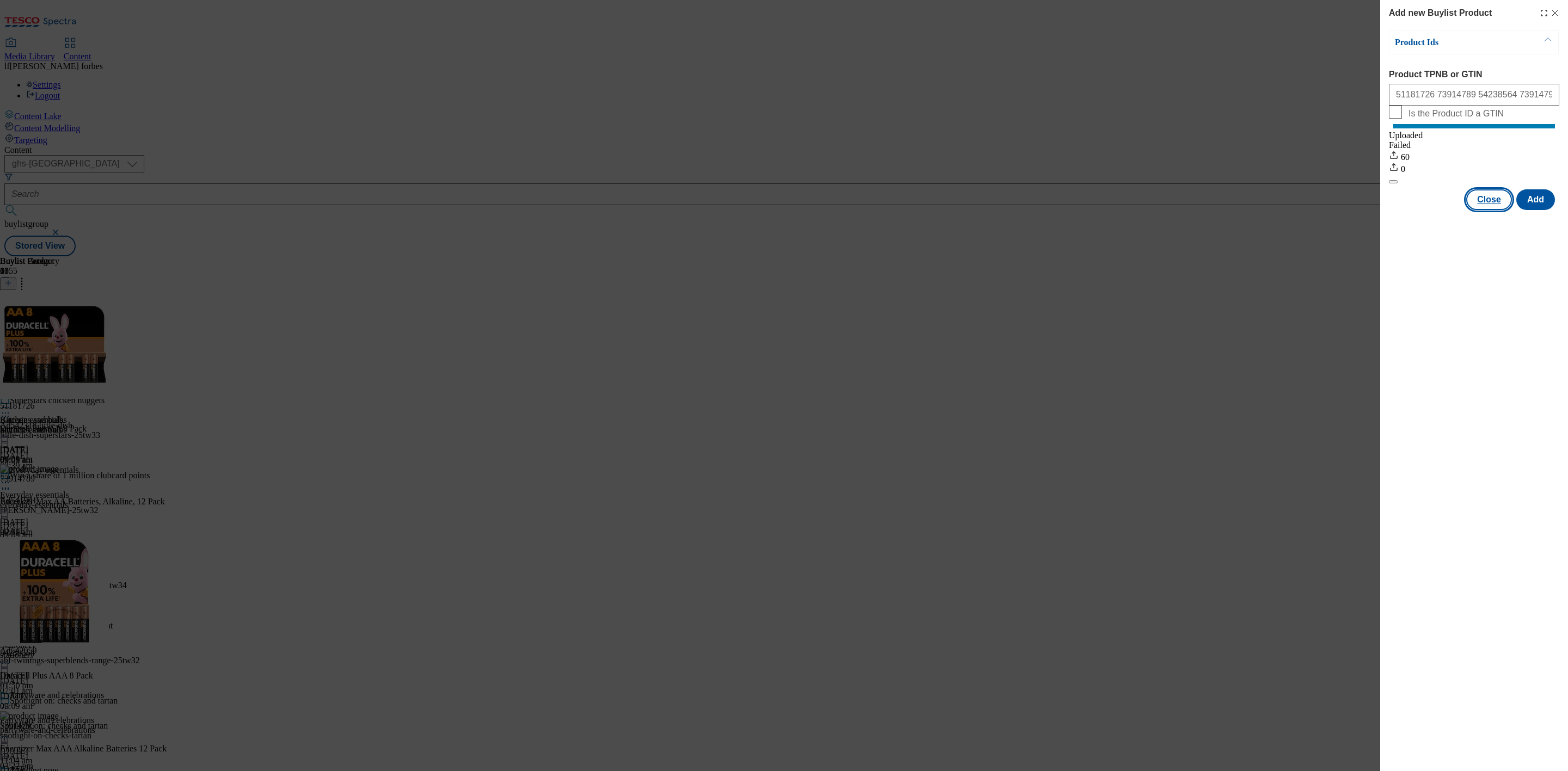
click at [1499, 208] on button "Close" at bounding box center [1489, 200] width 46 height 21
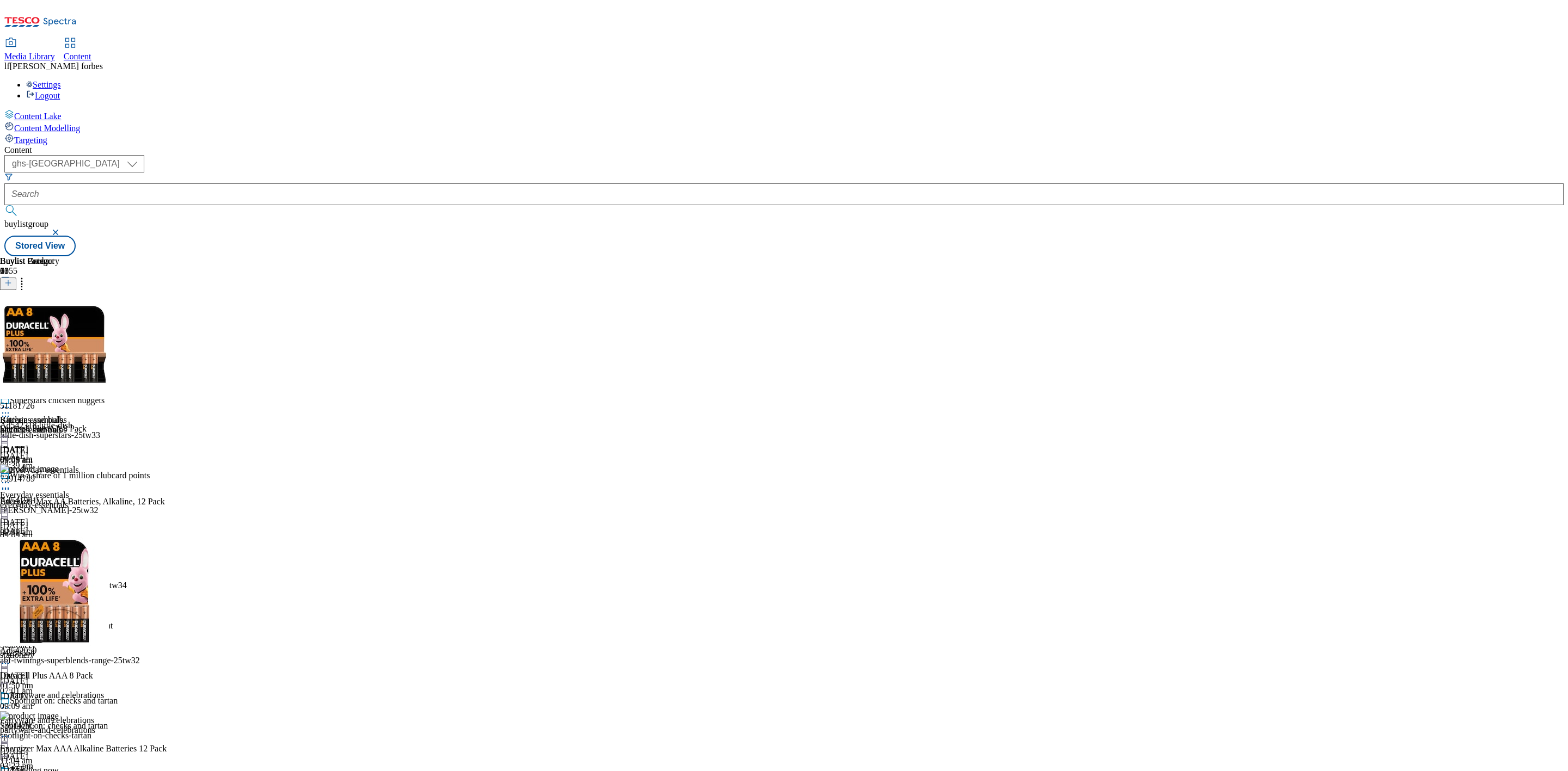
click at [11, 402] on icon at bounding box center [5, 408] width 11 height 11
click at [64, 474] on button "Preview" at bounding box center [43, 480] width 42 height 13
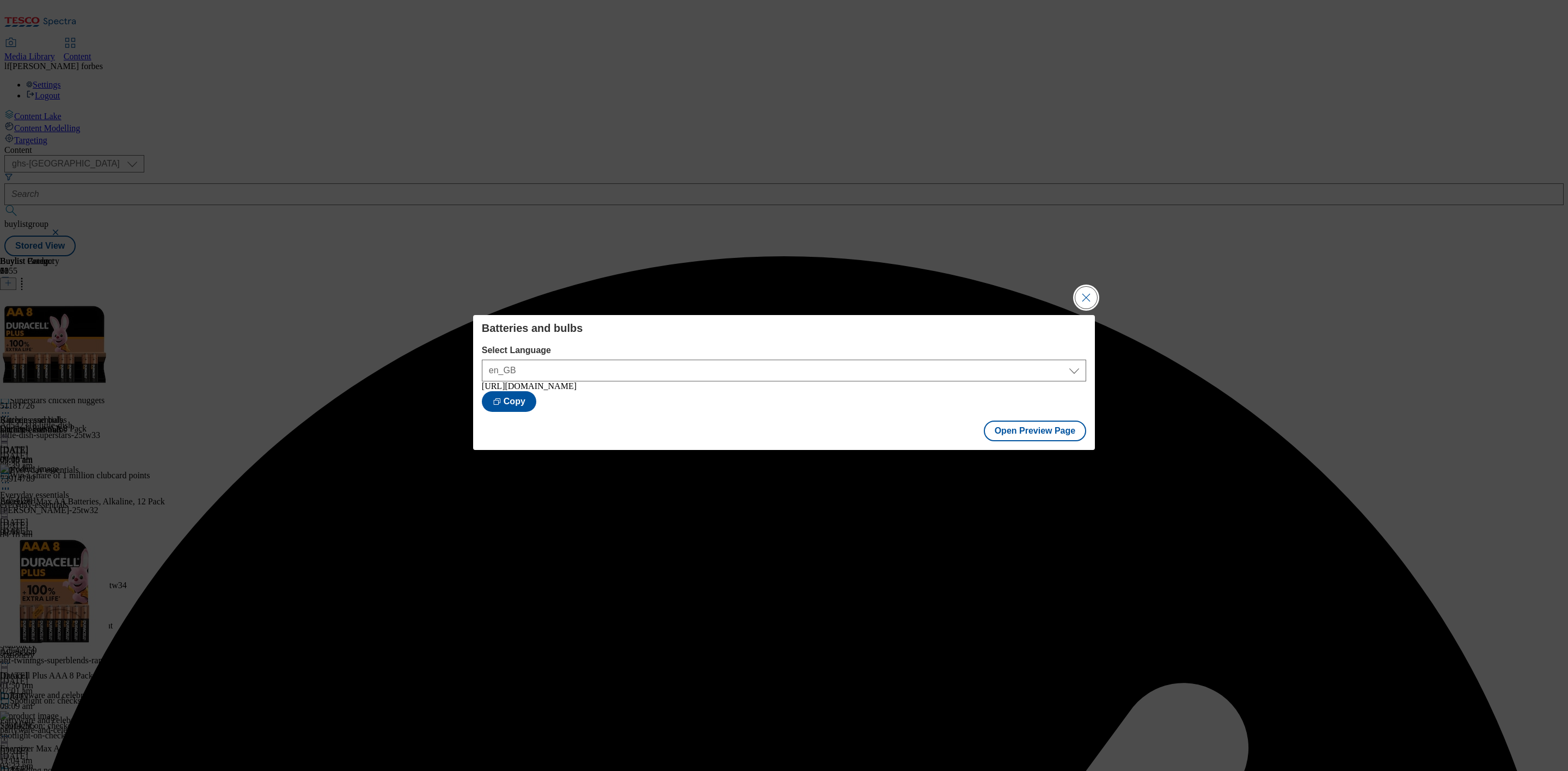
click at [1094, 291] on button "Close Modal" at bounding box center [1087, 298] width 22 height 22
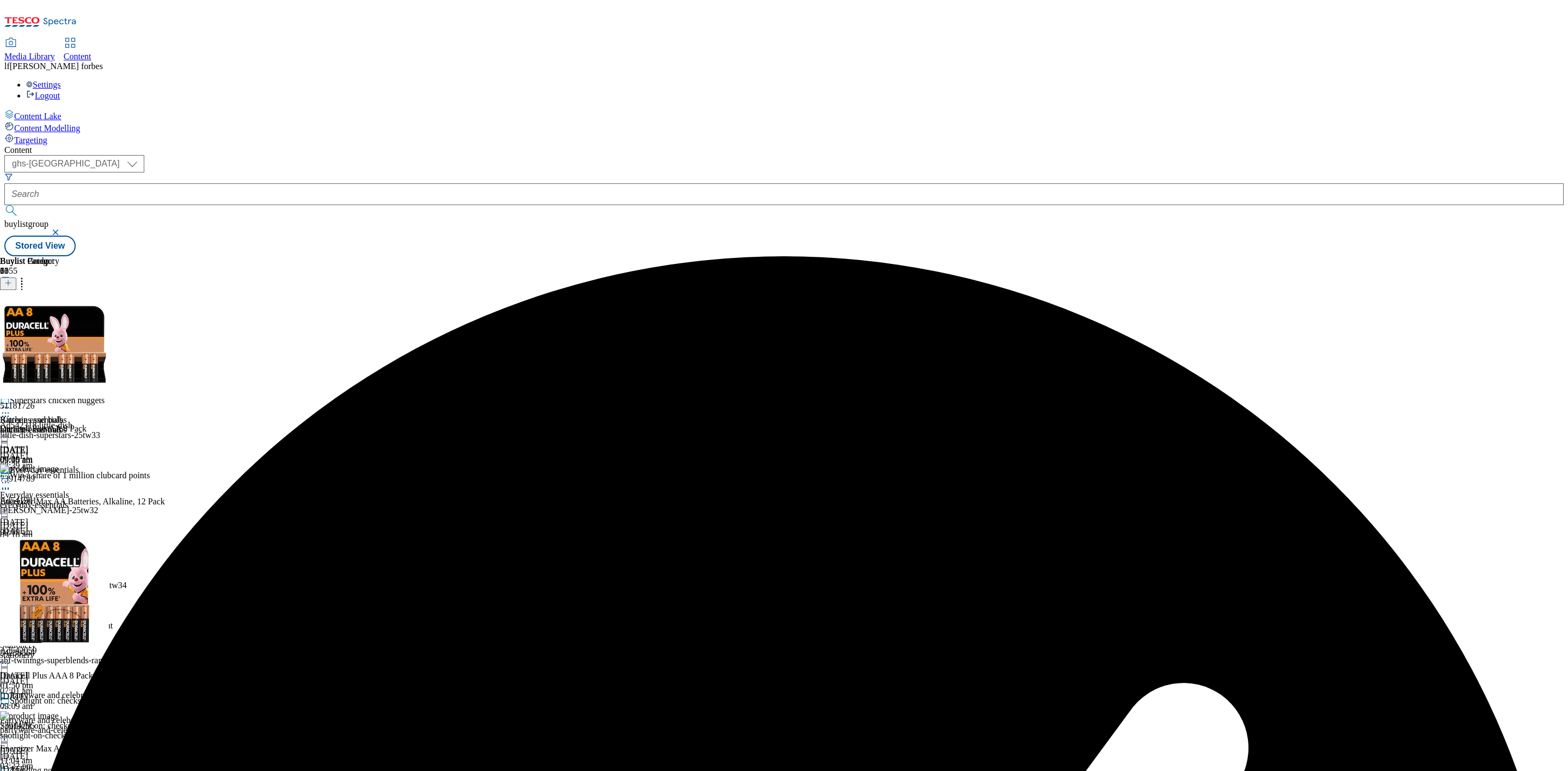
click at [11, 402] on icon at bounding box center [5, 408] width 11 height 11
click at [62, 512] on button "Publish" at bounding box center [42, 518] width 40 height 13
click at [46, 616] on div "Stationery" at bounding box center [27, 621] width 36 height 10
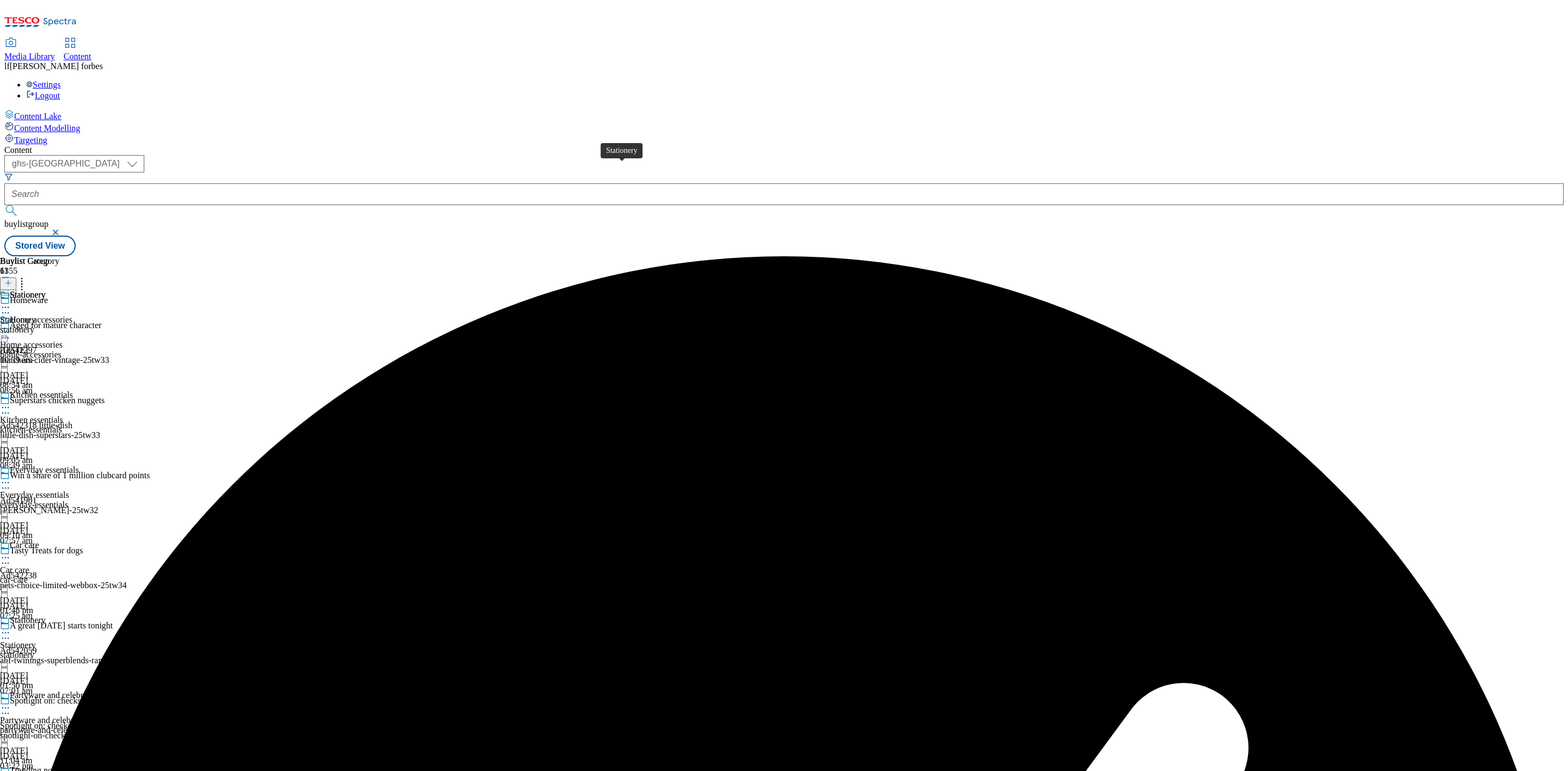
click at [46, 290] on span "Stationery" at bounding box center [27, 296] width 36 height 12
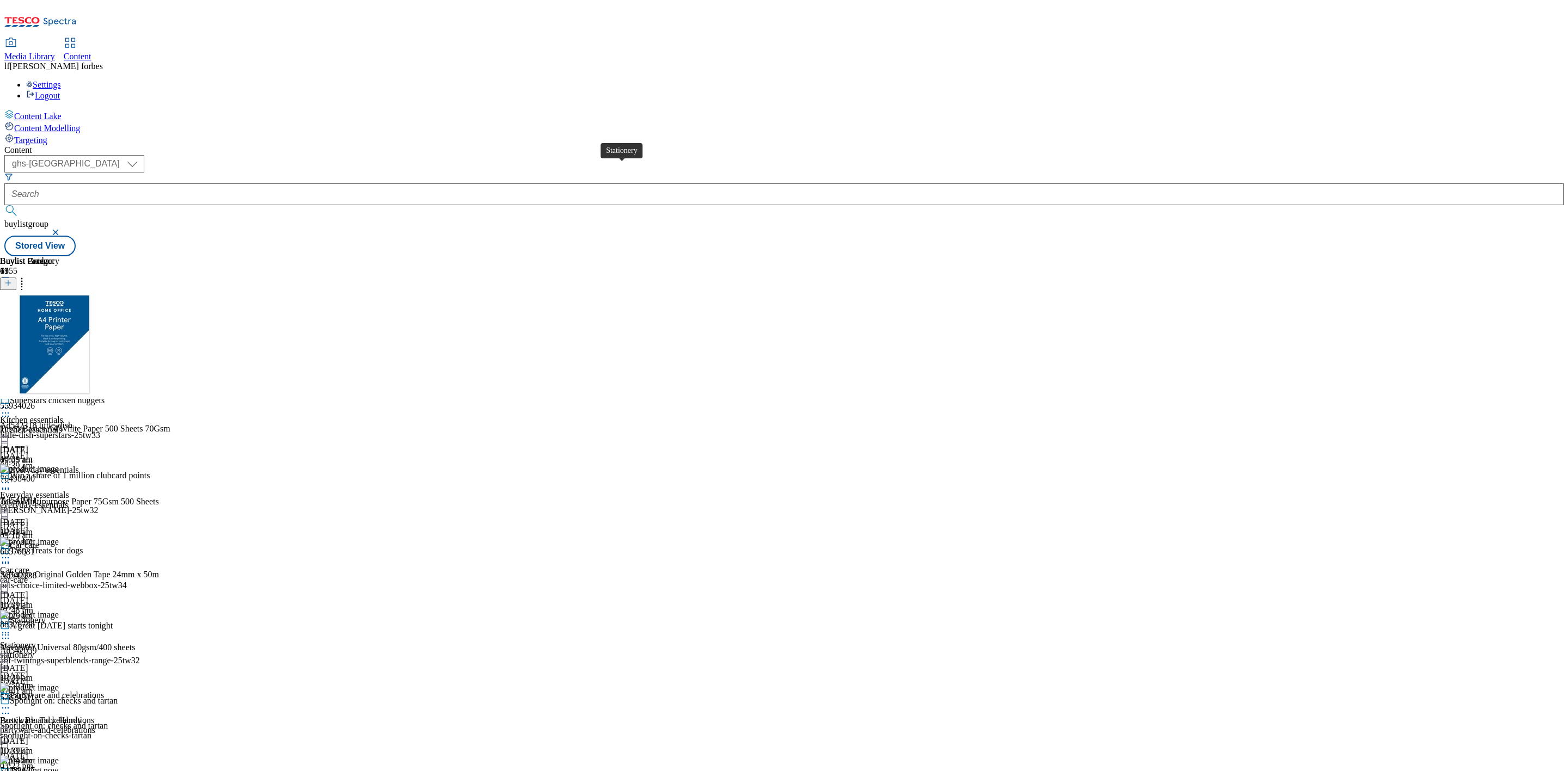
click at [46, 315] on div "Stationery" at bounding box center [27, 320] width 36 height 10
click at [11, 327] on icon at bounding box center [5, 333] width 11 height 11
click at [73, 449] on button "Un-publish" at bounding box center [47, 455] width 51 height 13
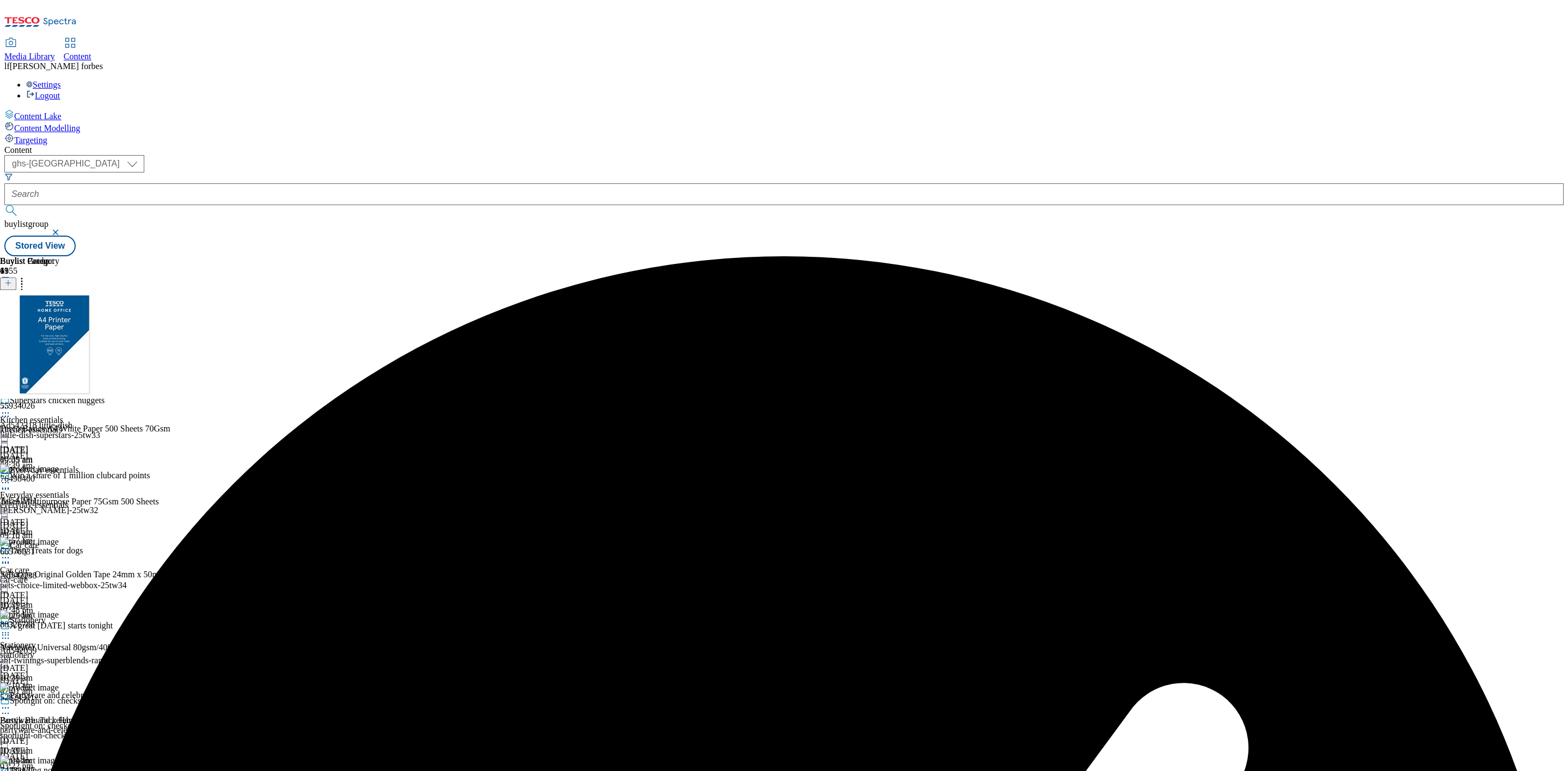
click at [11, 327] on icon at bounding box center [5, 333] width 11 height 11
click at [75, 411] on button "Un-preview" at bounding box center [48, 417] width 53 height 13
click at [27, 276] on icon at bounding box center [22, 281] width 11 height 11
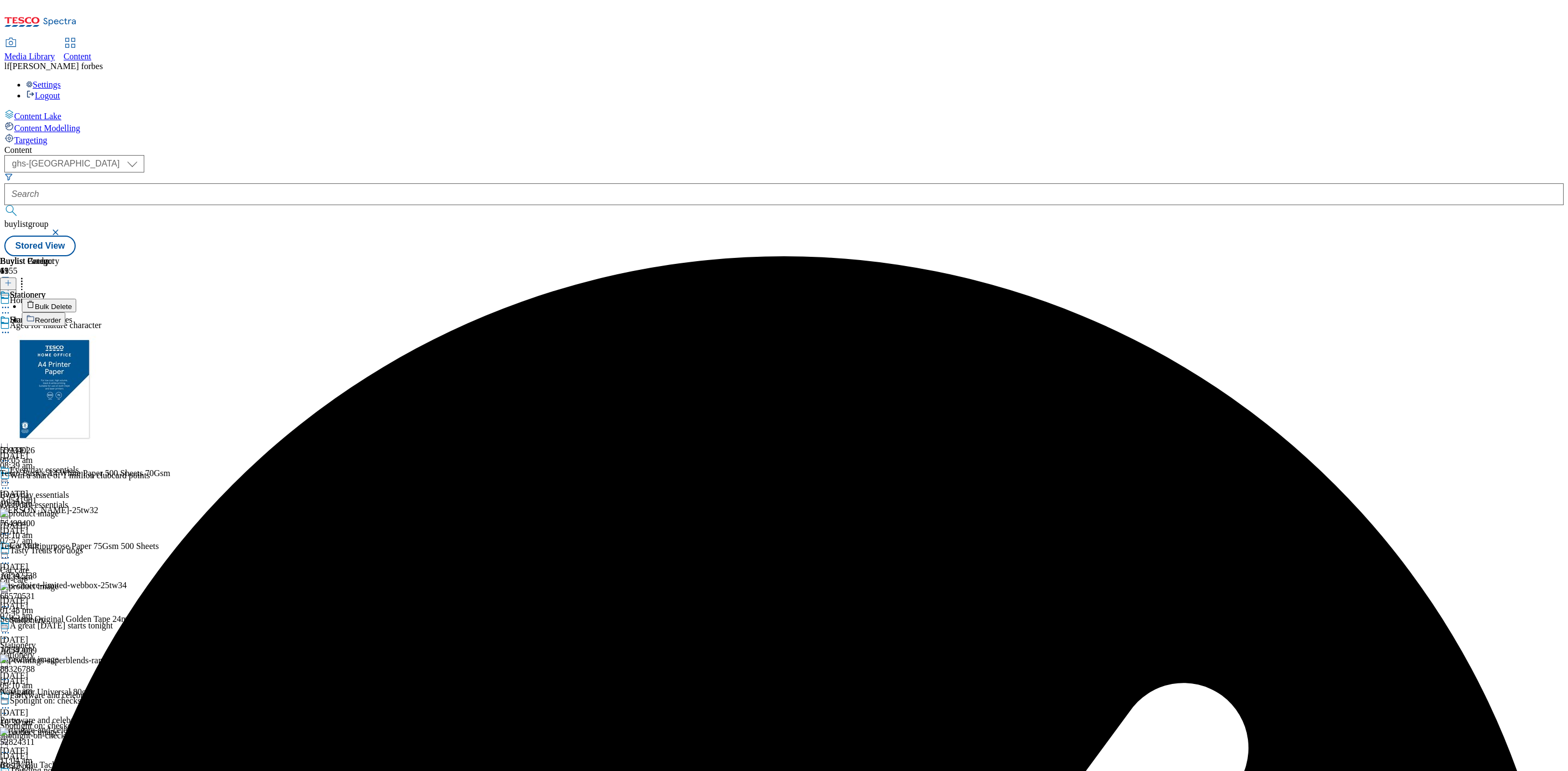
click at [72, 302] on span "Bulk Delete" at bounding box center [53, 306] width 37 height 8
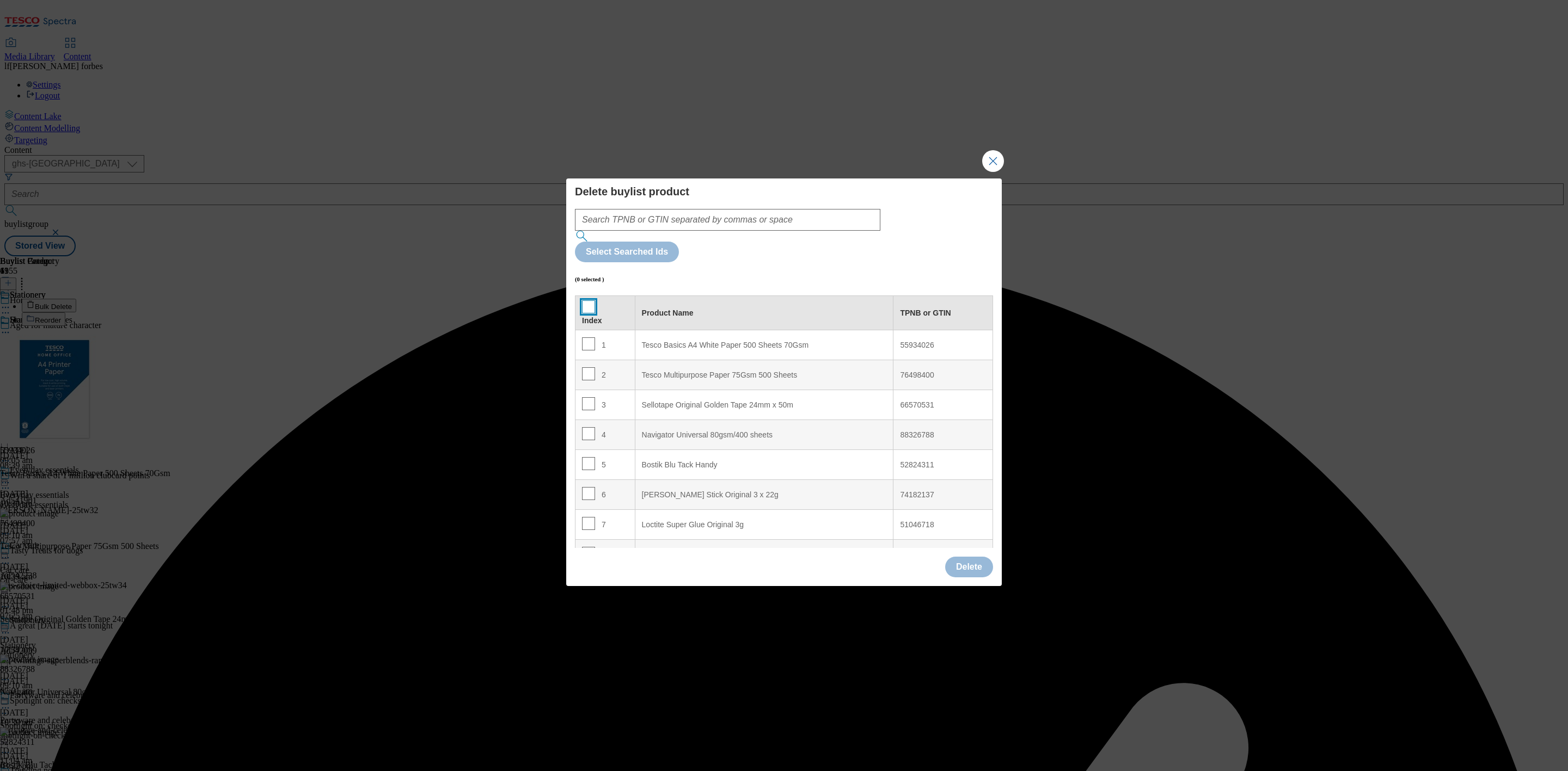
click at [586, 301] on input "Modal" at bounding box center [588, 307] width 13 height 13
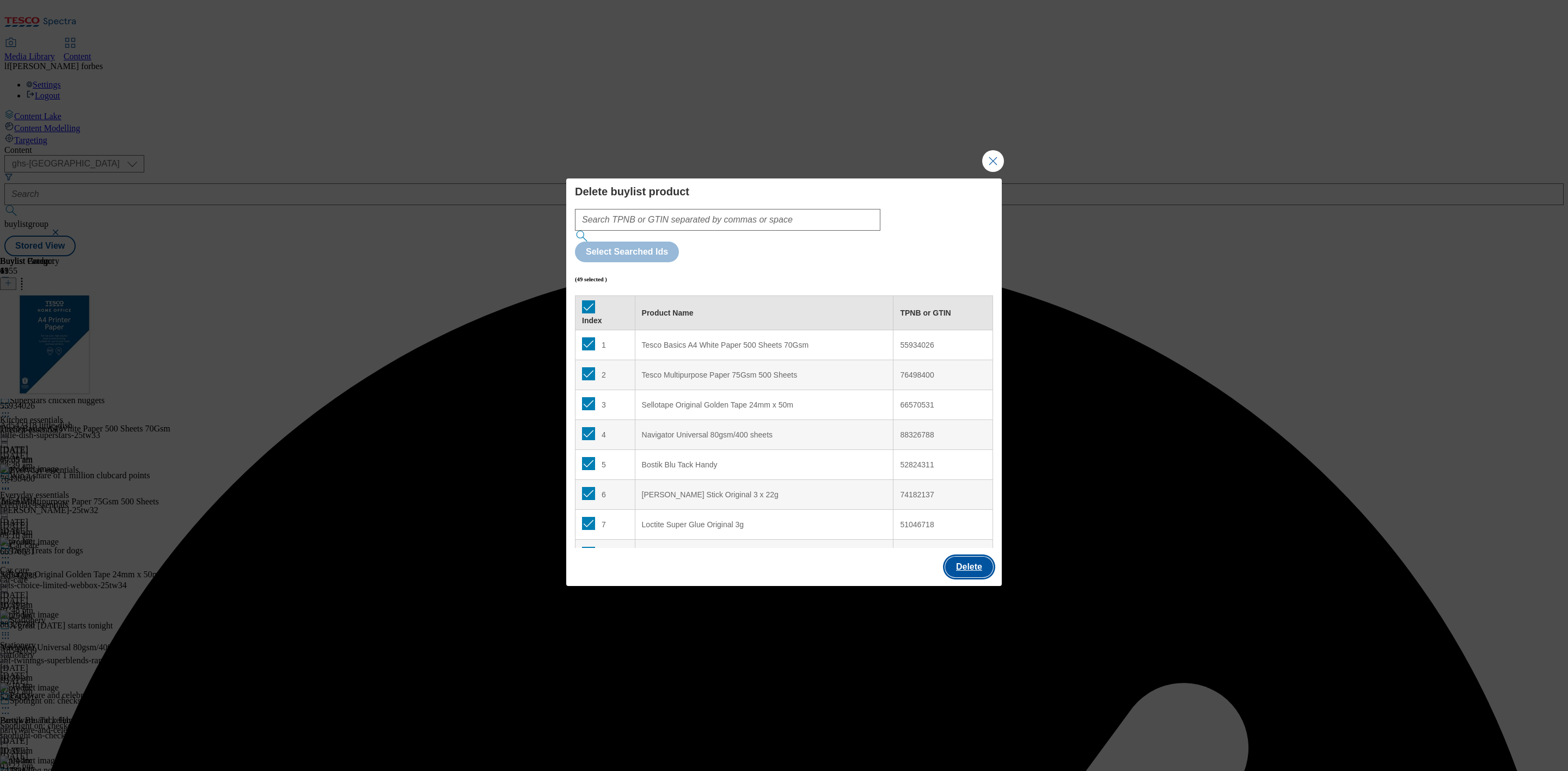
click at [961, 557] on button "Delete" at bounding box center [969, 567] width 48 height 21
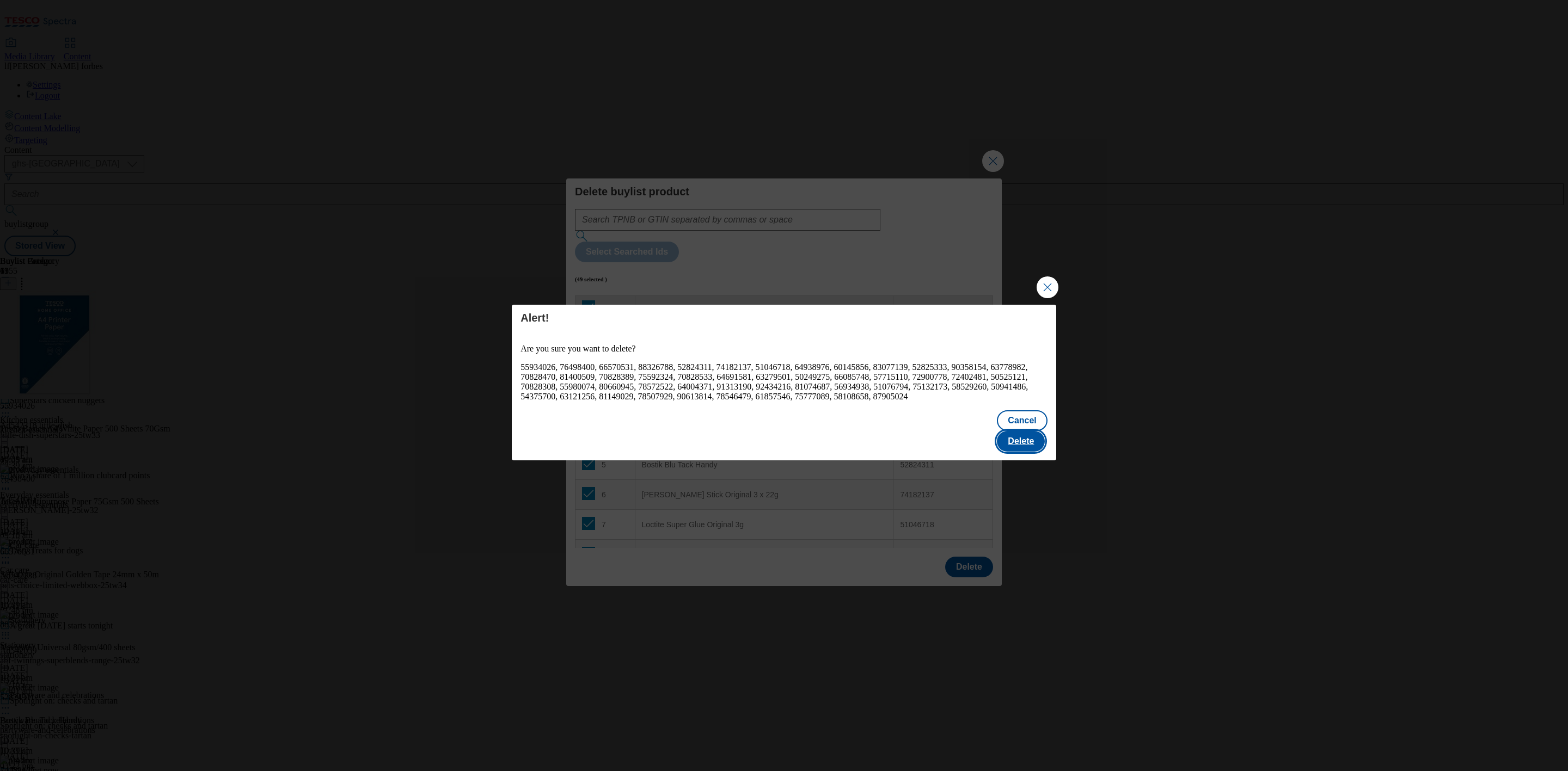
click at [1034, 431] on button "Delete" at bounding box center [1021, 441] width 48 height 21
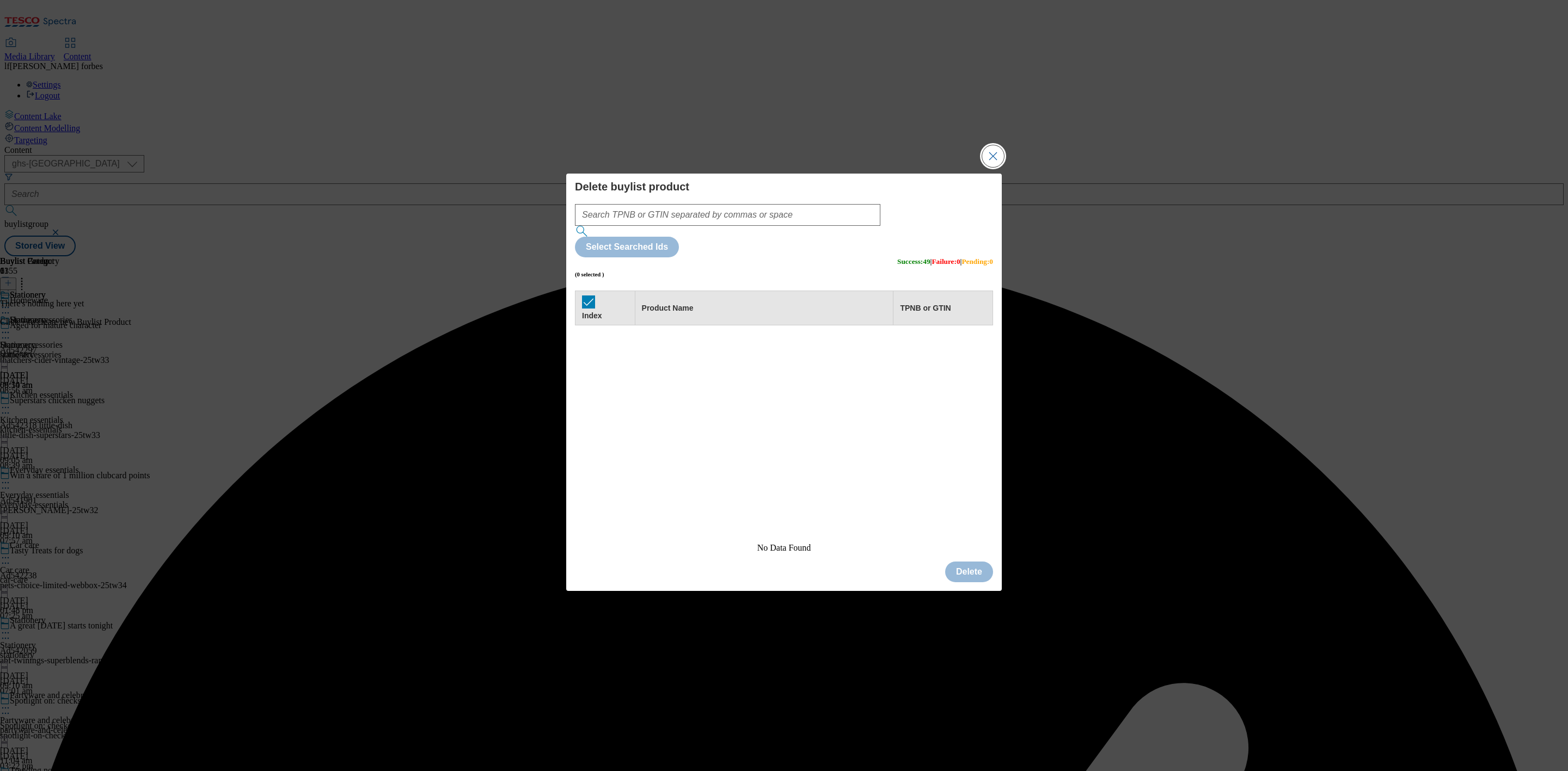
click at [995, 167] on button "Close Modal" at bounding box center [993, 156] width 22 height 22
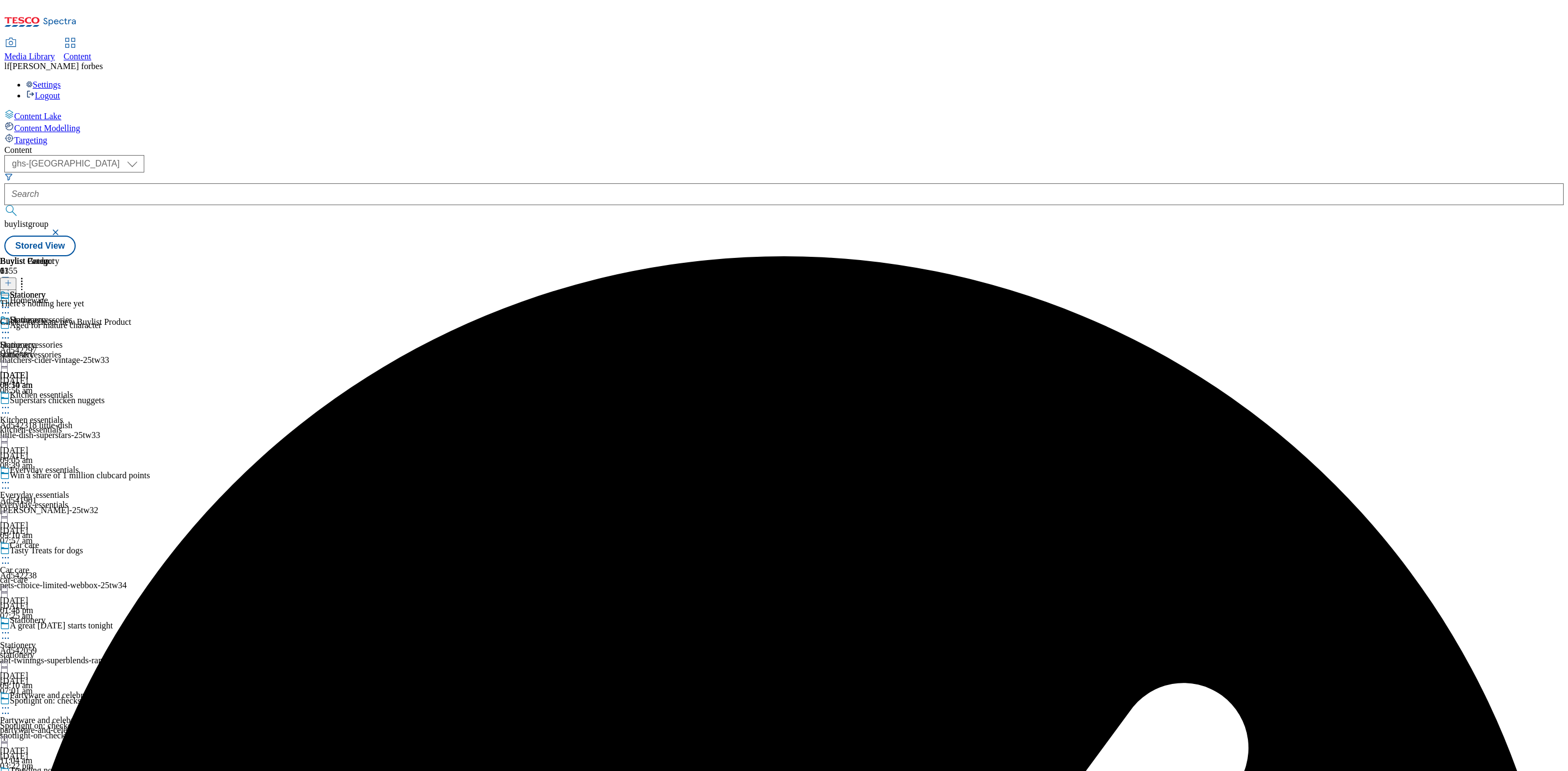
click at [12, 279] on icon at bounding box center [8, 283] width 8 height 8
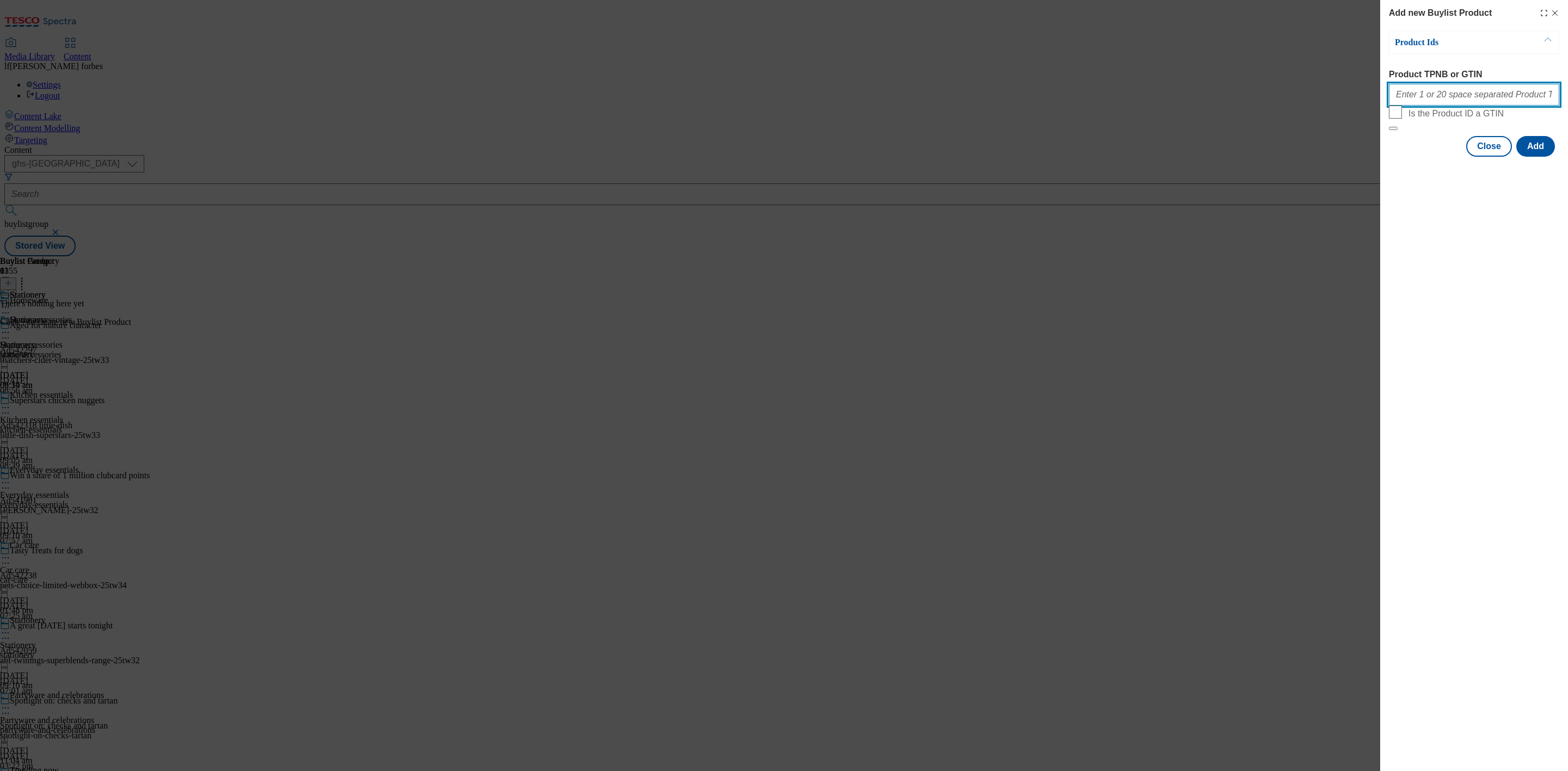
click at [1410, 89] on input "Product TPNB or GTIN" at bounding box center [1474, 95] width 170 height 22
paste input "96808828 96538151 96545539 96808811 96488923 93954244 96371963 96553823 9639021…"
click at [1540, 157] on button "Add" at bounding box center [1536, 147] width 39 height 21
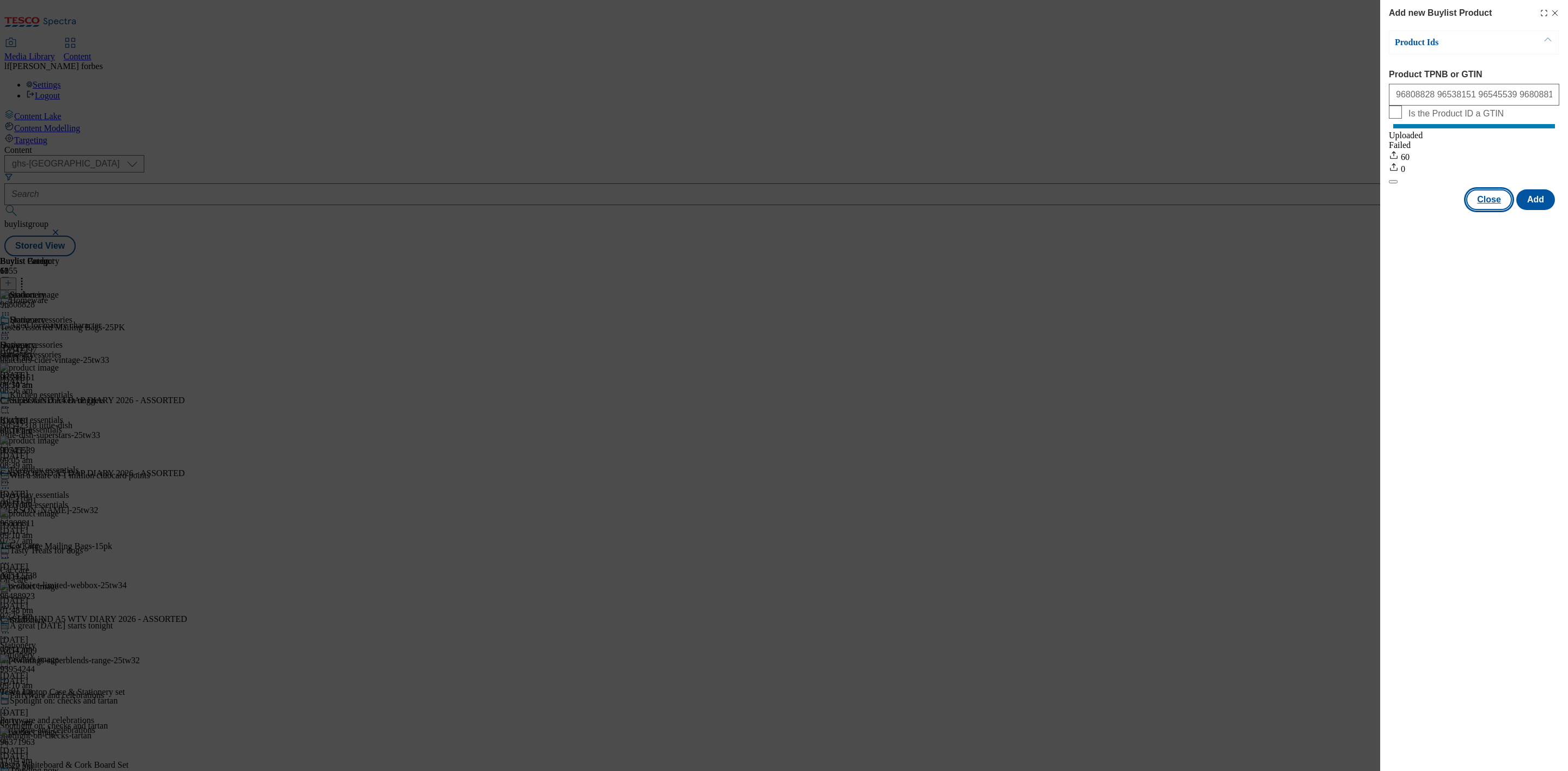
click at [1499, 204] on button "Close" at bounding box center [1489, 200] width 46 height 21
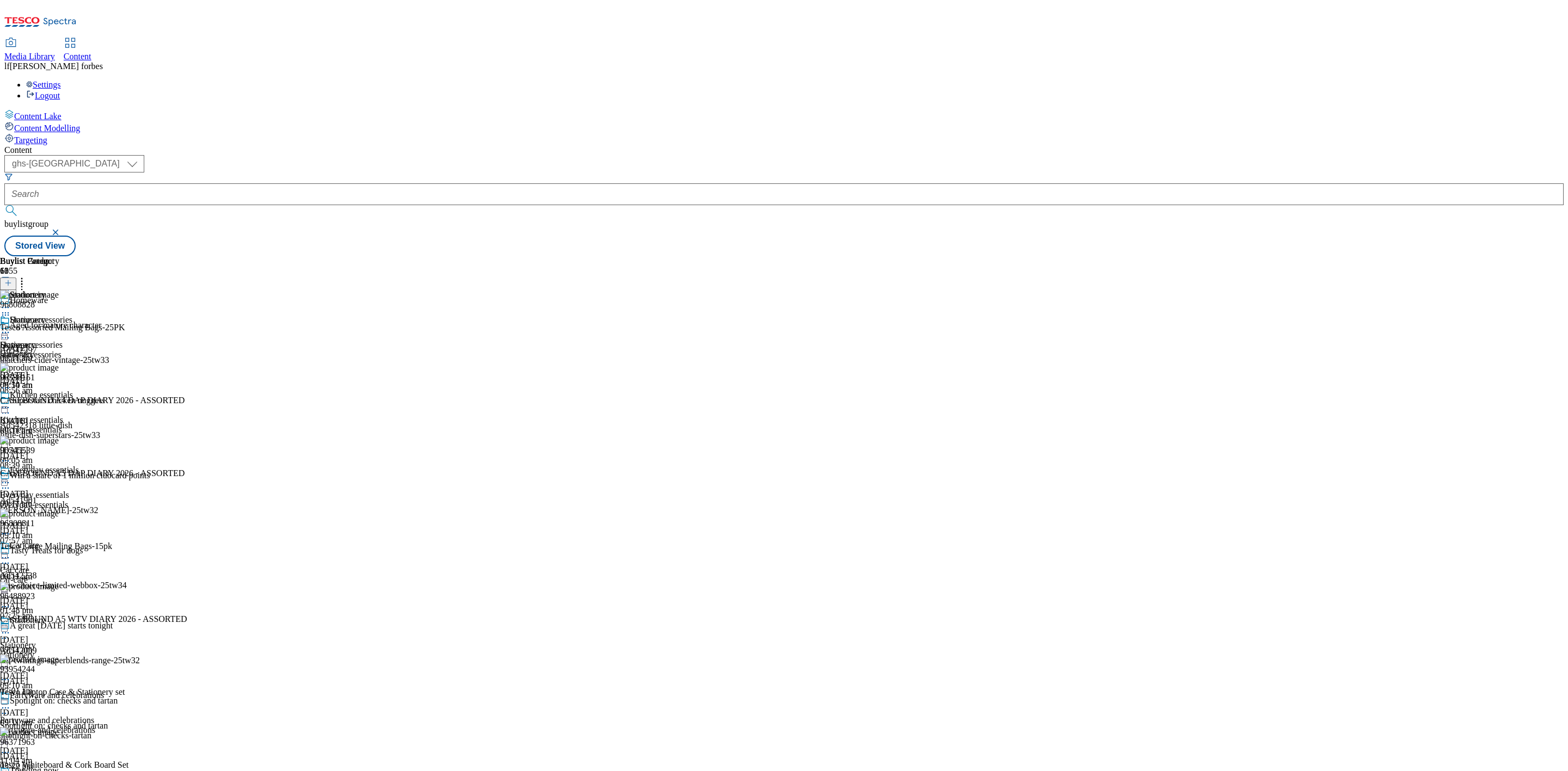
click at [11, 327] on icon at bounding box center [5, 333] width 11 height 11
click at [64, 399] on button "Preview" at bounding box center [43, 405] width 42 height 13
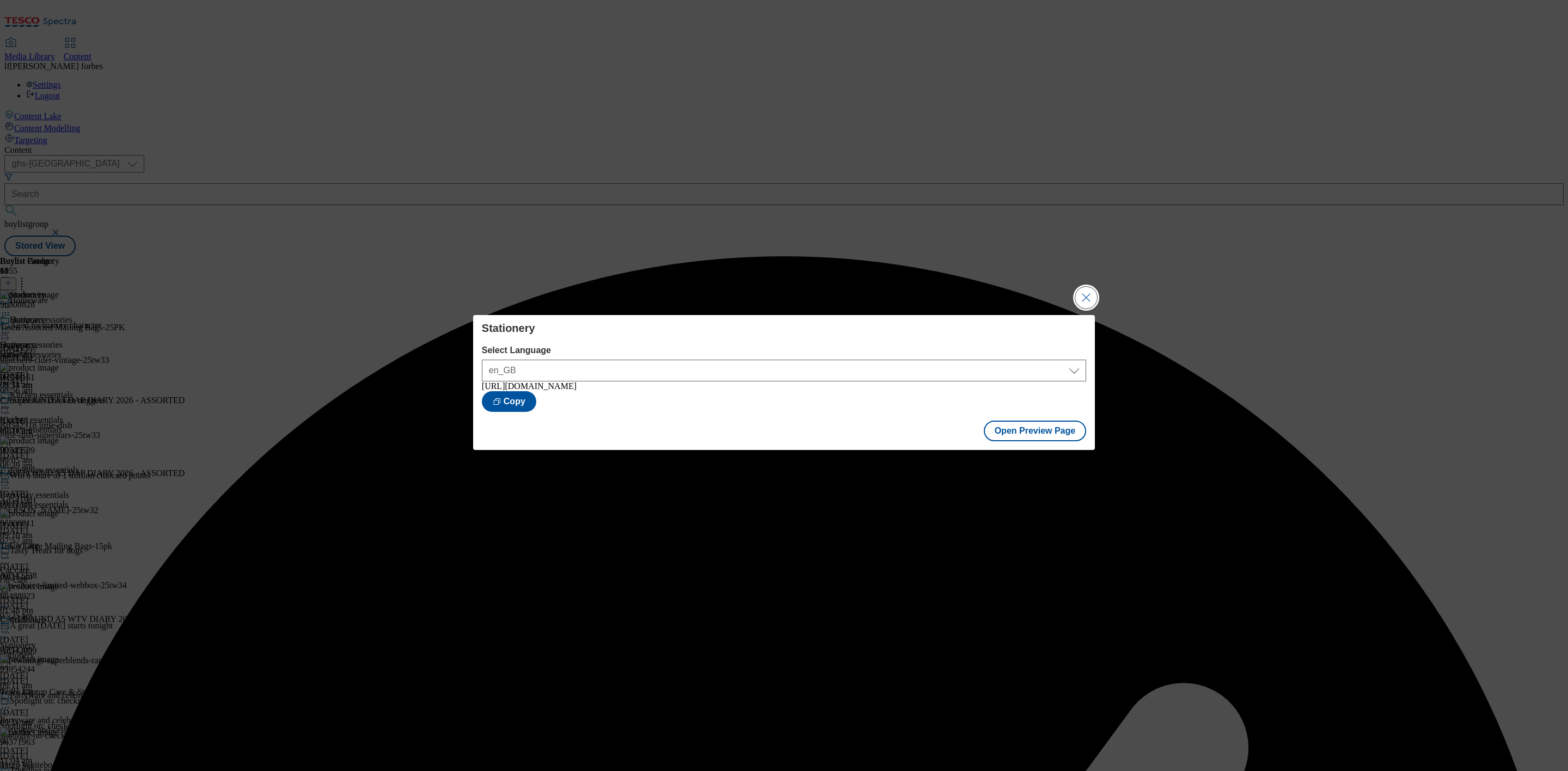
click at [1080, 296] on button "Close Modal" at bounding box center [1087, 298] width 22 height 22
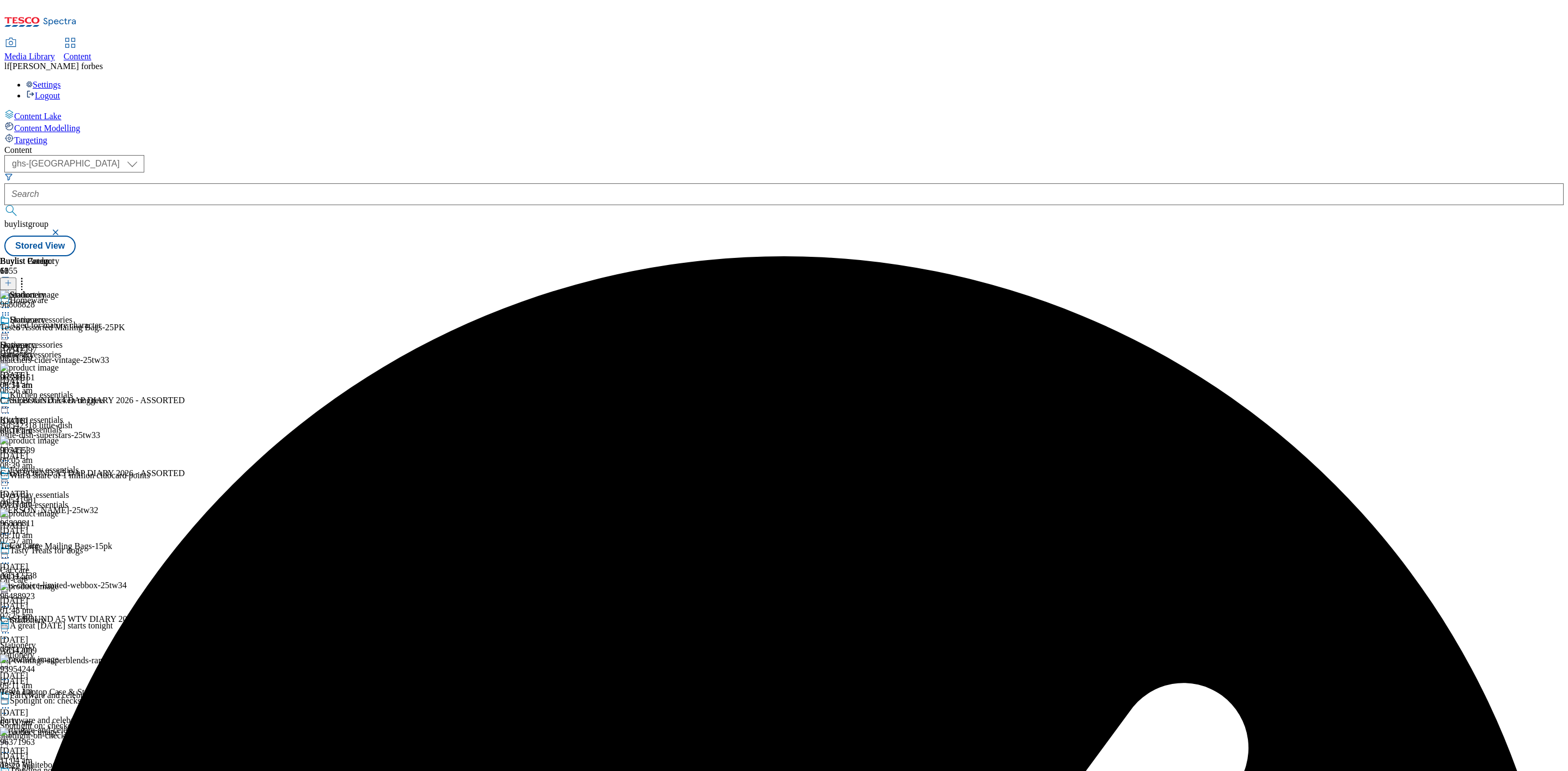
click at [11, 327] on icon at bounding box center [5, 333] width 11 height 11
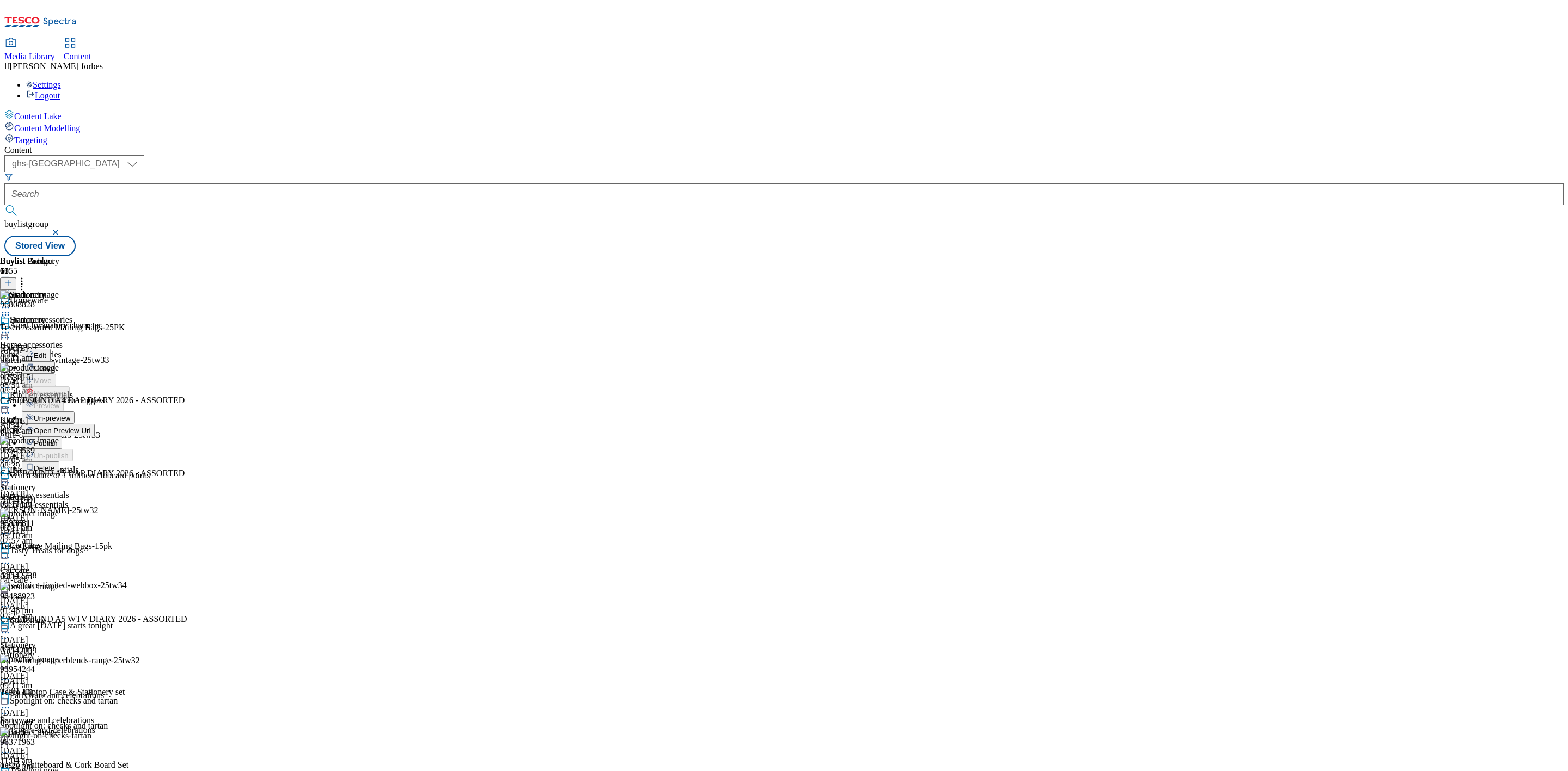
click at [62, 436] on button "Publish" at bounding box center [42, 442] width 40 height 13
